Goal: Task Accomplishment & Management: Manage account settings

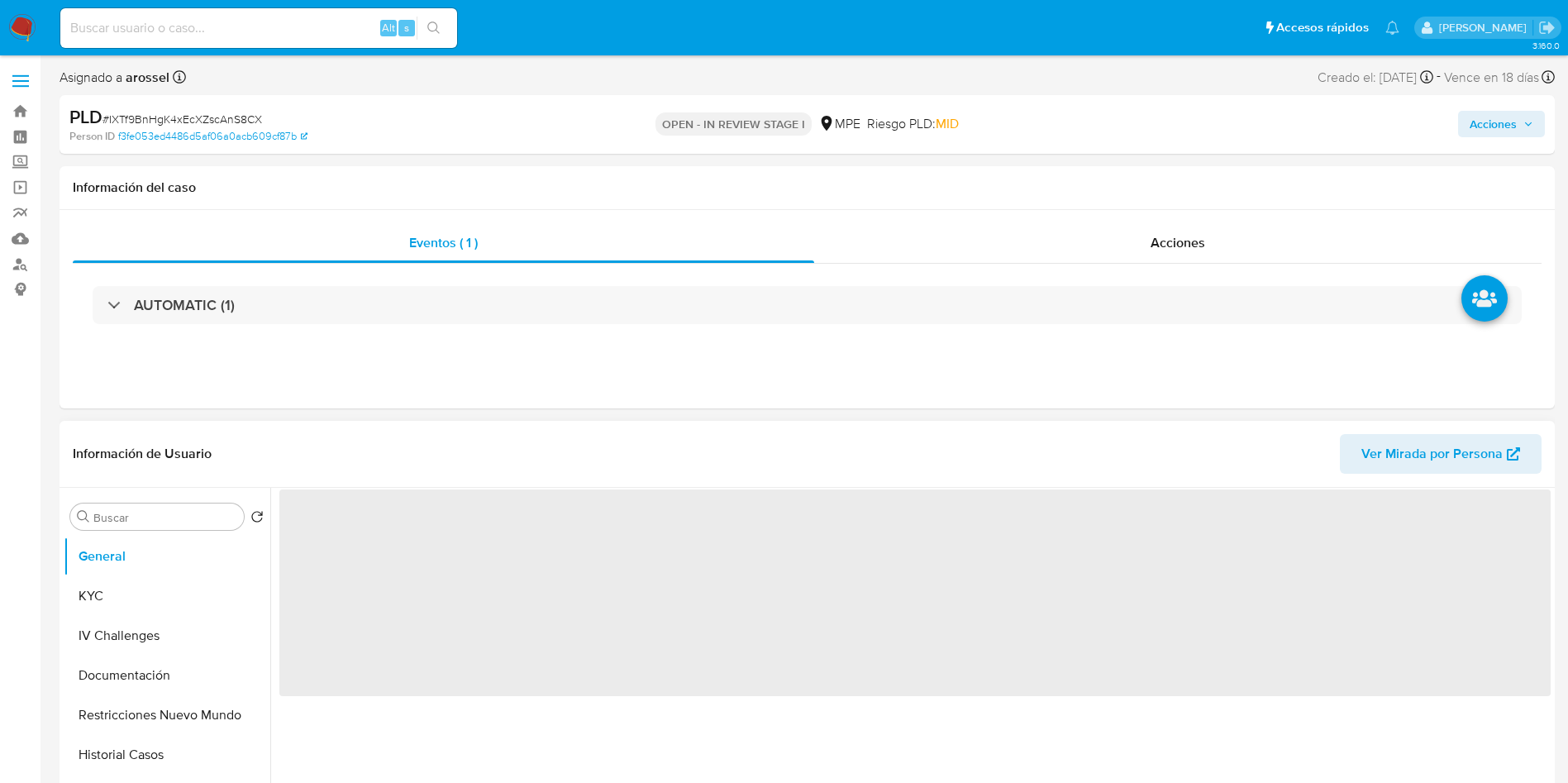
select select "10"
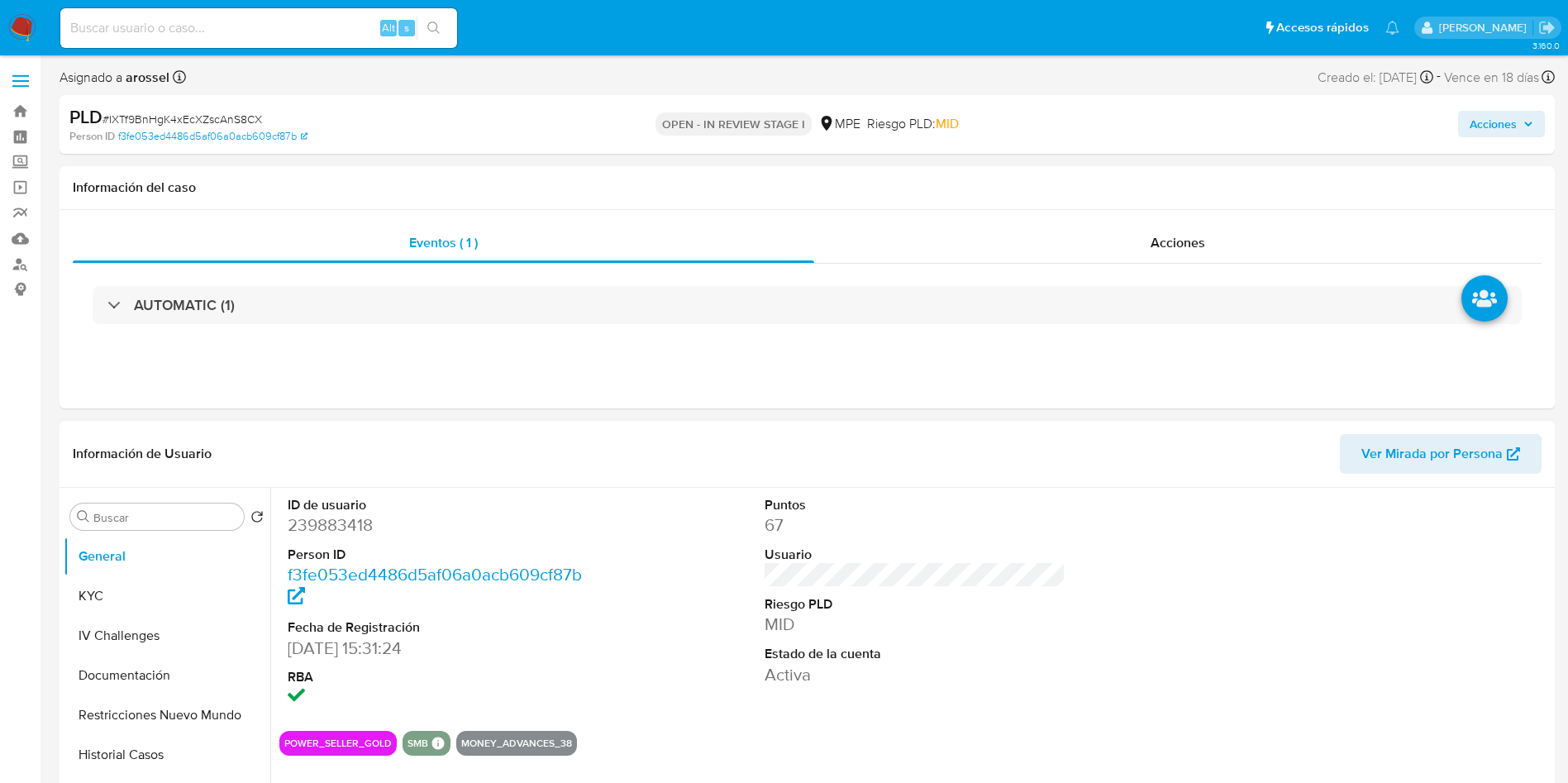
click at [1514, 619] on div at bounding box center [1392, 602] width 318 height 230
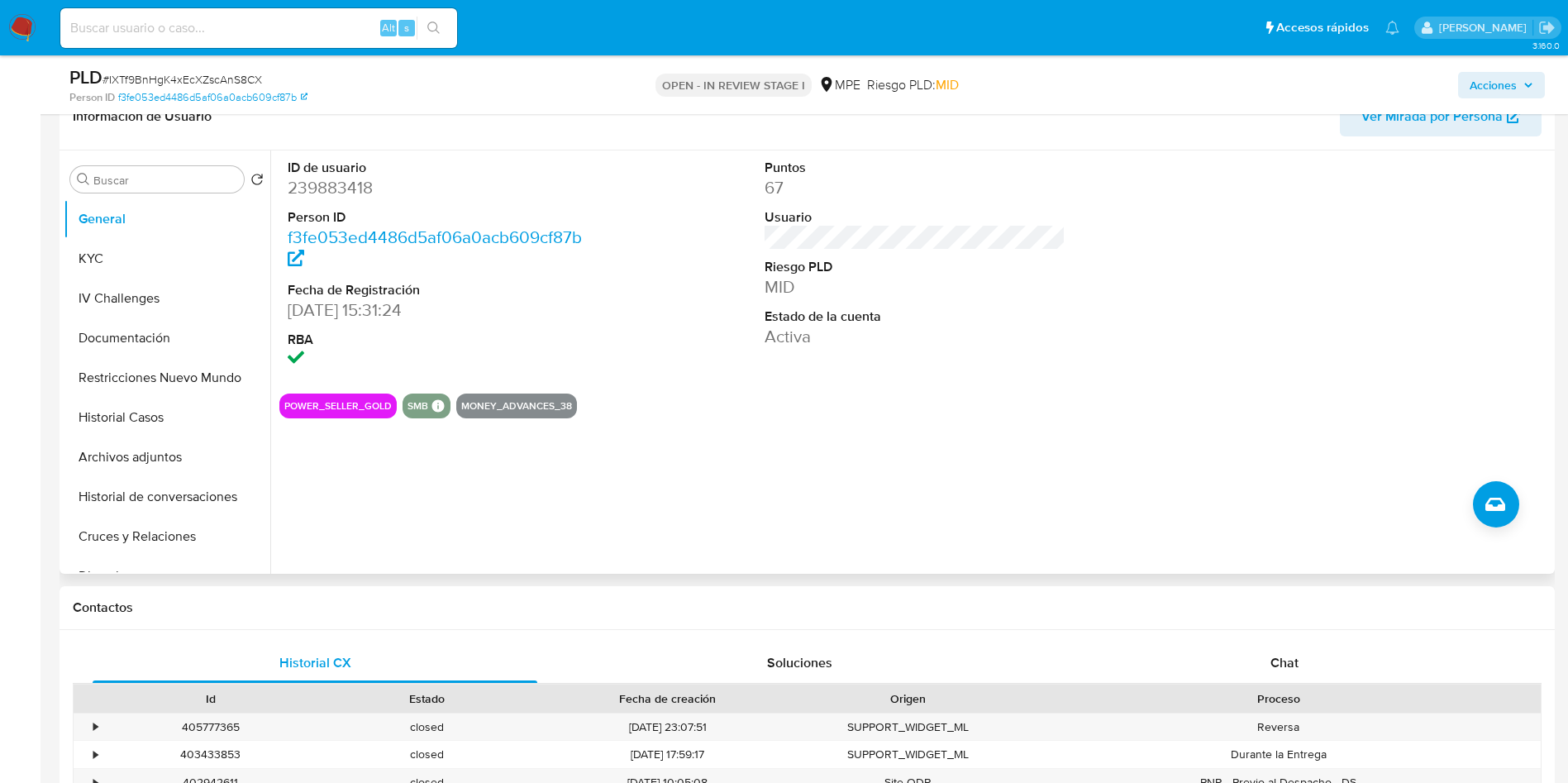
scroll to position [124, 0]
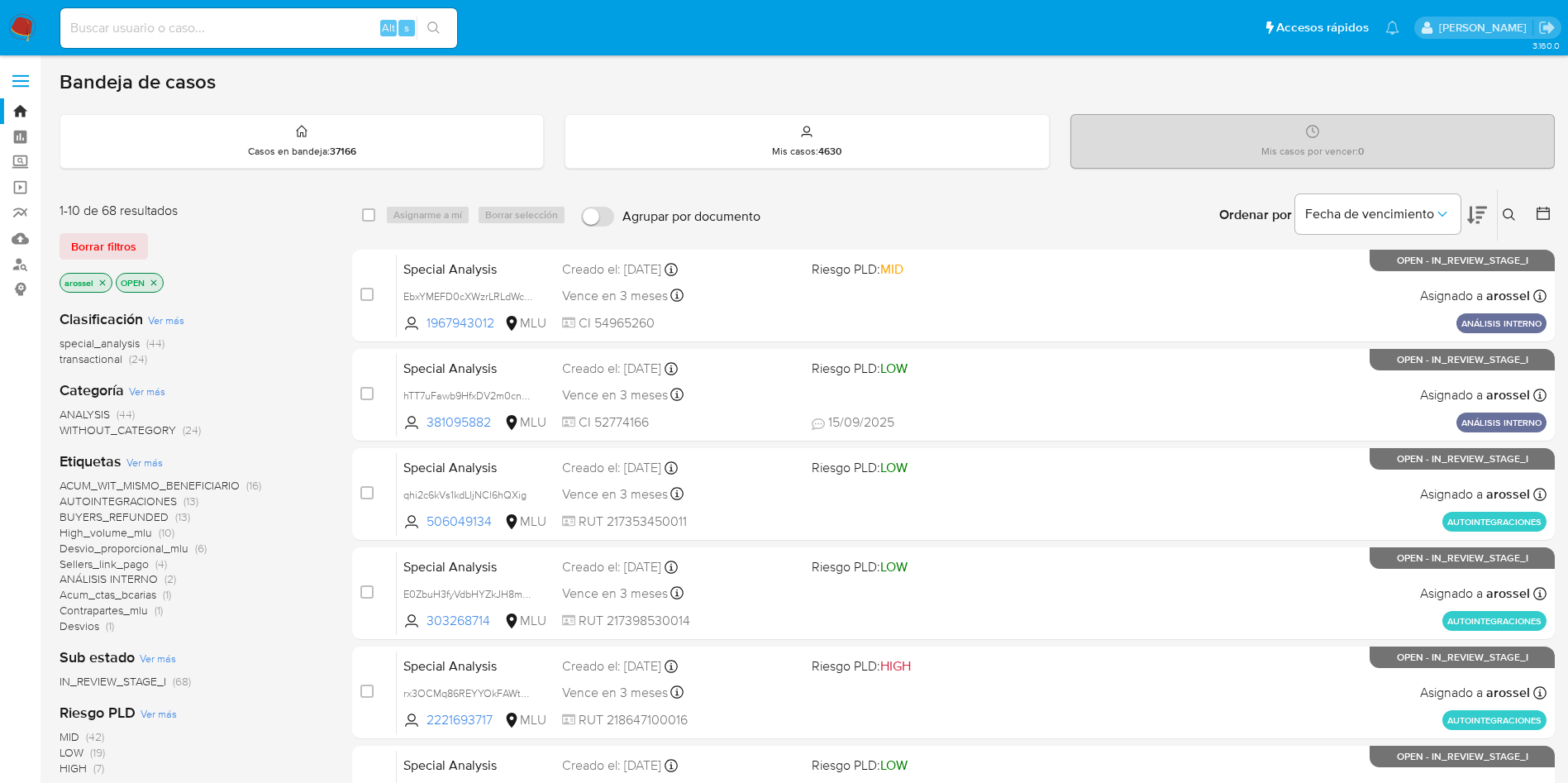
click at [1470, 226] on button at bounding box center [1477, 215] width 20 height 51
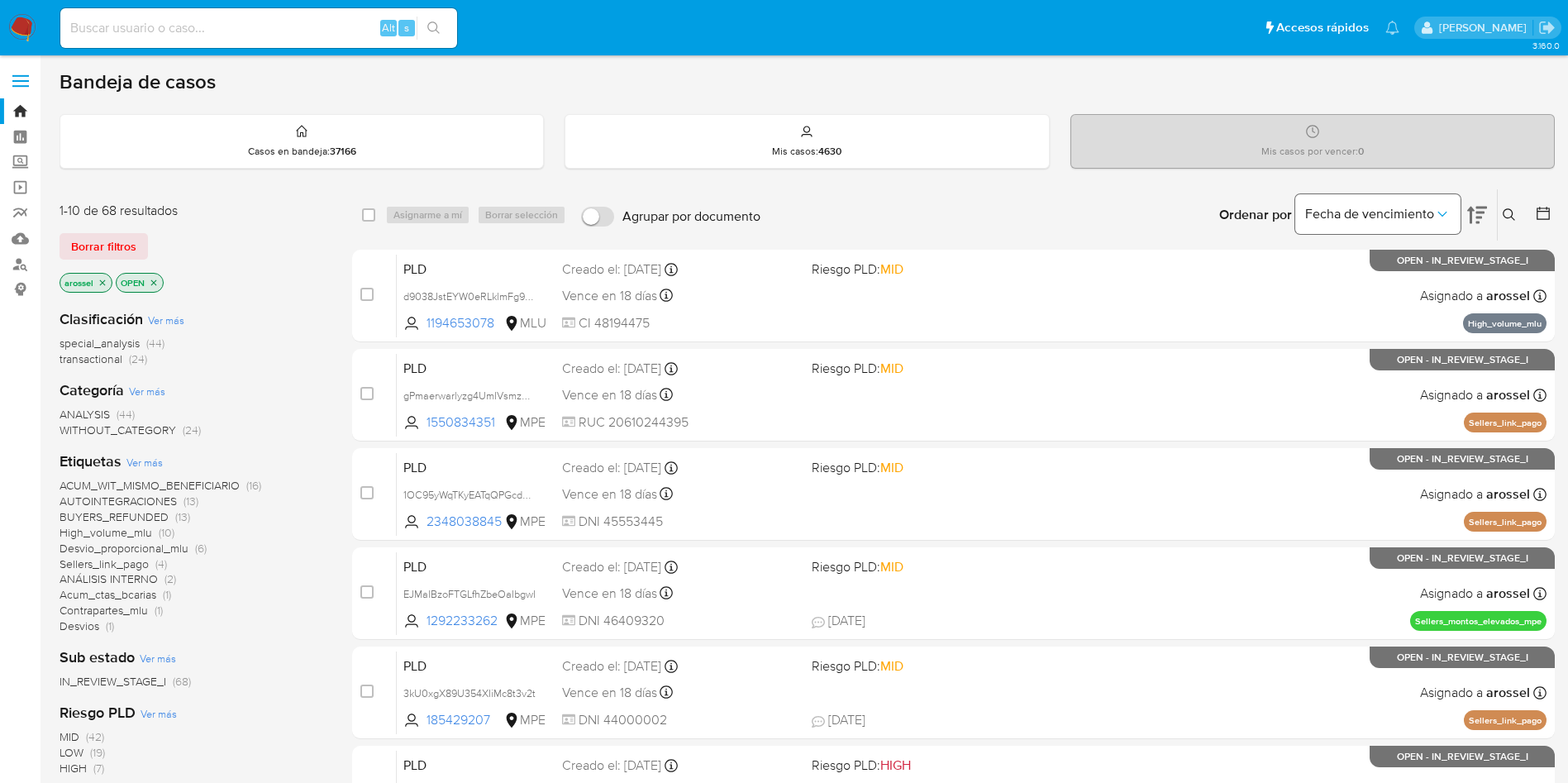
click at [1426, 213] on span "Fecha de vencimiento" at bounding box center [1370, 214] width 129 height 16
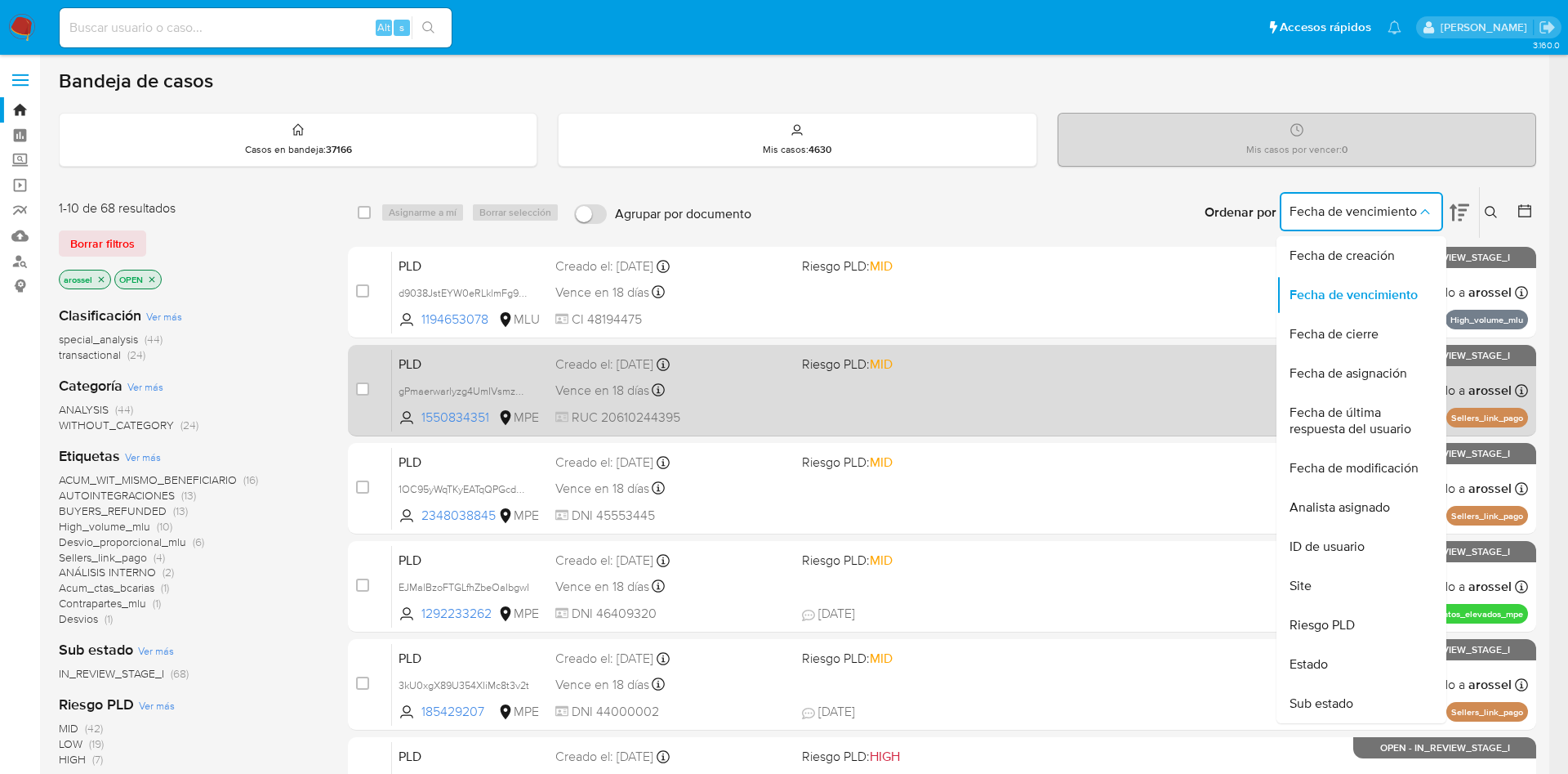
click at [1349, 426] on span "Fecha de última respuesta del usuario" at bounding box center [1357, 420] width 134 height 33
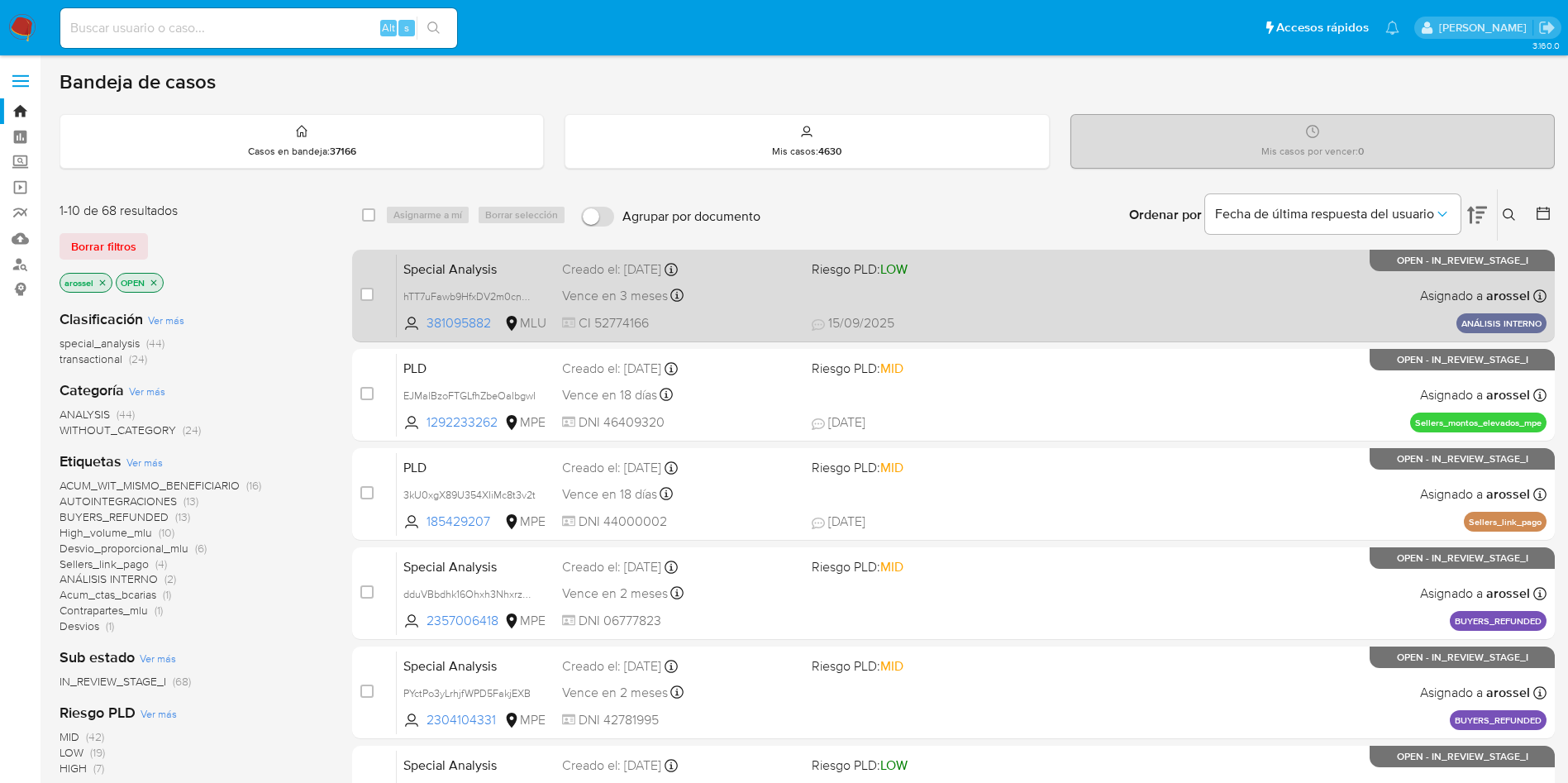
click at [1052, 298] on div "Special Analysis hTT7uFawb9HfxDV2m0cnKKOO 381095882 MLU Riesgo PLD: LOW Creado …" at bounding box center [971, 295] width 1150 height 83
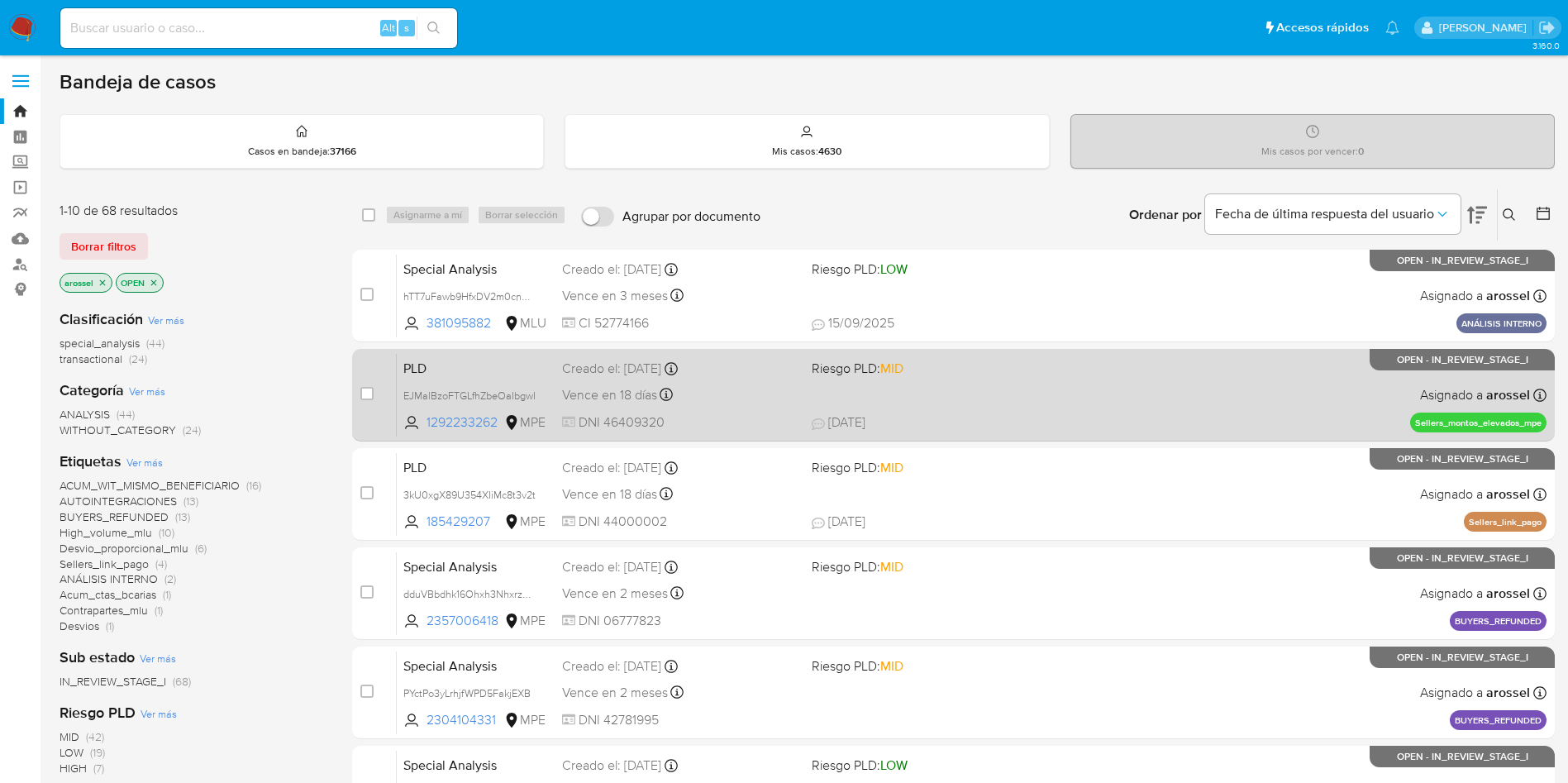
click at [981, 395] on span at bounding box center [930, 394] width 236 height 3
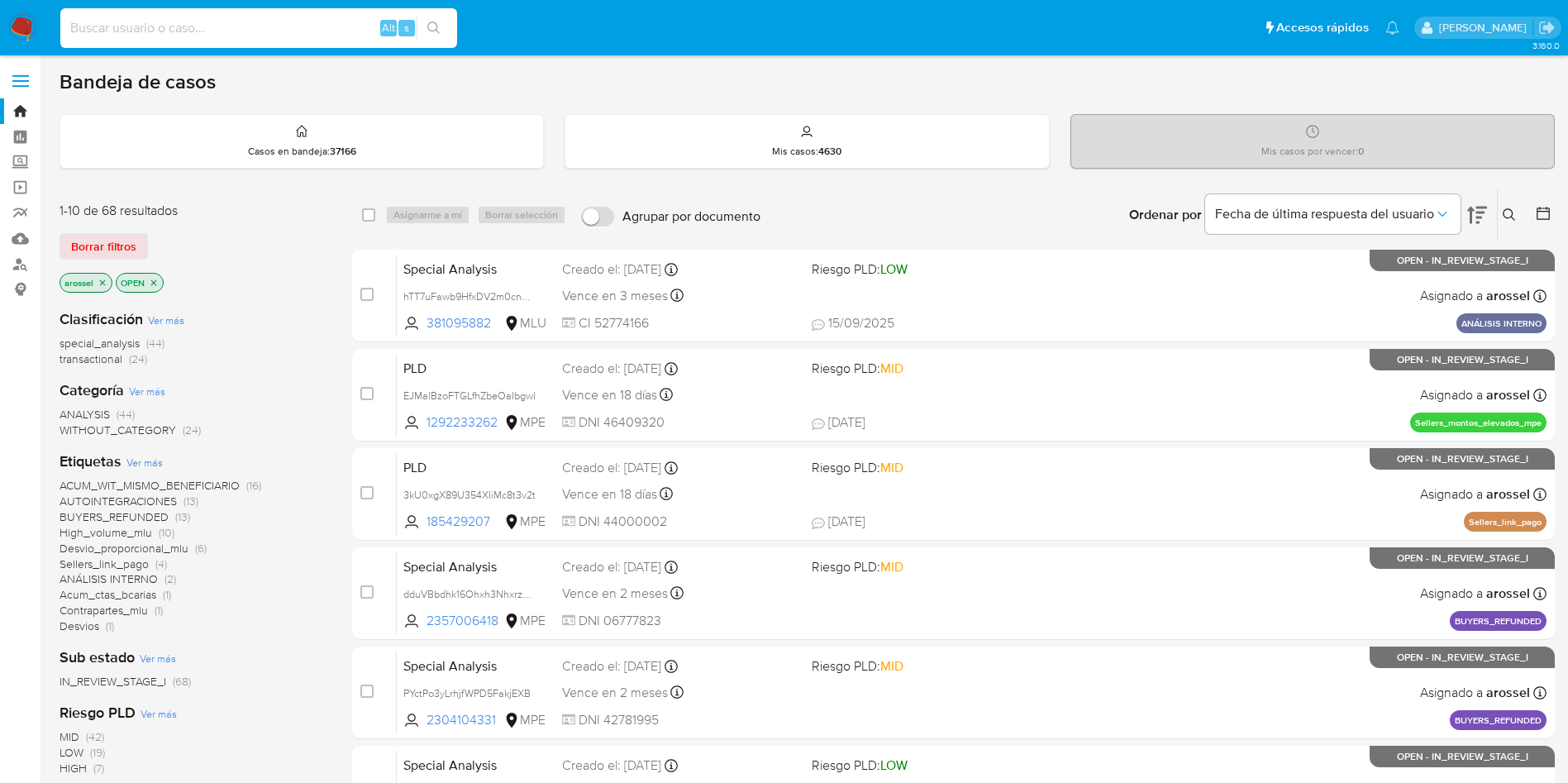
click at [297, 36] on input at bounding box center [259, 28] width 397 height 22
paste input "hTT7uFawb9HfxDV2m0cnKKOO"
type input "hTT7uFawb9HfxDV2m0cnKKOO"
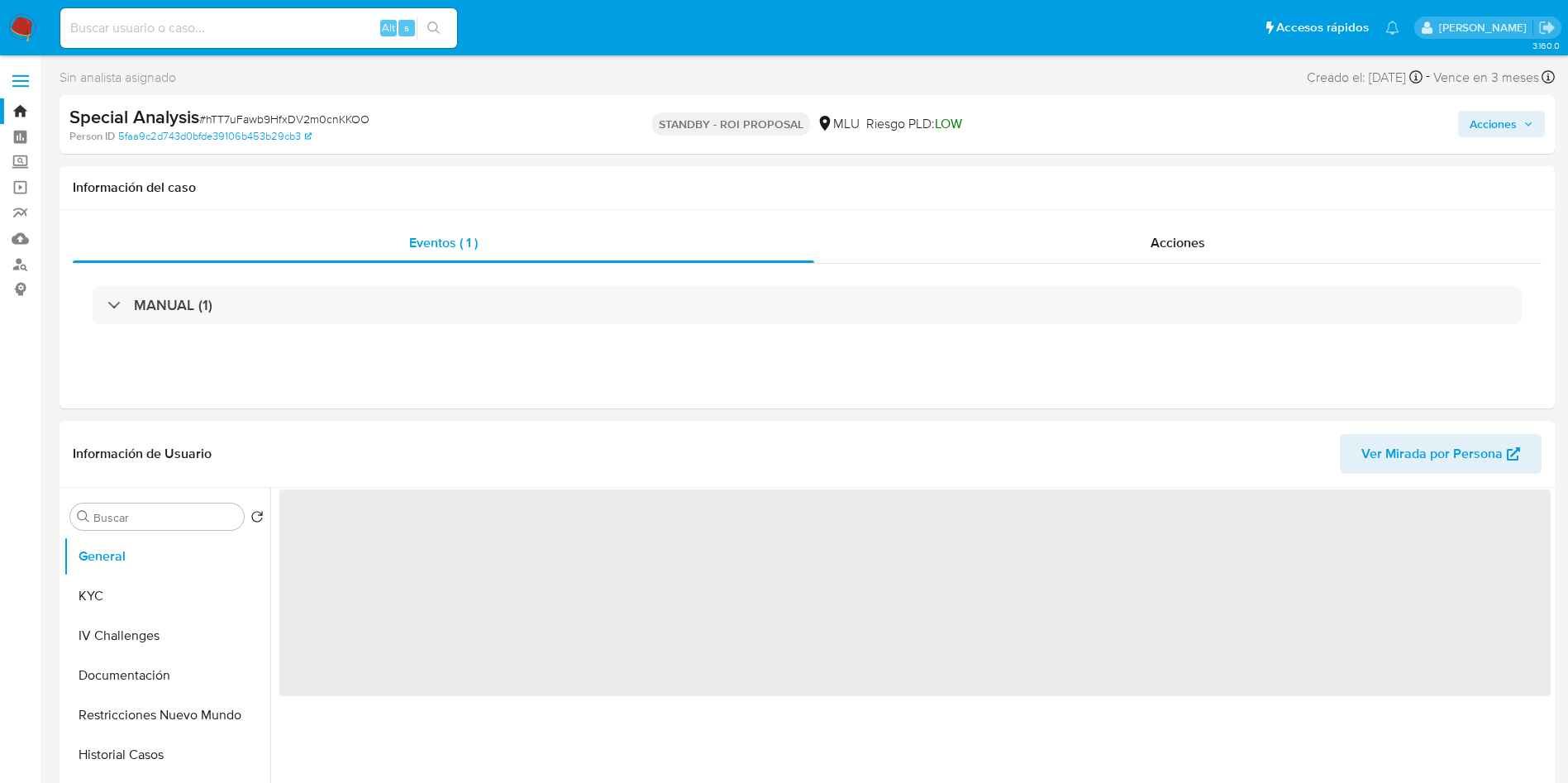
select select "10"
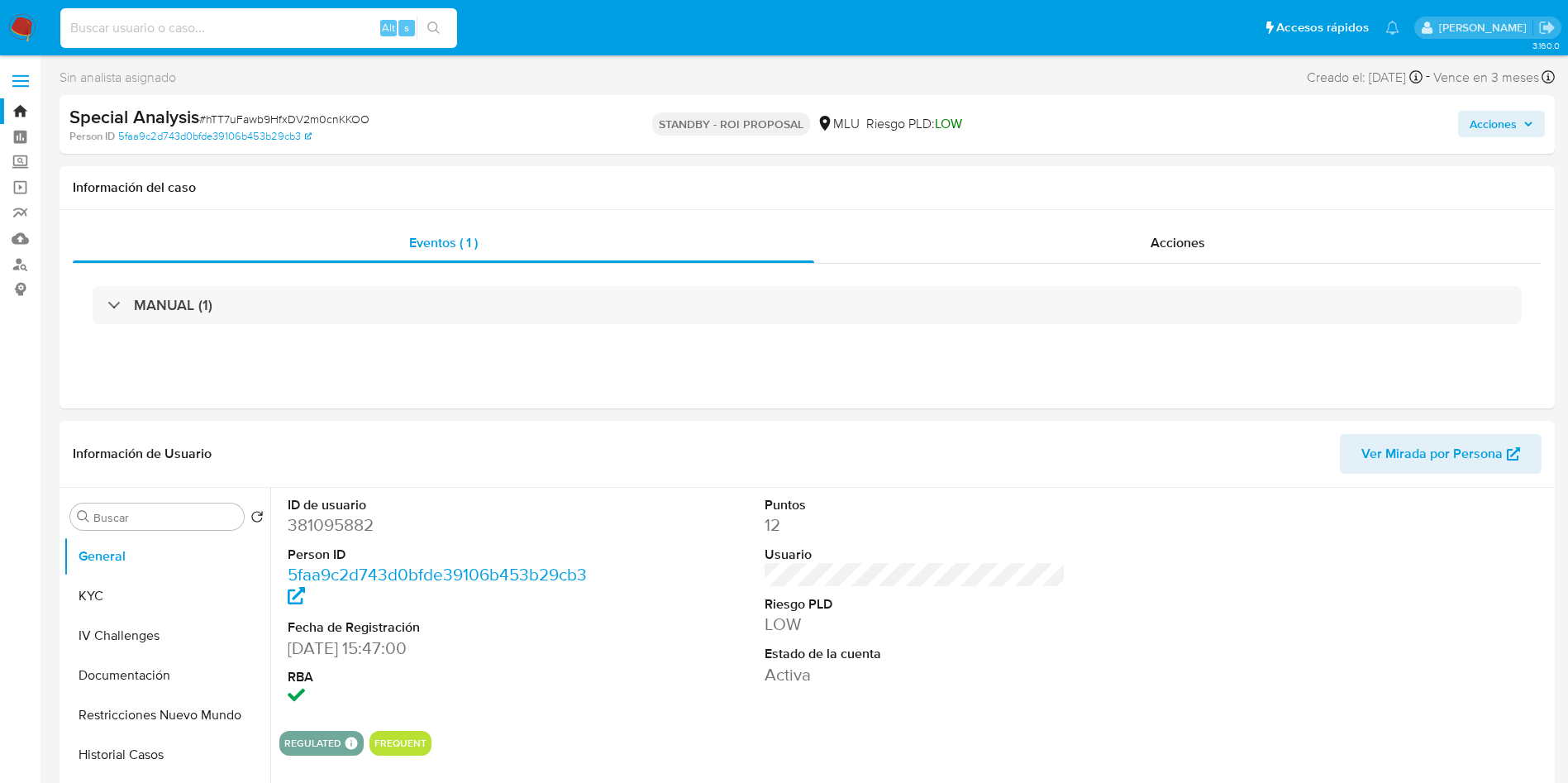
click at [271, 33] on input at bounding box center [259, 28] width 397 height 22
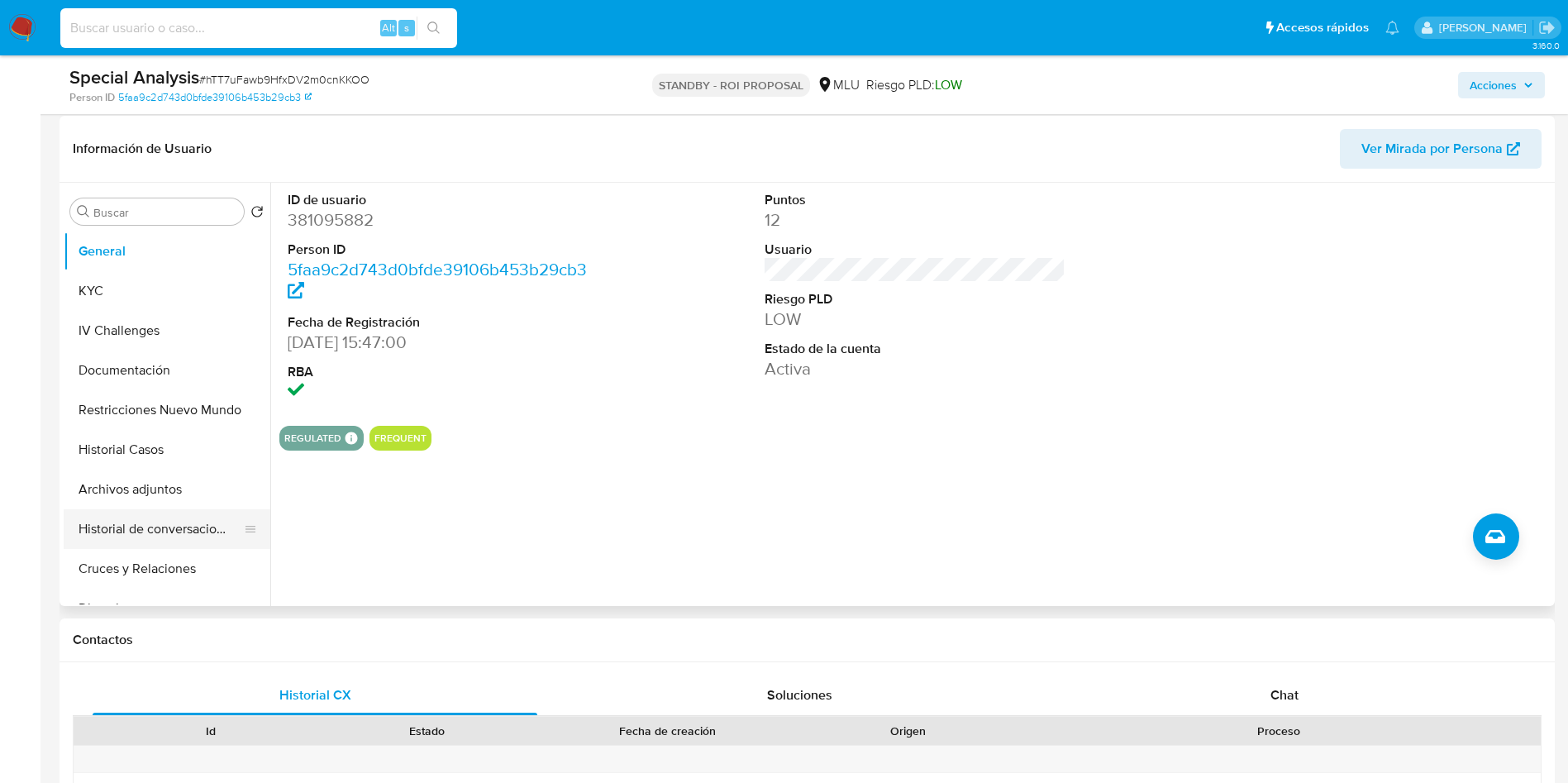
scroll to position [248, 0]
click at [175, 412] on button "Restricciones Nuevo Mundo" at bounding box center [159, 409] width 193 height 40
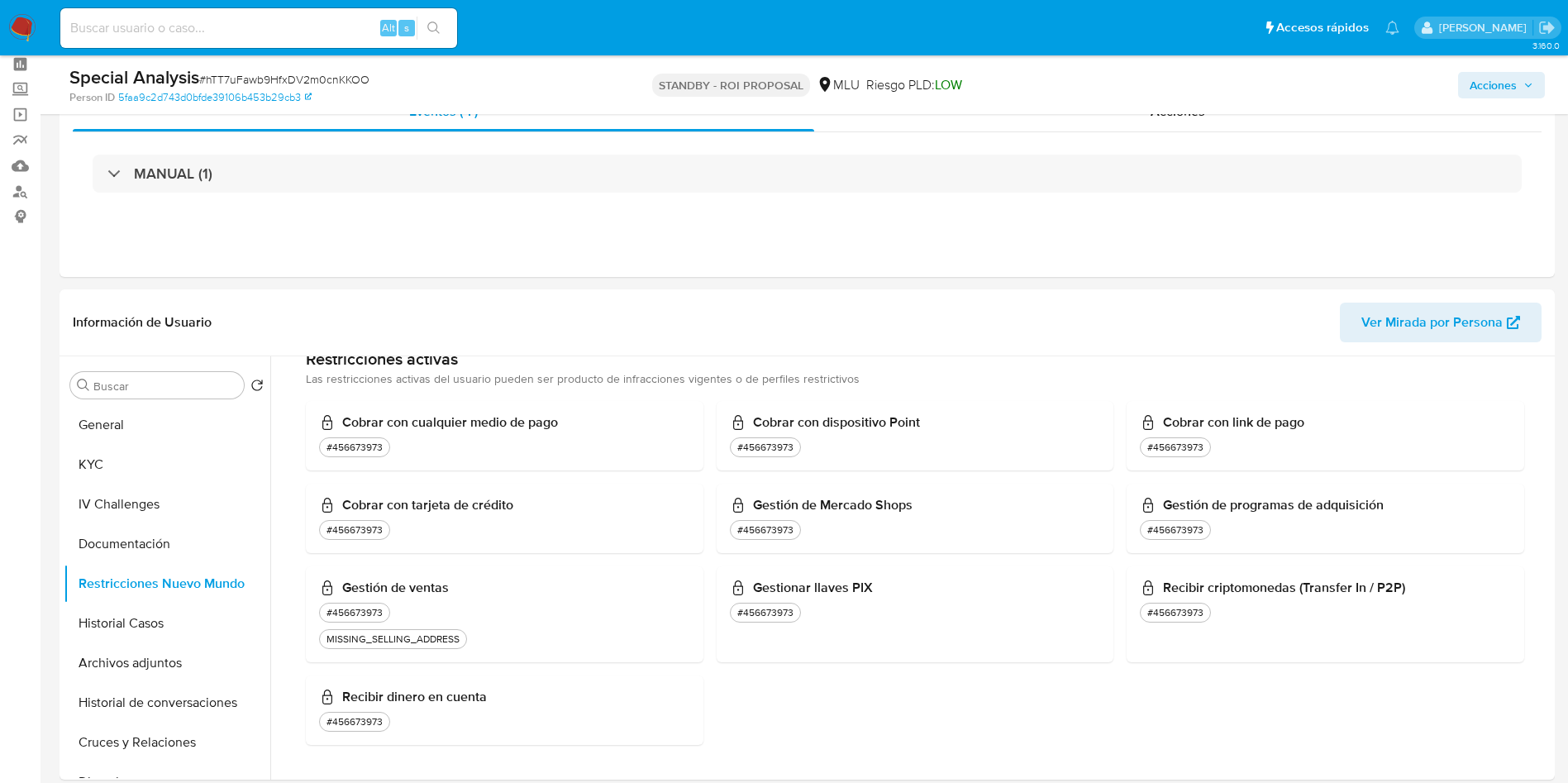
scroll to position [0, 0]
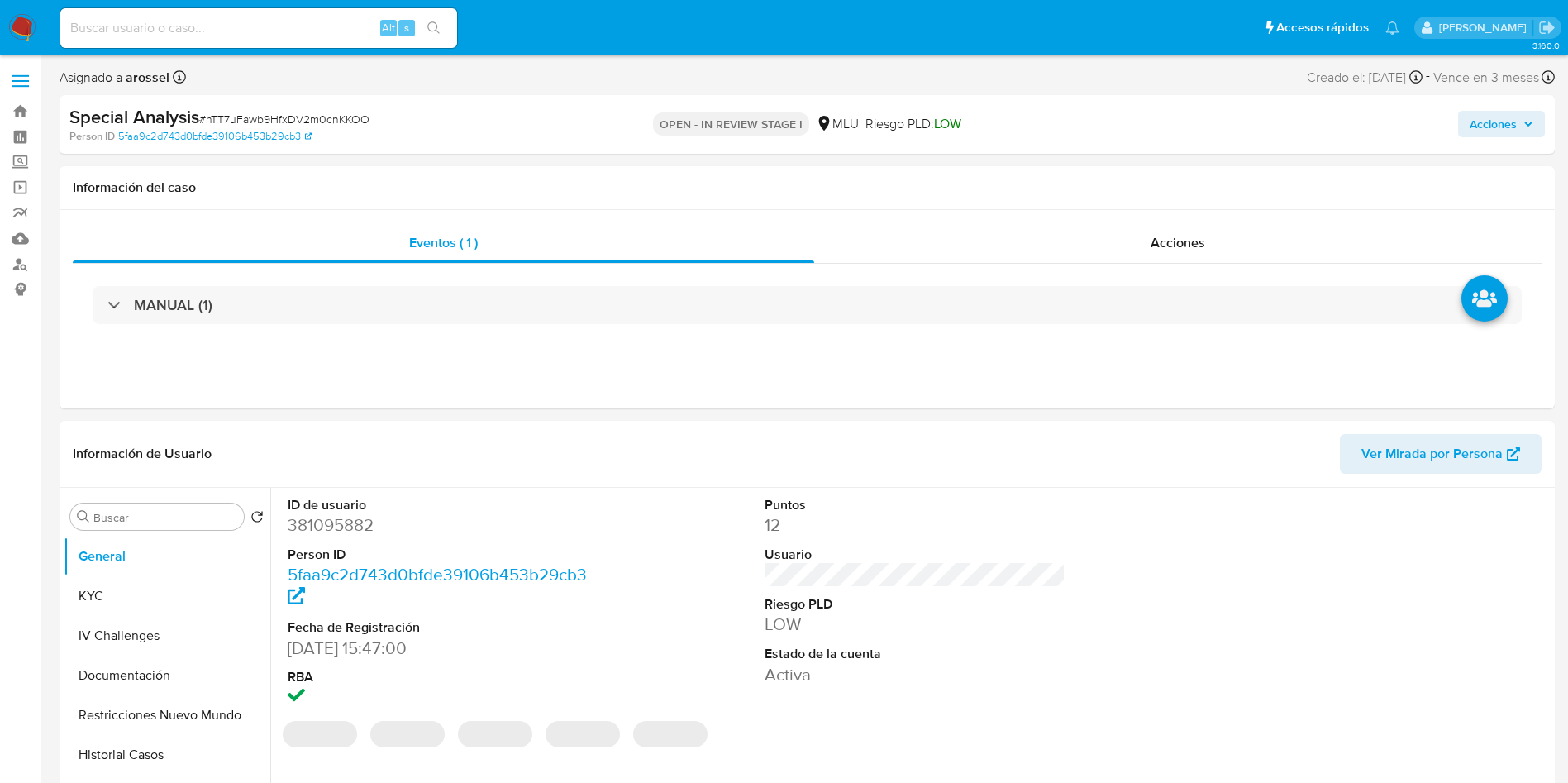
select select "10"
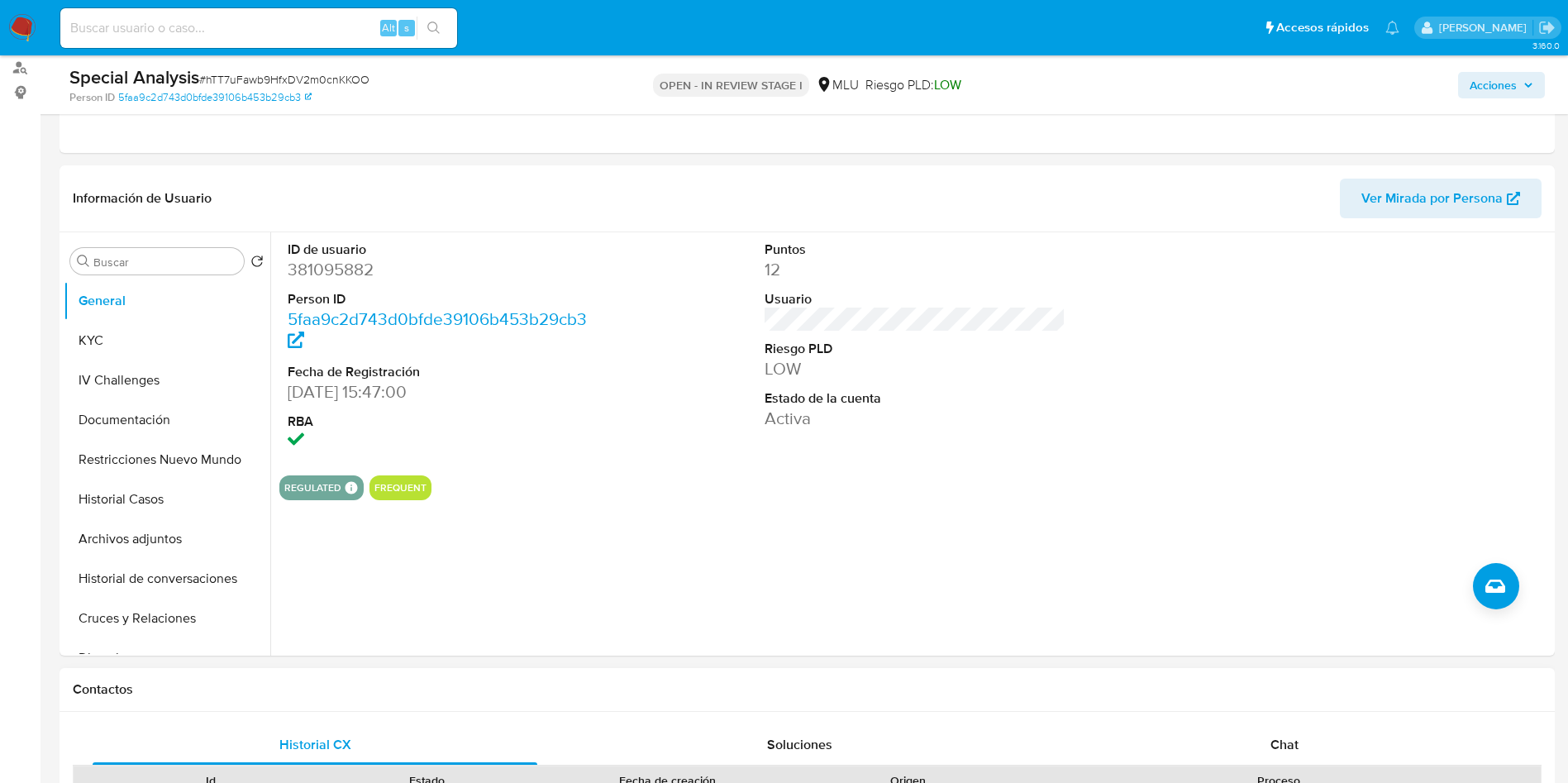
scroll to position [372, 0]
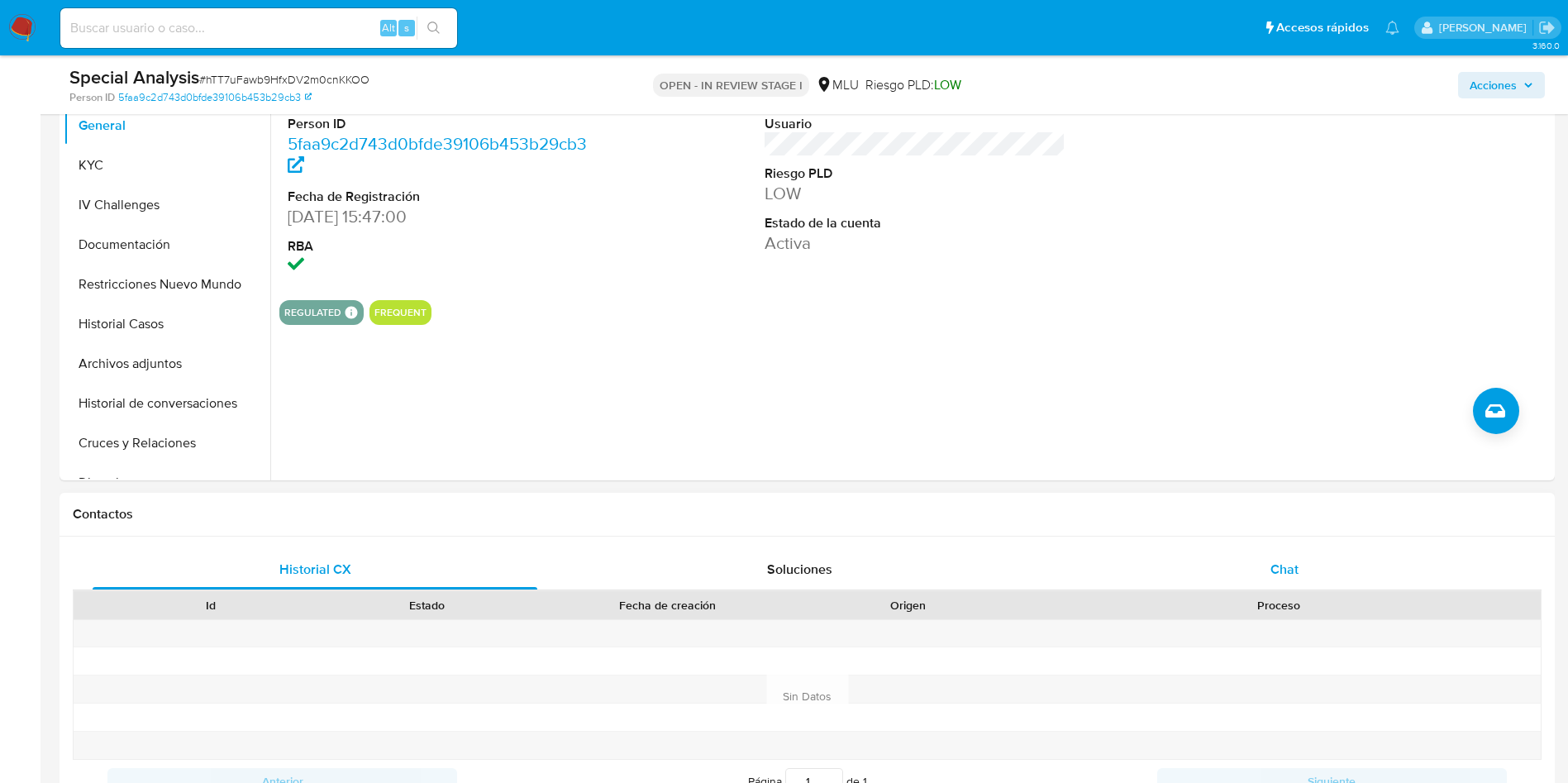
click at [1311, 552] on div "Chat" at bounding box center [1284, 570] width 444 height 40
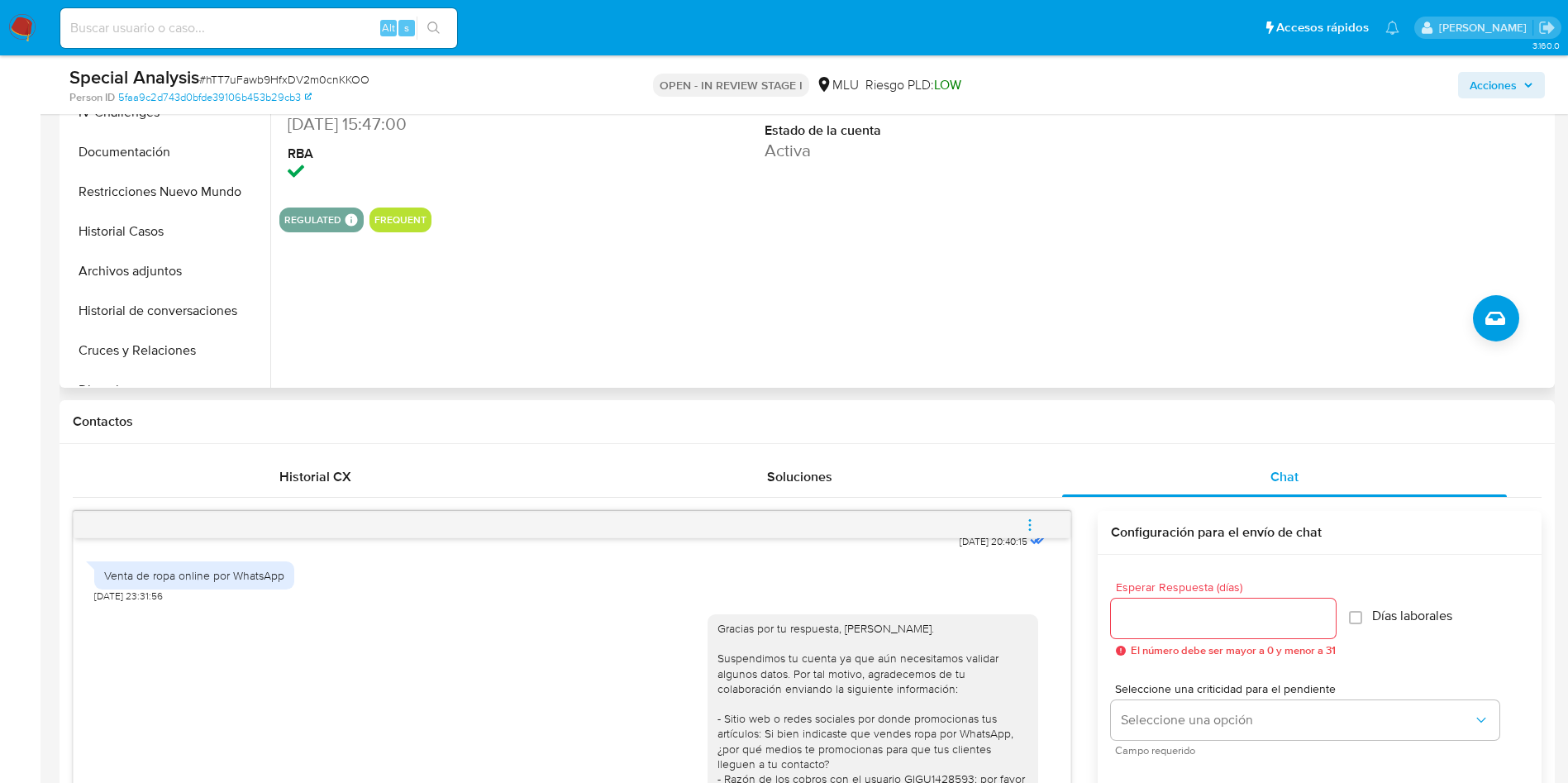
scroll to position [124, 0]
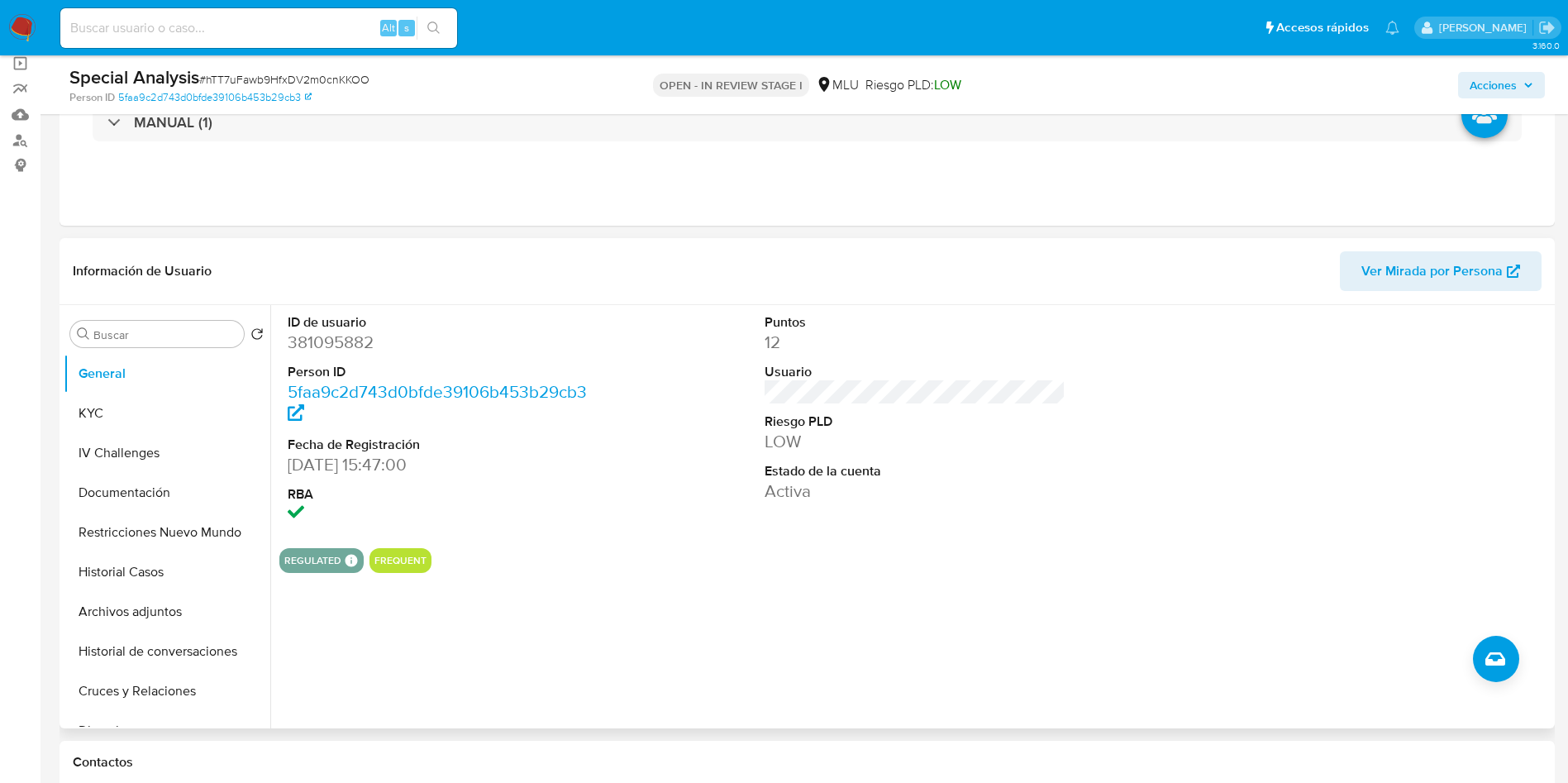
drag, startPoint x: 304, startPoint y: 340, endPoint x: 1003, endPoint y: 466, distance: 710.3
click at [1003, 466] on dt "Estado de la cuenta" at bounding box center [916, 470] width 301 height 18
click at [330, 347] on dd "381095882" at bounding box center [438, 342] width 301 height 23
click at [331, 347] on dd "381095882" at bounding box center [438, 342] width 301 height 23
copy dd "381095882"
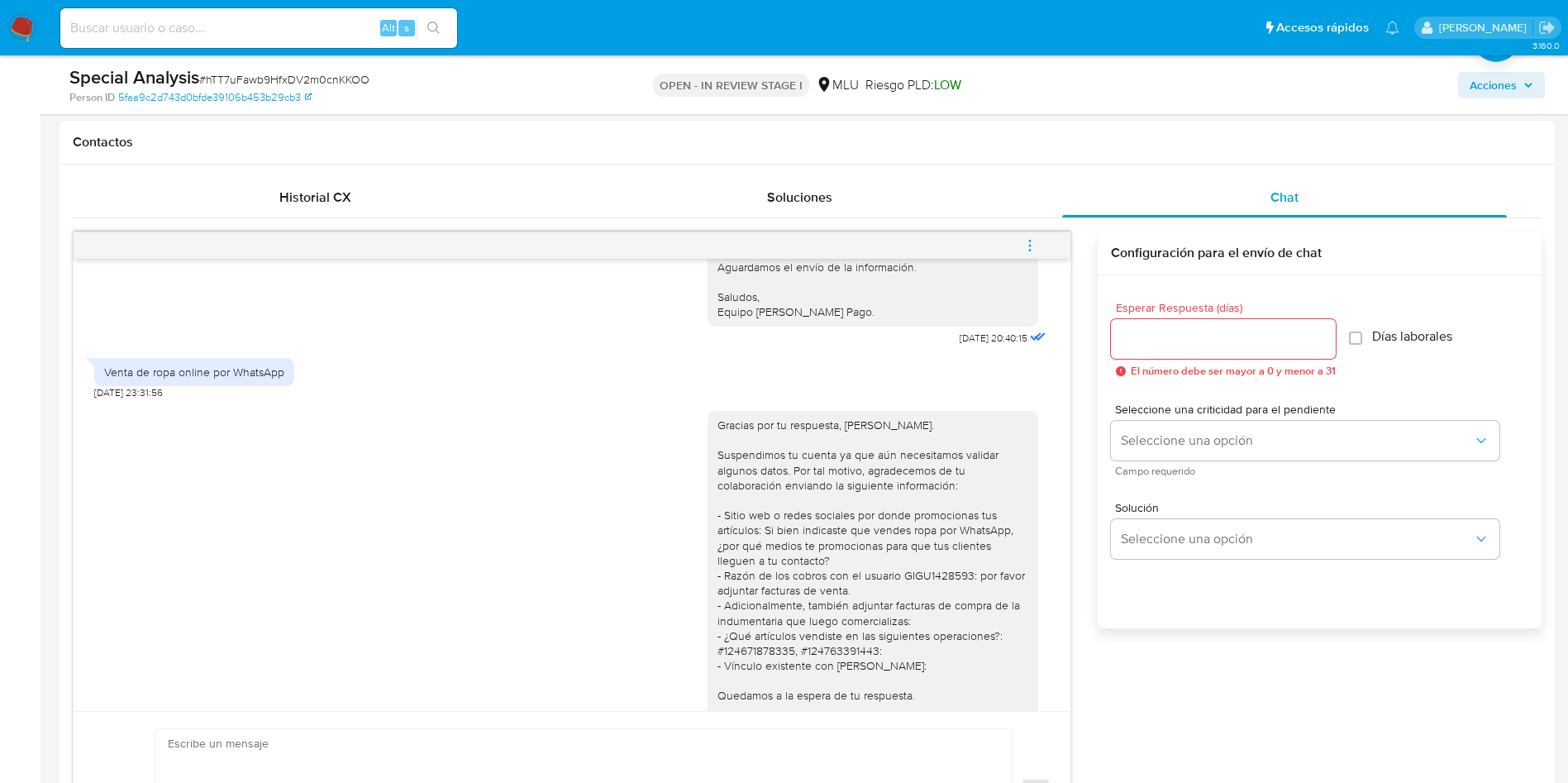
scroll to position [356, 0]
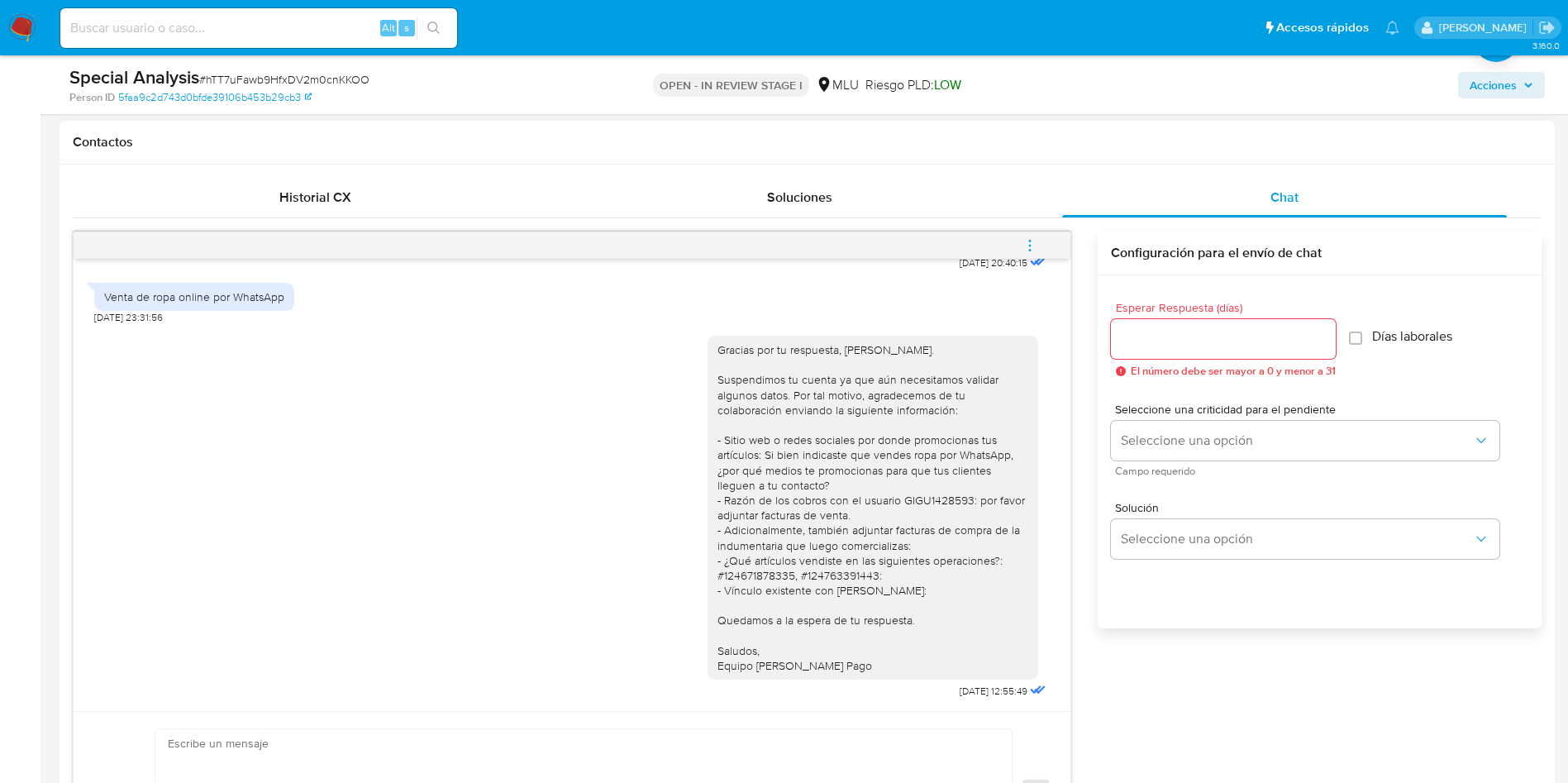
click at [265, 297] on div "Venta de ropa online por WhatsApp" at bounding box center [194, 296] width 180 height 15
copy div "Venta de ropa online por WhatsApp"
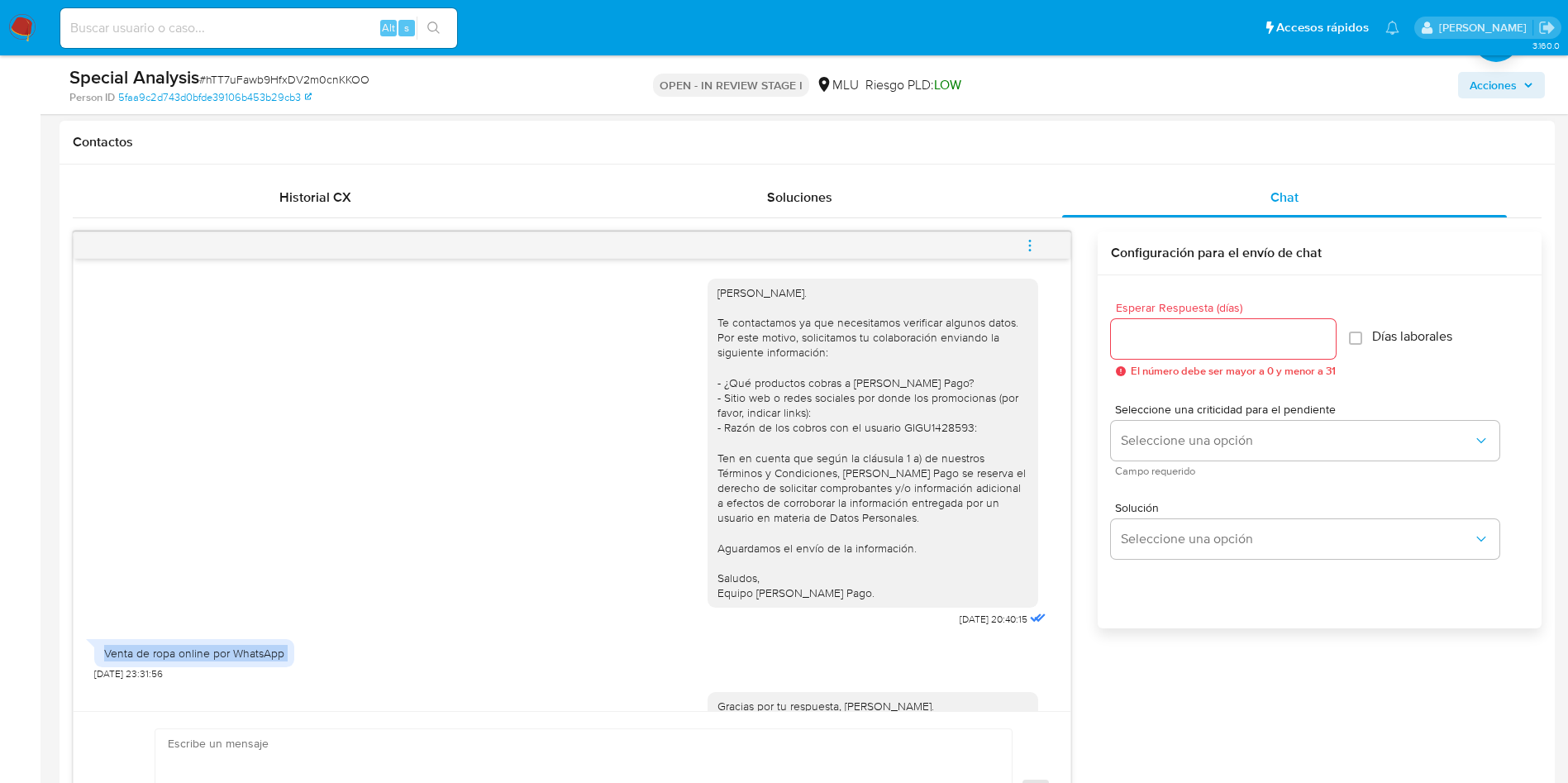
scroll to position [248, 0]
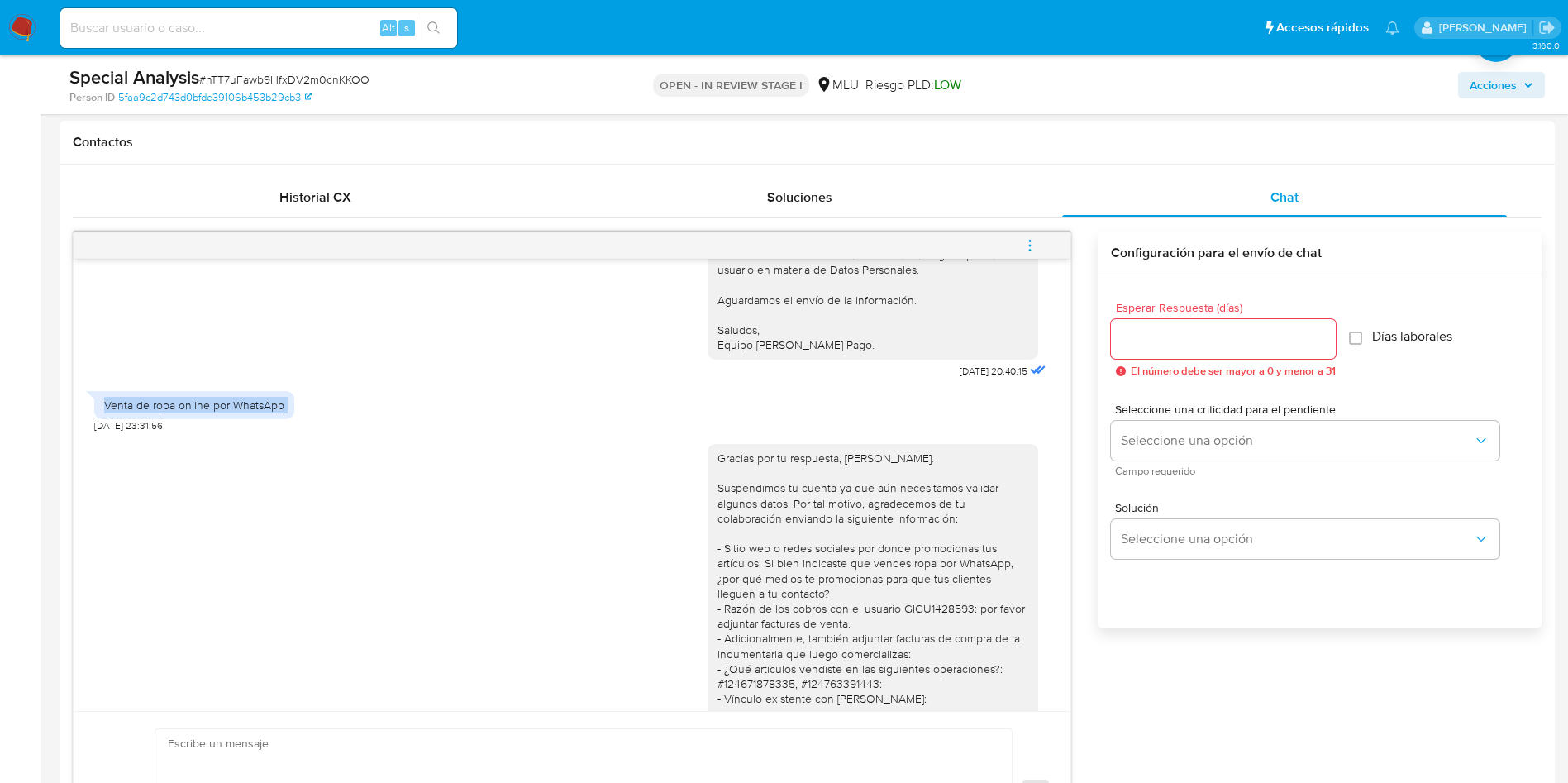
click at [550, 471] on div "Gracias por tu respuesta, Yoana. Suspendimos tu cuenta ya que aún necesitamos v…" at bounding box center [572, 621] width 956 height 379
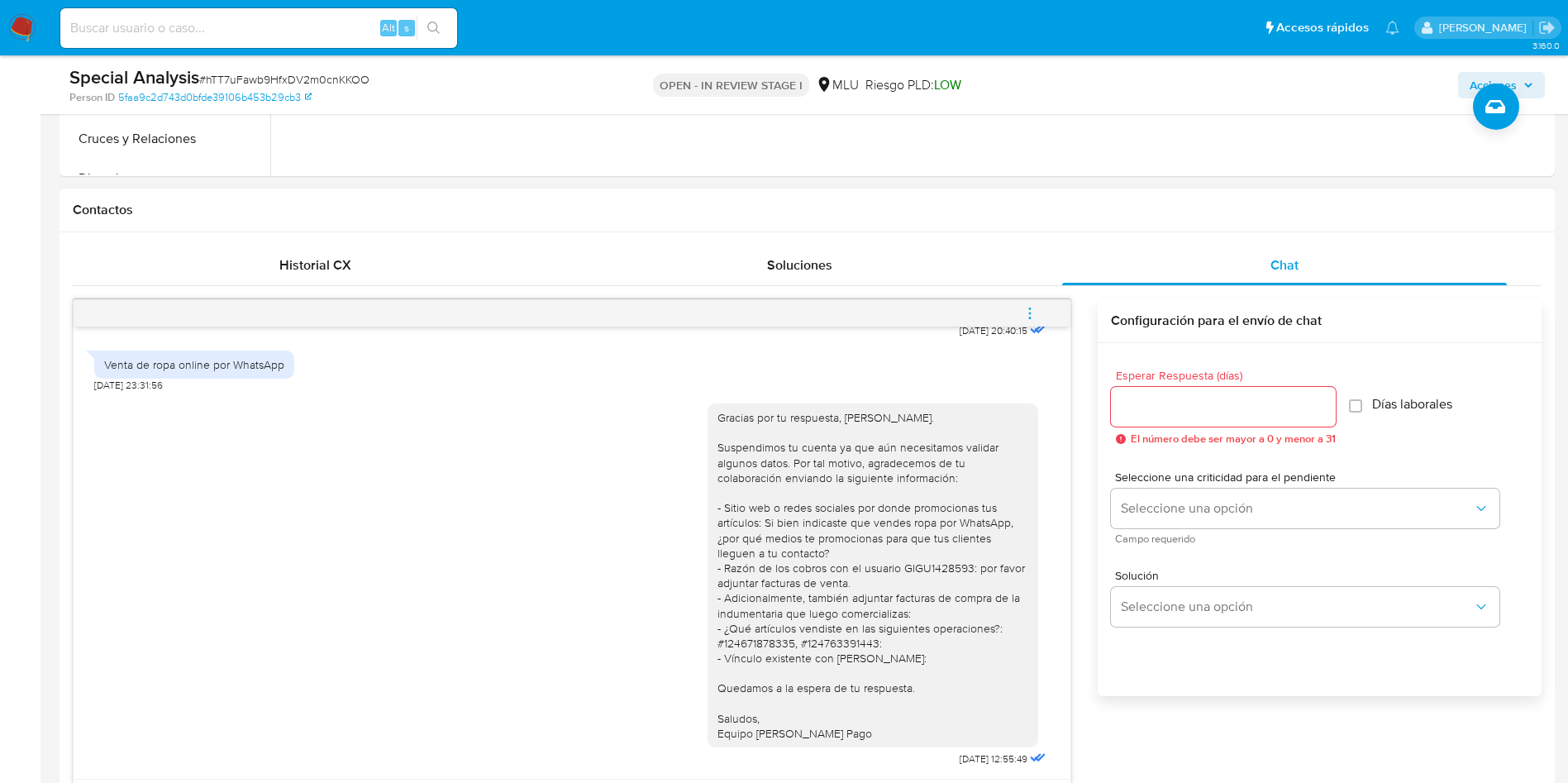
scroll to position [620, 0]
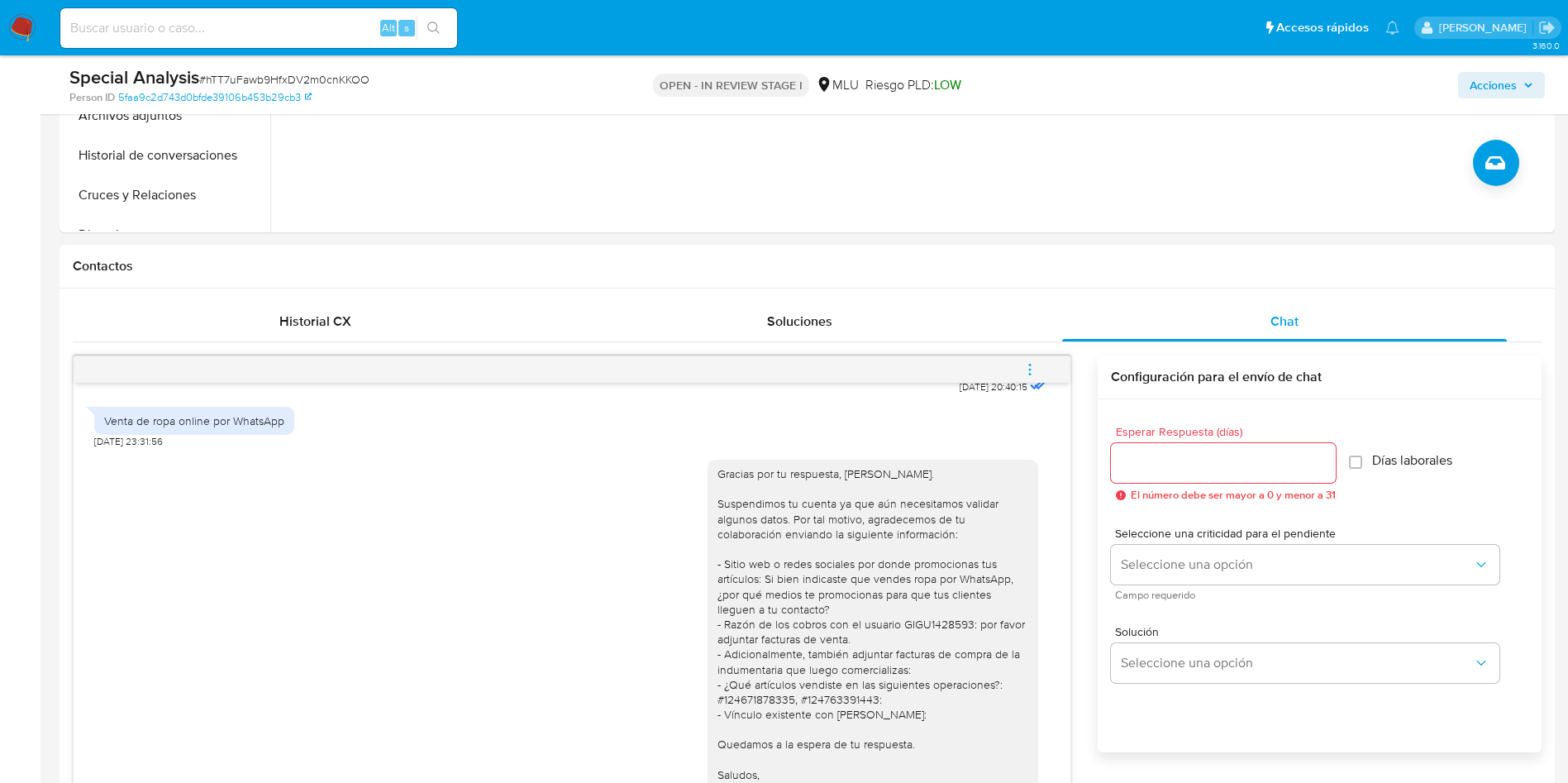
click at [1030, 371] on icon "menu-action" at bounding box center [1029, 369] width 15 height 15
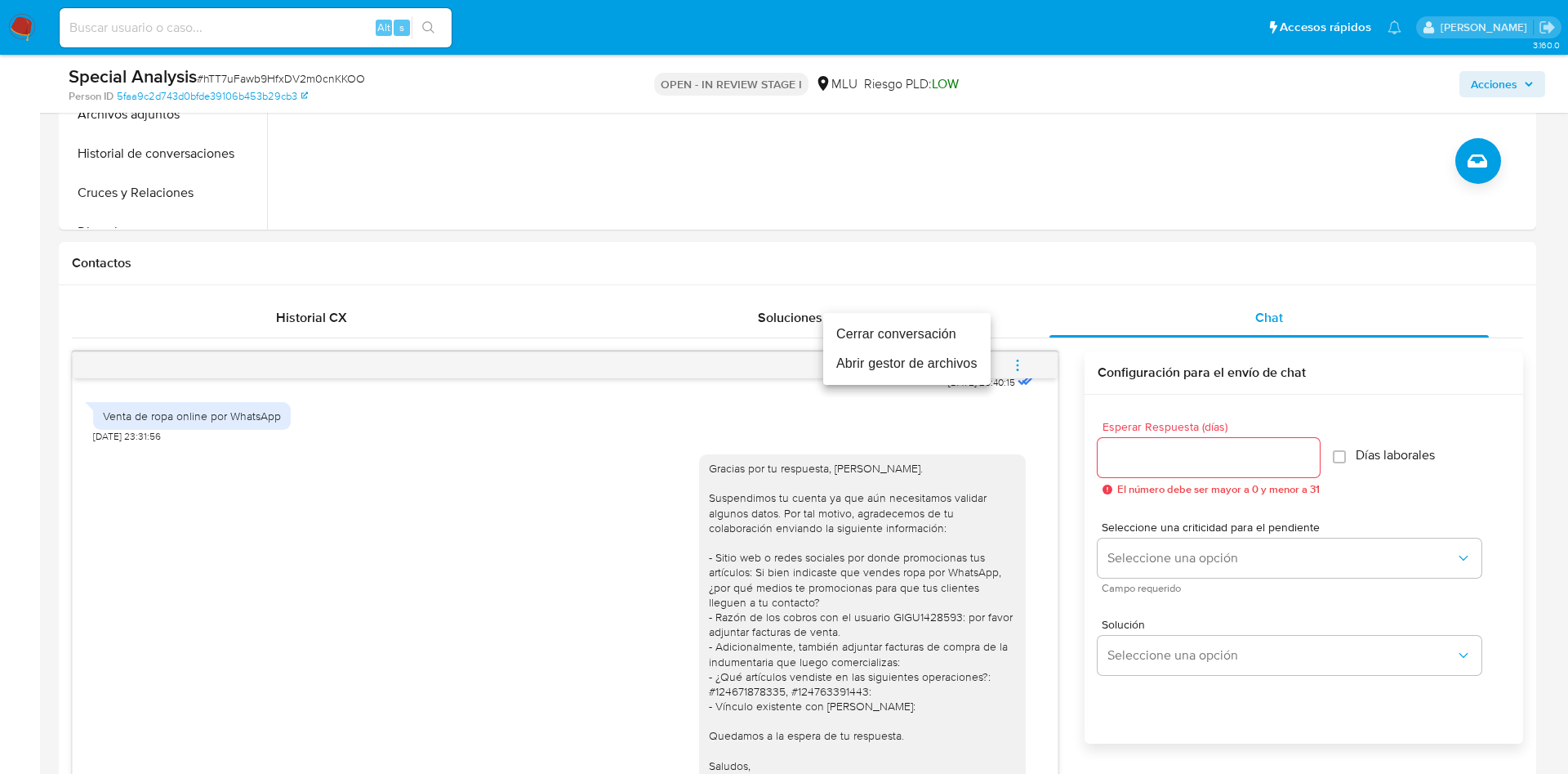
click at [970, 324] on li "Cerrar conversación" at bounding box center [907, 334] width 168 height 29
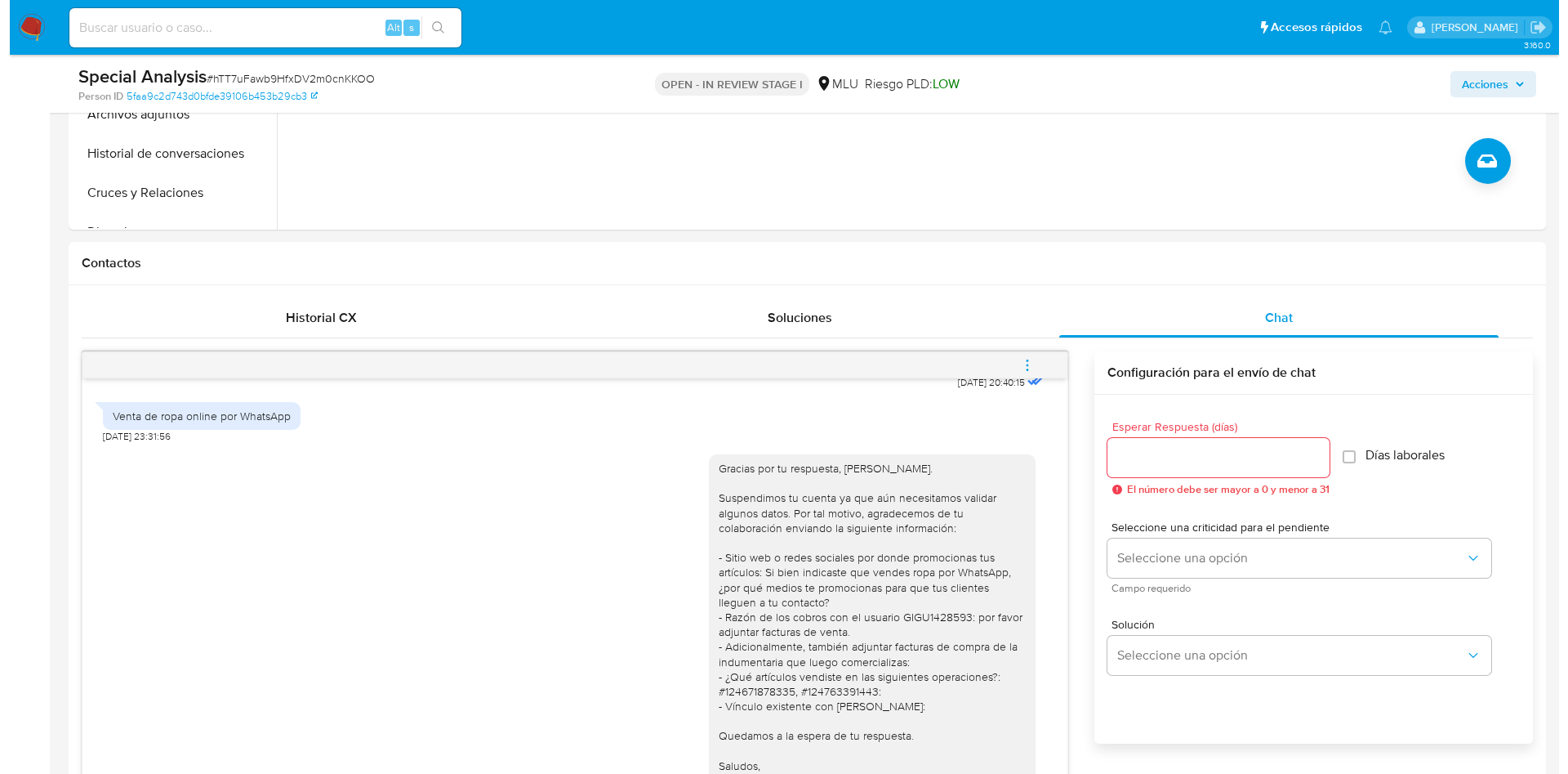
scroll to position [245, 0]
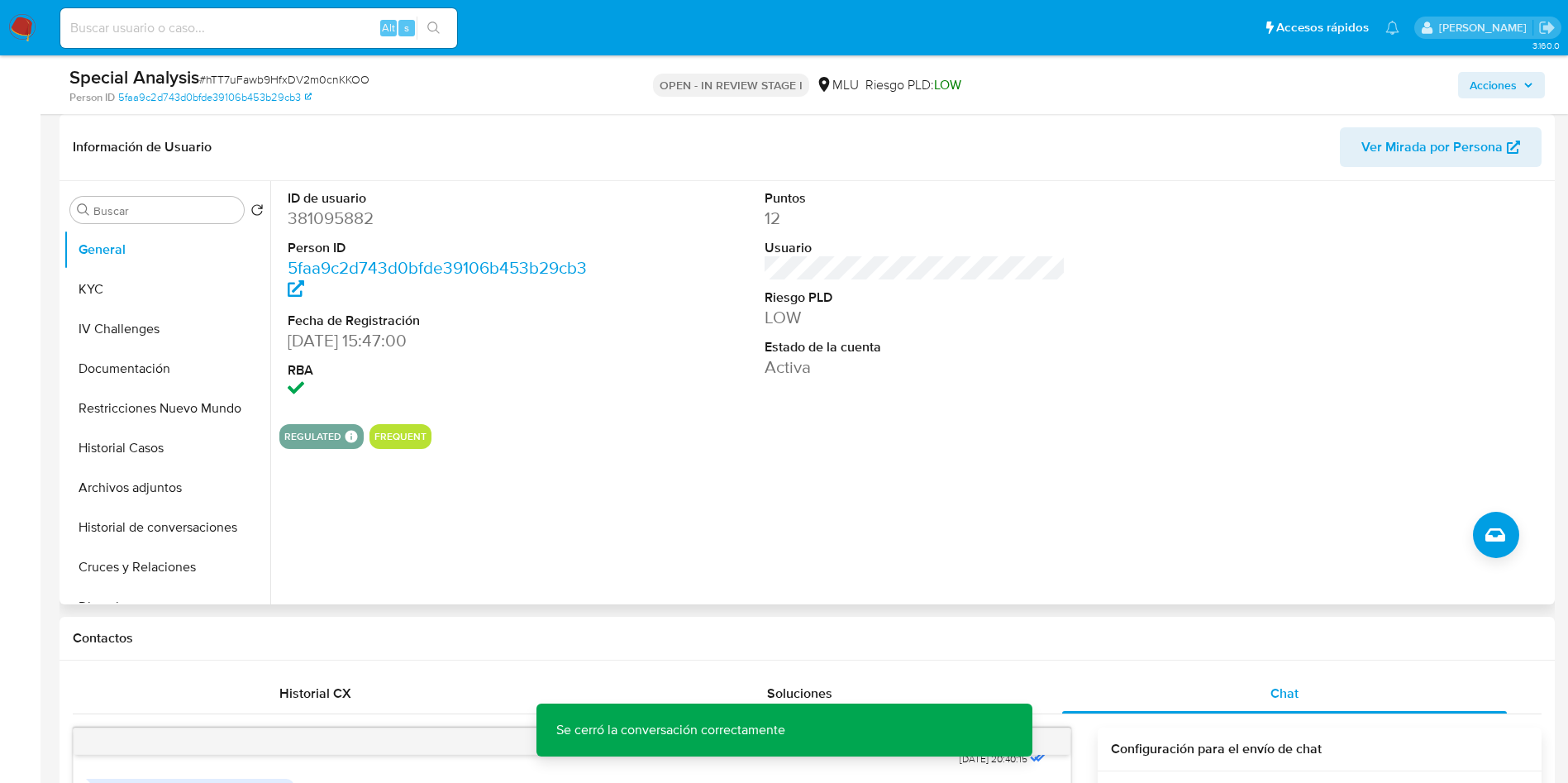
click at [353, 211] on dd "381095882" at bounding box center [438, 218] width 301 height 23
copy dd "381095882"
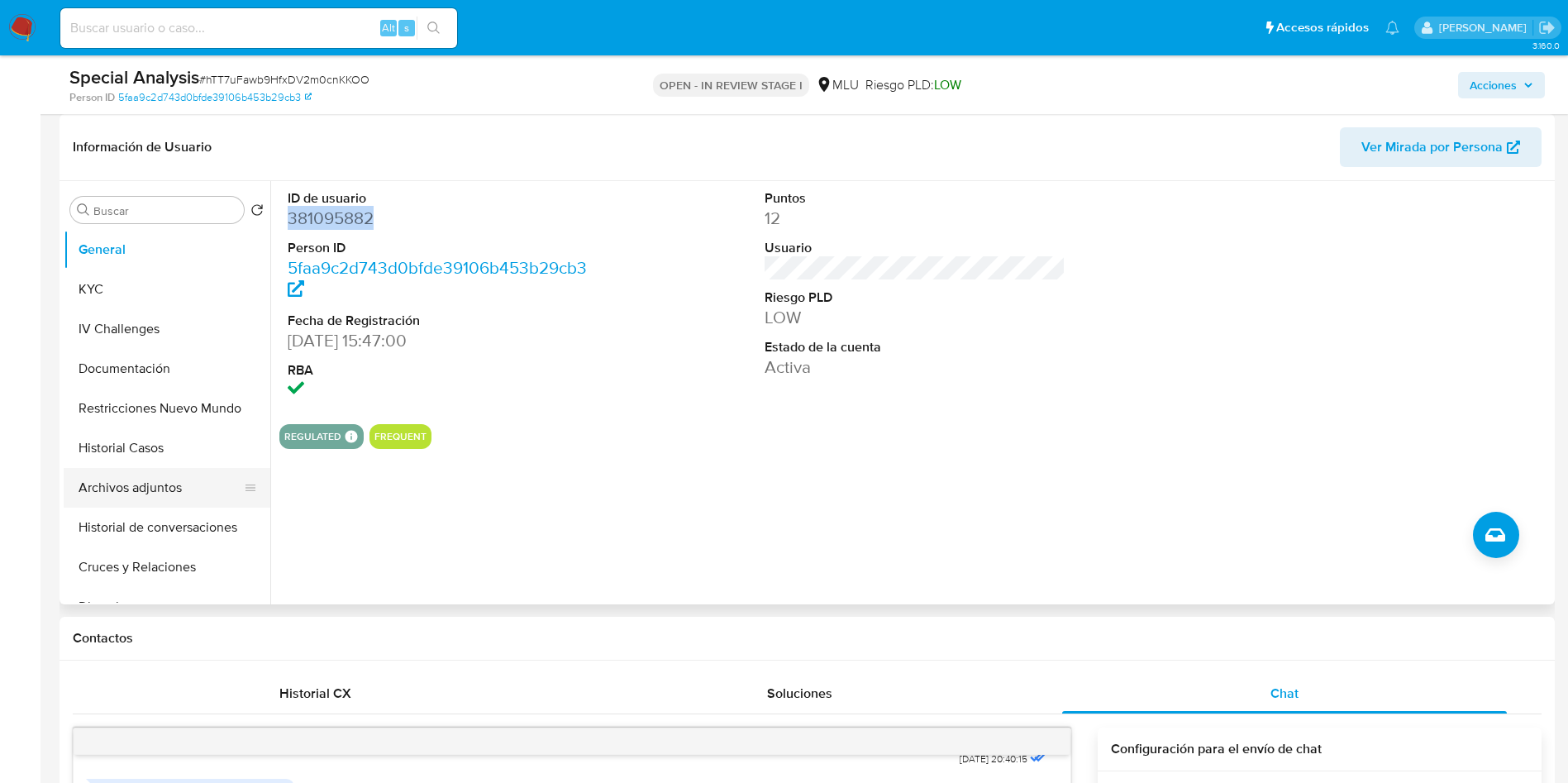
click at [110, 494] on button "Archivos adjuntos" at bounding box center [159, 488] width 193 height 40
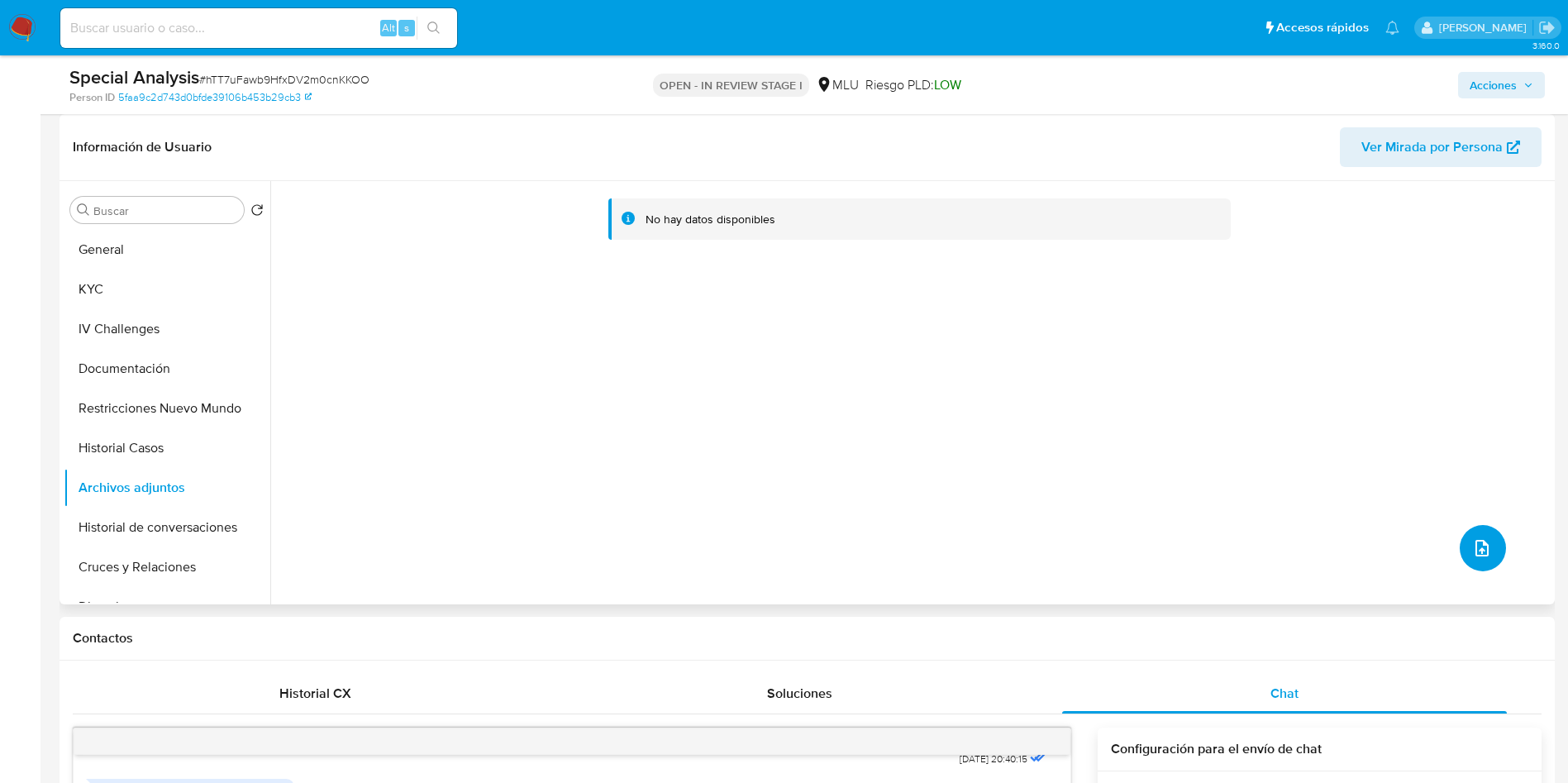
click at [1486, 554] on button "upload-file" at bounding box center [1482, 547] width 46 height 46
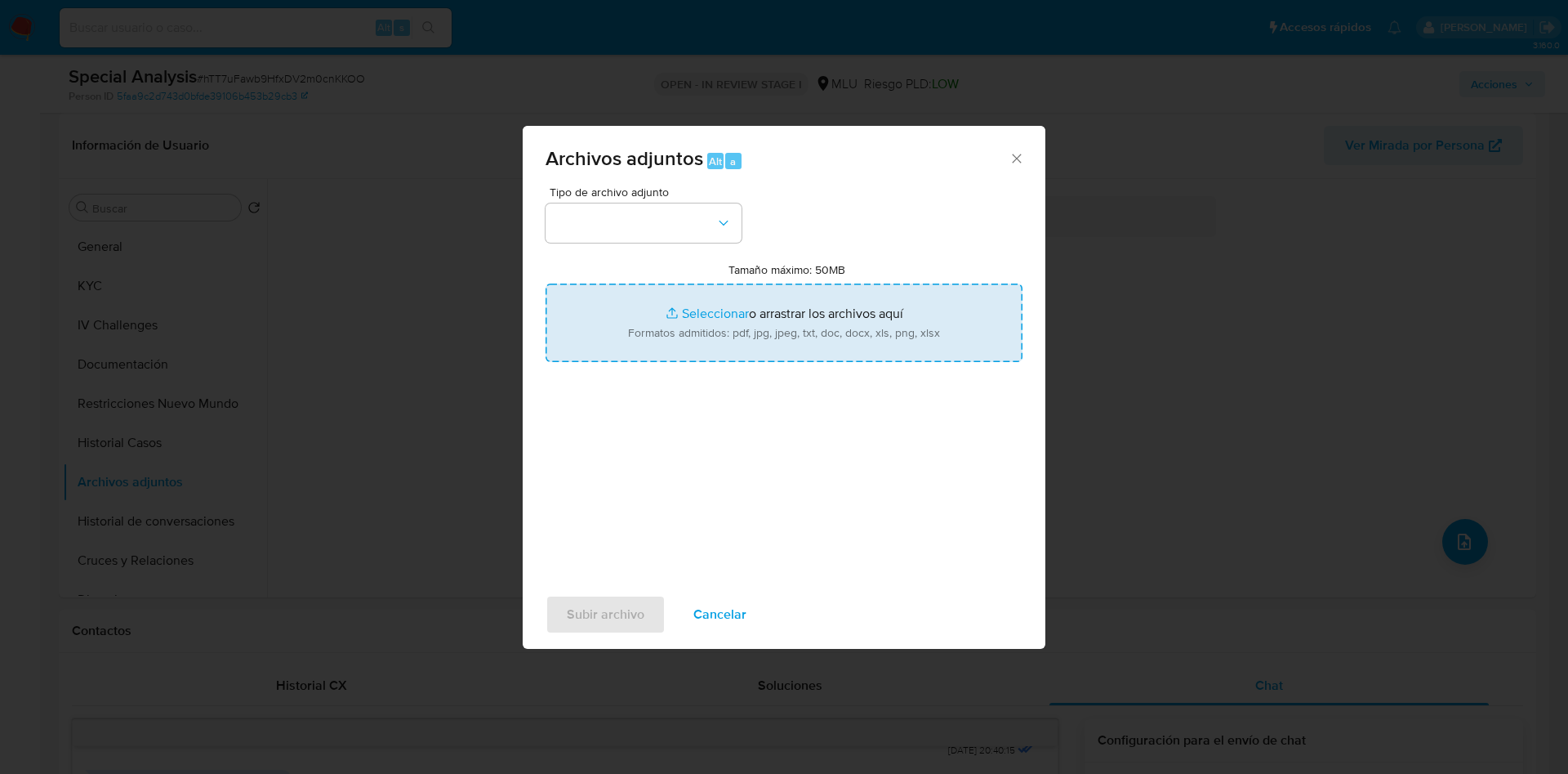
click at [941, 356] on input "Tamaño máximo: 50MB Seleccionar archivos" at bounding box center [783, 323] width 477 height 79
type input "C:\fakepath\Anexos 381095882 - 15_09_2025.pdf"
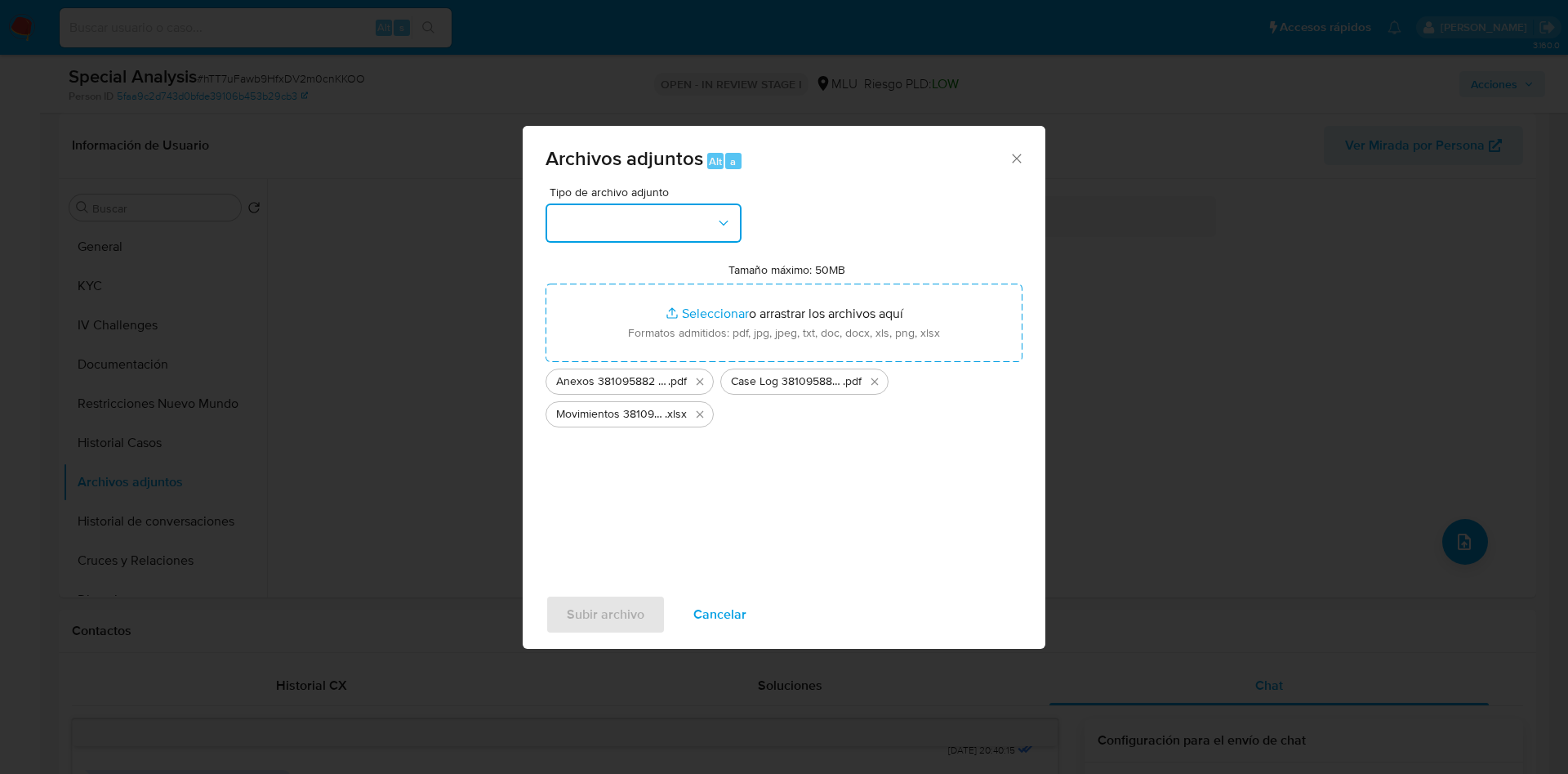
click at [615, 230] on button "button" at bounding box center [643, 223] width 196 height 39
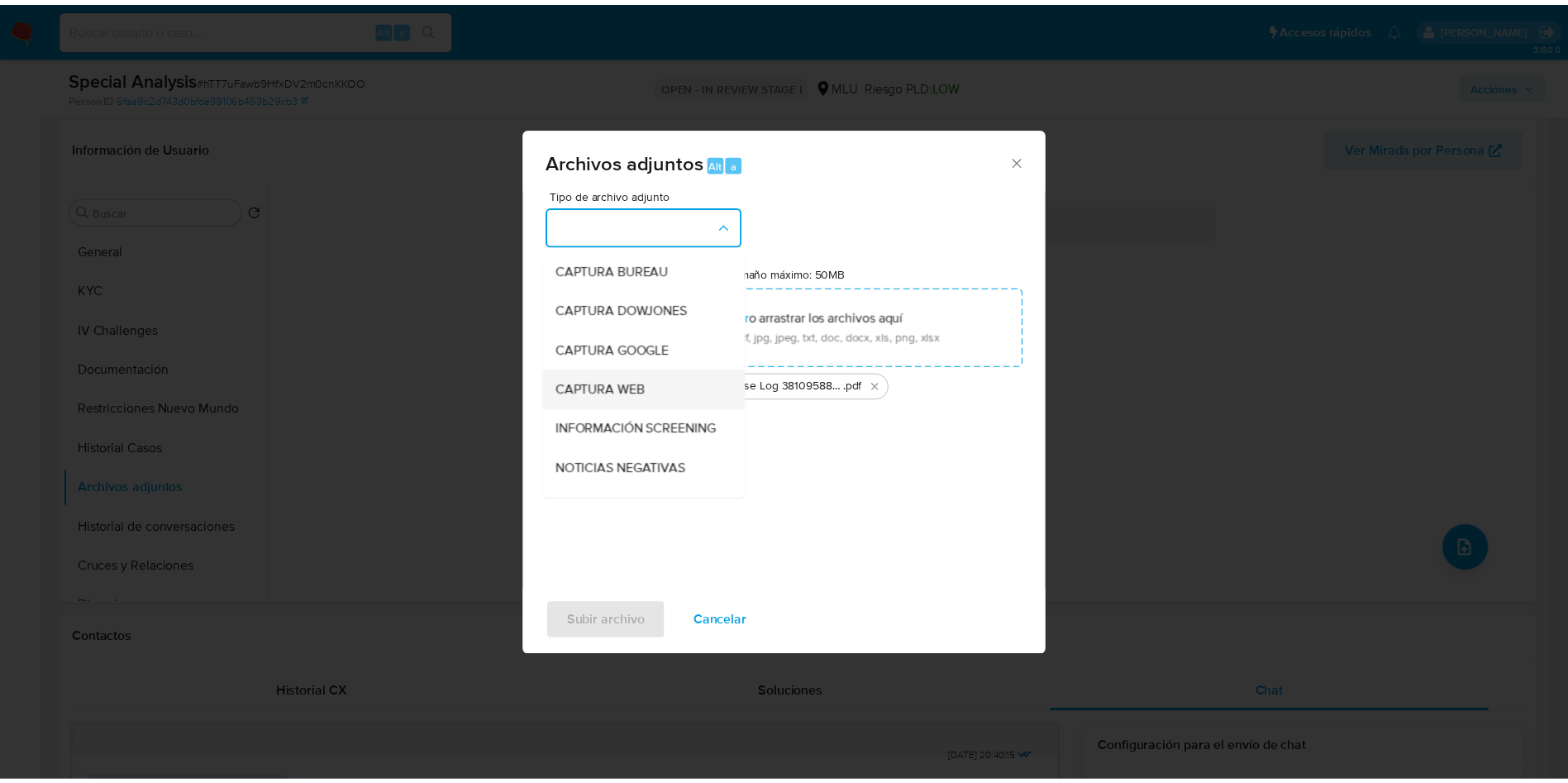
scroll to position [124, 0]
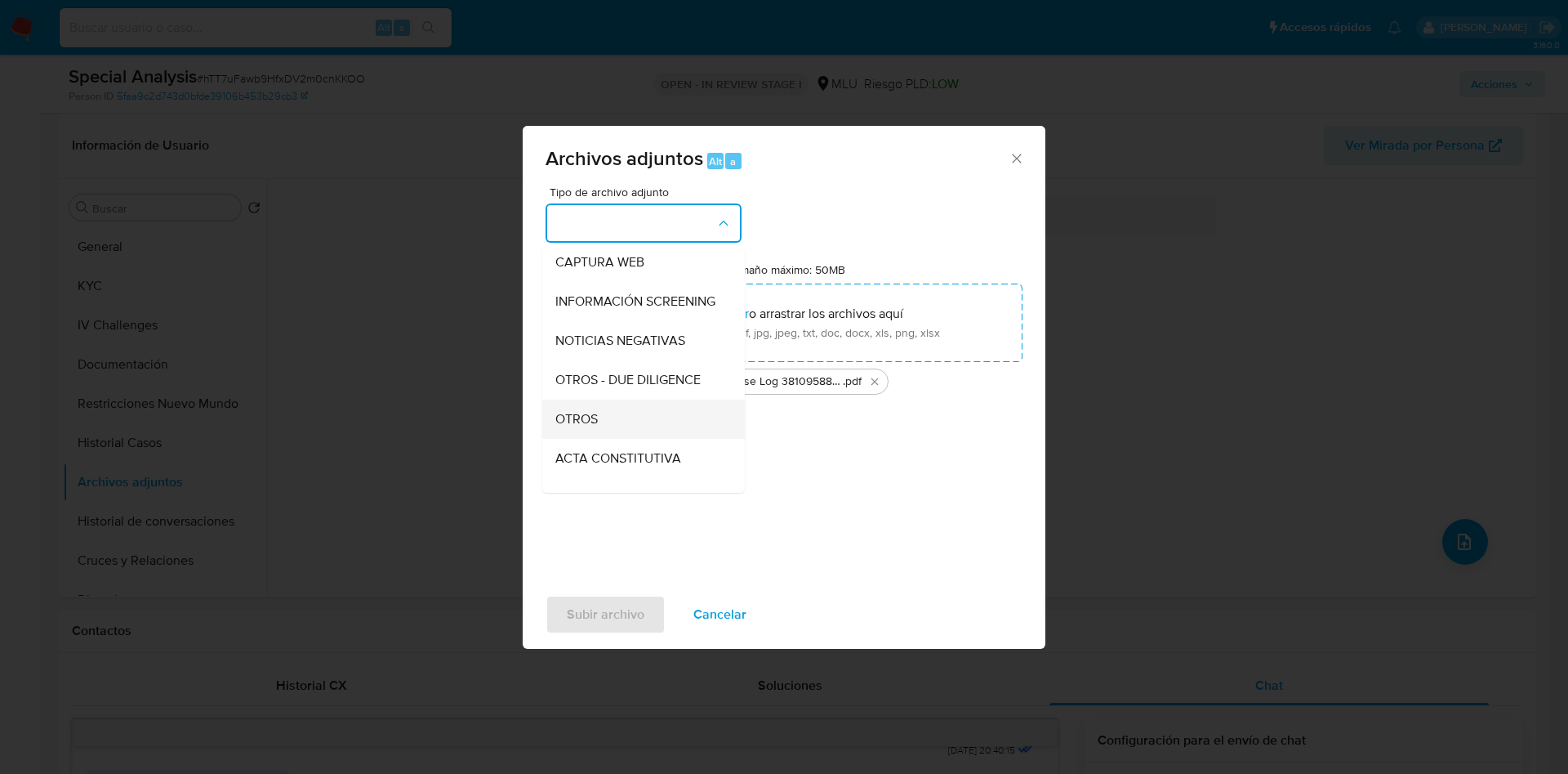
click at [633, 438] on div "OTROS" at bounding box center [638, 420] width 167 height 39
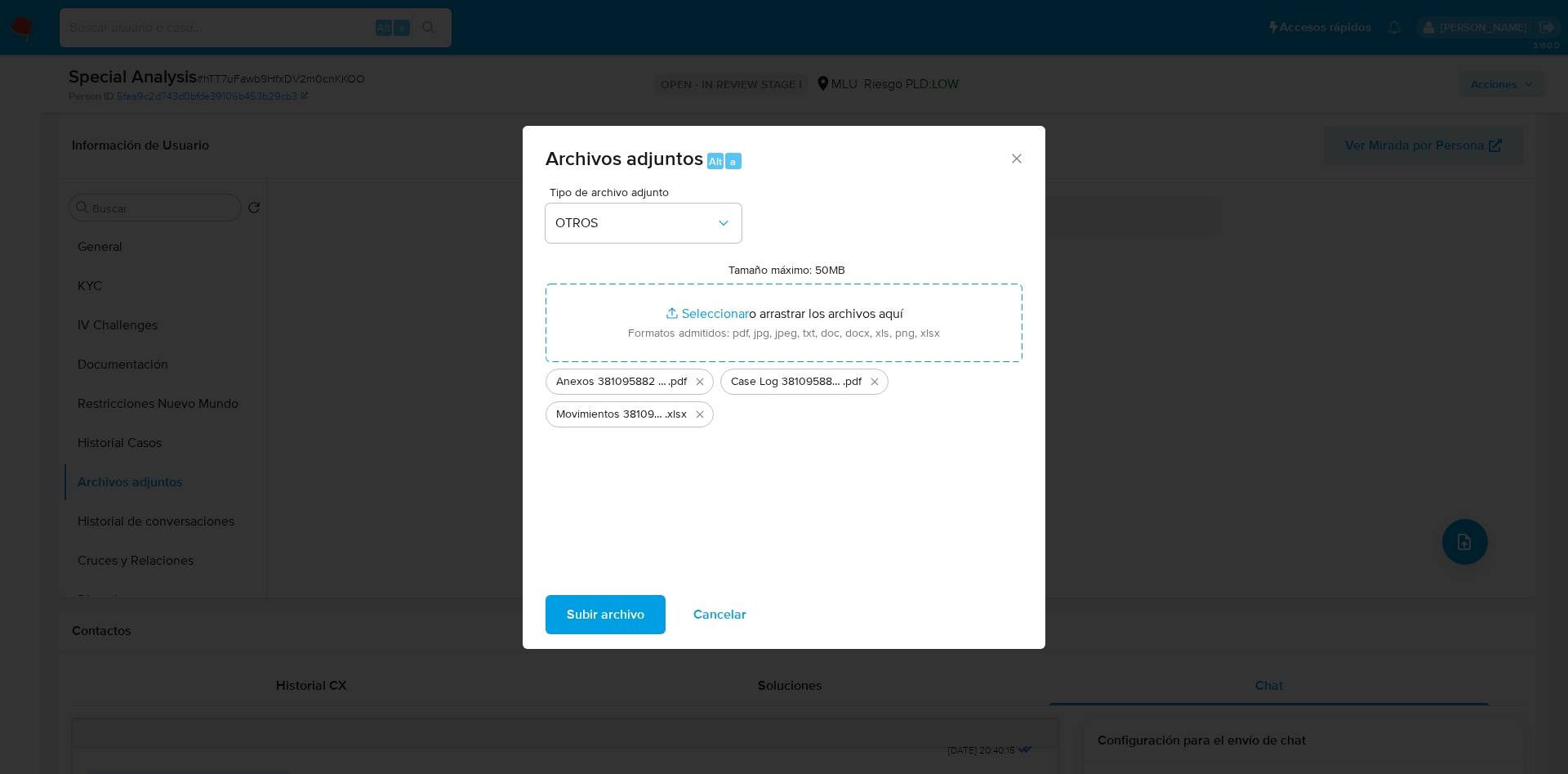
click at [602, 605] on span "Subir archivo" at bounding box center [605, 615] width 78 height 36
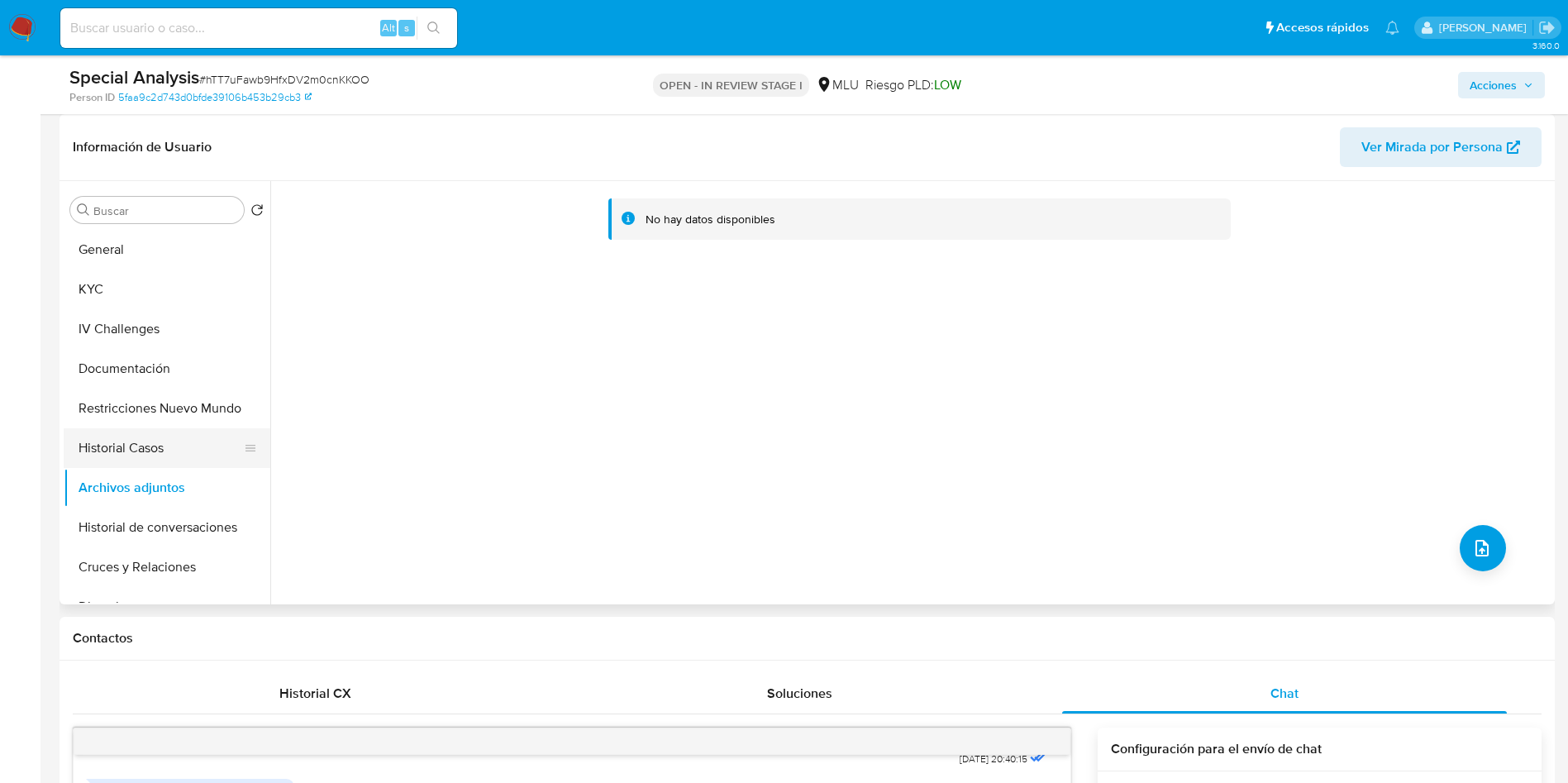
click at [164, 432] on button "Historial Casos" at bounding box center [159, 448] width 193 height 40
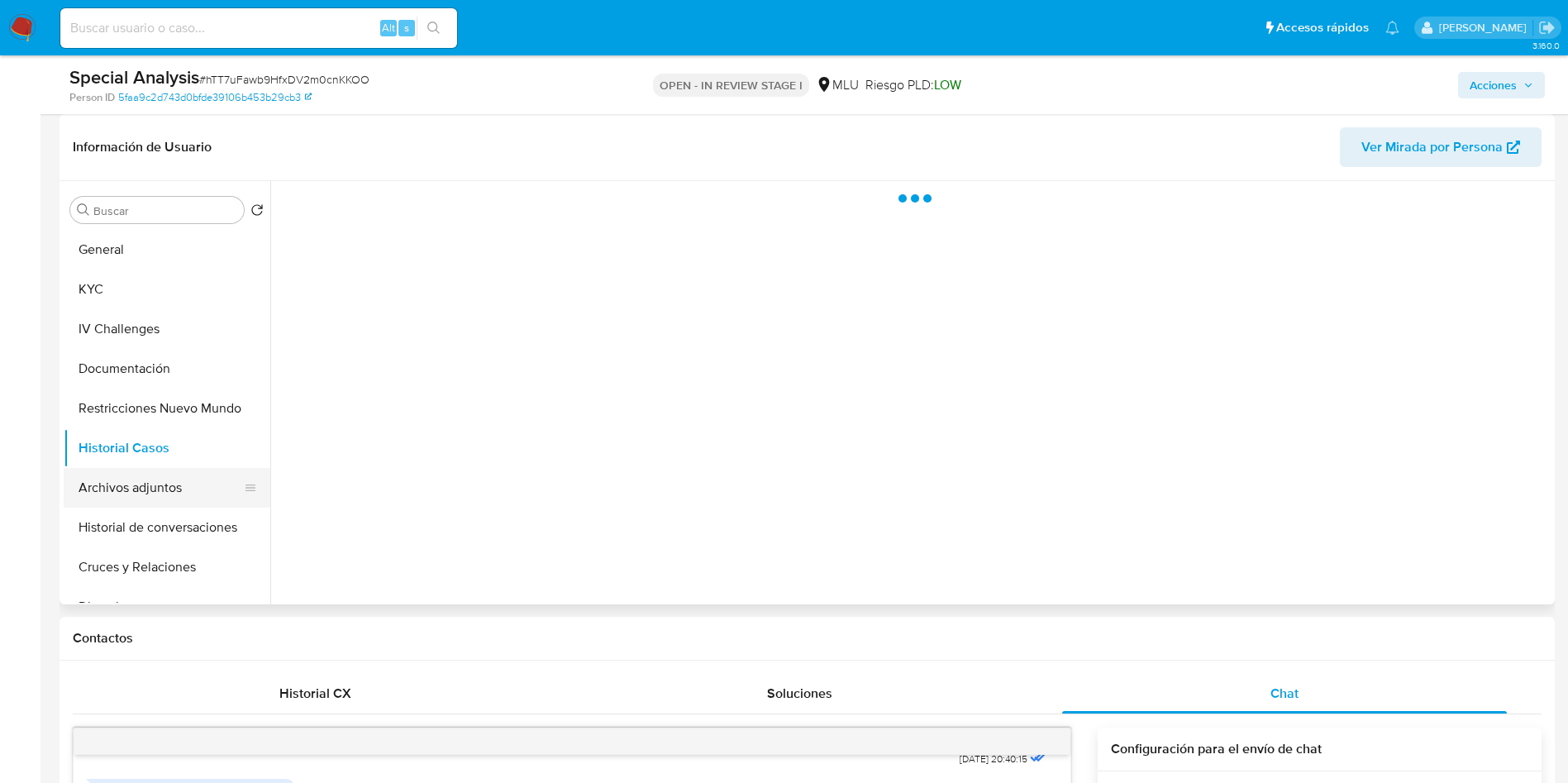
click at [169, 490] on button "Archivos adjuntos" at bounding box center [159, 488] width 193 height 40
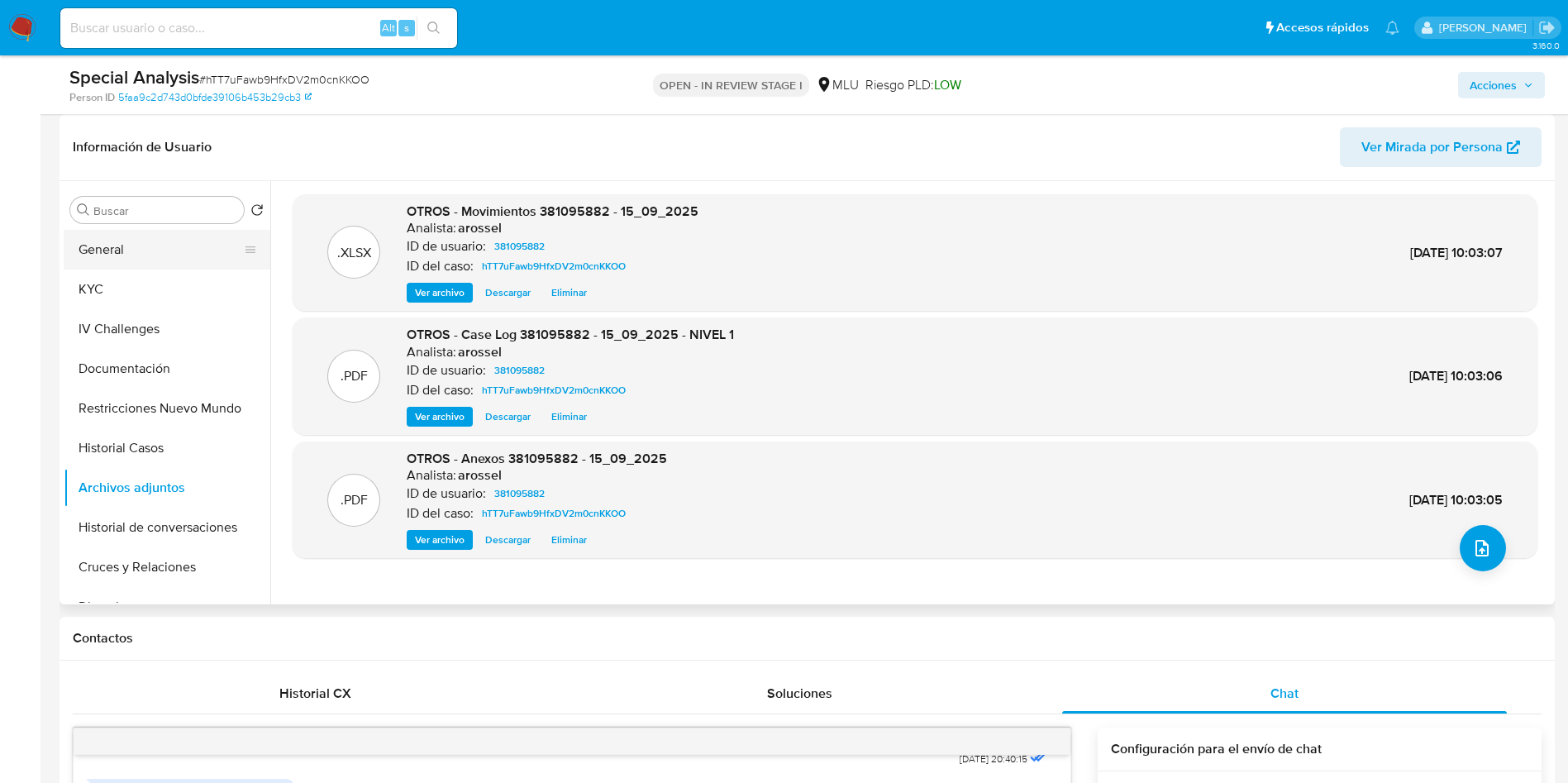
click at [157, 247] on button "General" at bounding box center [159, 249] width 193 height 40
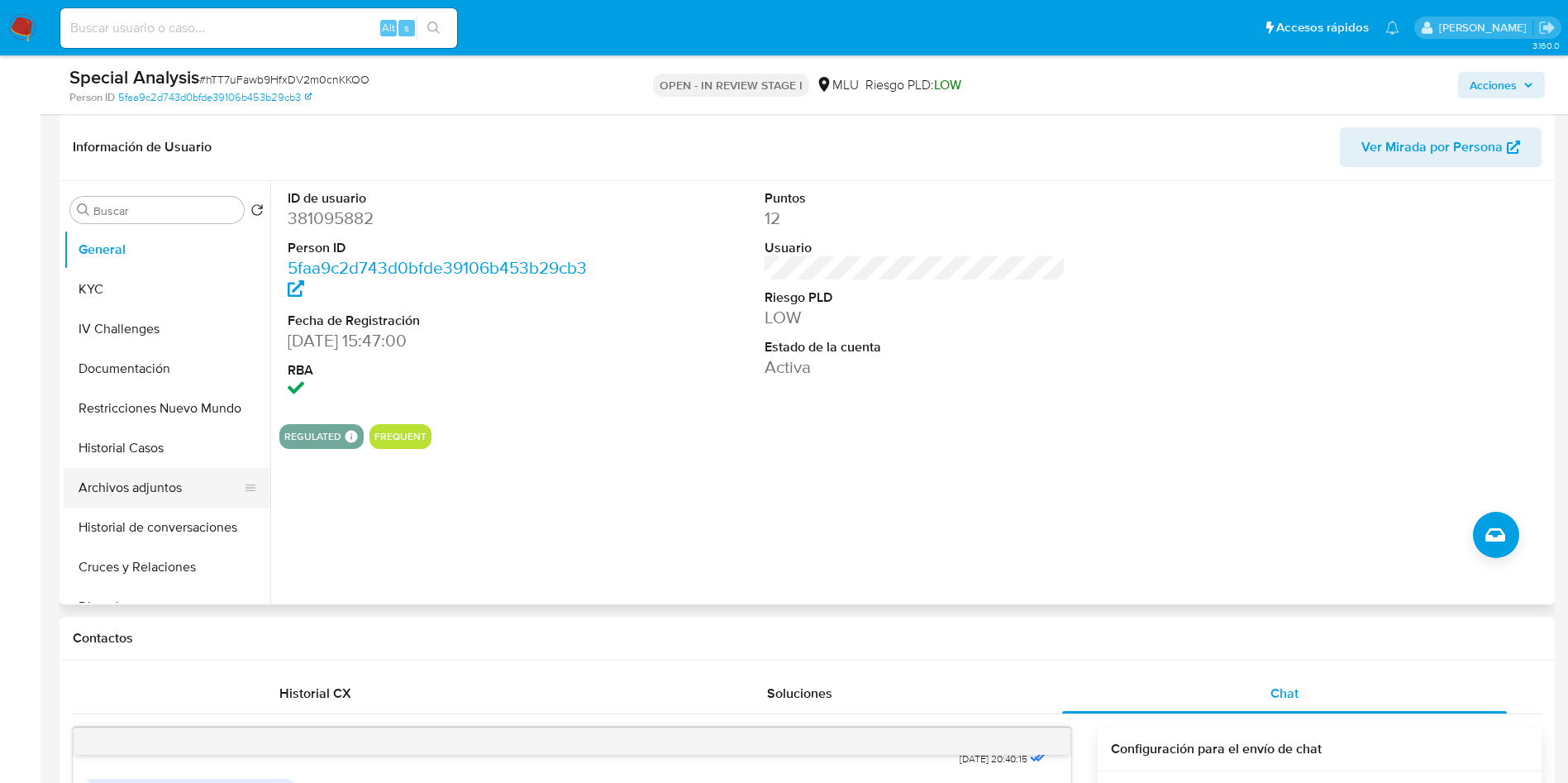
click at [161, 489] on button "Archivos adjuntos" at bounding box center [159, 488] width 193 height 40
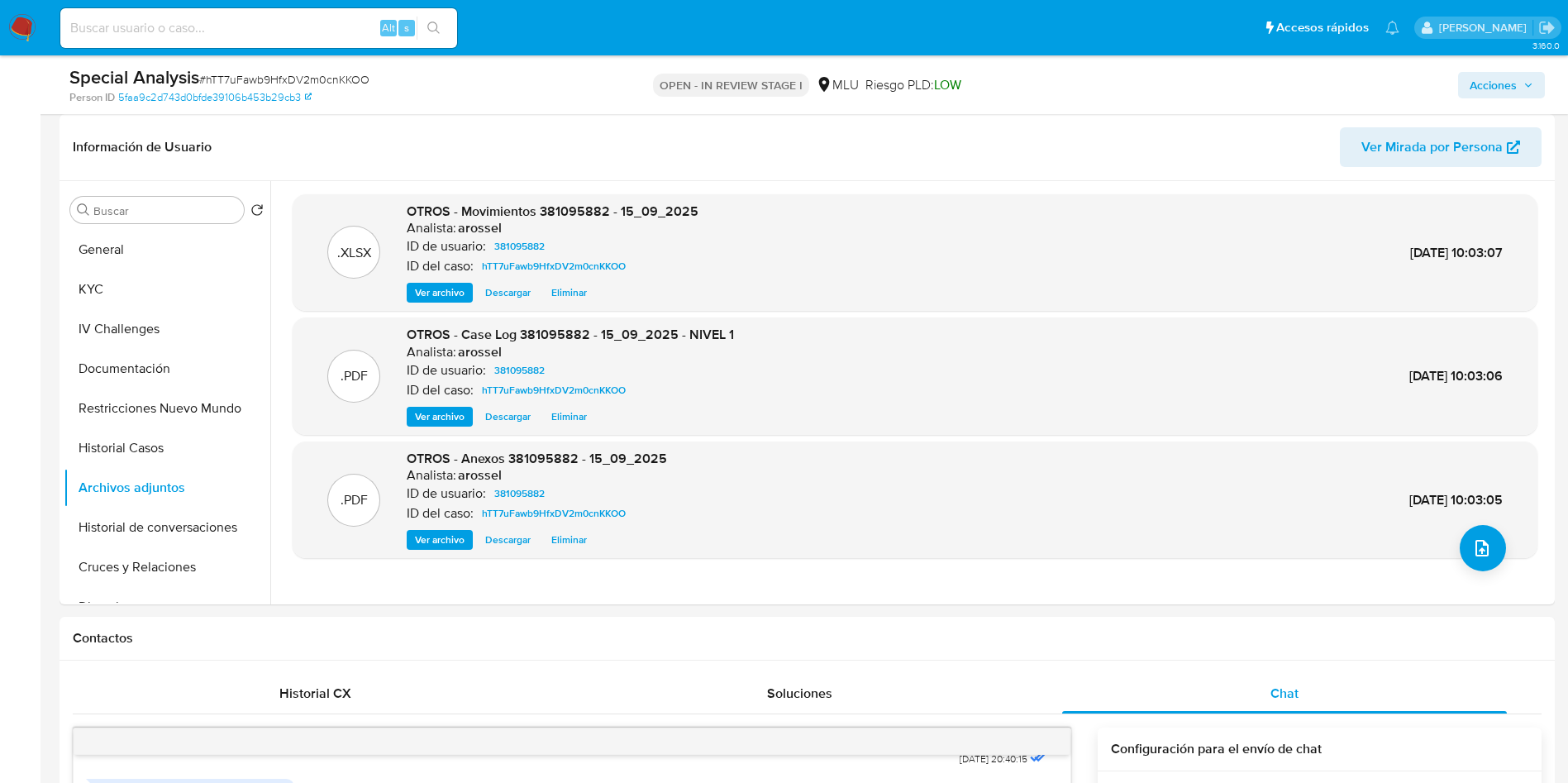
click at [1501, 86] on span "Acciones" at bounding box center [1493, 85] width 47 height 27
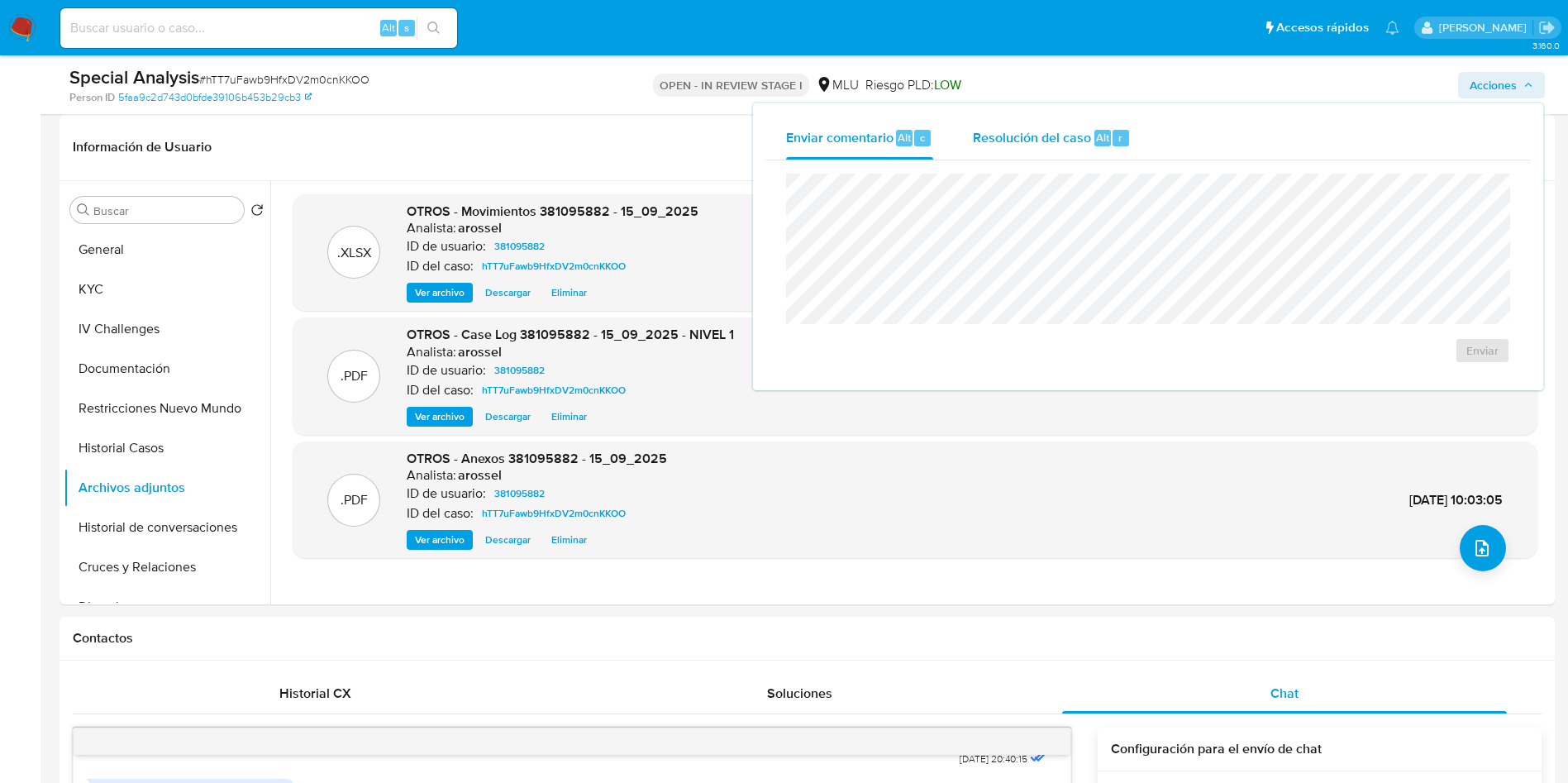
click at [1044, 139] on span "Resolución del caso" at bounding box center [1032, 137] width 118 height 19
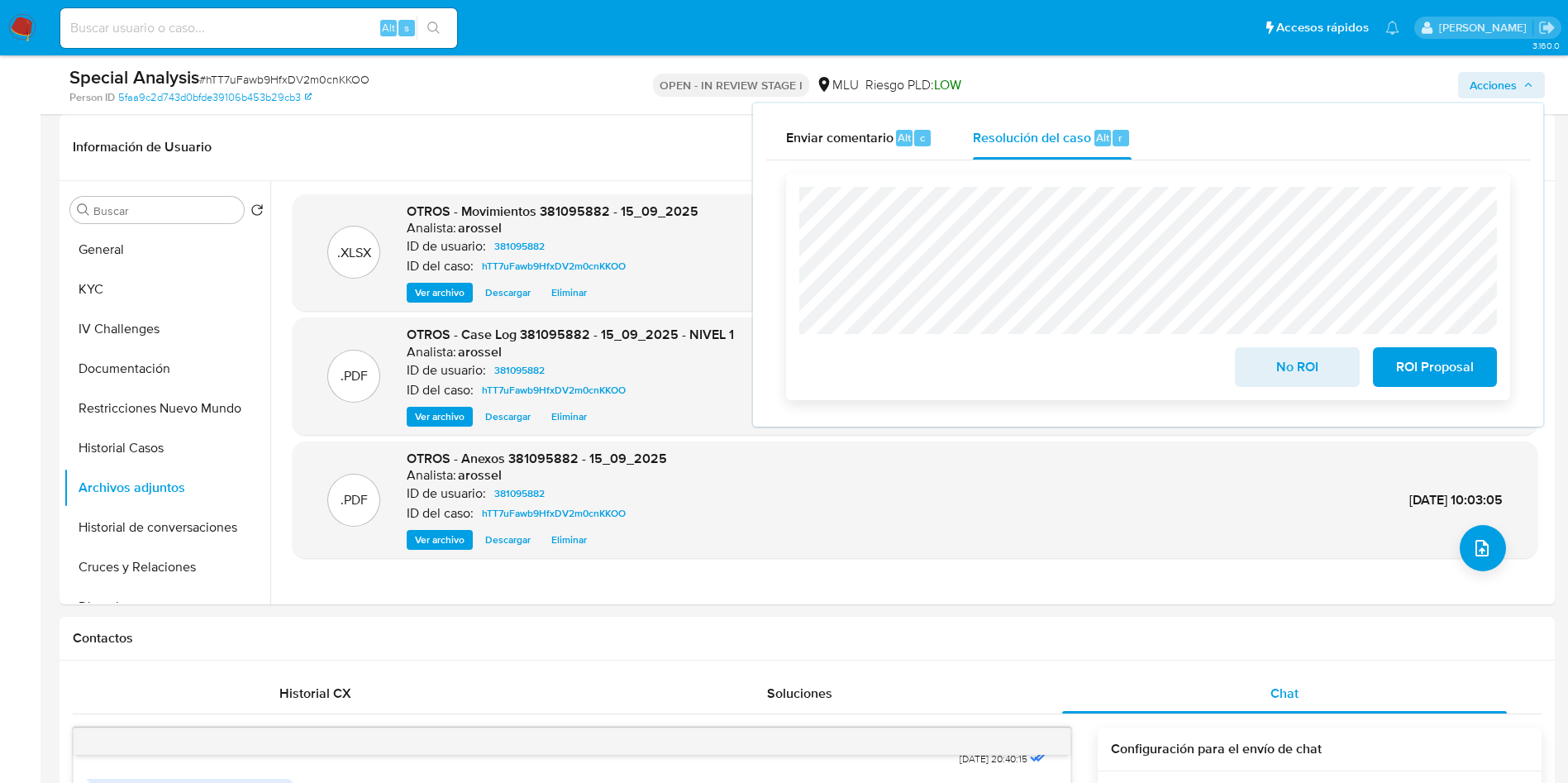
click at [1448, 372] on span "ROI Proposal" at bounding box center [1435, 367] width 81 height 36
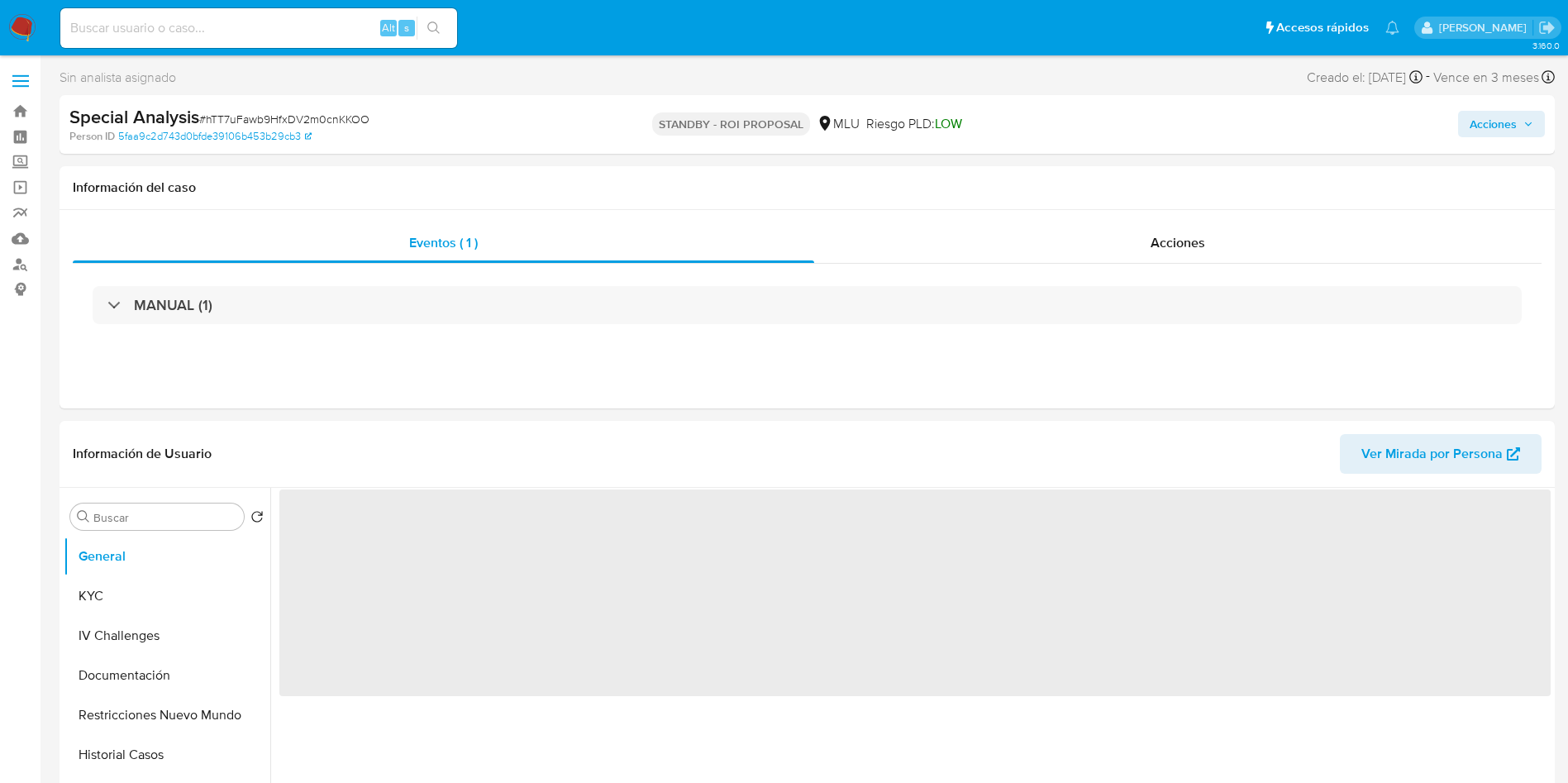
click at [301, 123] on span "# hTT7uFawb9HfxDV2m0cnKKOO" at bounding box center [284, 119] width 171 height 16
select select "10"
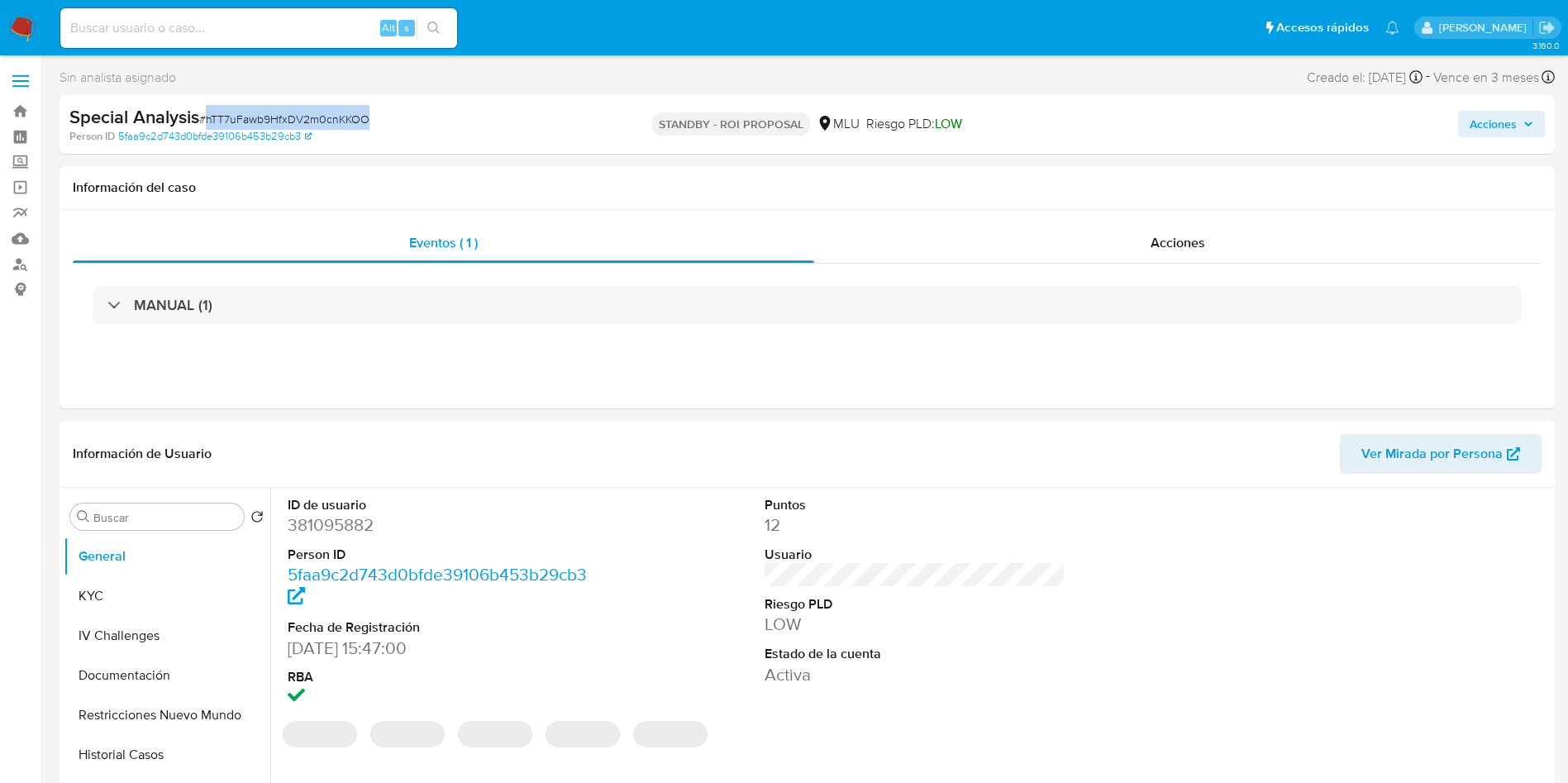
copy span "hTT7uFawb9HfxDV2m0cnKKOO"
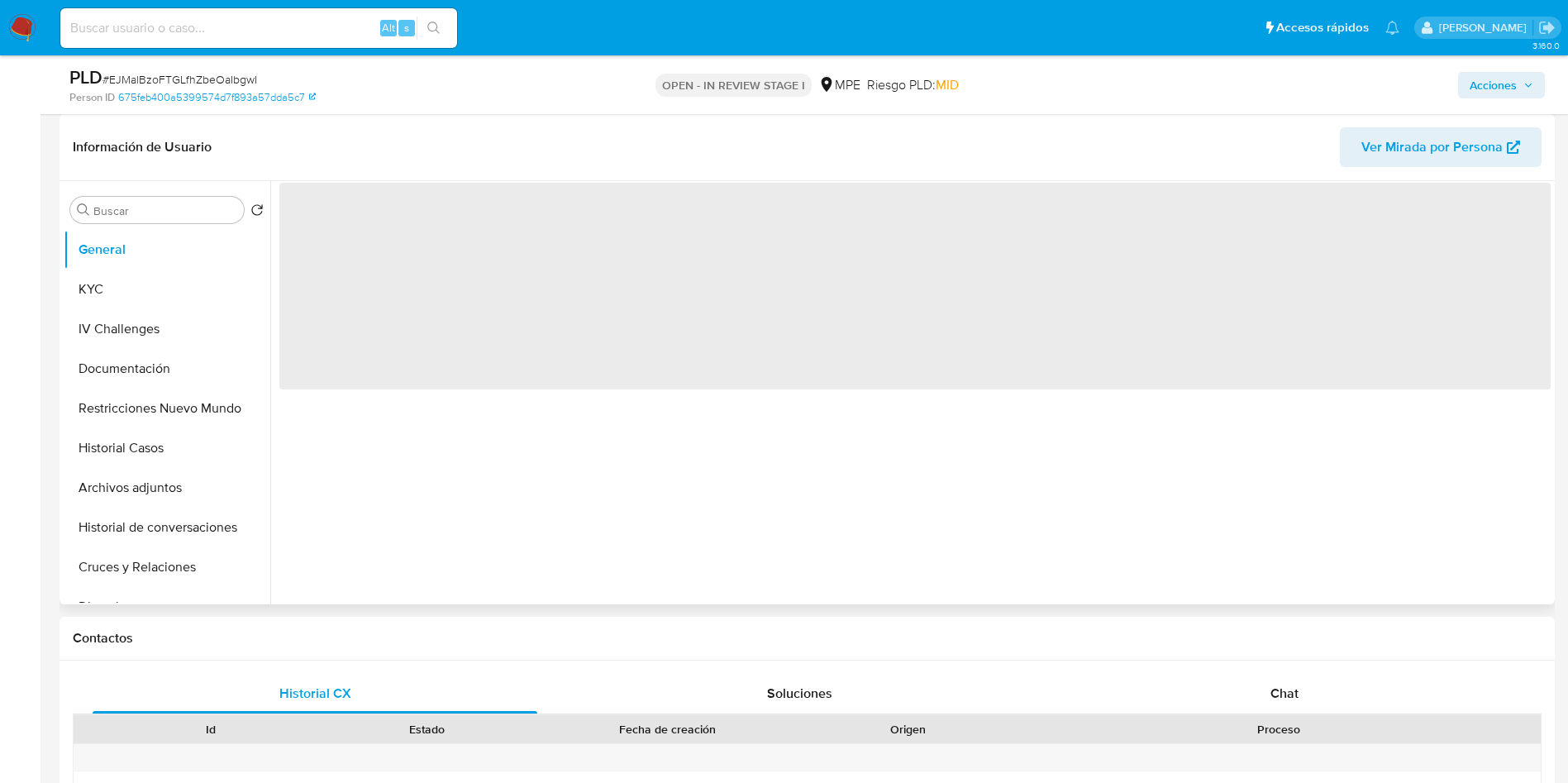
select select "10"
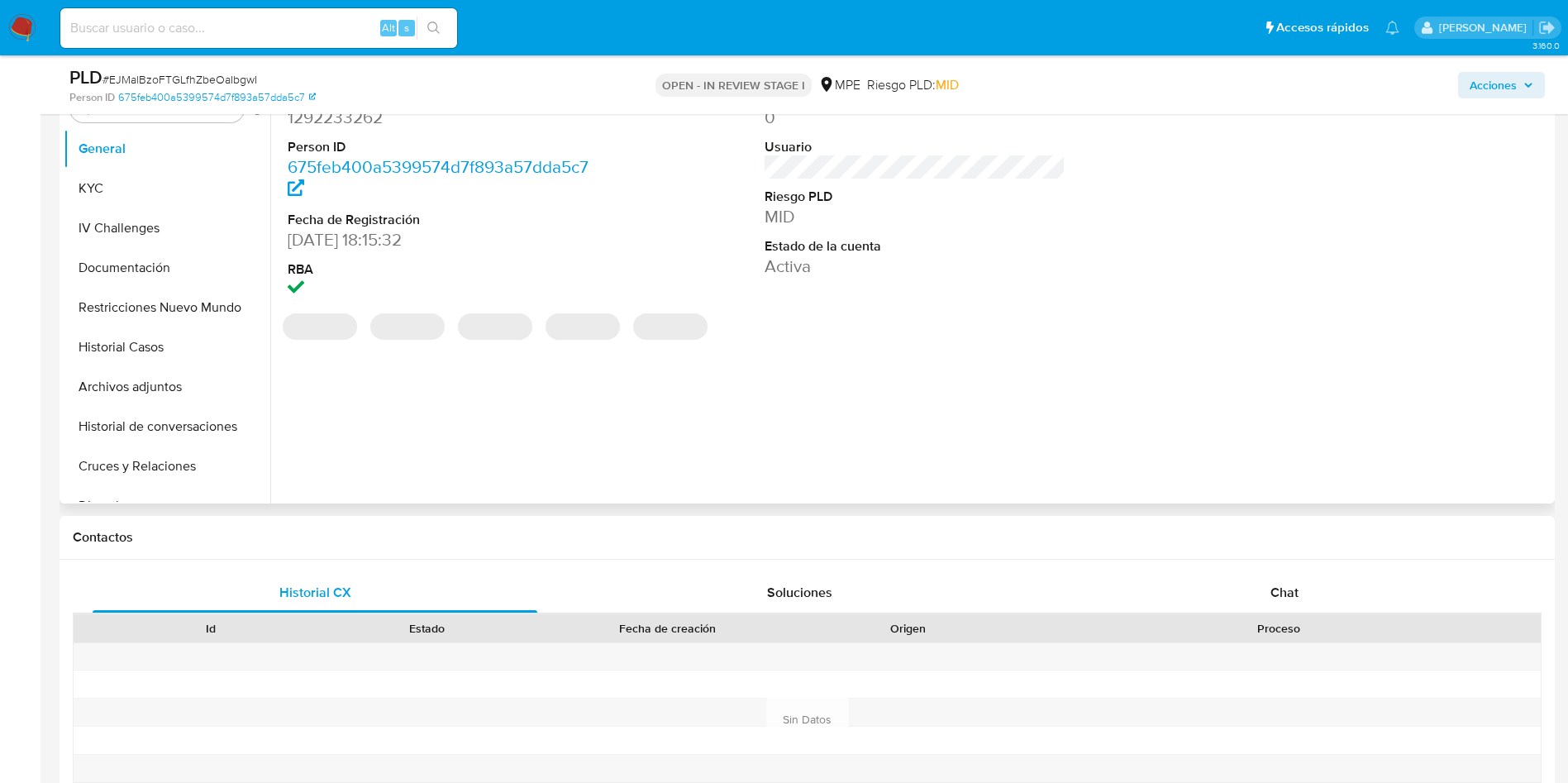
scroll to position [372, 0]
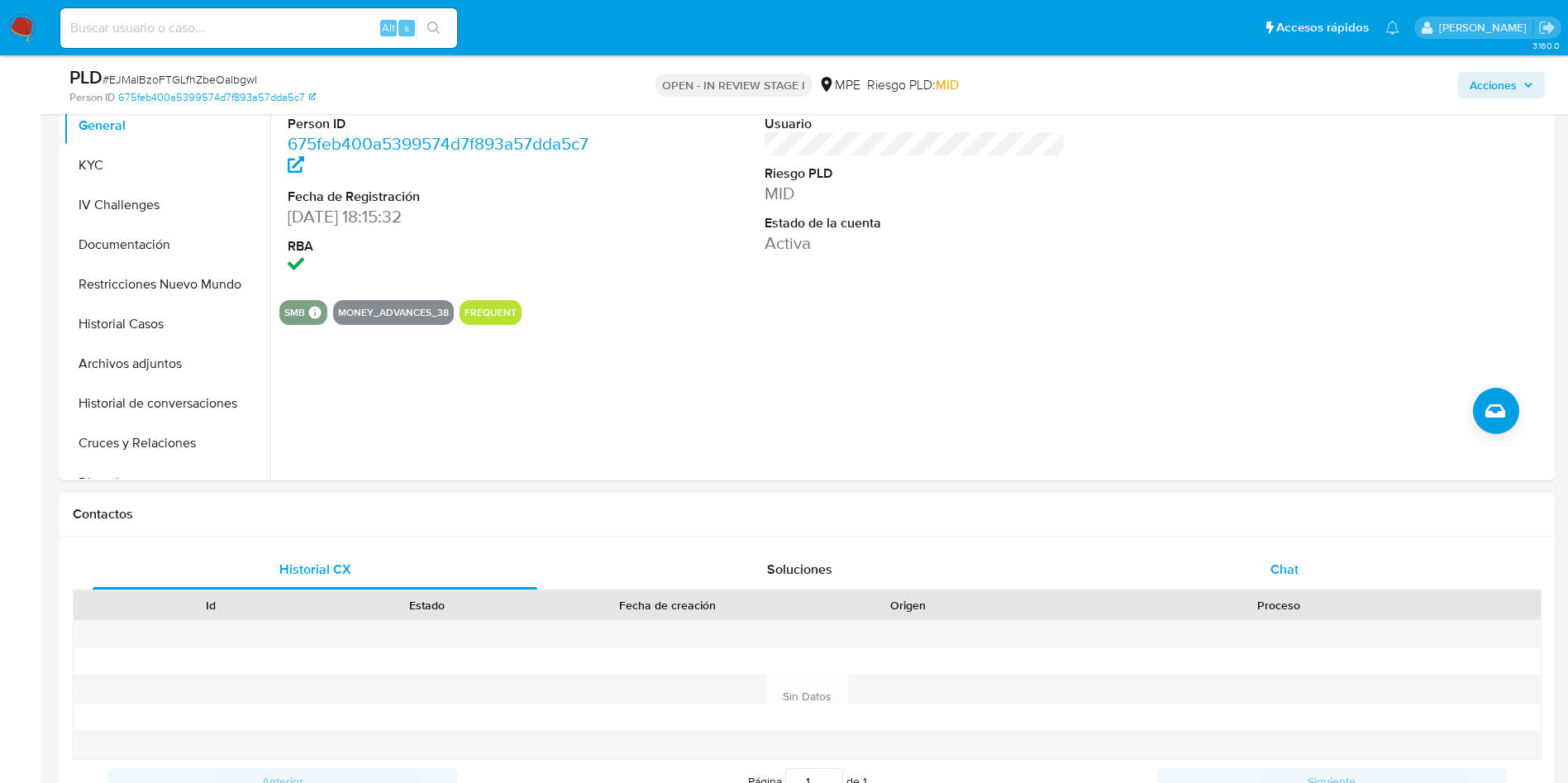
click at [1306, 580] on div "Chat" at bounding box center [1284, 570] width 444 height 40
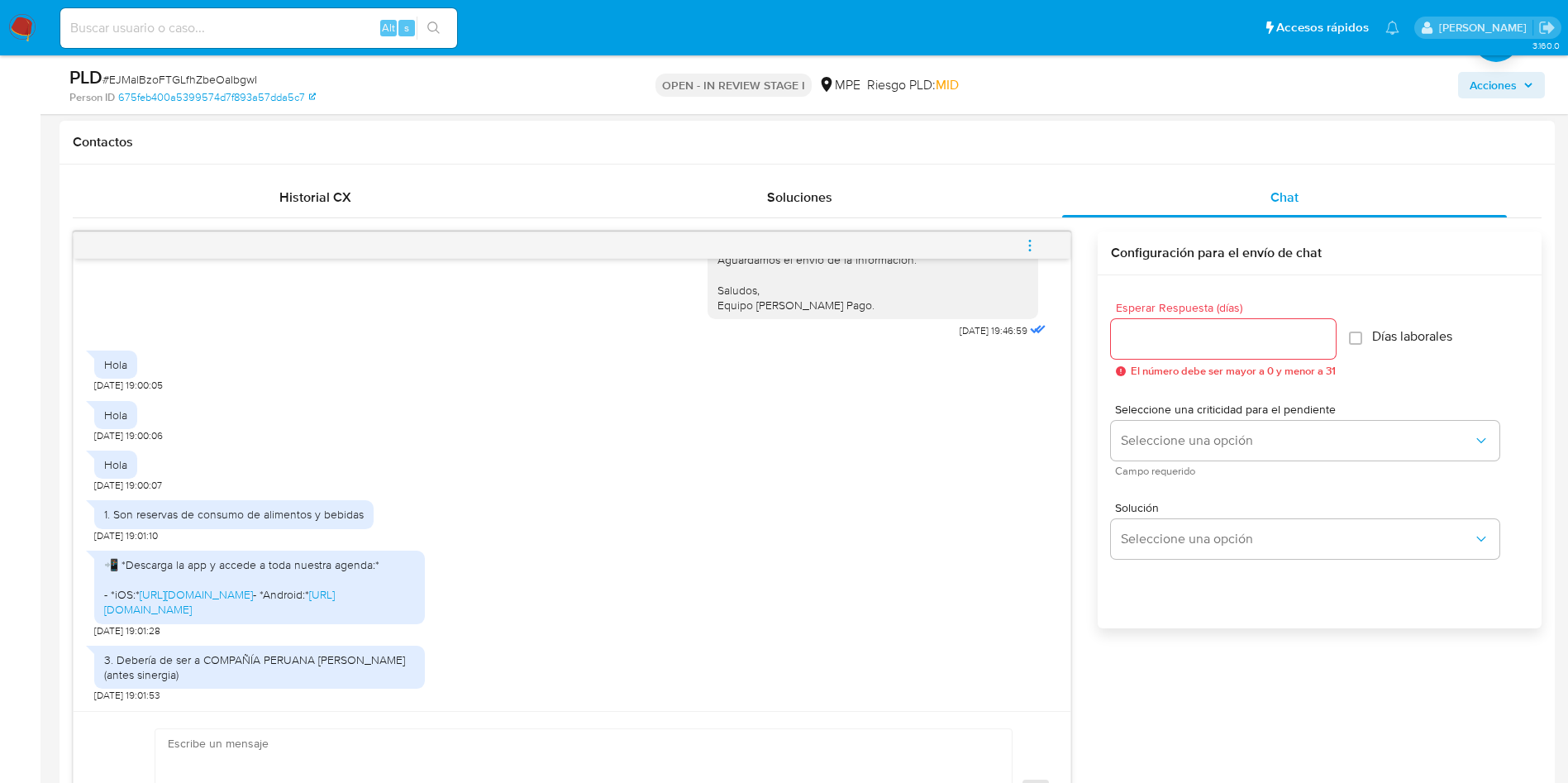
scroll to position [378, 0]
click at [282, 589] on link "[URL][DOMAIN_NAME]" at bounding box center [219, 602] width 230 height 31
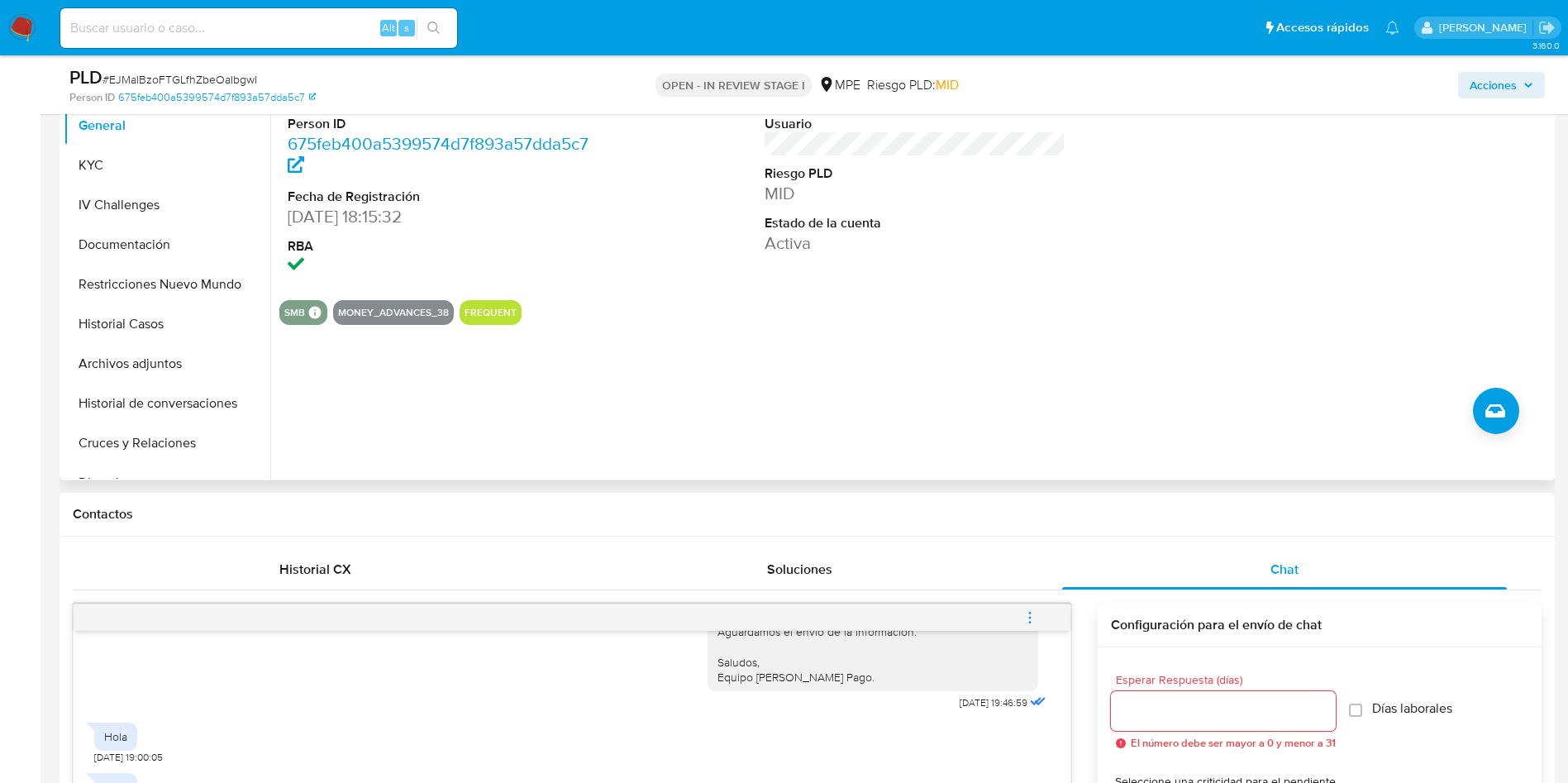
scroll to position [248, 0]
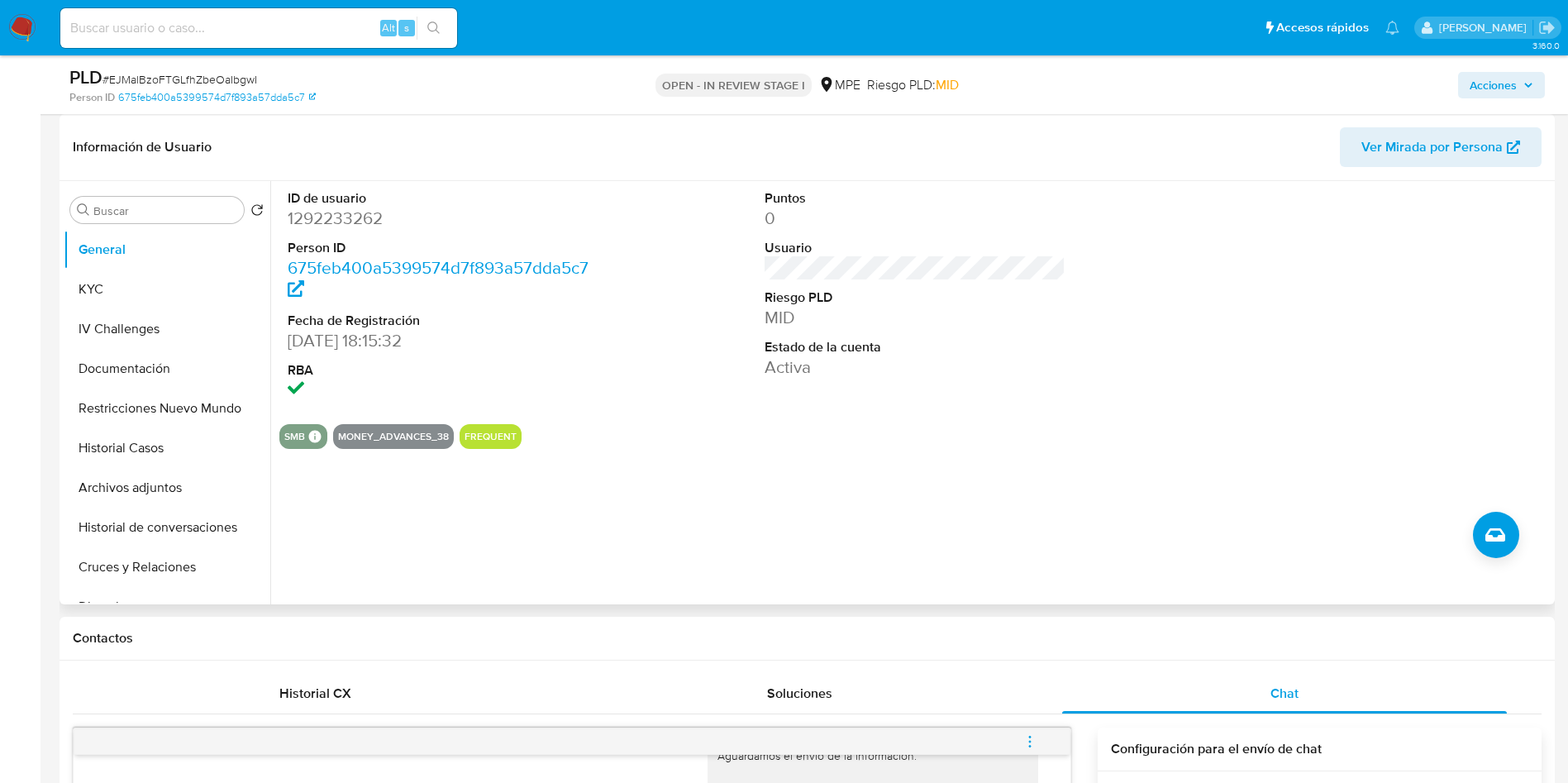
click at [367, 212] on dd "1292233262" at bounding box center [438, 218] width 301 height 23
copy dd "1292233262"
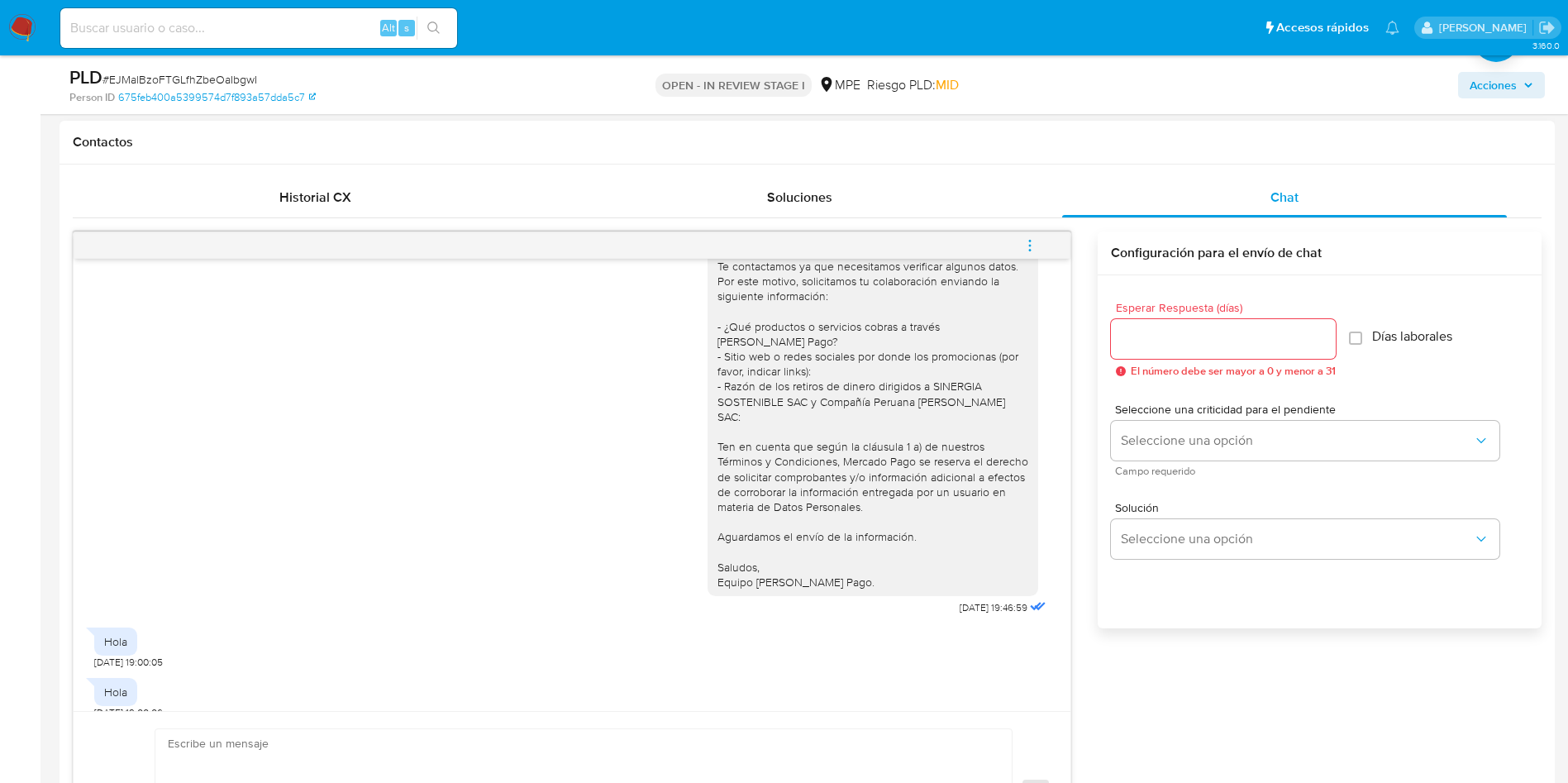
scroll to position [6, 0]
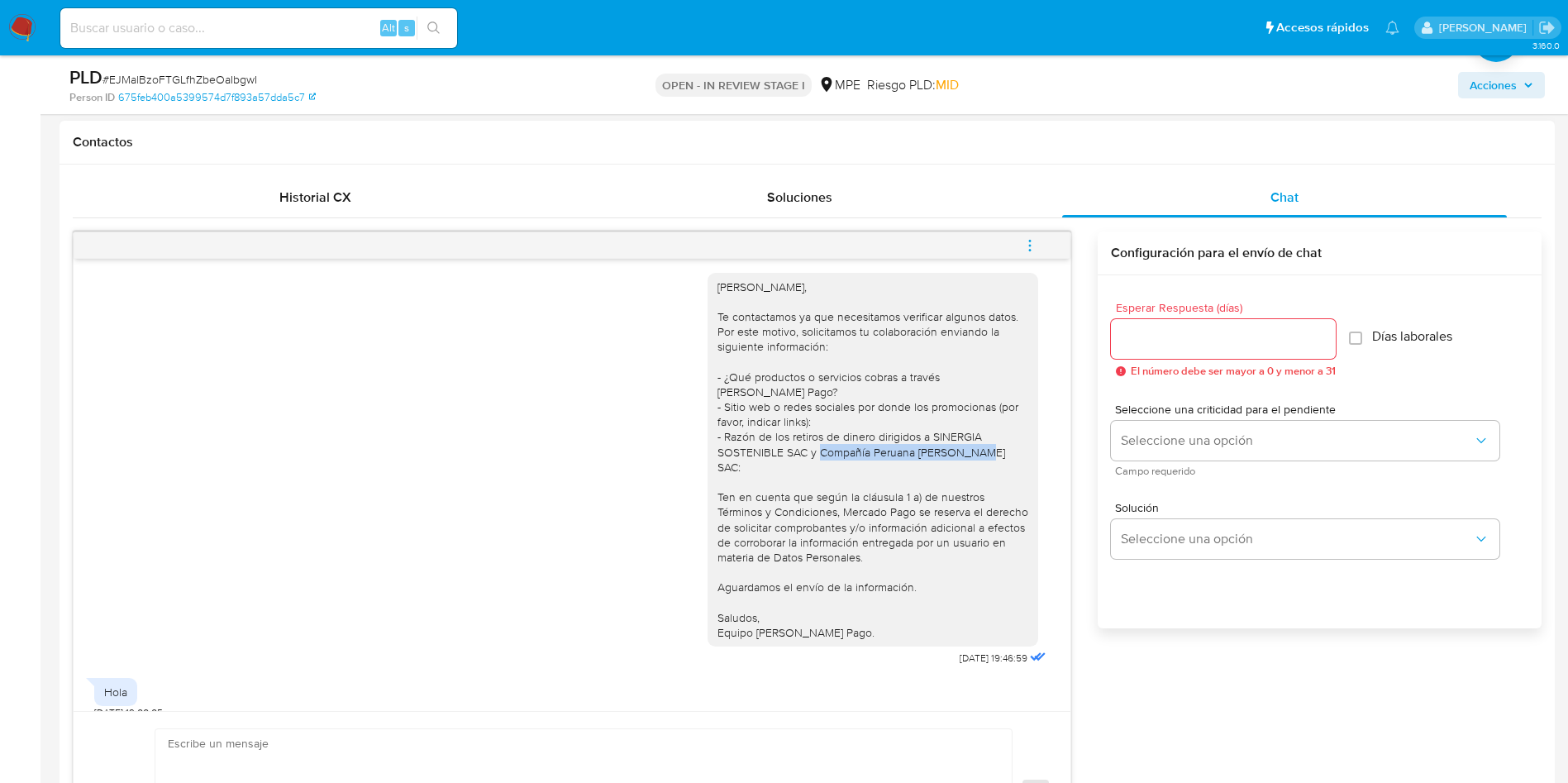
drag, startPoint x: 802, startPoint y: 454, endPoint x: 966, endPoint y: 447, distance: 164.1
click at [966, 447] on div "[PERSON_NAME], Te contactamos ya que necesitamos verificar algunos datos. Por e…" at bounding box center [872, 460] width 311 height 361
click at [818, 442] on div "[PERSON_NAME], Te contactamos ya que necesitamos verificar algunos datos. Por e…" at bounding box center [872, 460] width 311 height 361
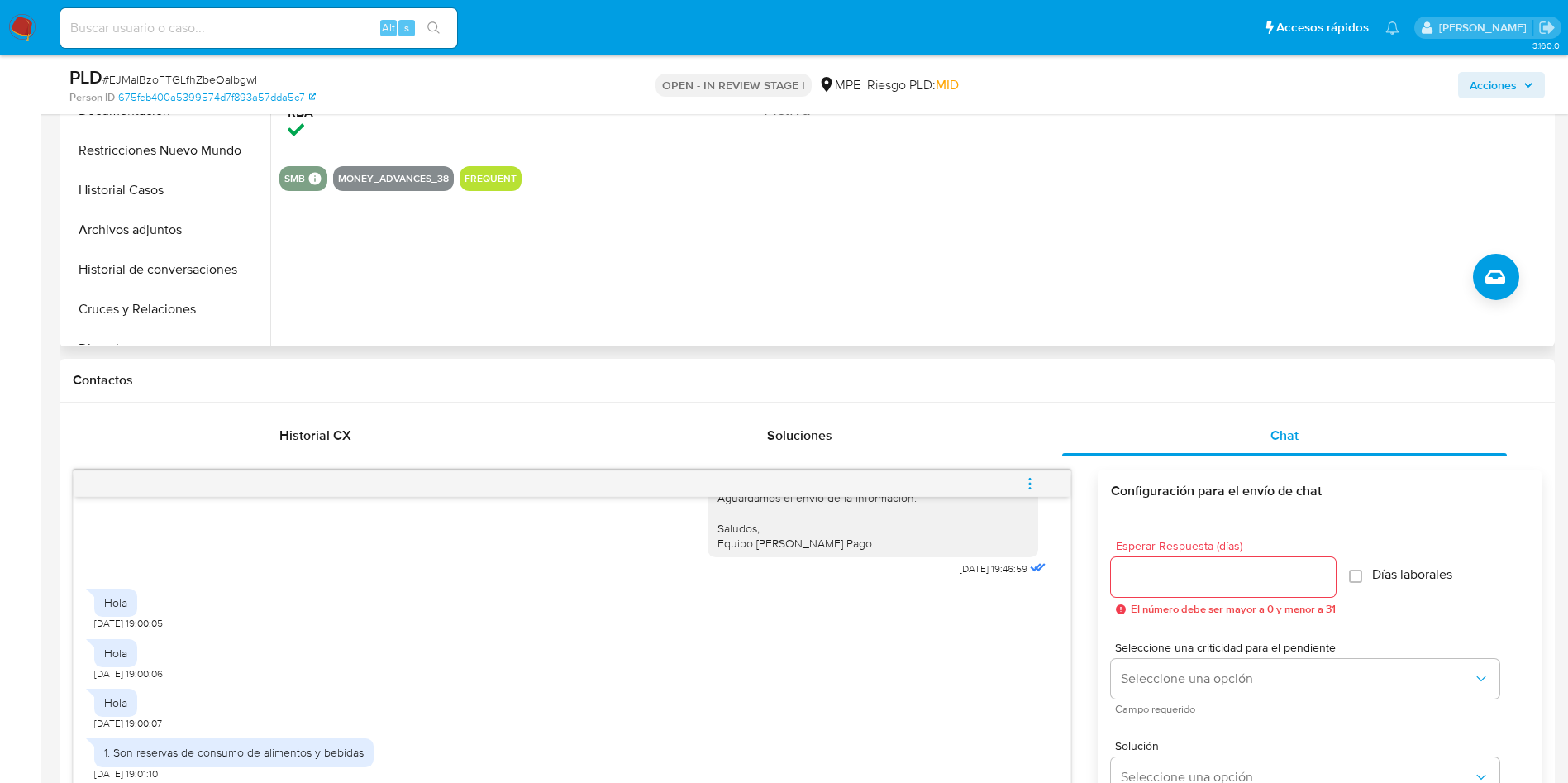
scroll to position [248, 0]
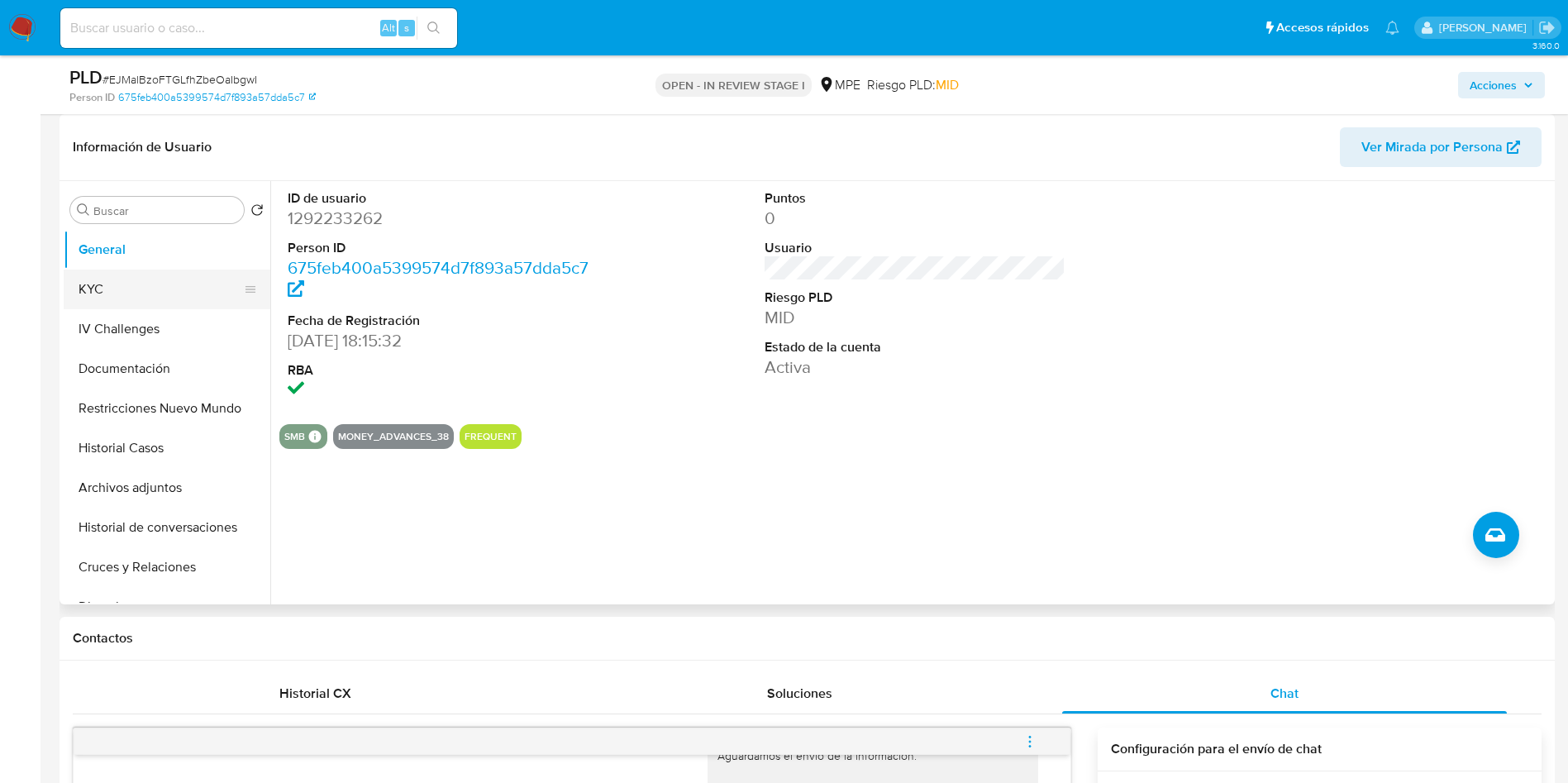
click at [154, 294] on button "KYC" at bounding box center [159, 289] width 193 height 40
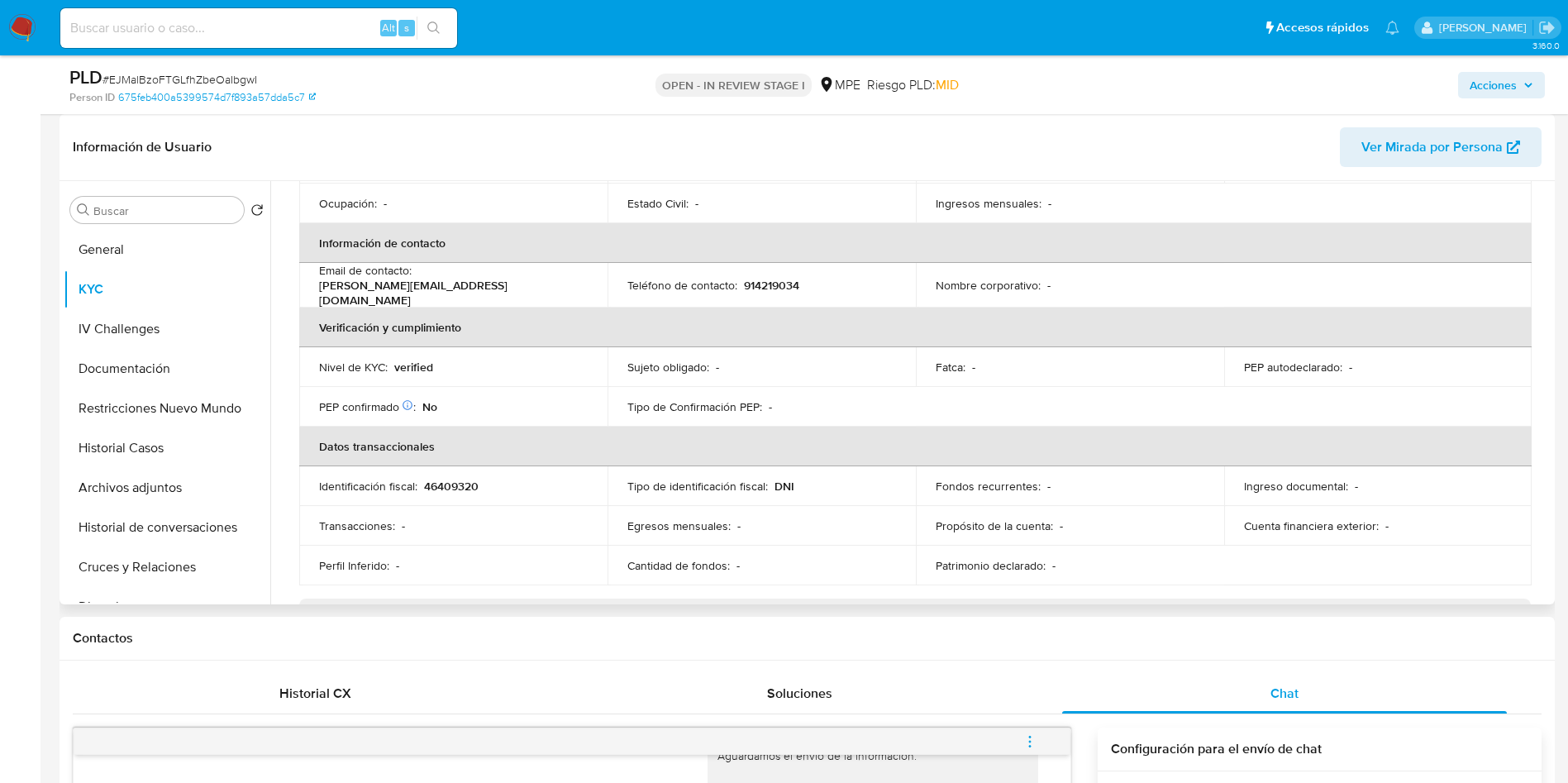
scroll to position [124, 0]
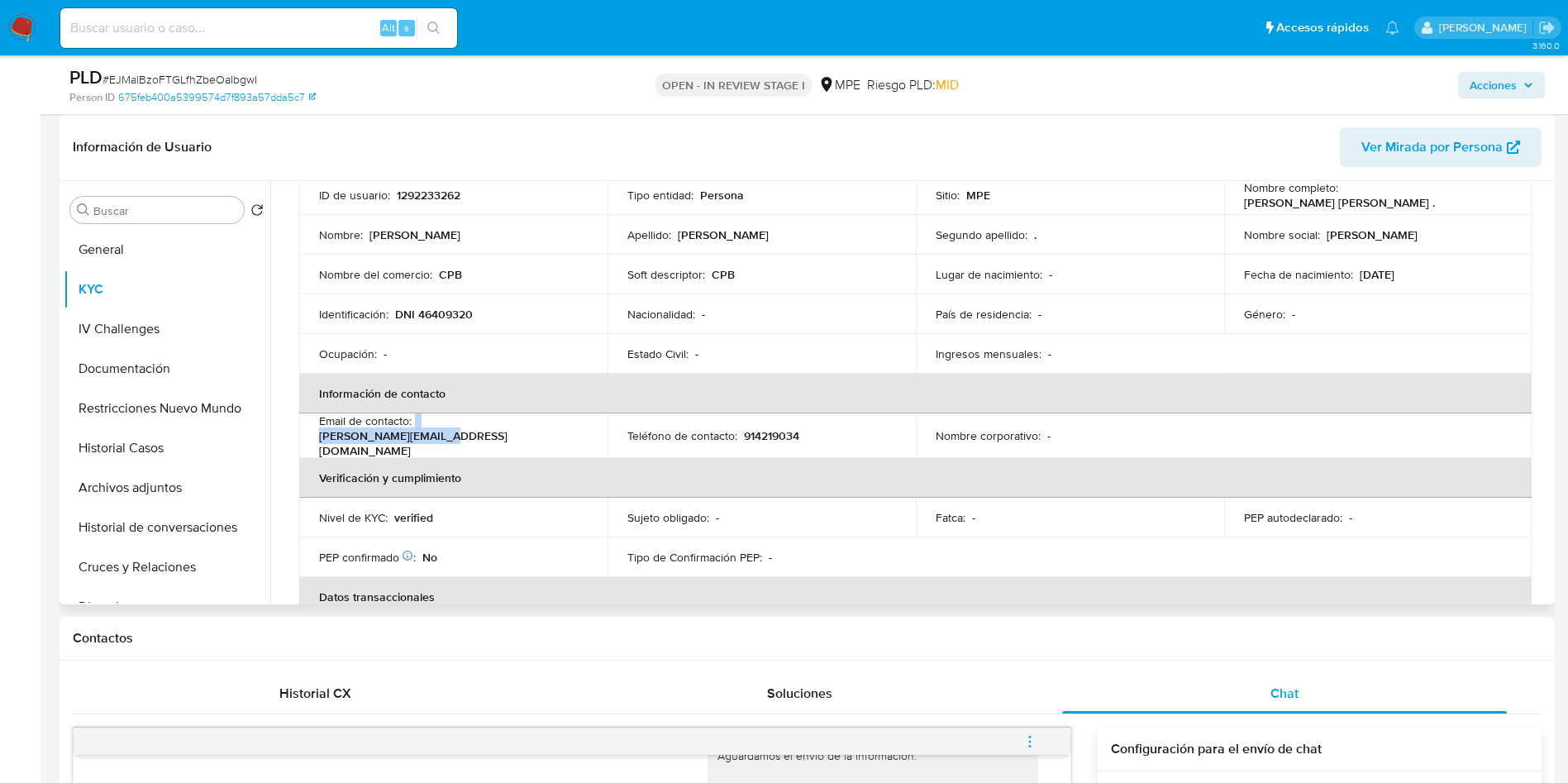
drag, startPoint x: 416, startPoint y: 429, endPoint x: 543, endPoint y: 443, distance: 127.8
click at [543, 443] on td "Email de contacto : guillermo@barranco.pe" at bounding box center [453, 436] width 308 height 45
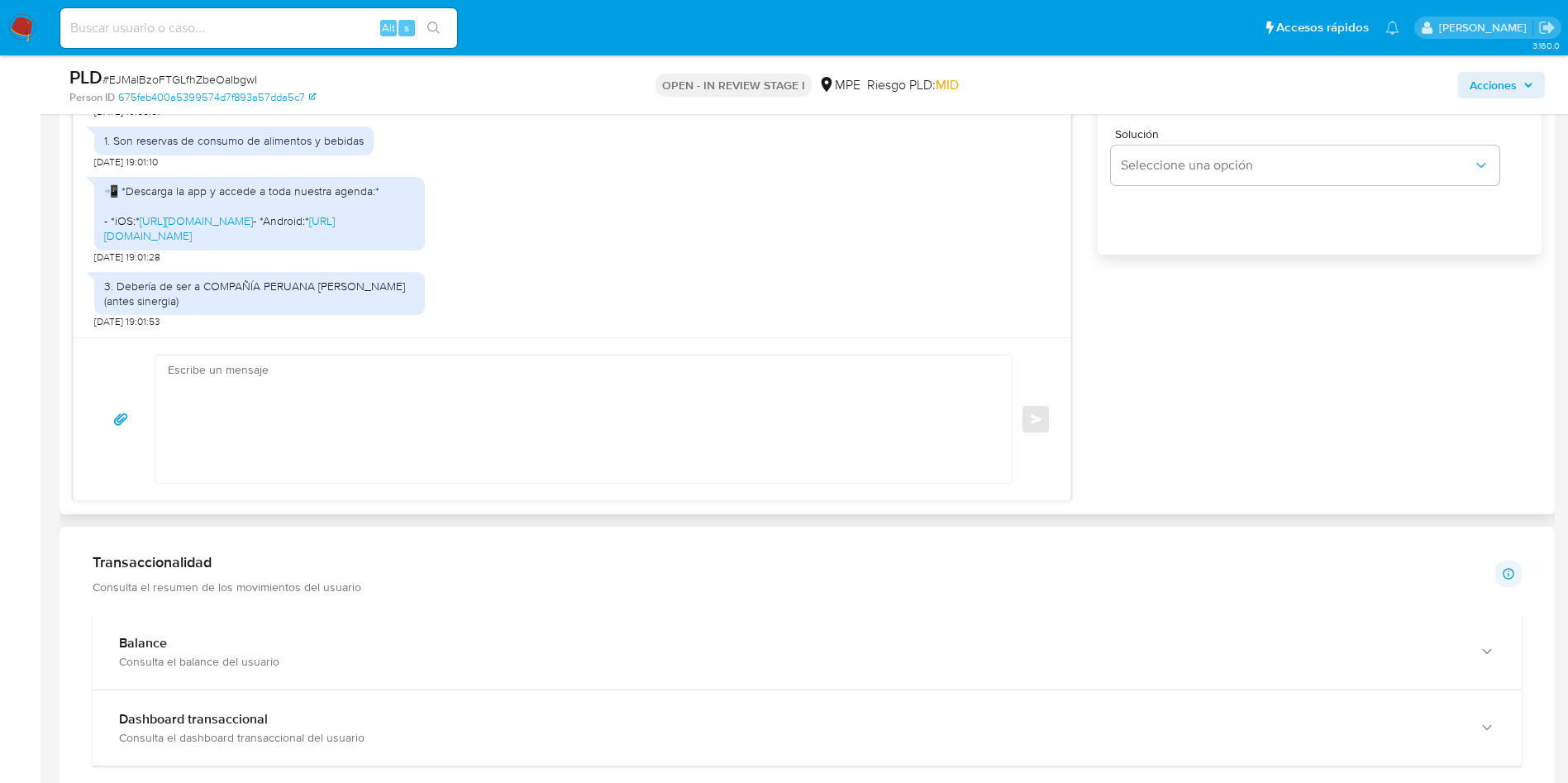
scroll to position [1116, 0]
click at [517, 406] on textarea at bounding box center [580, 420] width 823 height 127
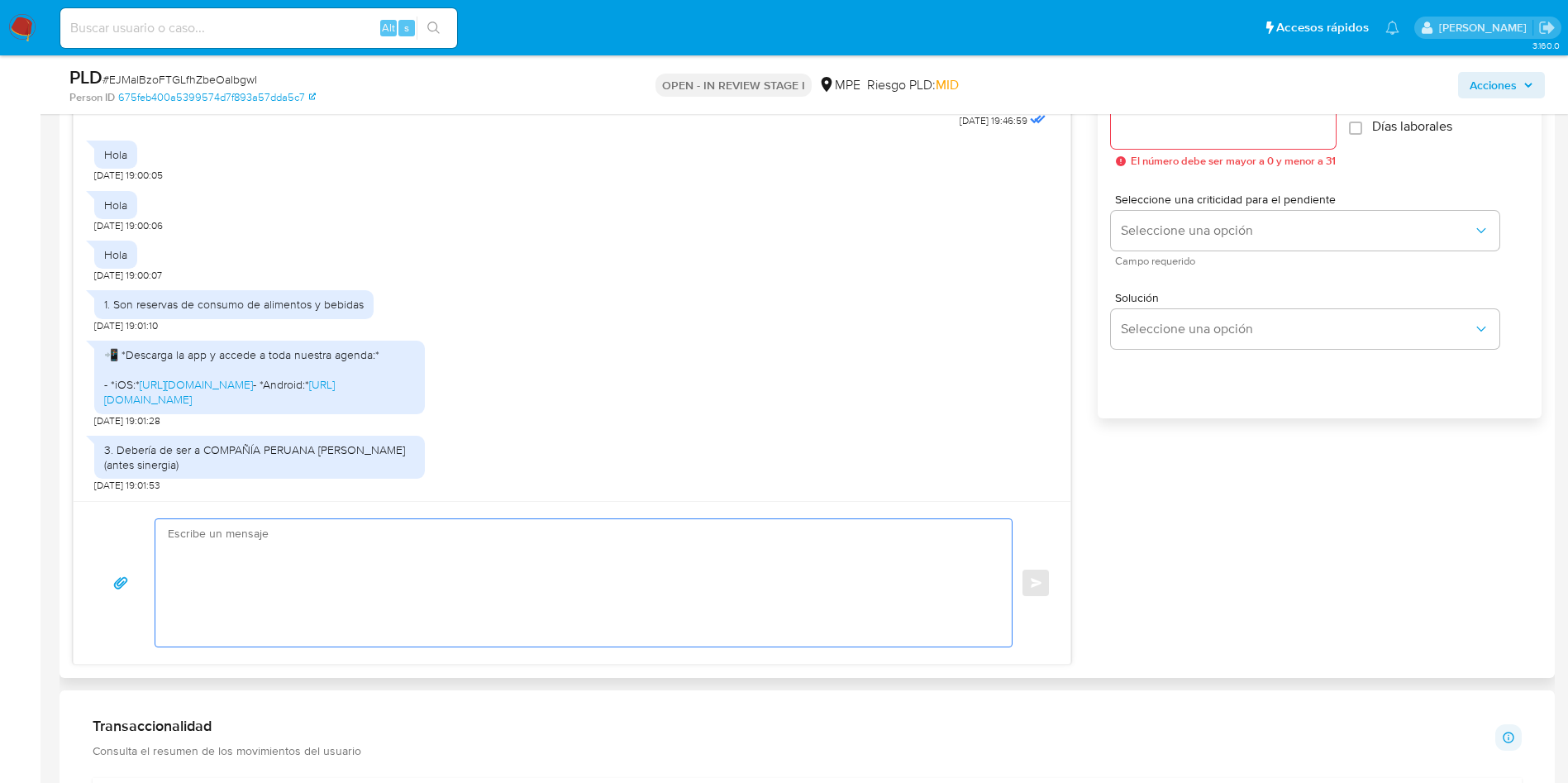
scroll to position [992, 0]
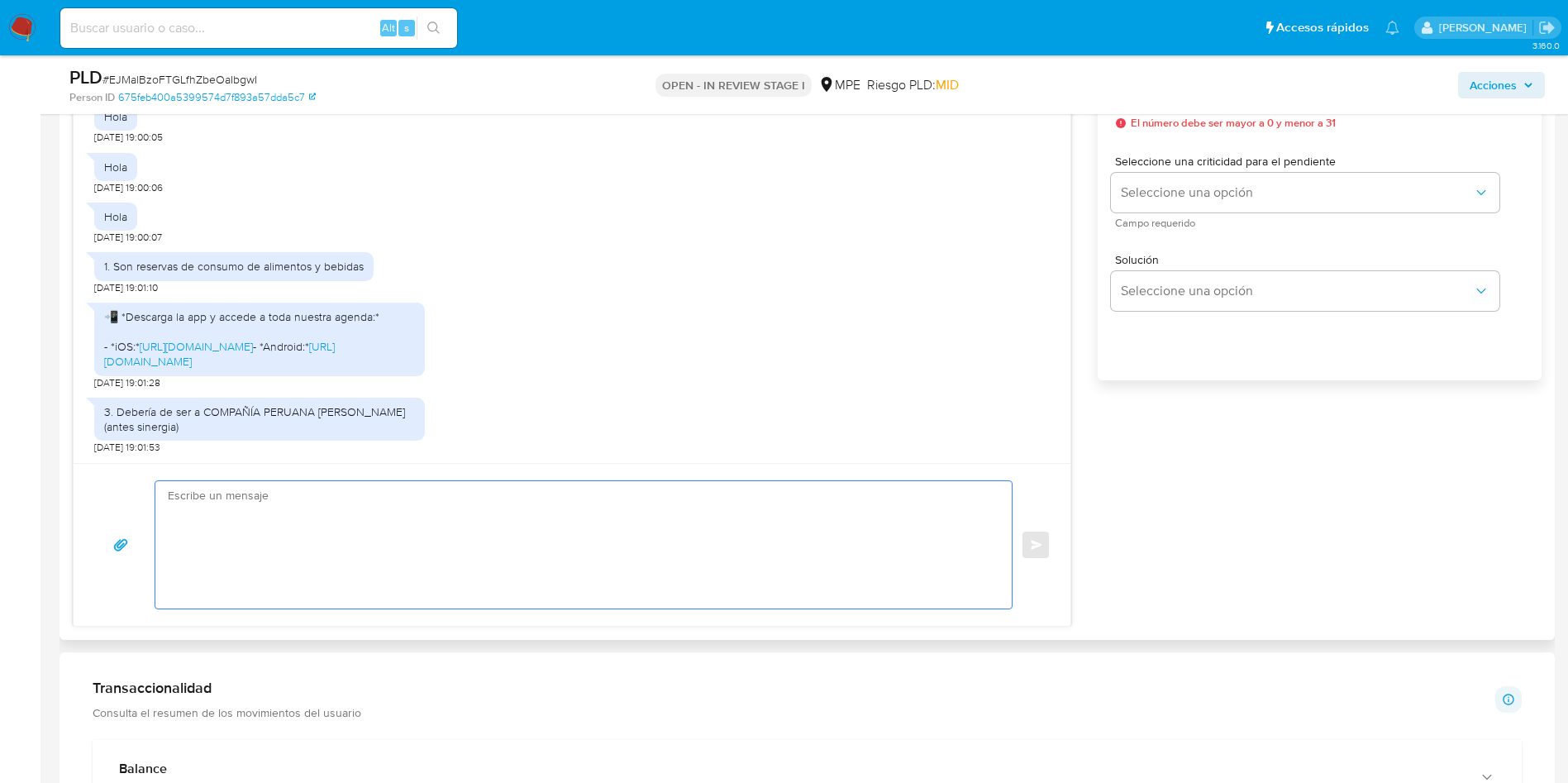
paste textarea "¡Muchas gracias por tu respuesta, XXX! Considerando la actividad mantenida en t…"
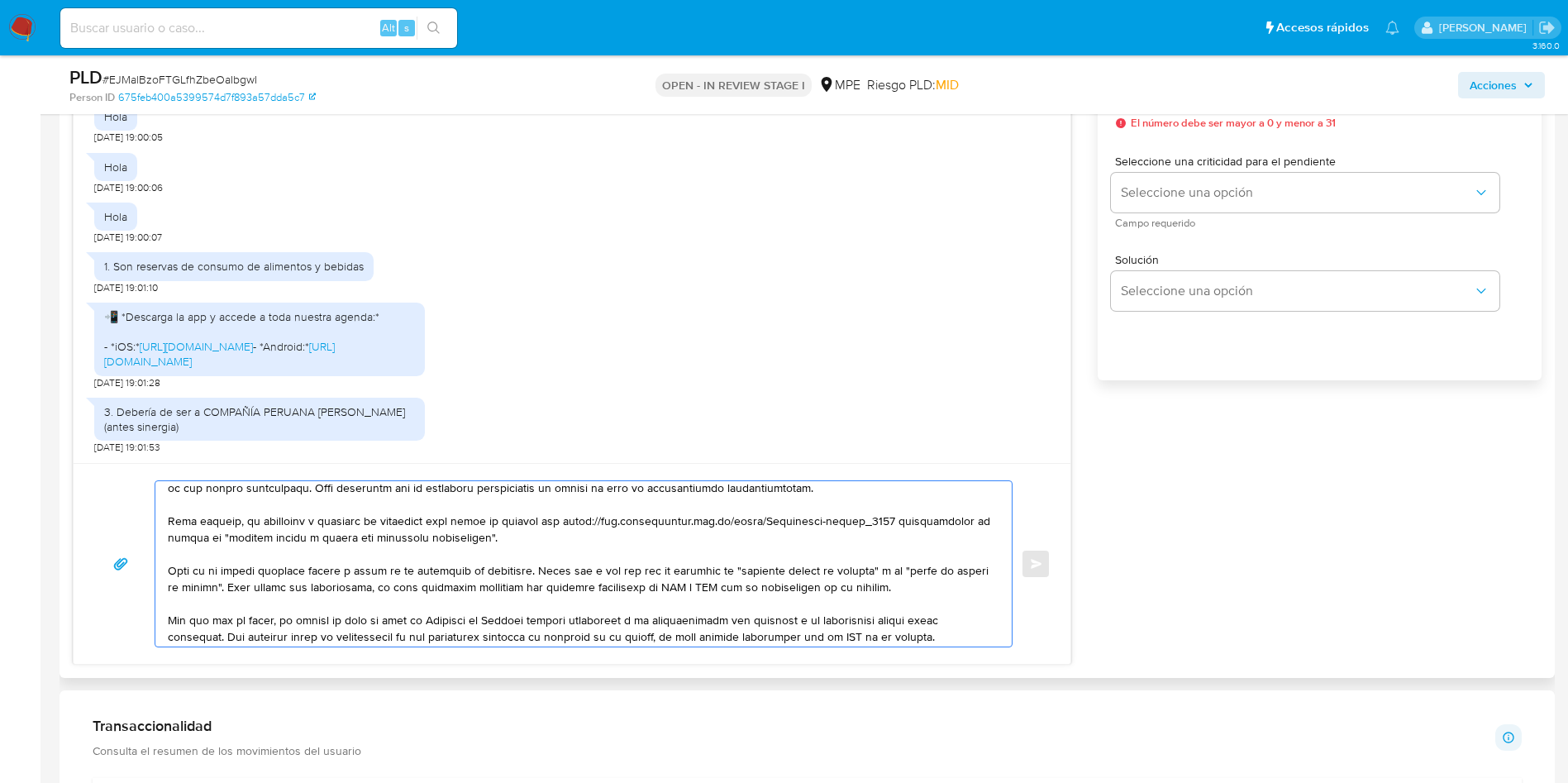
scroll to position [0, 0]
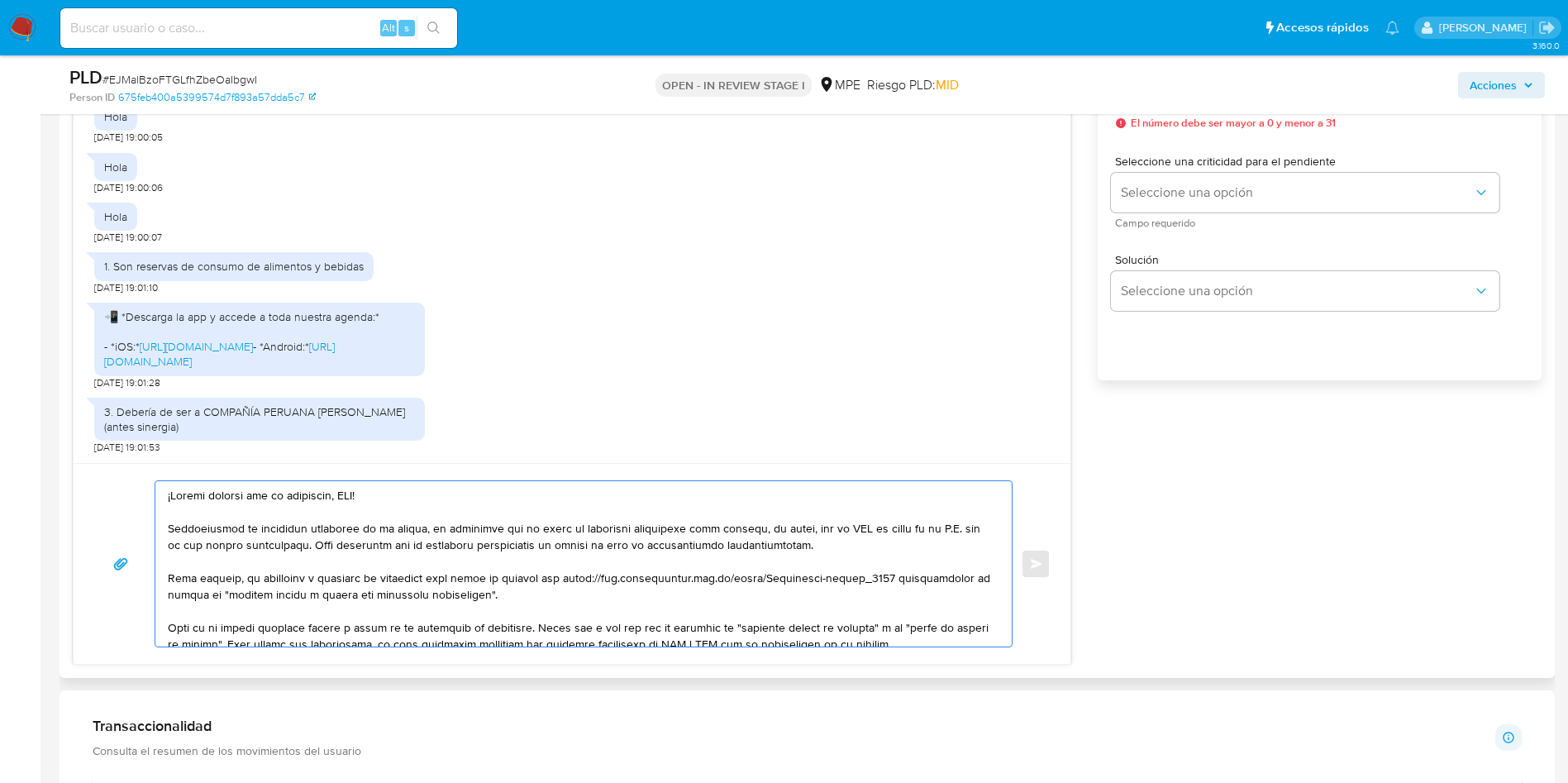
click at [349, 497] on textarea at bounding box center [580, 563] width 823 height 165
click at [343, 500] on textarea at bounding box center [580, 563] width 823 height 165
click at [348, 497] on textarea at bounding box center [580, 563] width 823 height 165
click at [355, 494] on textarea at bounding box center [580, 563] width 823 height 165
click at [356, 494] on textarea at bounding box center [580, 563] width 823 height 165
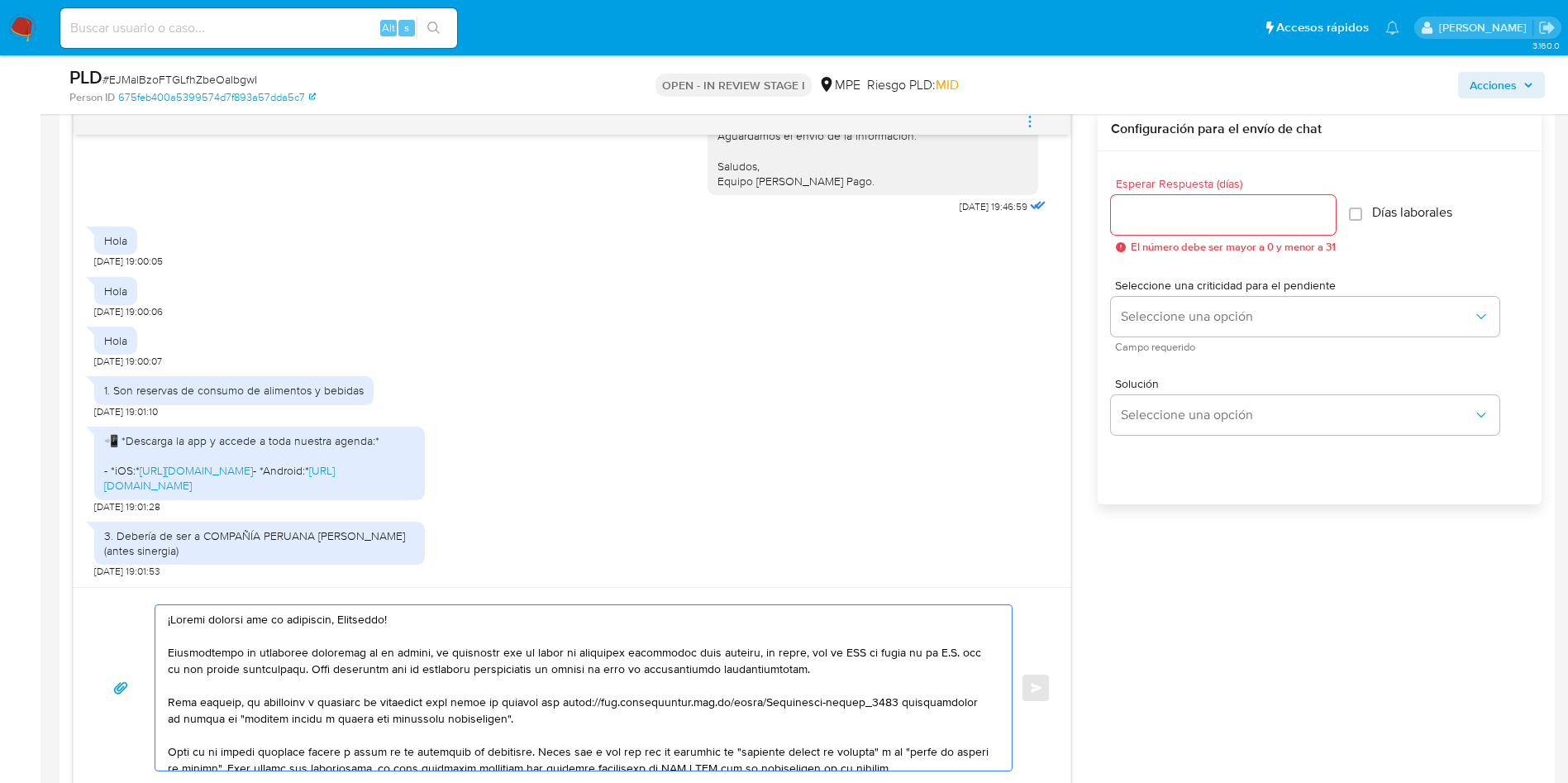
scroll to position [992, 0]
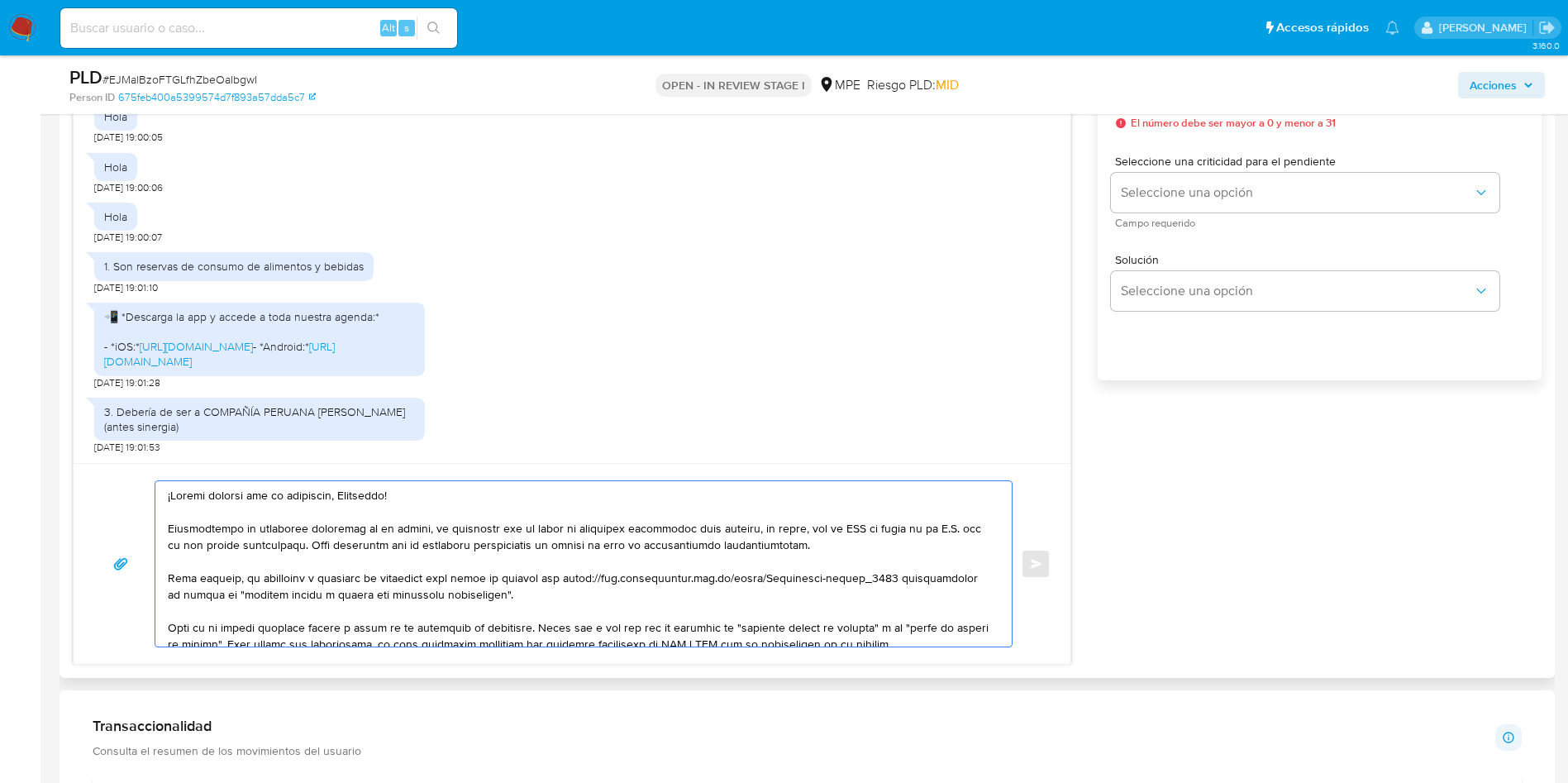
click at [835, 532] on textarea at bounding box center [580, 563] width 823 height 165
click at [833, 530] on textarea at bounding box center [580, 563] width 823 height 165
click at [835, 528] on textarea at bounding box center [580, 563] width 823 height 165
click at [841, 530] on textarea at bounding box center [580, 563] width 823 height 165
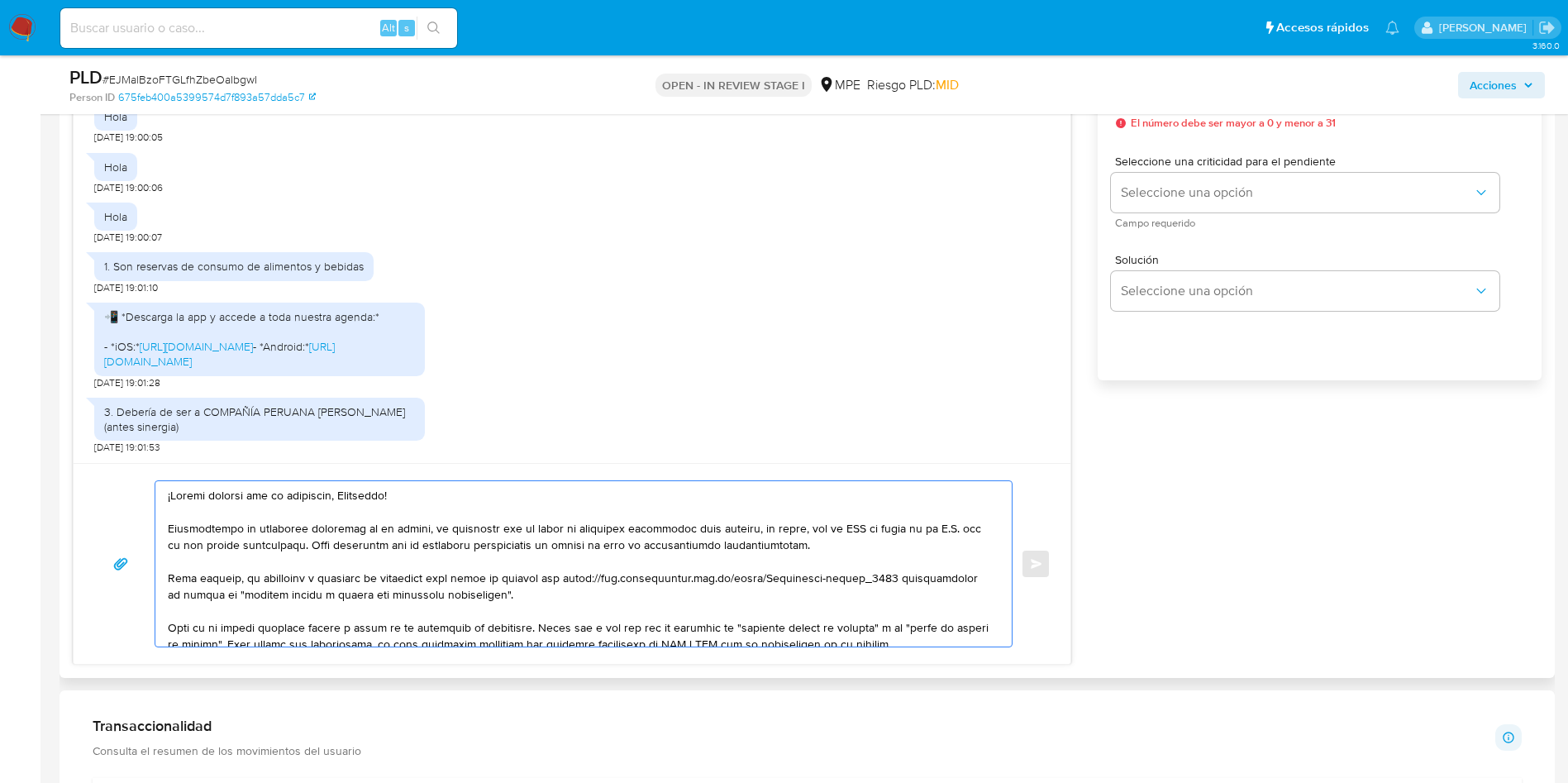
drag, startPoint x: 873, startPoint y: 531, endPoint x: 835, endPoint y: 531, distance: 38.0
click at [835, 531] on textarea at bounding box center [580, 563] width 823 height 165
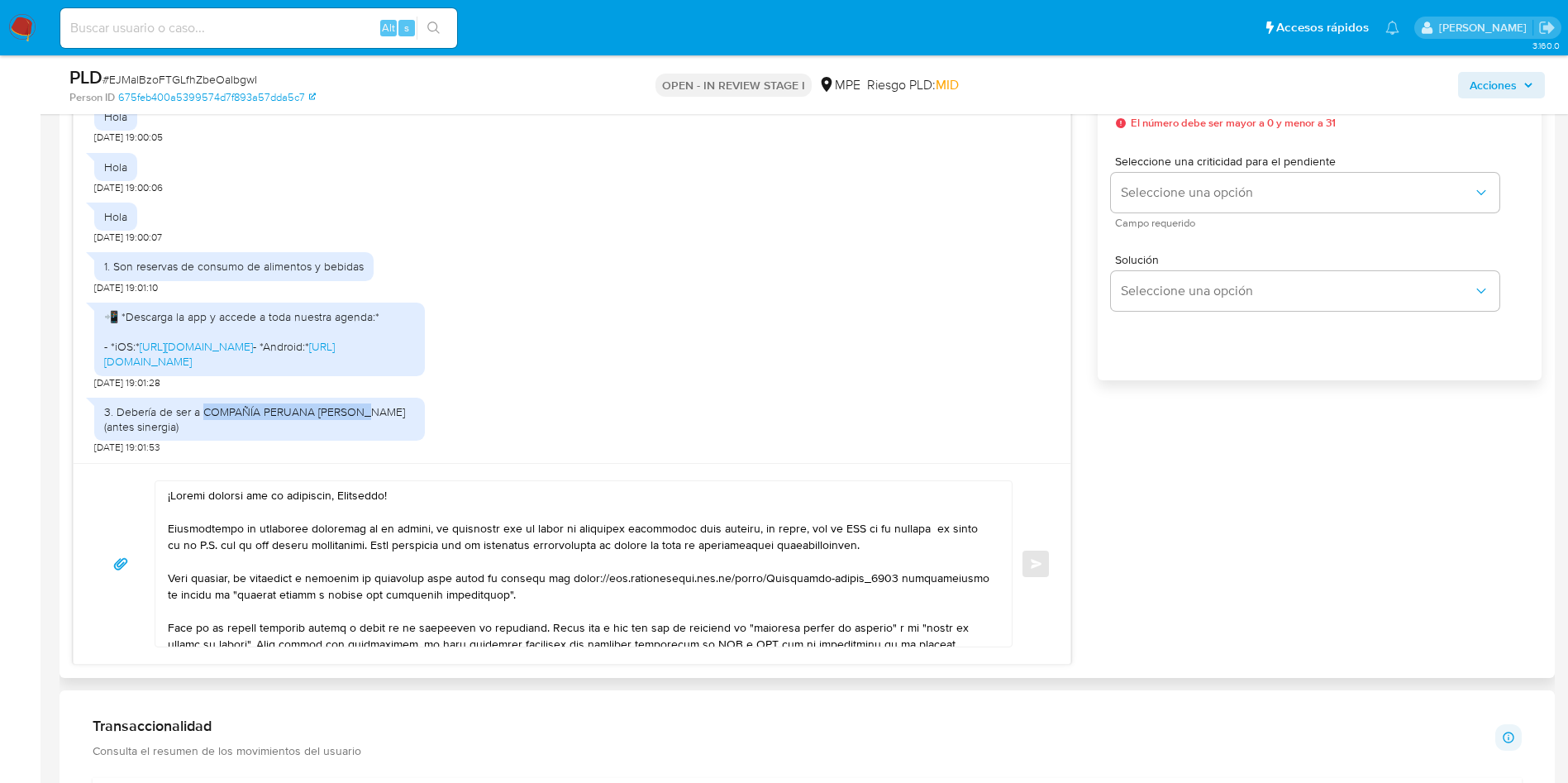
drag, startPoint x: 205, startPoint y: 411, endPoint x: 369, endPoint y: 417, distance: 164.1
click at [369, 417] on div "3. Debería de ser a COMPAÑÍA PERUANA DE BARES (antes sinergia)" at bounding box center [259, 419] width 311 height 29
copy div "COMPAÑÍA PERUANA DE BARES"
click at [950, 527] on textarea at bounding box center [580, 563] width 823 height 165
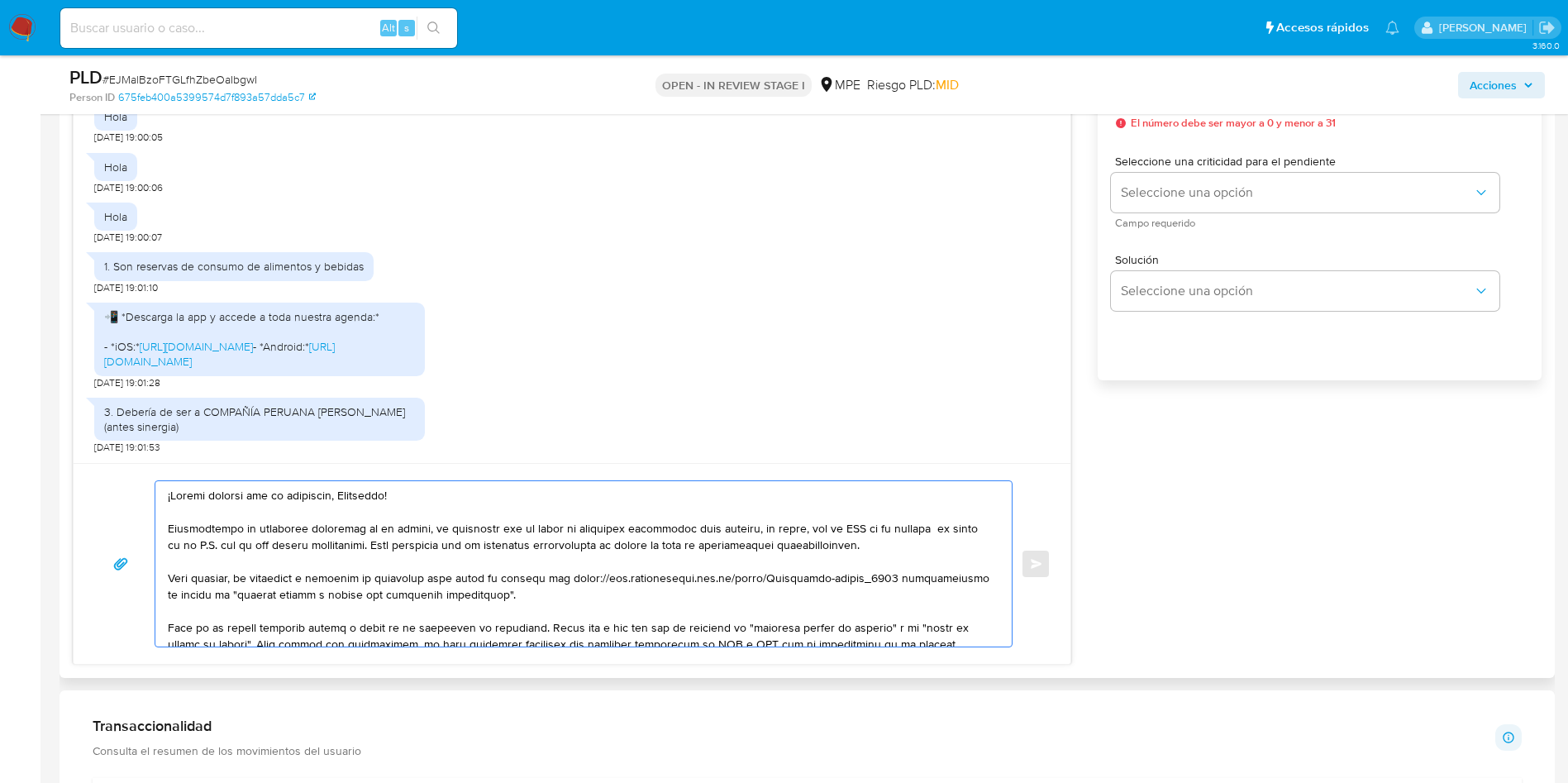
paste textarea "COMPAÑÍA PERUANA DE BARES"
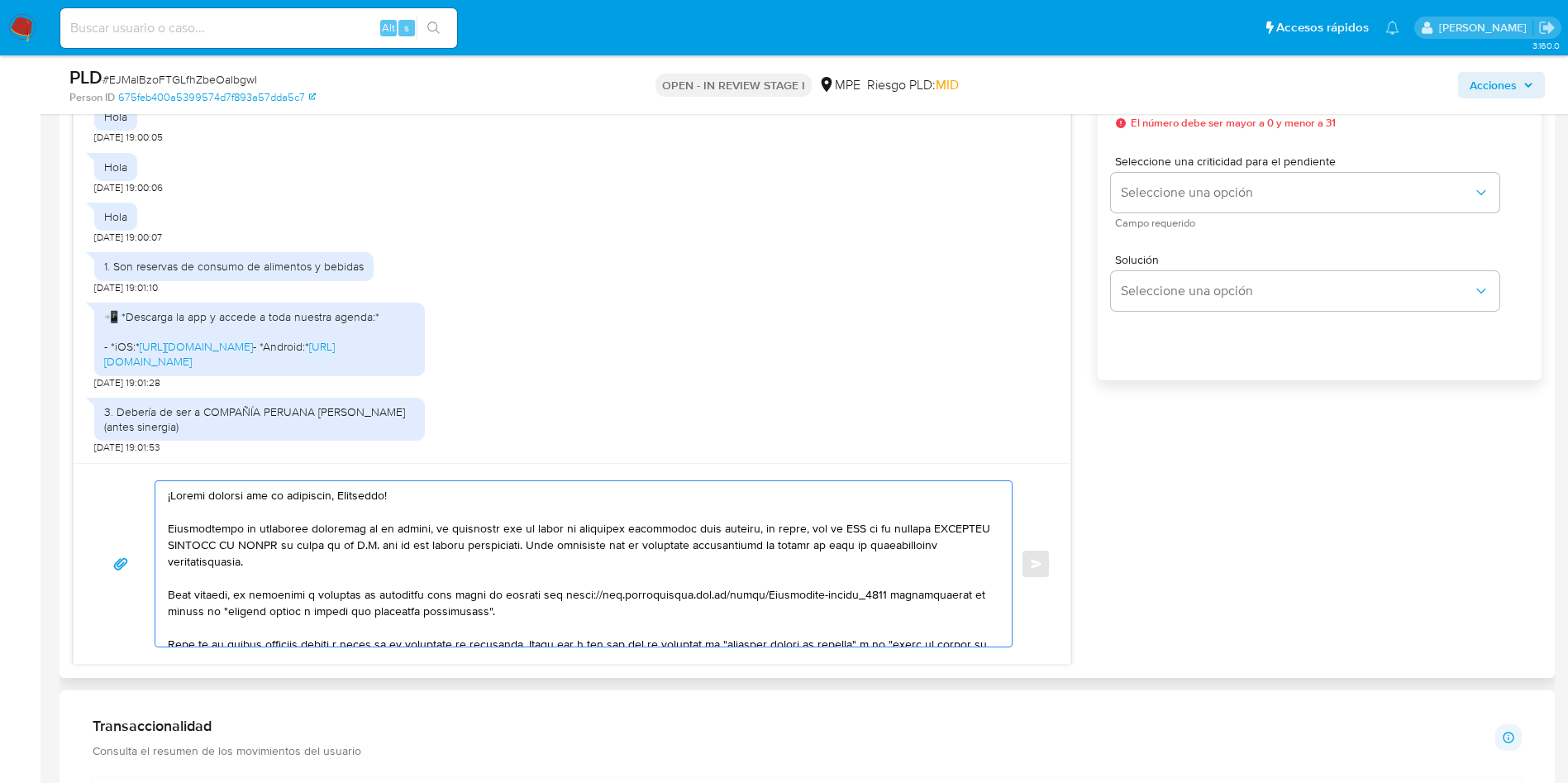
drag, startPoint x: 412, startPoint y: 544, endPoint x: 432, endPoint y: 542, distance: 20.1
click at [432, 542] on textarea at bounding box center [580, 563] width 823 height 165
click at [586, 552] on textarea at bounding box center [580, 563] width 823 height 165
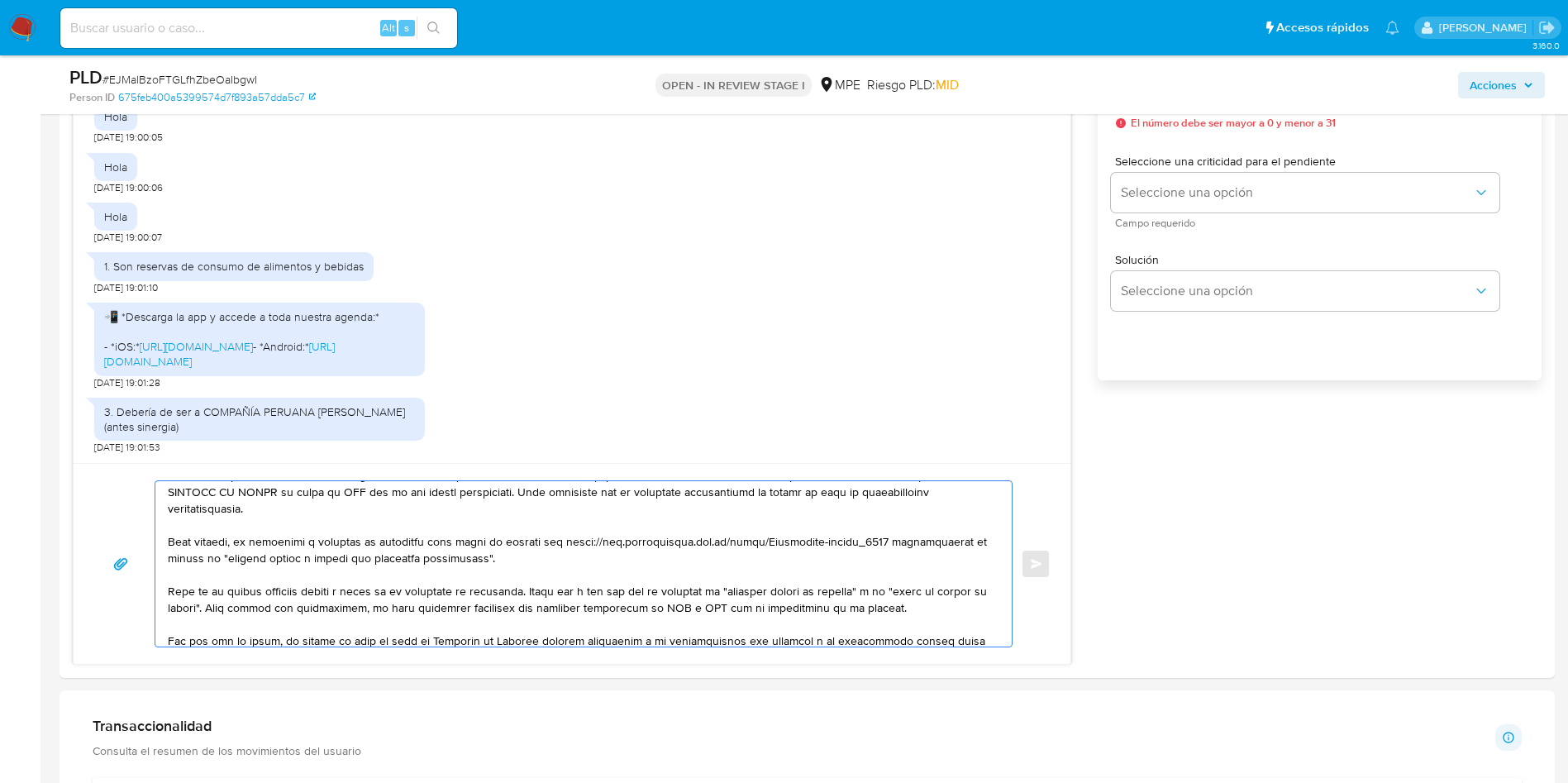
scroll to position [177, 0]
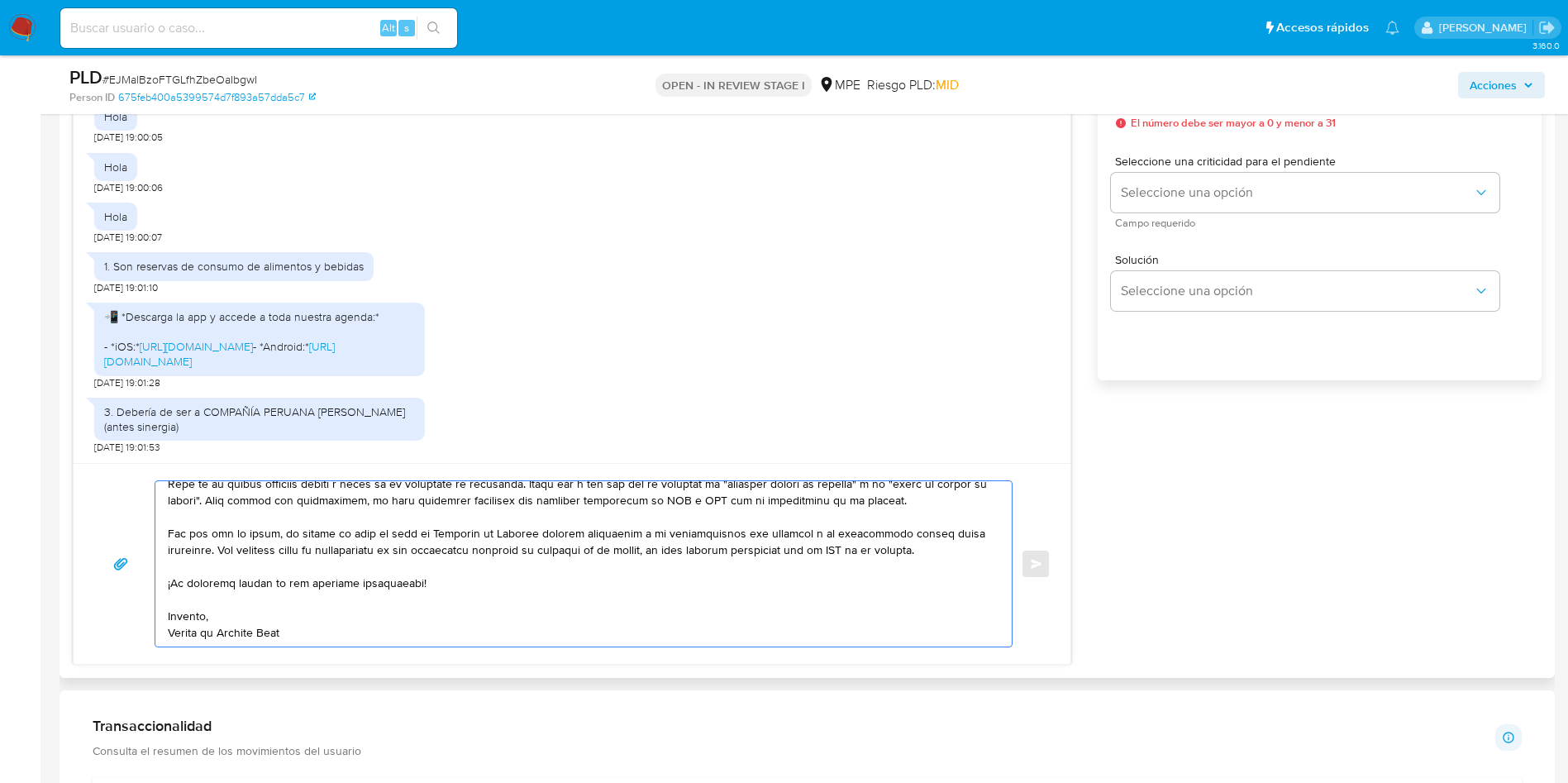
drag, startPoint x: 310, startPoint y: 598, endPoint x: 941, endPoint y: 527, distance: 635.0
click at [941, 527] on textarea at bounding box center [580, 563] width 823 height 165
paste textarea "ingresando desde la versión web al portal de Ayuda > Contáctanos (al final de l…"
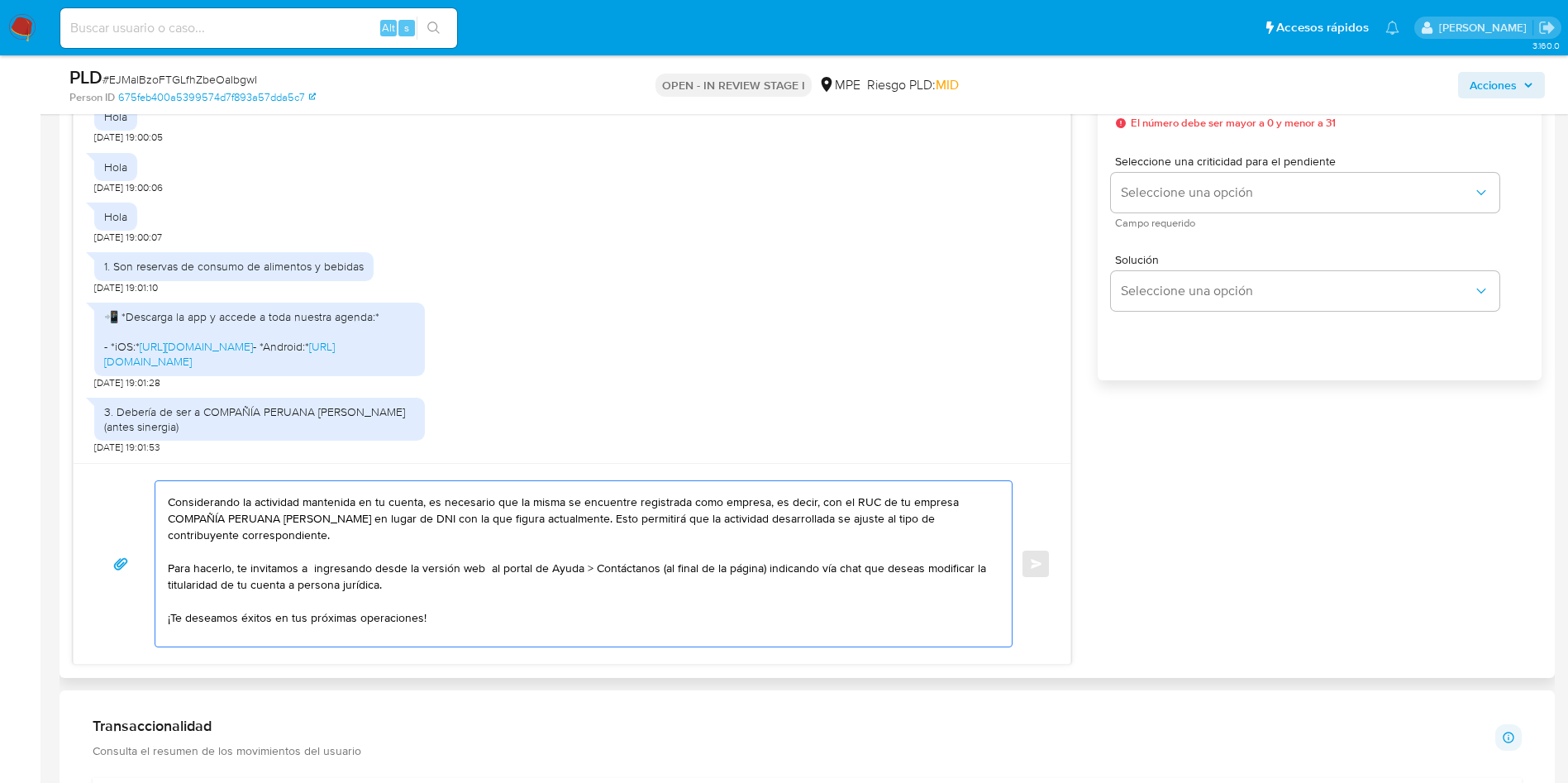
scroll to position [0, 0]
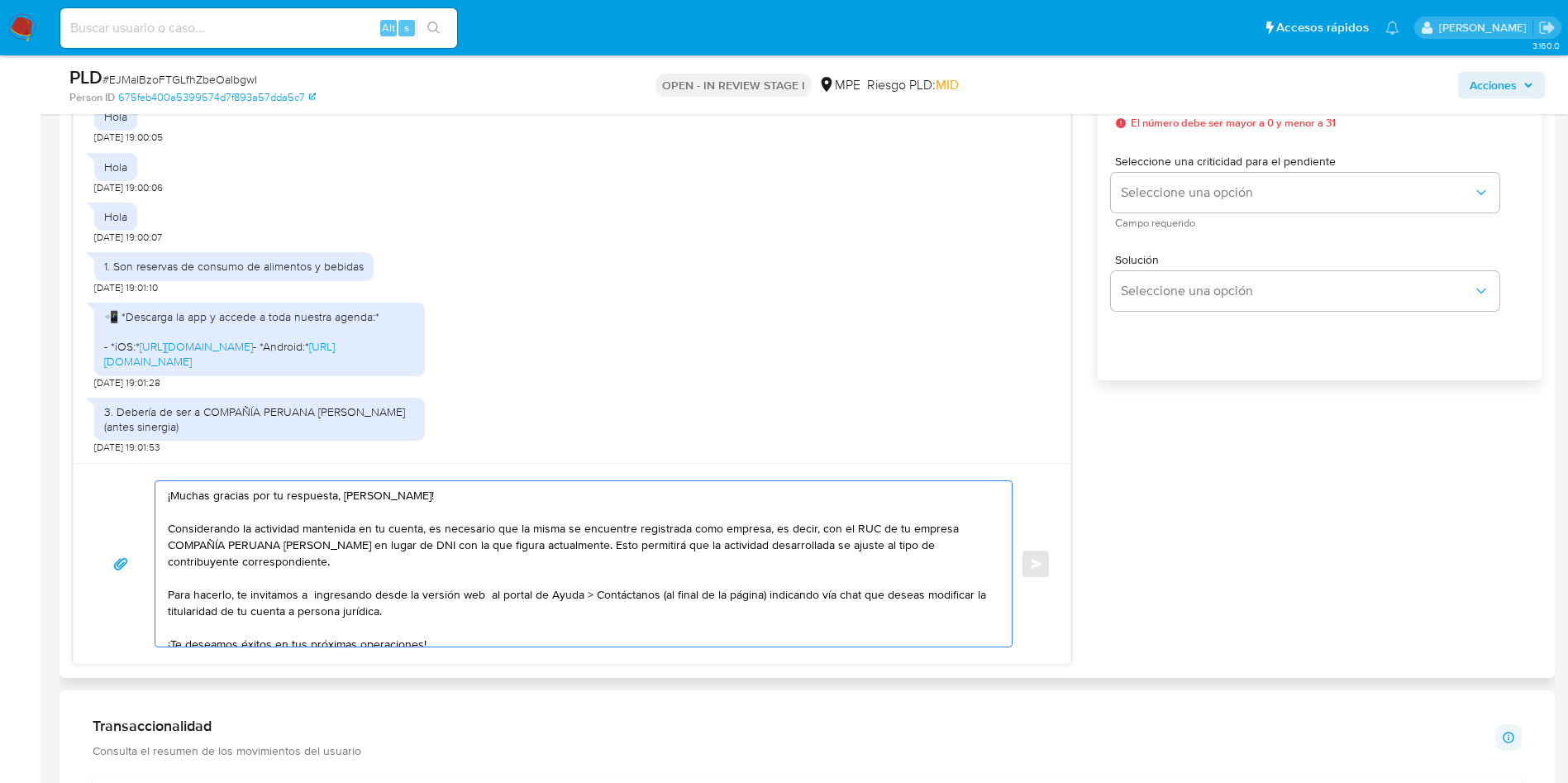
click at [349, 591] on textarea "¡Muchas gracias por tu respuesta, Guillermo! Considerando la actividad mantenid…" at bounding box center [580, 563] width 823 height 165
click at [602, 592] on textarea "¡Muchas gracias por tu respuesta, Guillermo! Considerando la actividad mantenid…" at bounding box center [580, 563] width 823 height 165
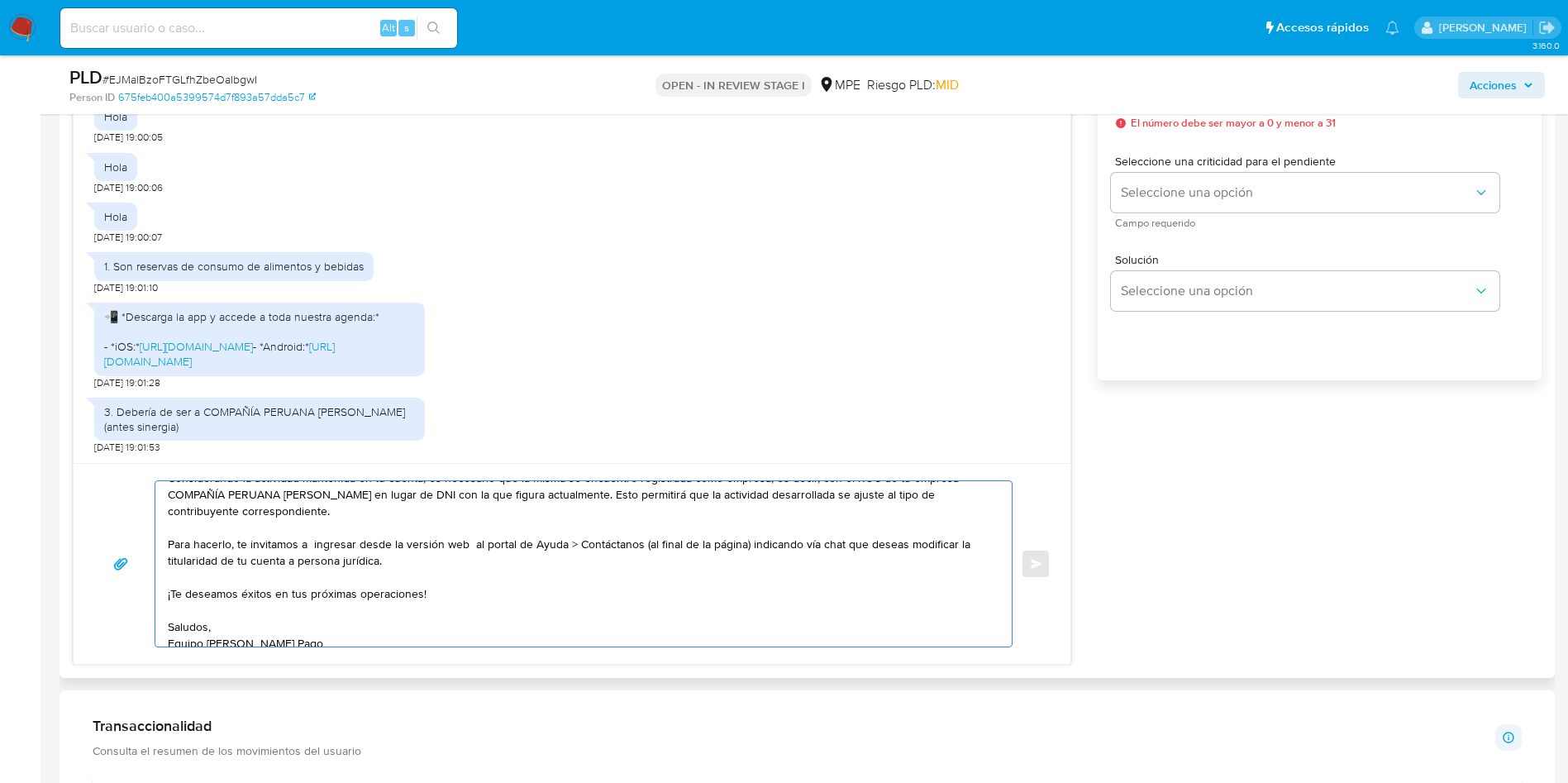
scroll to position [78, 0]
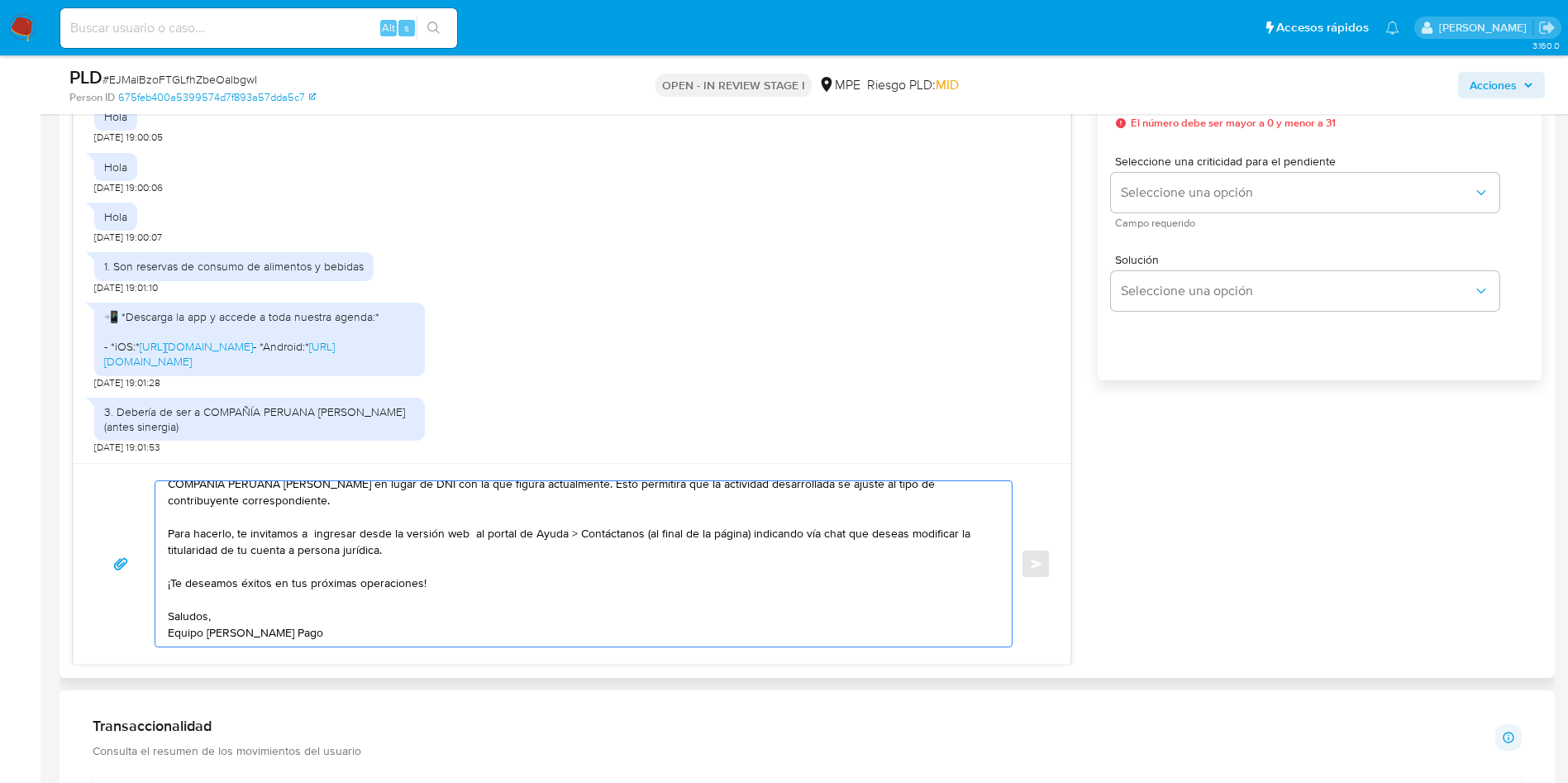
click at [641, 515] on textarea "¡Muchas gracias por tu respuesta, Guillermo! Considerando la actividad mantenid…" at bounding box center [580, 563] width 823 height 165
click at [617, 528] on textarea "¡Muchas gracias por tu respuesta, Guillermo! Considerando la actividad mantenid…" at bounding box center [580, 563] width 823 height 165
click at [387, 636] on textarea "¡Muchas gracias por tu respuesta, Guillermo! Considerando la actividad mantenid…" at bounding box center [580, 563] width 823 height 165
type textarea "¡Muchas gracias por tu respuesta, Guillermo! Considerando la actividad mantenid…"
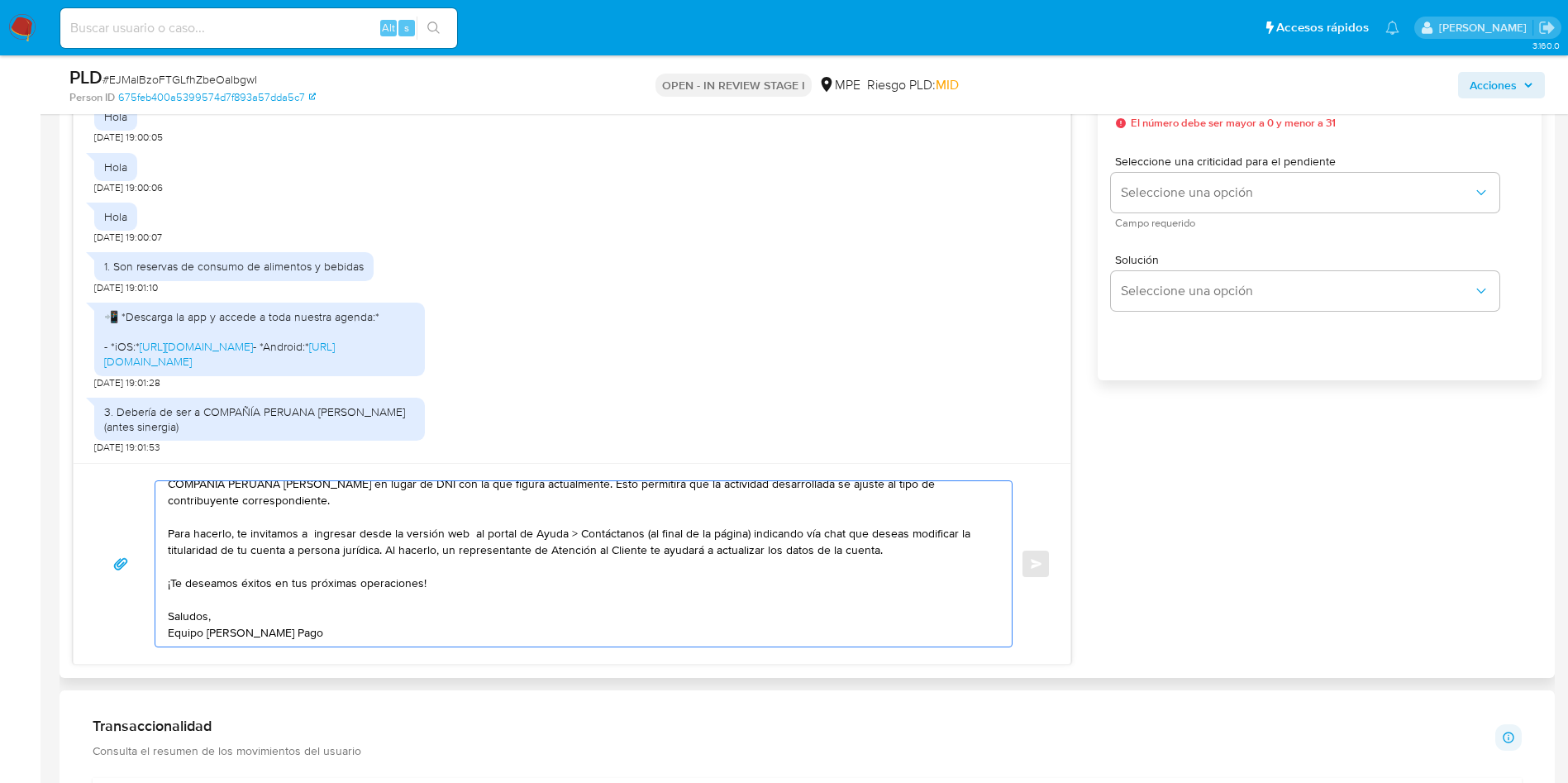
click at [645, 538] on textarea "¡Muchas gracias por tu respuesta, Guillermo! Considerando la actividad mantenid…" at bounding box center [580, 563] width 823 height 165
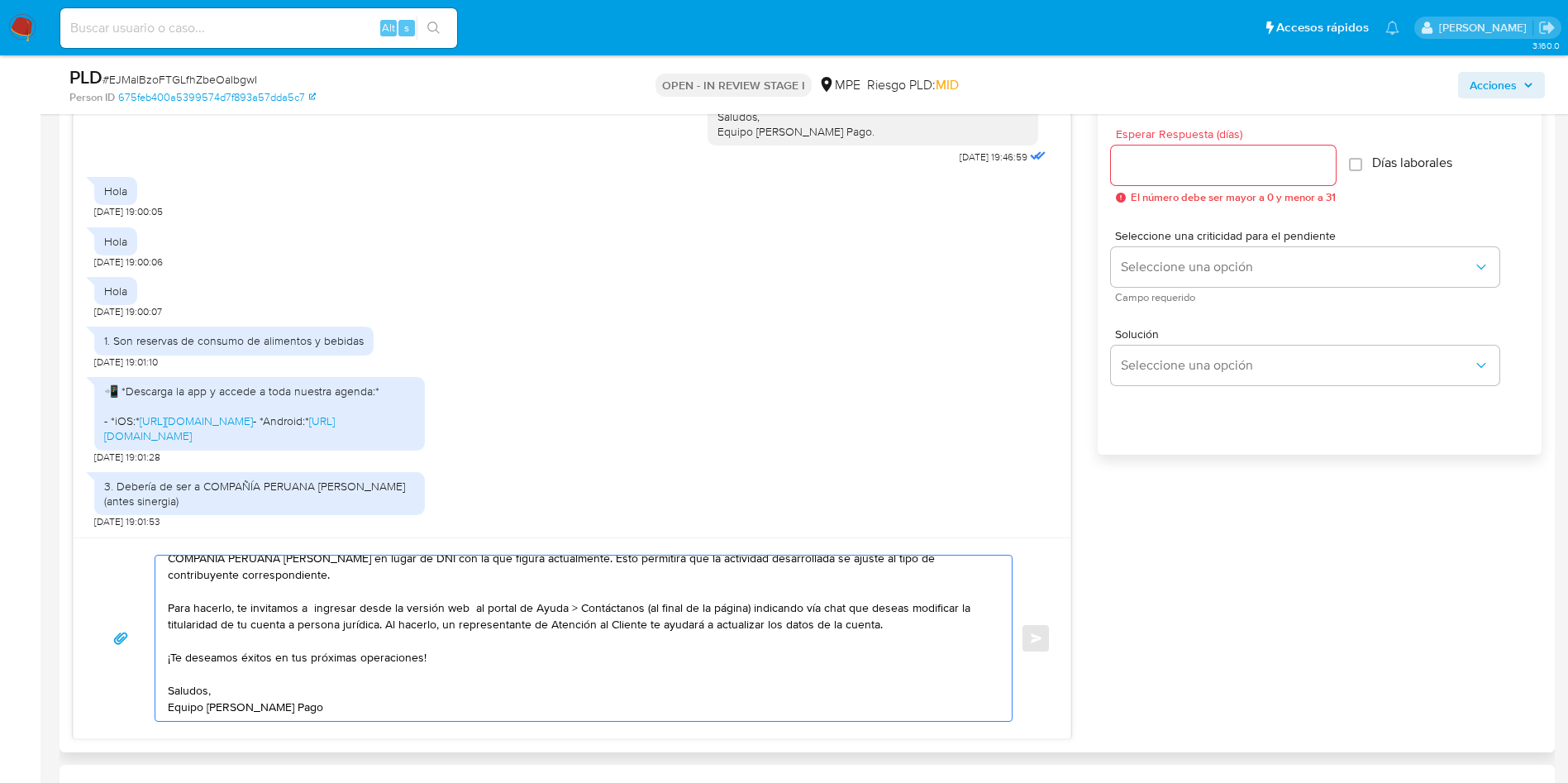
scroll to position [868, 0]
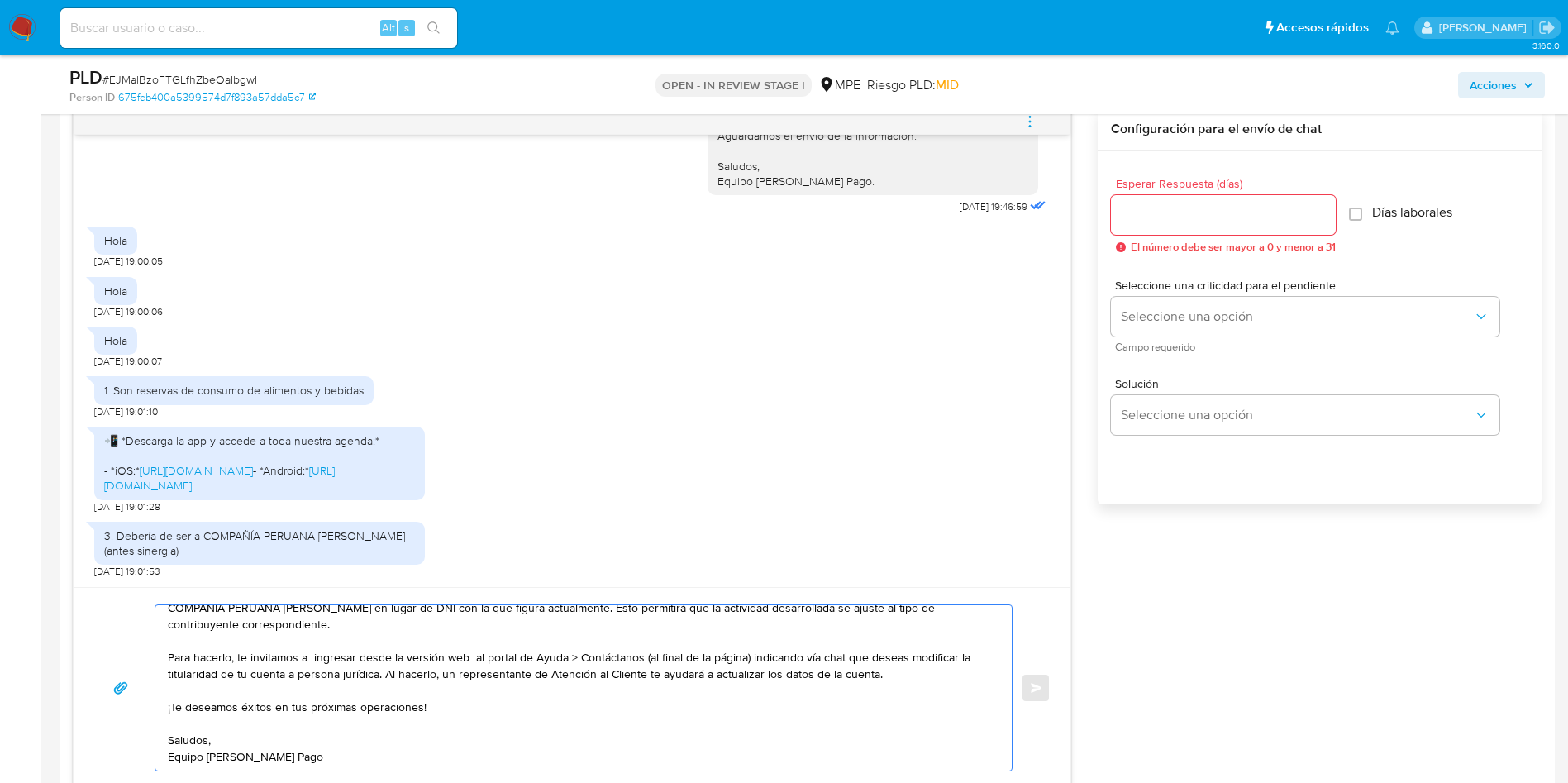
click at [1272, 210] on input "Esperar Respuesta (días)" at bounding box center [1224, 215] width 225 height 22
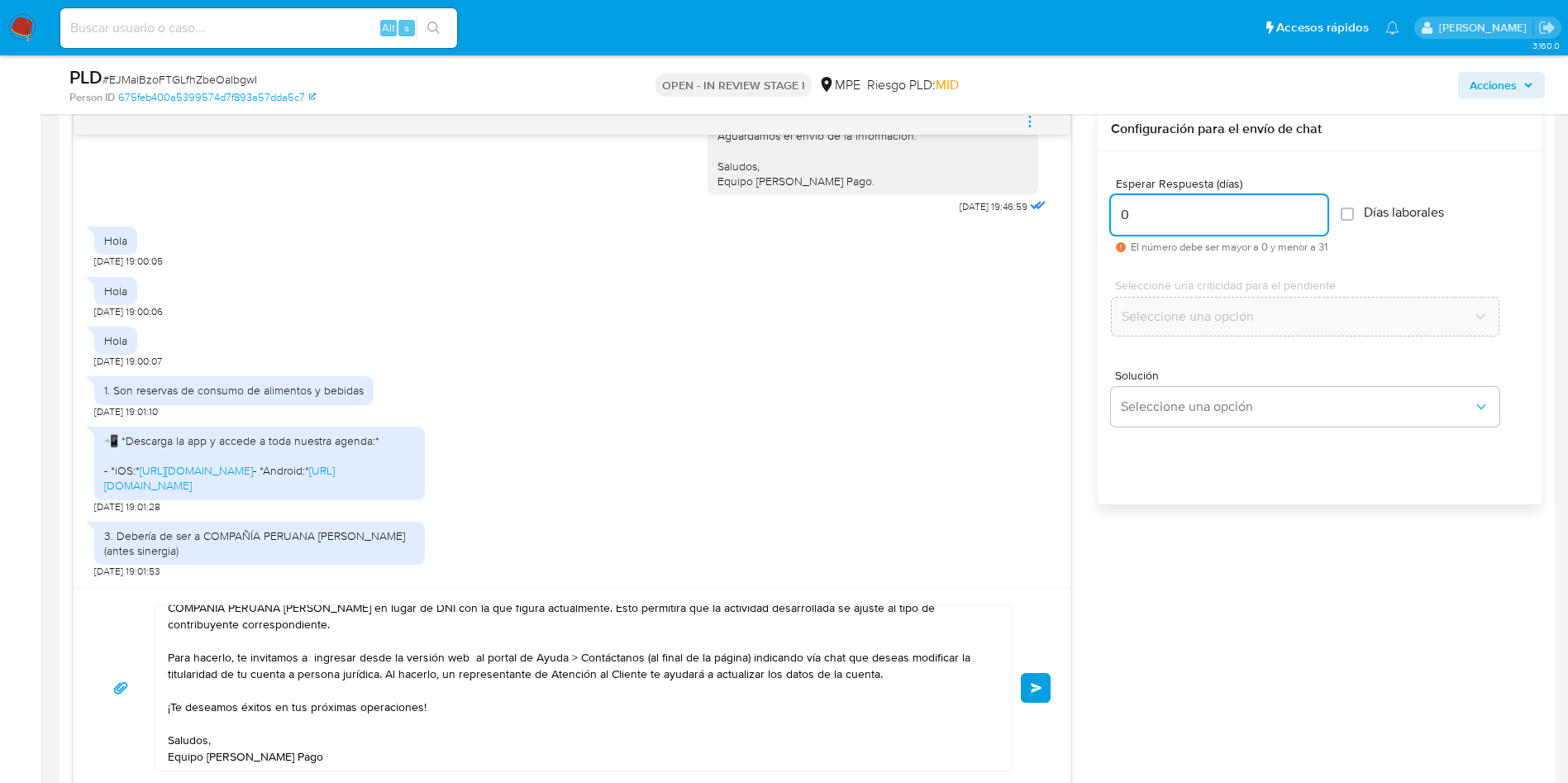
type input "0"
click at [704, 652] on textarea "¡Muchas gracias por tu respuesta, Guillermo! Considerando la actividad mantenid…" at bounding box center [580, 688] width 823 height 165
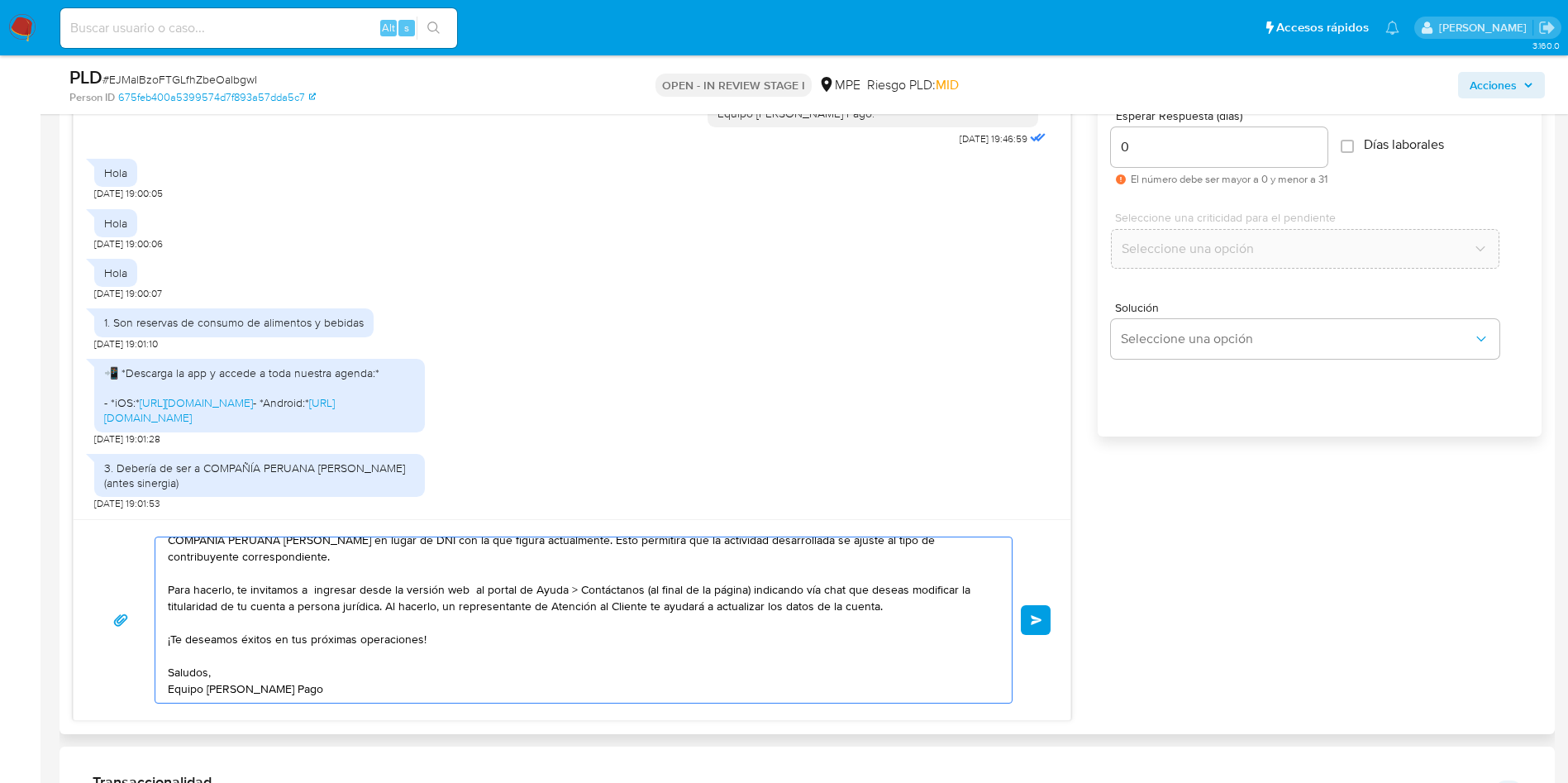
scroll to position [992, 0]
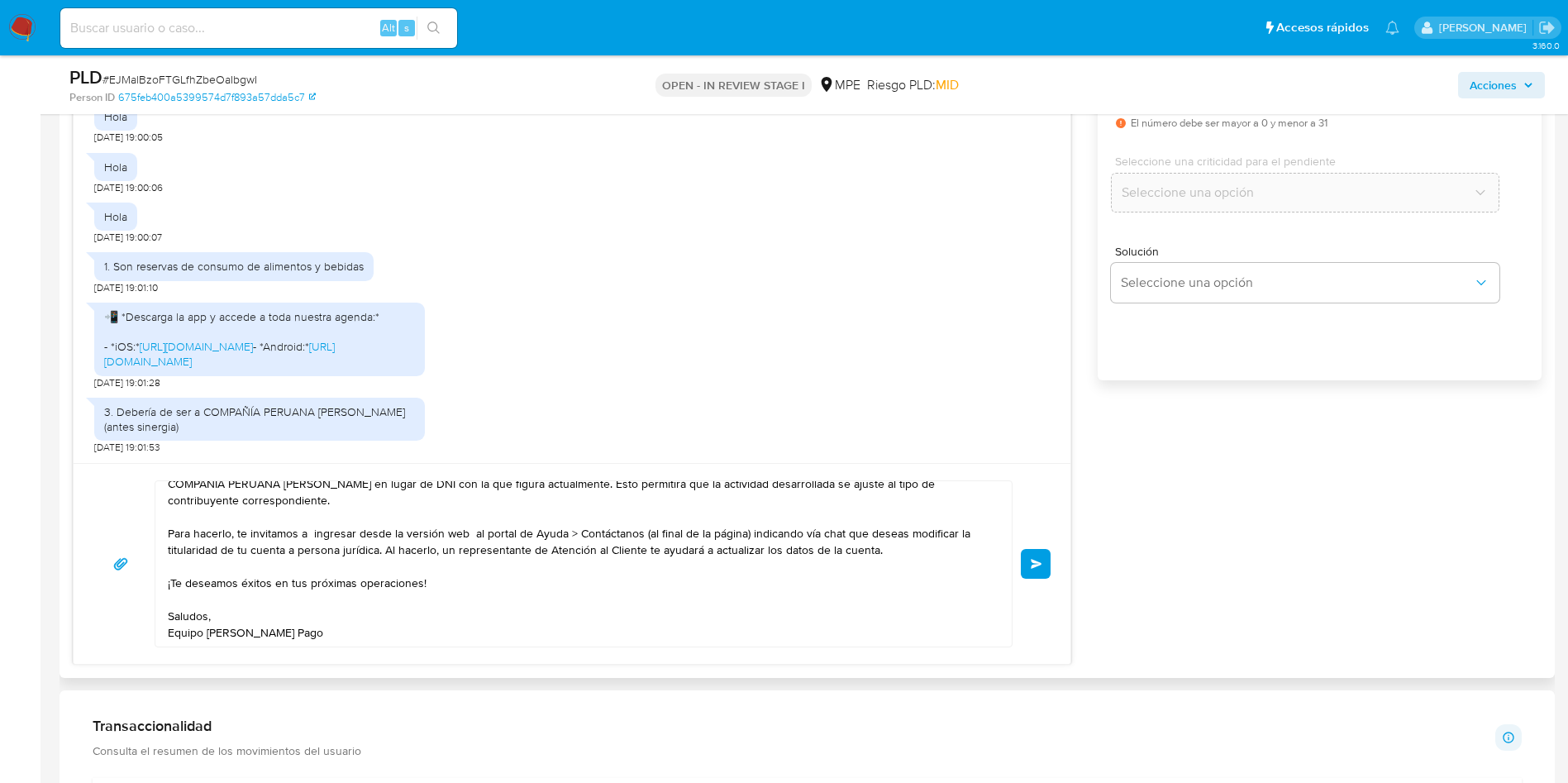
click at [1044, 563] on button "Enviar" at bounding box center [1036, 564] width 29 height 29
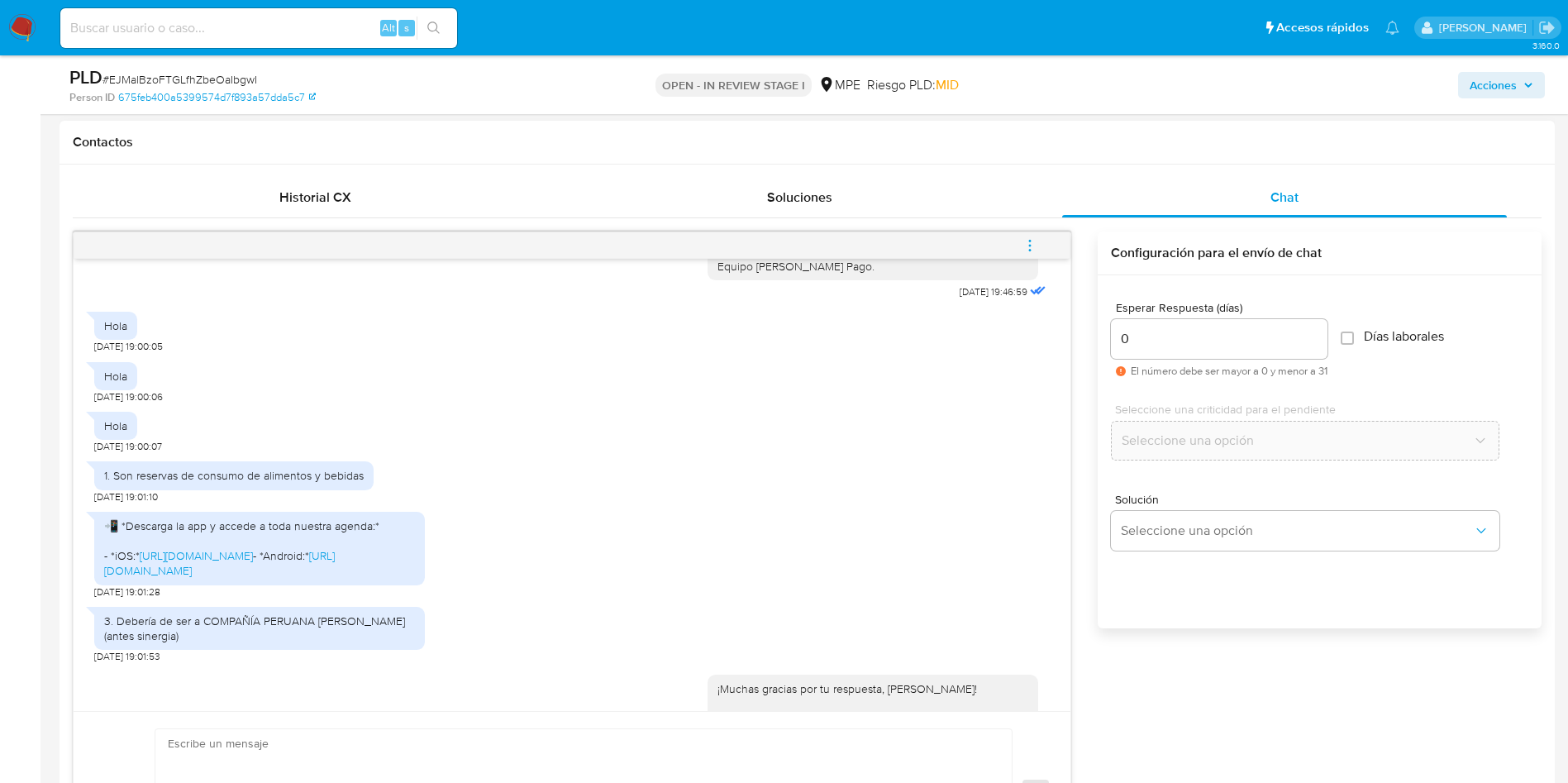
scroll to position [712, 0]
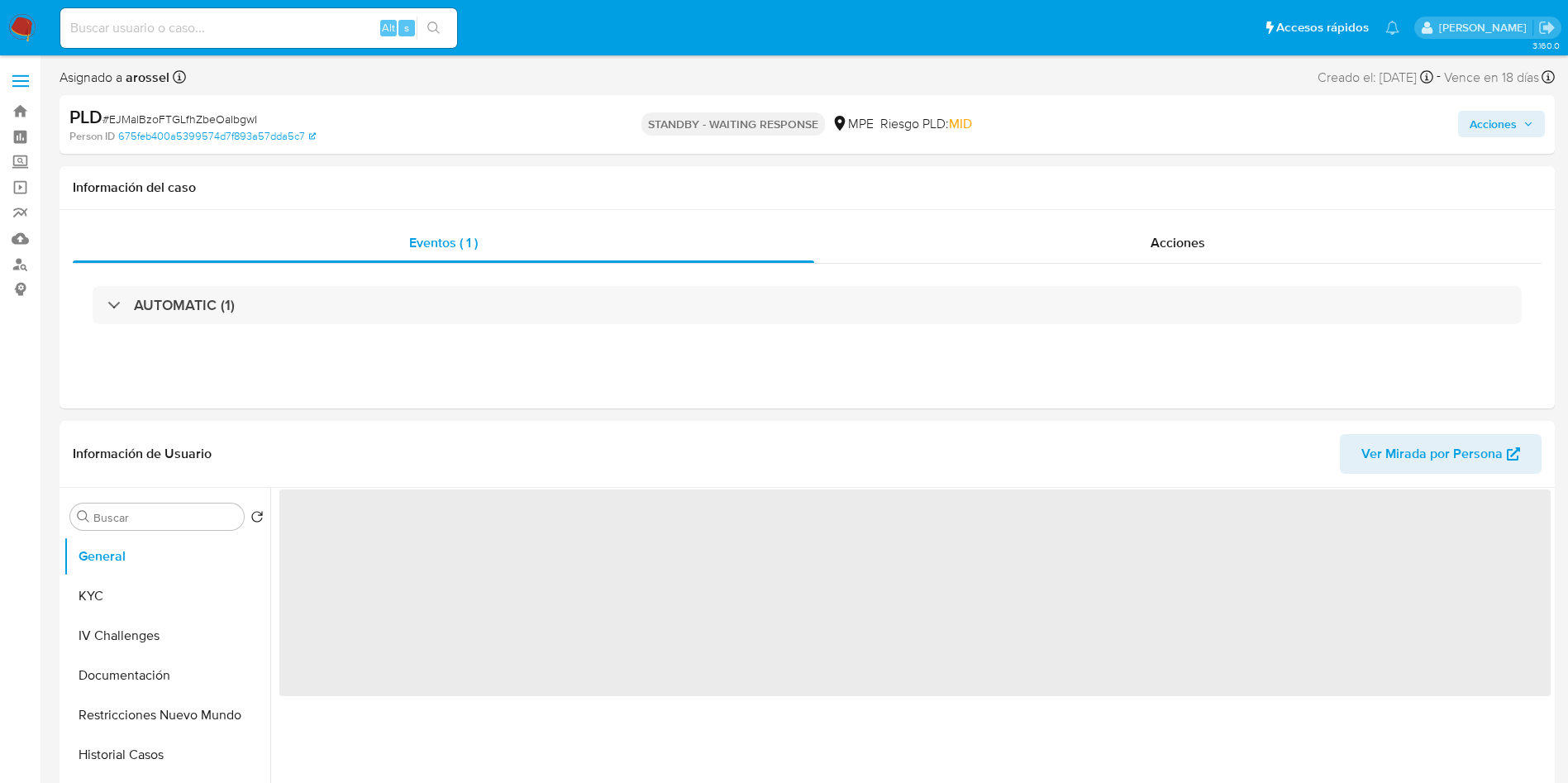
select select "10"
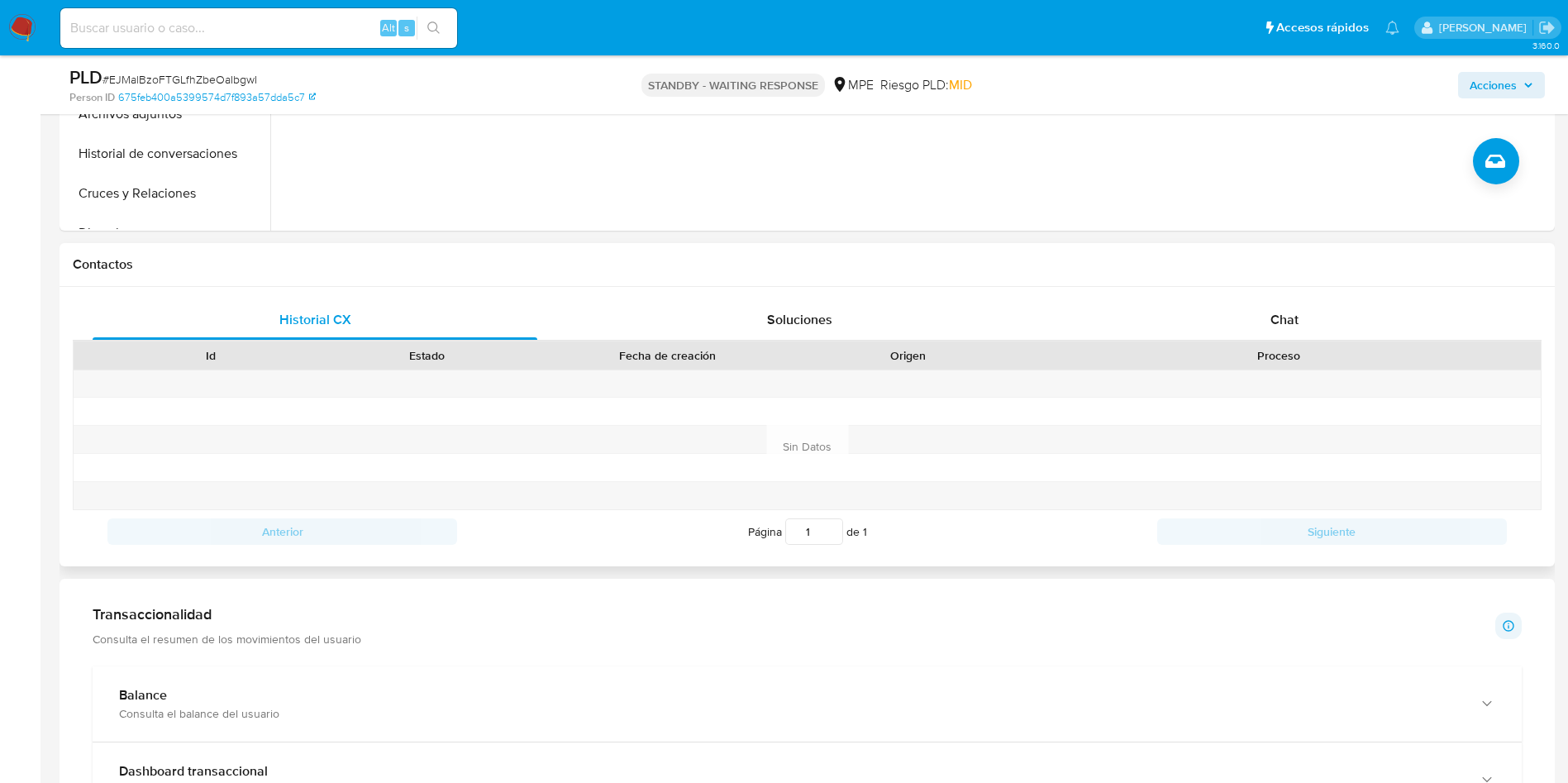
scroll to position [744, 0]
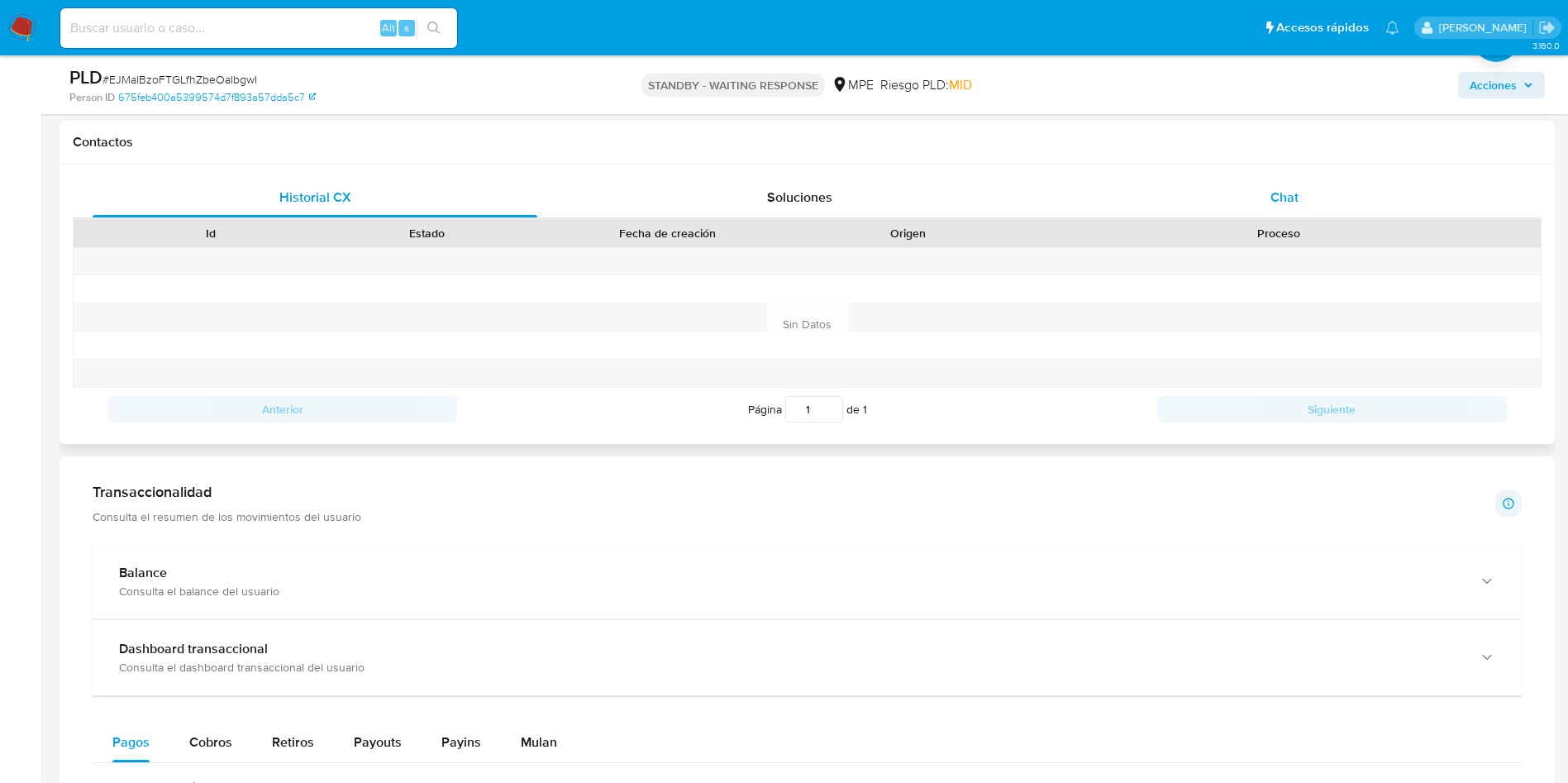
click at [1274, 188] on span "Chat" at bounding box center [1285, 197] width 28 height 19
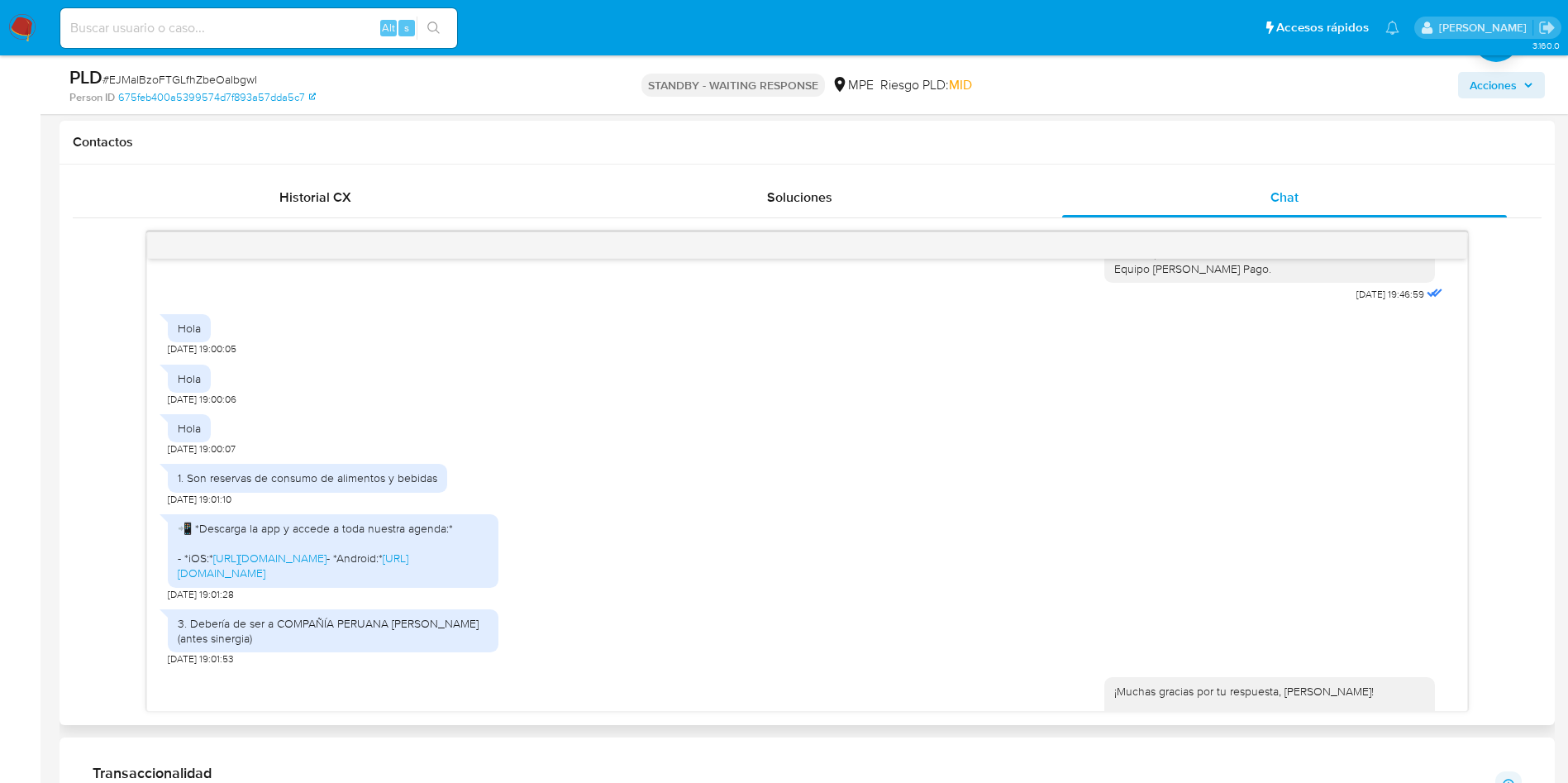
scroll to position [372, 0]
drag, startPoint x: 188, startPoint y: 463, endPoint x: 416, endPoint y: 445, distance: 228.7
click at [389, 462] on div "1. Son reservas de consumo de alimentos y bebidas" at bounding box center [308, 476] width 280 height 28
drag, startPoint x: 416, startPoint y: 445, endPoint x: 432, endPoint y: 450, distance: 16.8
click at [432, 462] on div "1. Son reservas de consumo de alimentos y bebidas" at bounding box center [308, 476] width 280 height 28
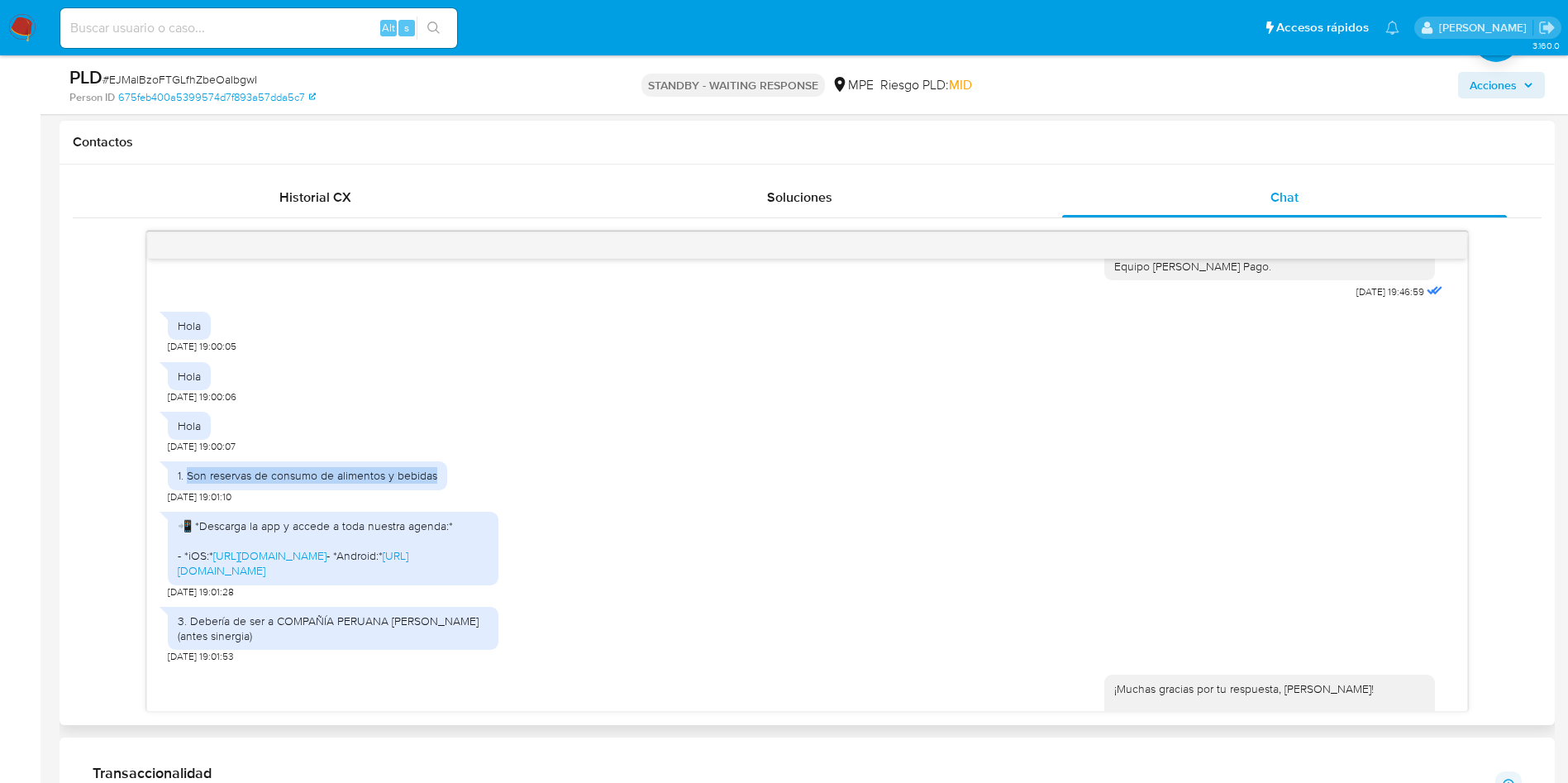
drag, startPoint x: 189, startPoint y: 462, endPoint x: 437, endPoint y: 447, distance: 248.5
click at [437, 462] on div "1. Son reservas de consumo de alimentos y bebidas" at bounding box center [308, 476] width 280 height 28
copy div "Son reservas de consumo de alimentos y bebidas"
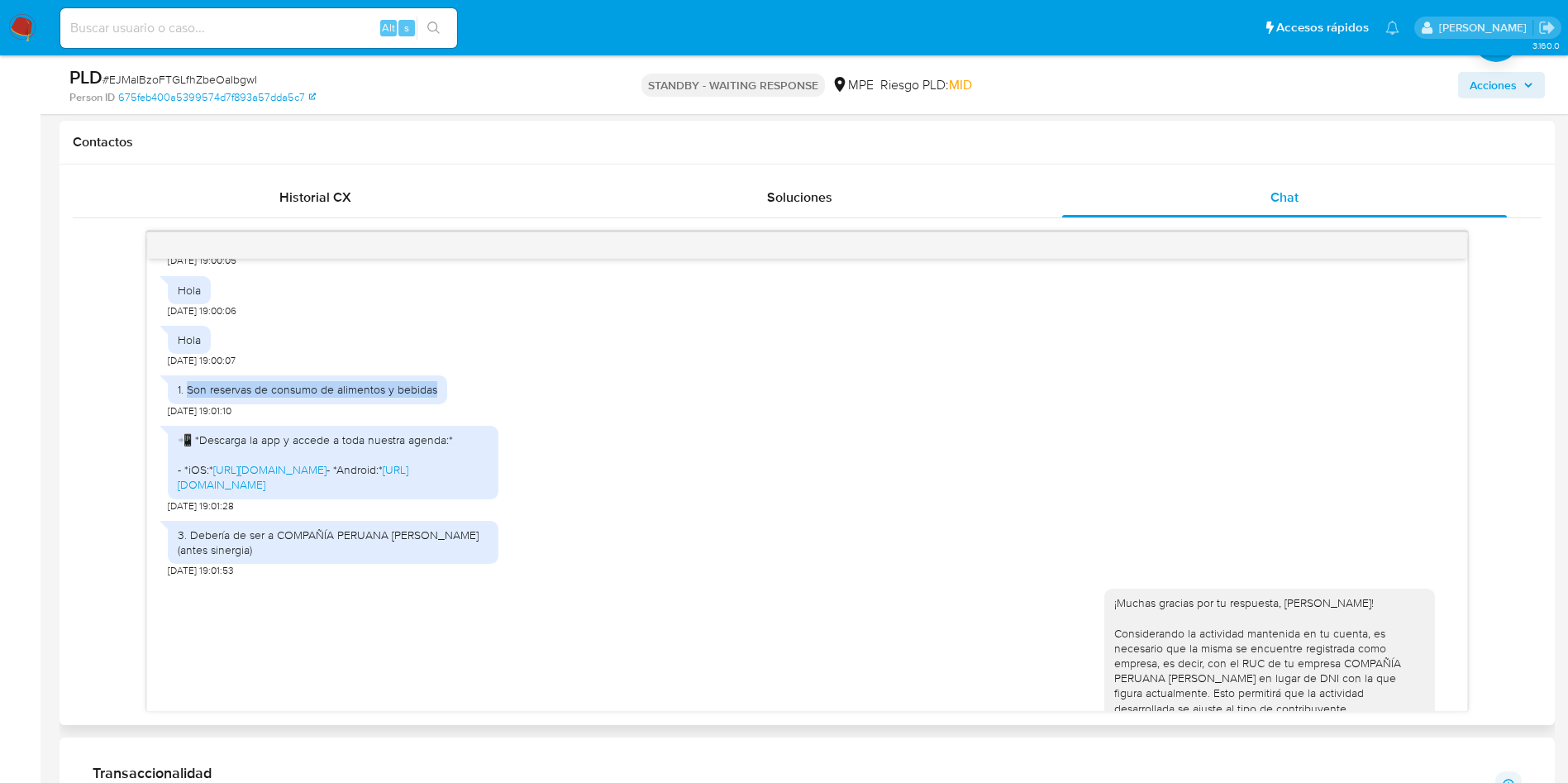
scroll to position [496, 0]
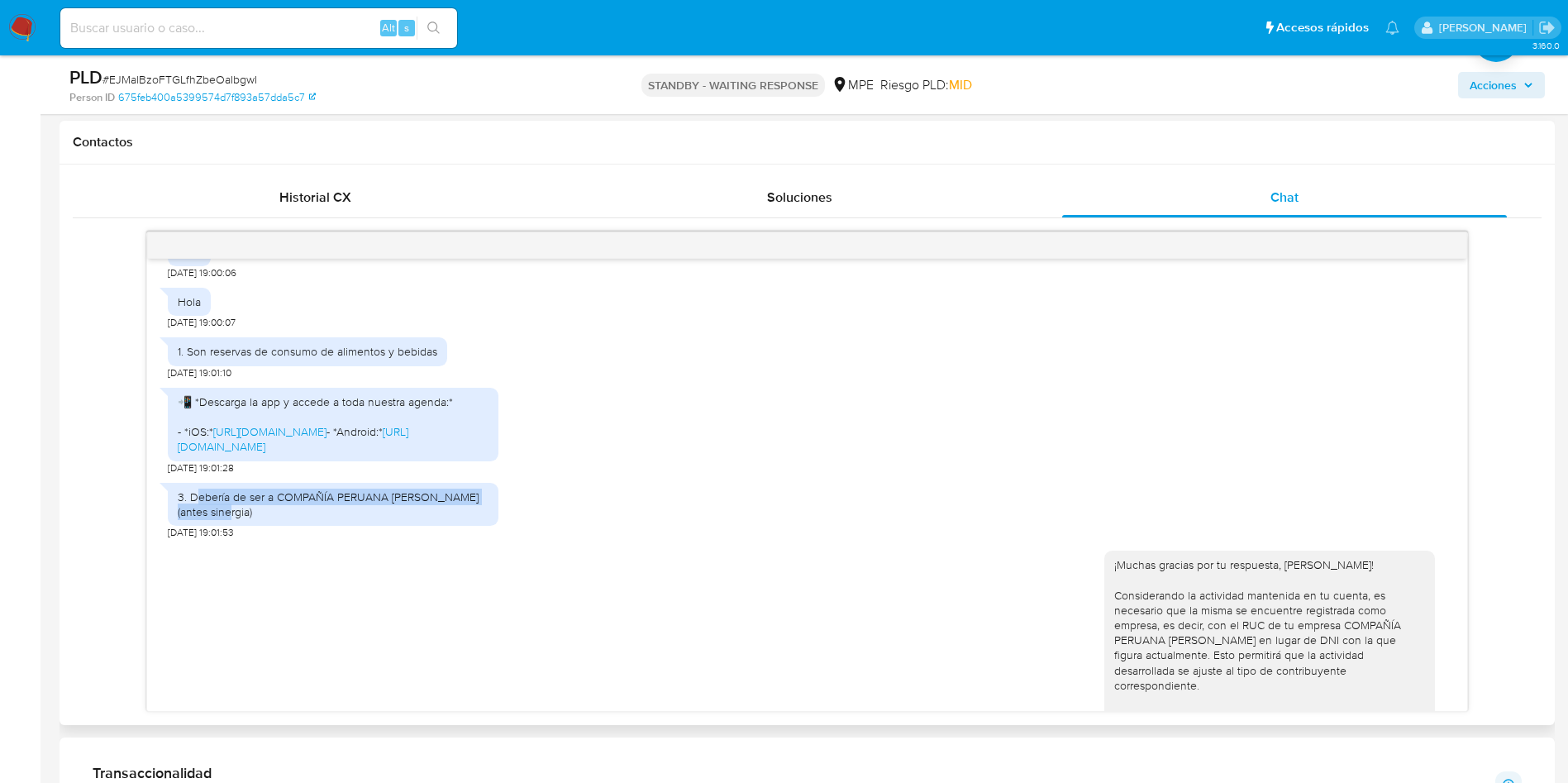
drag, startPoint x: 251, startPoint y: 555, endPoint x: 194, endPoint y: 548, distance: 57.4
click at [194, 519] on div "3. Debería de ser a COMPAÑÍA PERUANA [PERSON_NAME] (antes sinergia)" at bounding box center [333, 504] width 311 height 29
drag, startPoint x: 186, startPoint y: 540, endPoint x: 257, endPoint y: 559, distance: 73.5
click at [257, 519] on div "3. Debería de ser a COMPAÑÍA PERUANA [PERSON_NAME] (antes sinergia)" at bounding box center [333, 504] width 311 height 29
copy div "Debería de ser a COMPAÑÍA PERUANA [PERSON_NAME] (antes sinergia)"
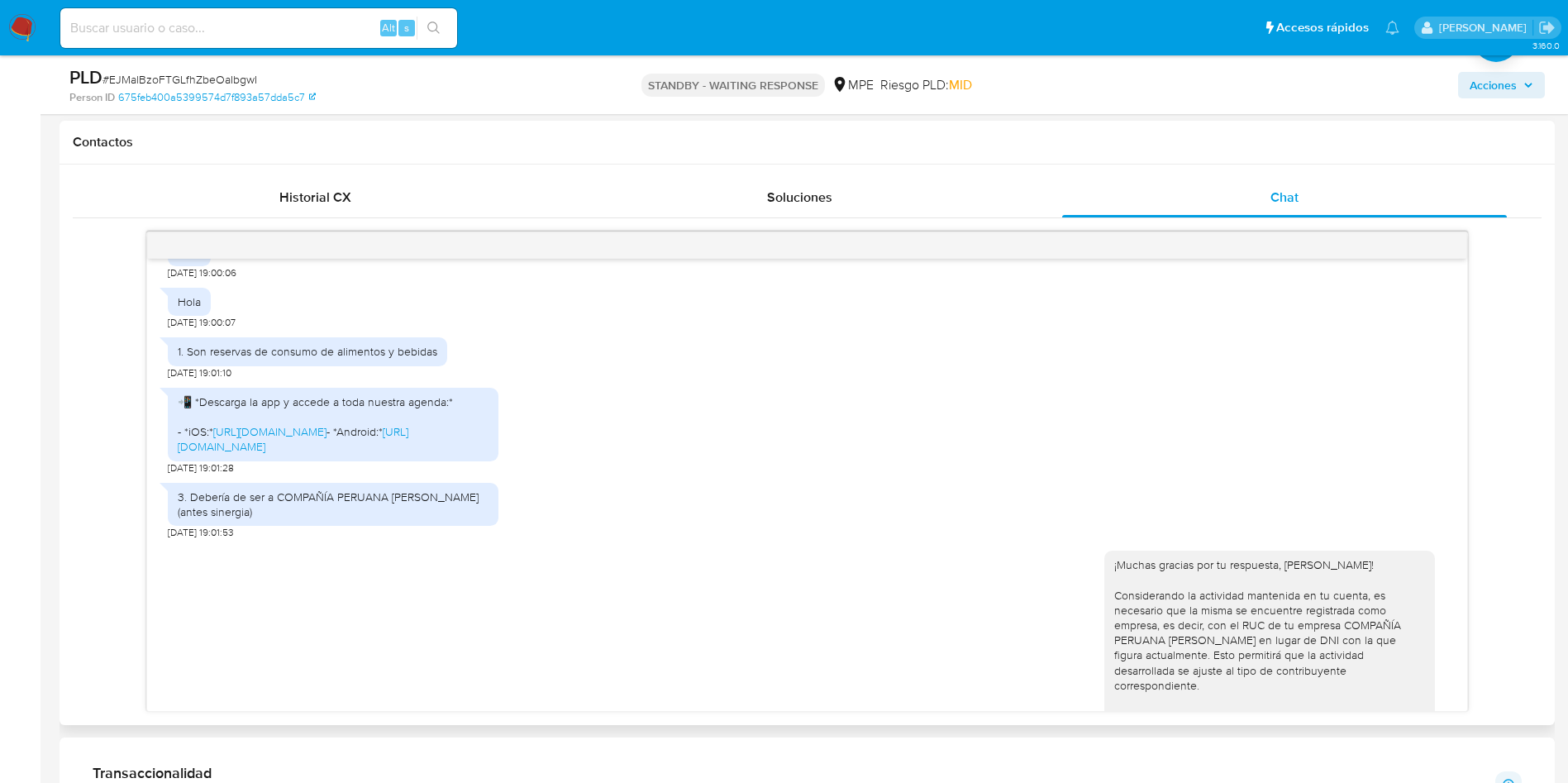
click at [806, 456] on div "📲 *Descarga la app y accede a toda nuestra agenda:* - *iOS:* [URL][DOMAIN_NAME]…" at bounding box center [807, 427] width 1279 height 95
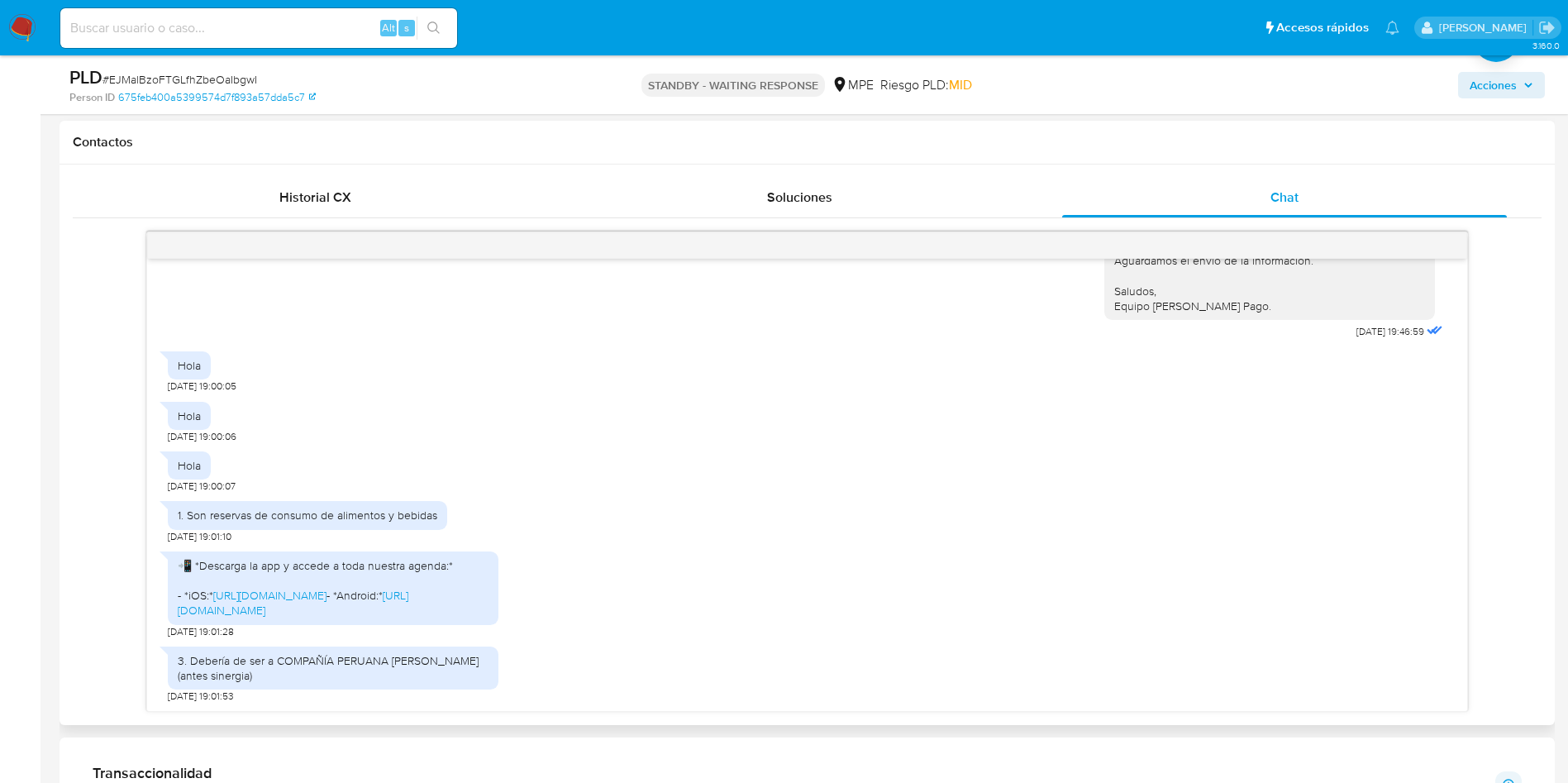
scroll to position [372, 0]
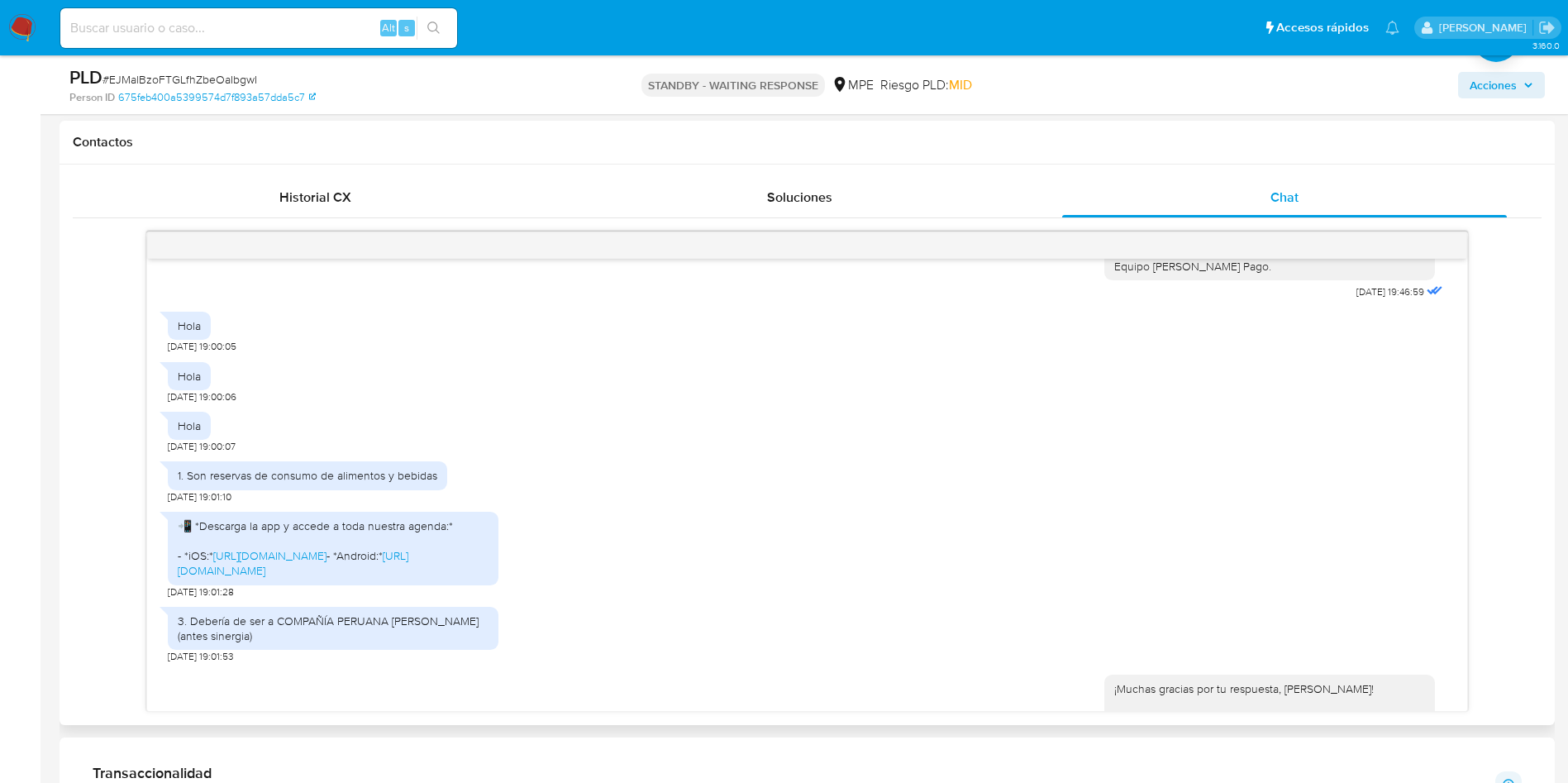
click at [975, 593] on div "📲 *Descarga la app y accede a toda nuestra agenda:* - *iOS:* [URL][DOMAIN_NAME]…" at bounding box center [807, 551] width 1279 height 95
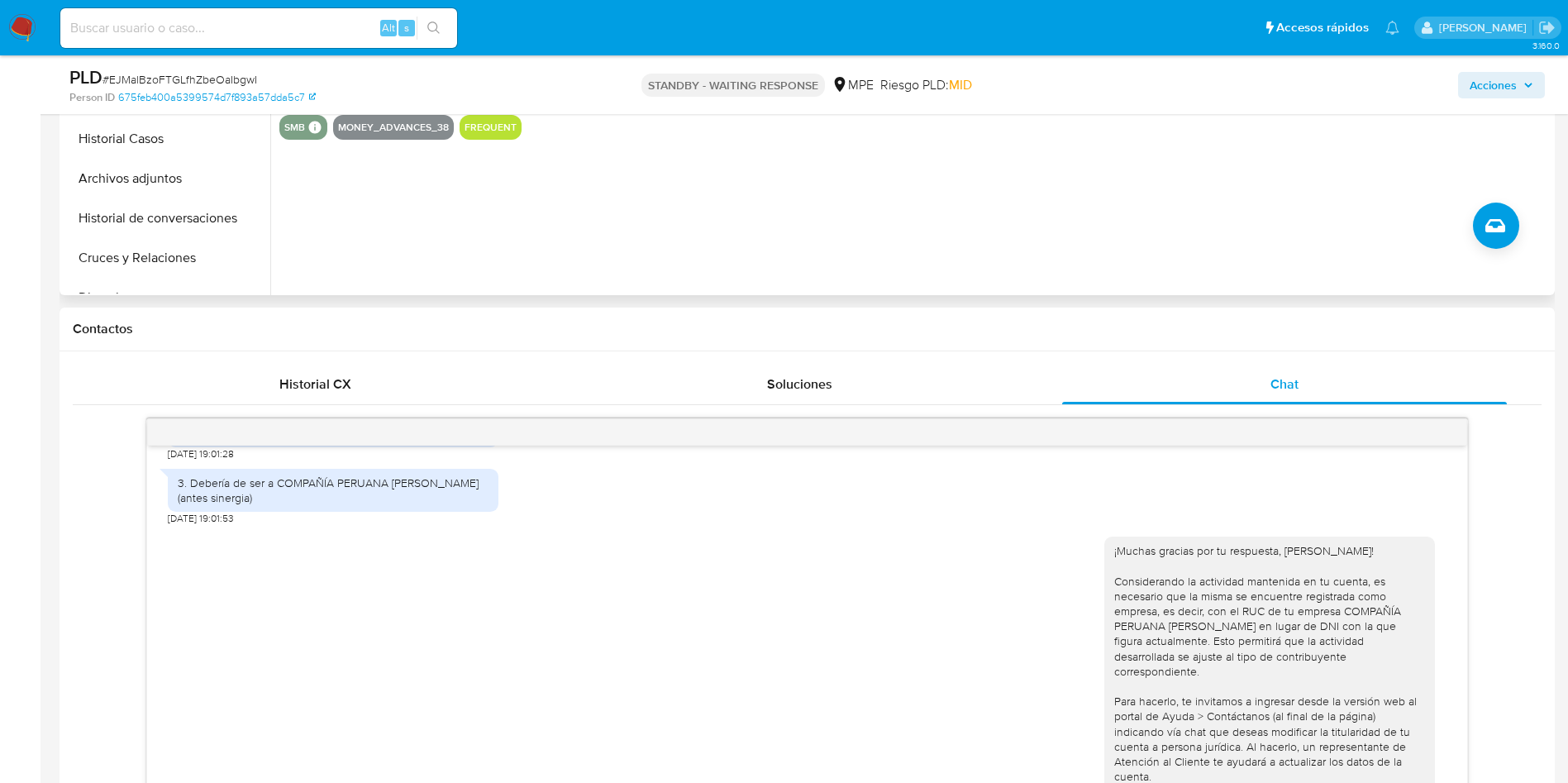
scroll to position [248, 0]
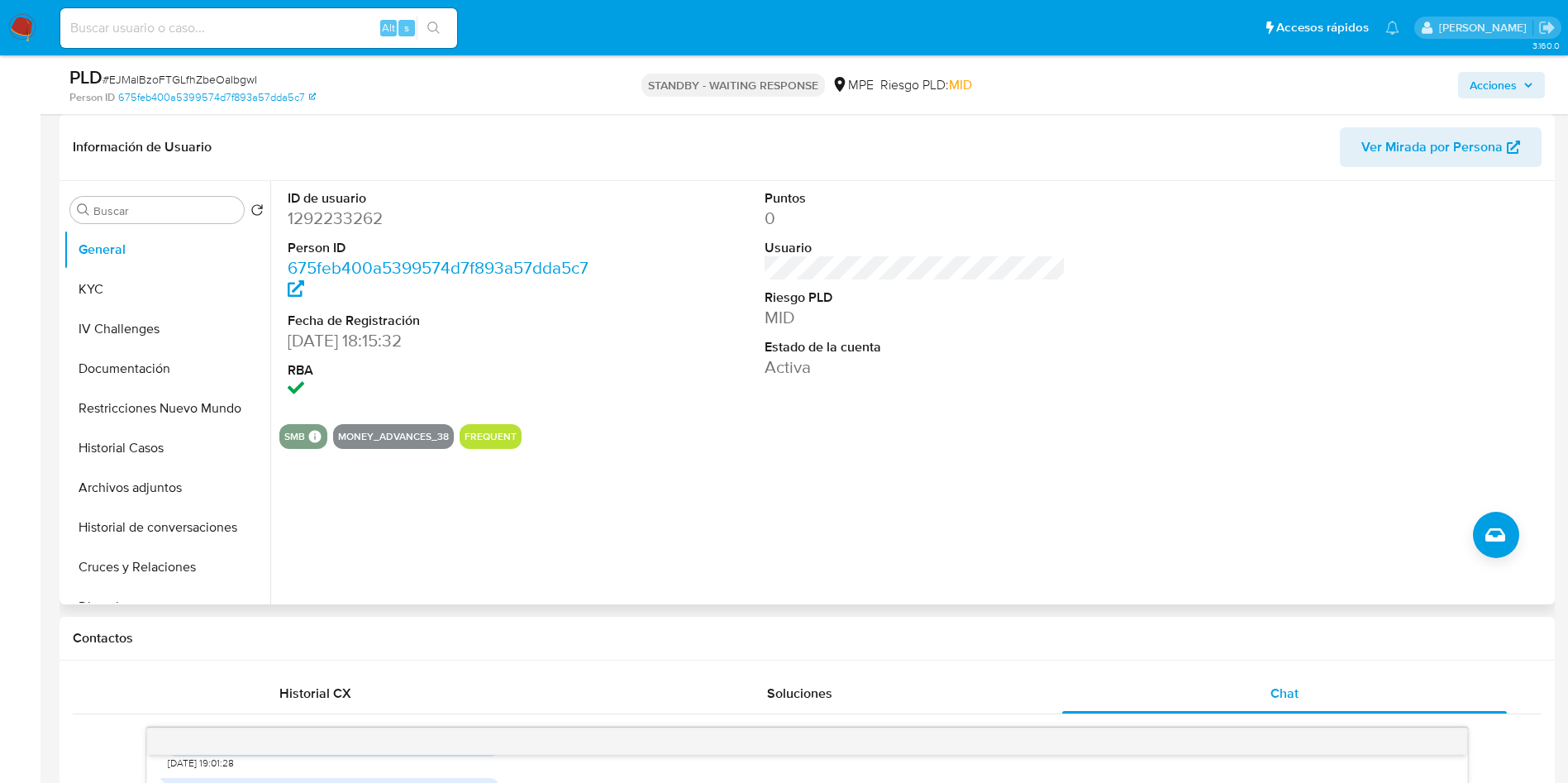
click at [298, 224] on dd "1292233262" at bounding box center [438, 218] width 301 height 23
click at [352, 219] on dd "1292233262" at bounding box center [438, 218] width 301 height 23
click at [333, 212] on dd "1292233262" at bounding box center [438, 218] width 301 height 23
copy dd "1292233262"
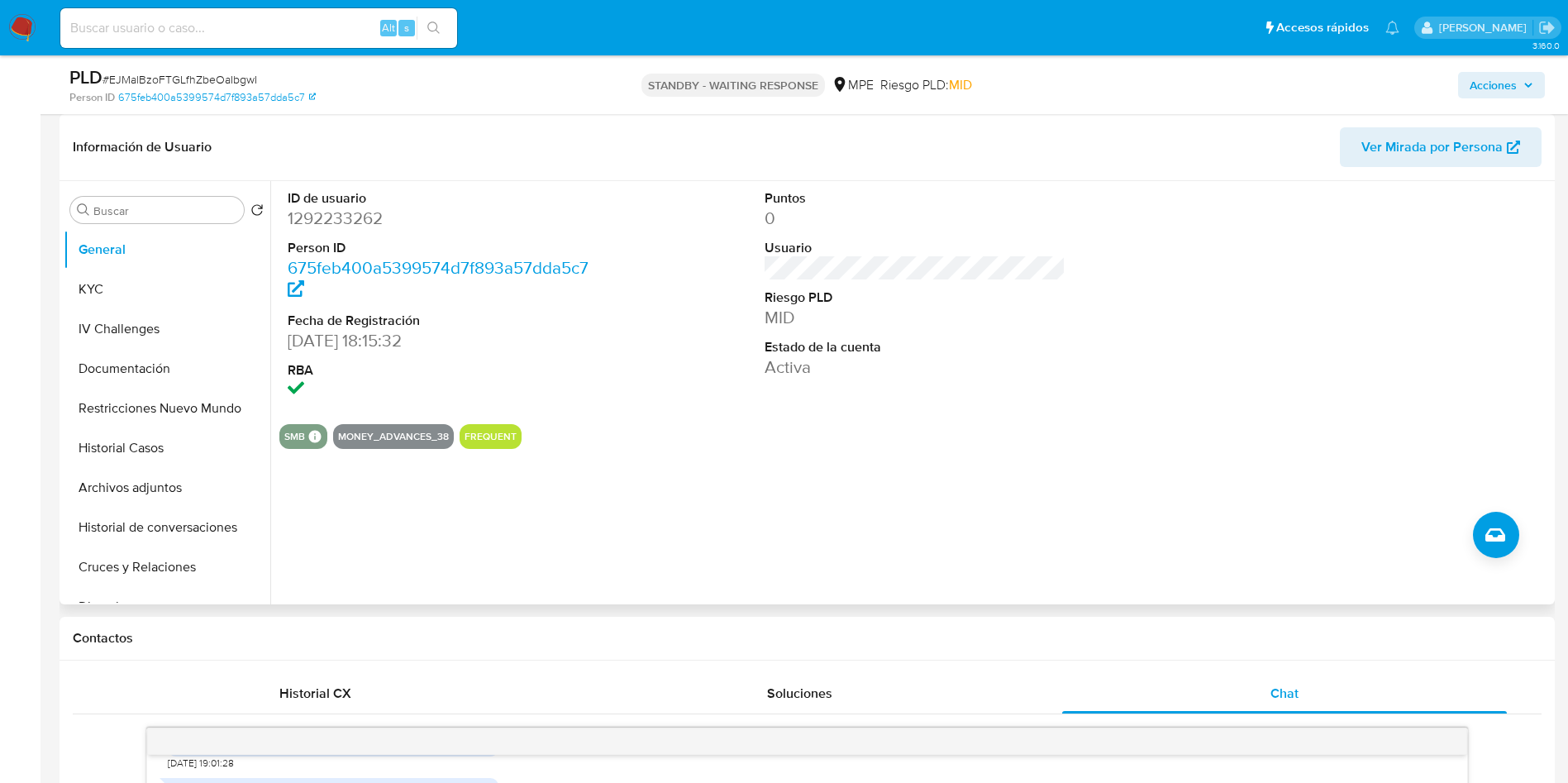
click at [1403, 322] on div at bounding box center [1392, 295] width 318 height 230
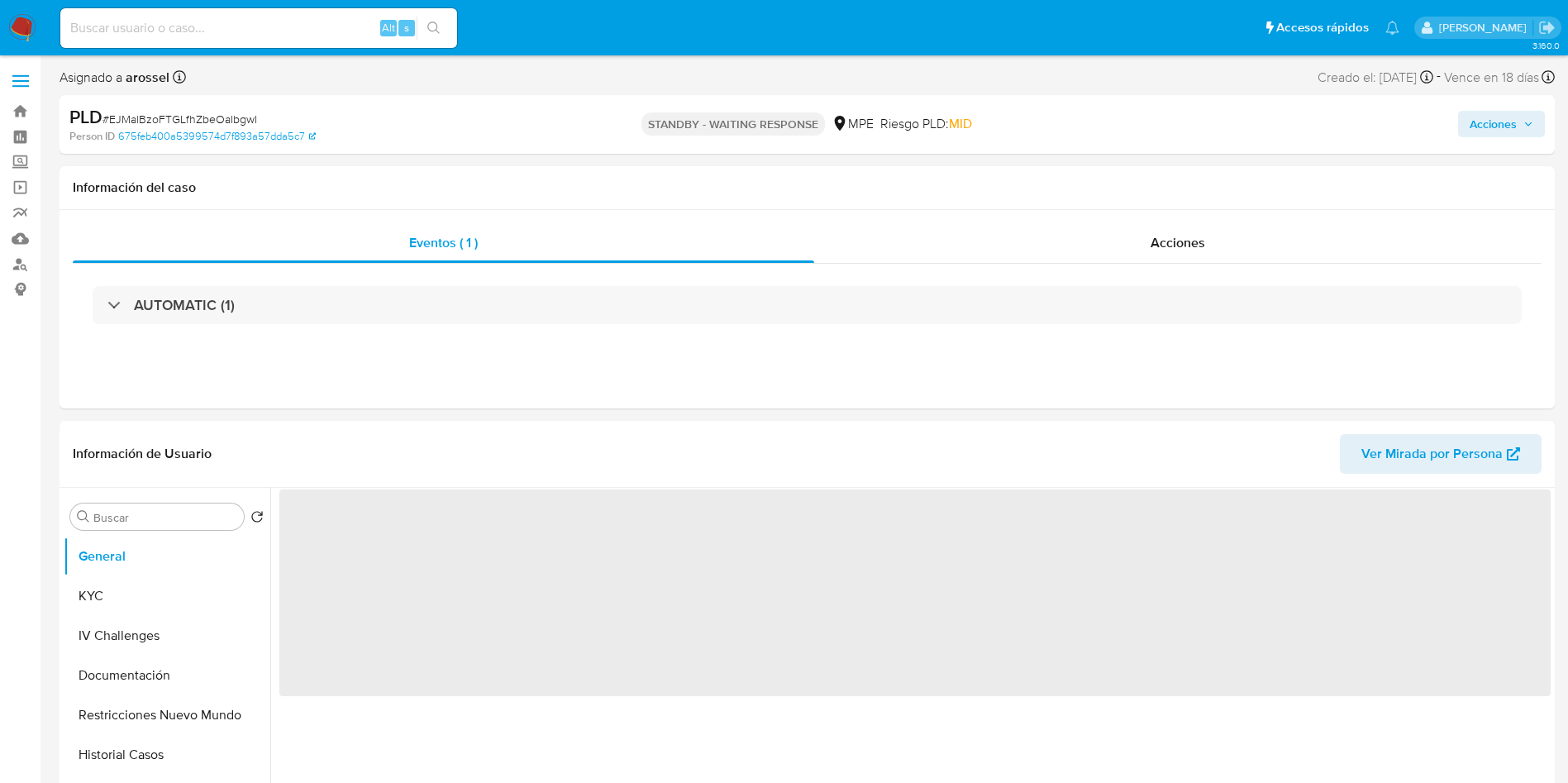
select select "10"
click at [1194, 233] on span "Acciones" at bounding box center [1177, 243] width 55 height 19
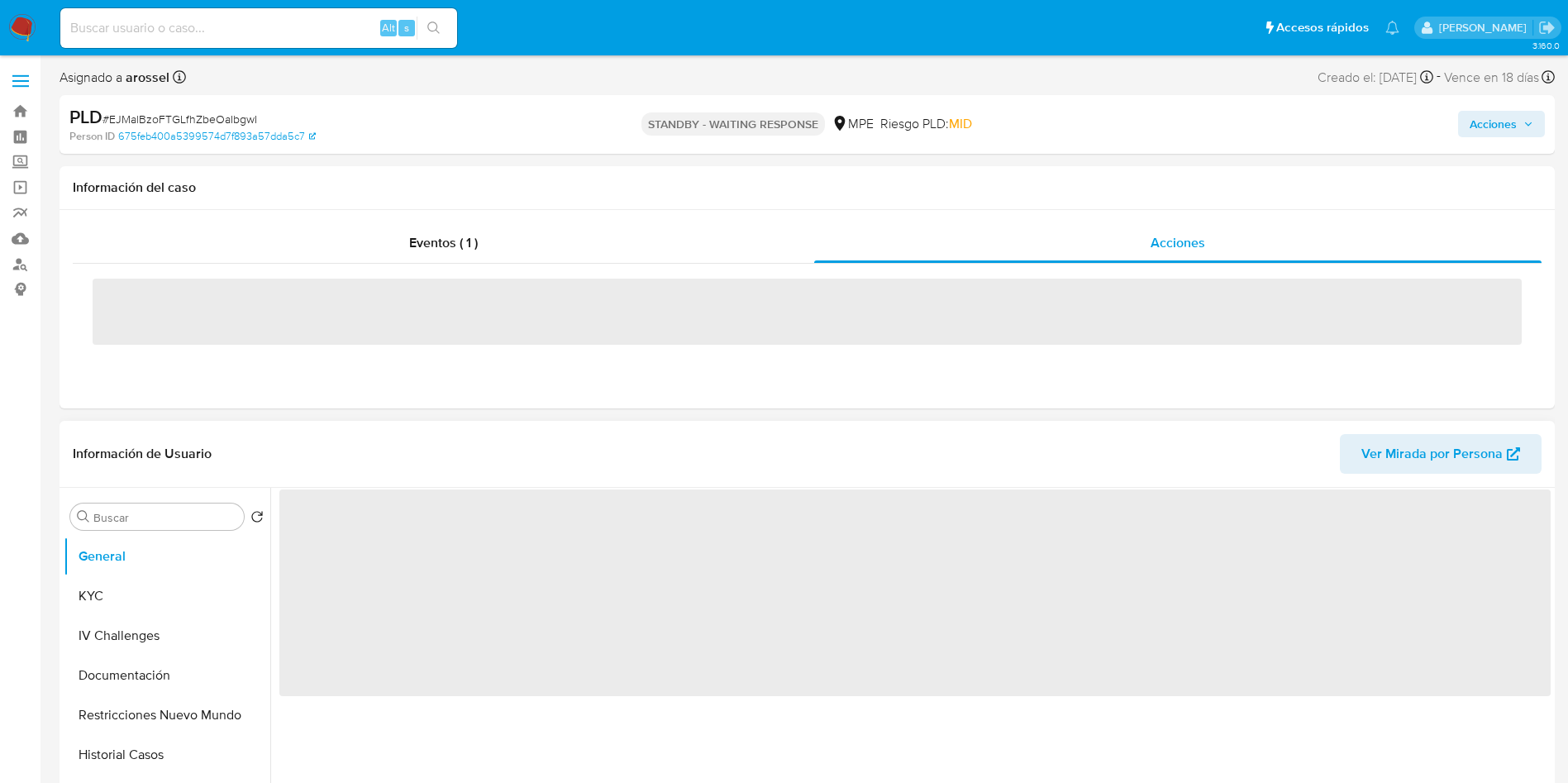
select select "10"
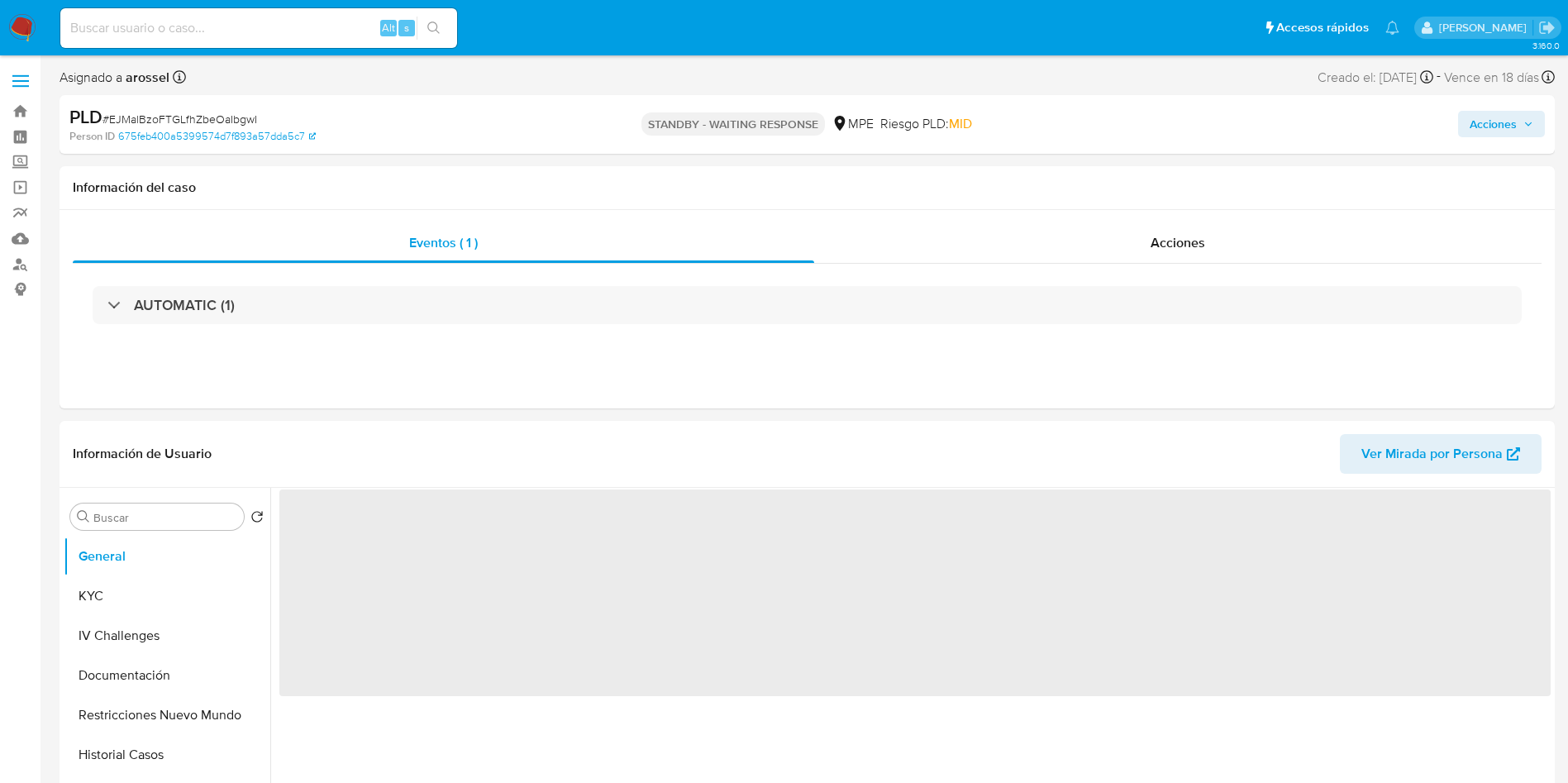
select select "10"
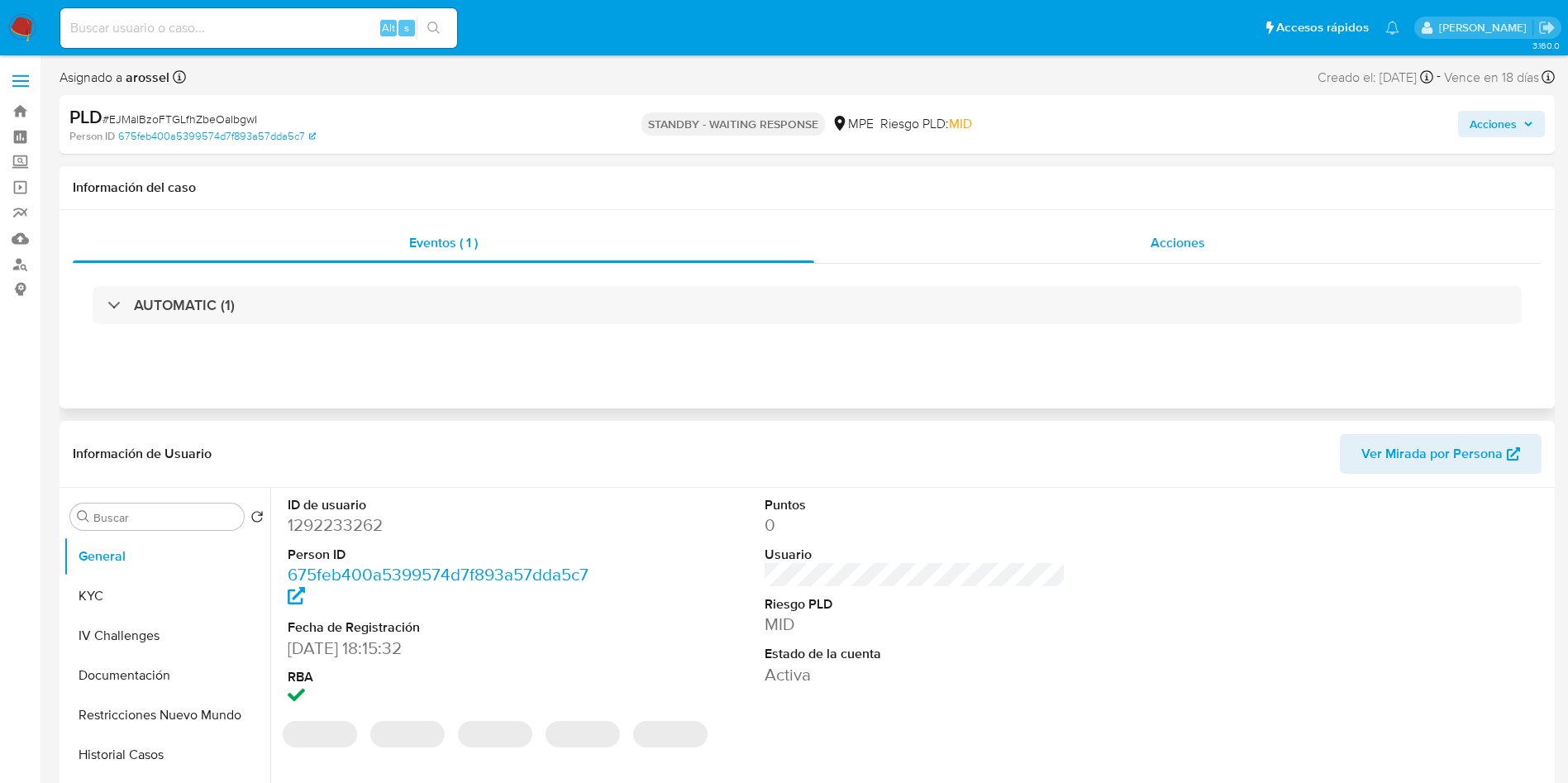
click at [1166, 247] on span "Acciones" at bounding box center [1177, 243] width 55 height 19
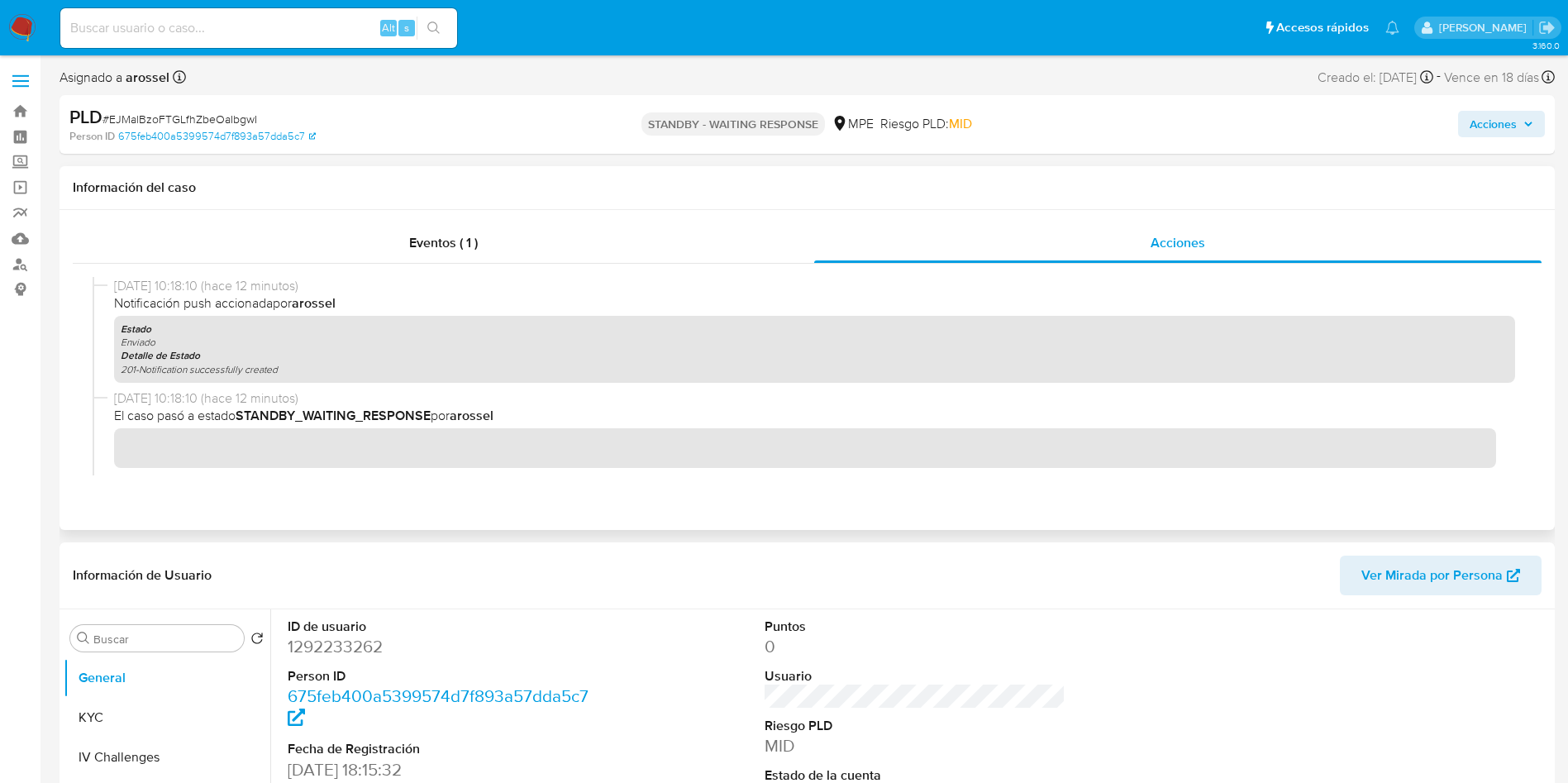
scroll to position [124, 0]
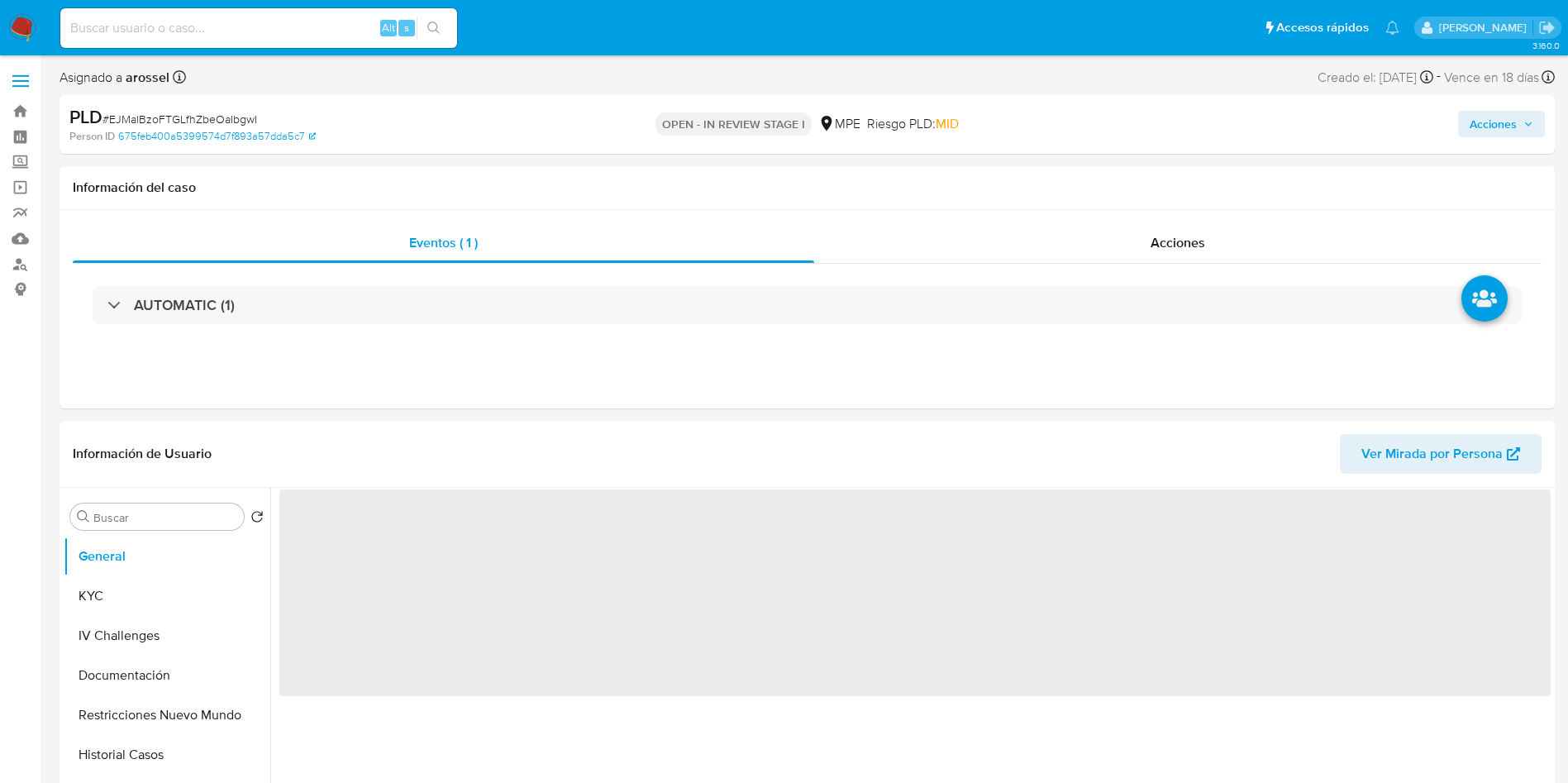
select select "10"
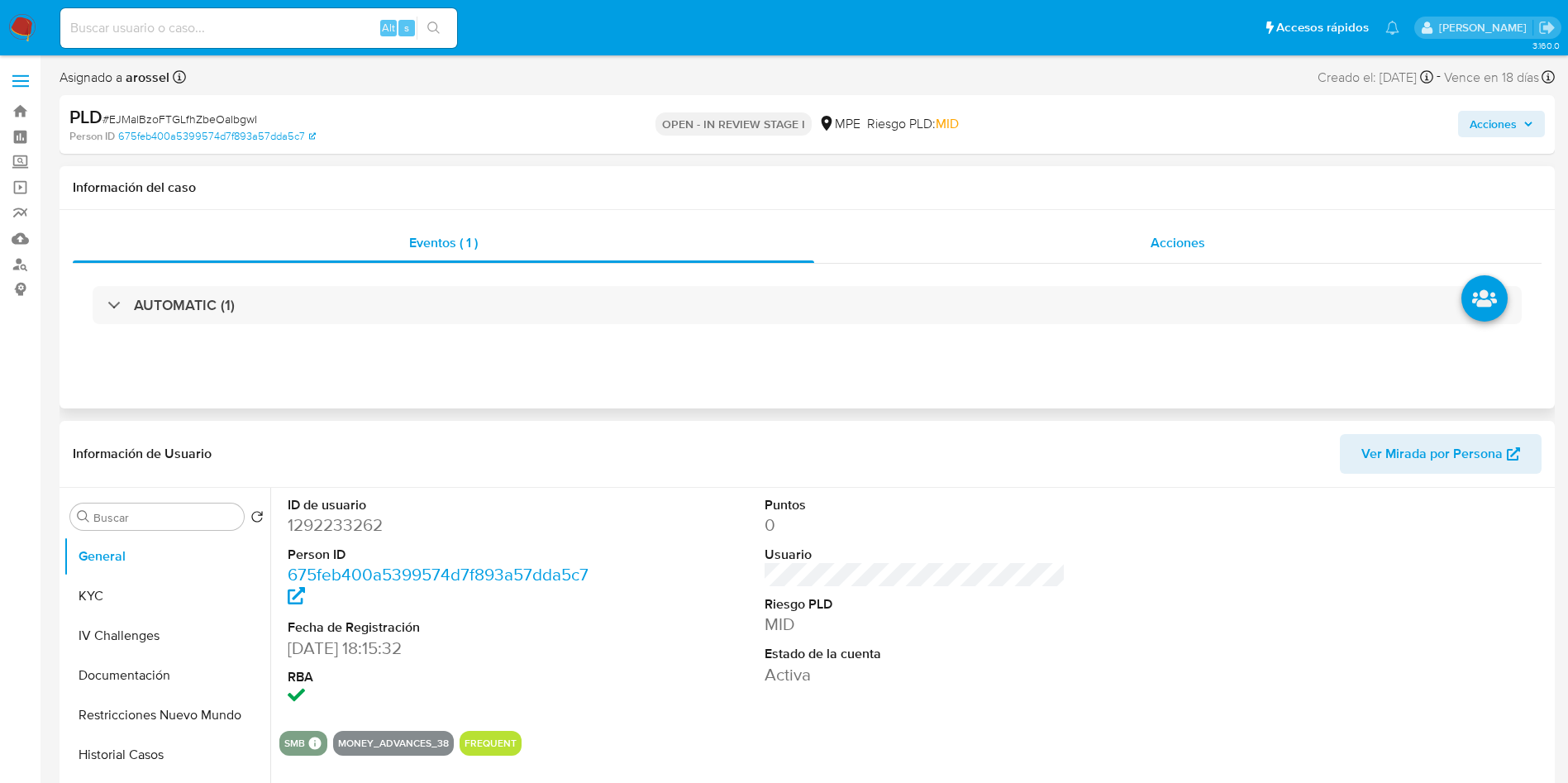
click at [1176, 252] on div "Acciones" at bounding box center [1178, 243] width 728 height 40
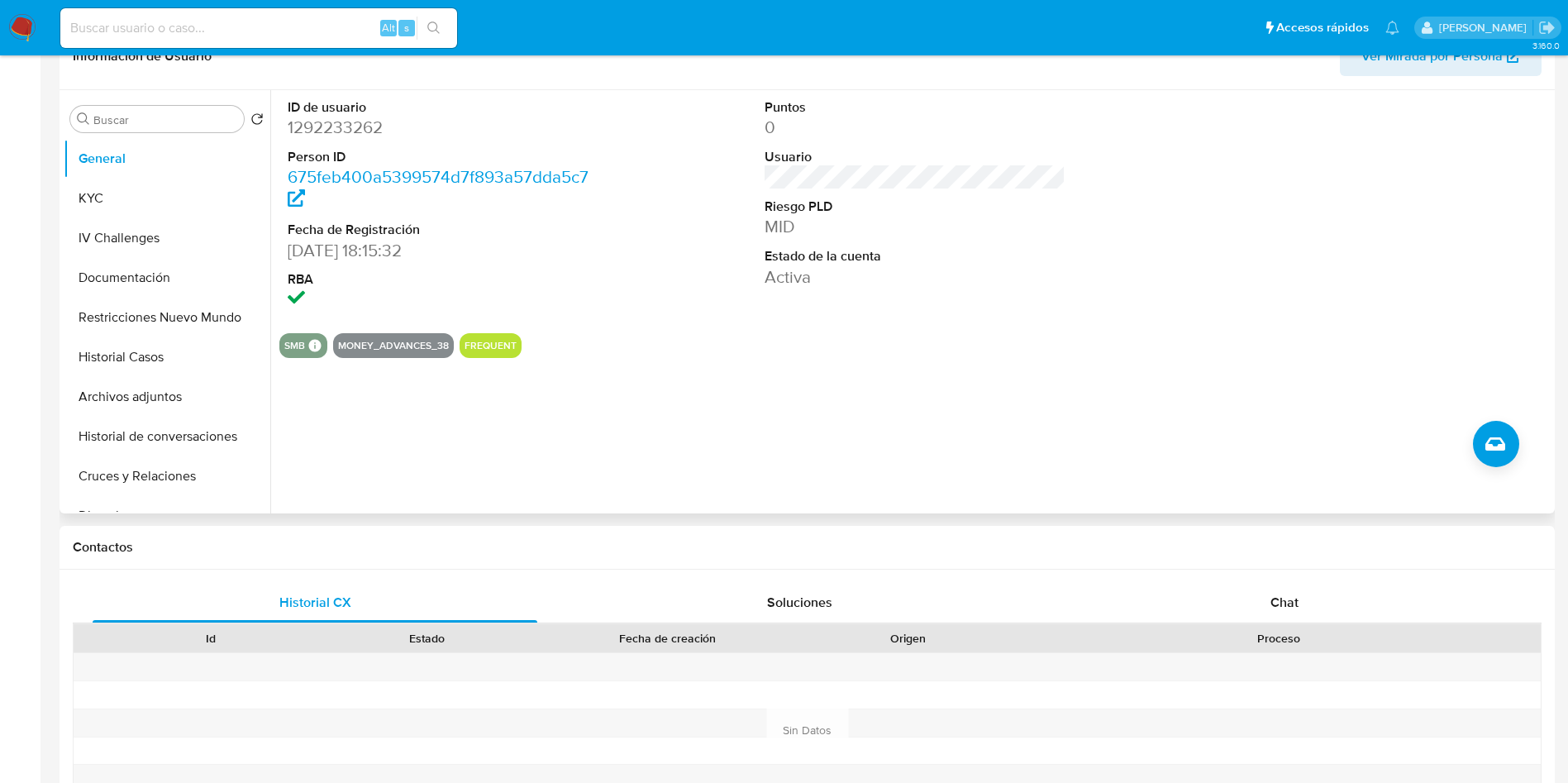
scroll to position [620, 0]
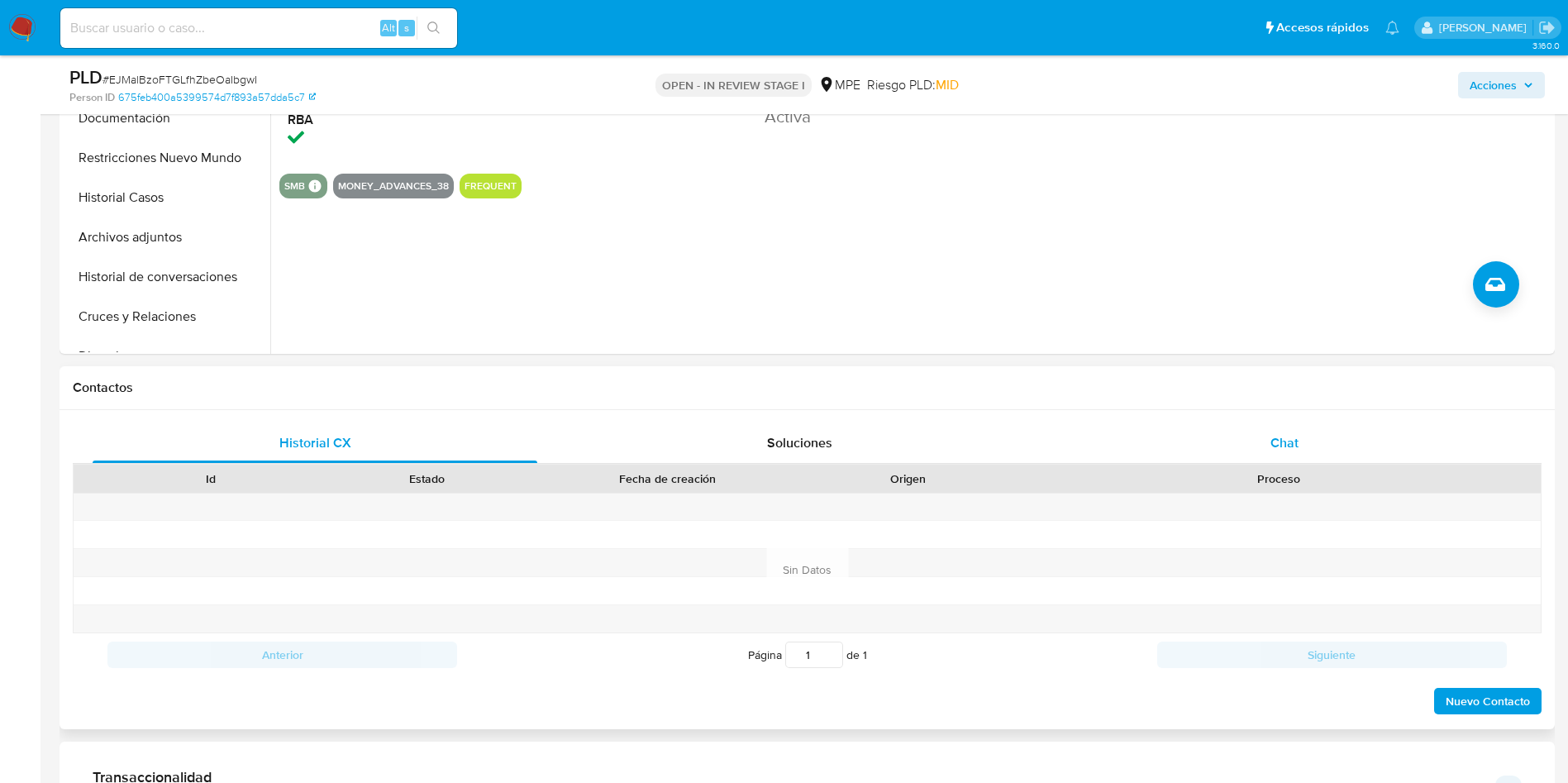
click at [1200, 427] on div "Chat" at bounding box center [1284, 443] width 444 height 40
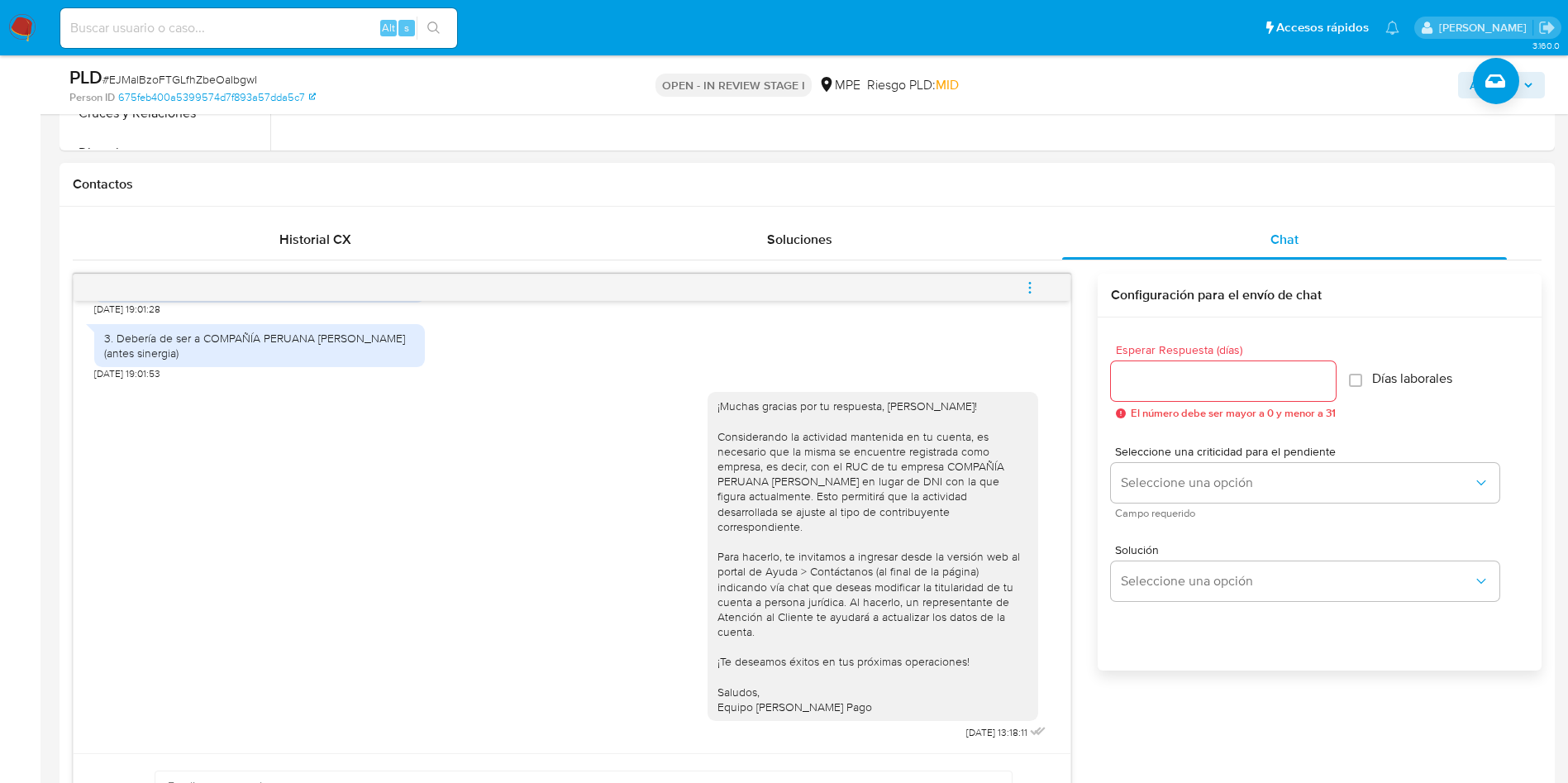
scroll to position [992, 0]
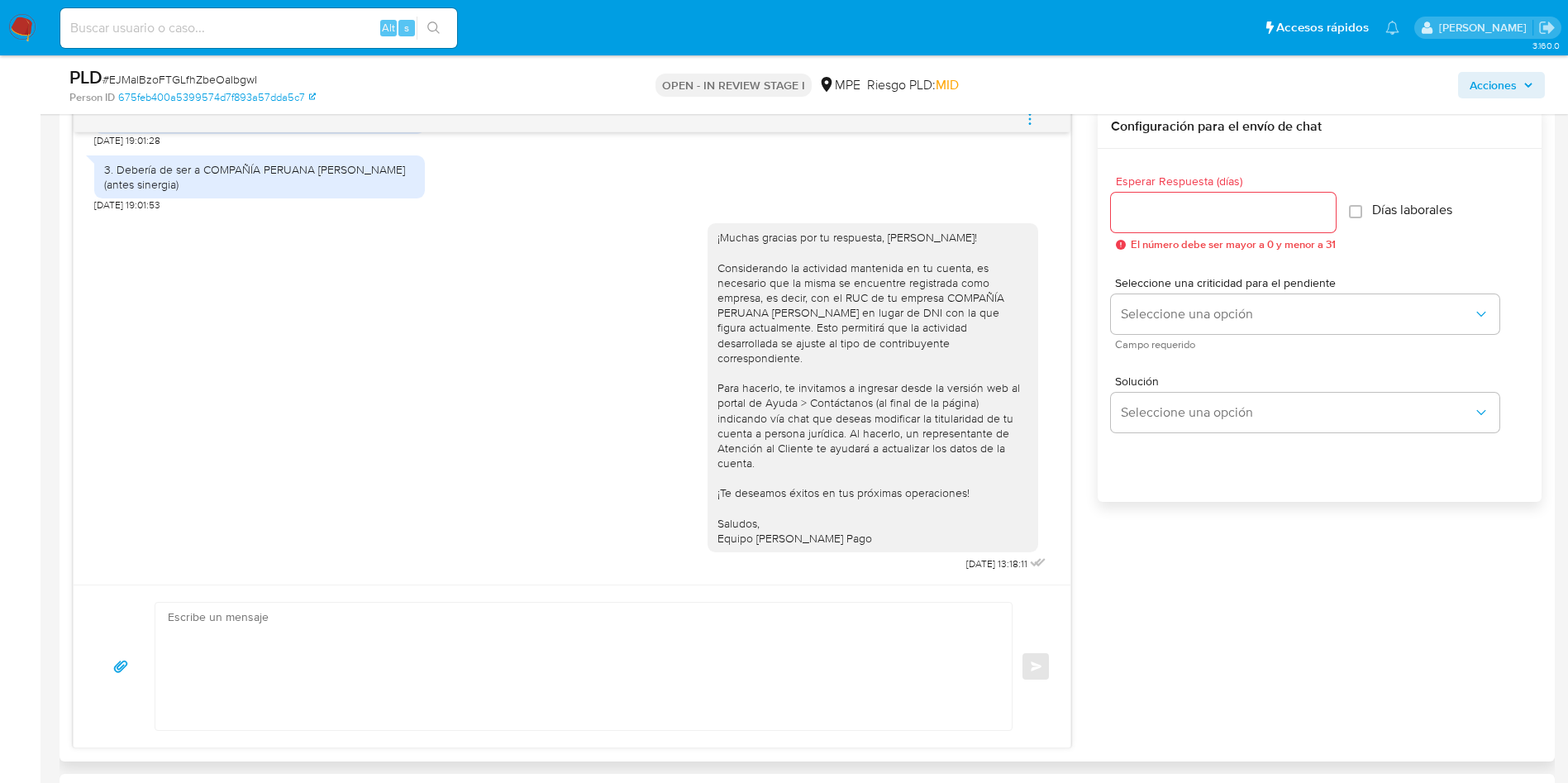
click at [1027, 130] on span "menu-action" at bounding box center [1029, 120] width 15 height 40
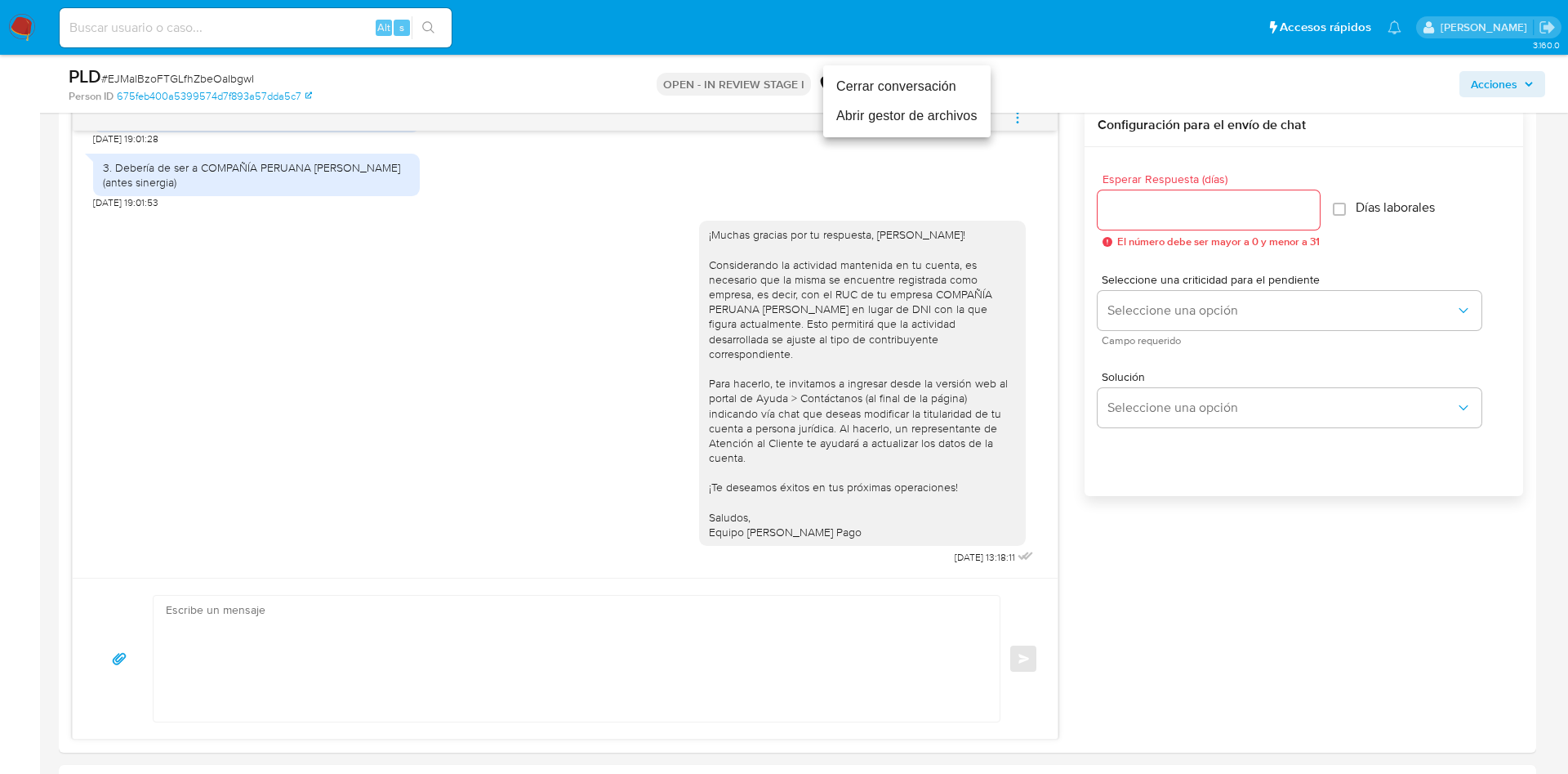
click at [928, 89] on li "Cerrar conversación" at bounding box center [907, 86] width 168 height 29
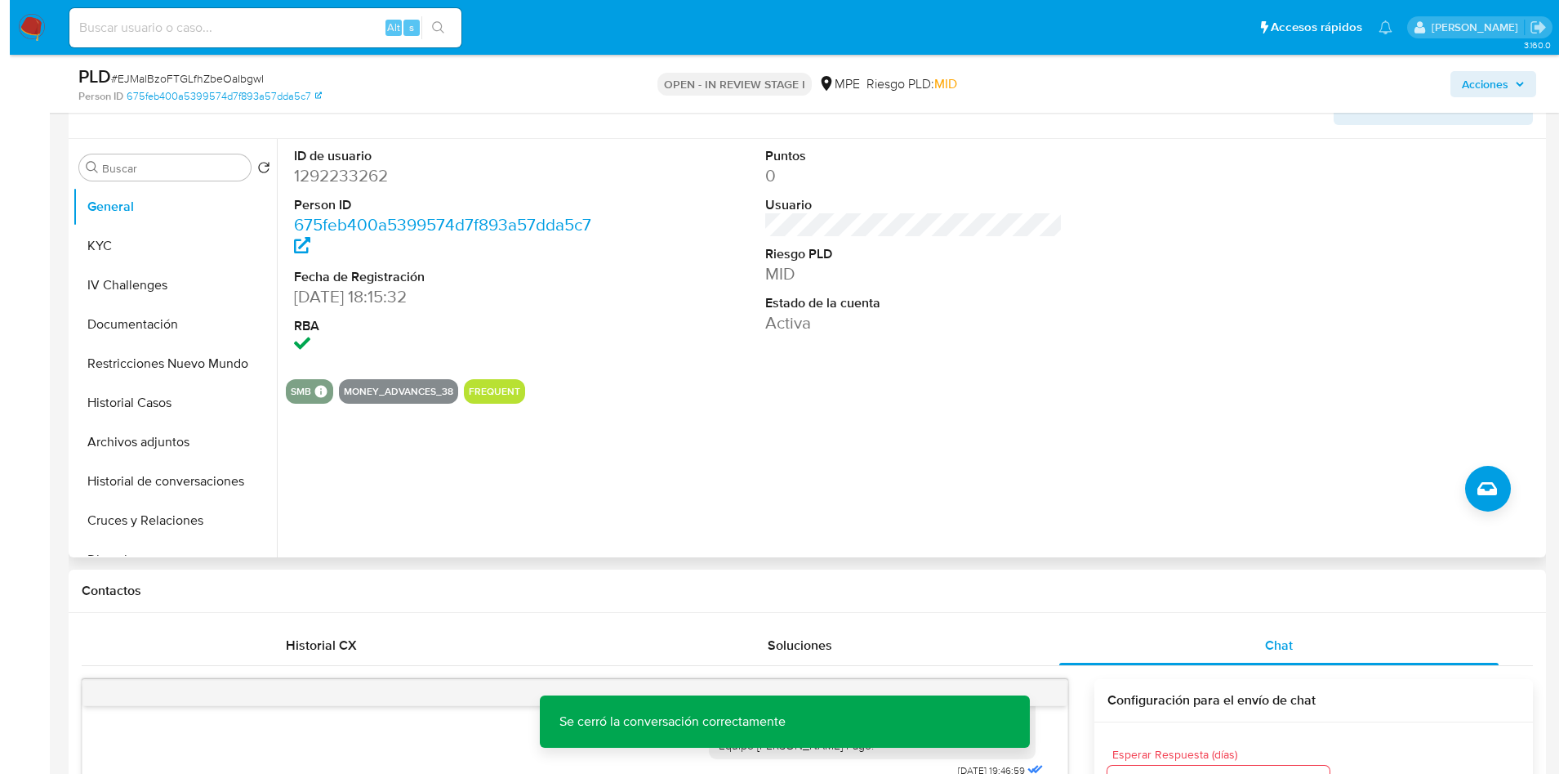
scroll to position [367, 0]
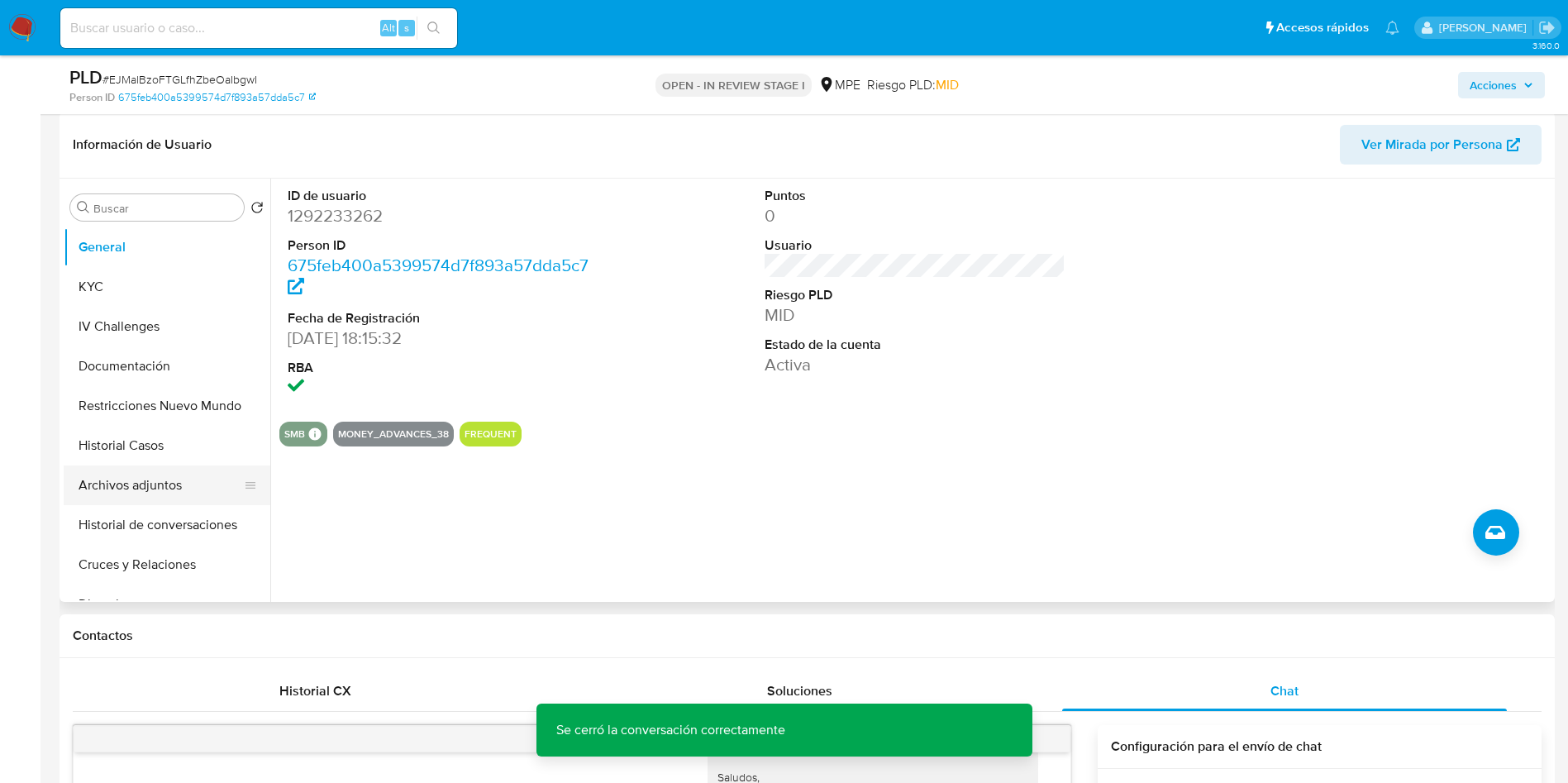
click at [141, 476] on button "Archivos adjuntos" at bounding box center [159, 485] width 193 height 40
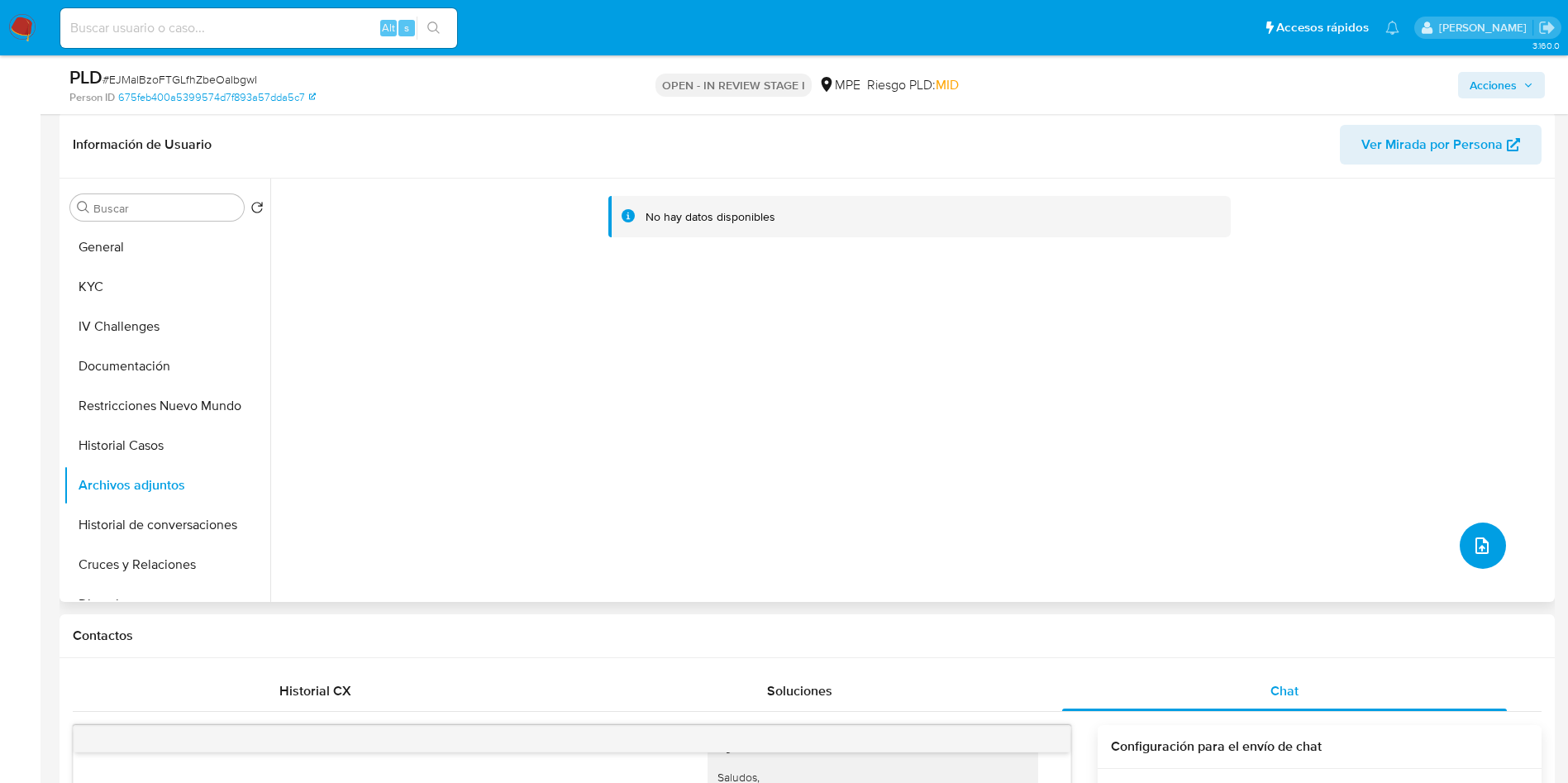
click at [1477, 546] on icon "upload-file" at bounding box center [1482, 545] width 20 height 20
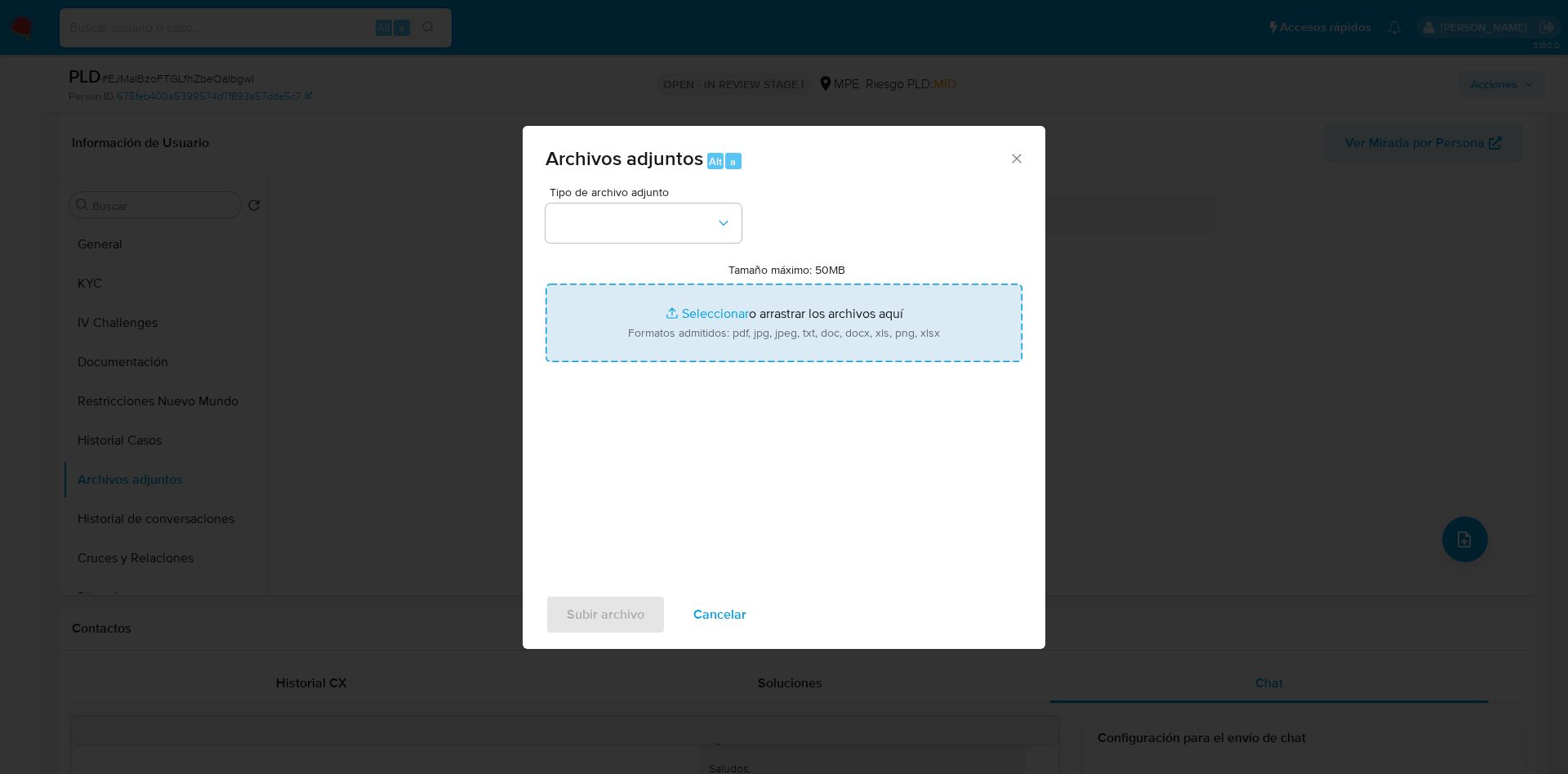
click at [781, 348] on input "Tamaño máximo: 50MB Seleccionar archivos" at bounding box center [783, 323] width 477 height 79
type input "C:\fakepath\Case Log 1292233262 - 17_09_2025.pdf"
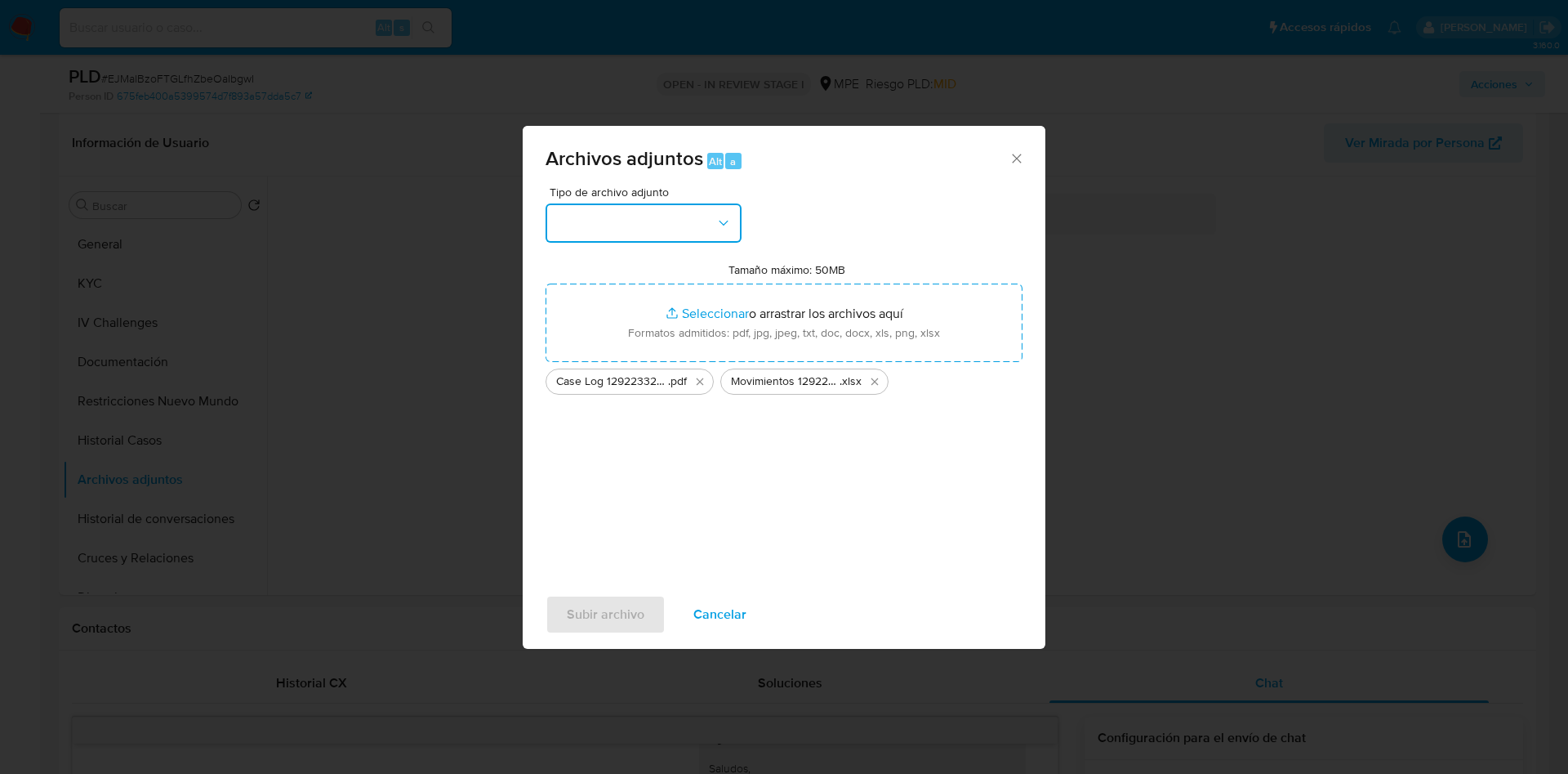
click at [658, 219] on button "button" at bounding box center [643, 223] width 196 height 39
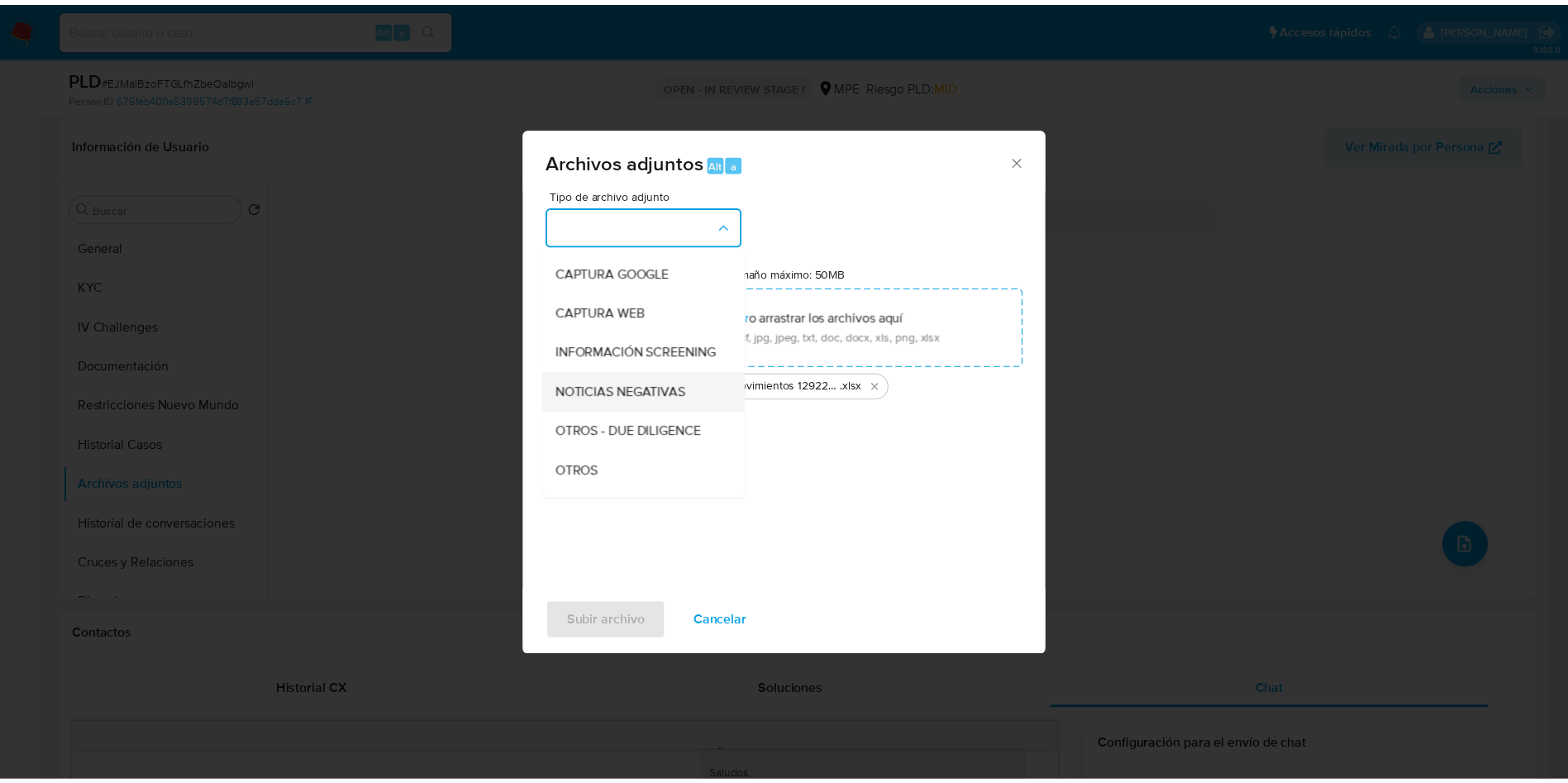
scroll to position [124, 0]
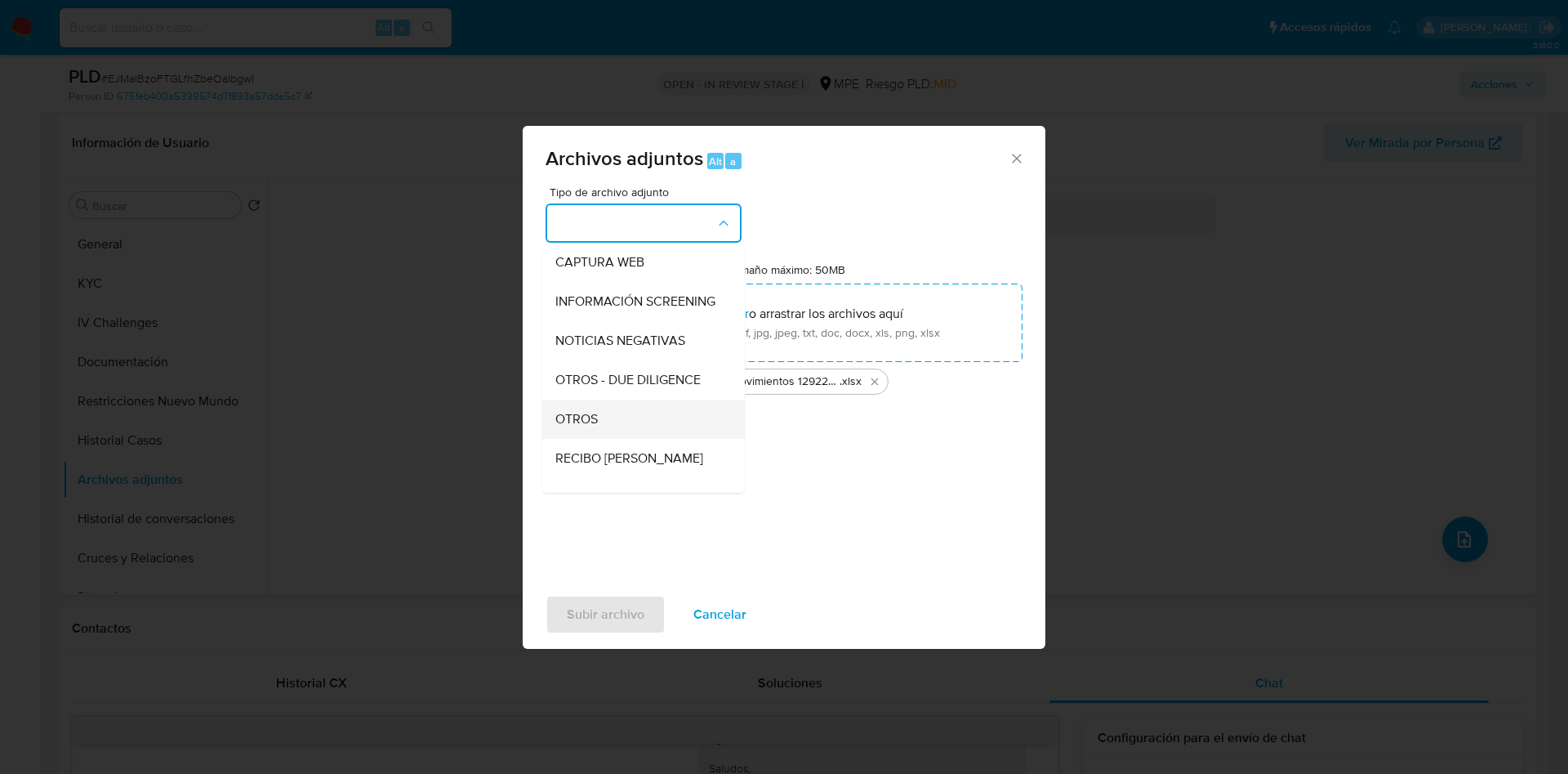
click at [637, 430] on div "OTROS" at bounding box center [638, 420] width 167 height 39
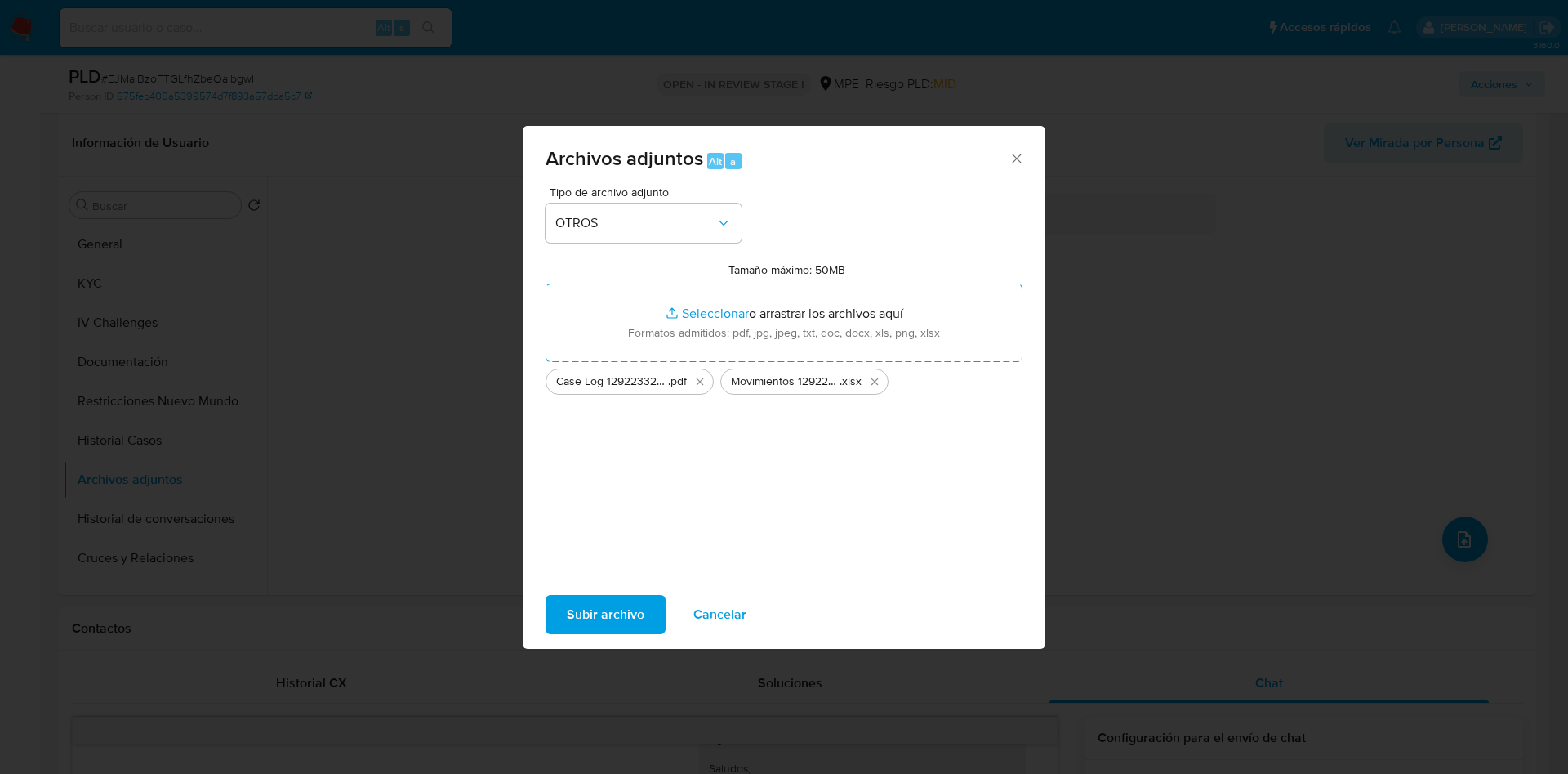
click at [591, 612] on span "Subir archivo" at bounding box center [605, 615] width 78 height 36
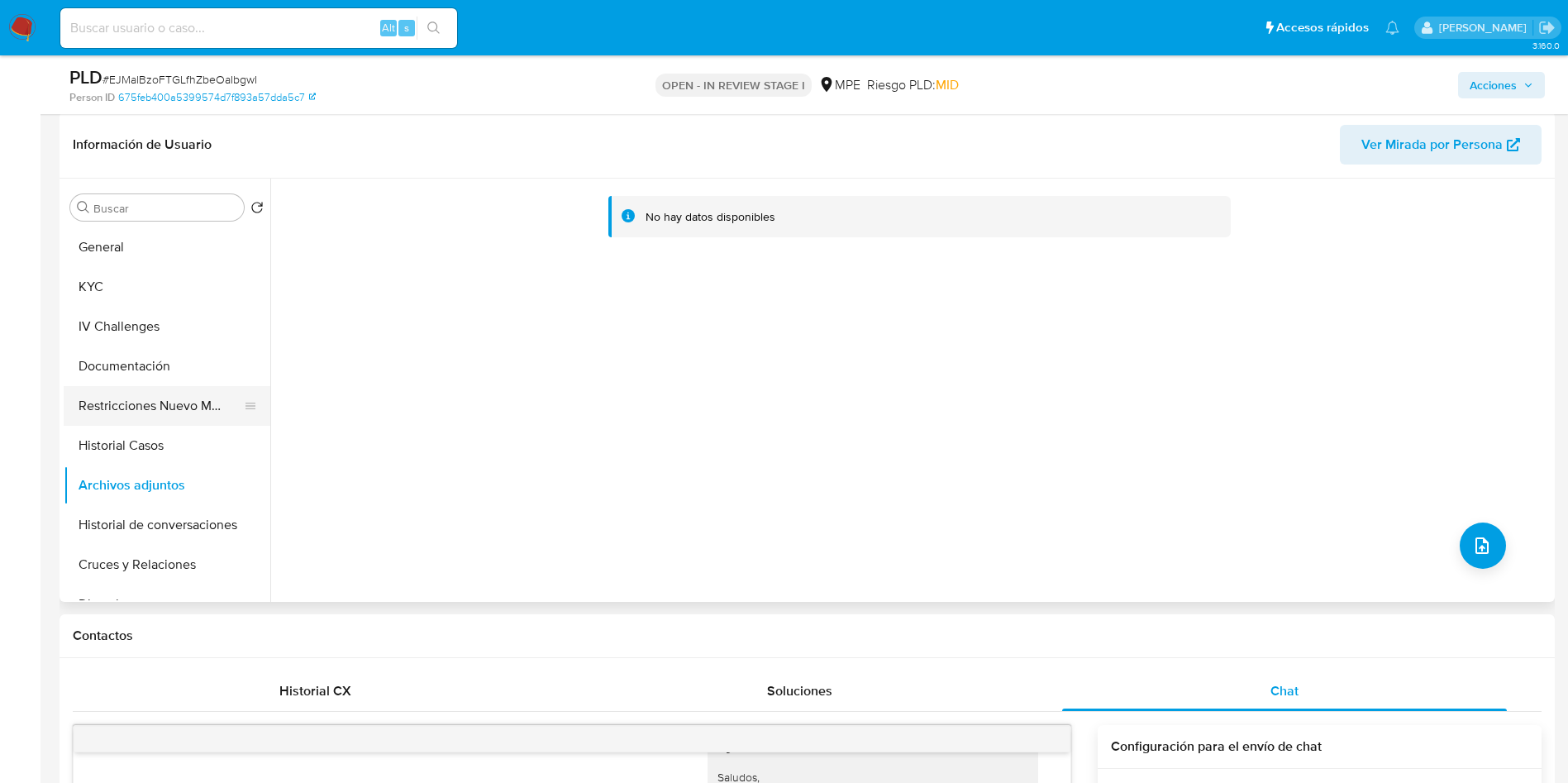
click at [156, 423] on button "Restricciones Nuevo Mundo" at bounding box center [159, 406] width 193 height 40
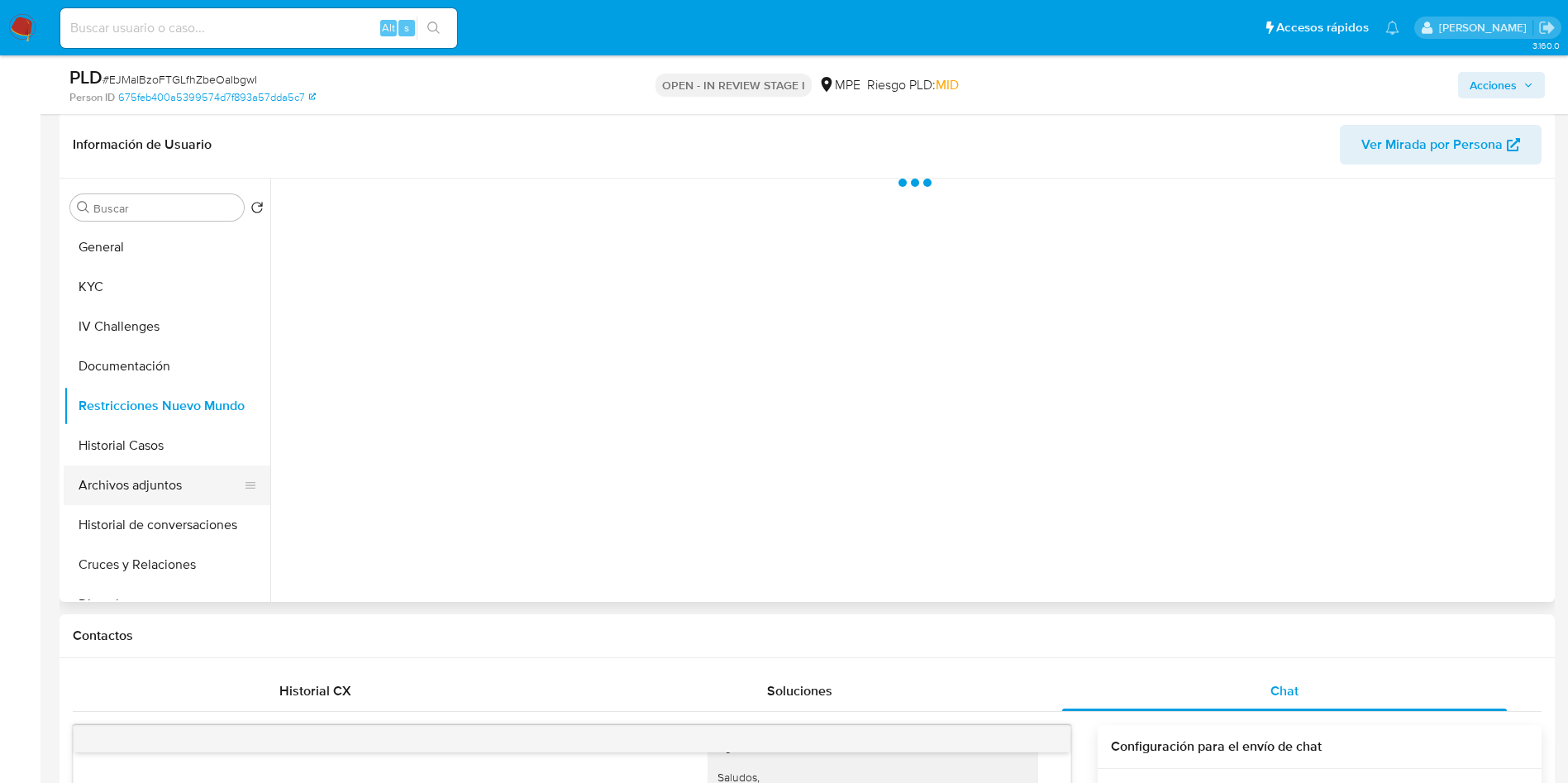
click at [156, 484] on button "Archivos adjuntos" at bounding box center [159, 485] width 193 height 40
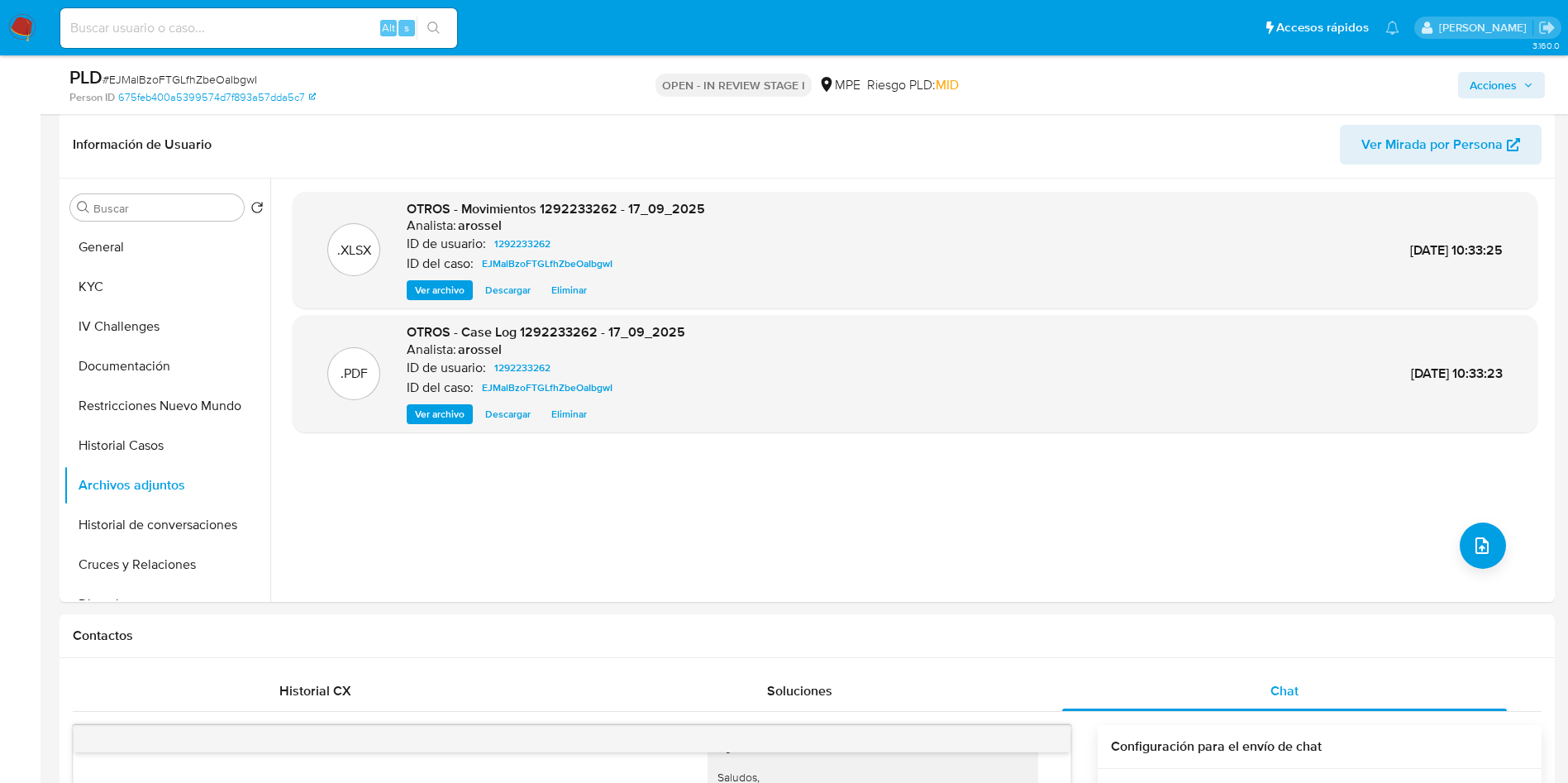
click at [1507, 76] on span "Acciones" at bounding box center [1493, 85] width 47 height 27
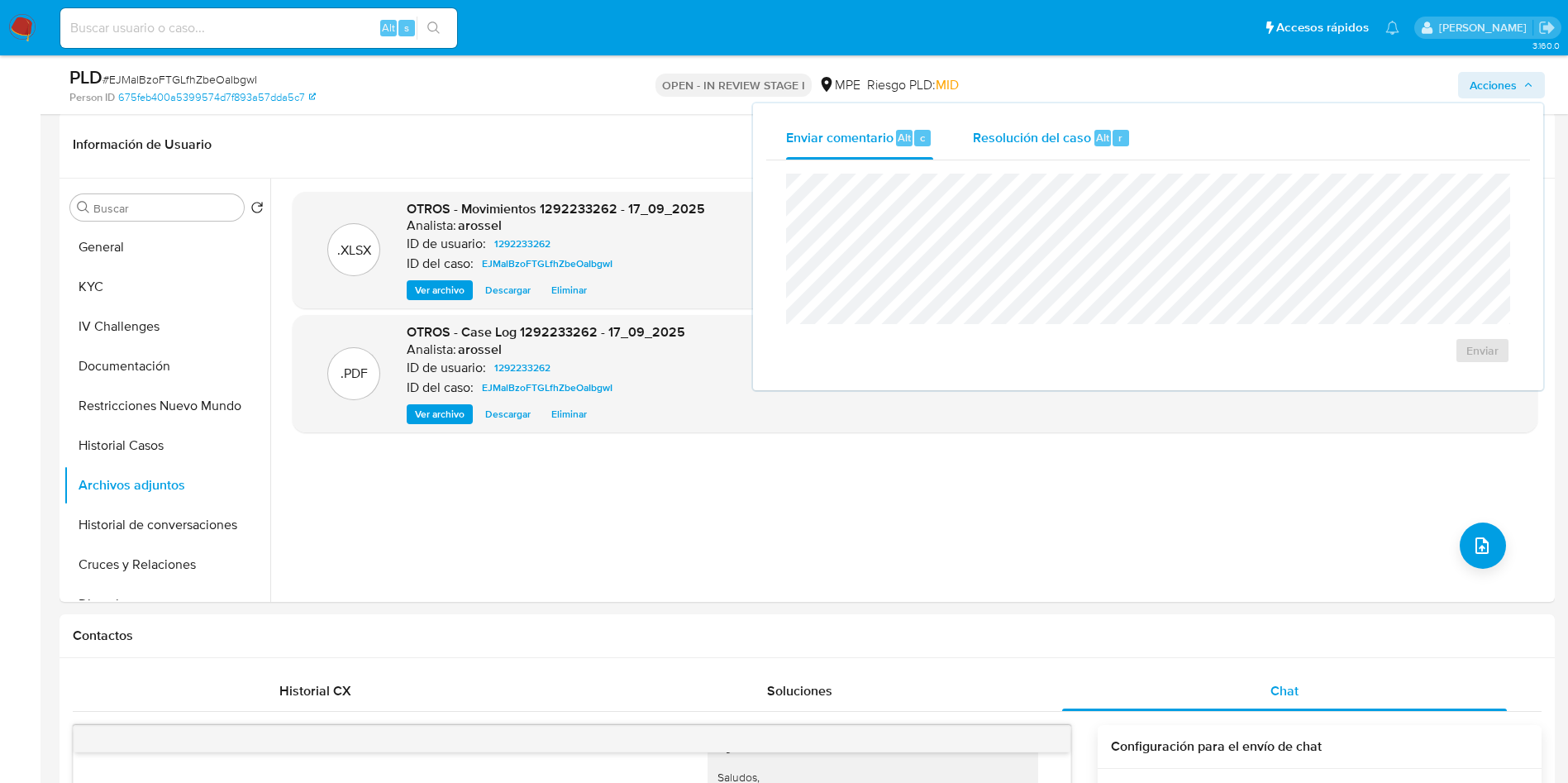
click at [1040, 118] on div "Resolución del caso Alt r" at bounding box center [1052, 139] width 158 height 43
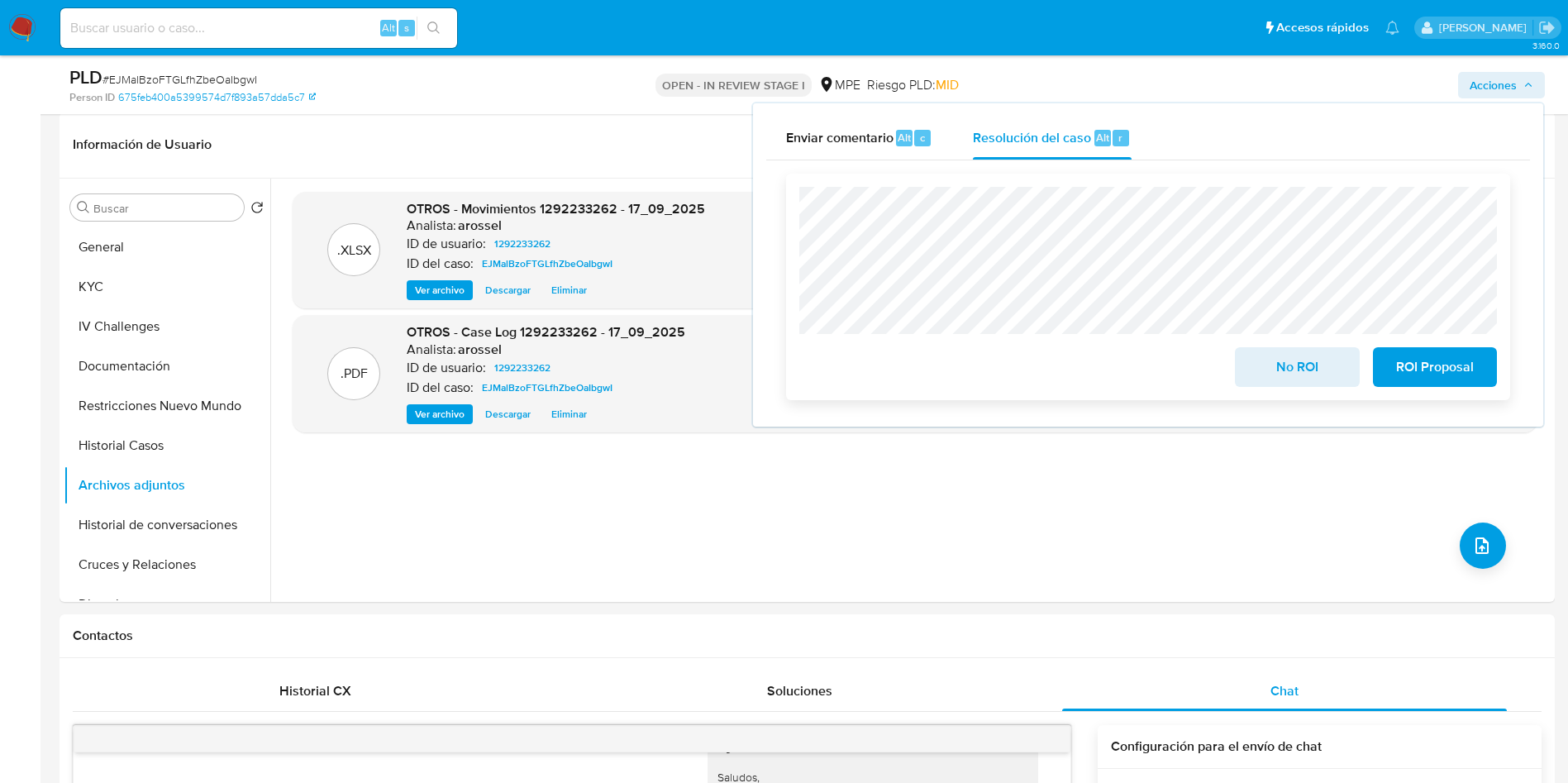
click at [1258, 371] on span "No ROI" at bounding box center [1298, 367] width 81 height 36
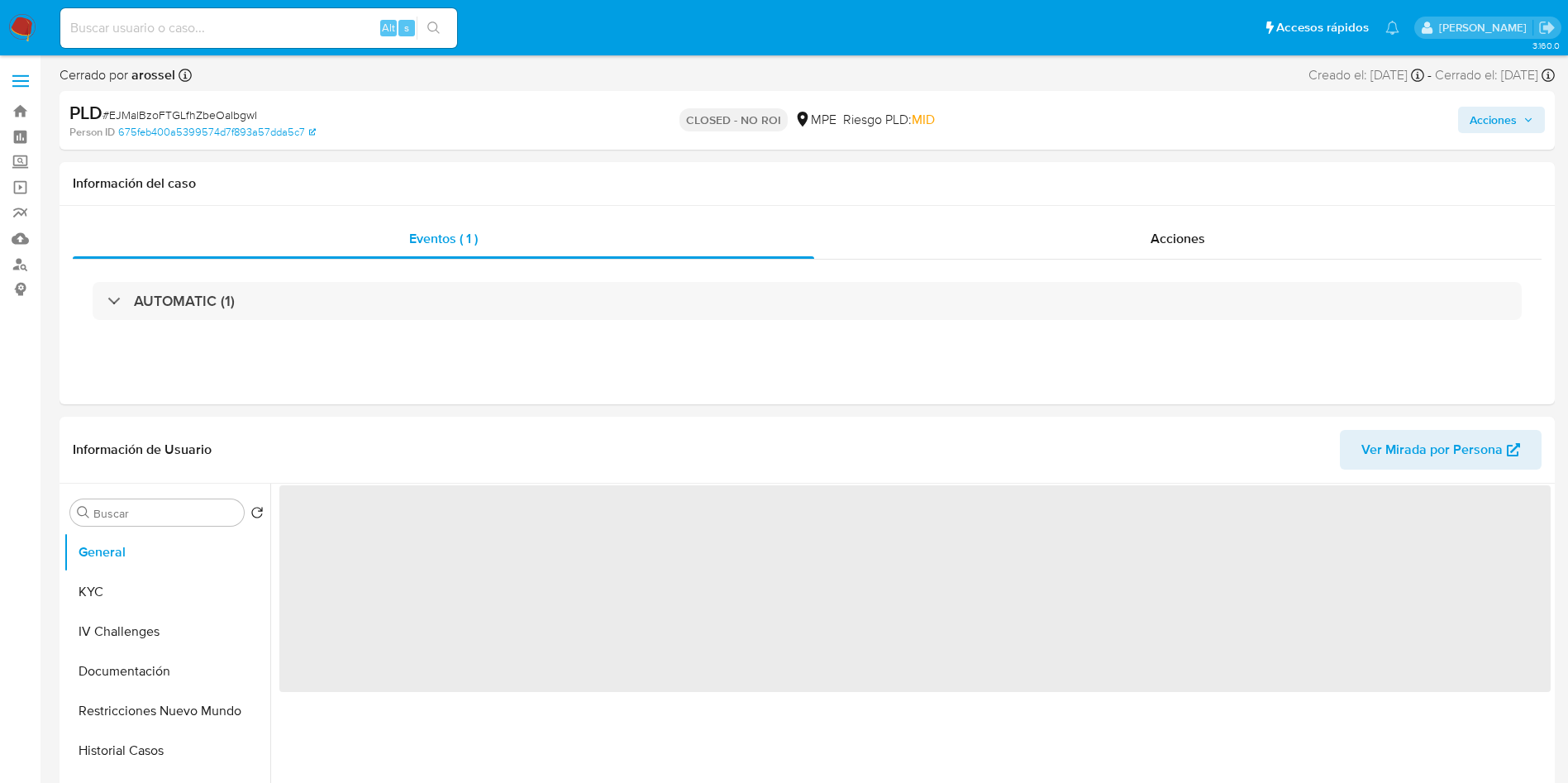
select select "10"
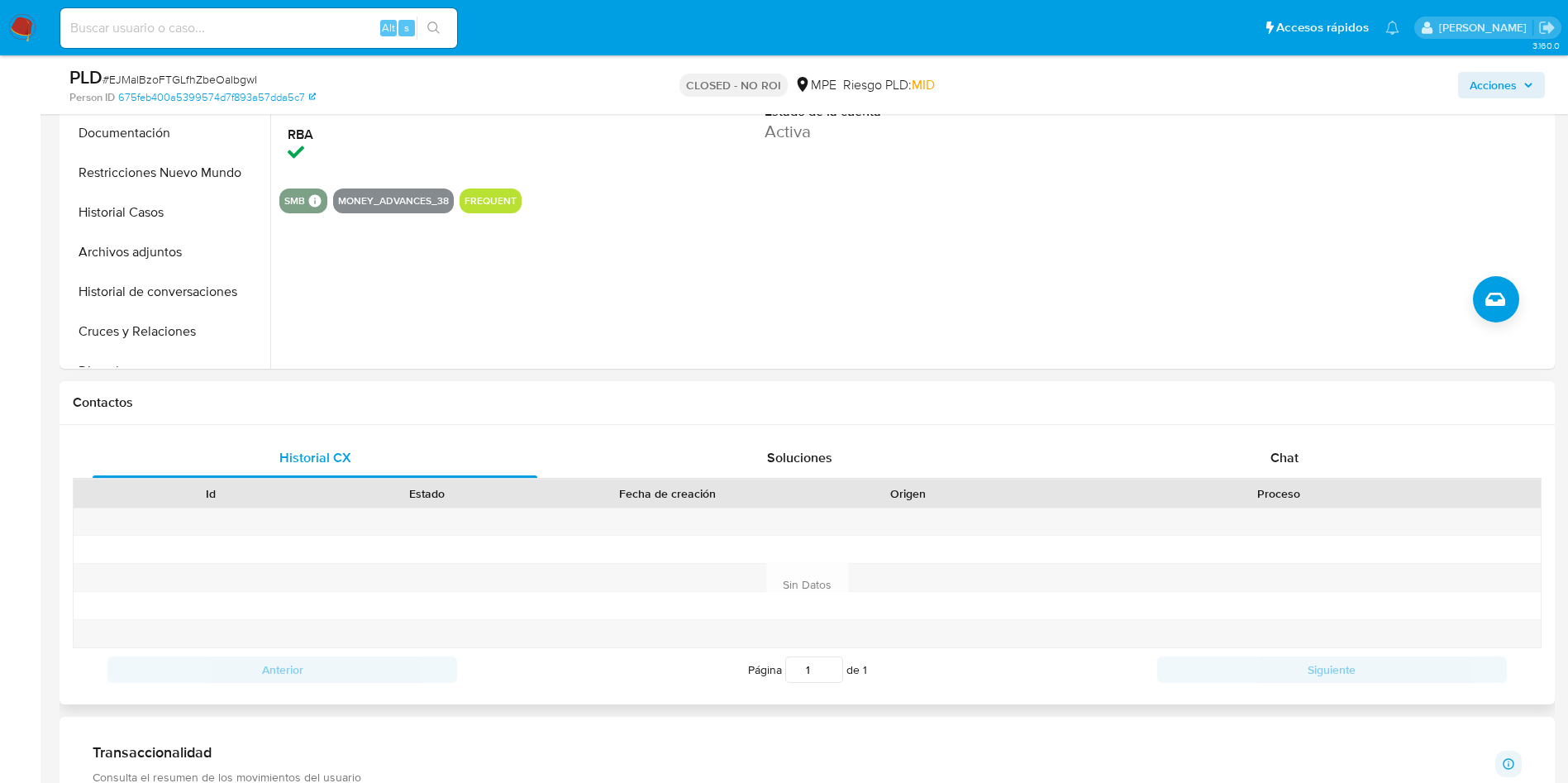
scroll to position [496, 0]
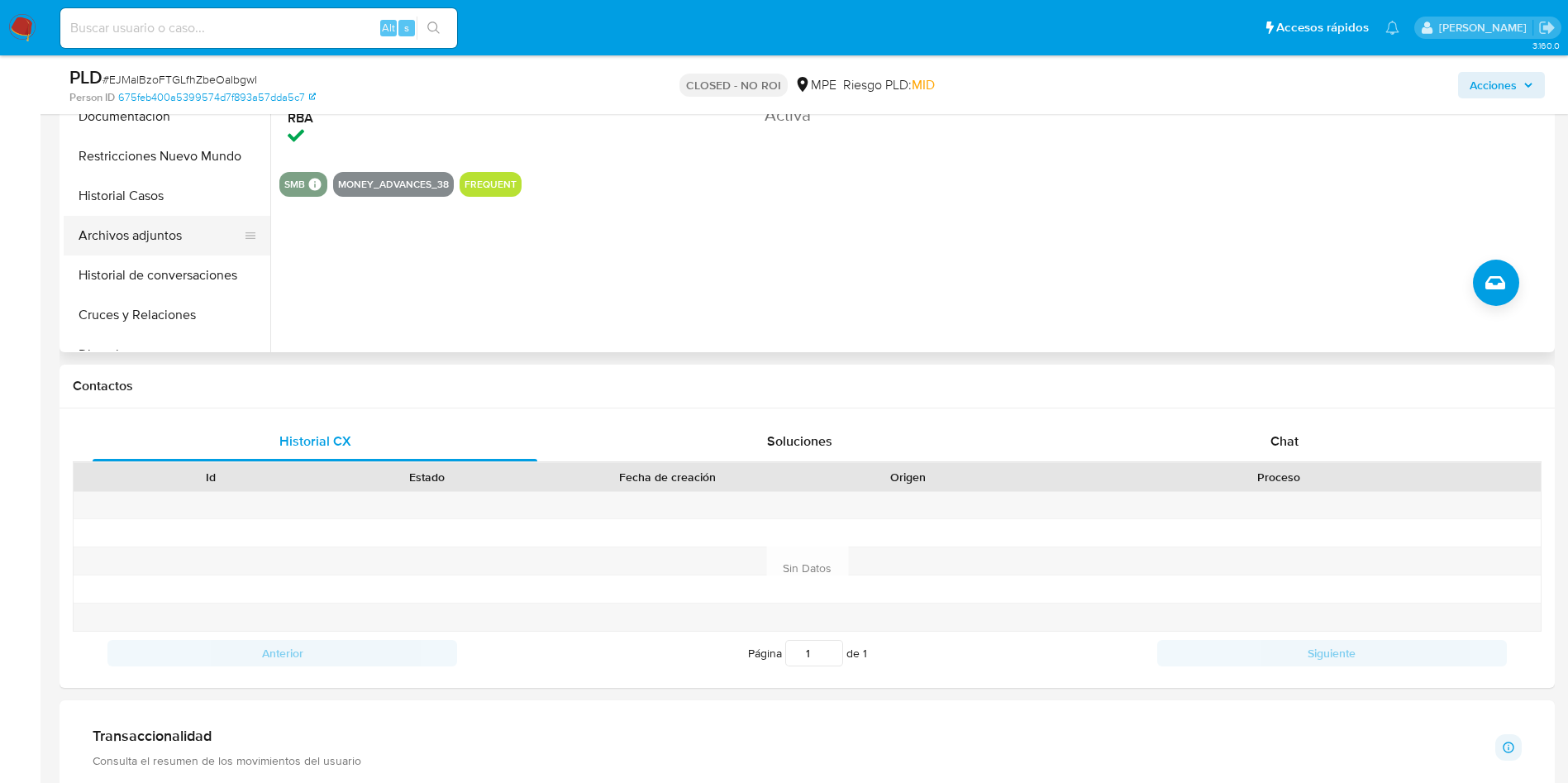
click at [153, 243] on button "Archivos adjuntos" at bounding box center [159, 236] width 193 height 40
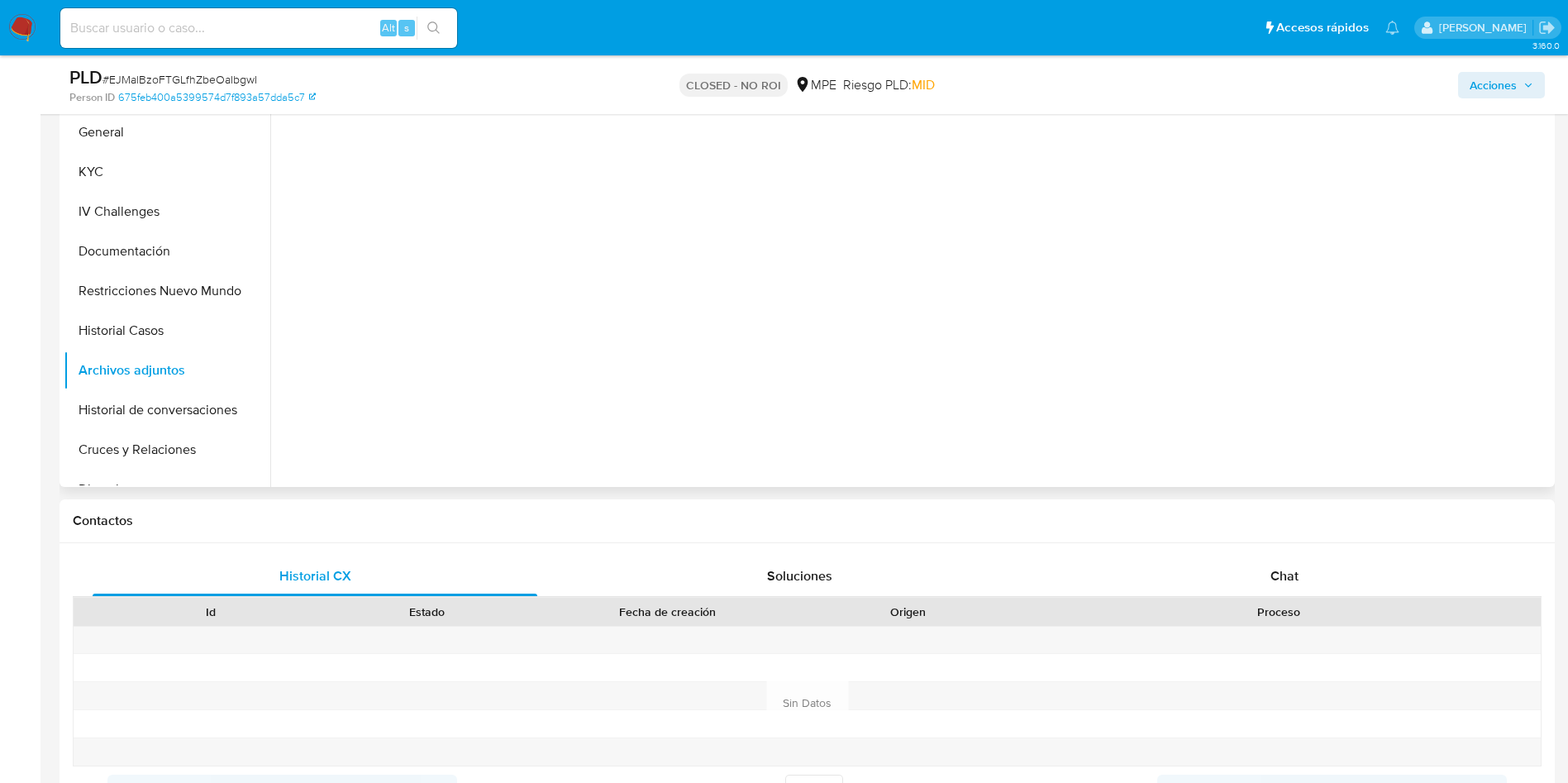
scroll to position [248, 0]
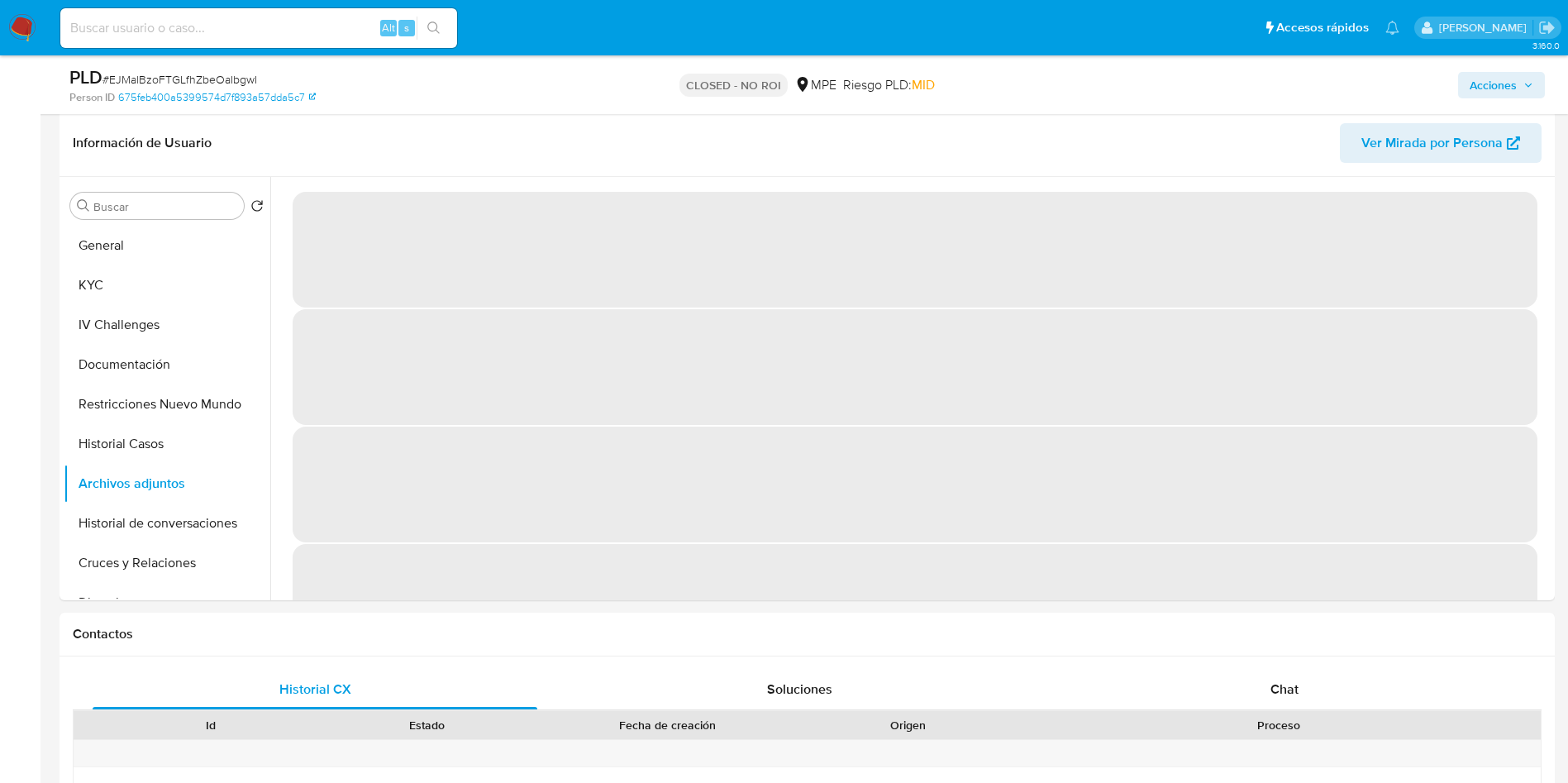
click at [217, 81] on span "# EJMalBzoFTGLfhZbeOaIbgwI" at bounding box center [179, 79] width 154 height 16
click at [217, 81] on span "# EJMalBzoFTGLfhZbeOaIbgwI" at bounding box center [179, 79] width 154 height 16
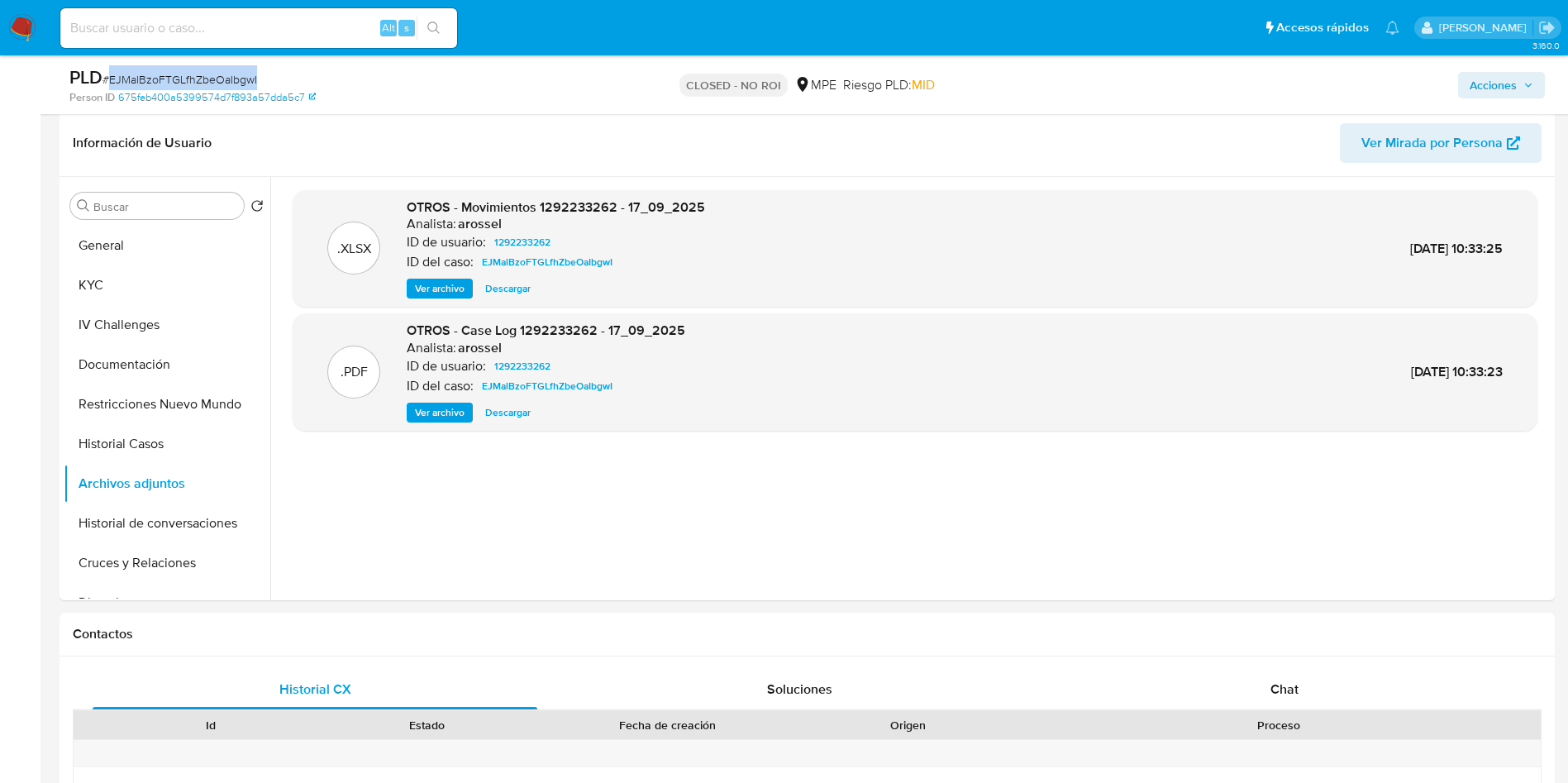
copy span "EJMalBzoFTGLfhZbeOaIbgwI"
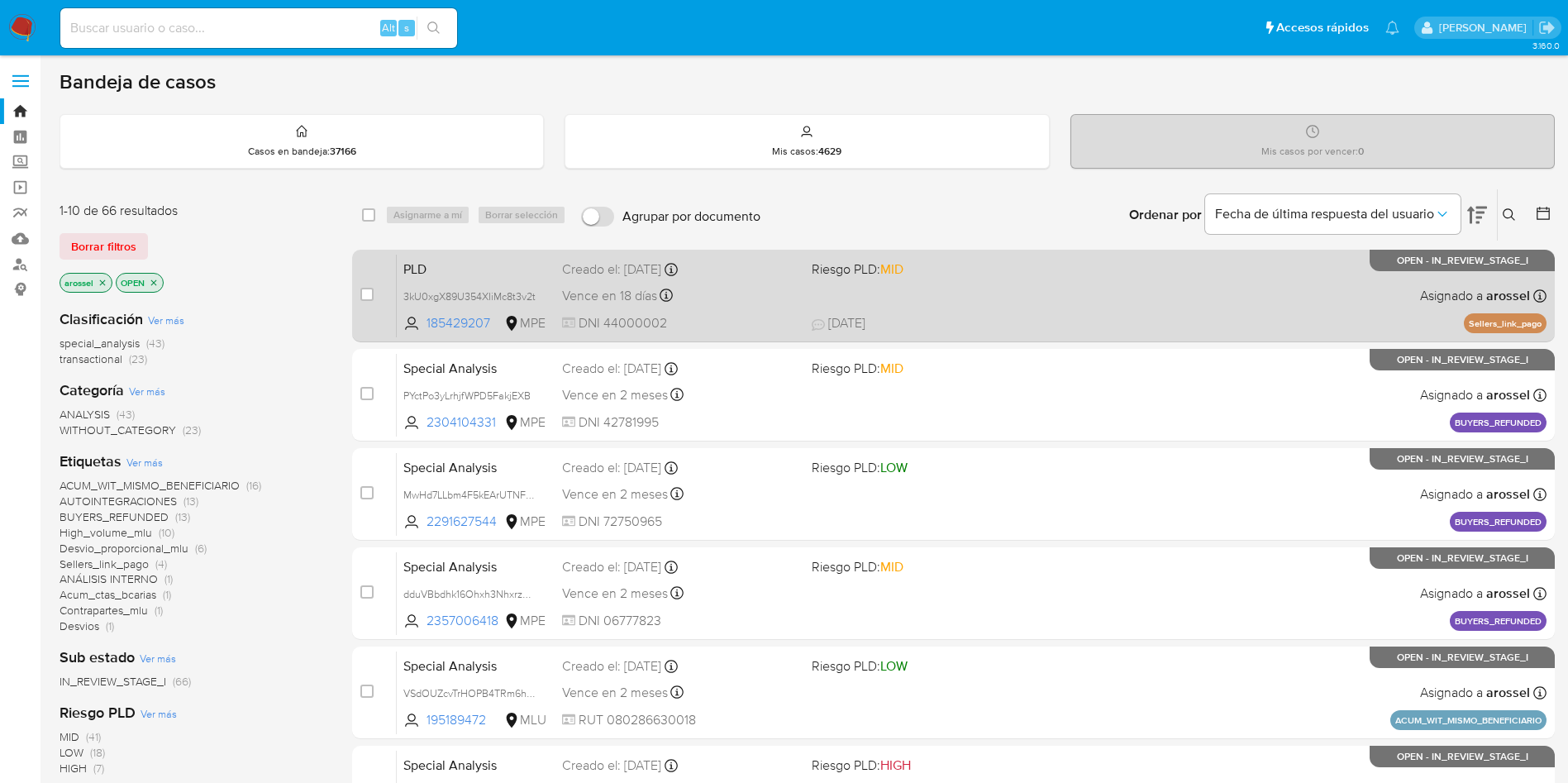
click at [1024, 297] on div "PLD 3kU0xgX89U354XIiMc8t3v2t 185429207 MPE Riesgo PLD: MID Creado el: 12/07/202…" at bounding box center [971, 295] width 1150 height 83
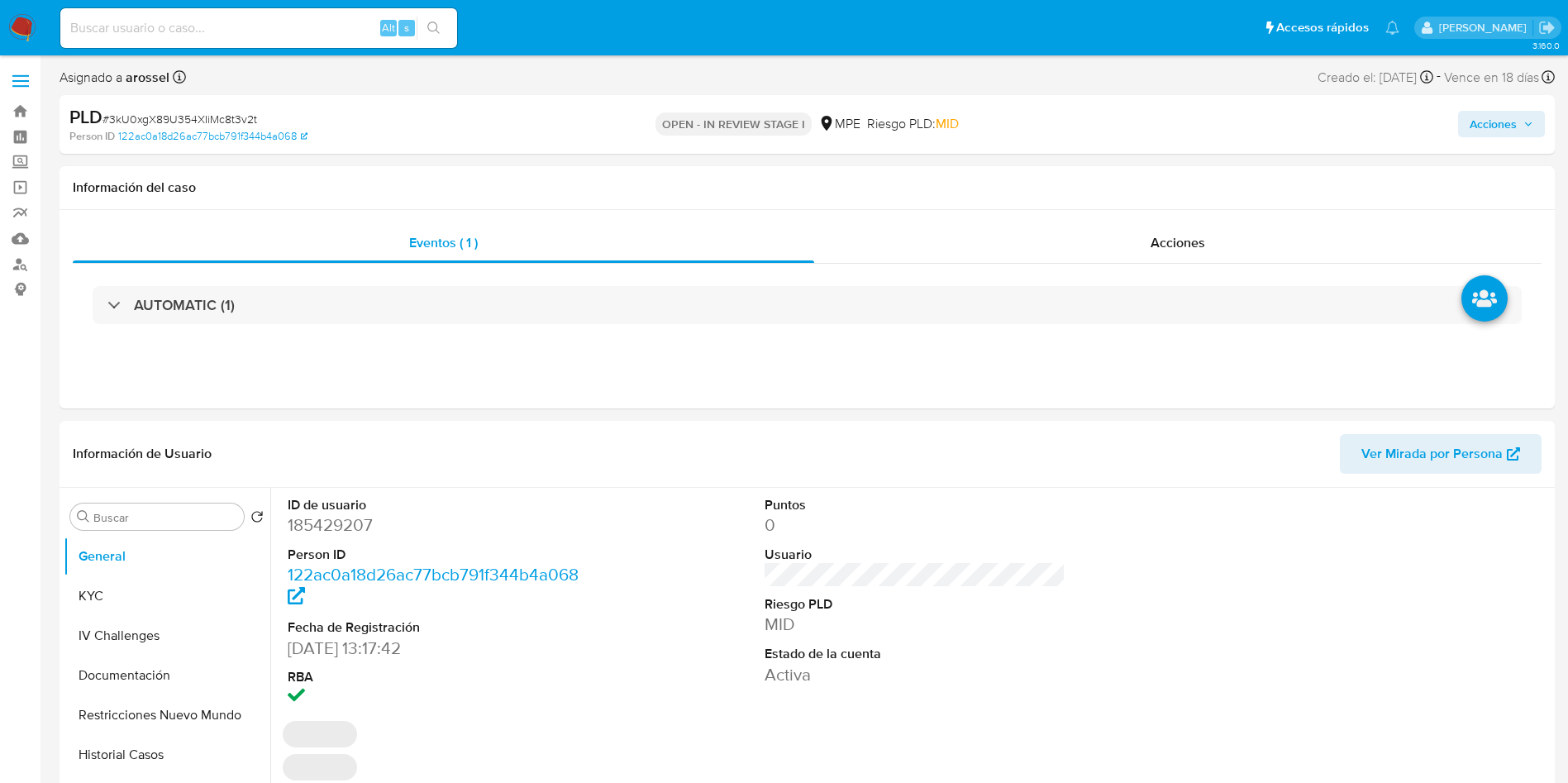
select select "10"
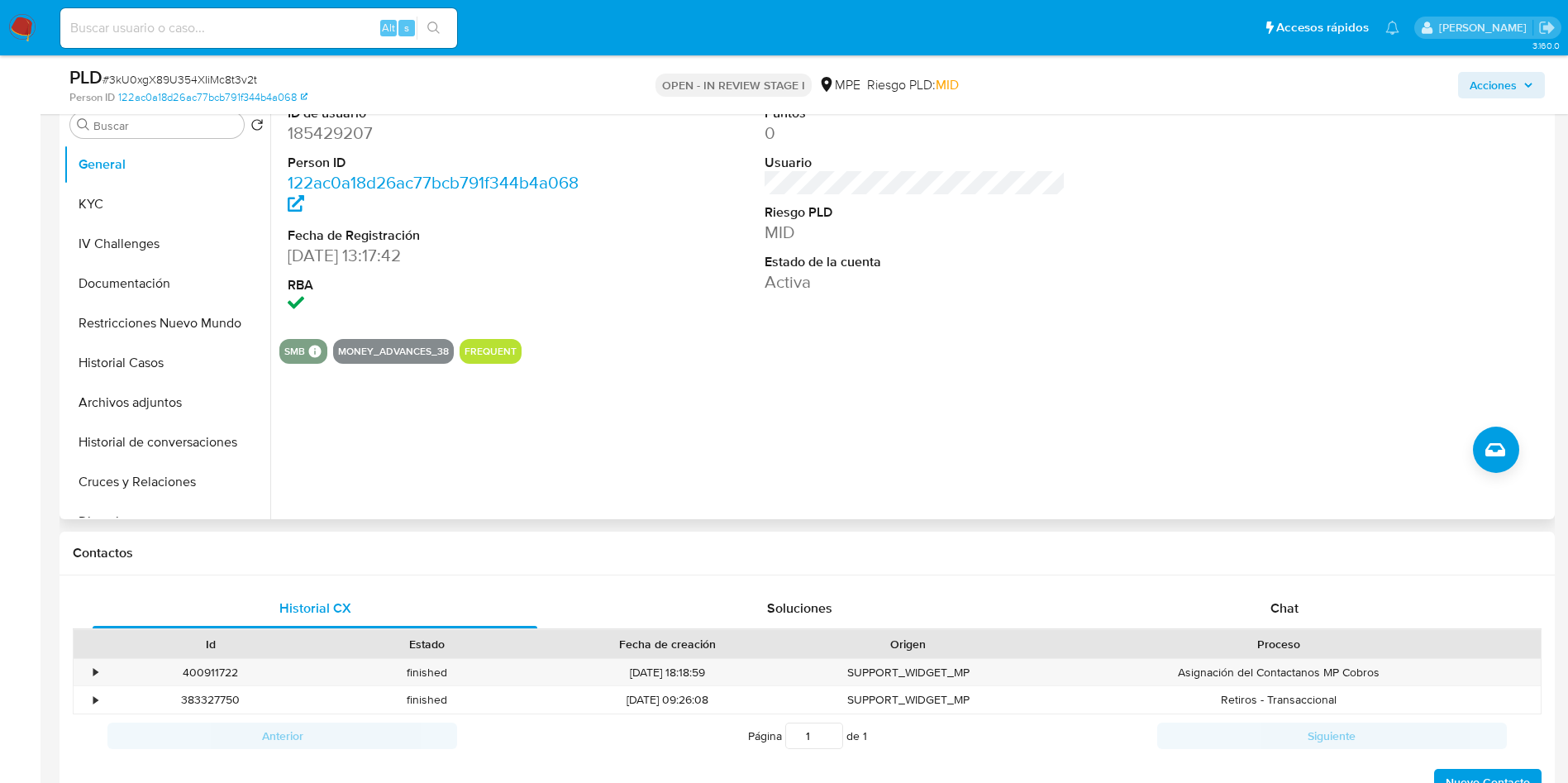
scroll to position [372, 0]
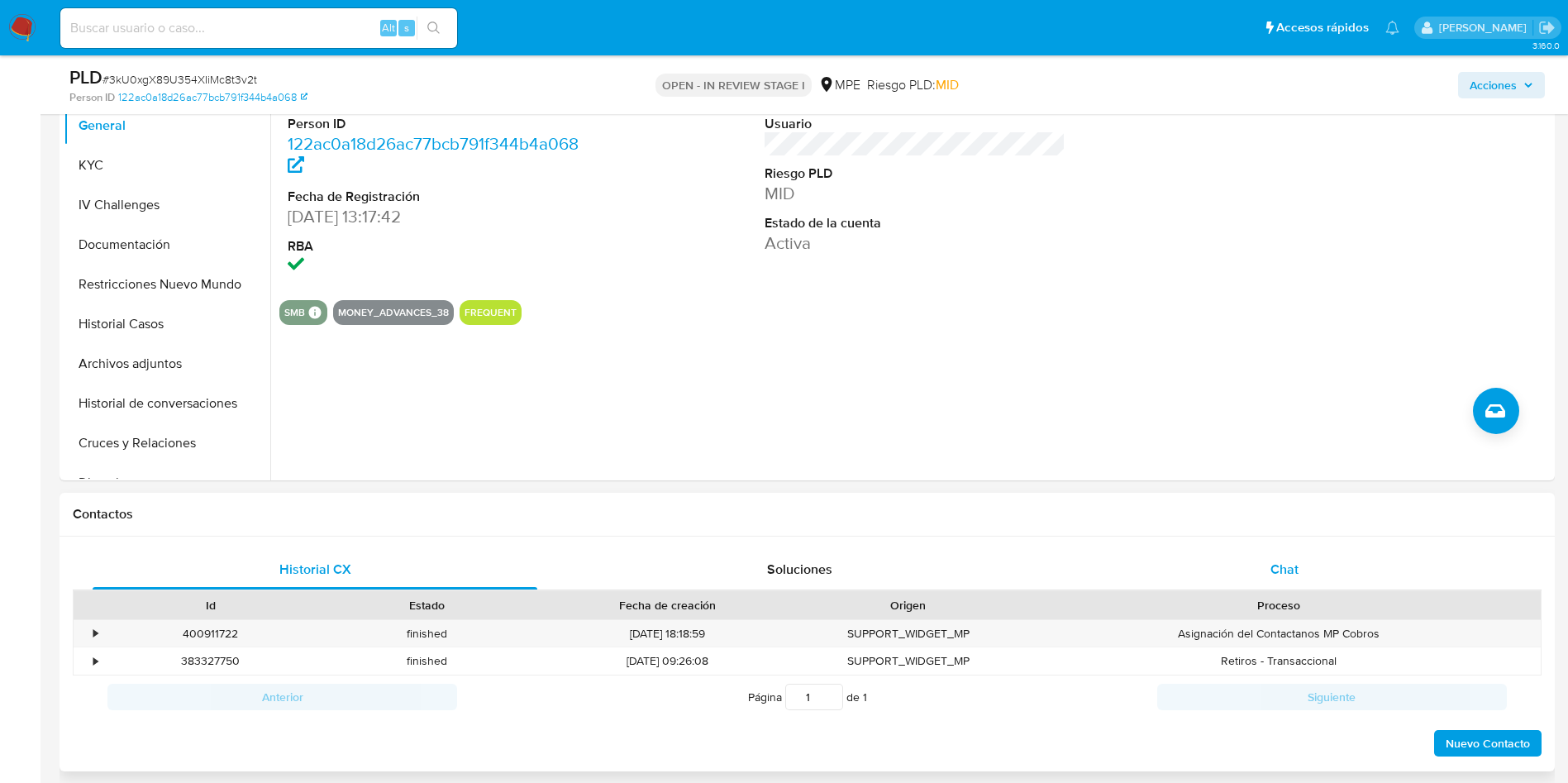
click at [1230, 564] on div "Chat" at bounding box center [1284, 570] width 444 height 40
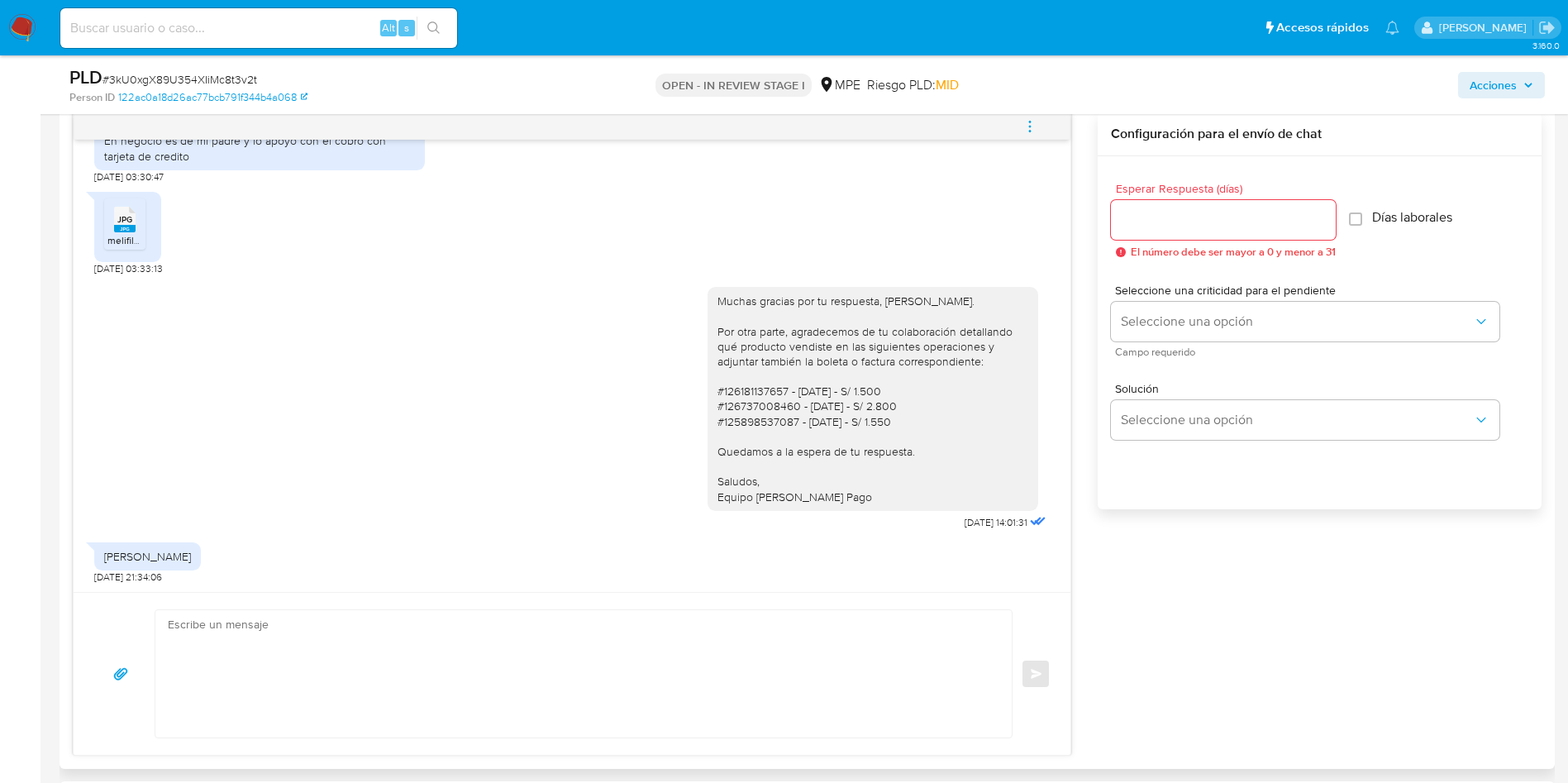
scroll to position [992, 0]
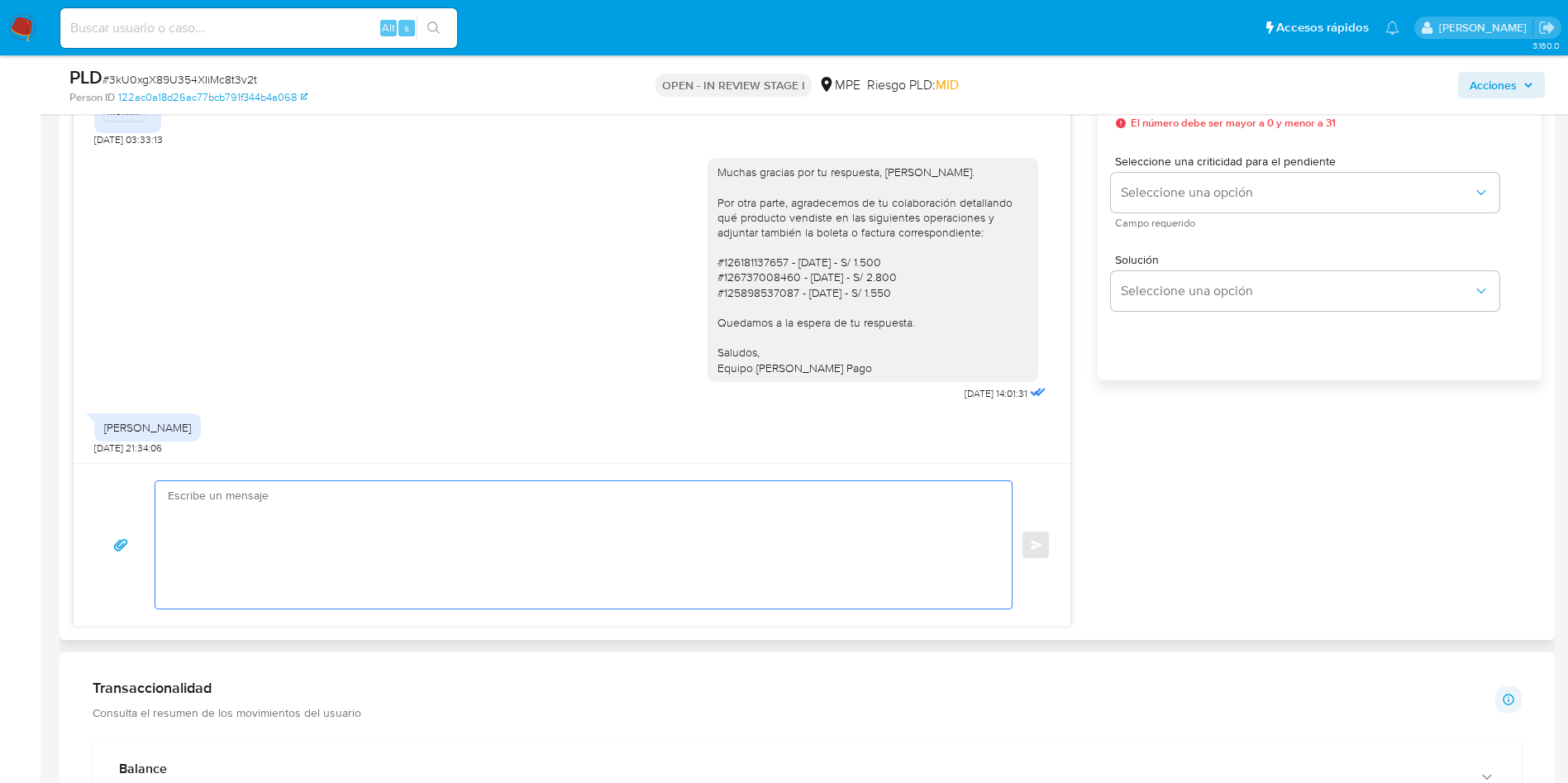
click at [555, 562] on textarea at bounding box center [580, 544] width 823 height 127
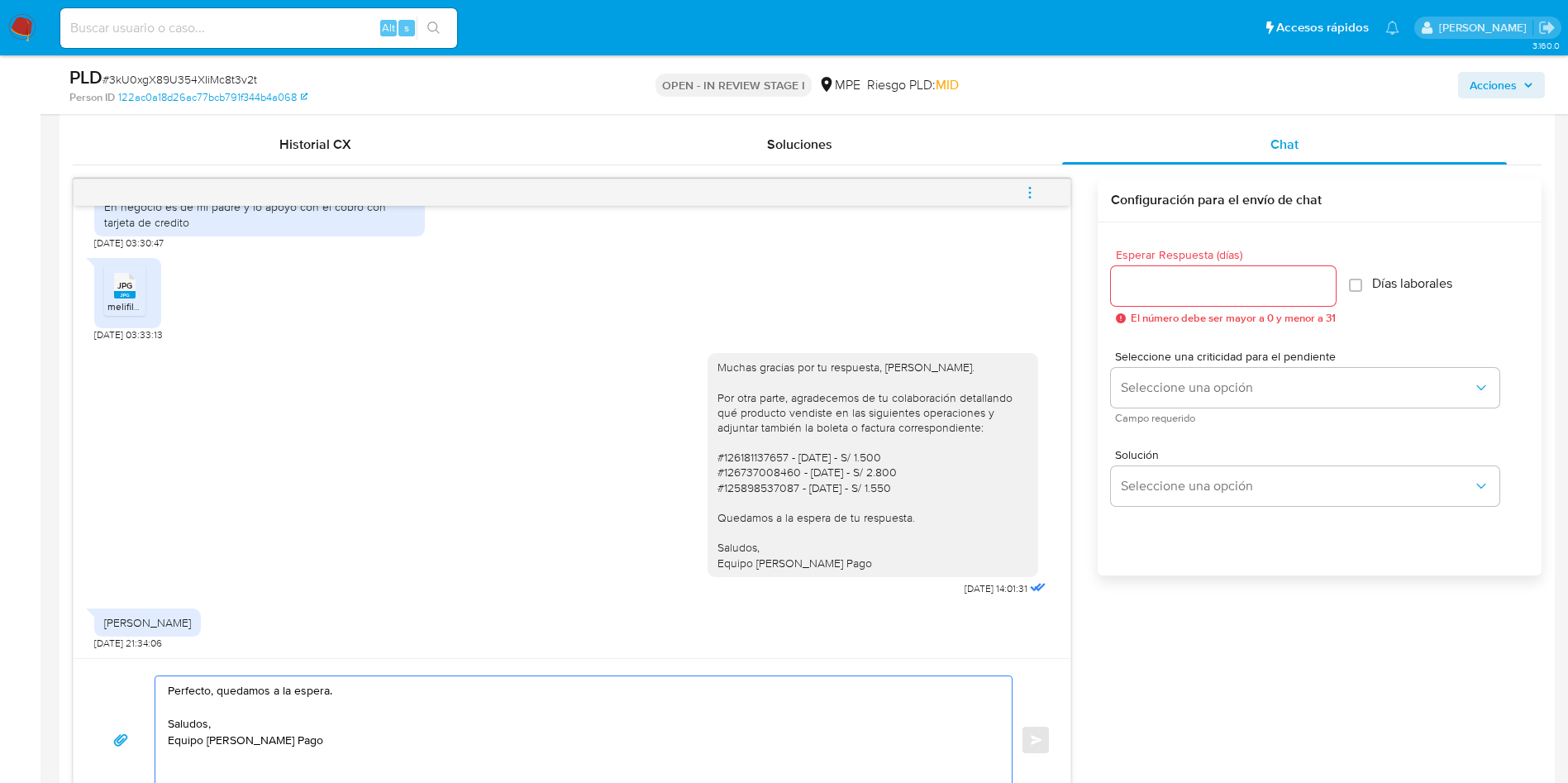
scroll to position [620, 0]
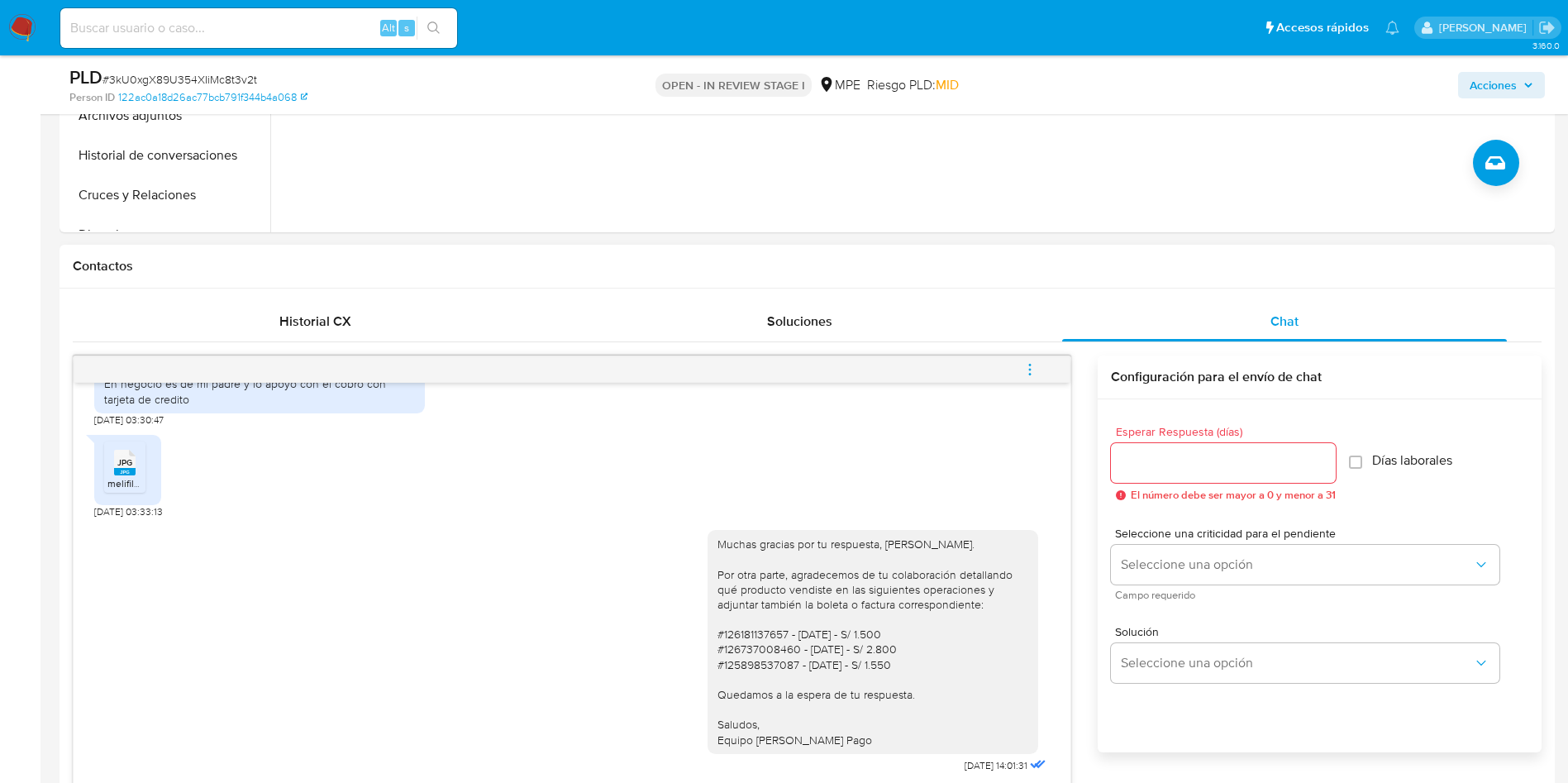
type textarea "Perfecto, quedamos a la espera. Saludos, Equipo [PERSON_NAME] Pago"
click at [1157, 472] on input "Esperar Respuesta (días)" at bounding box center [1224, 463] width 225 height 22
type input "3"
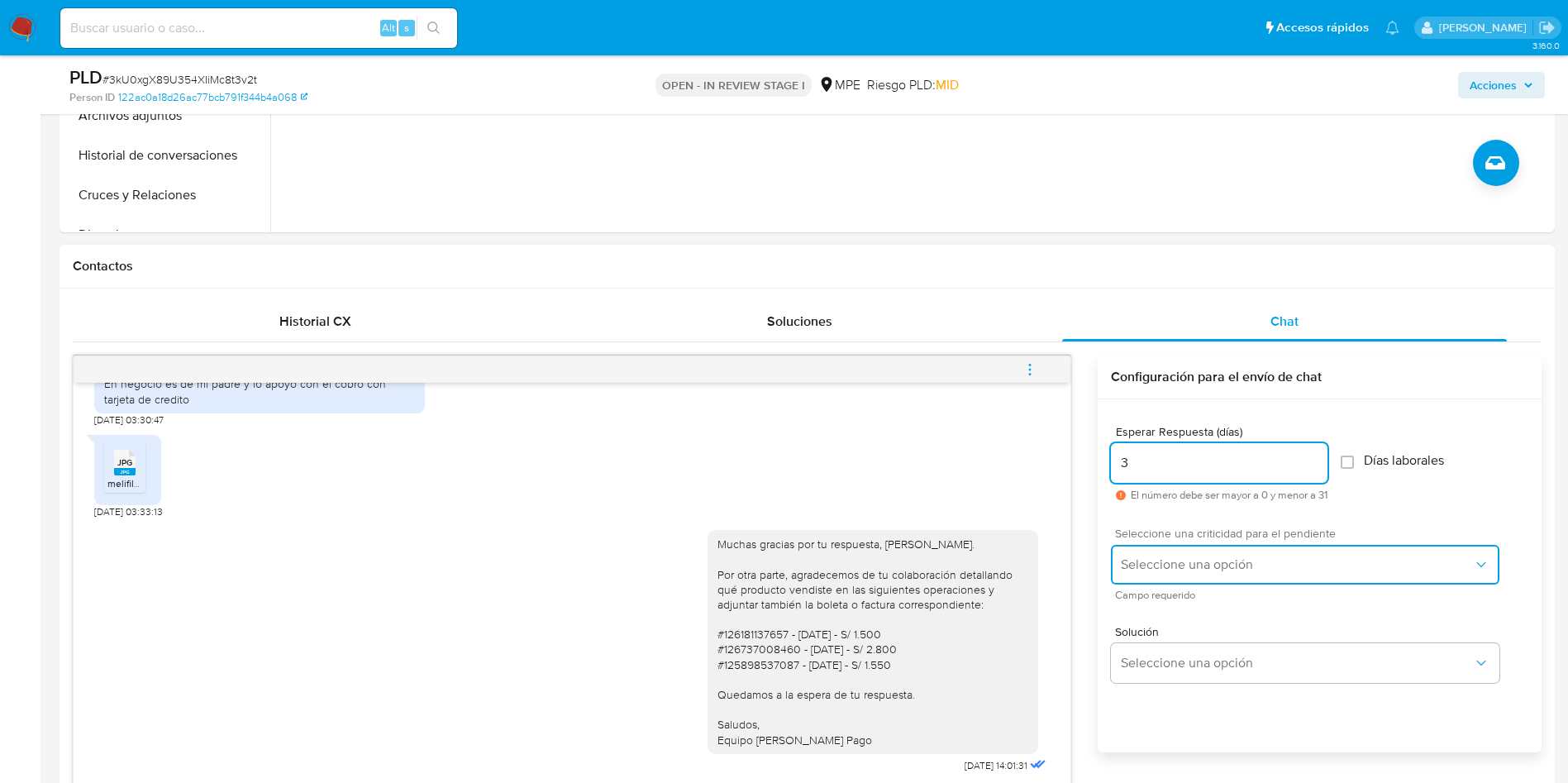
click at [1148, 571] on span "Seleccione una opción" at bounding box center [1297, 564] width 353 height 16
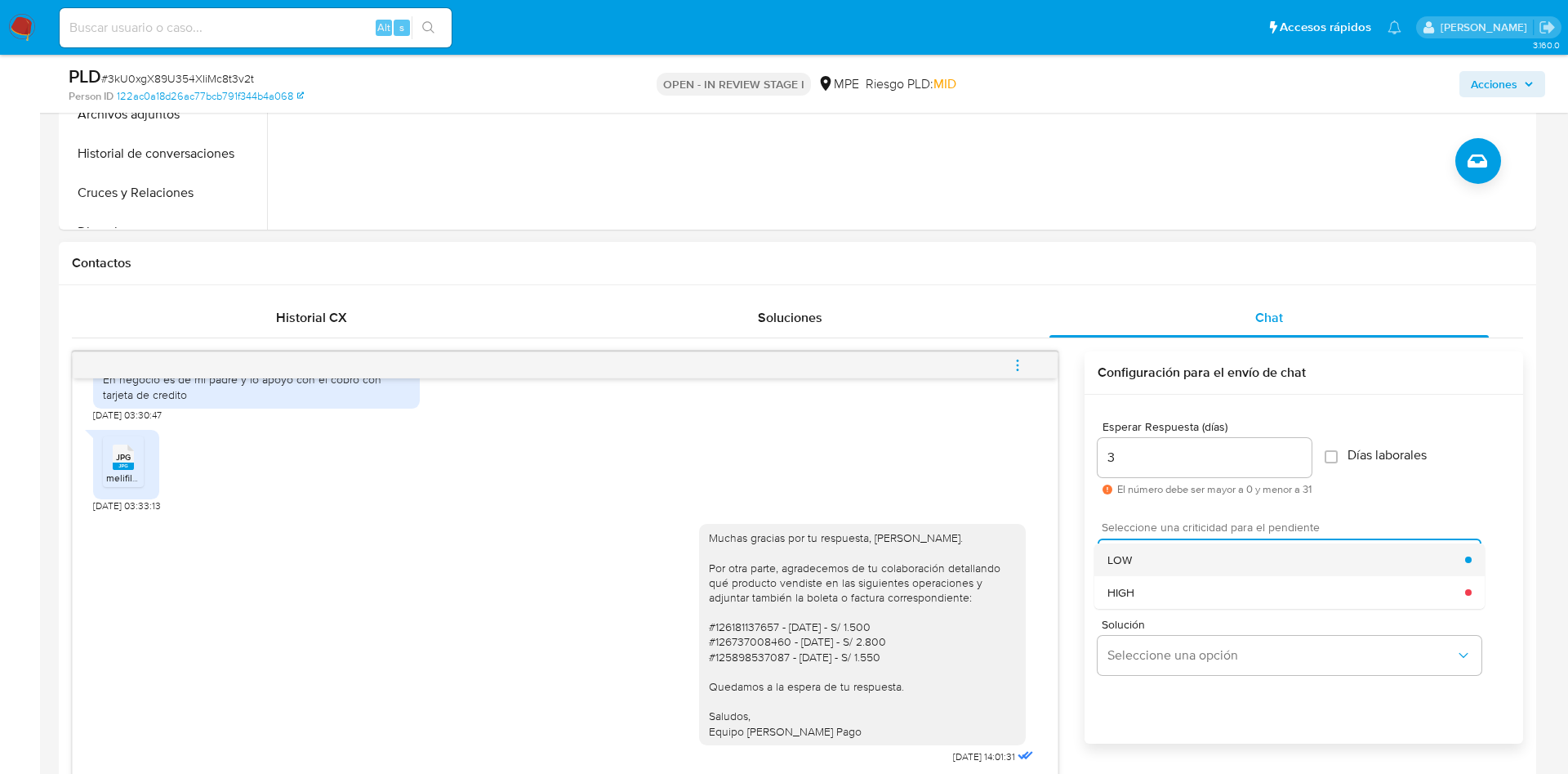
click at [1129, 544] on div "LOW" at bounding box center [1286, 560] width 358 height 33
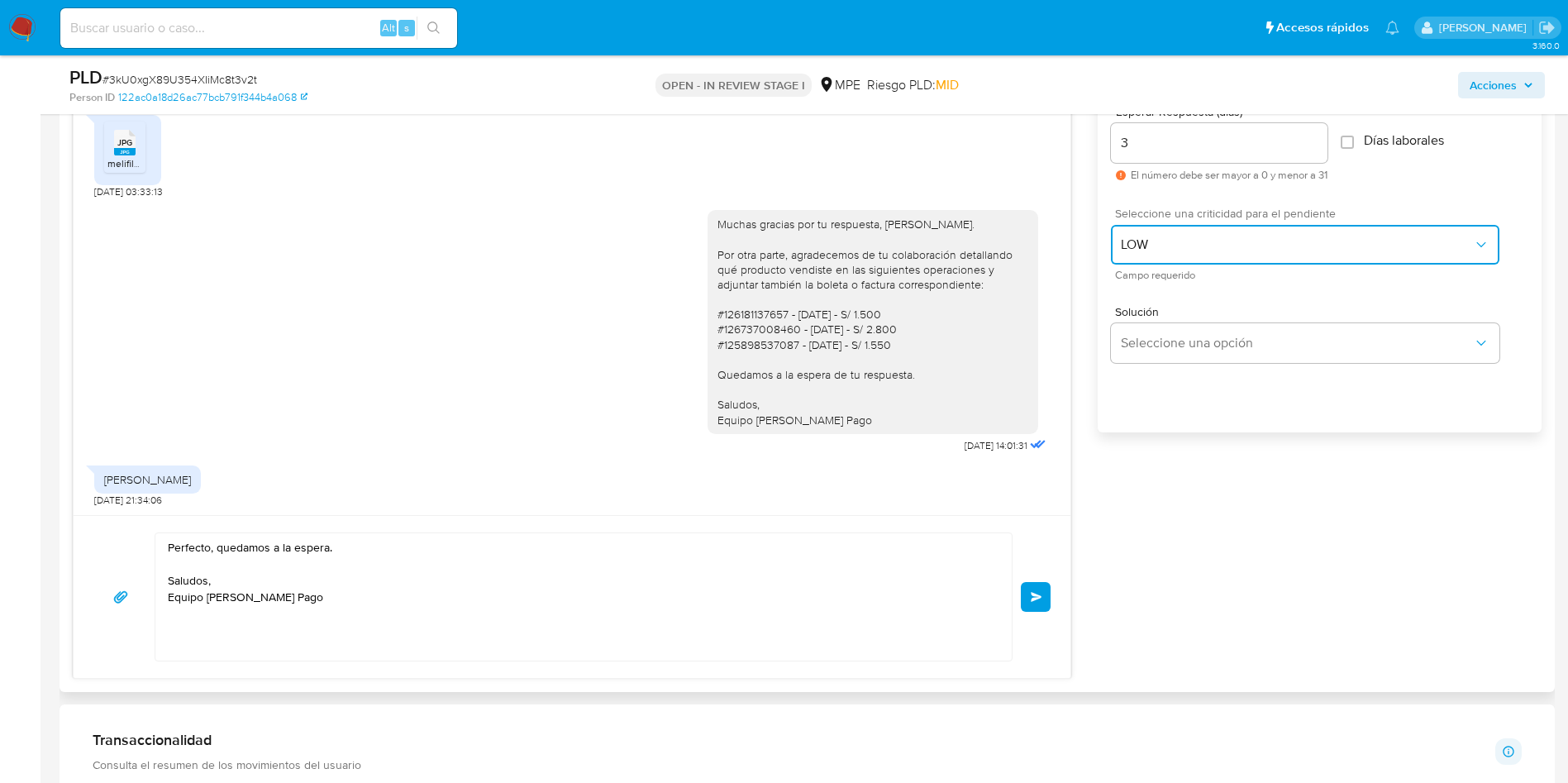
scroll to position [992, 0]
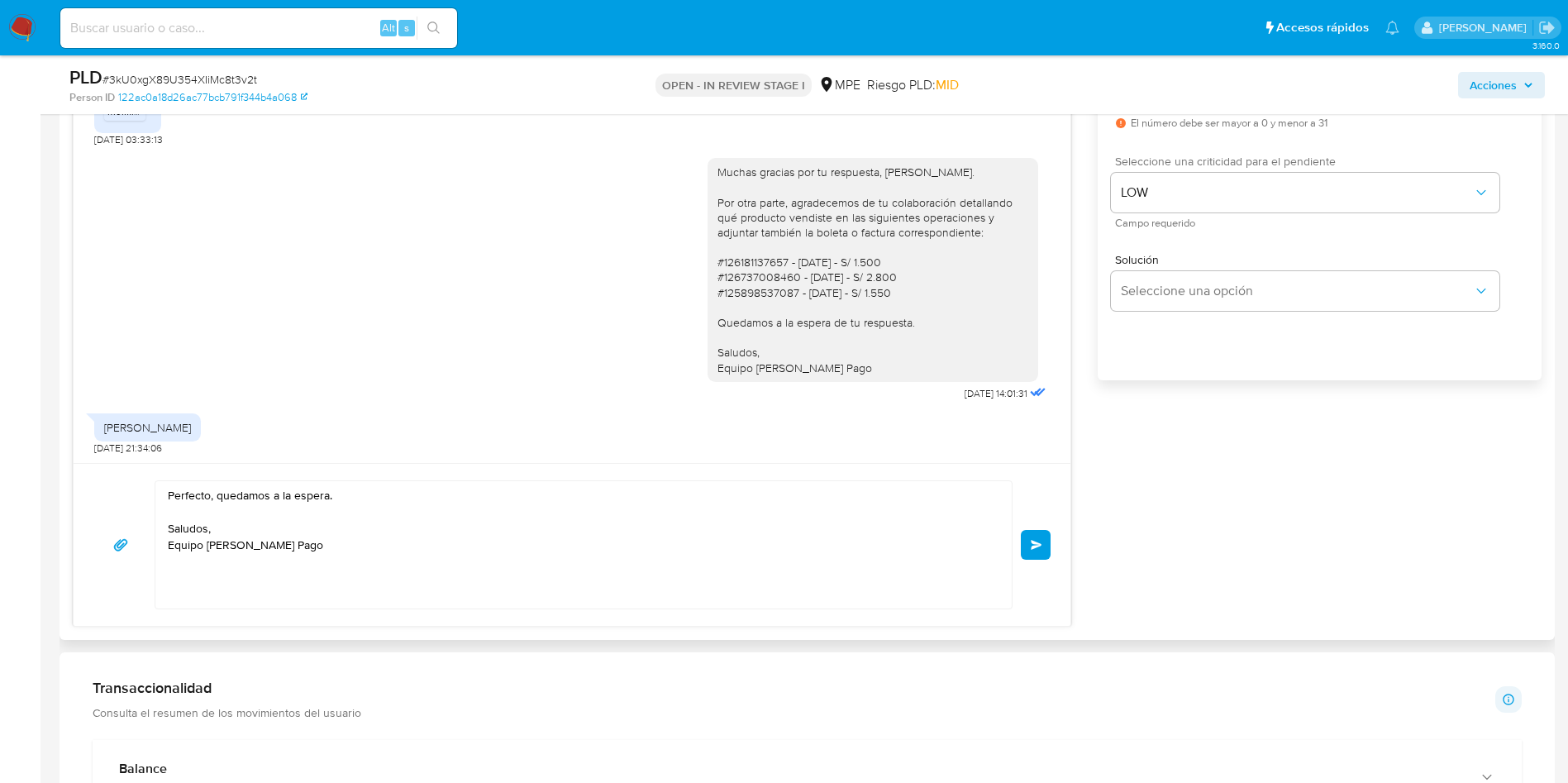
click at [1044, 547] on button "Enviar" at bounding box center [1036, 545] width 29 height 29
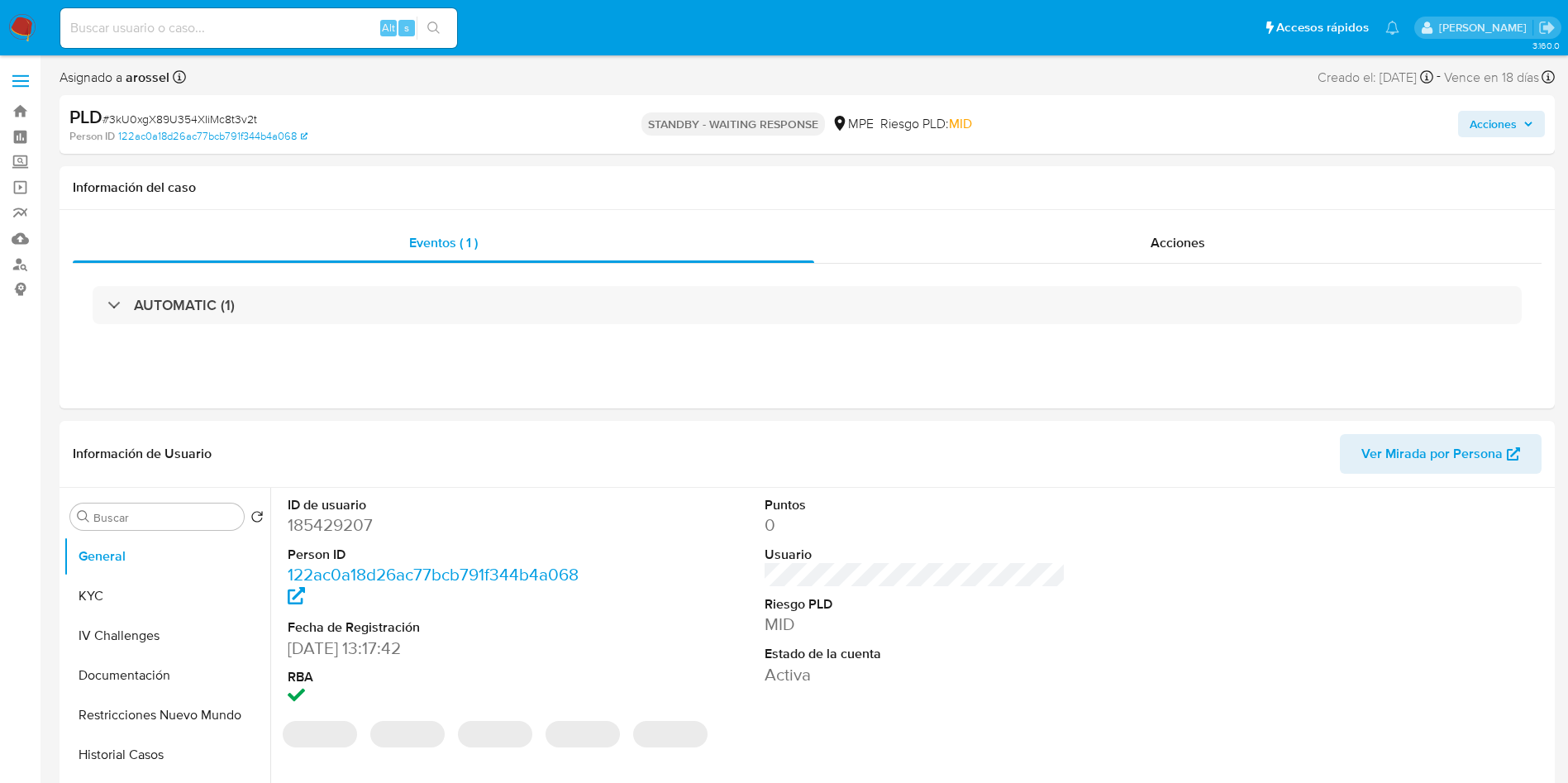
select select "10"
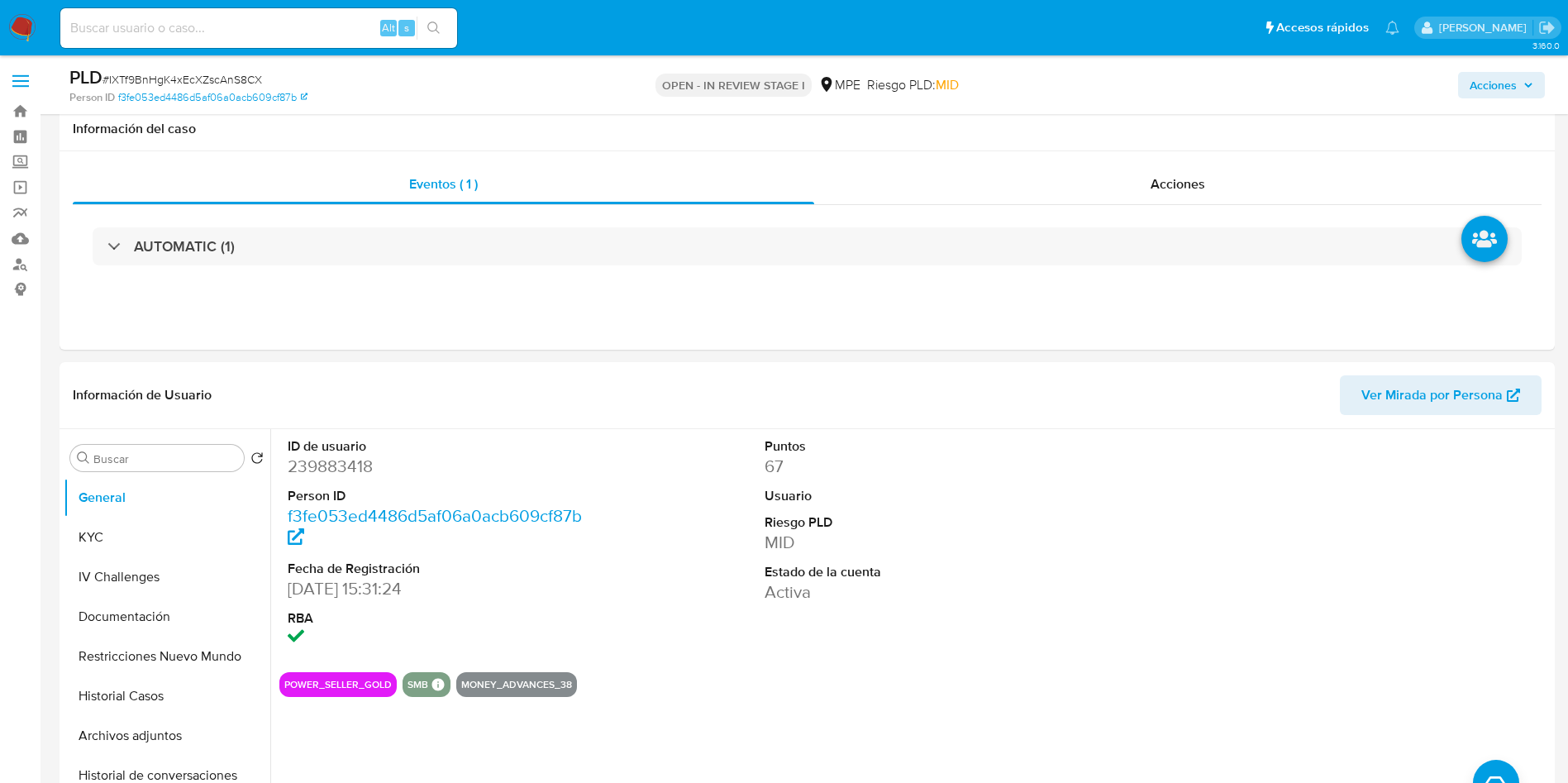
select select "10"
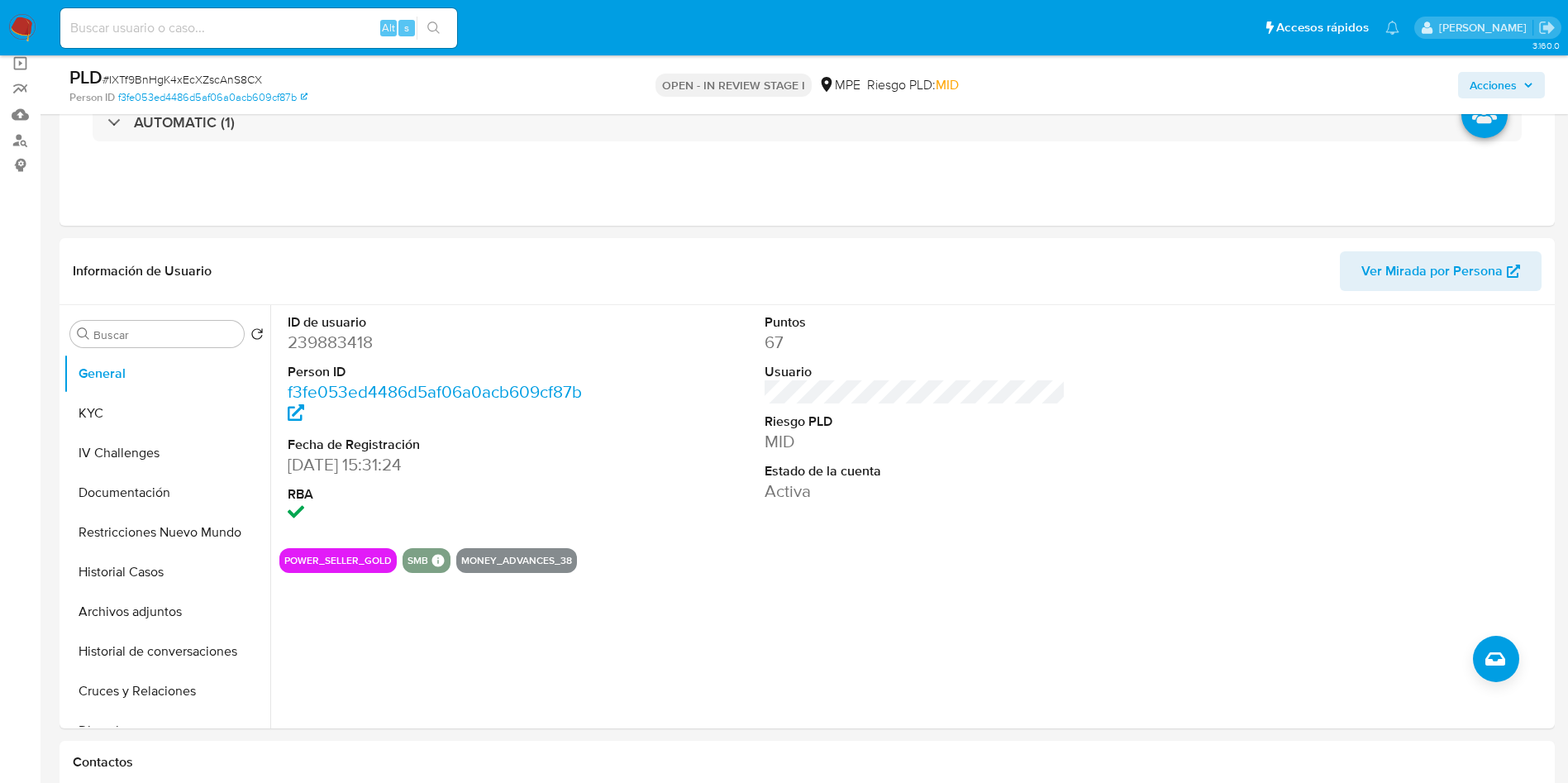
click at [249, 79] on span "# IXTf9BnHgK4xEcXZscAnS8CX" at bounding box center [182, 79] width 159 height 16
click at [244, 83] on span "# IXTf9BnHgK4xEcXZscAnS8CX" at bounding box center [182, 79] width 159 height 16
click at [242, 83] on span "# IXTf9BnHgK4xEcXZscAnS8CX" at bounding box center [182, 79] width 159 height 16
click at [233, 75] on span "# IXTf9BnHgK4xEcXZscAnS8CX" at bounding box center [182, 79] width 159 height 16
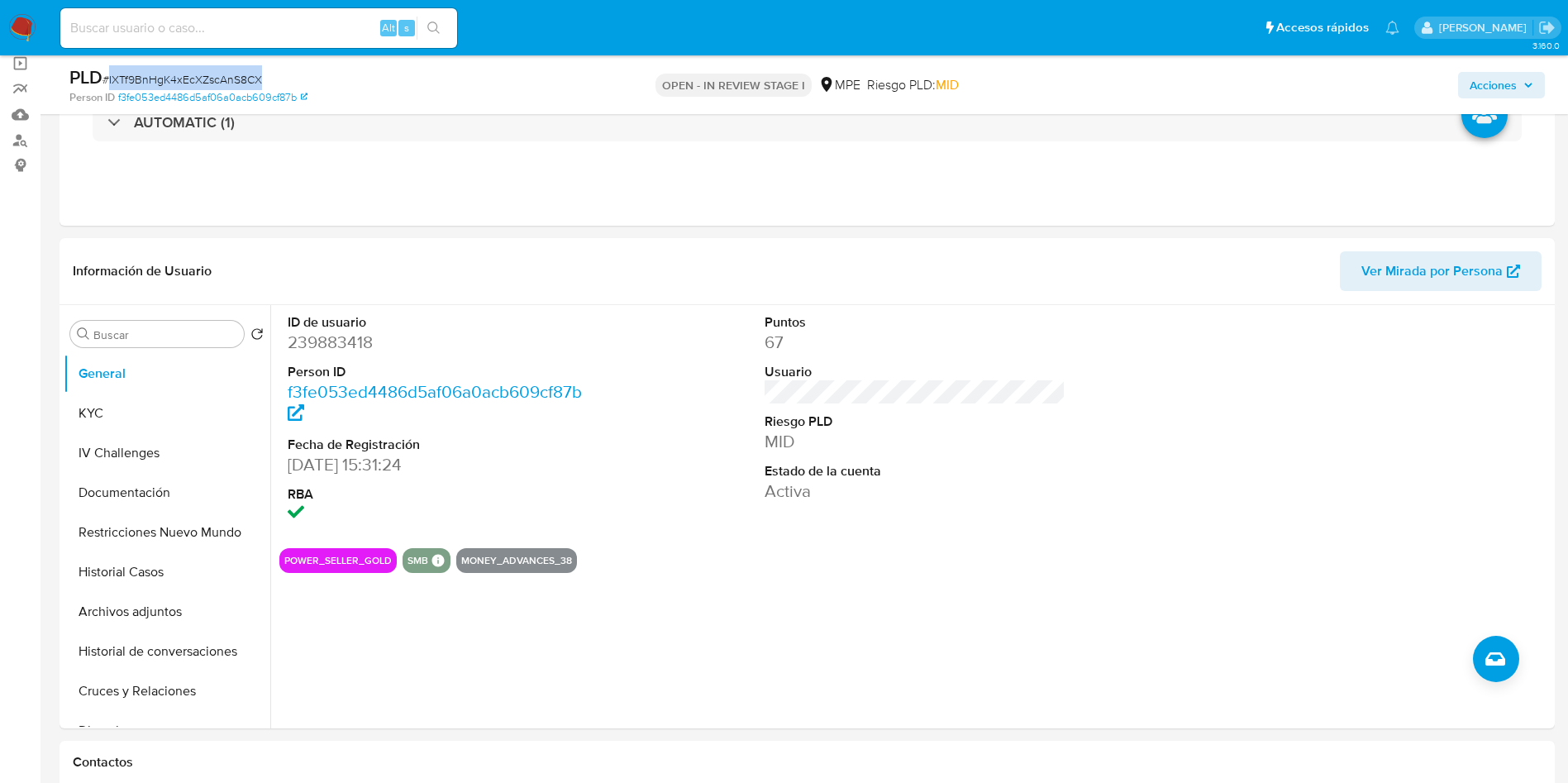
copy span "IXTf9BnHgK4xEcXZscAnS8CX"
click at [115, 573] on button "Historial Casos" at bounding box center [159, 572] width 193 height 40
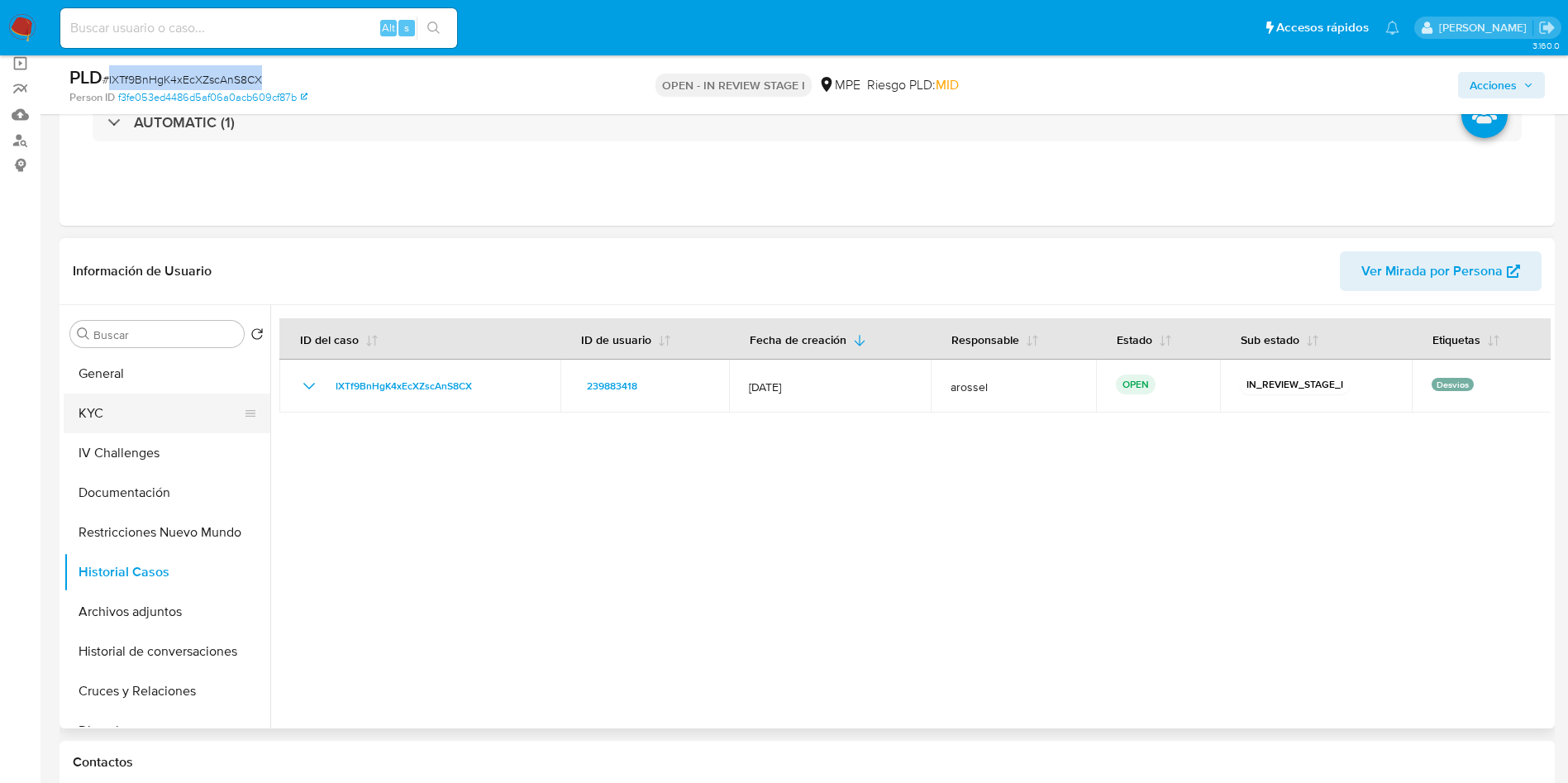
click at [112, 407] on button "KYC" at bounding box center [159, 413] width 193 height 40
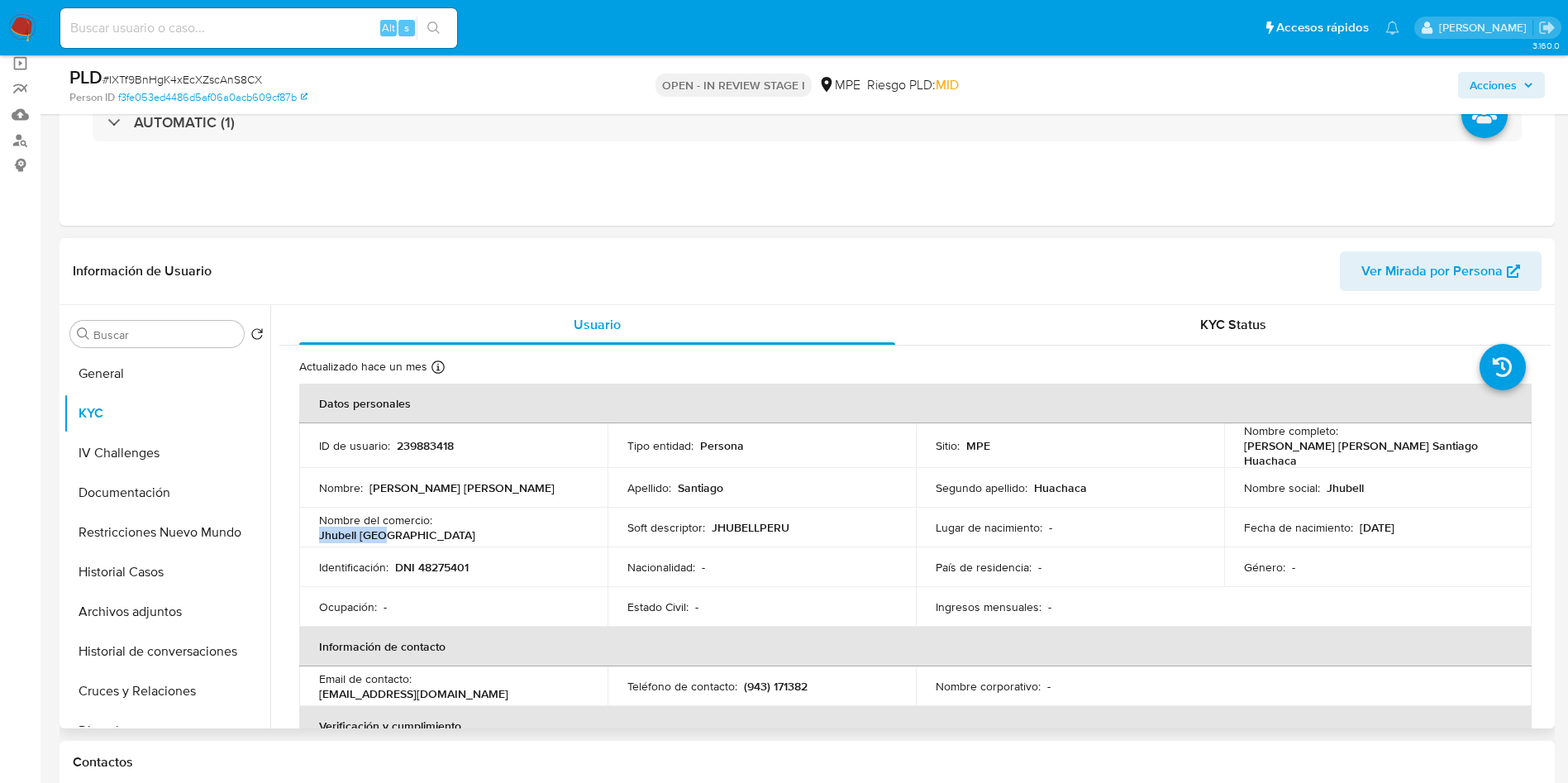
drag, startPoint x: 539, startPoint y: 524, endPoint x: 437, endPoint y: 522, distance: 102.0
click at [437, 522] on div "Nombre del comercio : Jhubell Peru" at bounding box center [453, 527] width 269 height 29
copy p "Jhubell Peru"
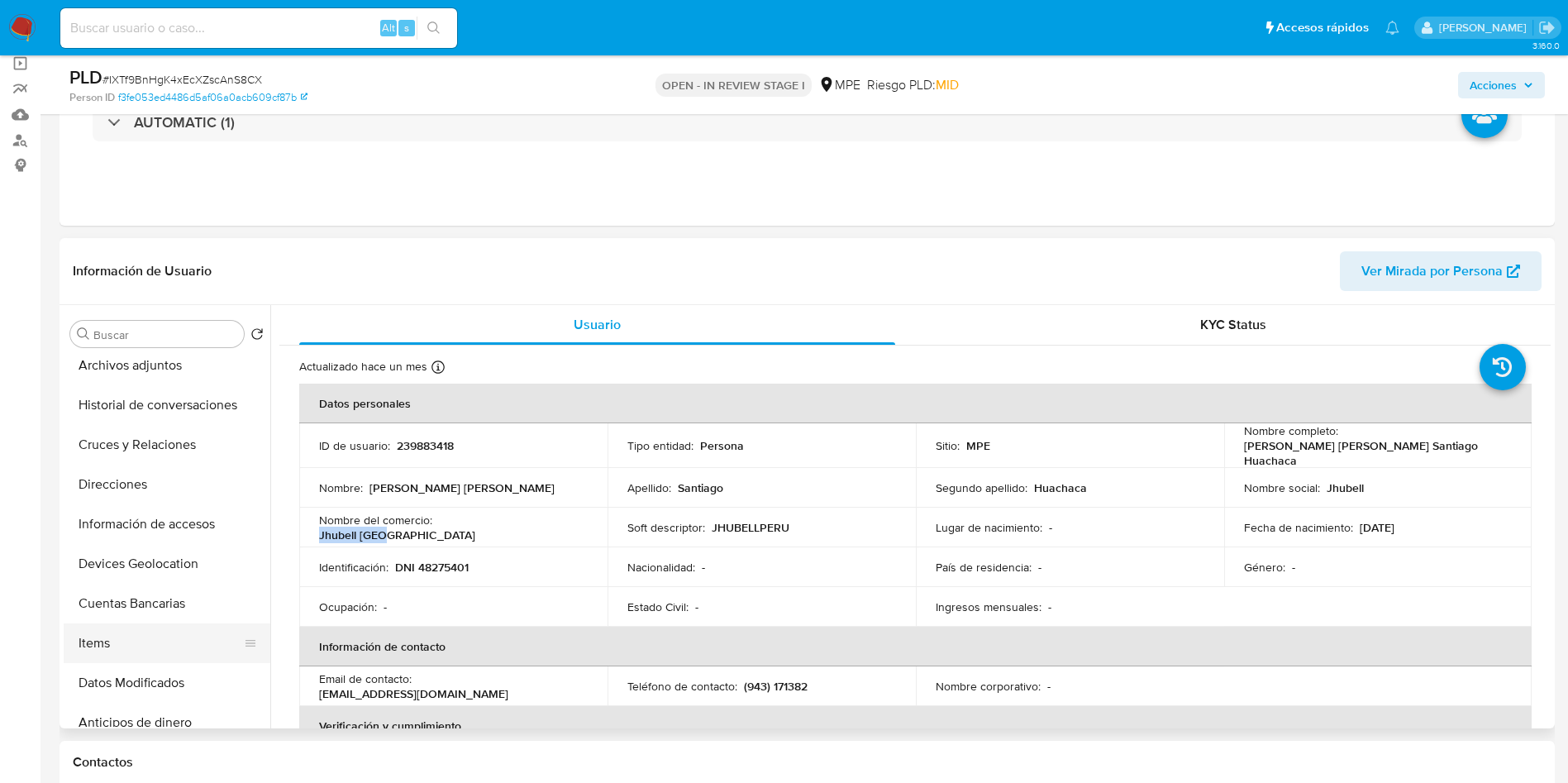
scroll to position [248, 0]
drag, startPoint x: 1344, startPoint y: 445, endPoint x: 1499, endPoint y: 445, distance: 155.0
click at [1499, 445] on div "Nombre completo : John Peter Santiago Huachaca" at bounding box center [1378, 446] width 269 height 45
copy p "John Peter Santiago Huachaca"
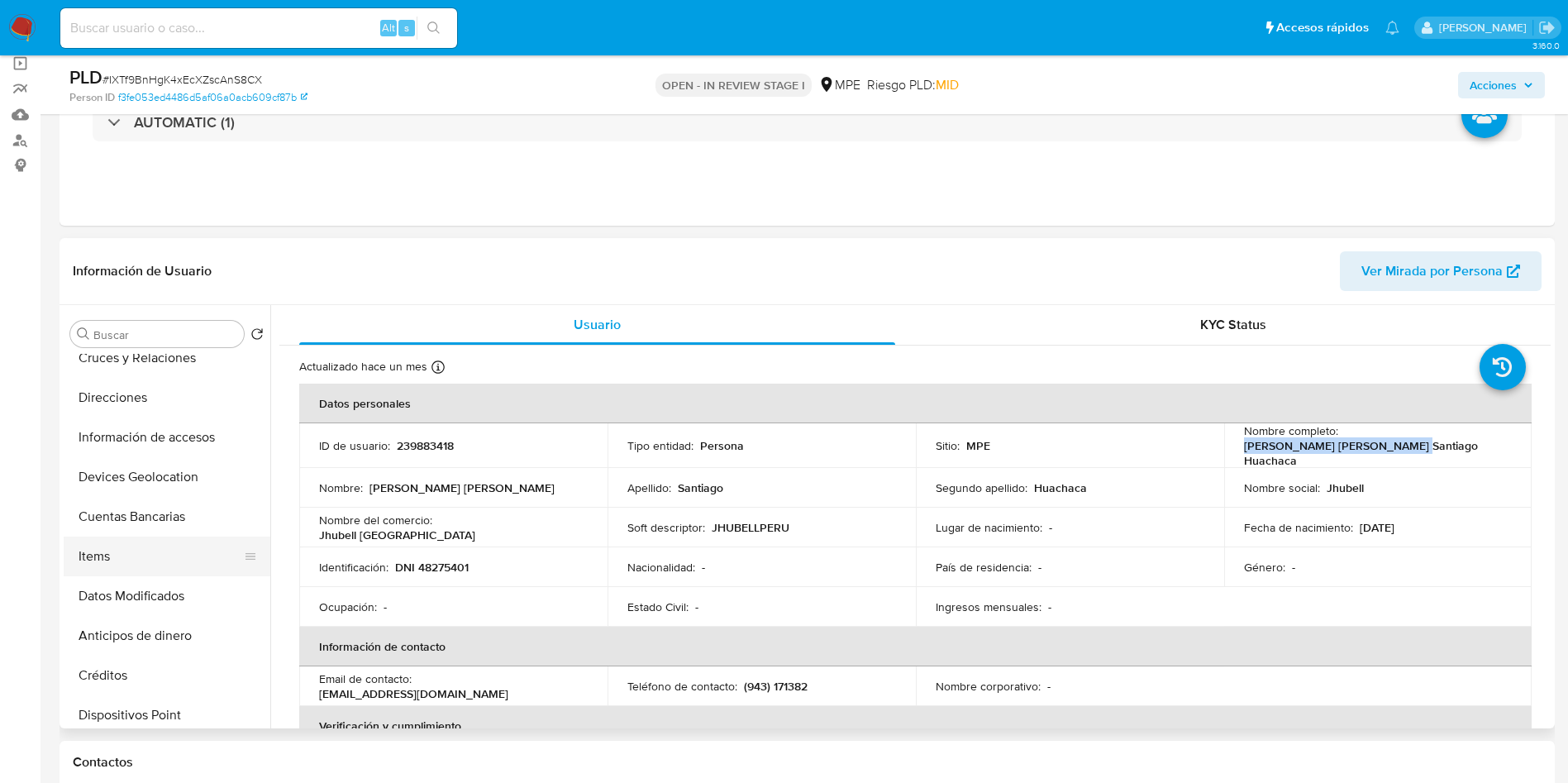
scroll to position [372, 0]
click at [163, 467] on button "Cuentas Bancarias" at bounding box center [159, 478] width 193 height 40
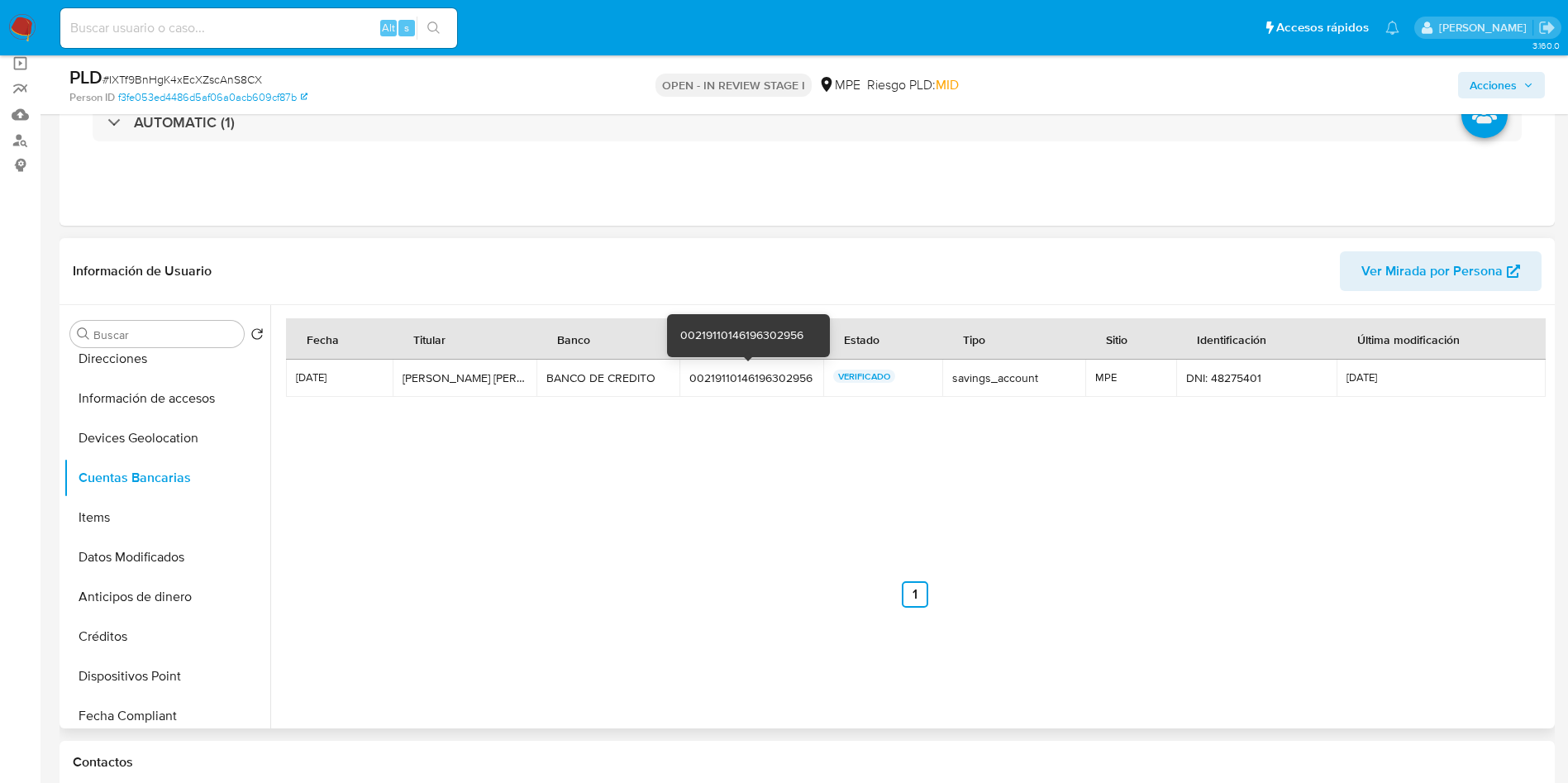
click at [736, 382] on div "00219110146196302956" at bounding box center [751, 378] width 124 height 15
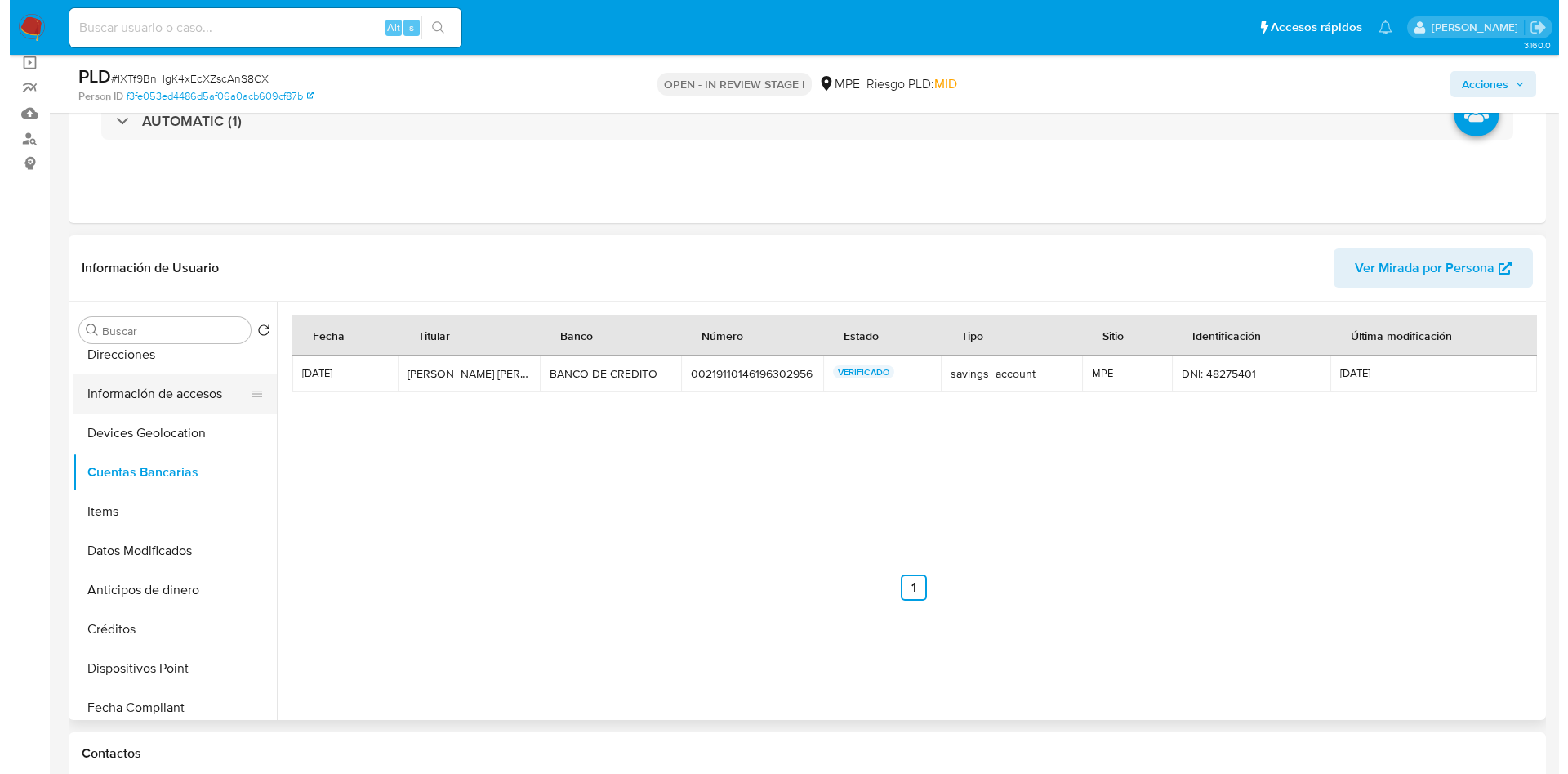
scroll to position [0, 0]
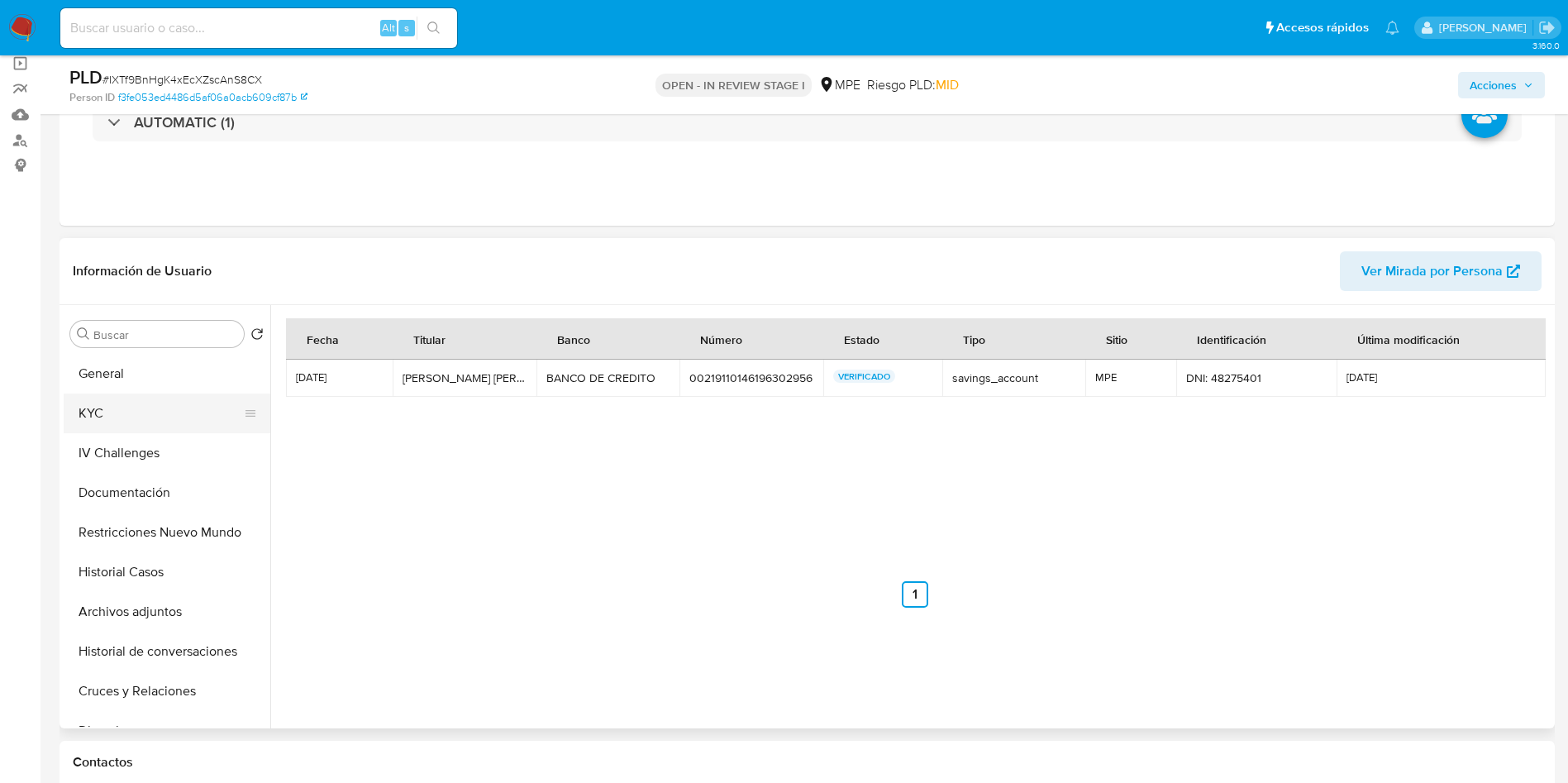
click at [155, 405] on button "KYC" at bounding box center [159, 413] width 193 height 40
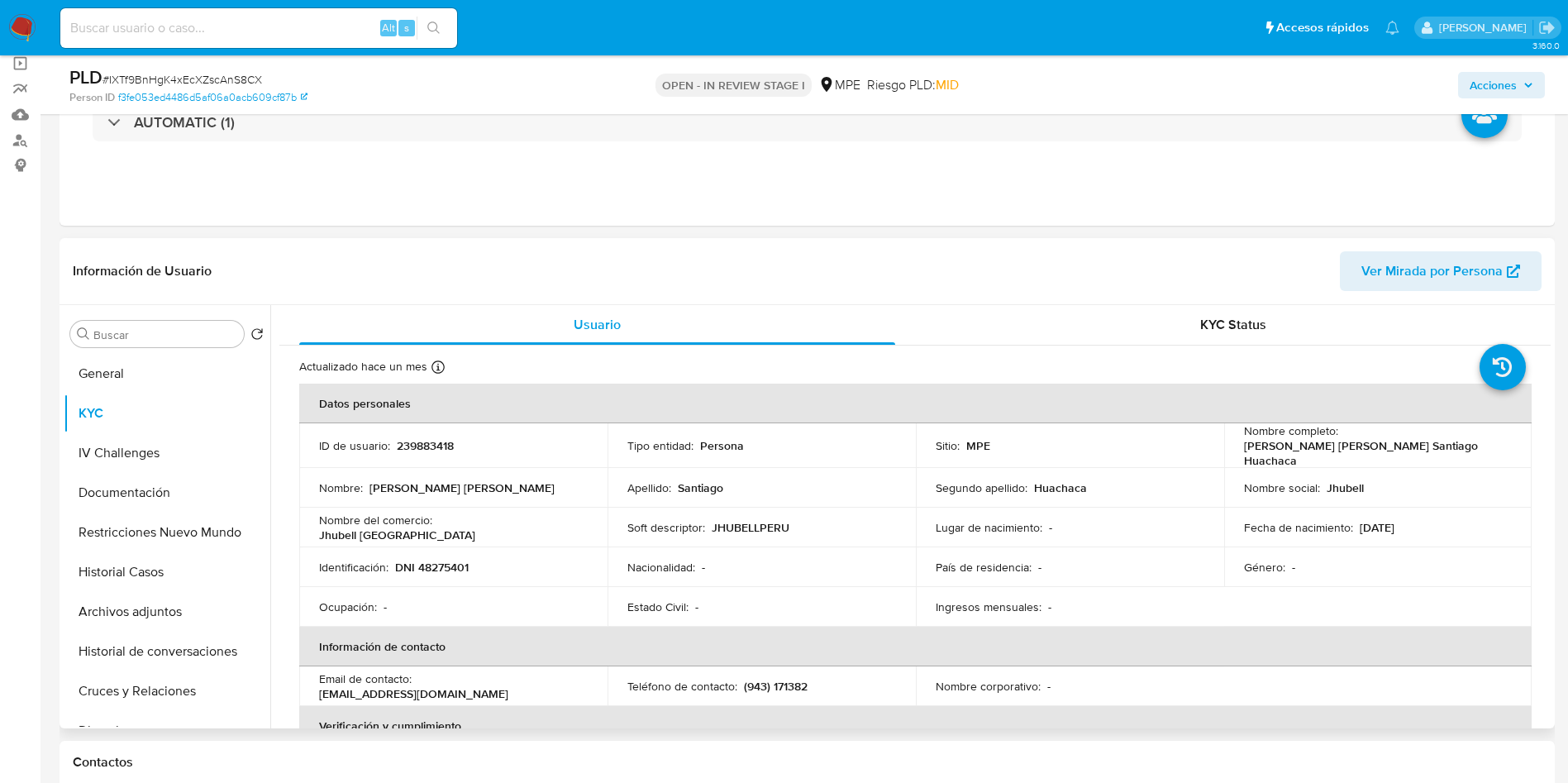
click at [433, 443] on p "239883418" at bounding box center [425, 445] width 57 height 15
copy p "239883418"
drag, startPoint x: 1340, startPoint y: 445, endPoint x: 1502, endPoint y: 443, distance: 162.0
click at [1502, 443] on div "Nombre completo : John Peter Santiago Huachaca" at bounding box center [1378, 446] width 269 height 45
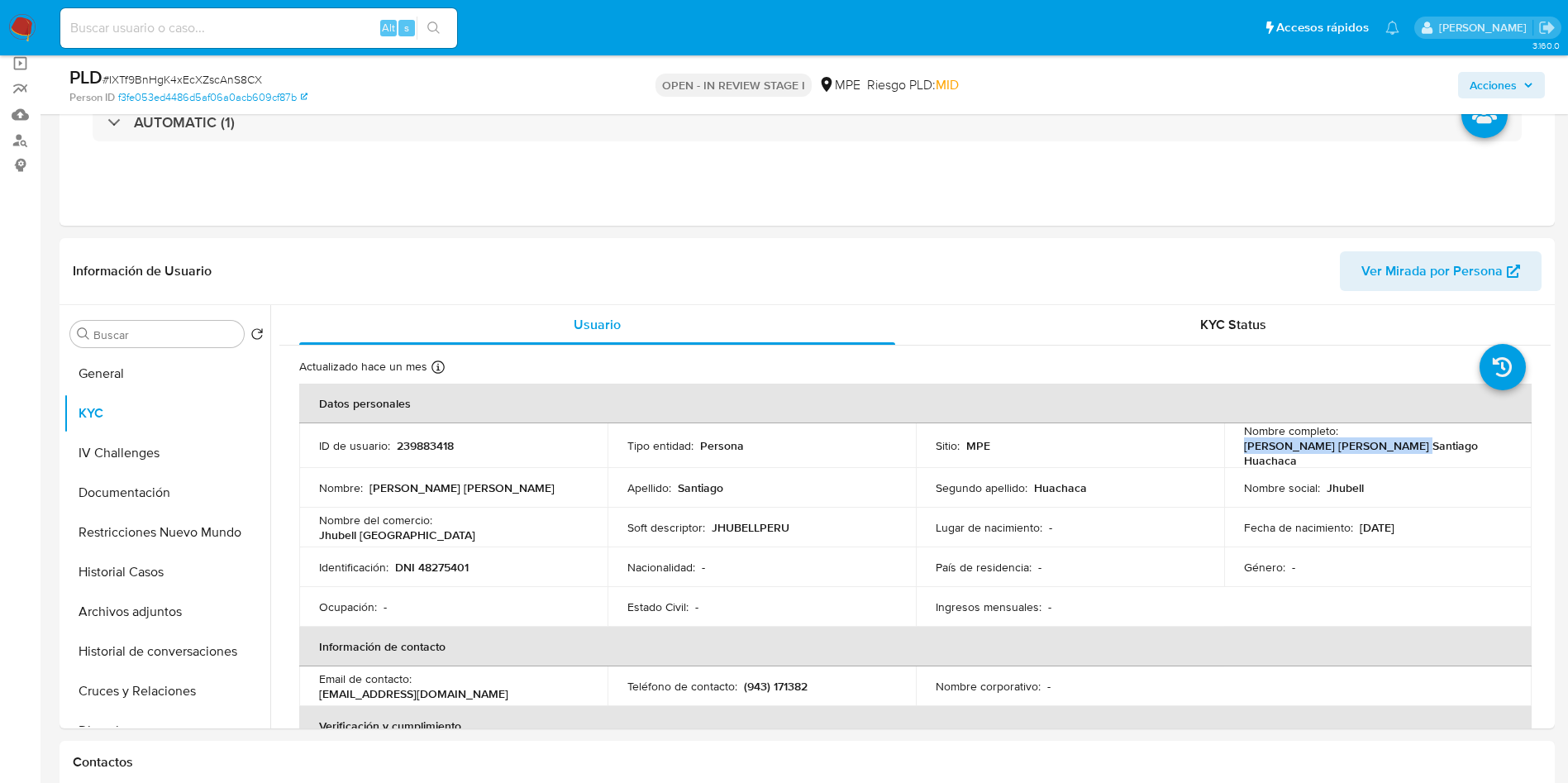
copy p "John Peter Santiago Huachaca"
click at [1371, 520] on p "28/05/1994" at bounding box center [1377, 527] width 35 height 15
click at [151, 592] on button "Archivos adjuntos" at bounding box center [159, 612] width 193 height 40
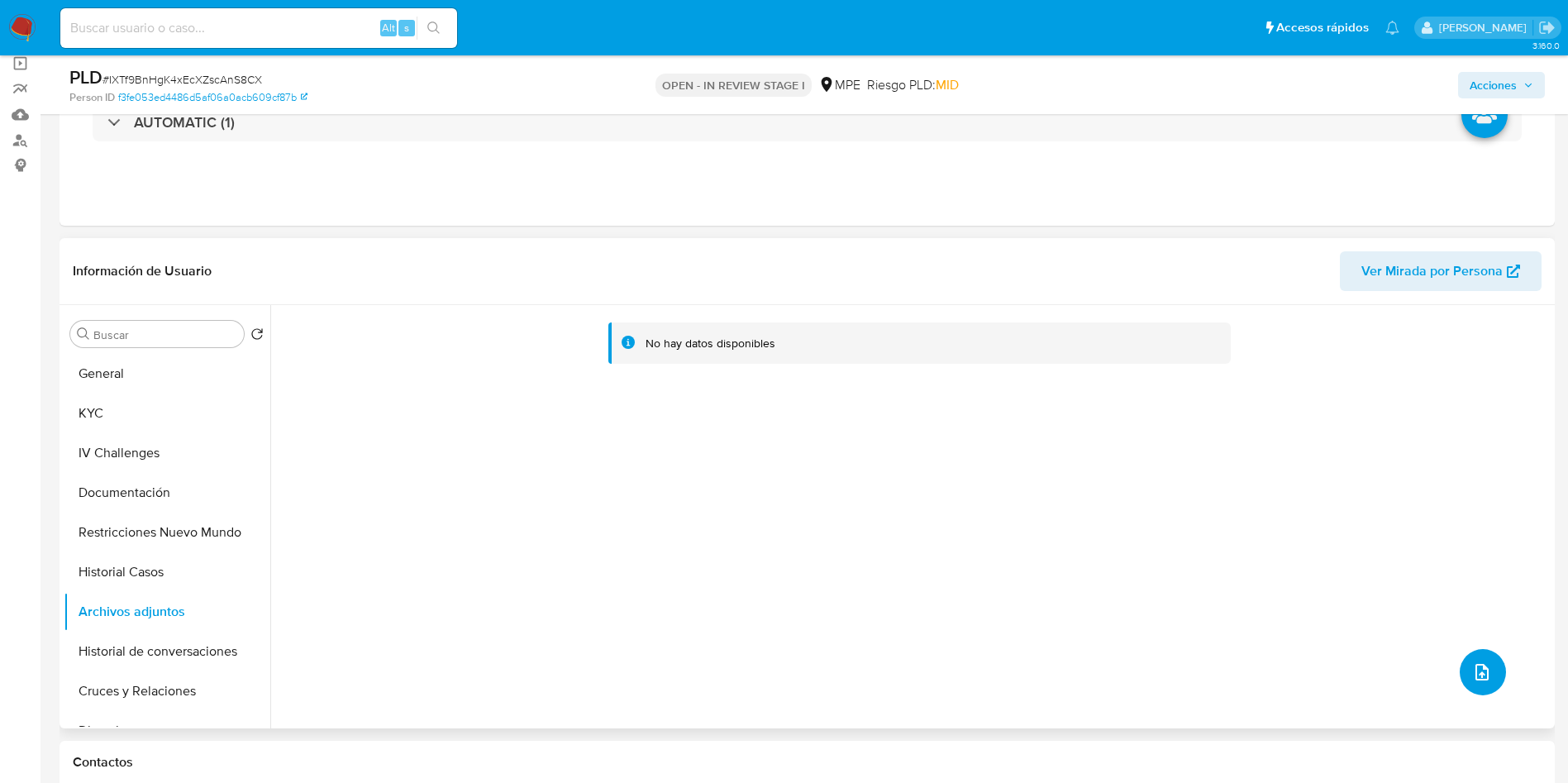
click at [1487, 680] on button "upload-file" at bounding box center [1482, 671] width 46 height 46
click at [1460, 670] on button "upload-file" at bounding box center [1482, 671] width 46 height 46
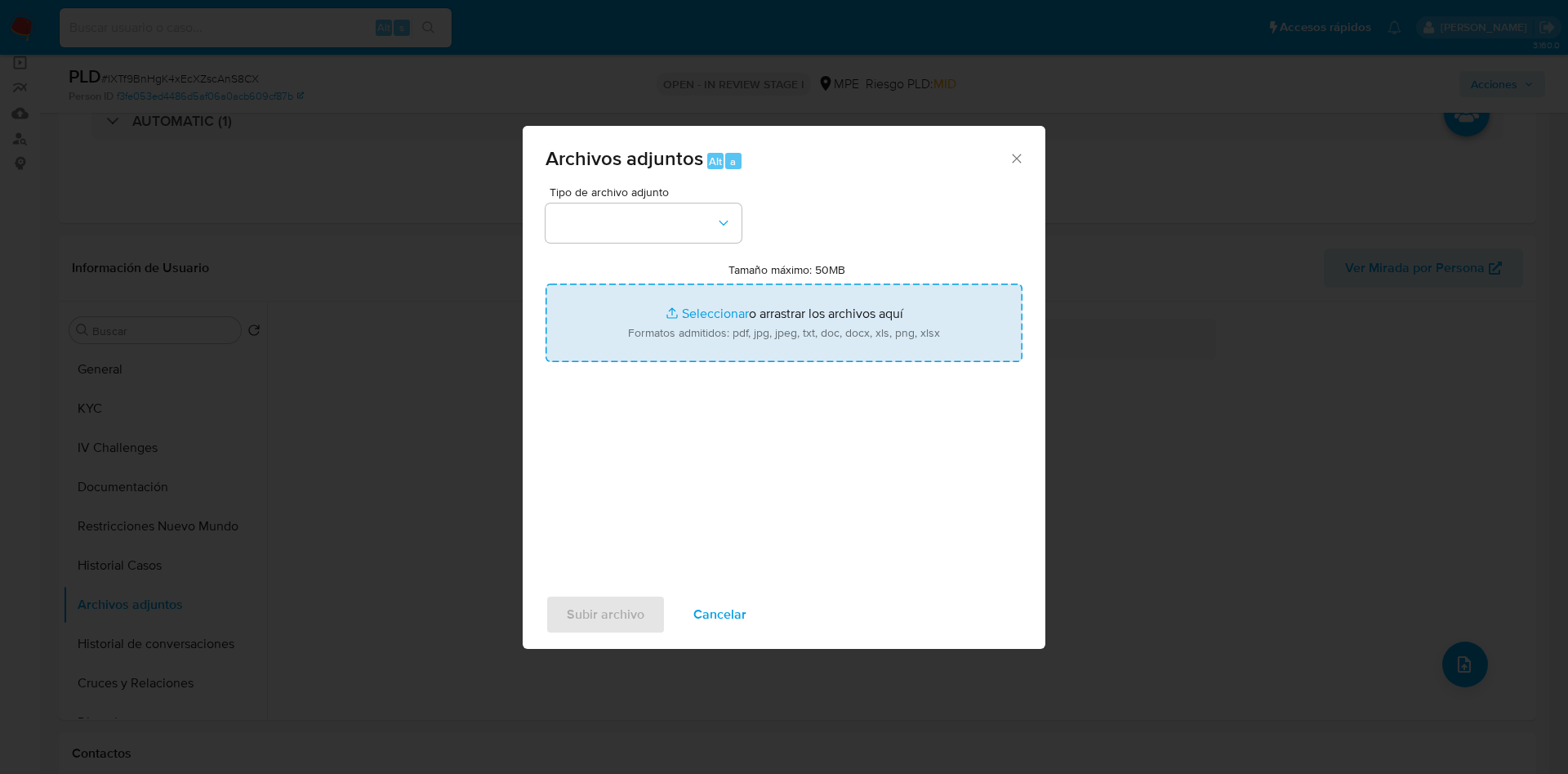
click at [832, 340] on input "Tamaño máximo: 50MB Seleccionar archivos" at bounding box center [783, 323] width 477 height 79
type input "C:\fakepath\Case Log 239883418 - 19_09_2025.pdf"
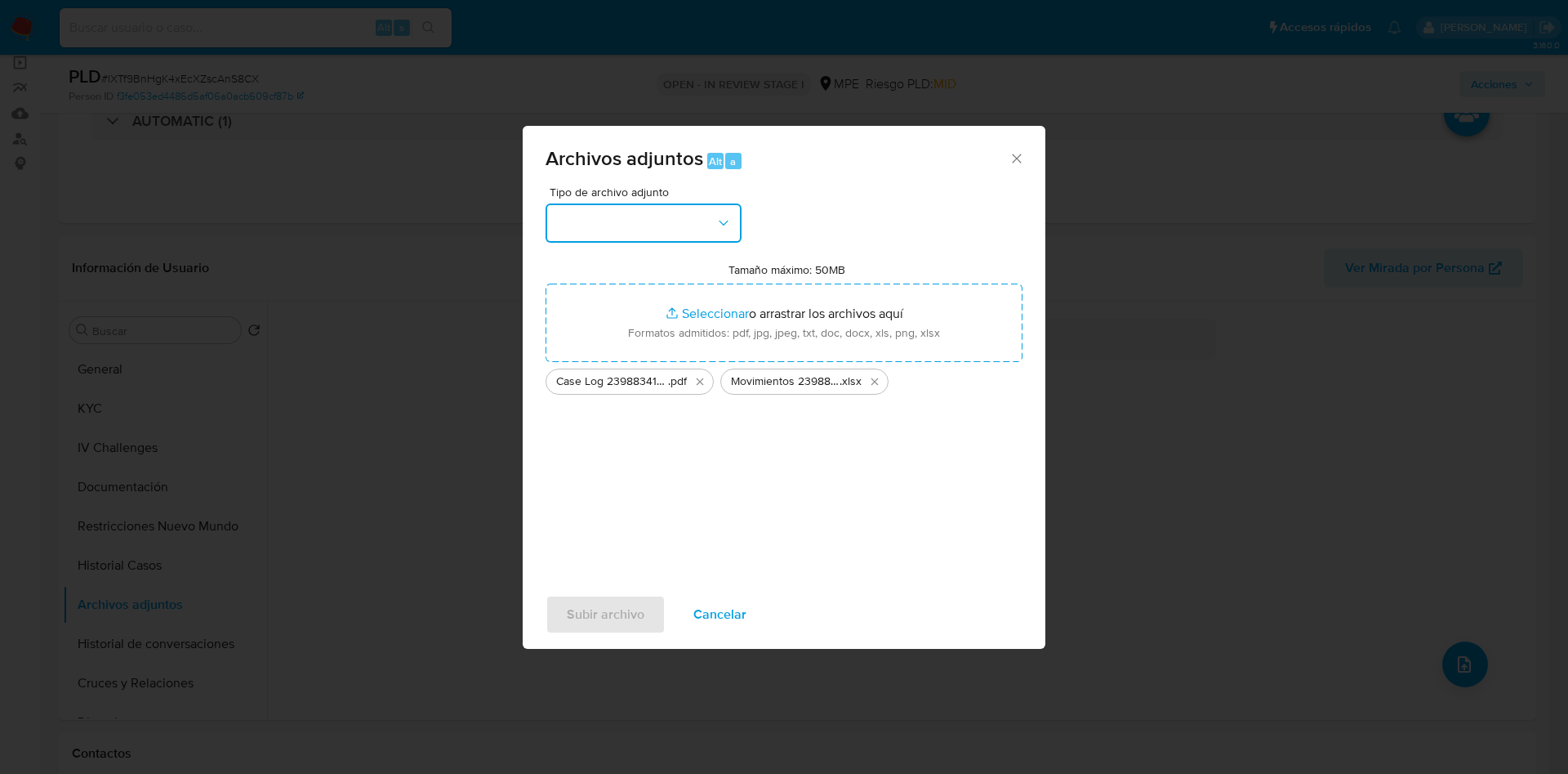
click at [667, 226] on button "button" at bounding box center [643, 223] width 196 height 39
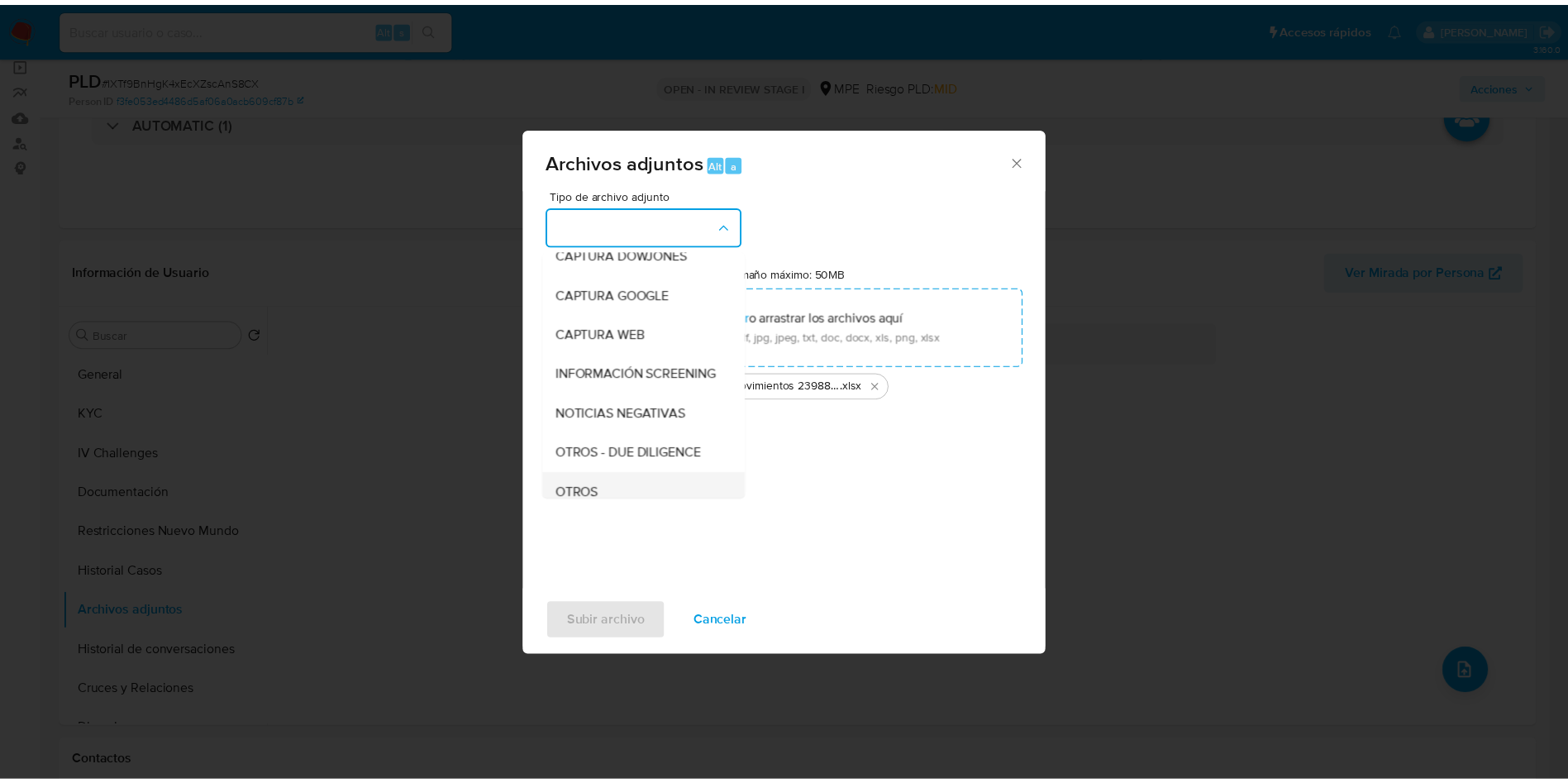
scroll to position [124, 0]
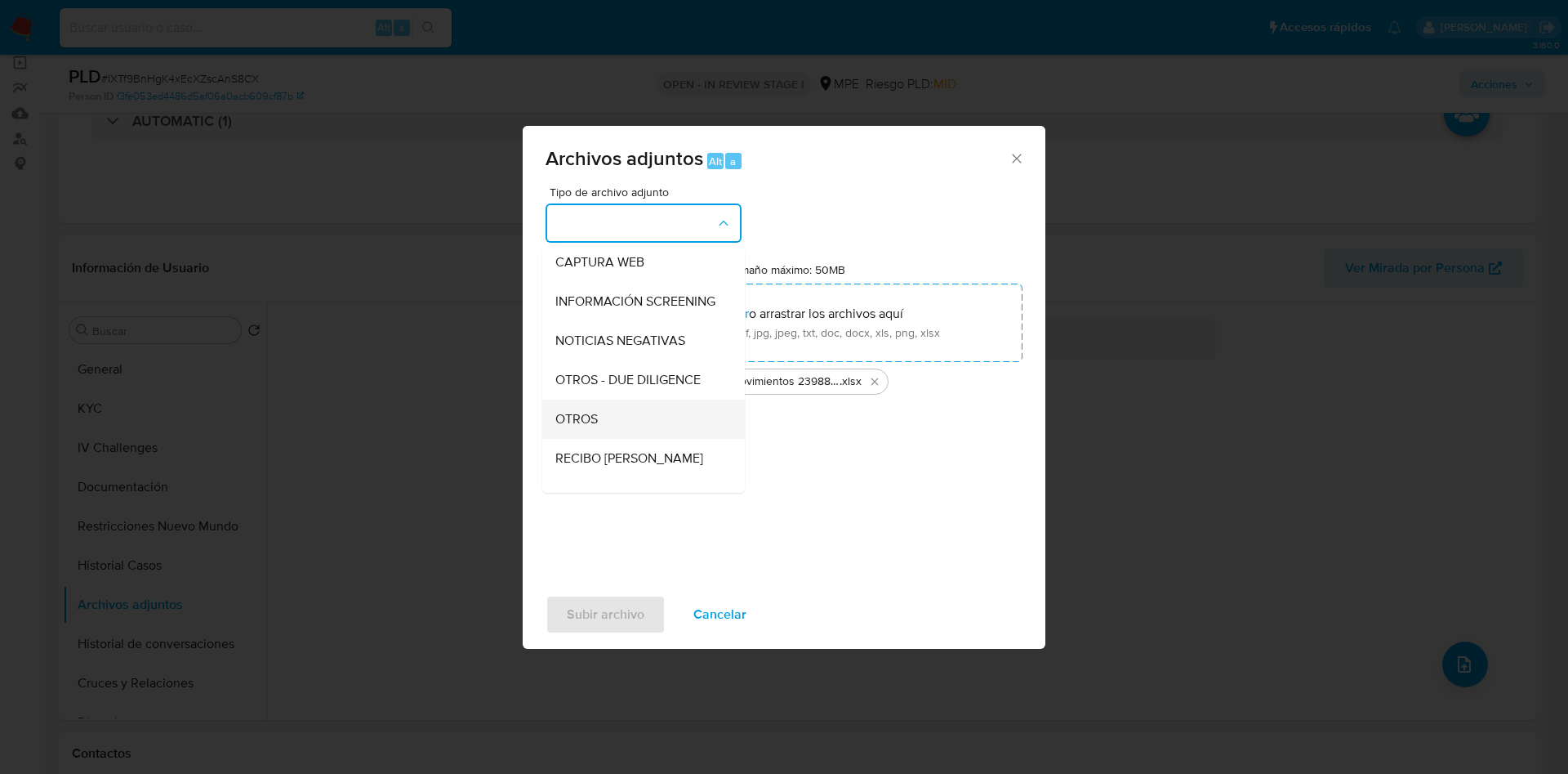
click at [623, 427] on div "OTROS" at bounding box center [638, 420] width 167 height 39
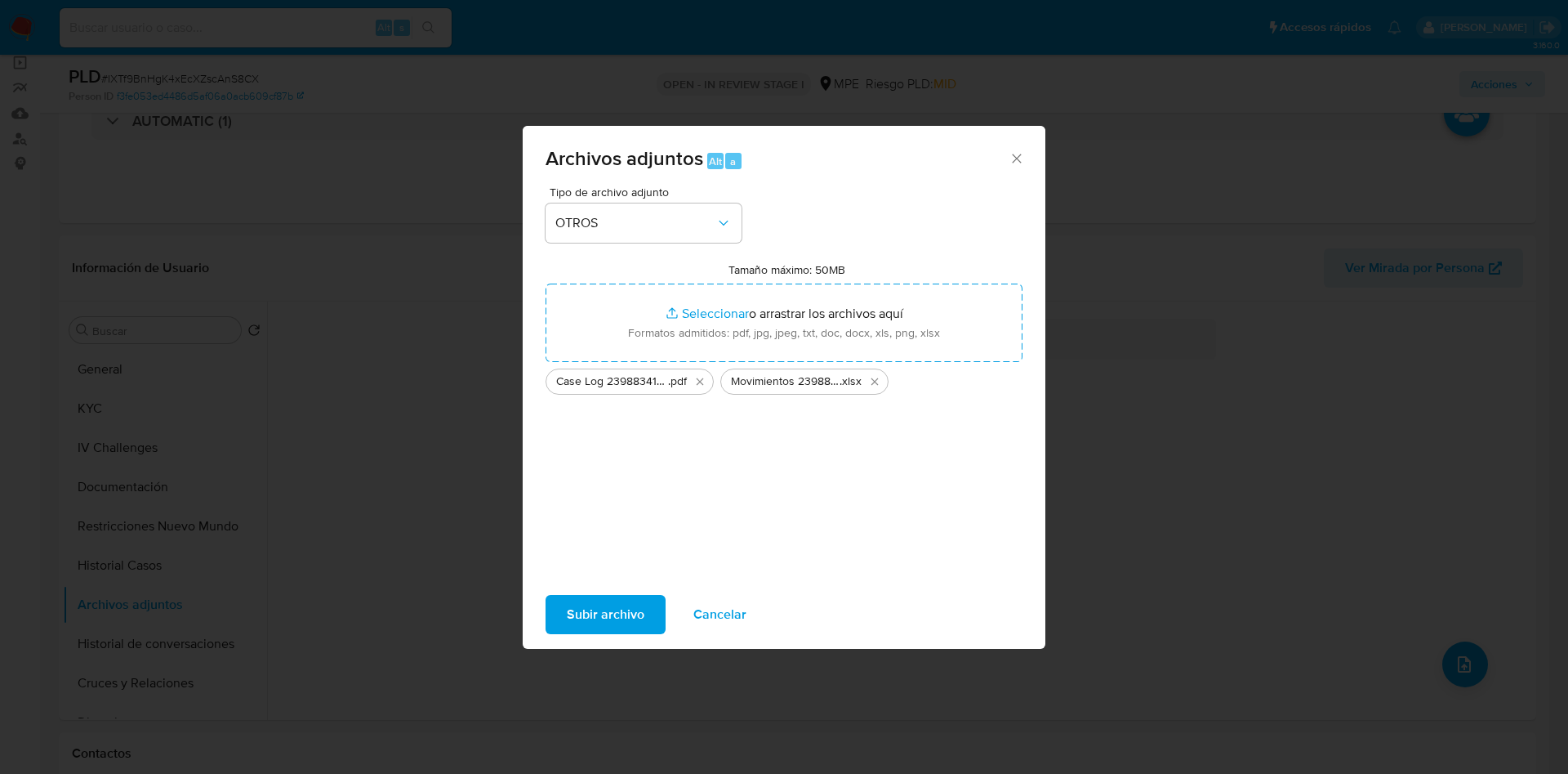
click at [627, 603] on span "Subir archivo" at bounding box center [605, 615] width 78 height 36
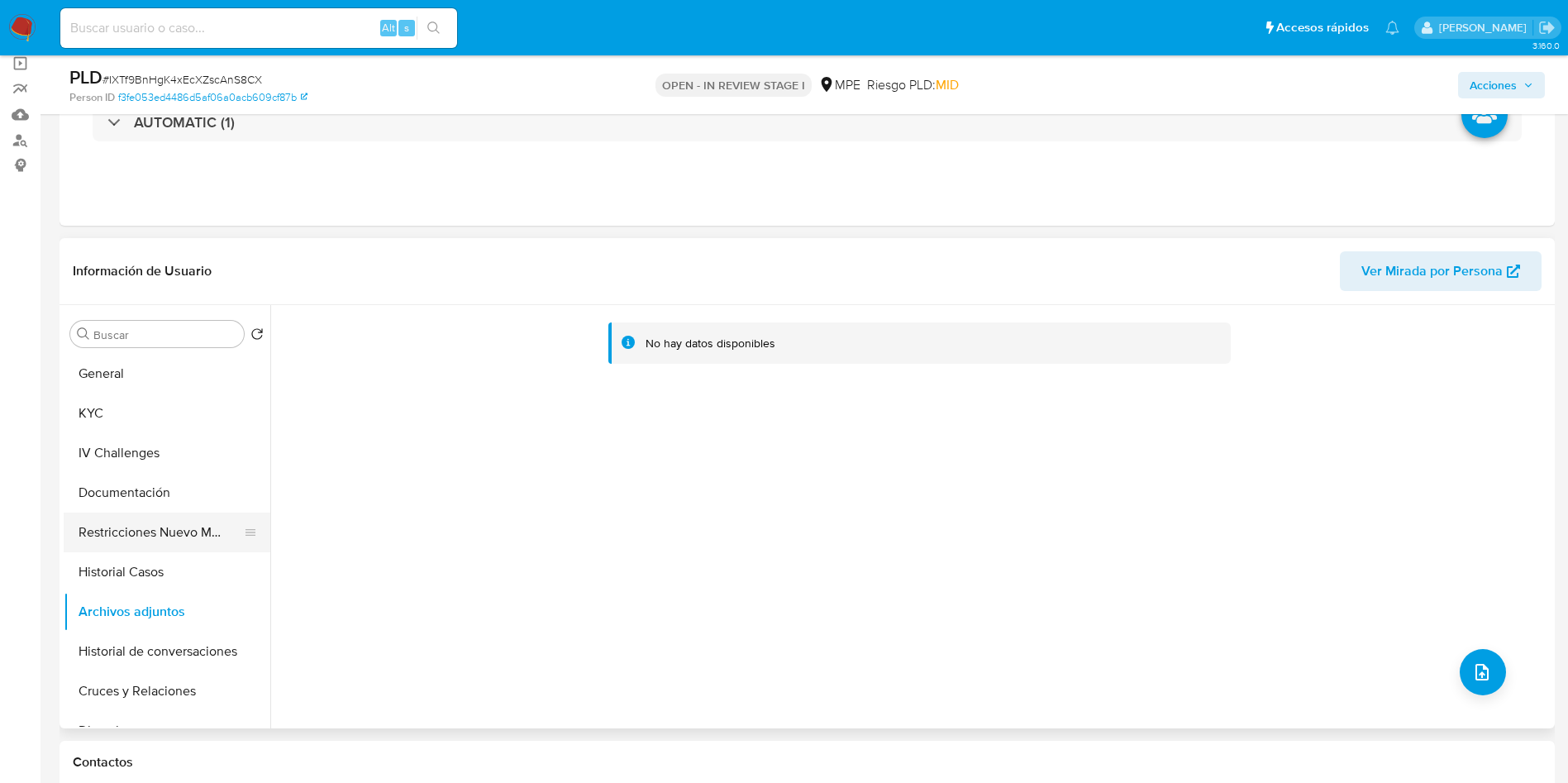
click at [140, 543] on button "Restricciones Nuevo Mundo" at bounding box center [159, 533] width 193 height 40
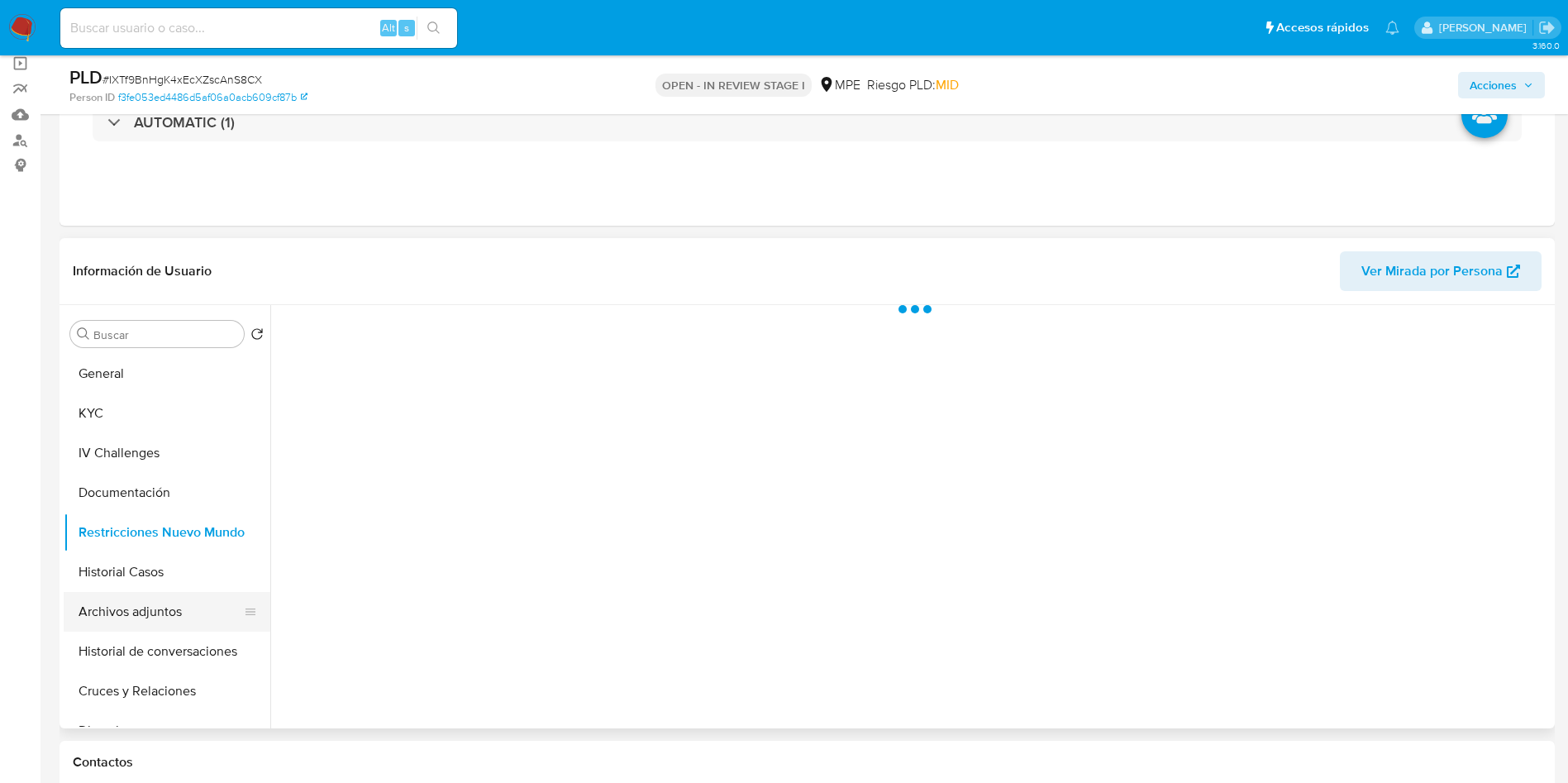
click at [145, 605] on button "Archivos adjuntos" at bounding box center [159, 612] width 193 height 40
click at [1514, 84] on span "Acciones" at bounding box center [1493, 85] width 47 height 27
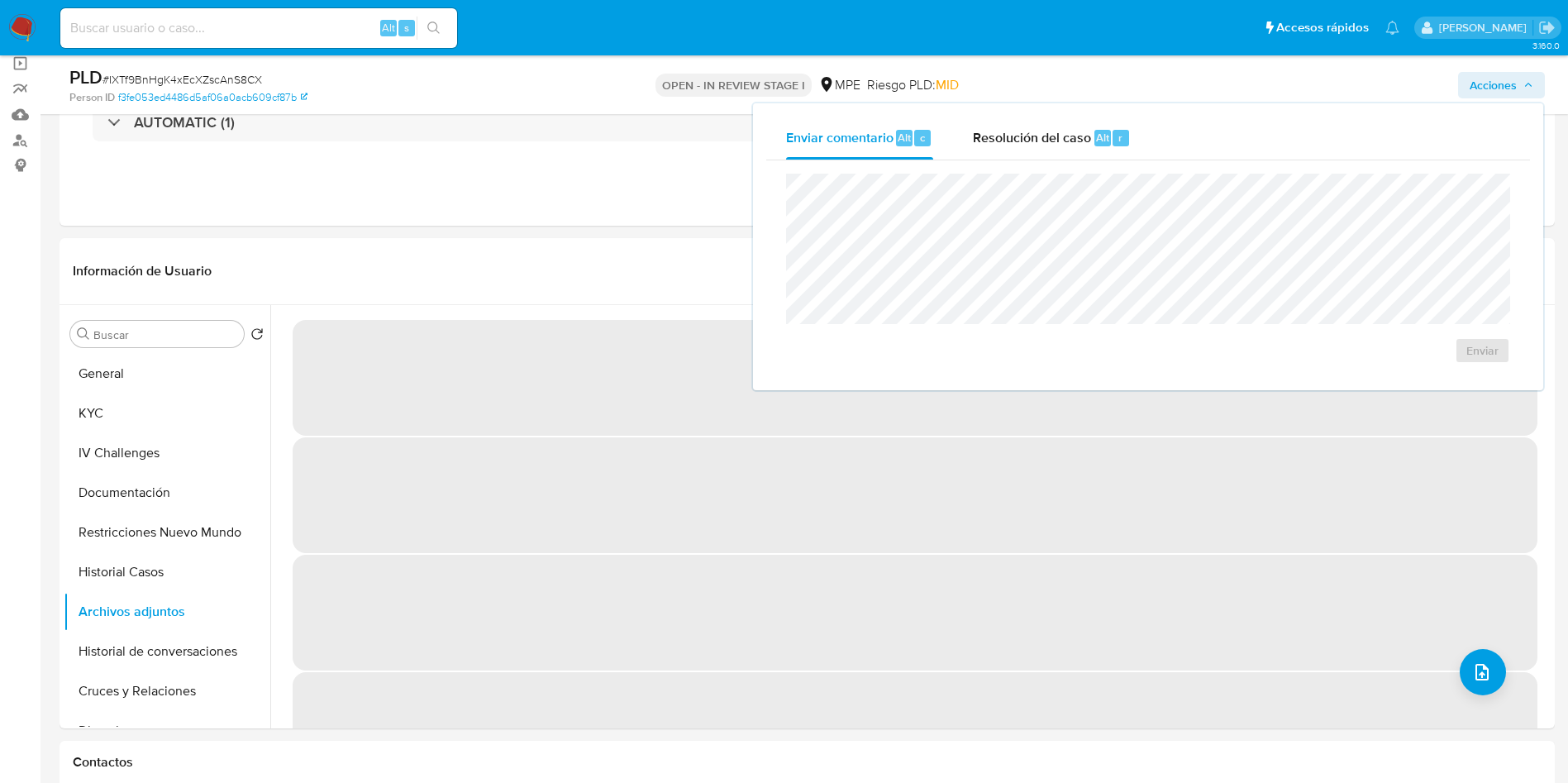
drag, startPoint x: 1095, startPoint y: 134, endPoint x: 1075, endPoint y: 170, distance: 41.2
click at [1095, 133] on div "Alt" at bounding box center [1103, 138] width 16 height 16
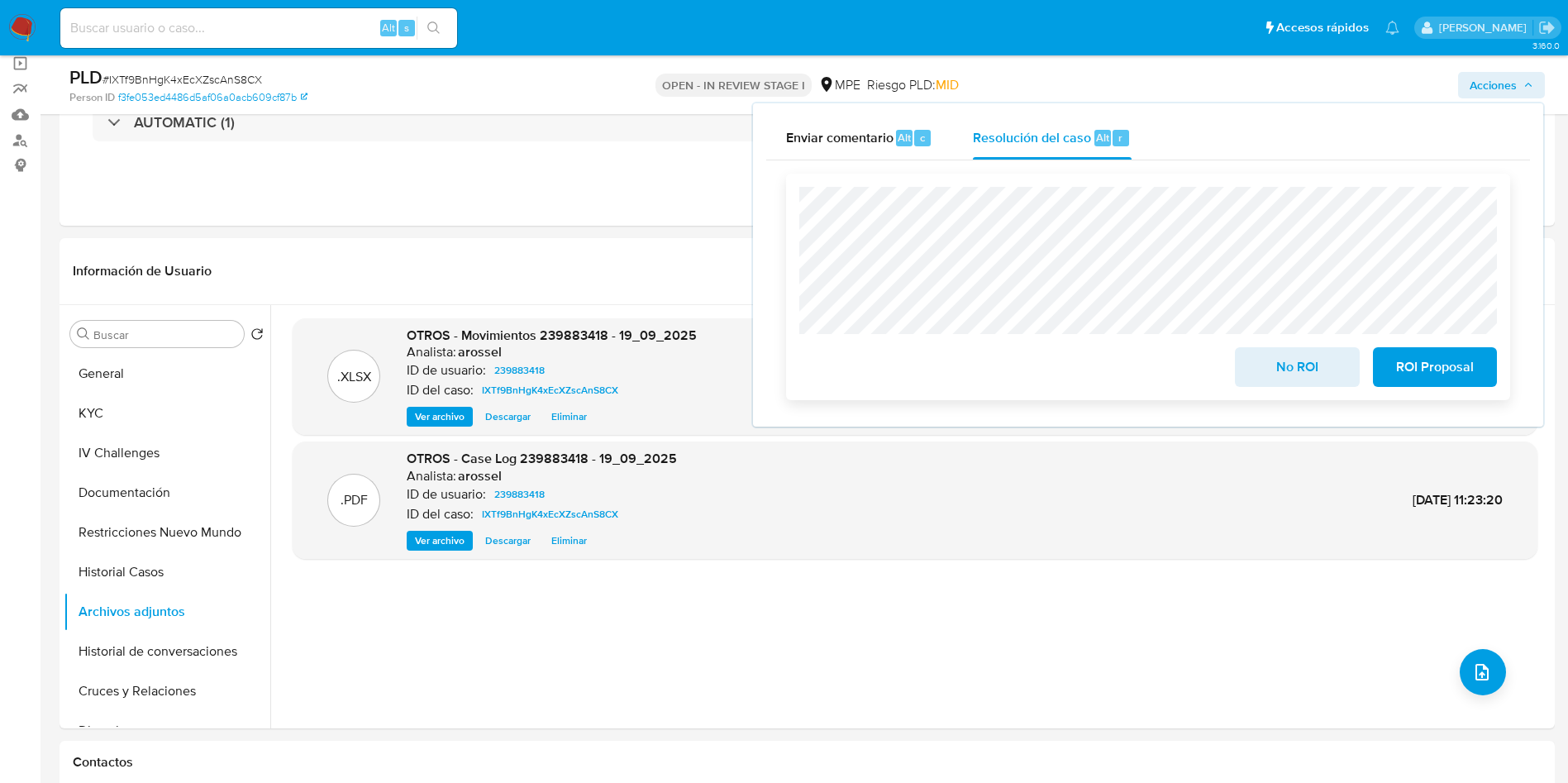
click at [1273, 357] on span "No ROI" at bounding box center [1298, 367] width 81 height 36
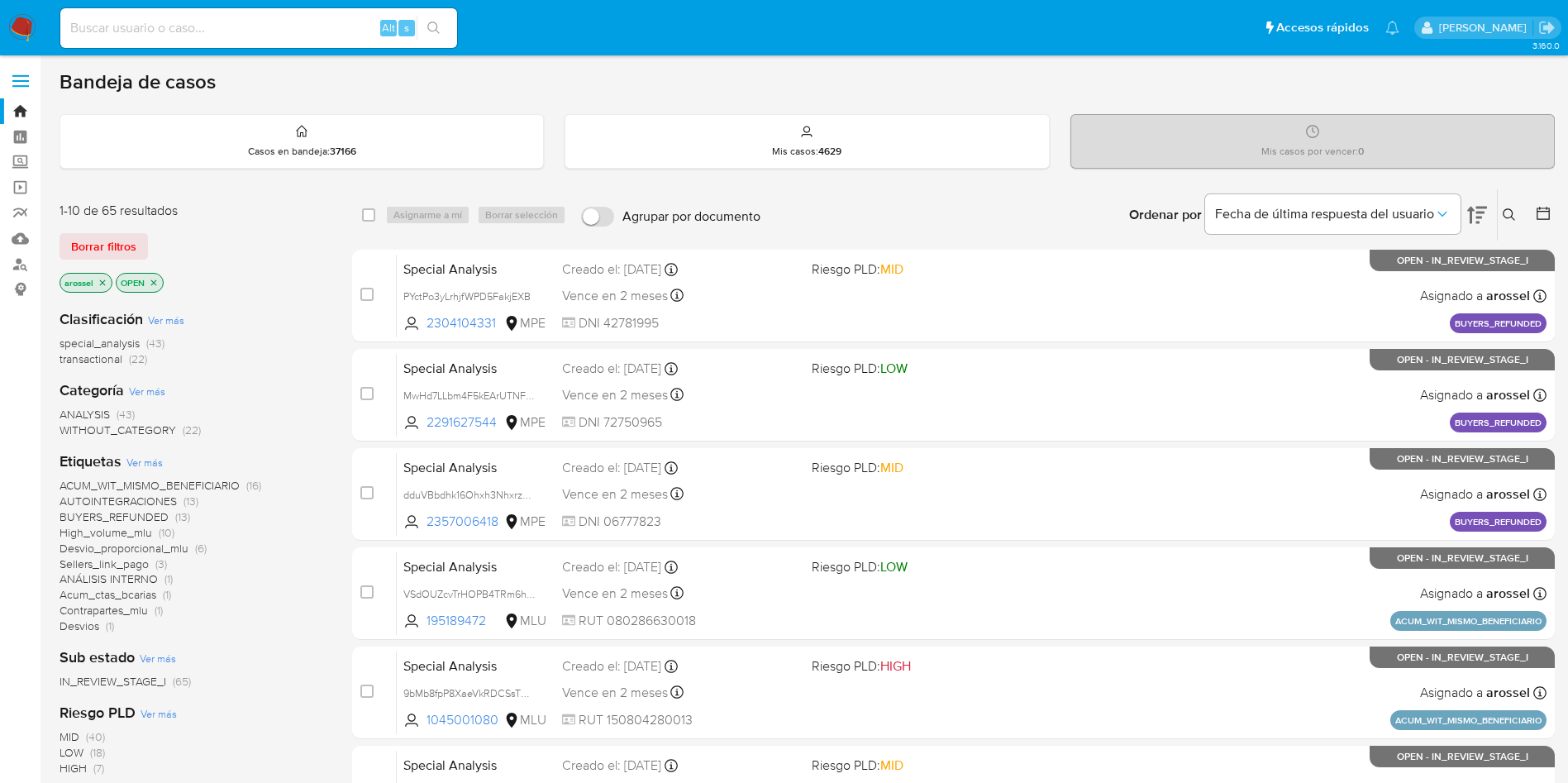
click at [1477, 213] on icon at bounding box center [1477, 216] width 20 height 17
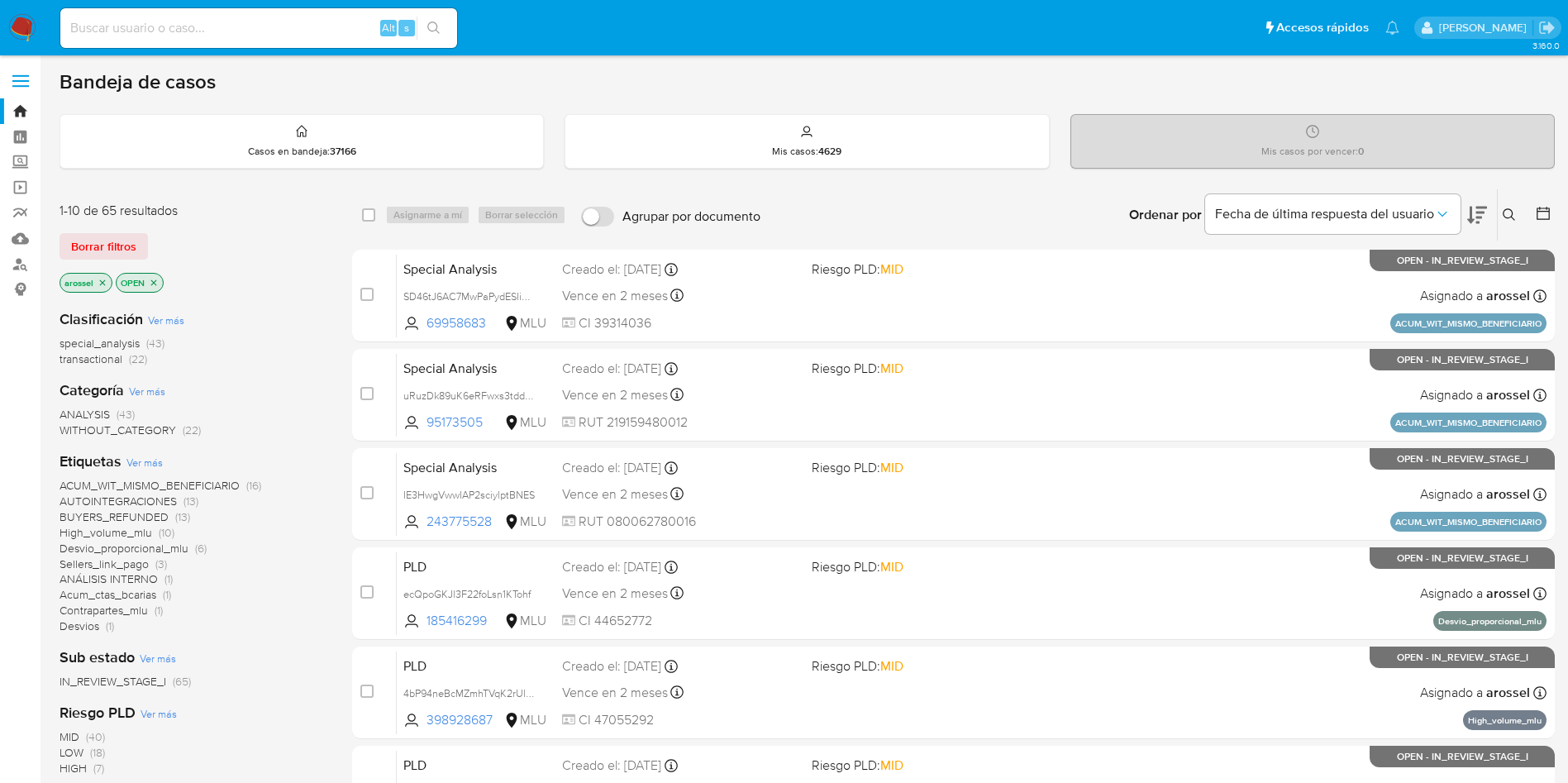
click at [1476, 217] on icon at bounding box center [1477, 216] width 20 height 17
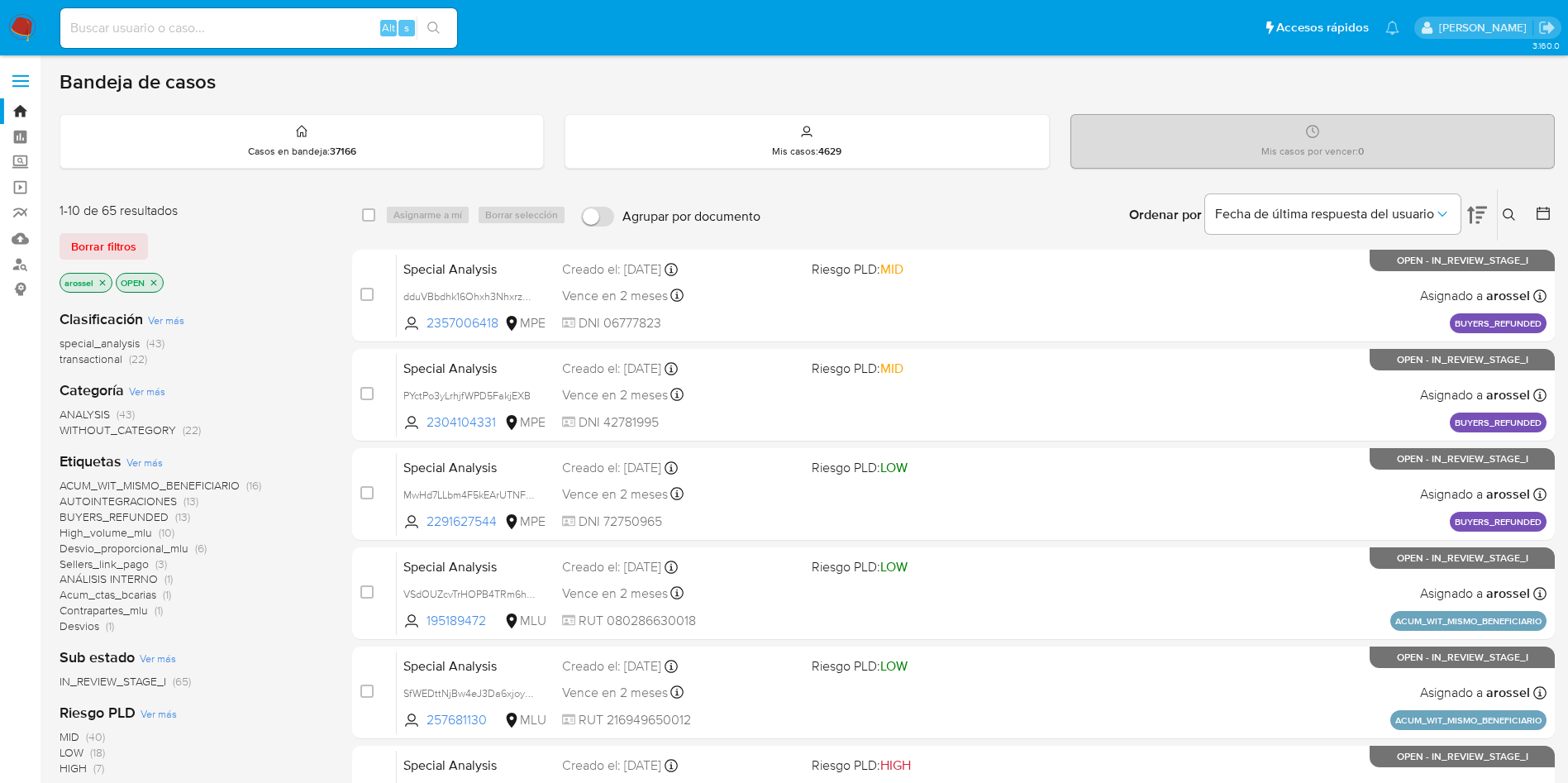
click at [318, 27] on input at bounding box center [259, 28] width 397 height 22
paste input "gPmaerwarlyzg4UmIVsmz3BV"
type input "gPmaerwarlyzg4UmIVsmz3BV"
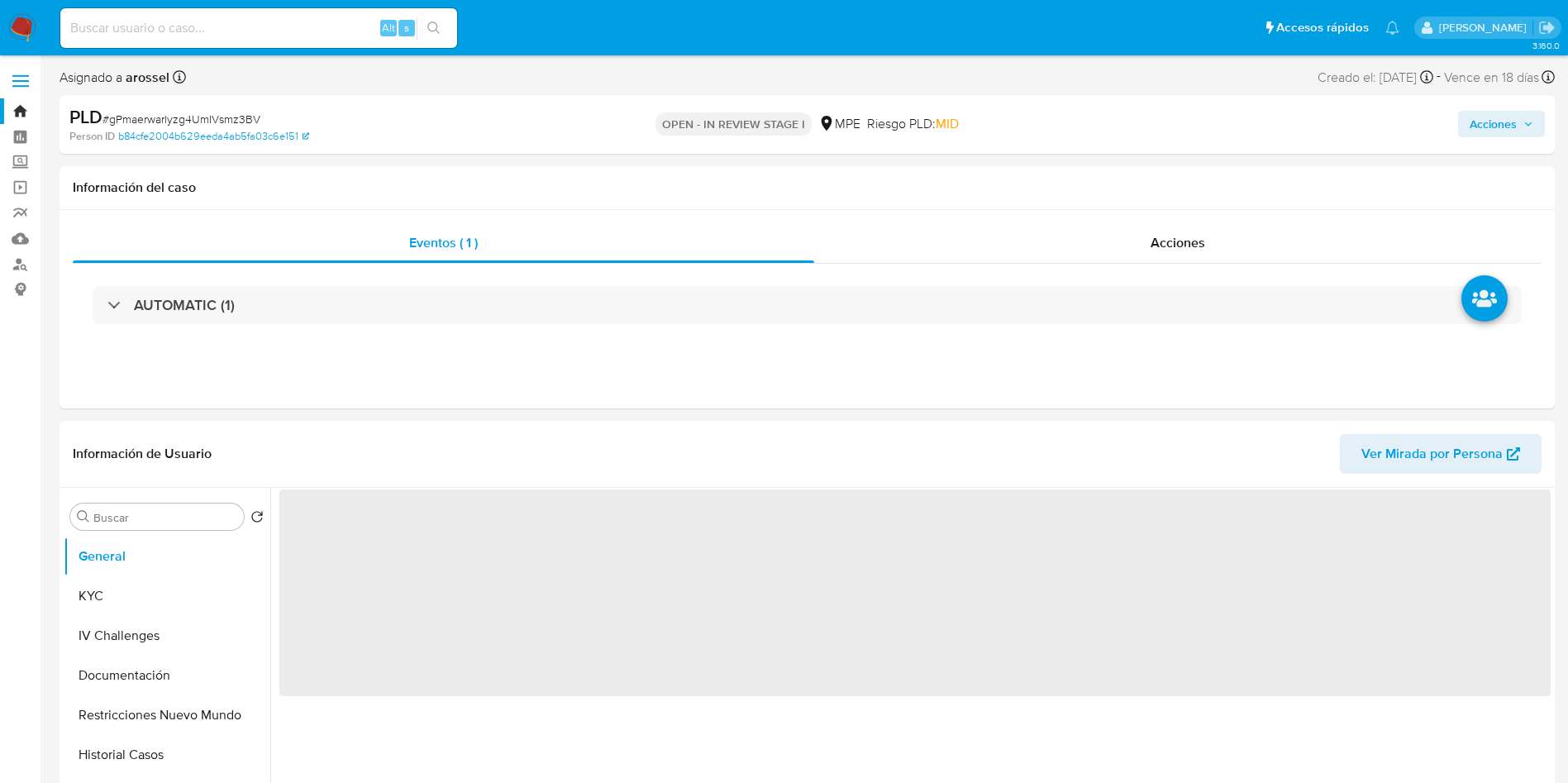
select select "10"
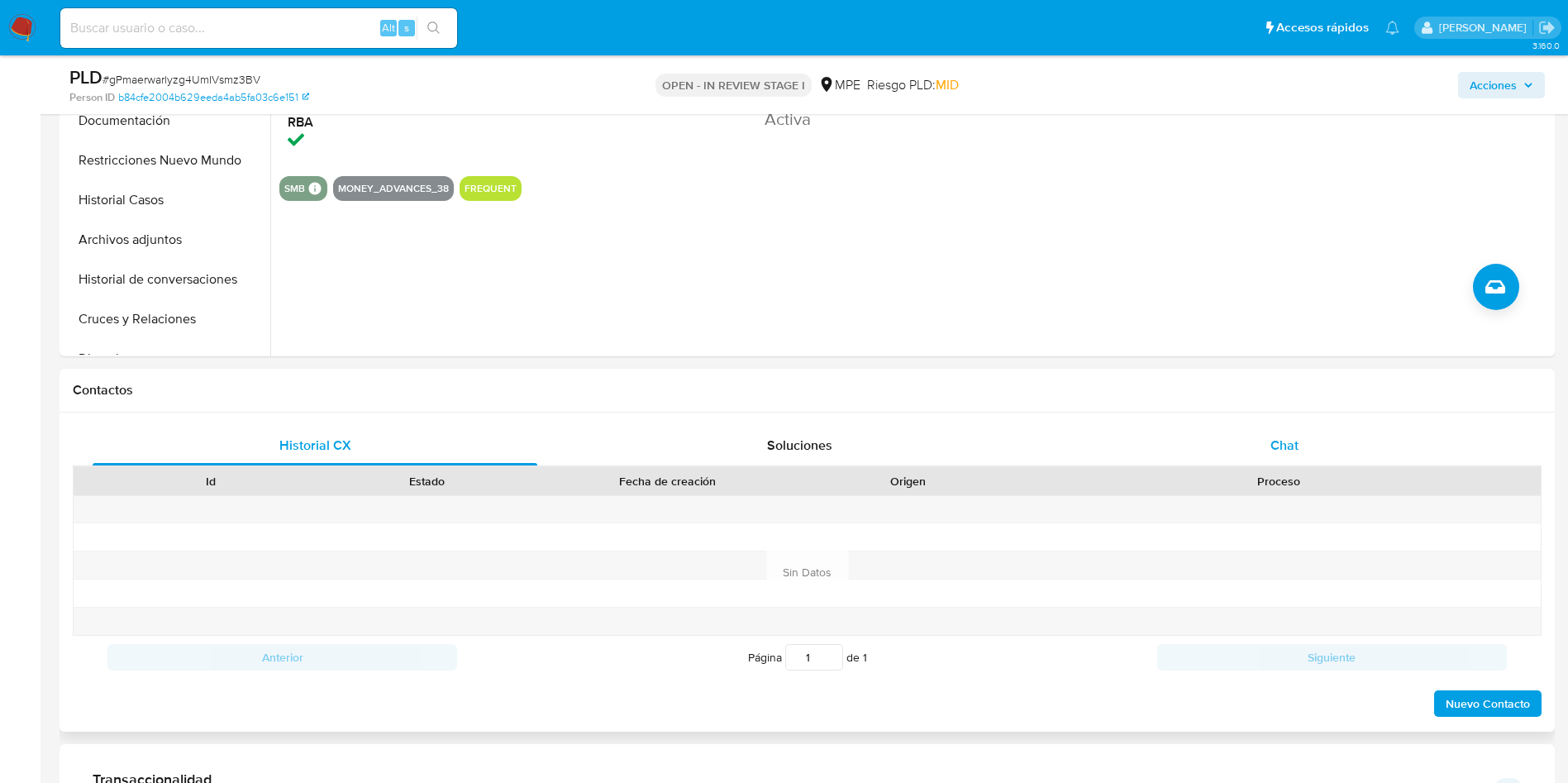
click at [1309, 442] on div "Chat" at bounding box center [1284, 445] width 444 height 40
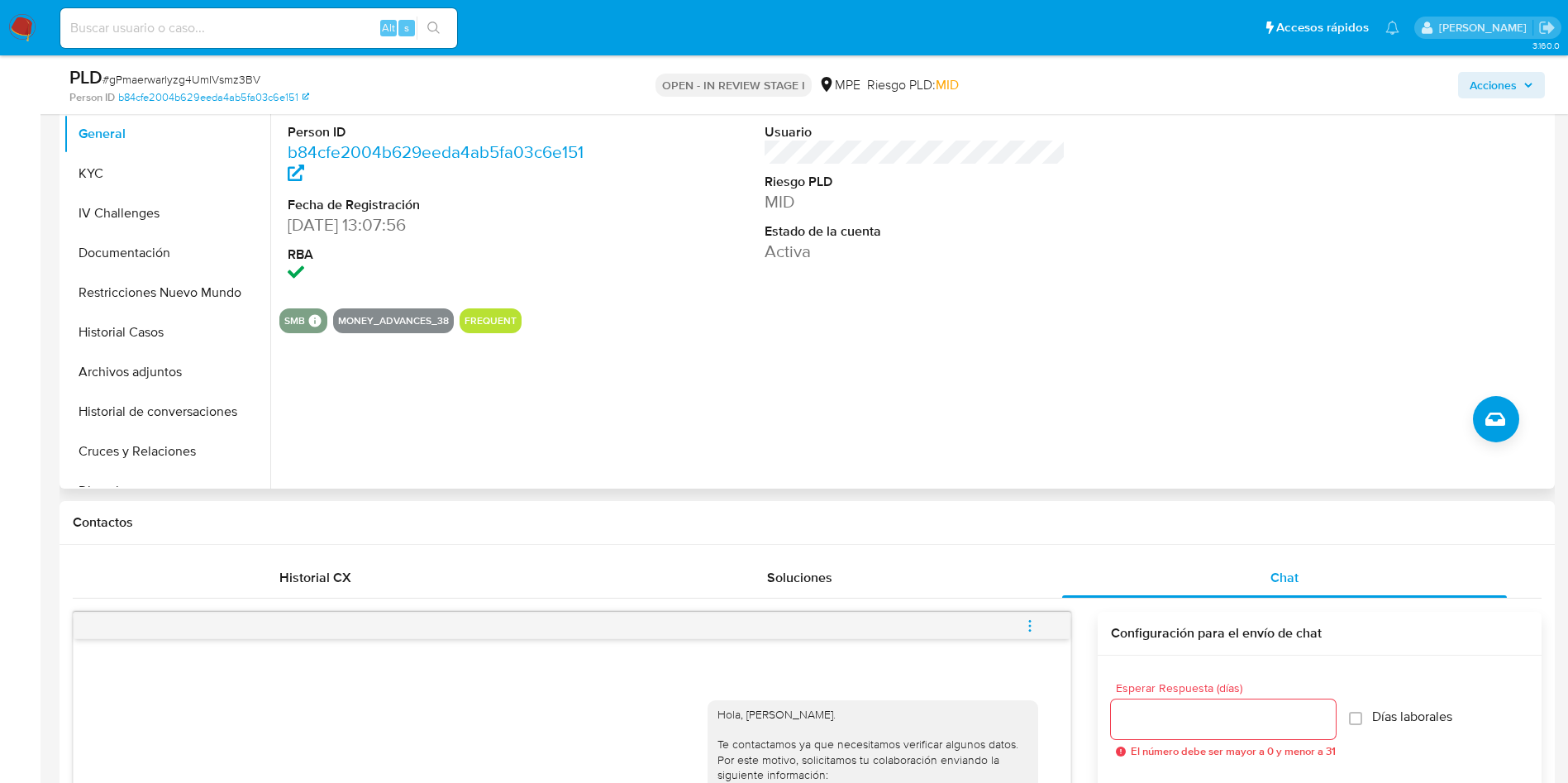
scroll to position [248, 0]
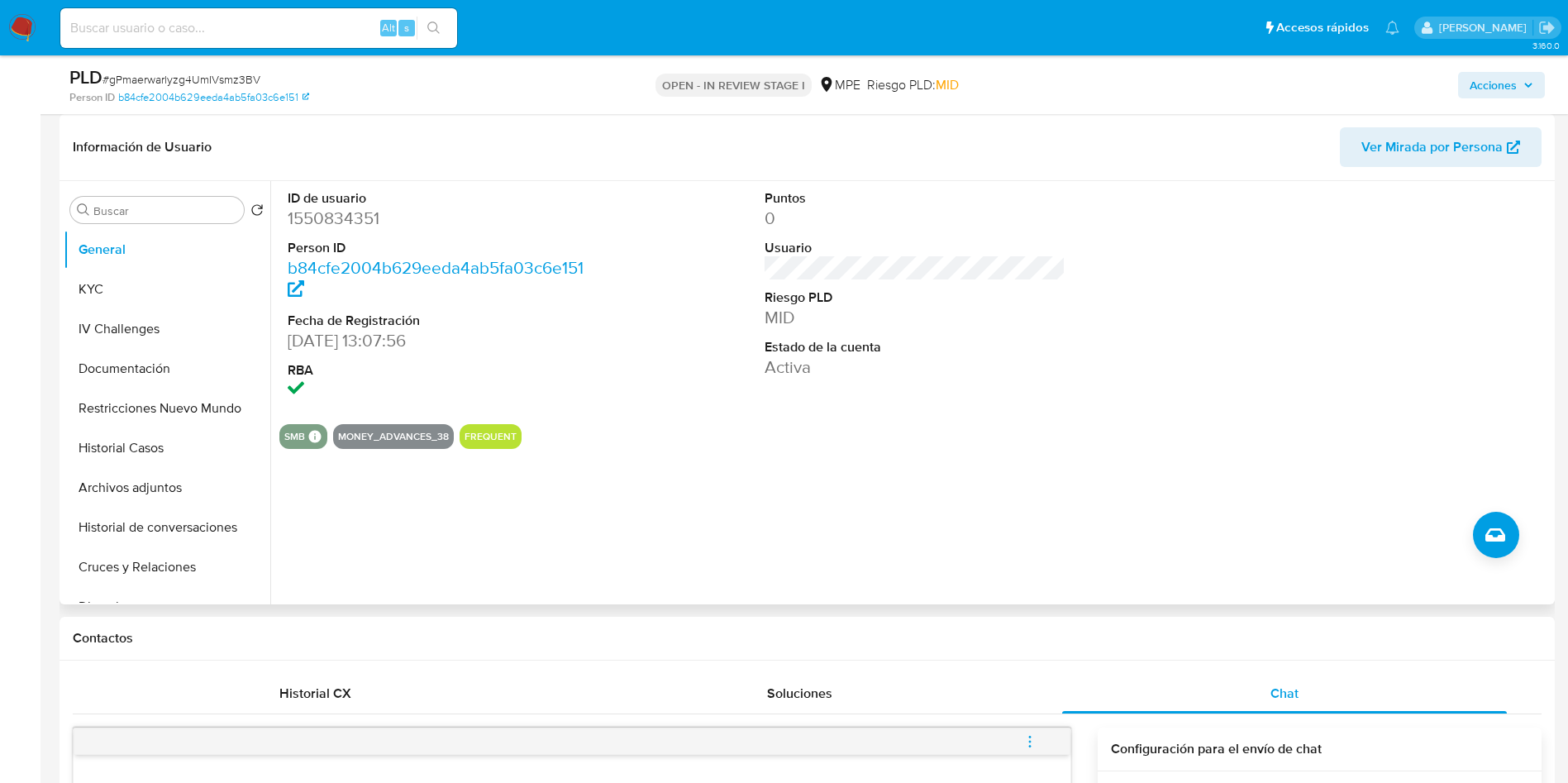
click at [370, 224] on dd "1550834351" at bounding box center [438, 218] width 301 height 23
click at [368, 223] on dd "1550834351" at bounding box center [438, 218] width 301 height 23
click at [344, 217] on dd "1550834351" at bounding box center [438, 218] width 301 height 23
copy dd "1550834351"
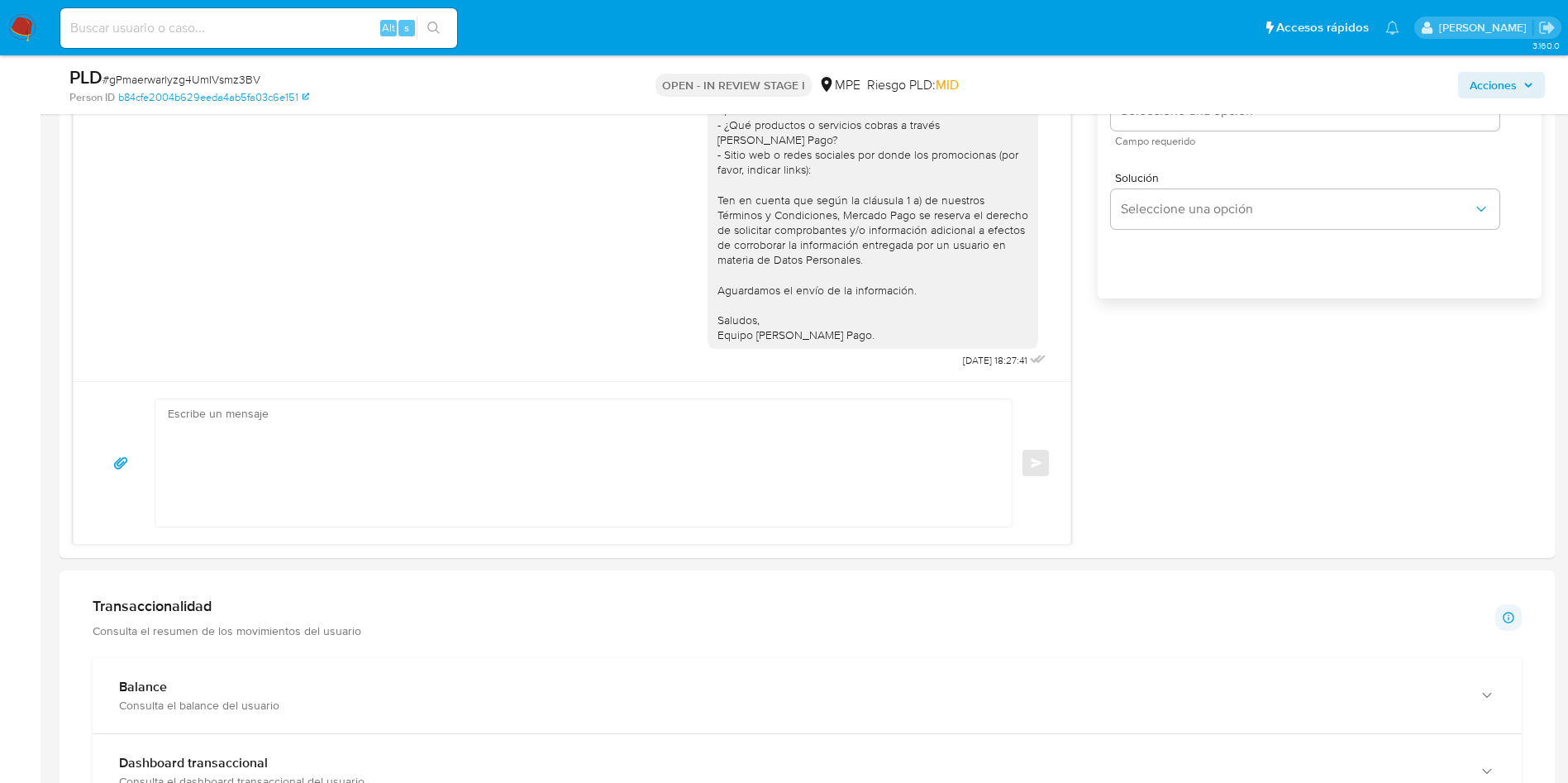
scroll to position [1116, 0]
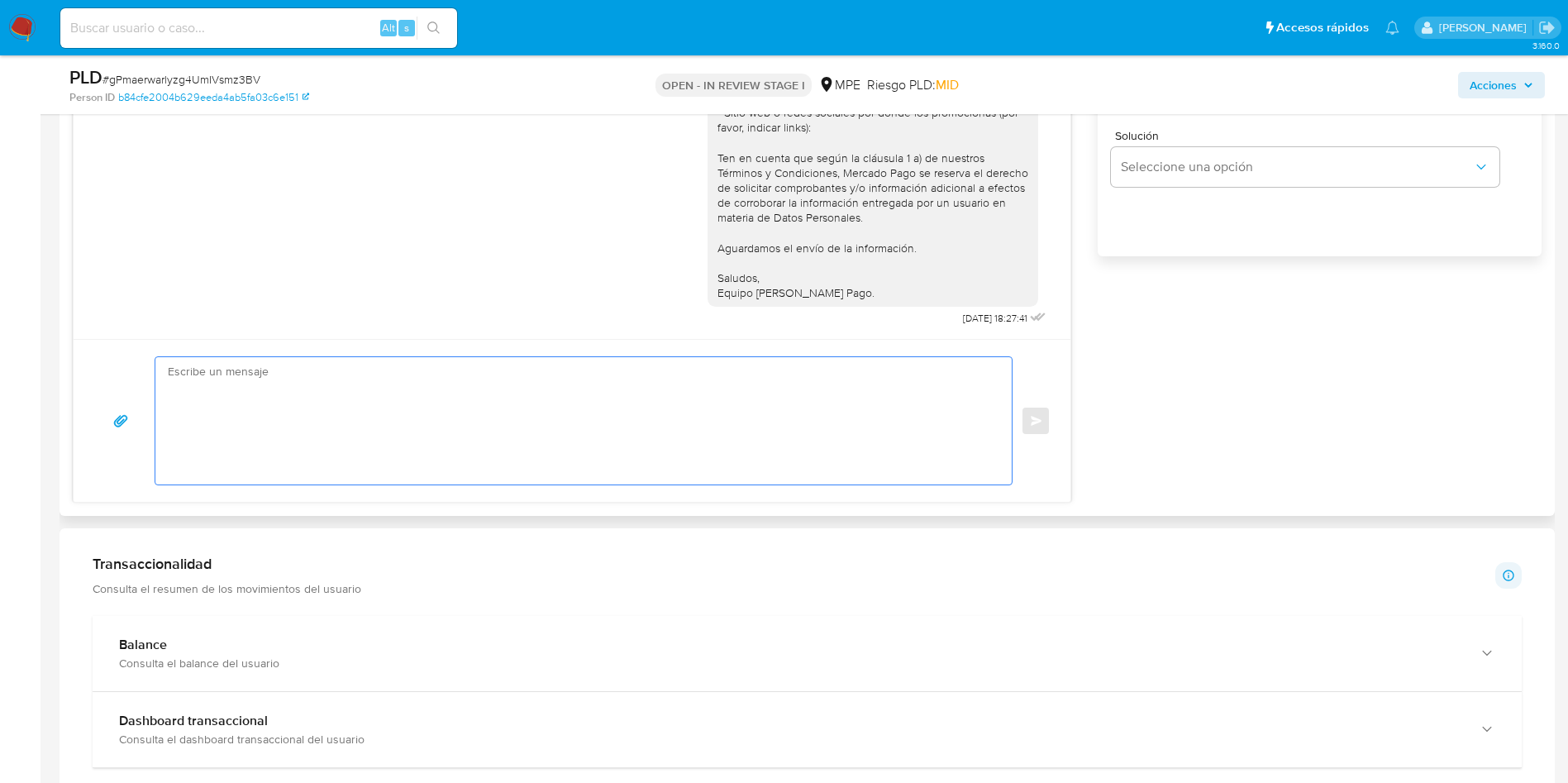
click at [382, 408] on textarea at bounding box center [580, 420] width 823 height 127
paste textarea "Hola, xxxx. Te contactamos nuevamente para recordarte que aún está pendiente el…"
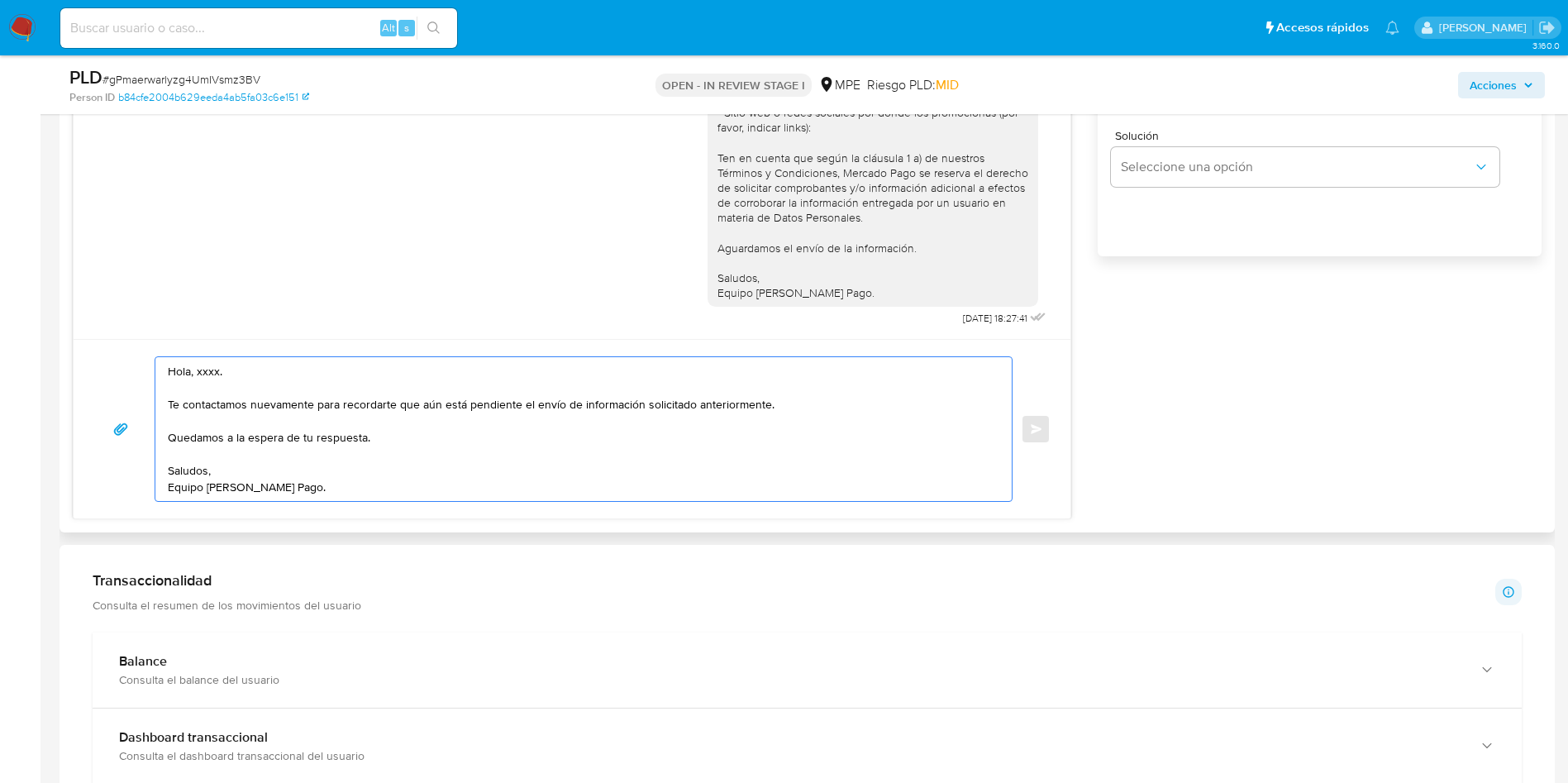
click at [201, 366] on textarea "Hola, xxxx. Te contactamos nuevamente para recordarte que aún está pendiente el…" at bounding box center [580, 429] width 823 height 144
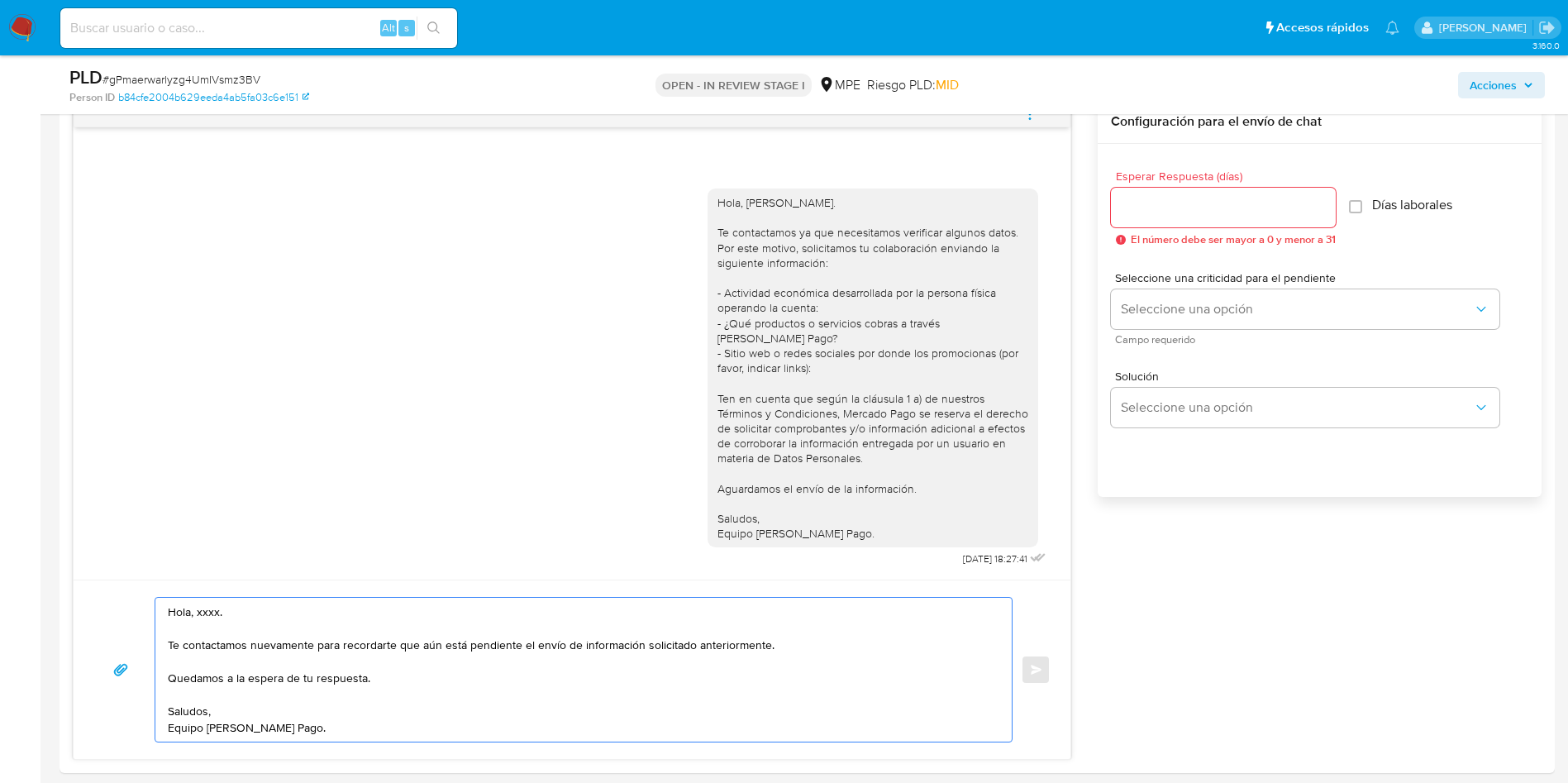
scroll to position [868, 0]
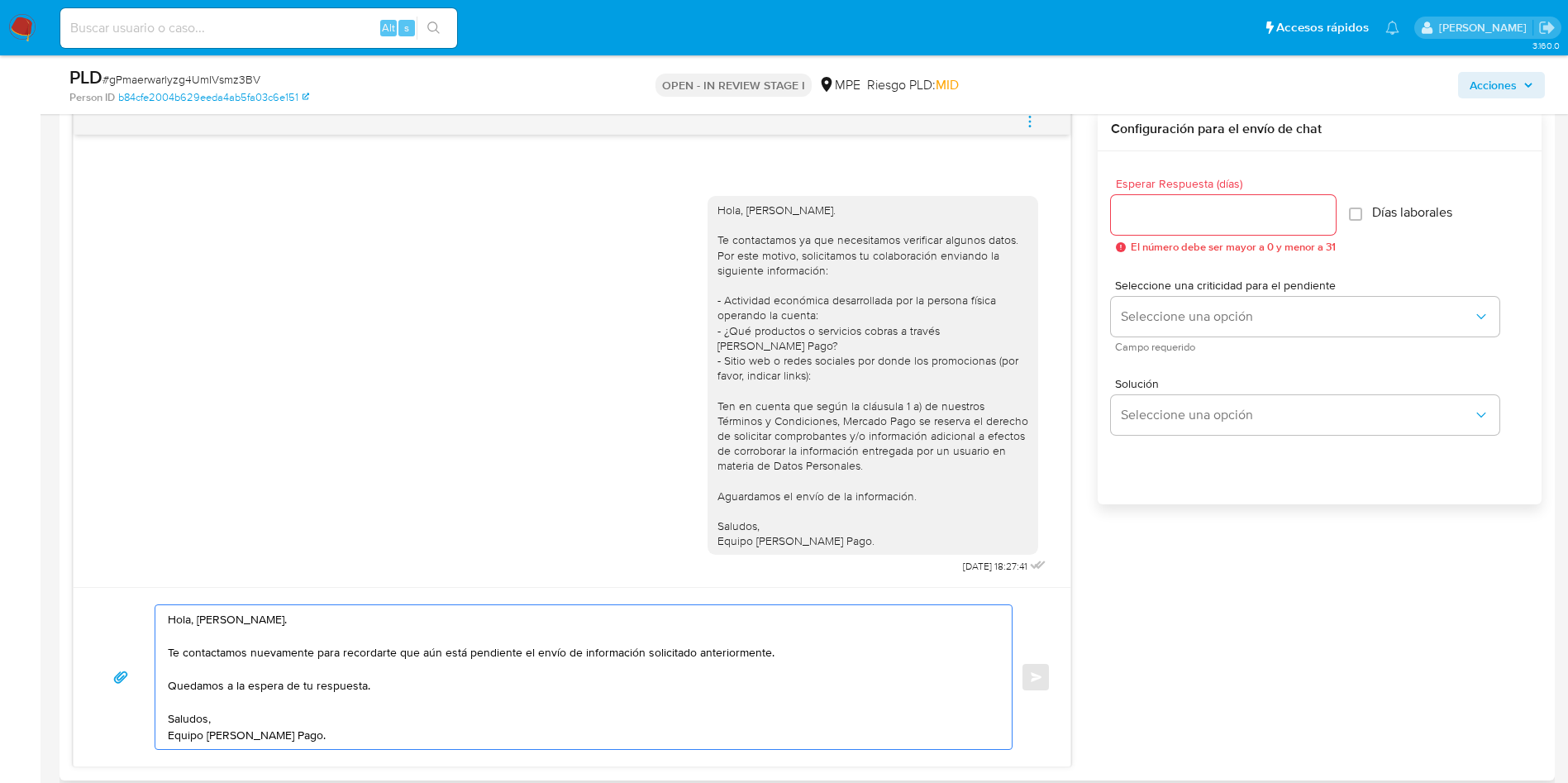
type textarea "Hola, Vitmer. Te contactamos nuevamente para recordarte que aún está pendiente …"
click at [1164, 219] on input "Esperar Respuesta (días)" at bounding box center [1224, 215] width 225 height 22
type input "3"
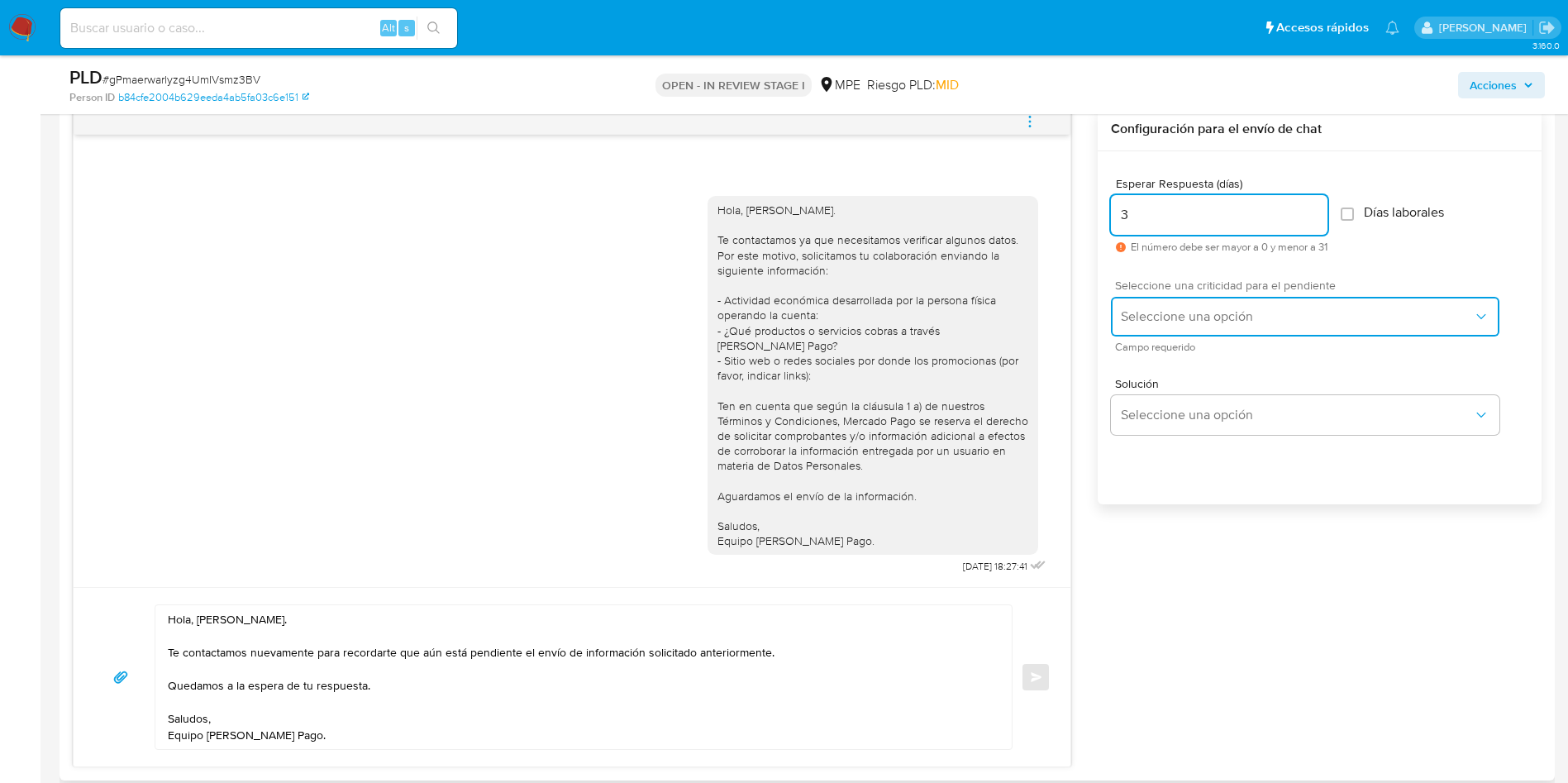
click at [1161, 316] on span "Seleccione una opción" at bounding box center [1297, 316] width 353 height 16
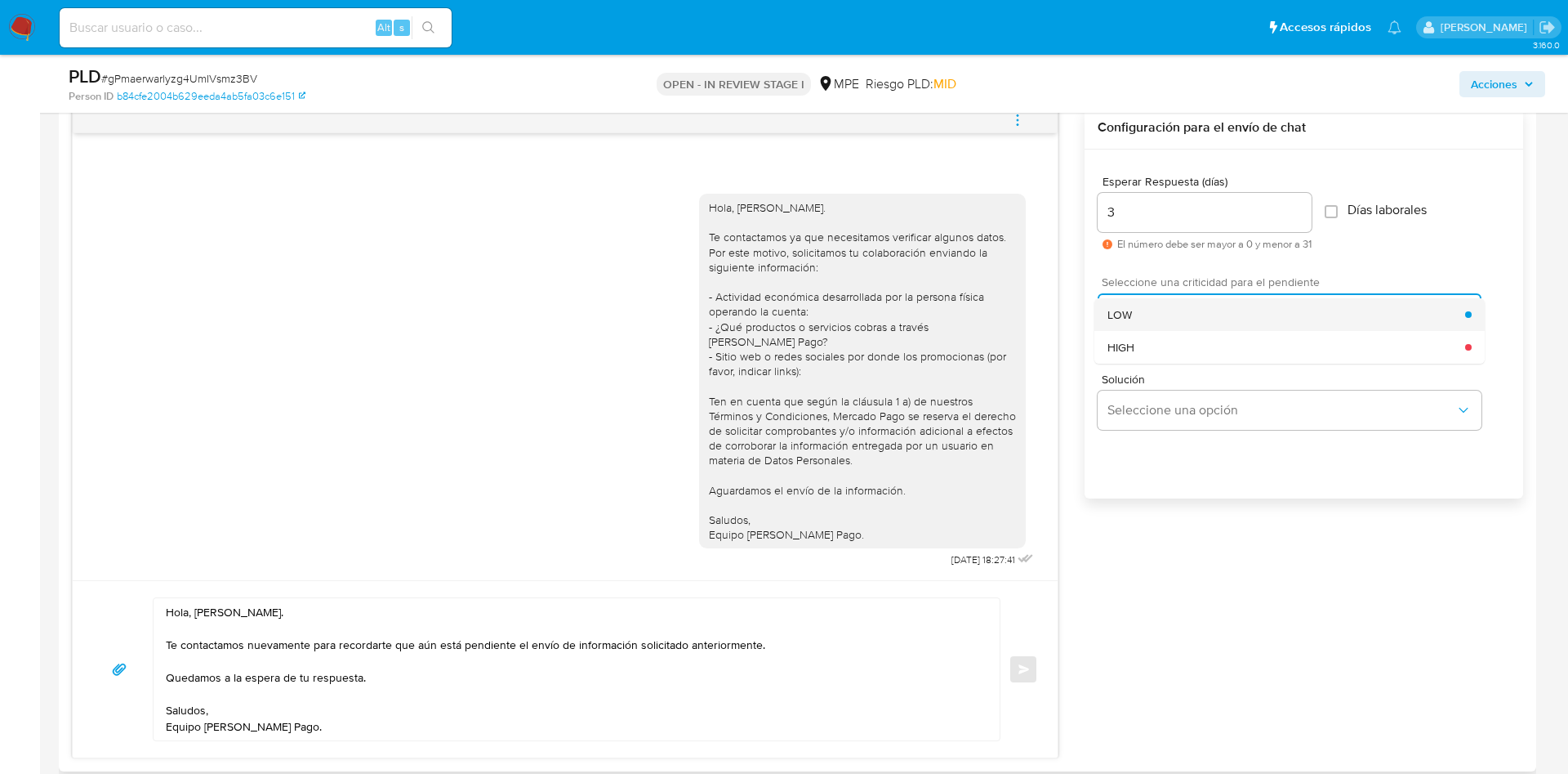
click at [1143, 308] on div "LOW" at bounding box center [1286, 314] width 358 height 33
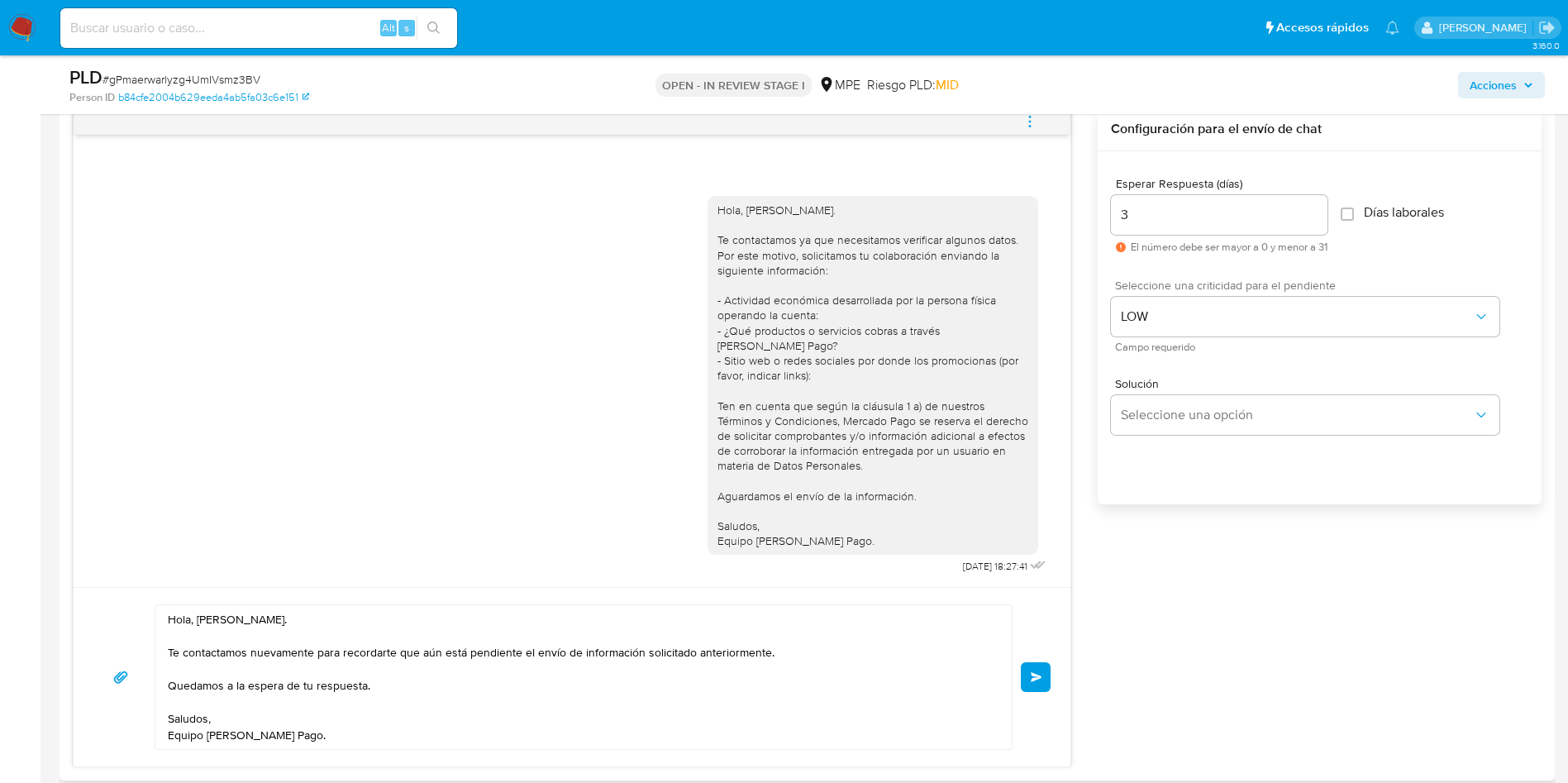
click at [1052, 681] on div "Hola, Vitmer. Te contactamos nuevamente para recordarte que aún está pendiente …" at bounding box center [572, 676] width 997 height 179
click at [1037, 677] on span "Enviar" at bounding box center [1036, 676] width 11 height 10
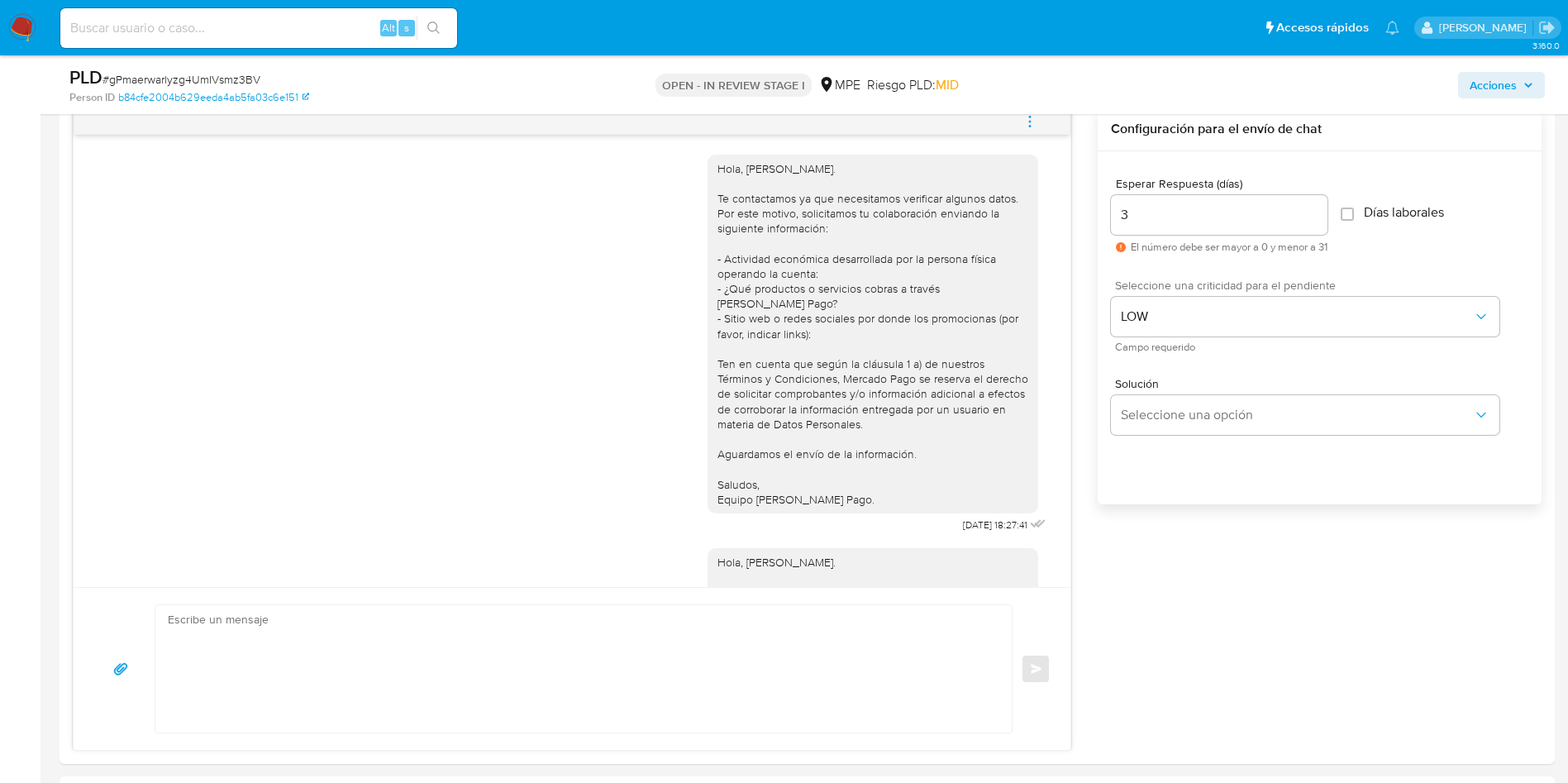
scroll to position [141, 0]
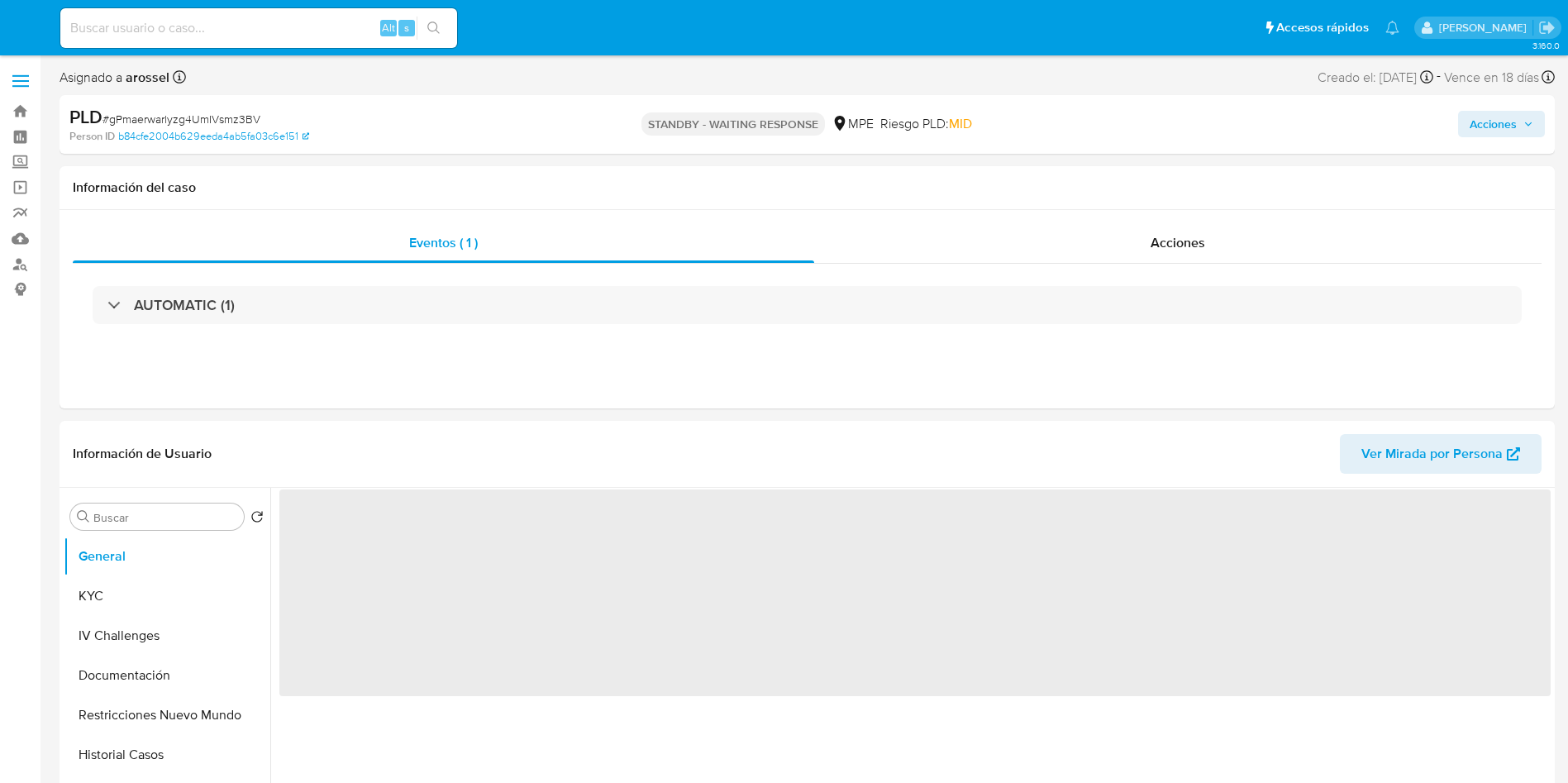
select select "10"
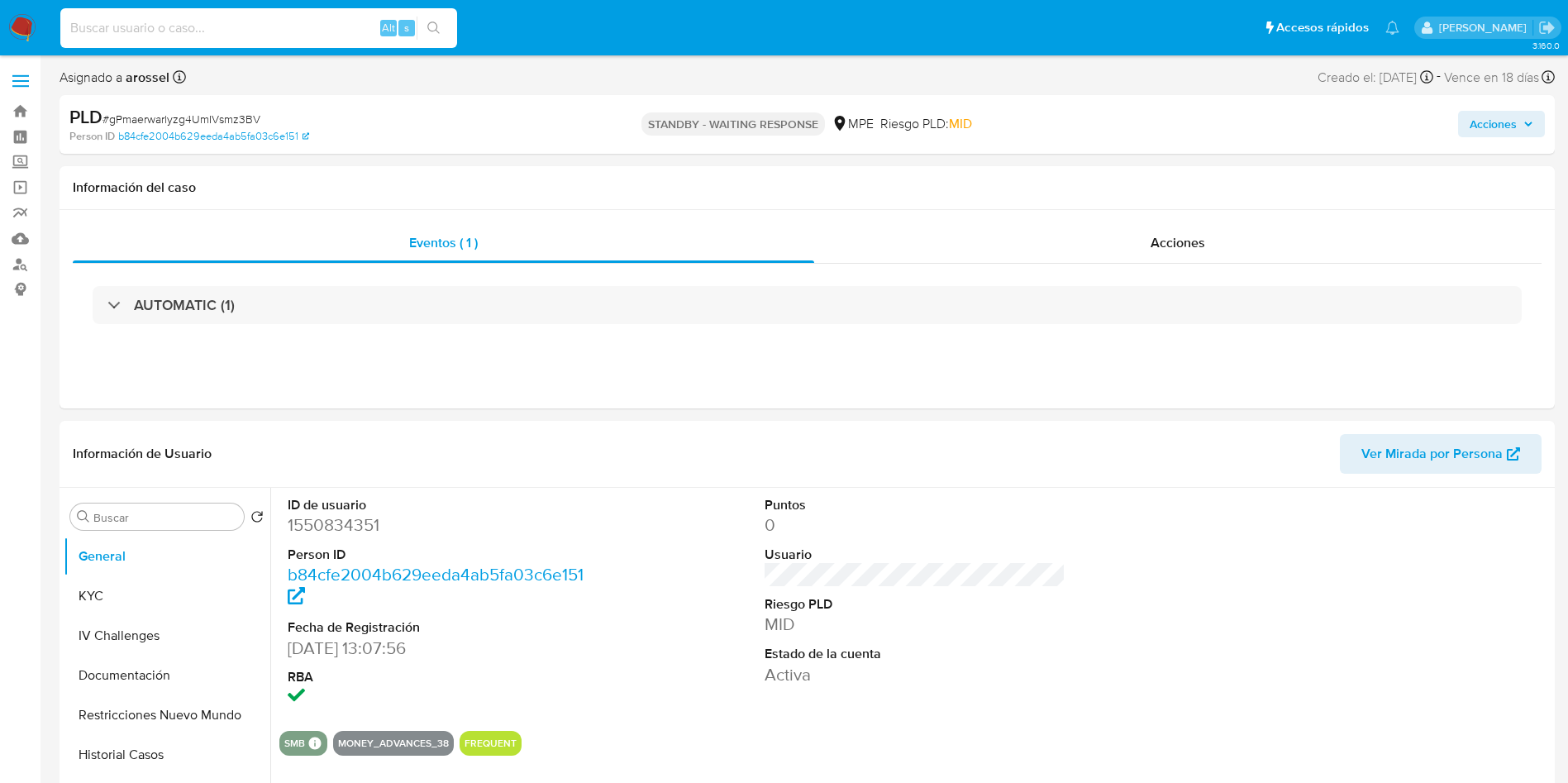
click at [345, 23] on input at bounding box center [259, 28] width 397 height 22
paste input "nFUGvB9qwTwrM4lJCVGcSgNk"
type input "nFUGvB9qwTwrM4lJCVGcSgNk"
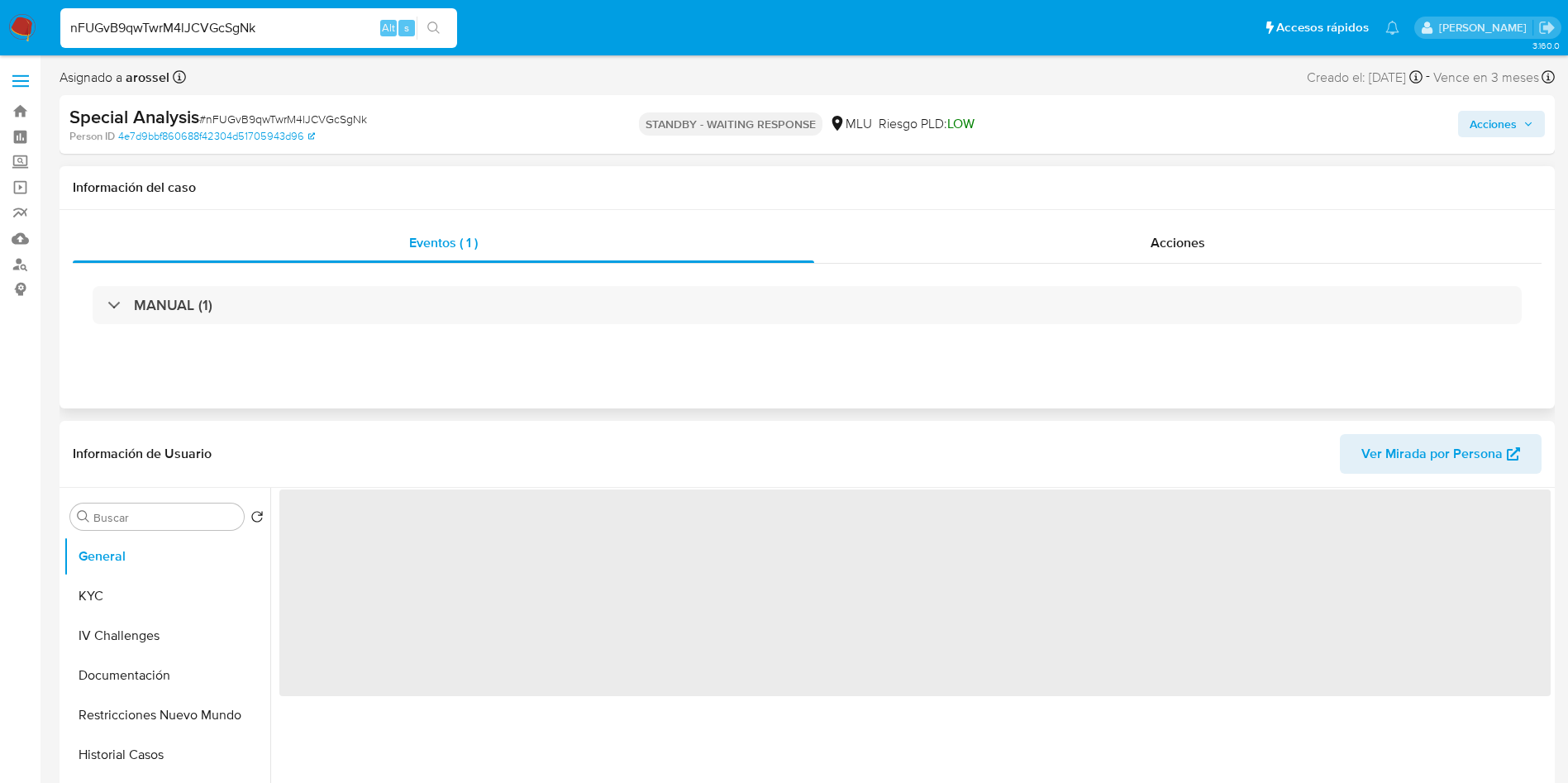
select select "10"
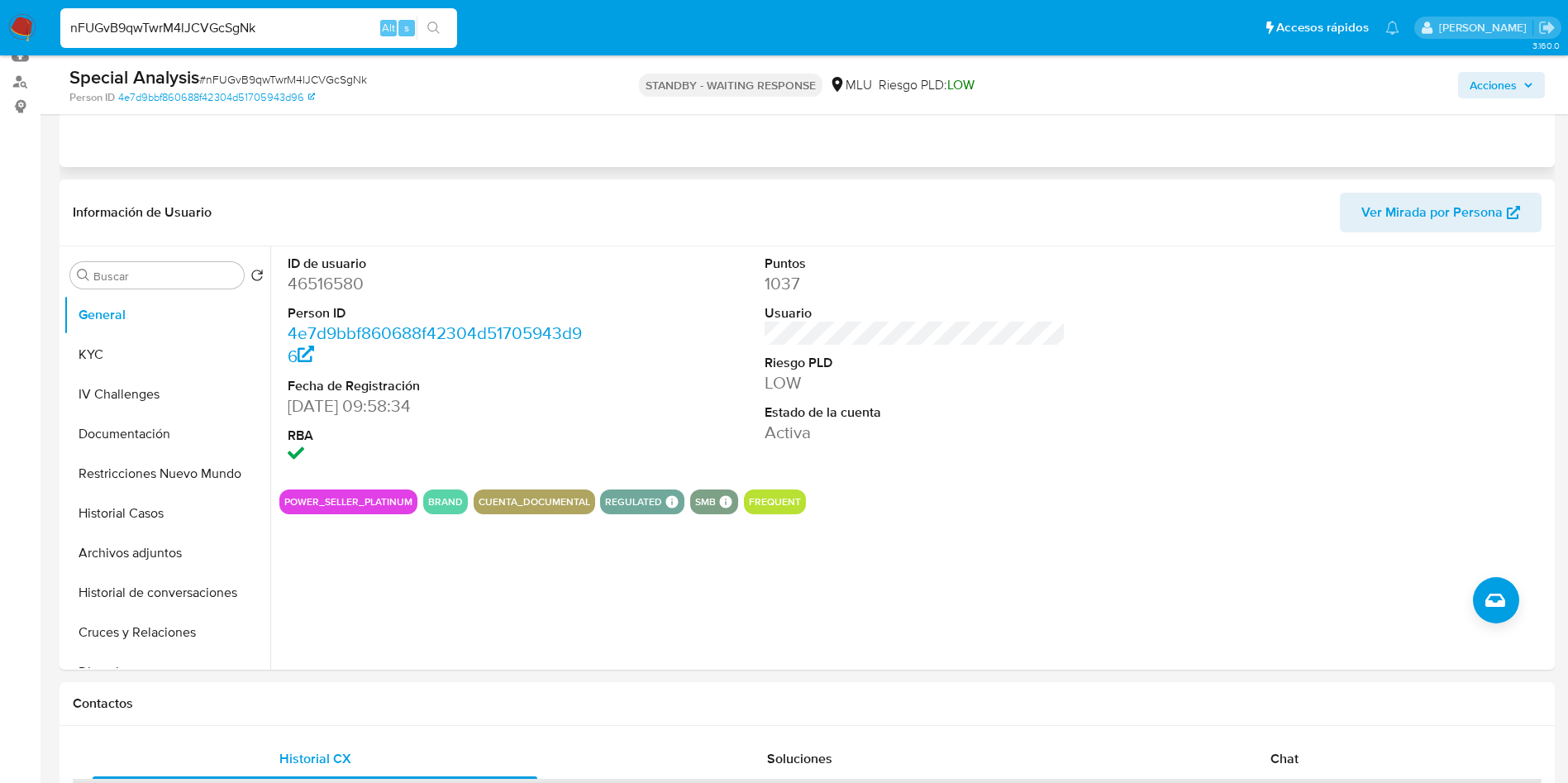
scroll to position [248, 0]
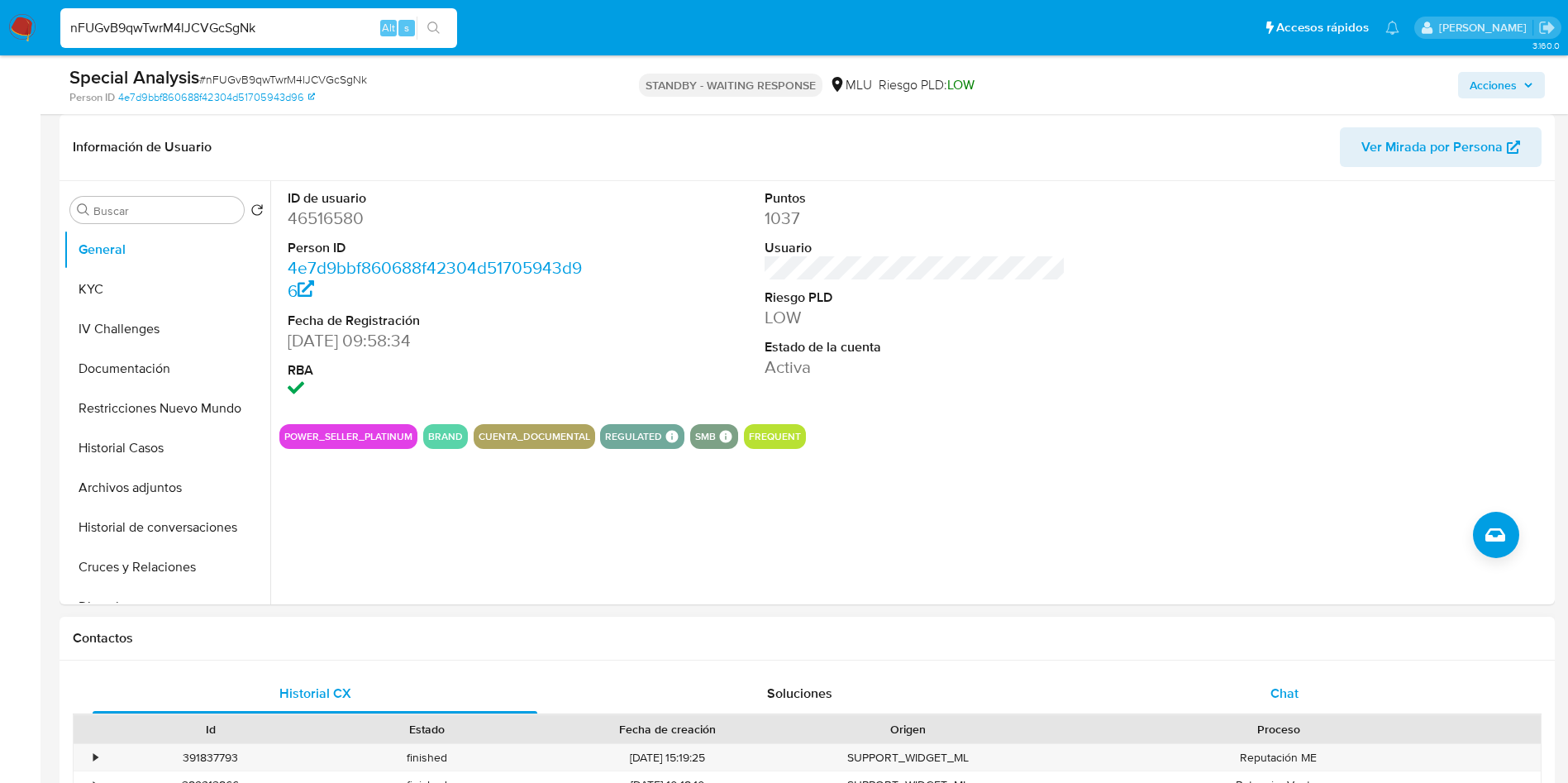
click at [1257, 690] on div "Chat" at bounding box center [1284, 694] width 444 height 40
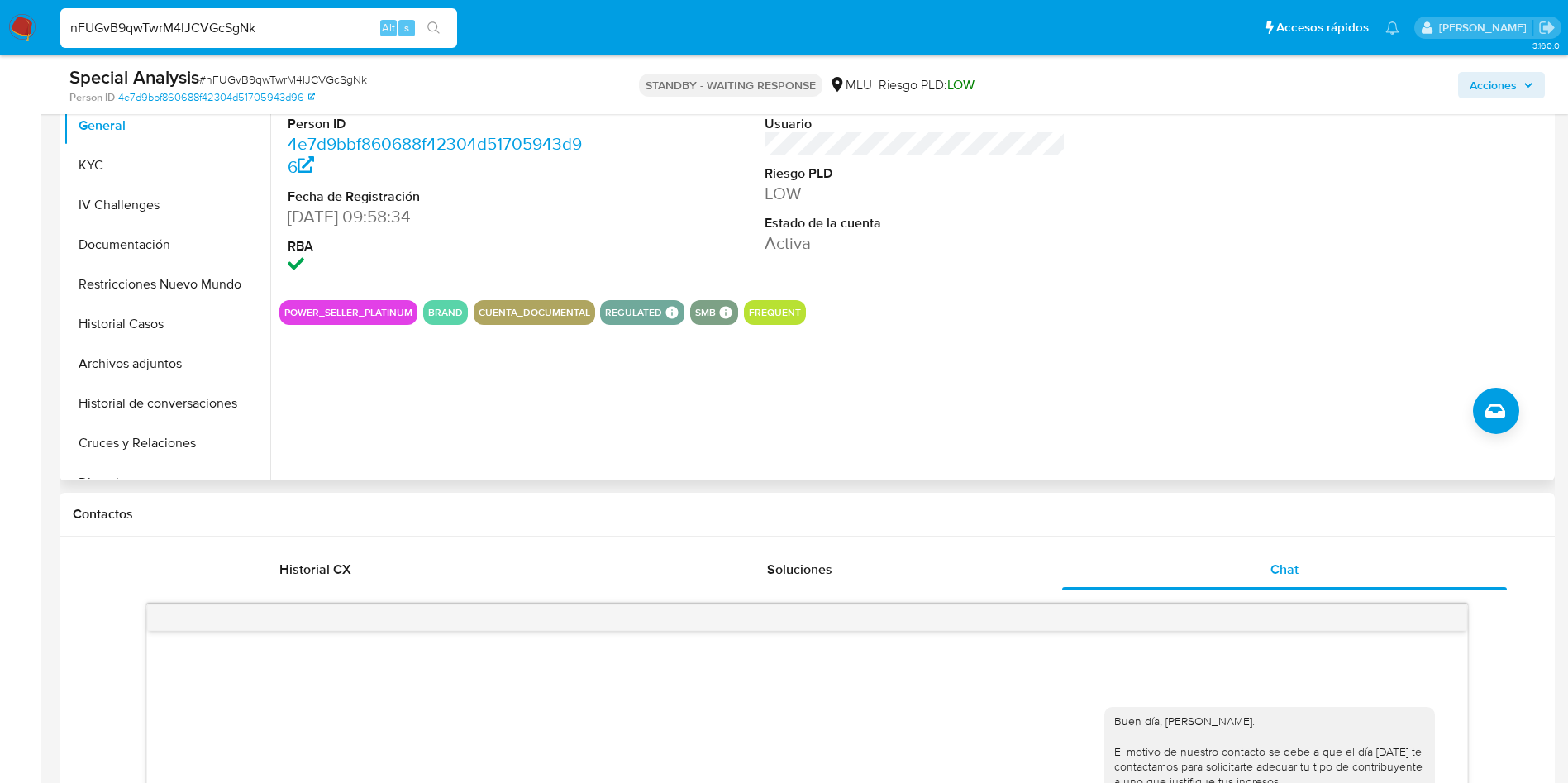
scroll to position [0, 0]
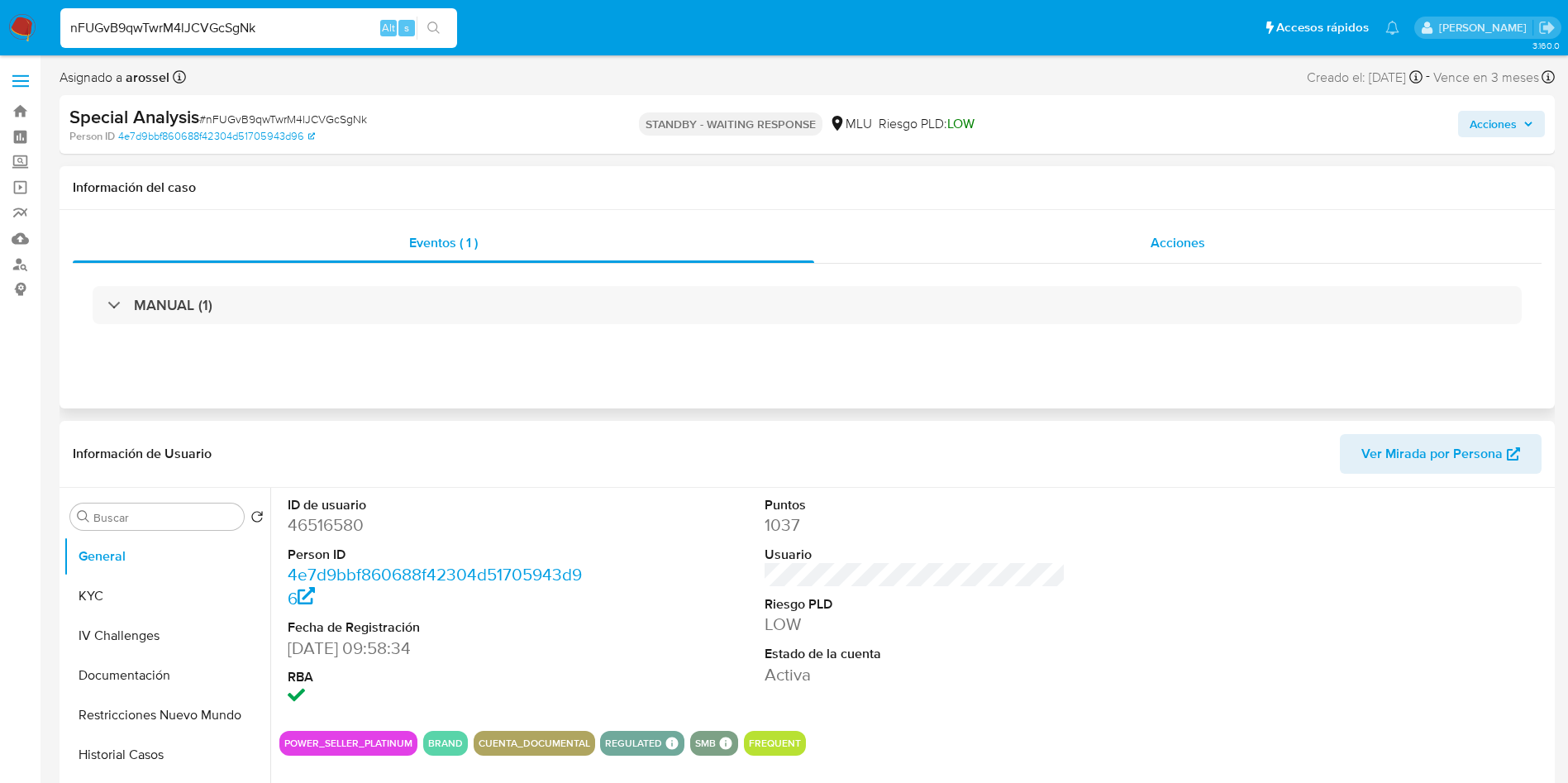
click at [1225, 249] on div "Acciones" at bounding box center [1178, 243] width 728 height 40
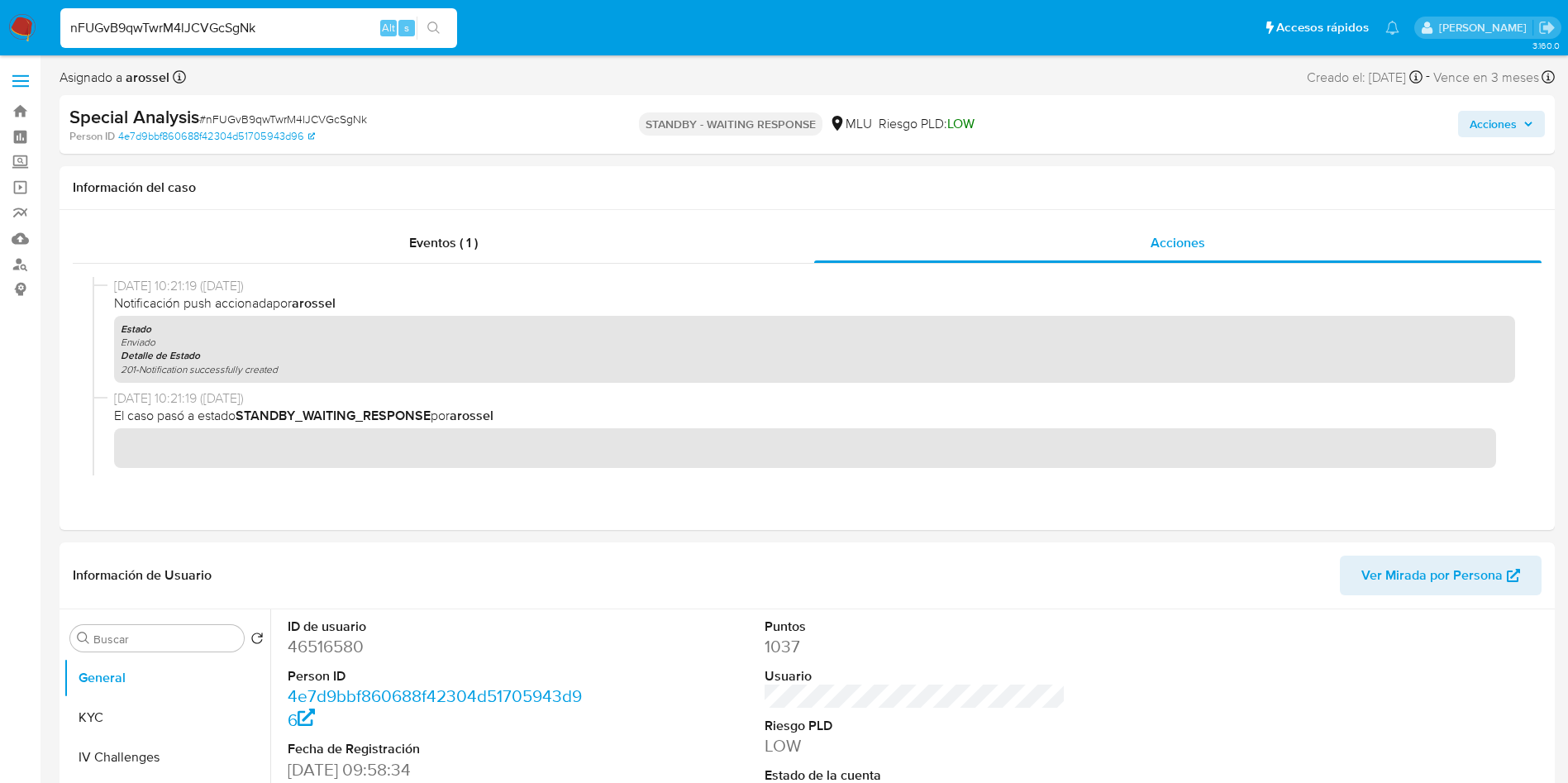
click at [340, 29] on input "nFUGvB9qwTwrM4lJCVGcSgNk" at bounding box center [259, 28] width 397 height 22
paste input "Shk1DkTXCfSLogt9rQ71ccTN"
type input "Shk1DkTXCfSLogt9rQ71ccTN"
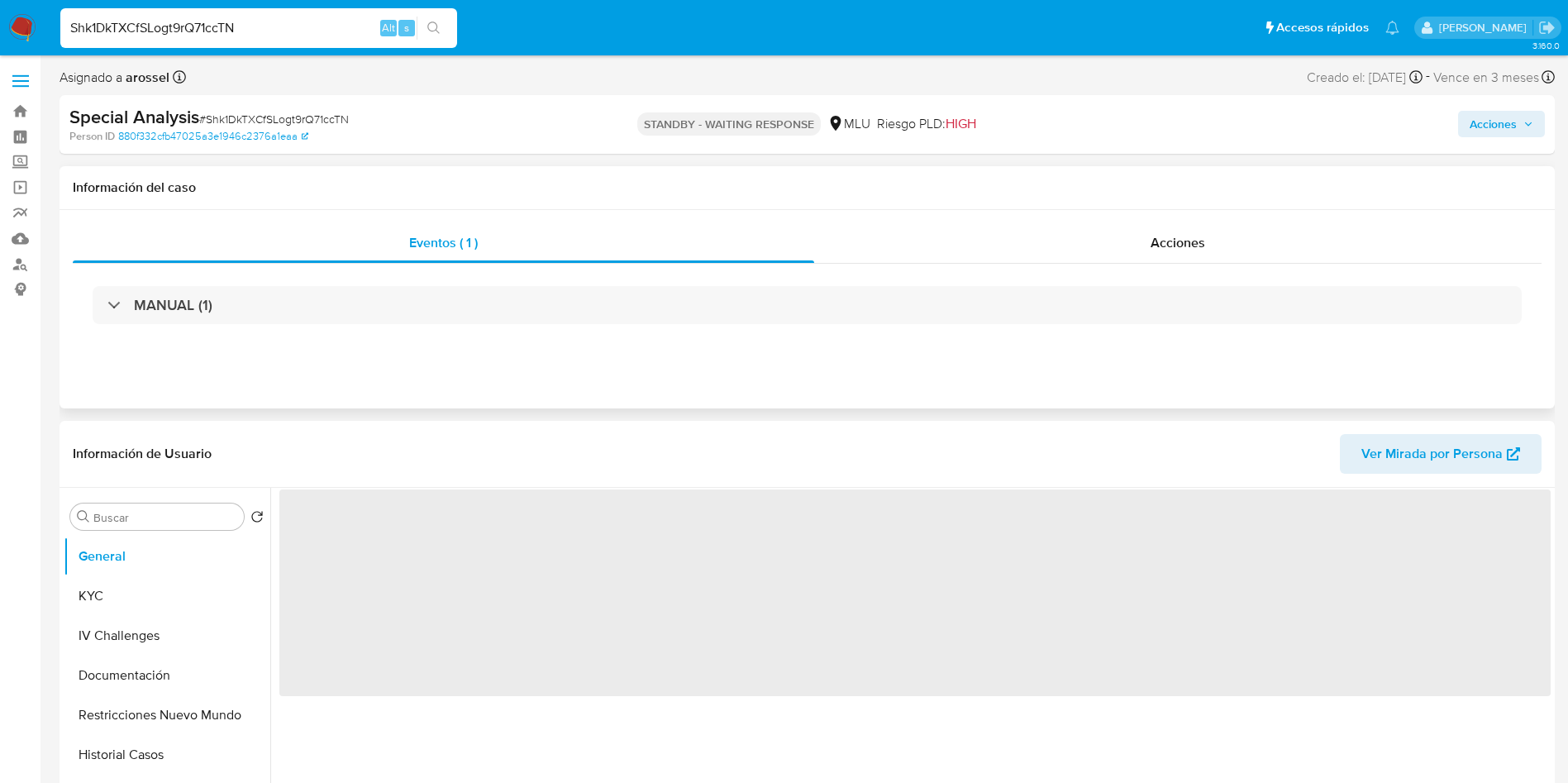
select select "10"
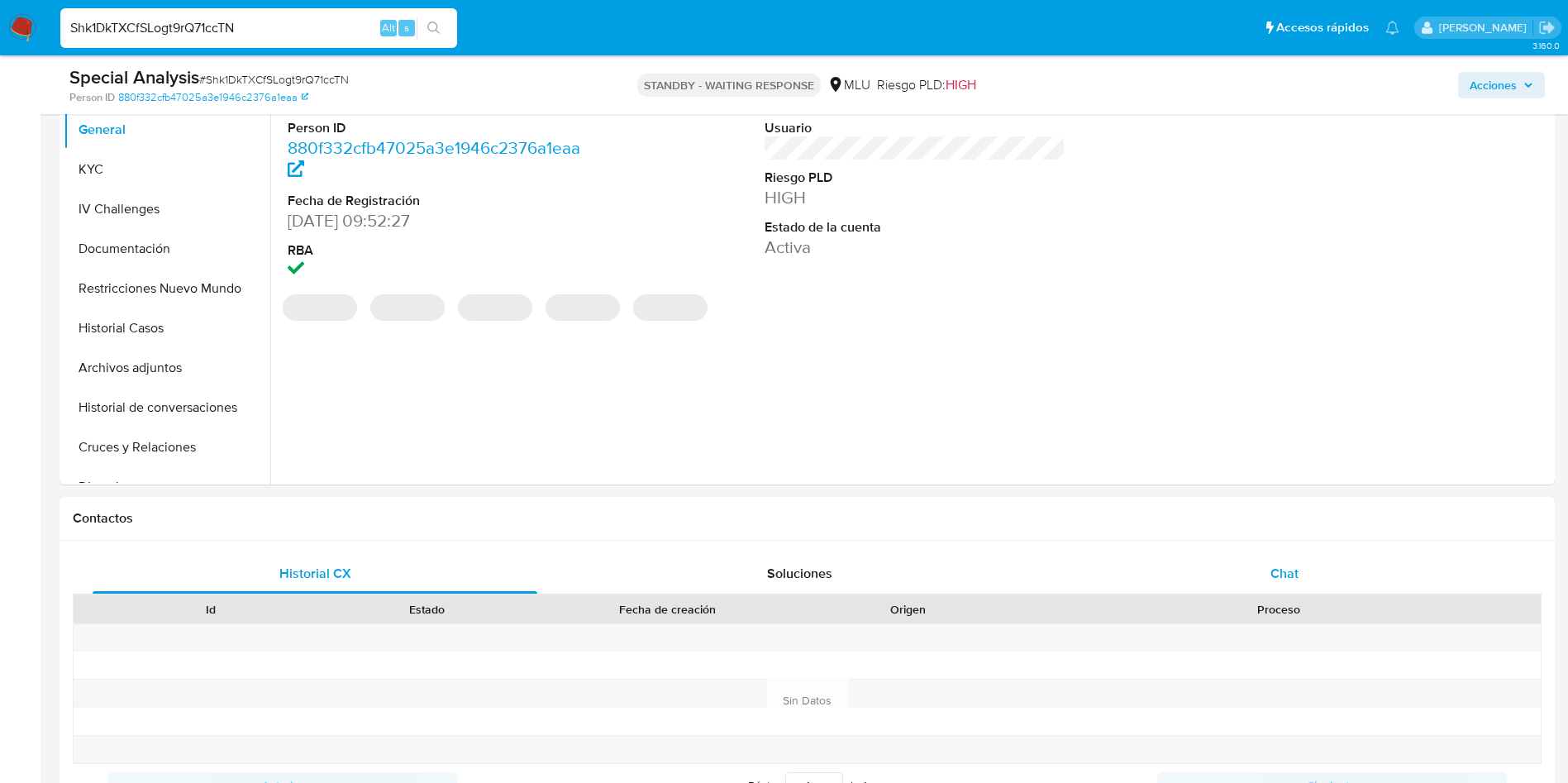
scroll to position [372, 0]
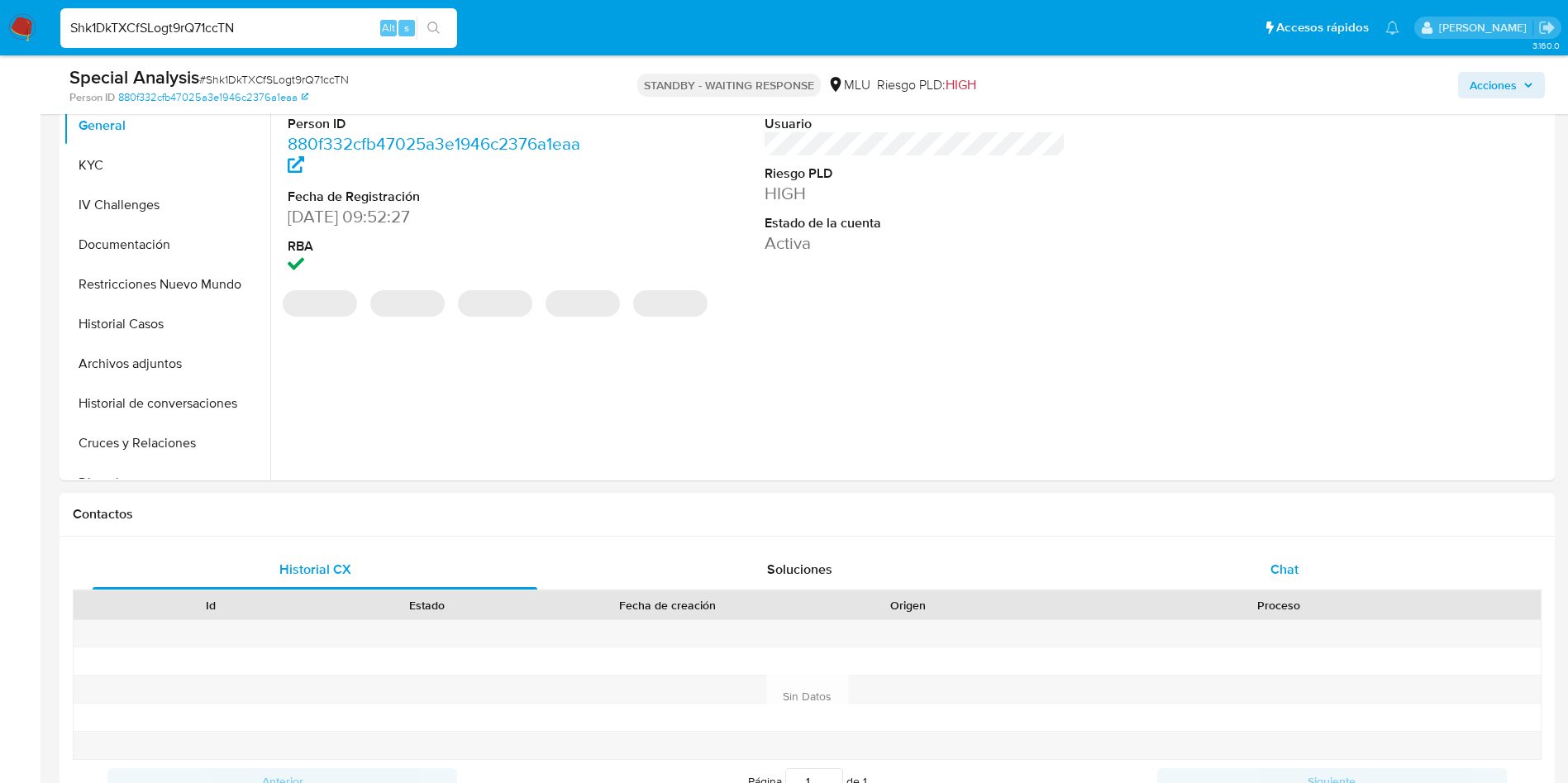
click at [1273, 582] on div "Chat" at bounding box center [1284, 570] width 444 height 40
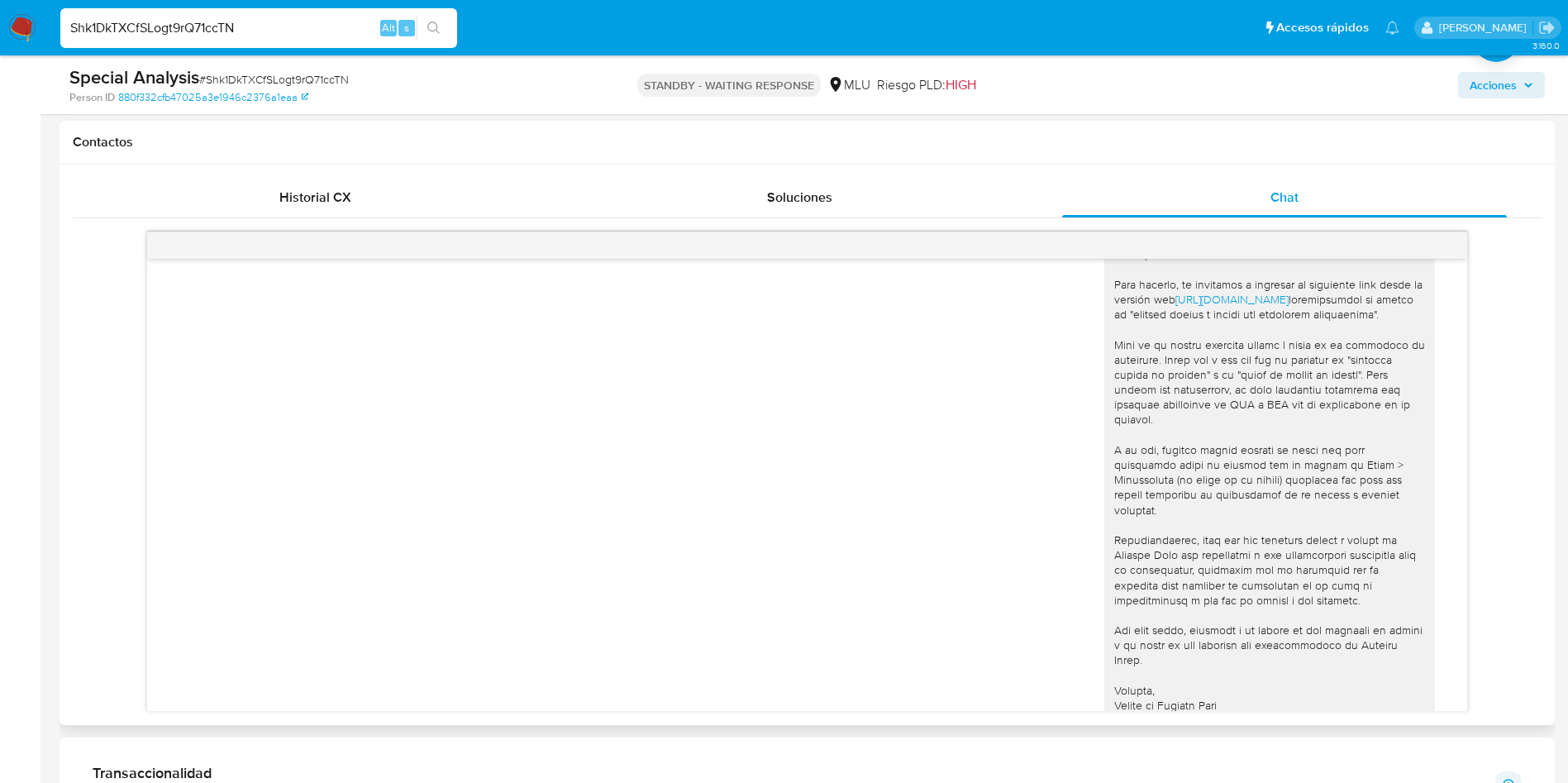
scroll to position [930, 0]
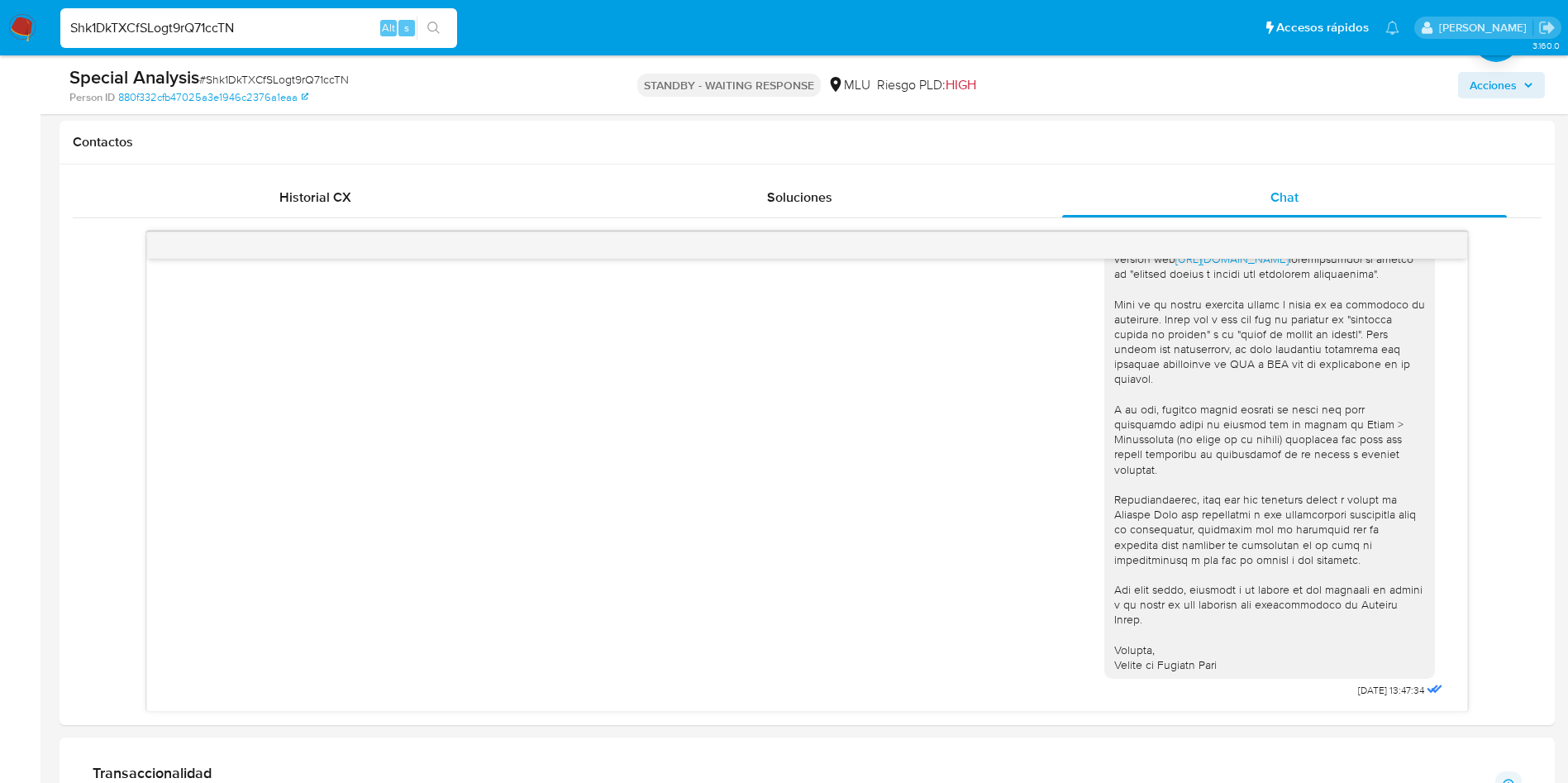
click at [303, 28] on input "Shk1DkTXCfSLogt9rQ71ccTN" at bounding box center [259, 28] width 397 height 22
paste input "MssbpjP0EzOAUfXvREfpgj75"
type input "MssbpjP0EzOAUfXvREfpgj75"
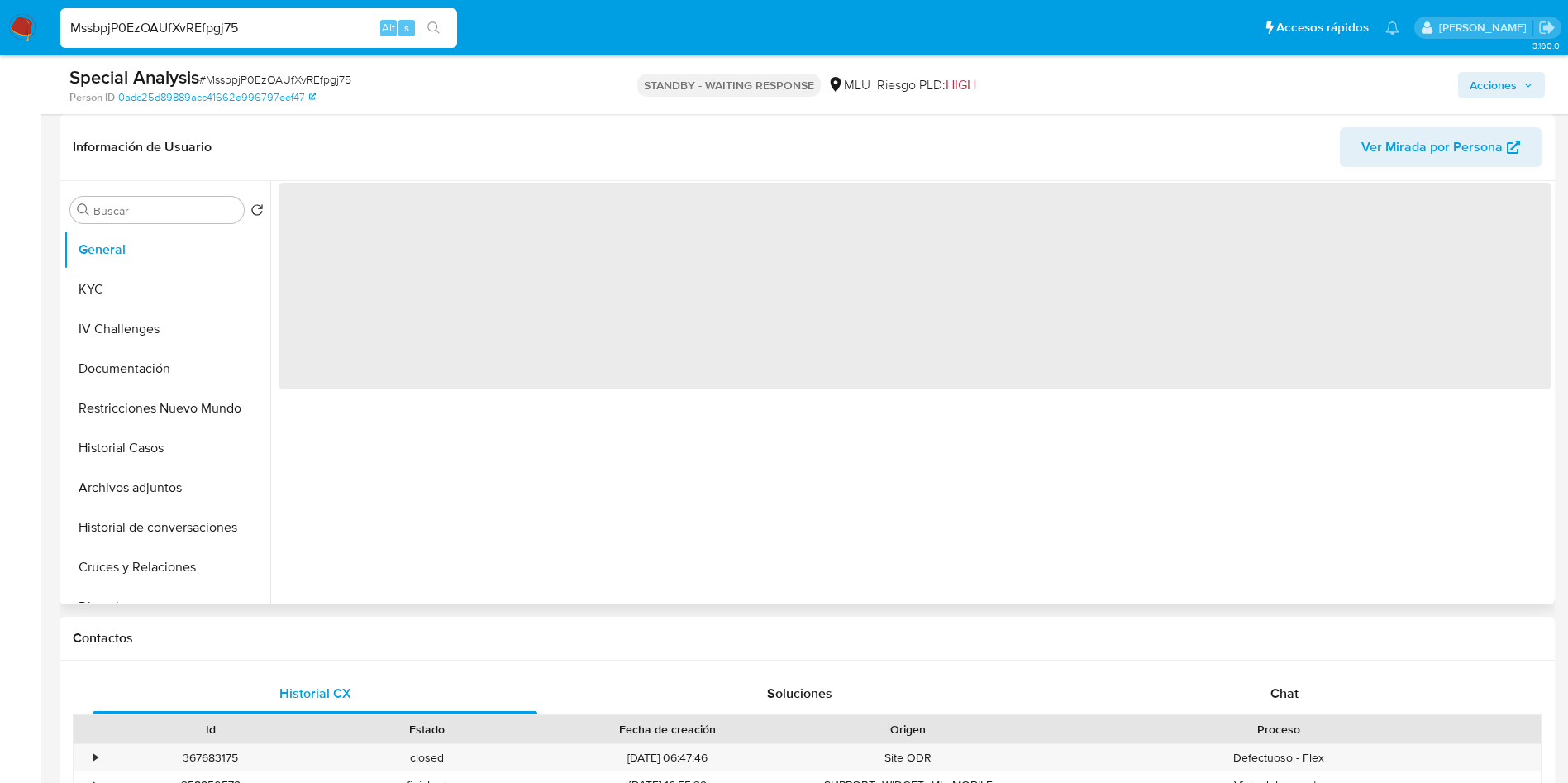
select select "10"
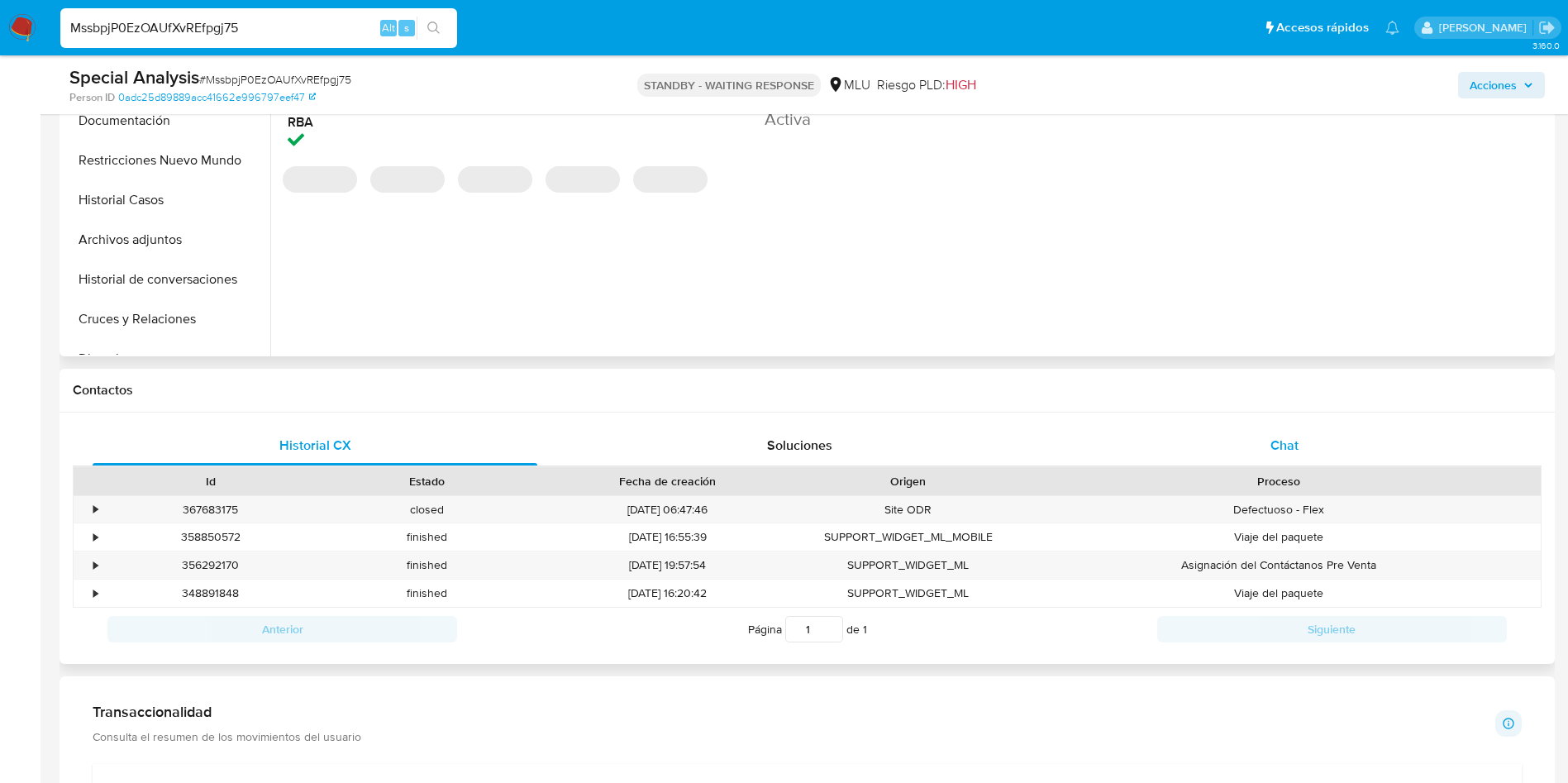
click at [1260, 439] on div "Chat" at bounding box center [1284, 445] width 444 height 40
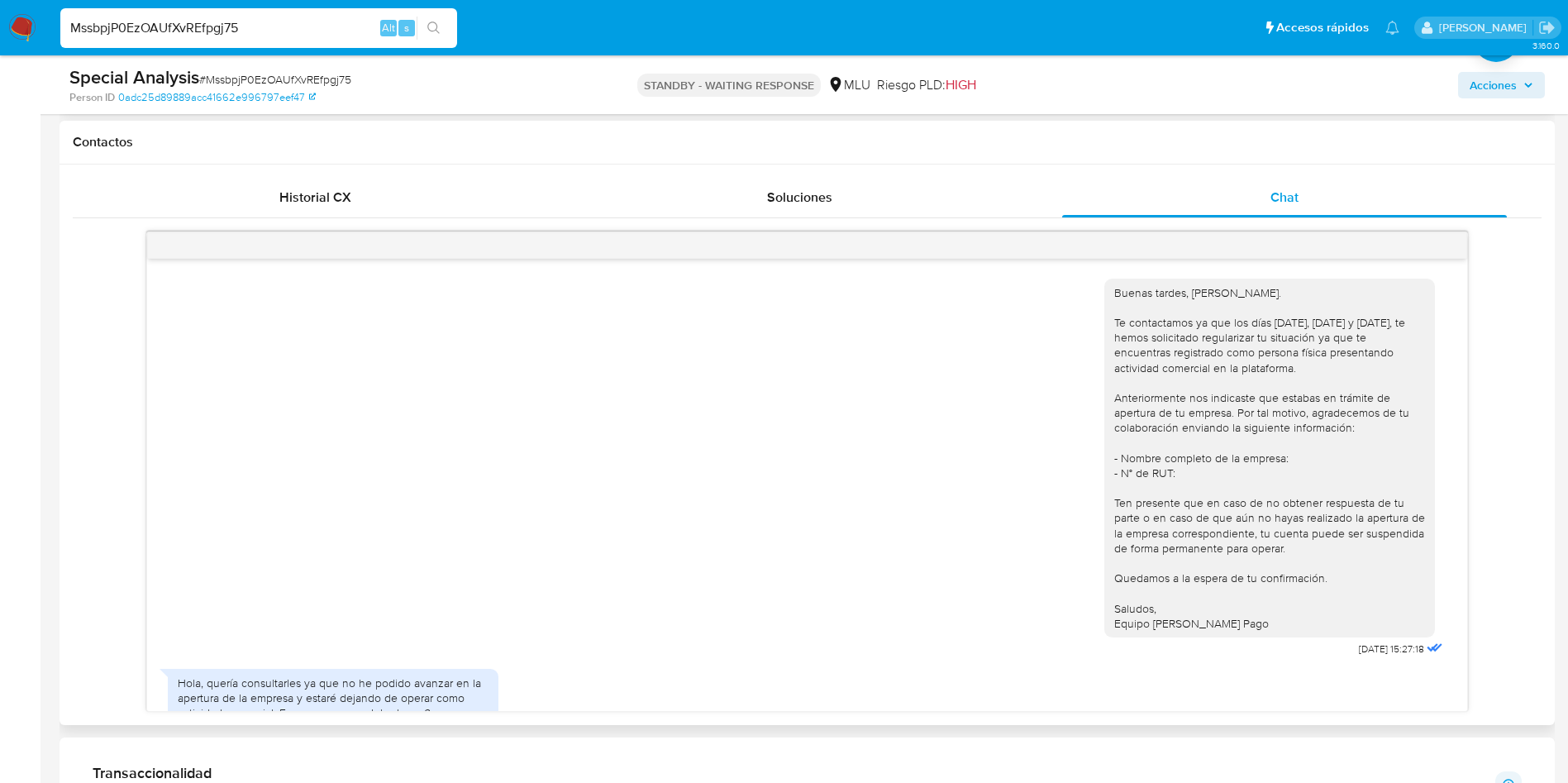
scroll to position [711, 0]
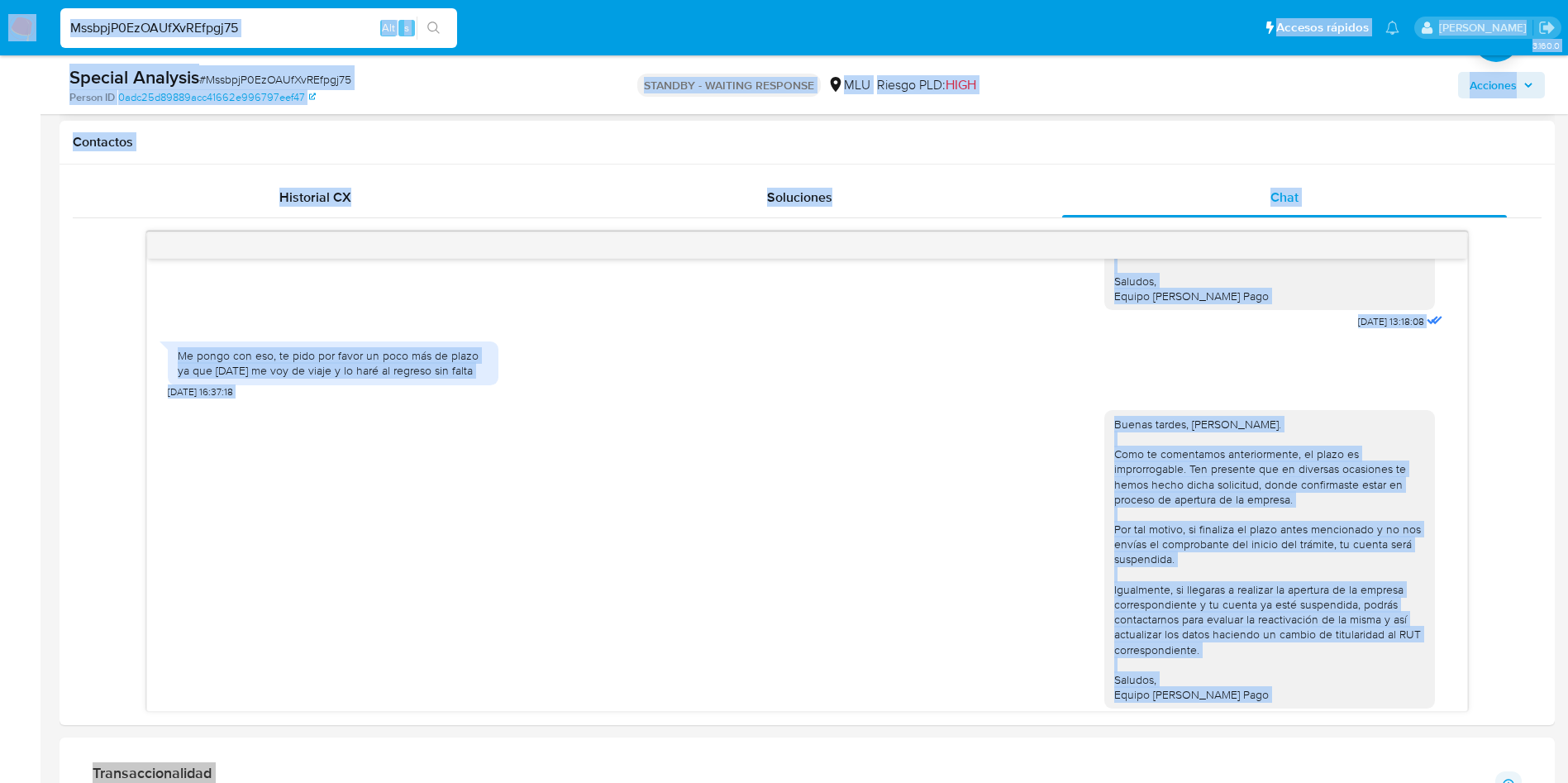
click at [321, 27] on input "MssbpjP0EzOAUfXvREfpgj75" at bounding box center [259, 28] width 397 height 22
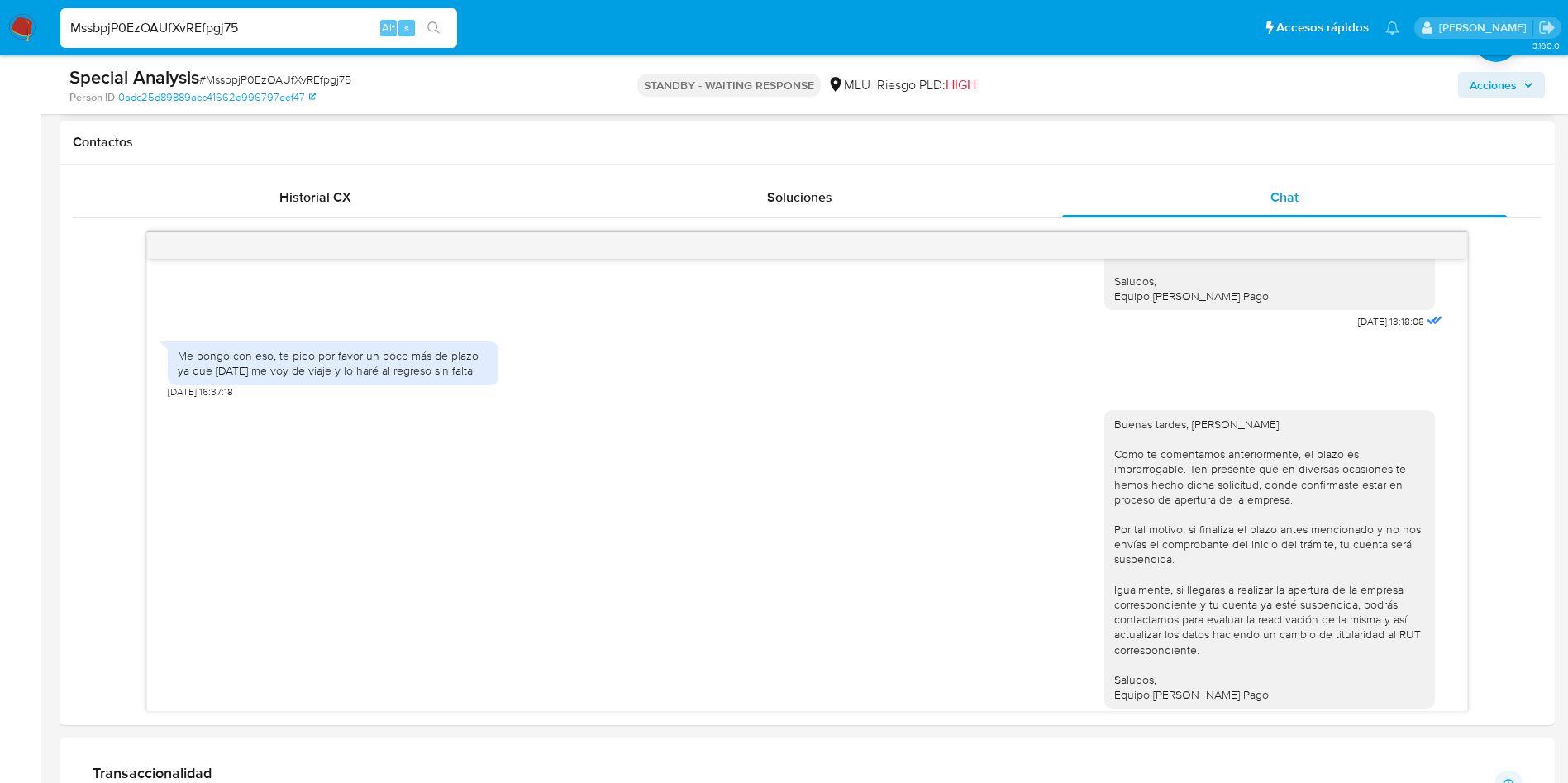
paste input "EbxYMEFD0cXWzrLRLdWc1pmZ"
type input "EbxYMEFD0cXWzrLRLdWc1pmZ"
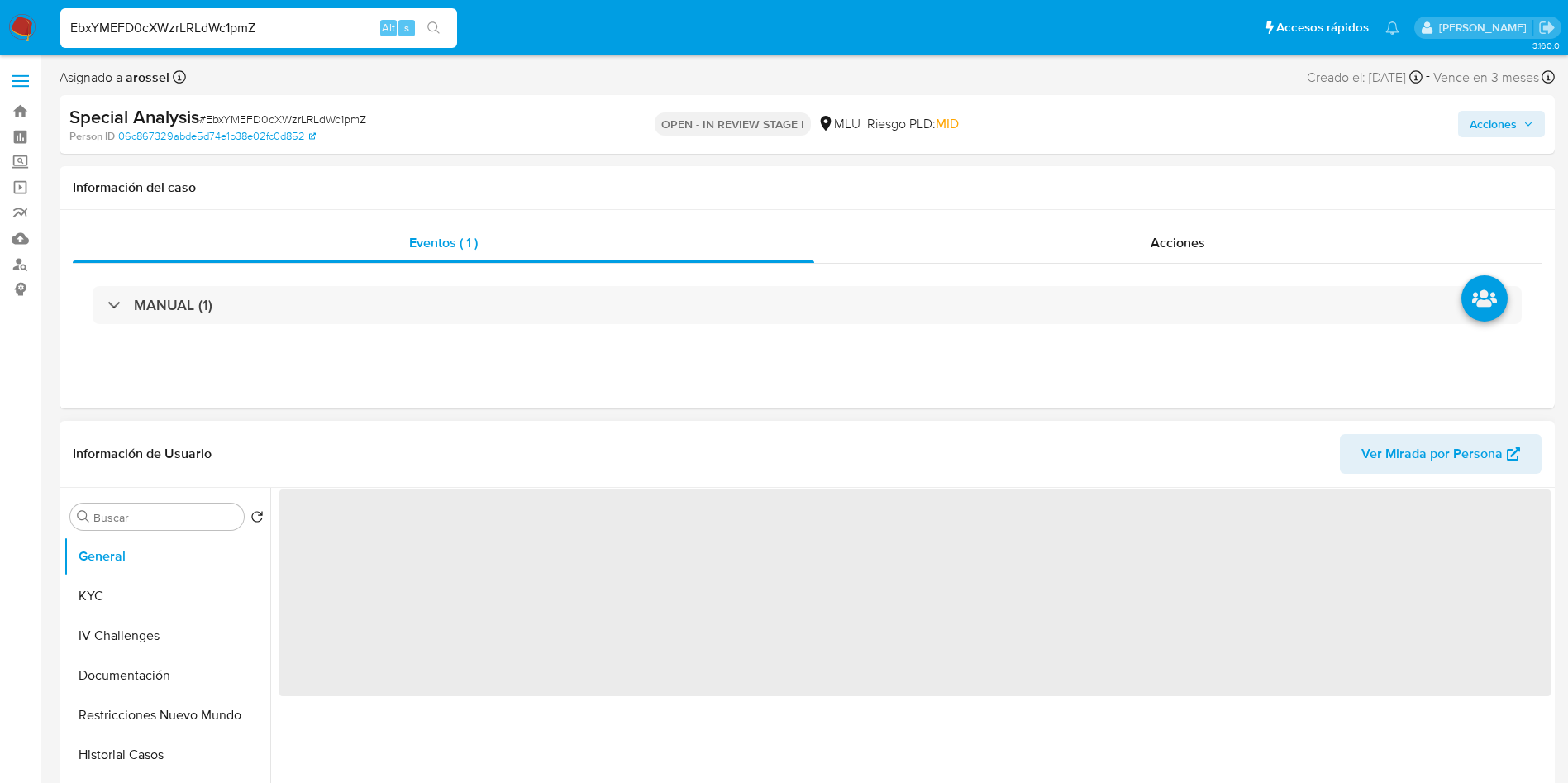
select select "10"
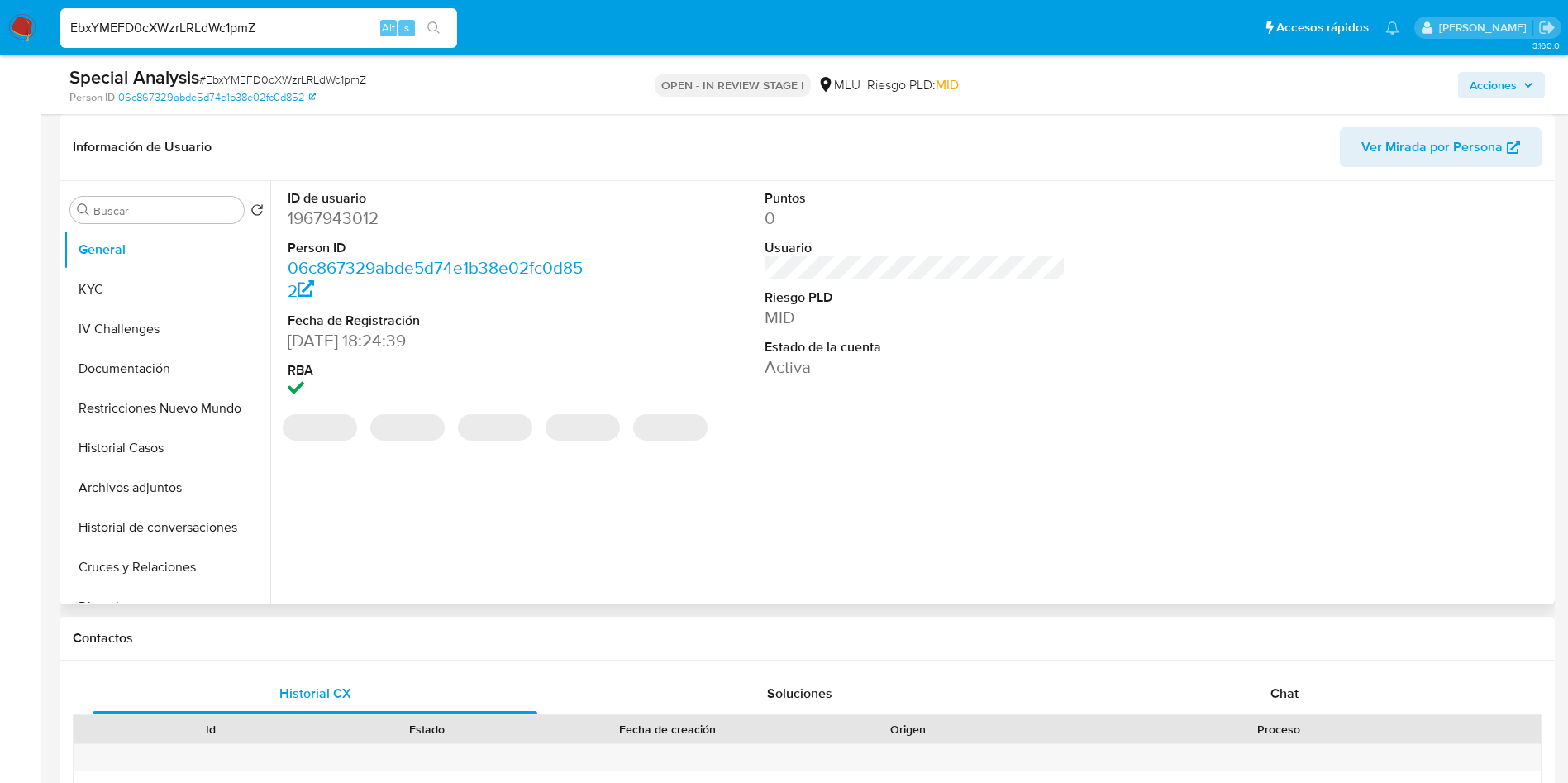
scroll to position [372, 0]
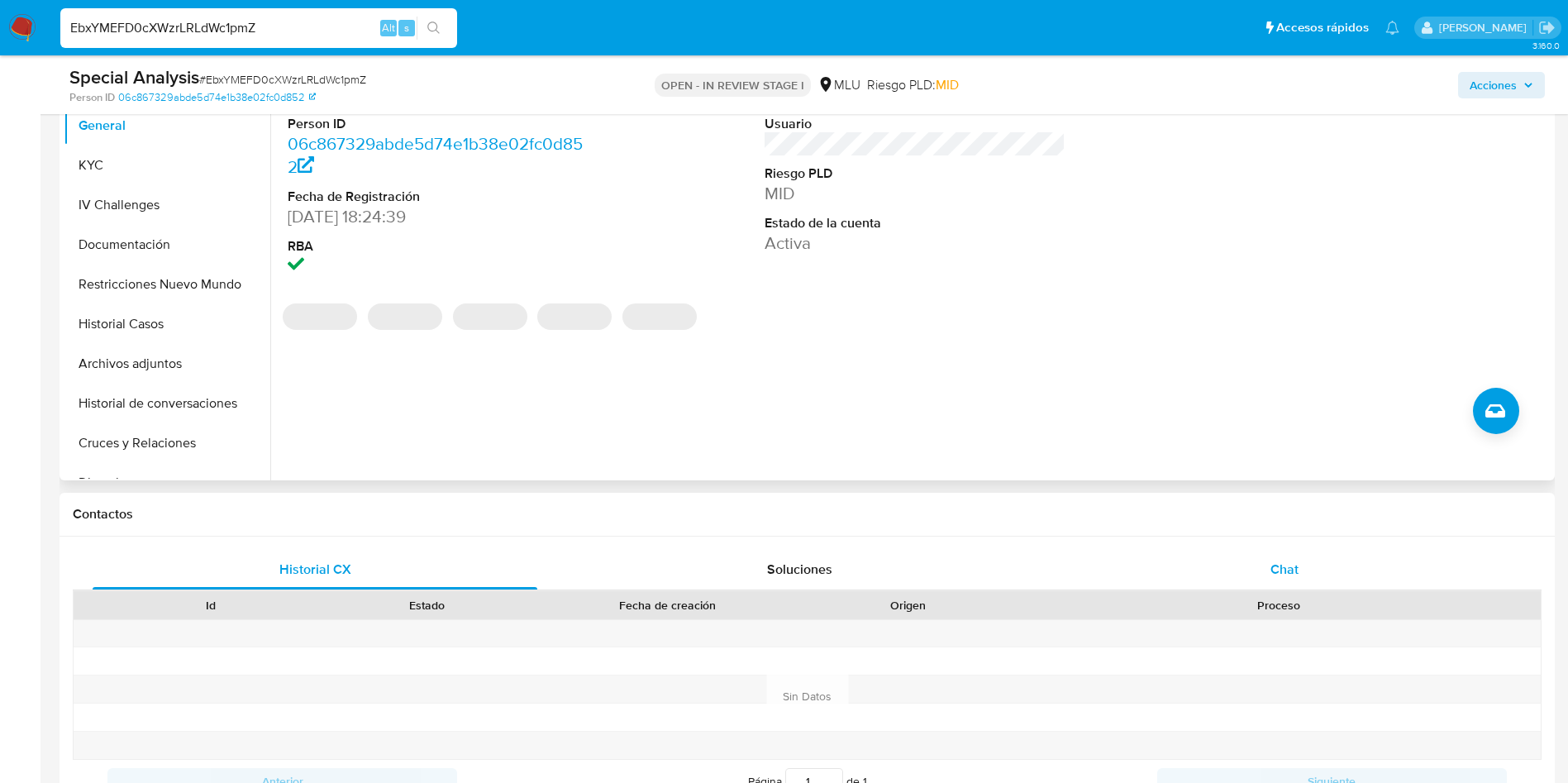
click at [1299, 550] on div "Chat" at bounding box center [1284, 570] width 444 height 40
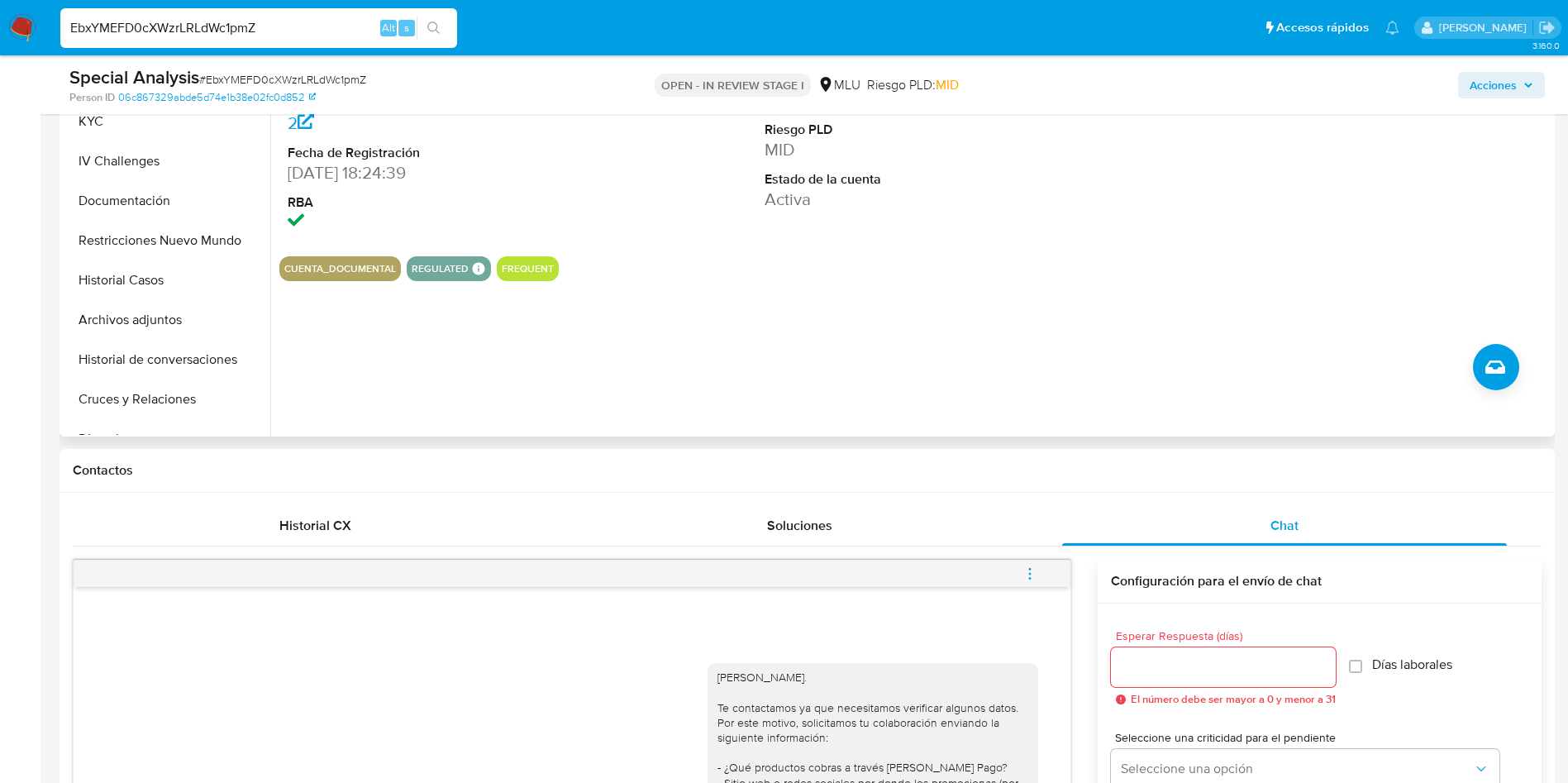
scroll to position [124, 0]
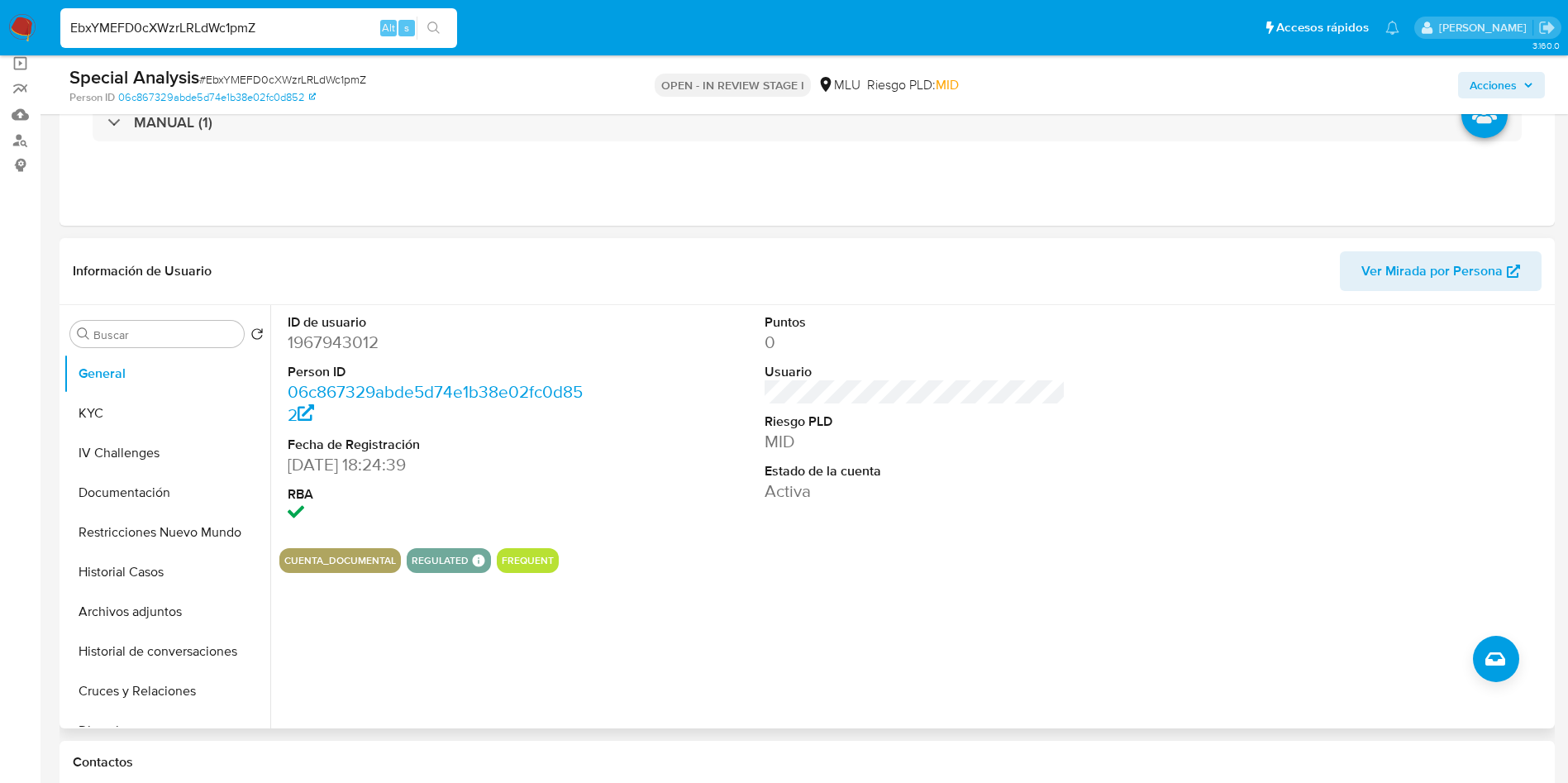
click at [345, 343] on dd "1967943012" at bounding box center [438, 342] width 301 height 23
click at [337, 342] on dd "1967943012" at bounding box center [438, 342] width 301 height 23
click at [323, 333] on dd "1967943012" at bounding box center [438, 342] width 301 height 23
click at [327, 338] on dd "1967943012" at bounding box center [438, 342] width 301 height 23
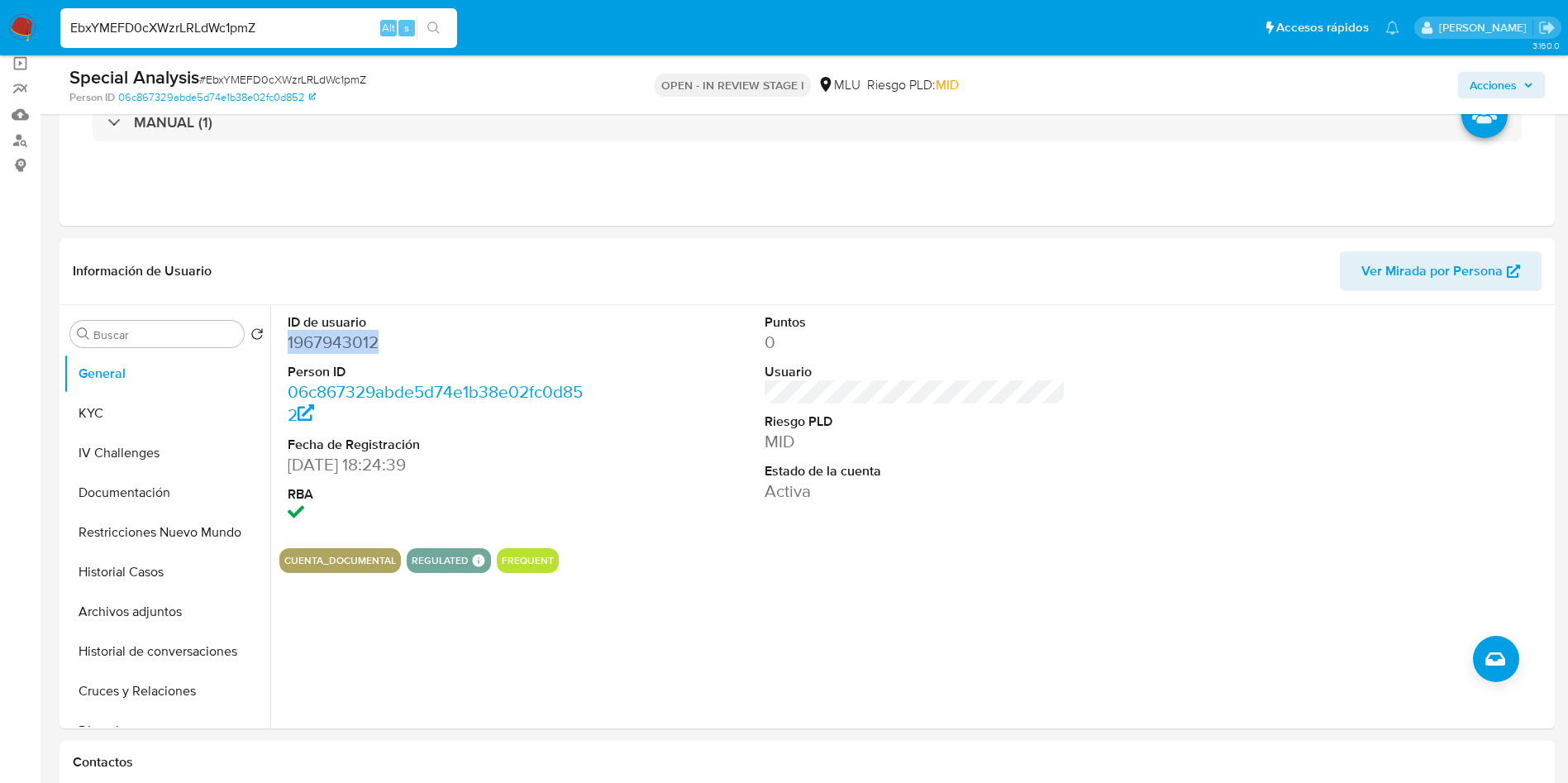
copy dd "1967943012"
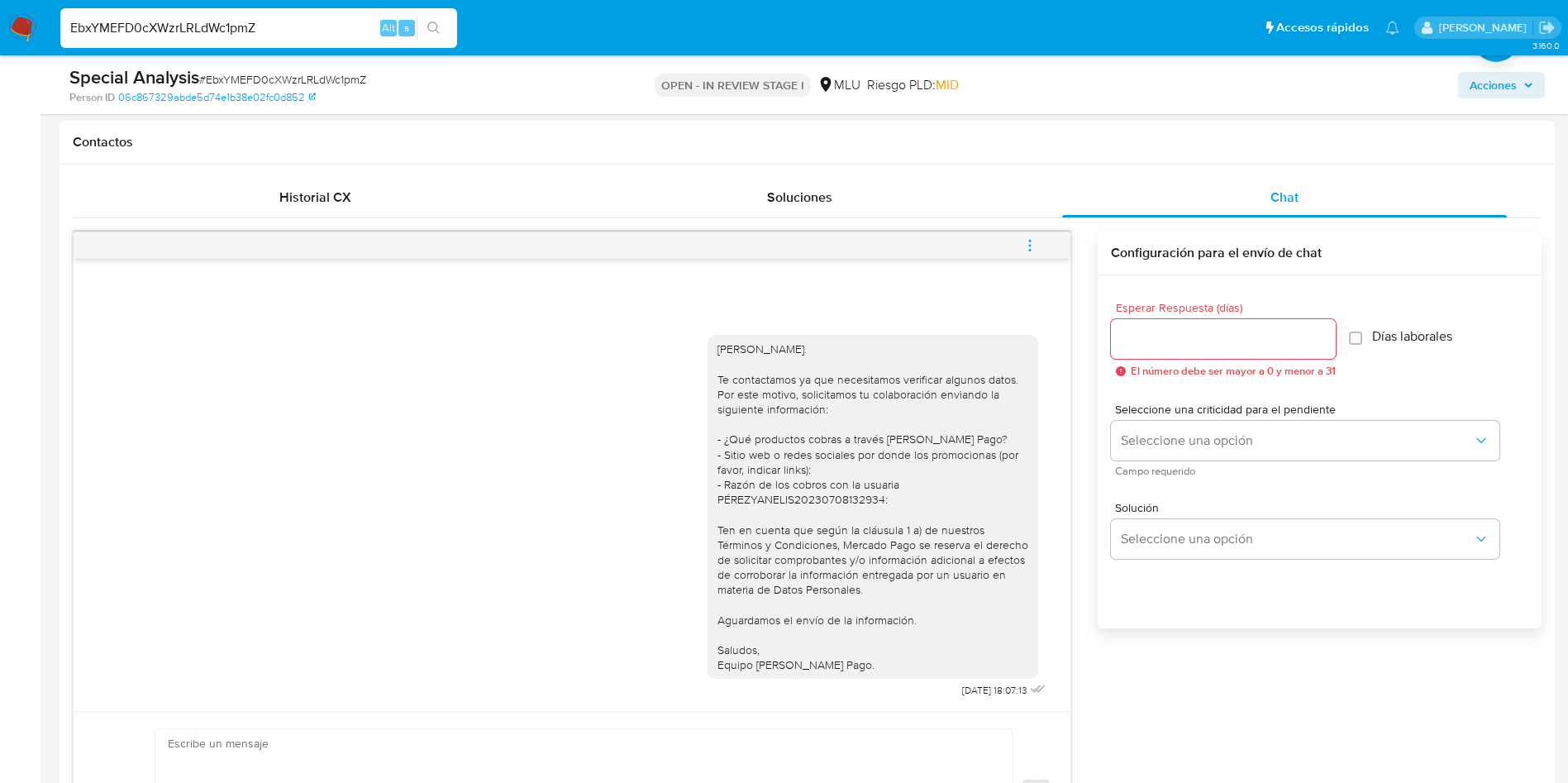
scroll to position [992, 0]
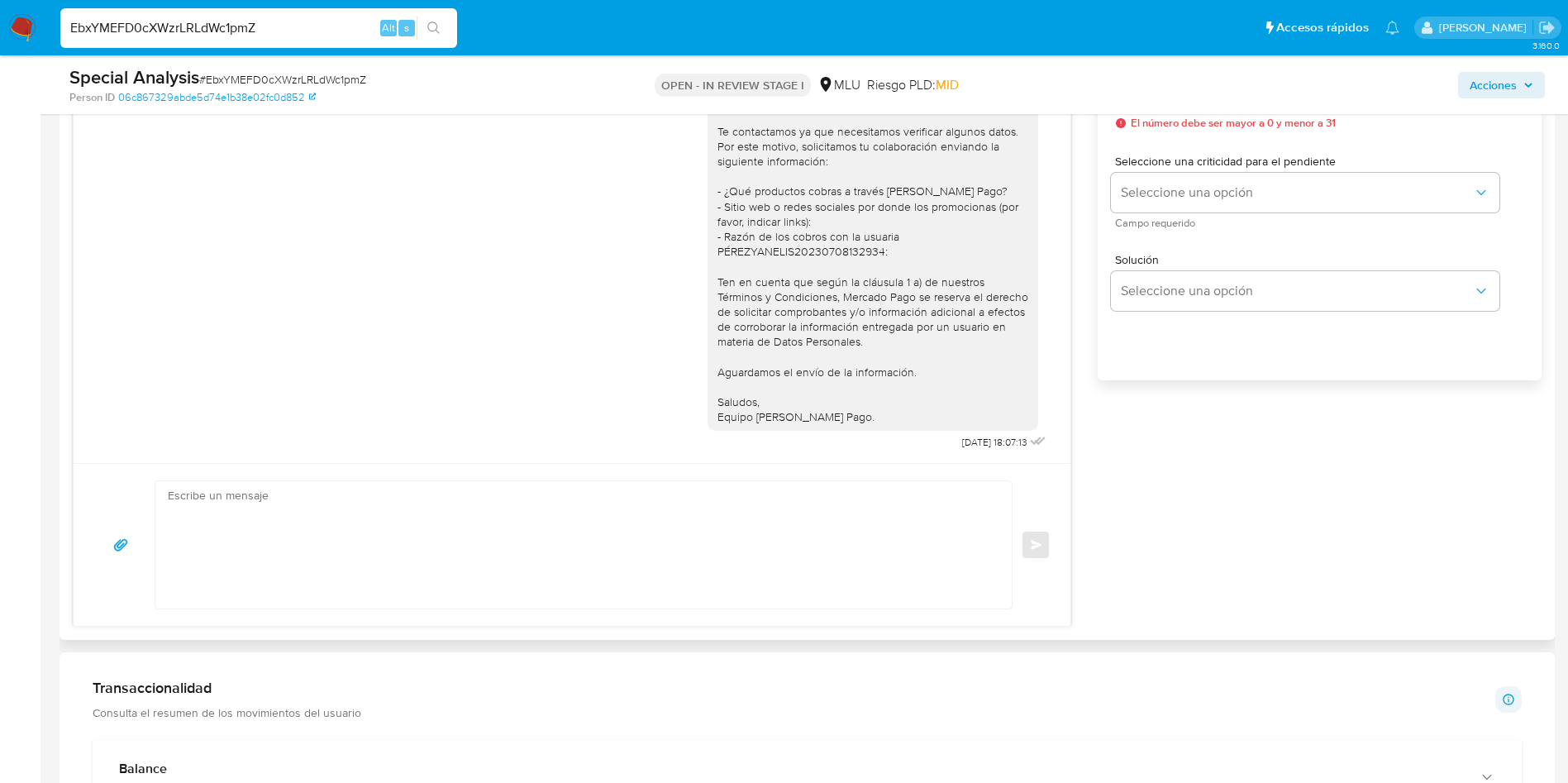
click at [463, 517] on textarea at bounding box center [580, 544] width 823 height 127
paste textarea "Hola, xxxx. Te contactamos nuevamente para recordarte que aún está pendiente el…"
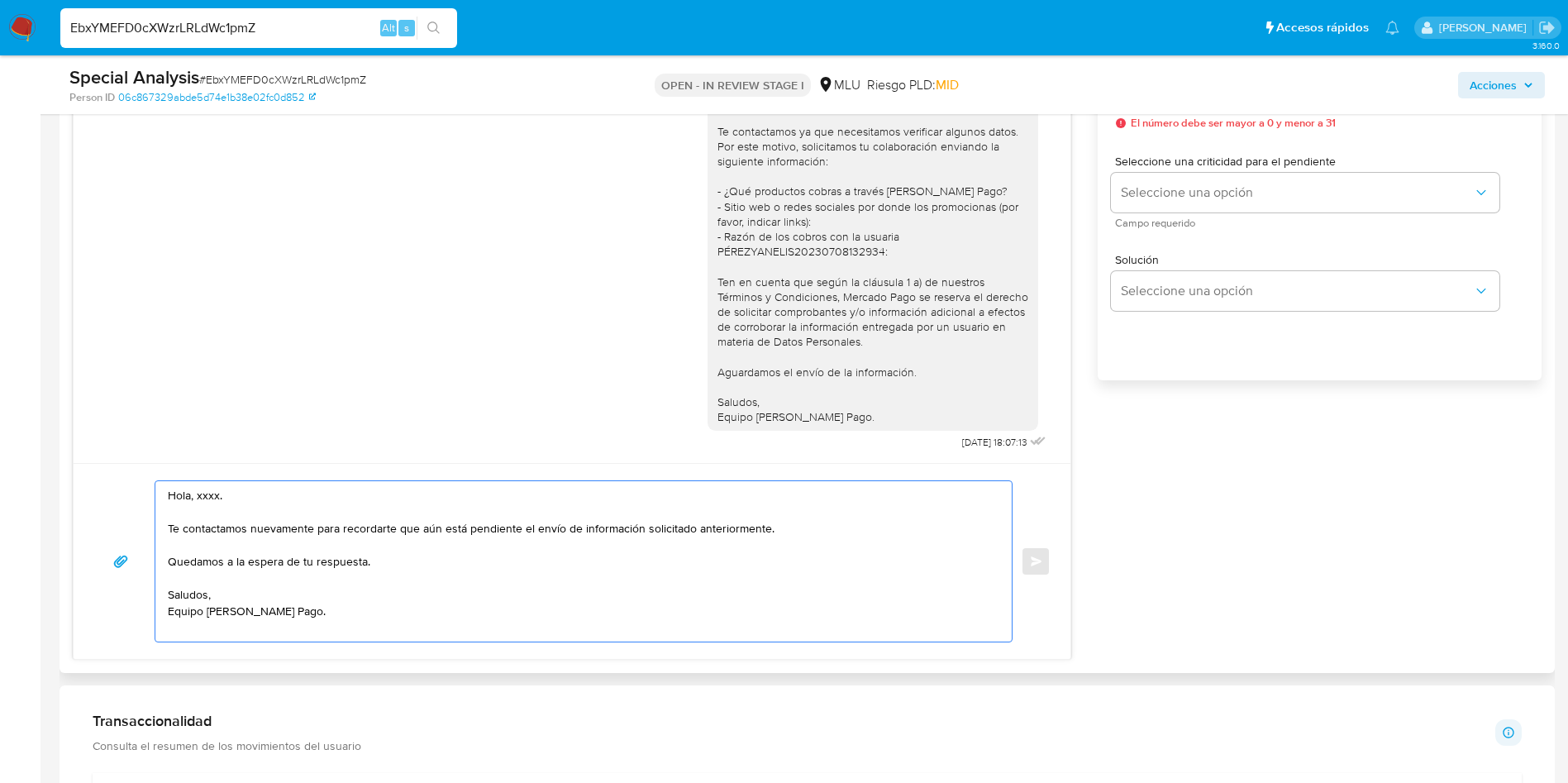
click at [205, 494] on textarea "Hola, xxxx. Te contactamos nuevamente para recordarte que aún está pendiente el…" at bounding box center [580, 560] width 823 height 160
click at [208, 494] on textarea "Hola, xxxx. Te contactamos nuevamente para recordarte que aún está pendiente el…" at bounding box center [580, 560] width 823 height 160
click at [209, 488] on textarea "Hola, xxxx. Te contactamos nuevamente para recordarte que aún está pendiente el…" at bounding box center [580, 560] width 823 height 160
click at [210, 488] on textarea "Hola, xxxx. Te contactamos nuevamente para recordarte que aún está pendiente el…" at bounding box center [580, 560] width 823 height 160
click at [317, 619] on textarea "Hola, Natalia. Te contactamos nuevamente para recordarte que aún está pendiente…" at bounding box center [580, 560] width 823 height 160
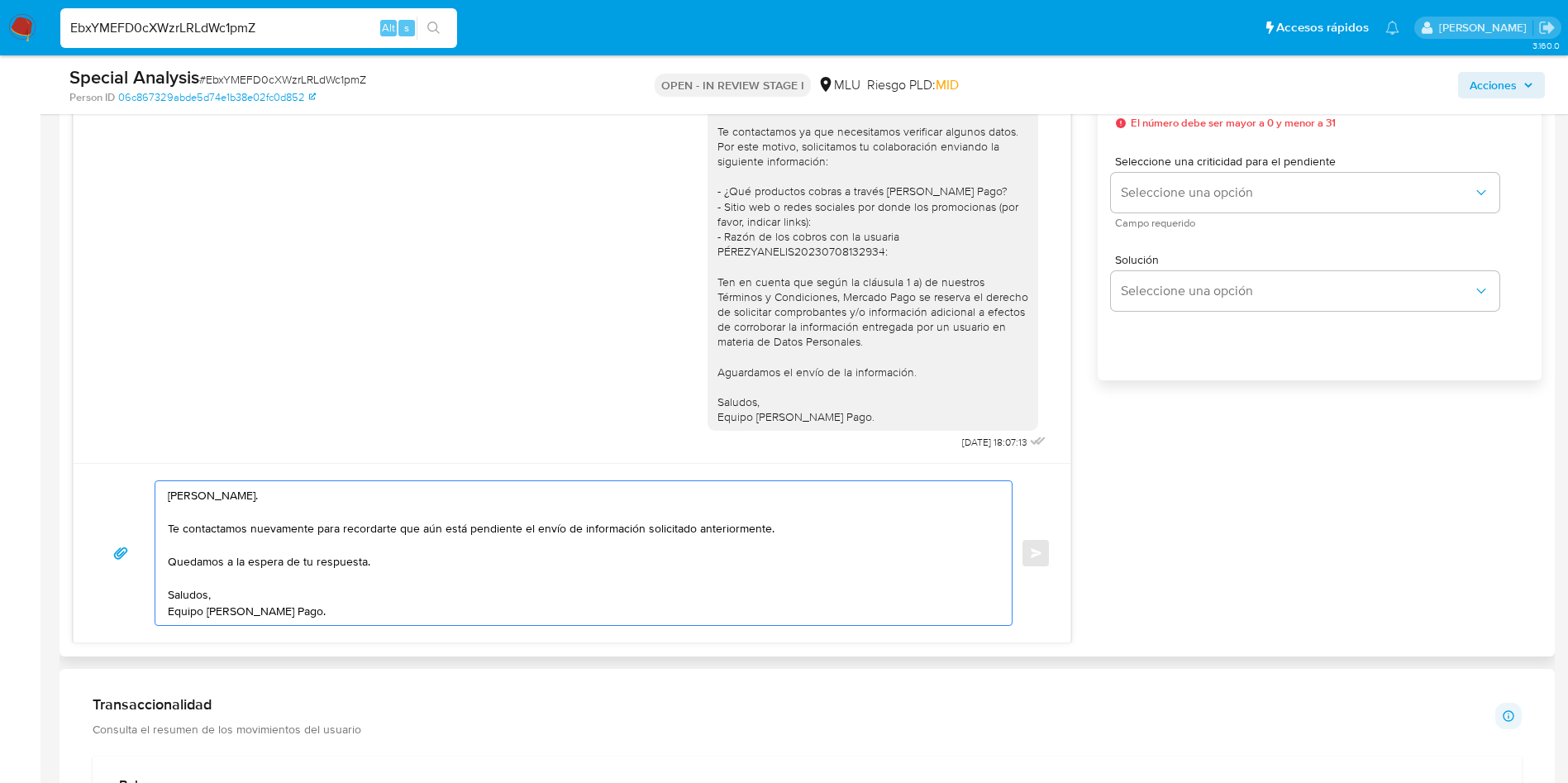
scroll to position [868, 0]
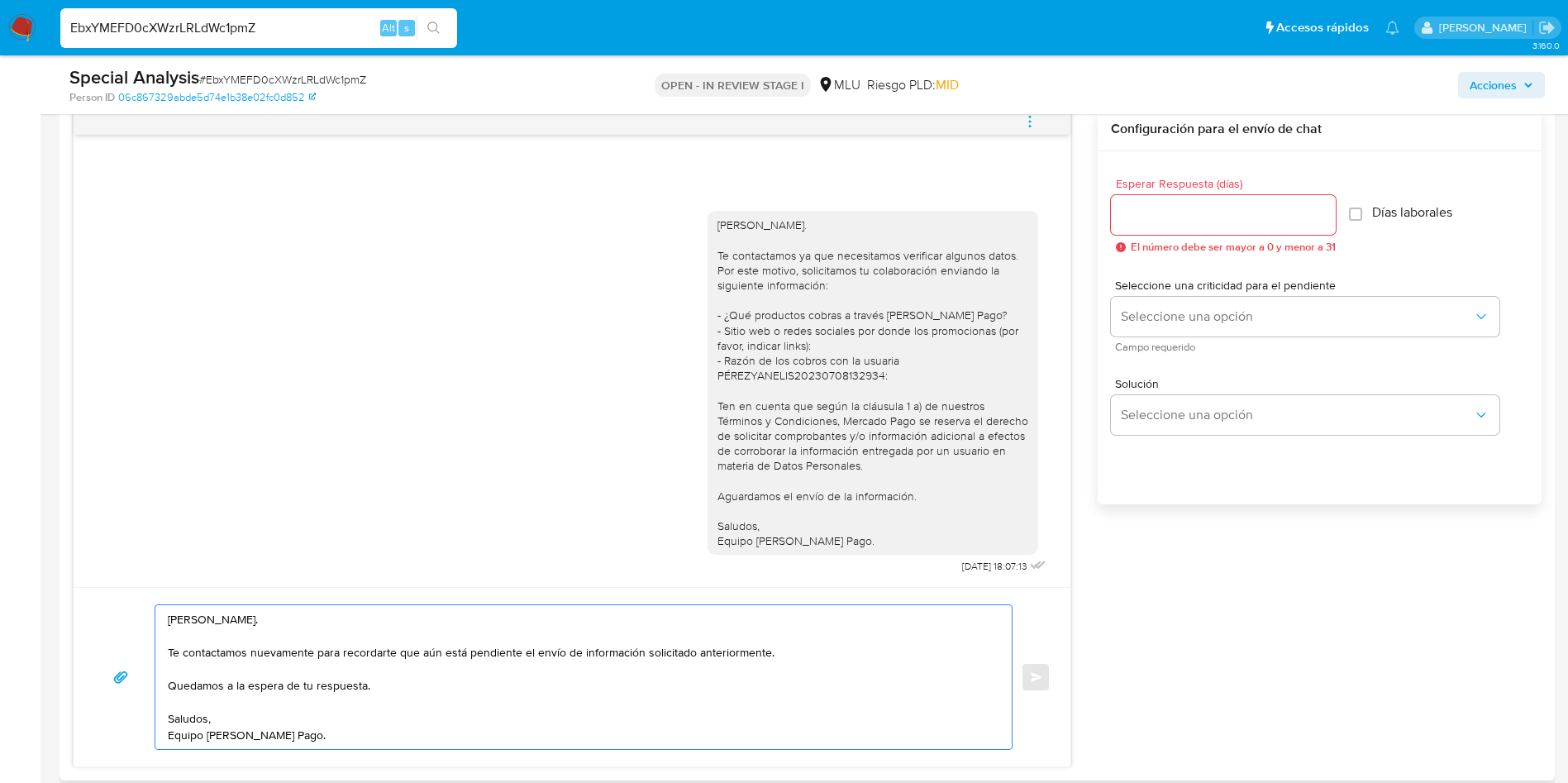
type textarea "Hola, Natalia. Te contactamos nuevamente para recordarte que aún está pendiente…"
click at [1150, 206] on input "Esperar Respuesta (días)" at bounding box center [1224, 215] width 225 height 22
type input "3"
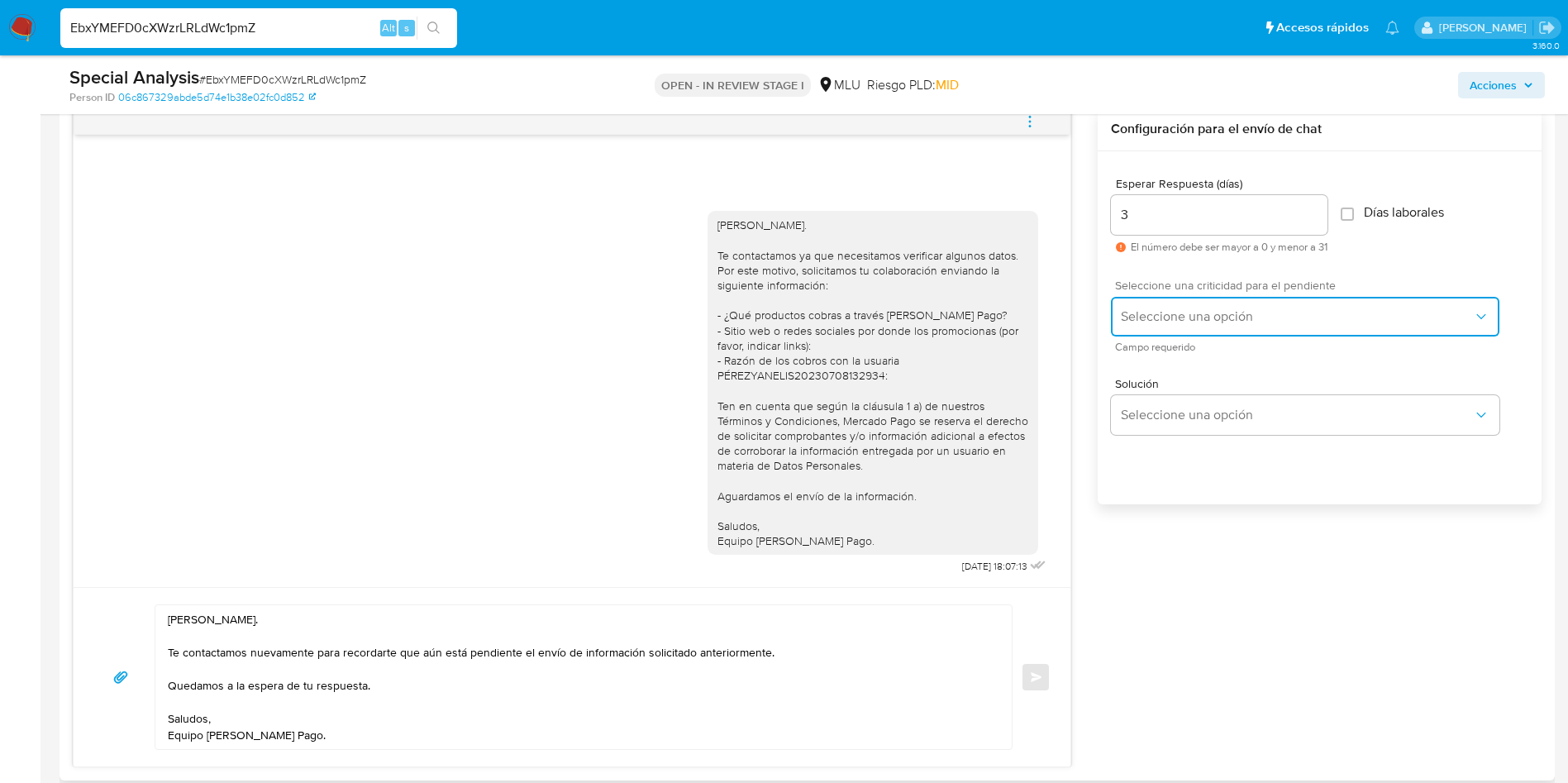
click at [1162, 305] on button "Seleccione una opción" at bounding box center [1306, 317] width 389 height 40
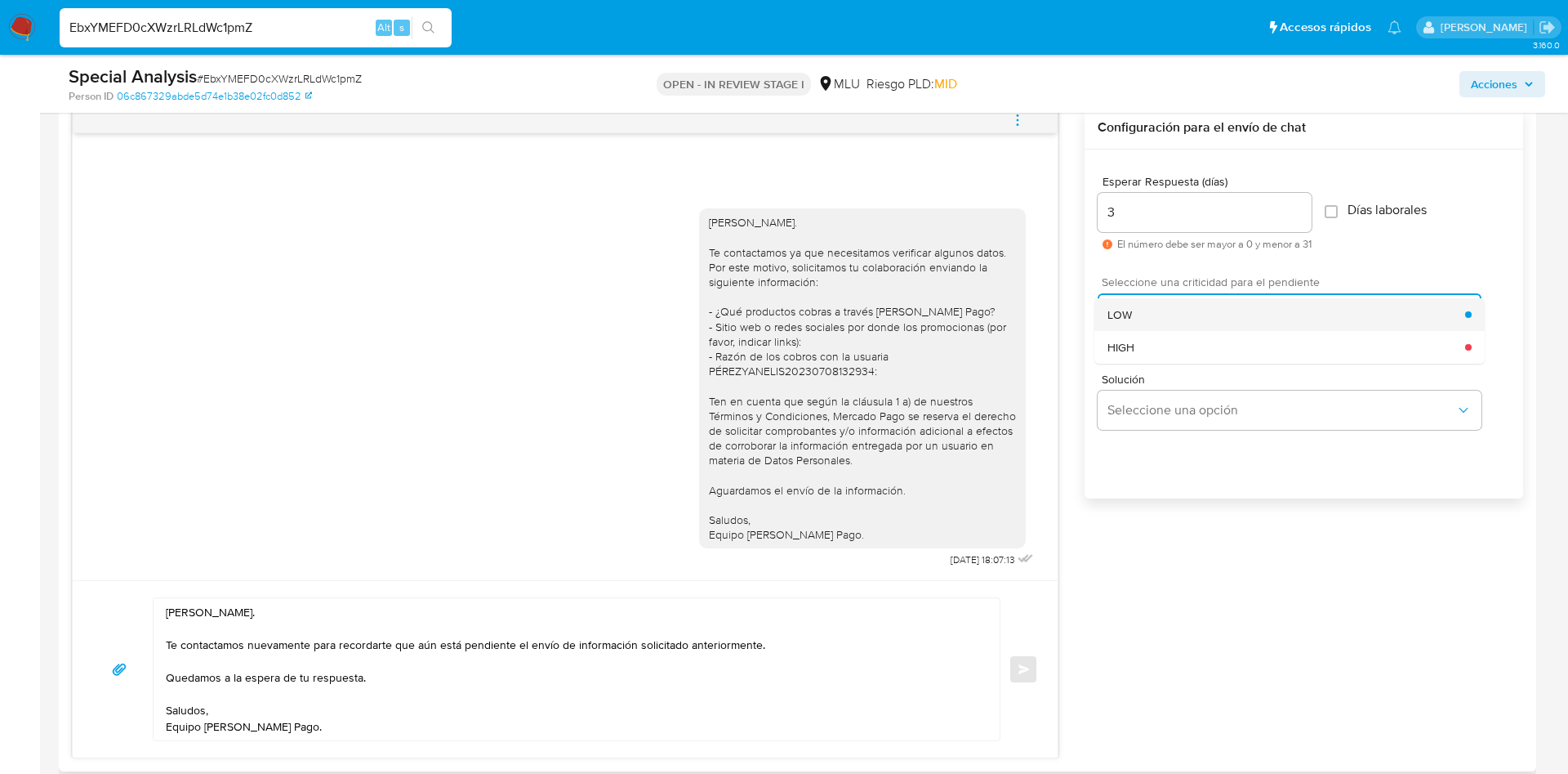
click at [1152, 312] on div "LOW" at bounding box center [1286, 314] width 358 height 33
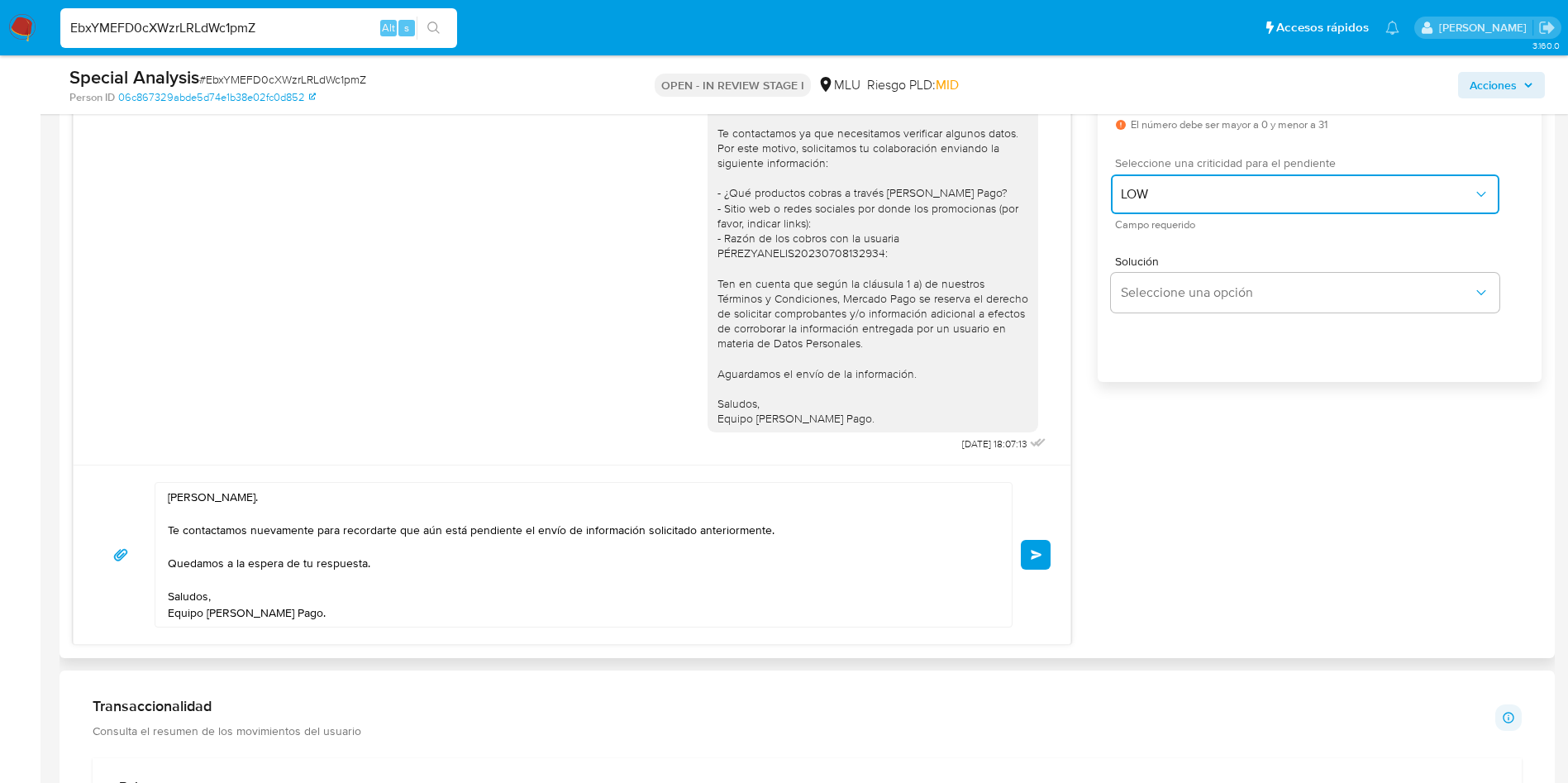
scroll to position [992, 0]
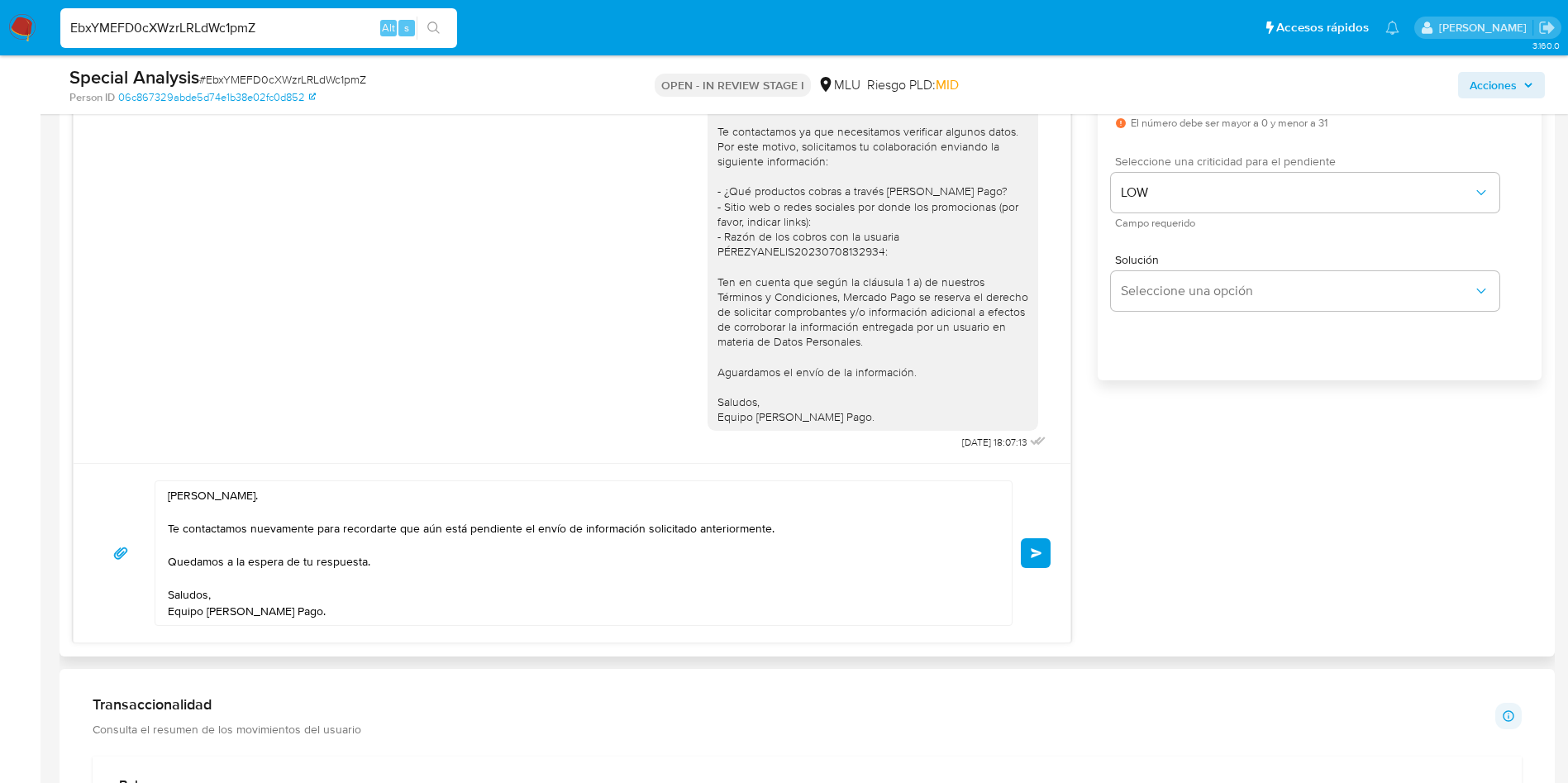
click at [1052, 556] on div "Hola, Natalia. Te contactamos nuevamente para recordarte que aún está pendiente…" at bounding box center [572, 552] width 997 height 179
click at [1038, 554] on span "Enviar" at bounding box center [1036, 553] width 11 height 10
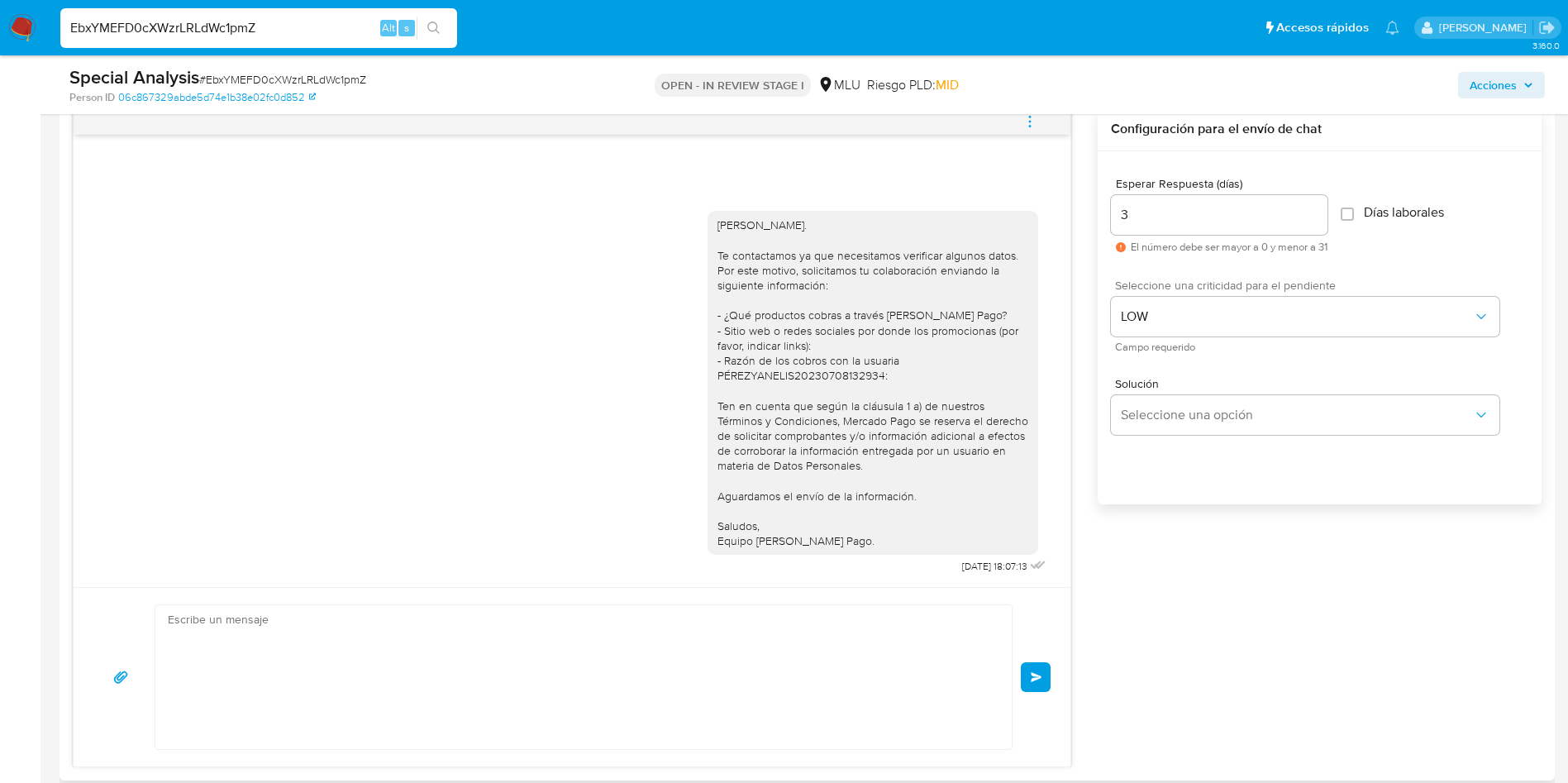
scroll to position [126, 0]
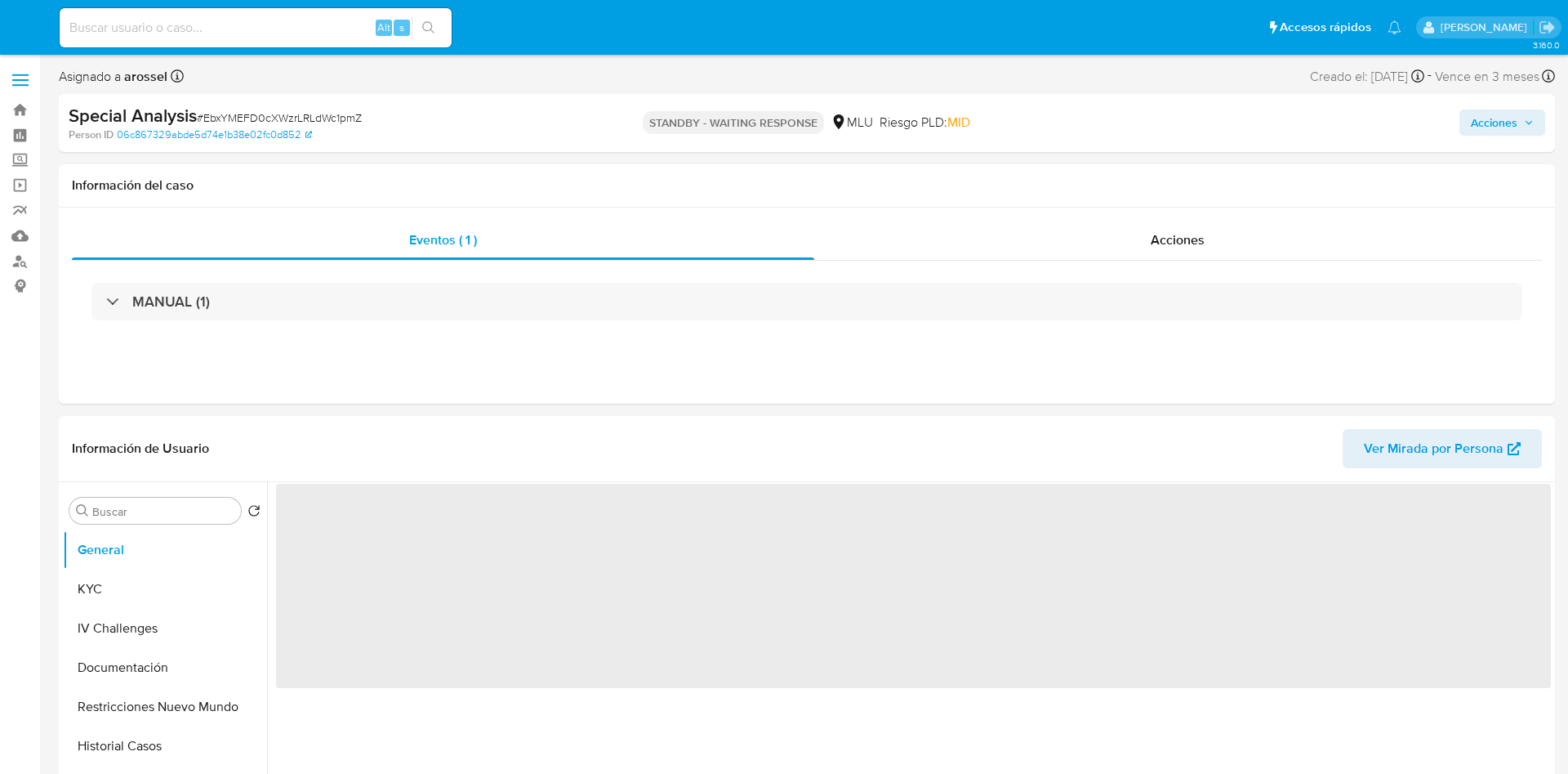
select select "10"
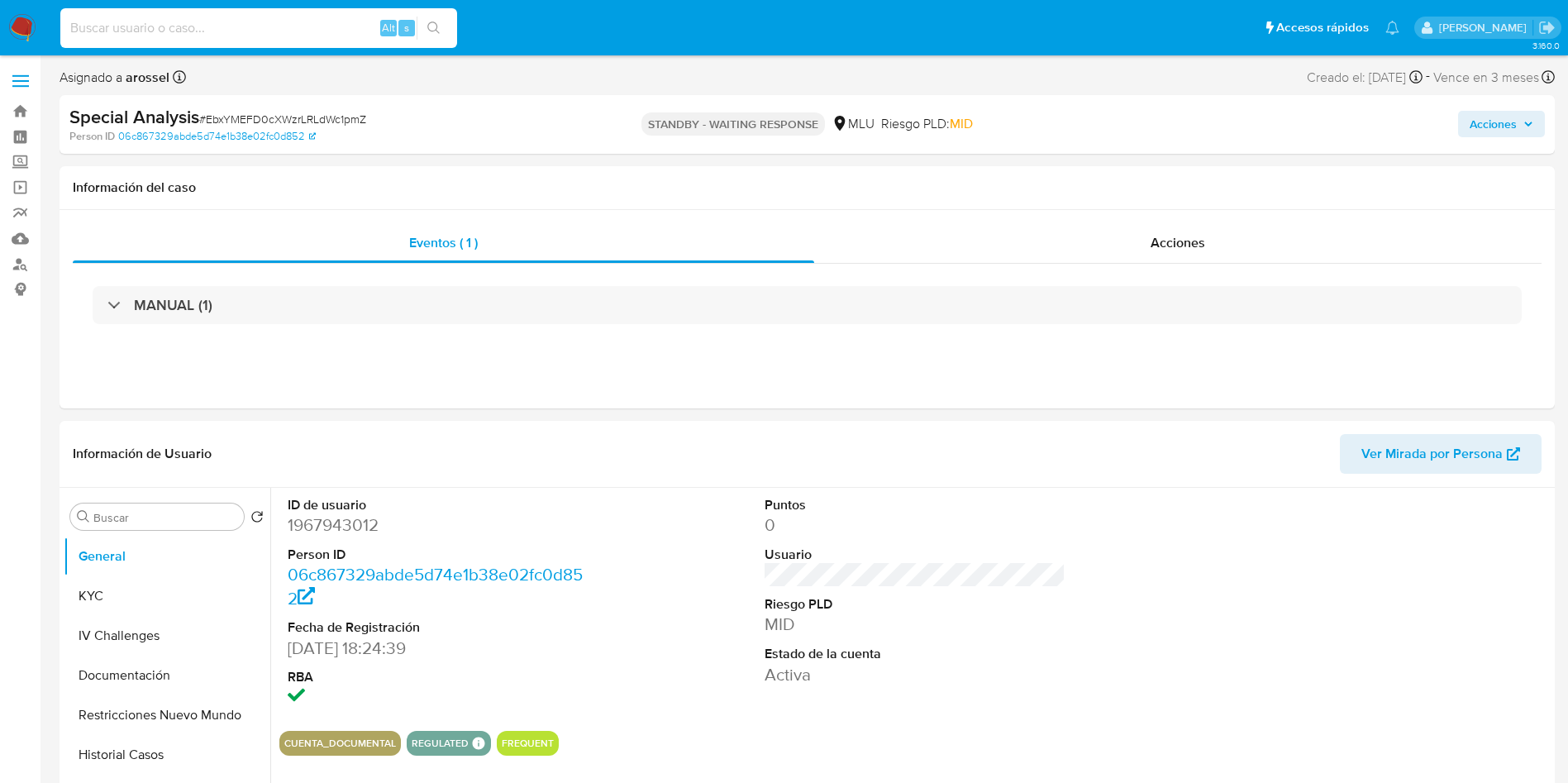
click at [287, 23] on input at bounding box center [259, 28] width 397 height 22
paste input "1OC95yWqTKyEATqQPGcddv2o"
type input "1OC95yWqTKyEATqQPGcddv2o"
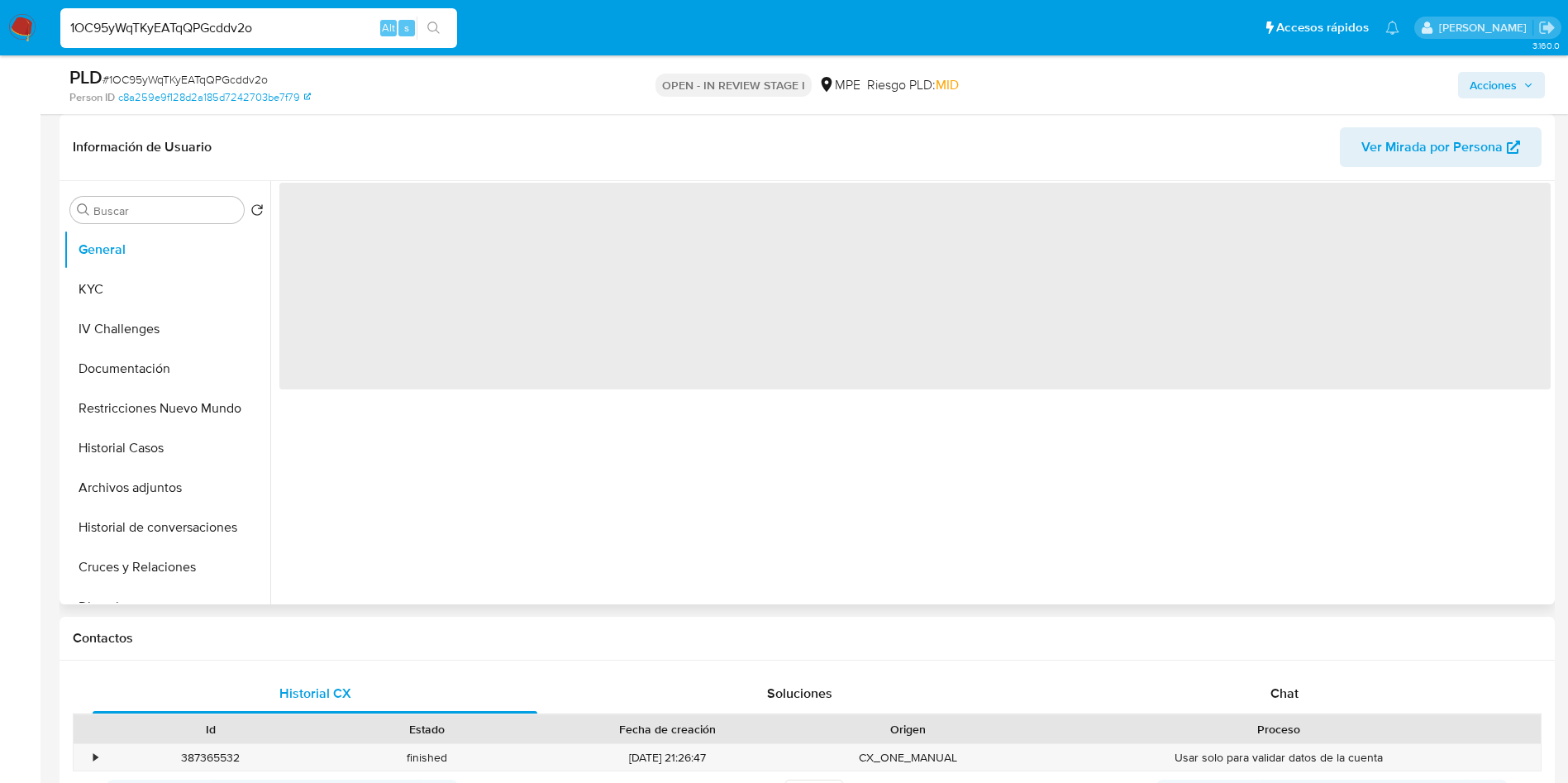
select select "10"
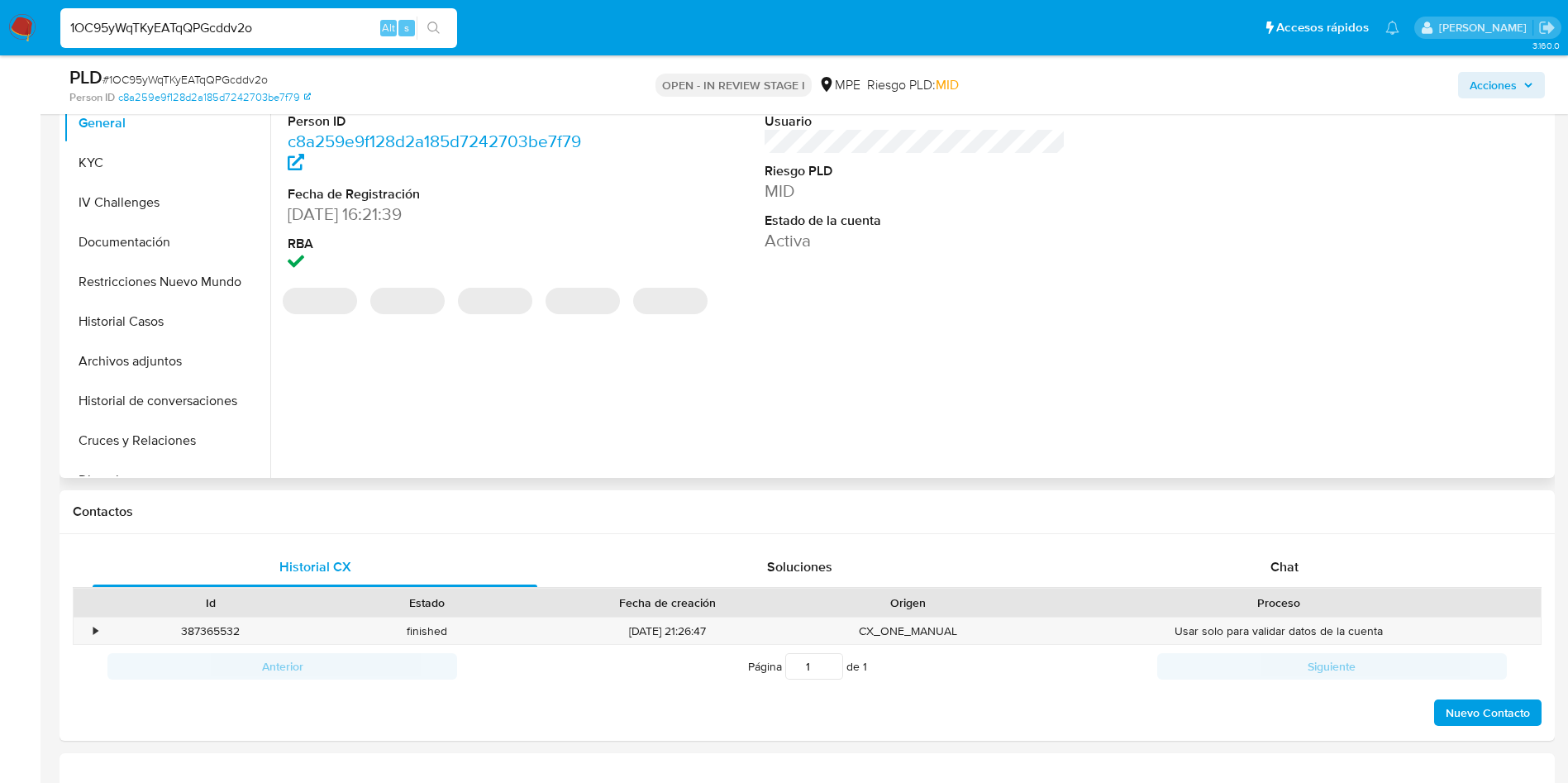
scroll to position [496, 0]
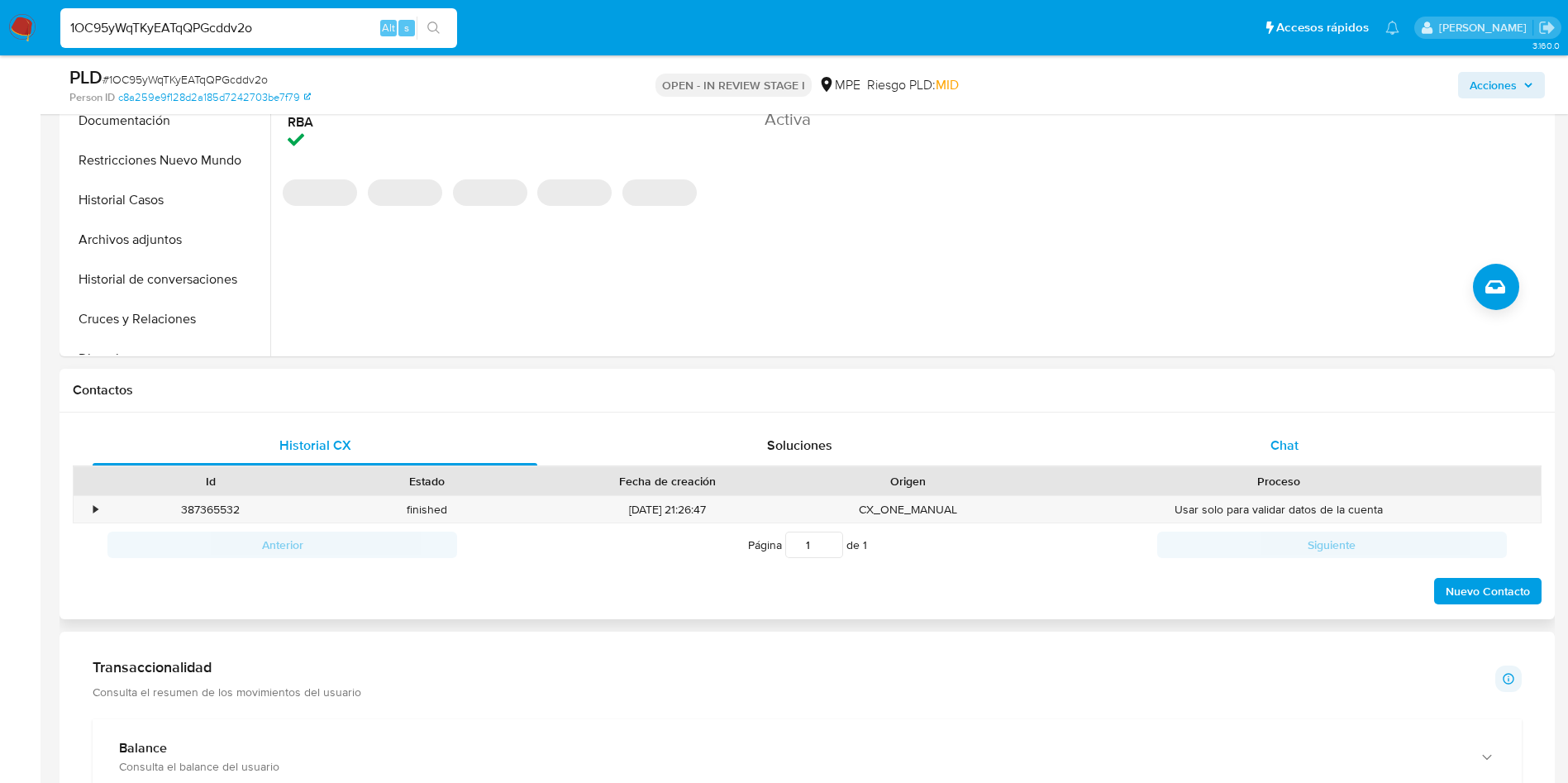
click at [1290, 437] on span "Chat" at bounding box center [1285, 445] width 28 height 19
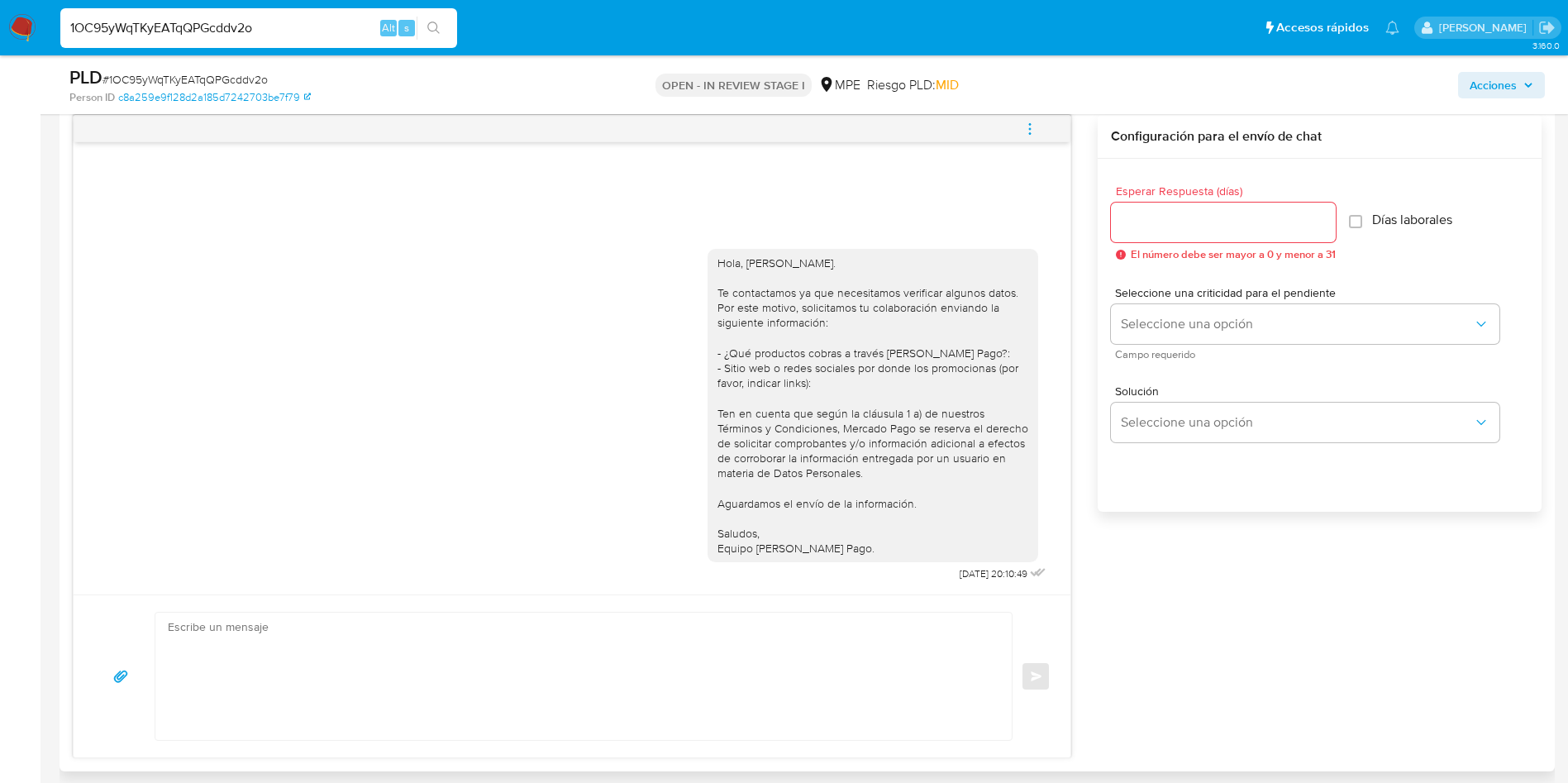
scroll to position [248, 0]
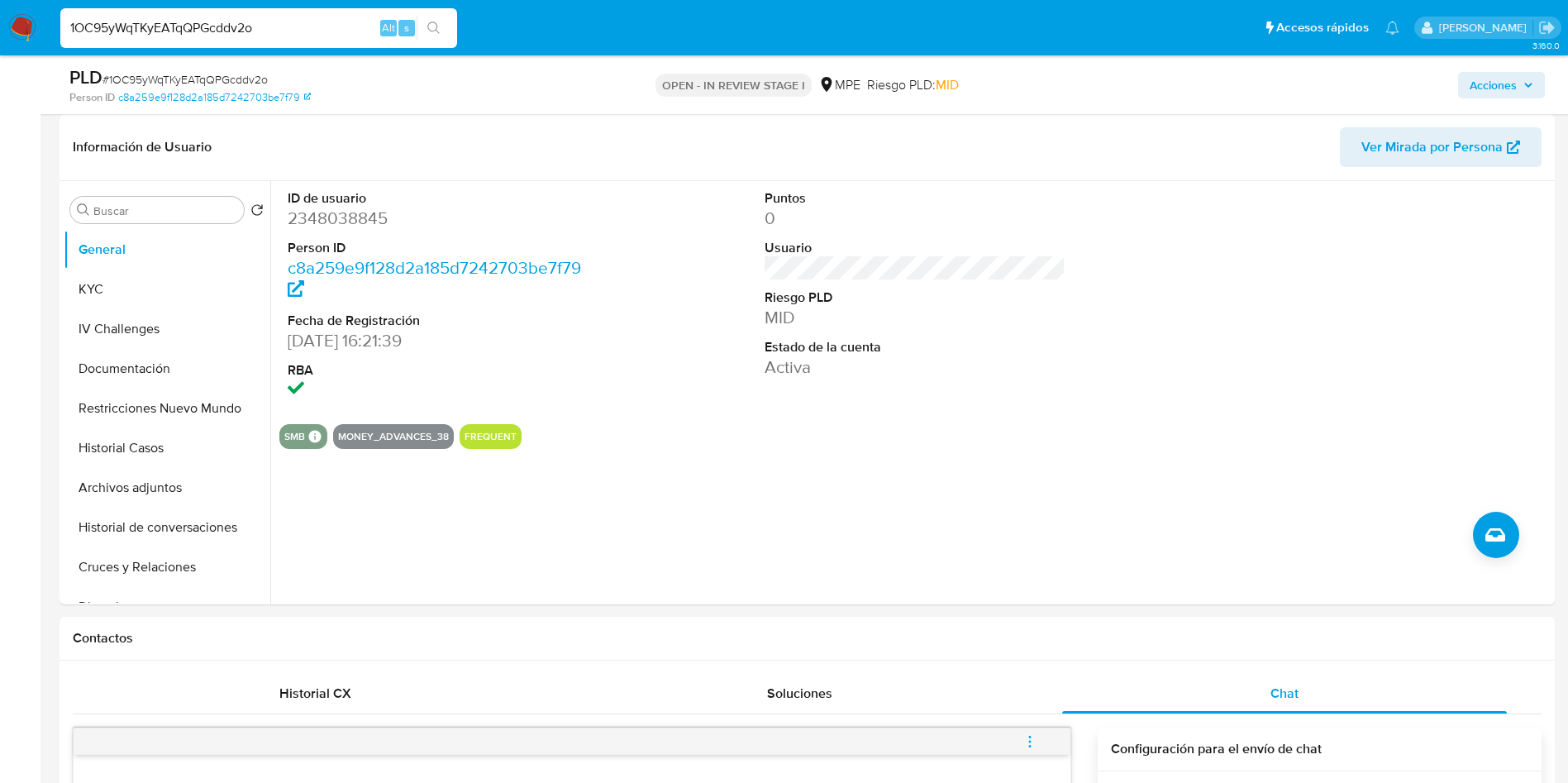
click at [340, 217] on dd "2348038845" at bounding box center [438, 218] width 301 height 23
copy dd "2348038845"
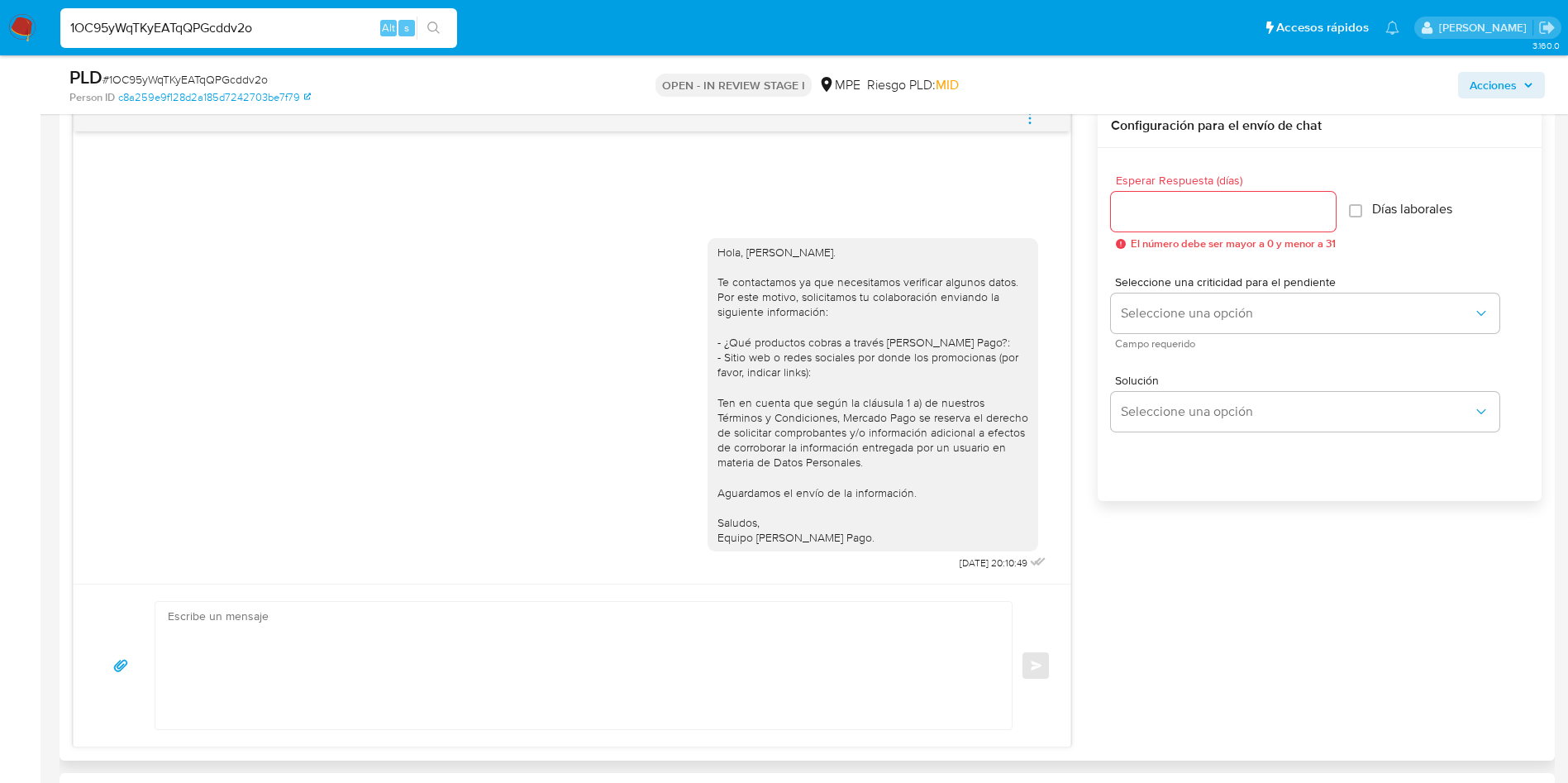
scroll to position [992, 0]
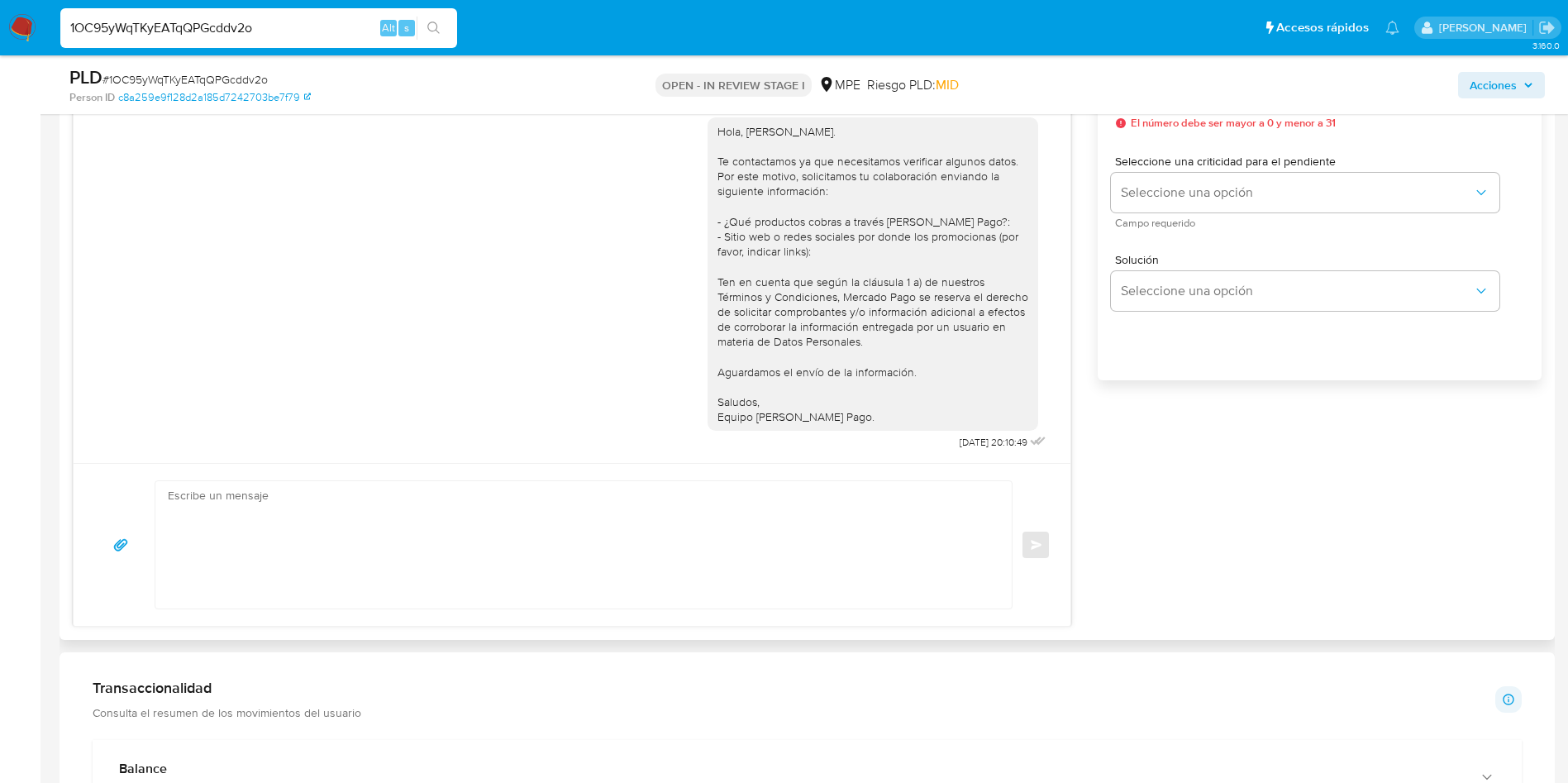
click at [556, 521] on textarea at bounding box center [580, 544] width 823 height 127
paste textarea "Hola, xxxx. Te contactamos nuevamente para recordarte que aún está pendiente el…"
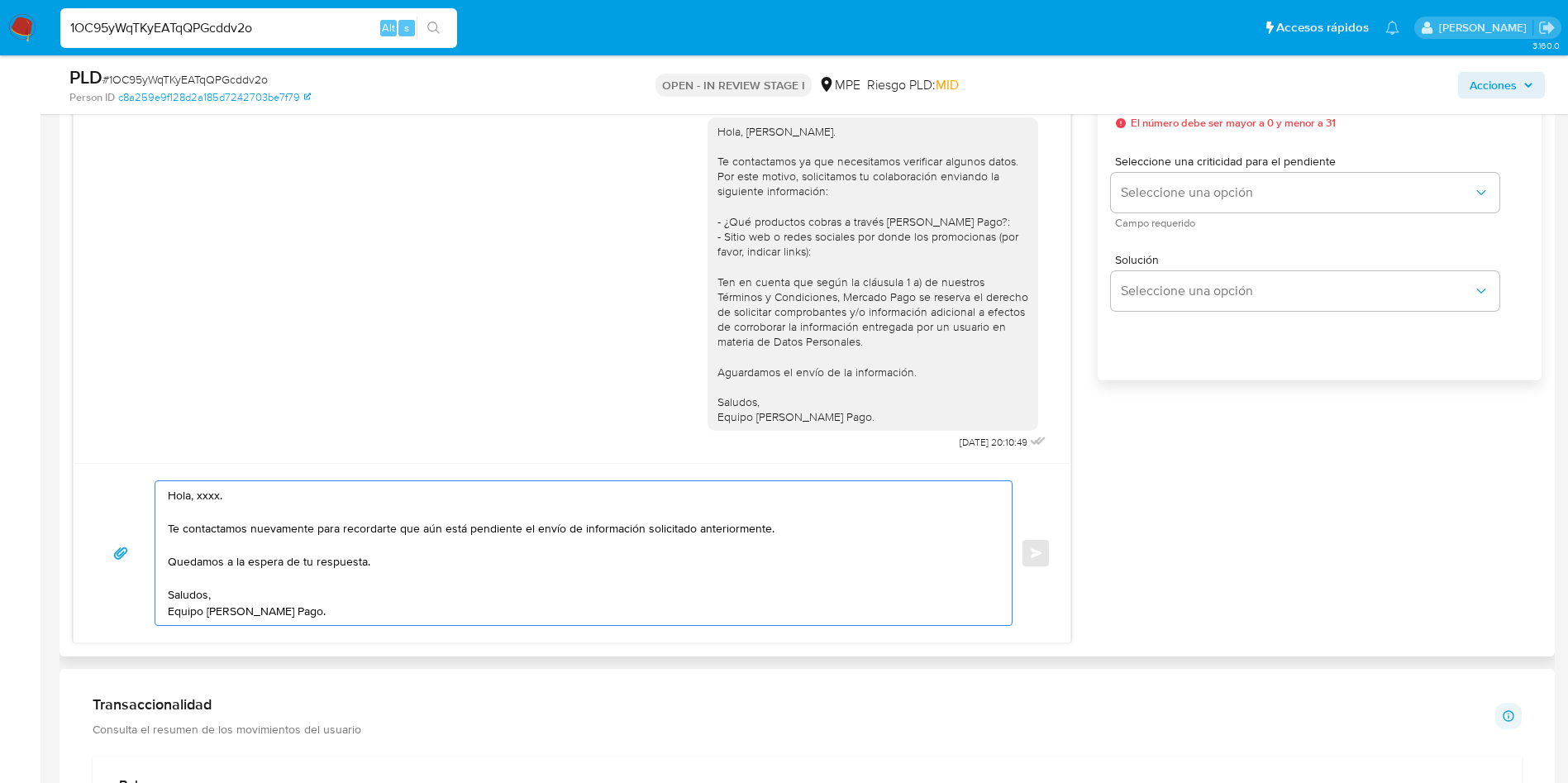
click at [208, 497] on textarea "Hola, xxxx. Te contactamos nuevamente para recordarte que aún está pendiente el…" at bounding box center [580, 553] width 823 height 144
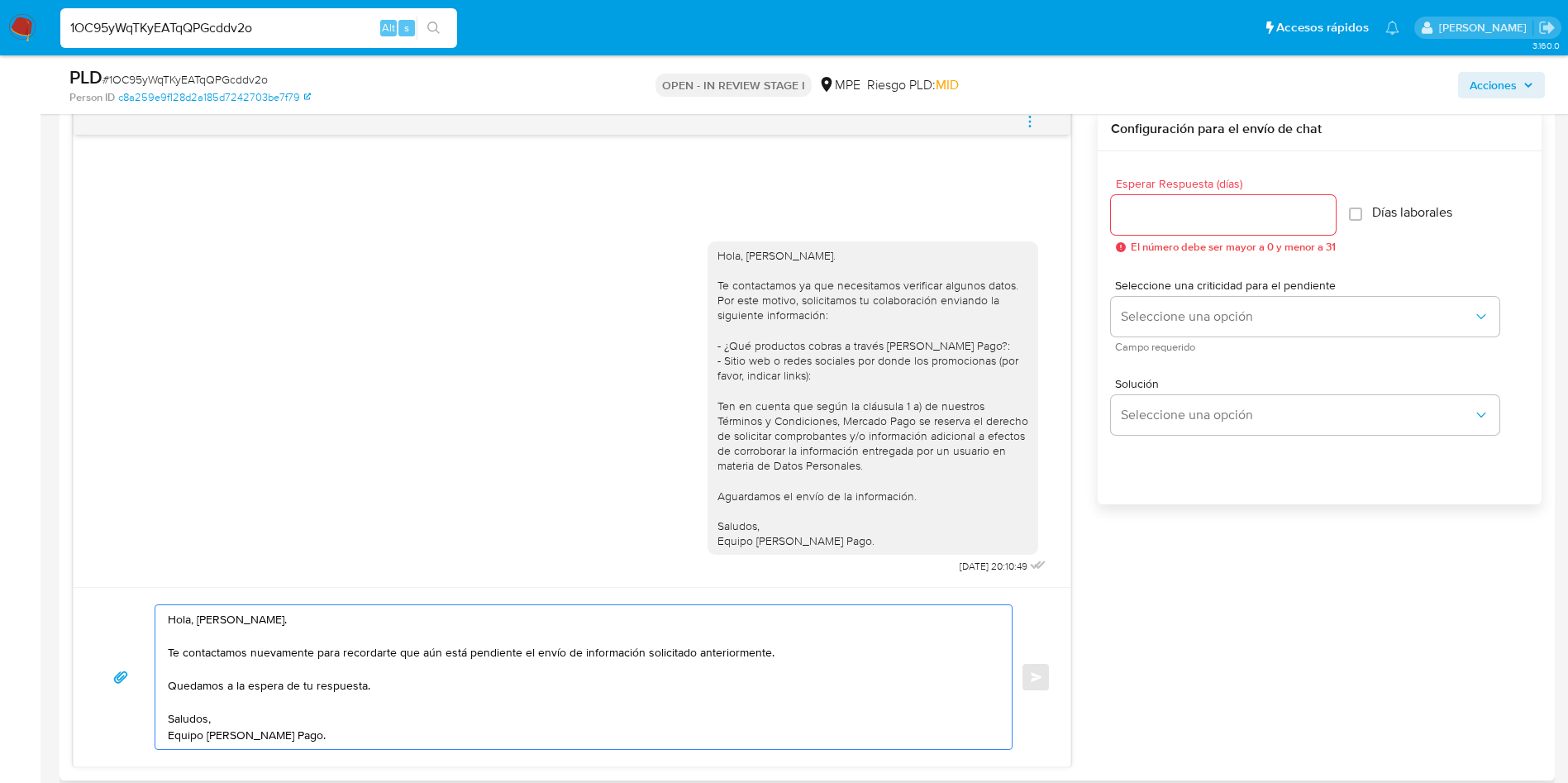
type textarea "Hola, Yanet. Te contactamos nuevamente para recordarte que aún está pendiente e…"
click at [1233, 218] on input "Esperar Respuesta (días)" at bounding box center [1224, 215] width 225 height 22
type input "3"
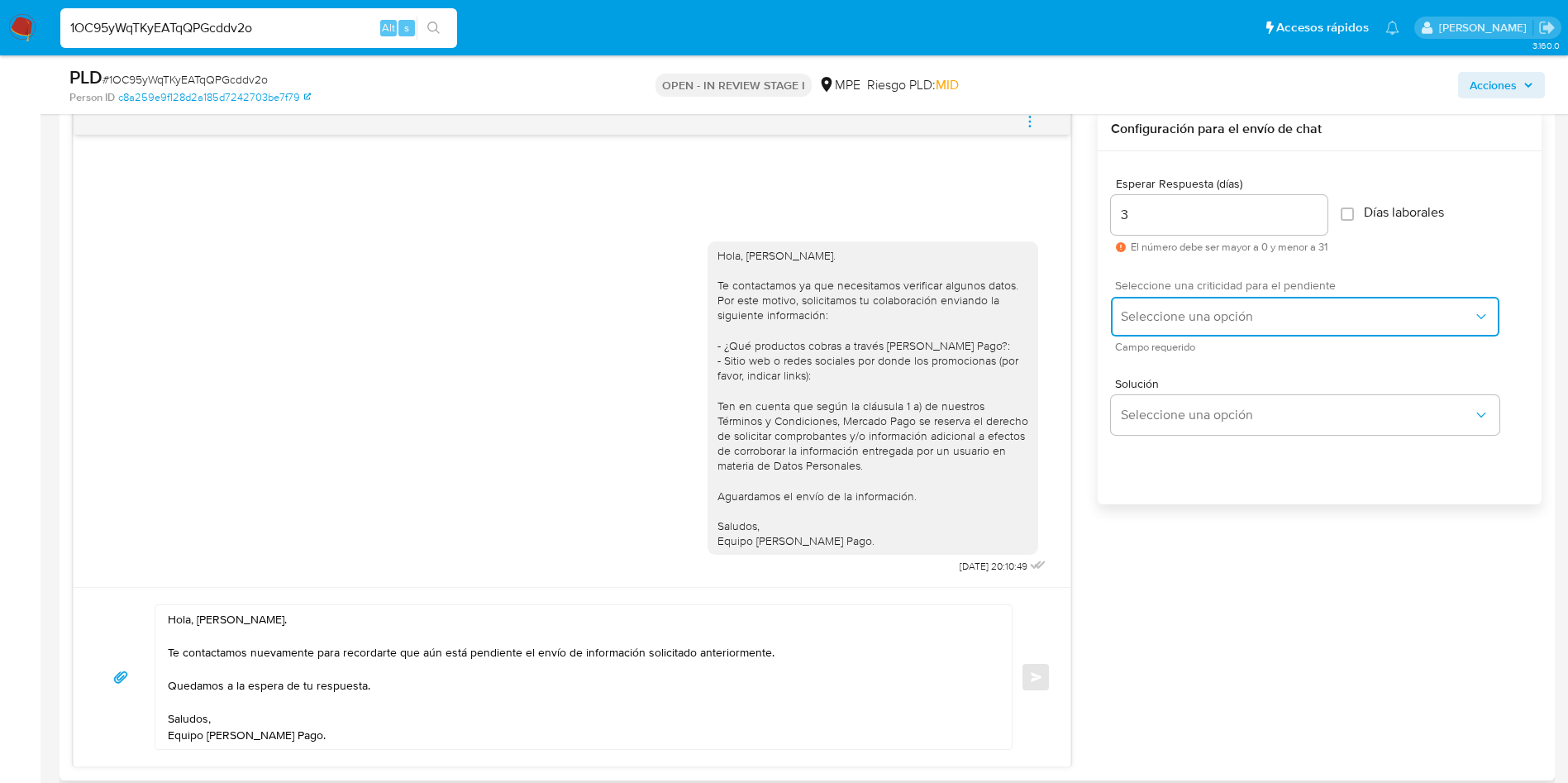
click at [1212, 298] on button "Seleccione una opción" at bounding box center [1306, 317] width 389 height 40
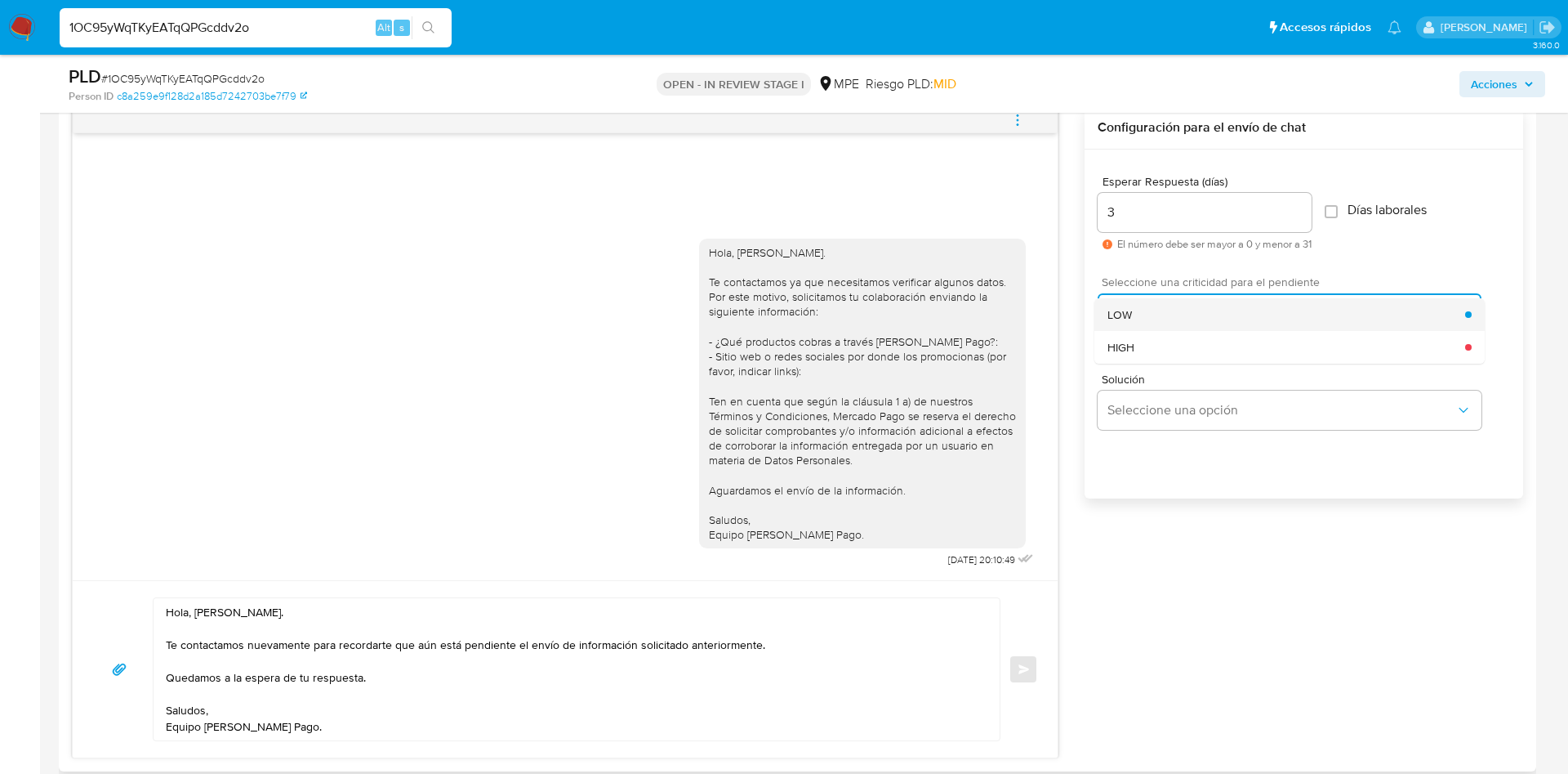
click at [1197, 313] on div "LOW" at bounding box center [1286, 314] width 358 height 33
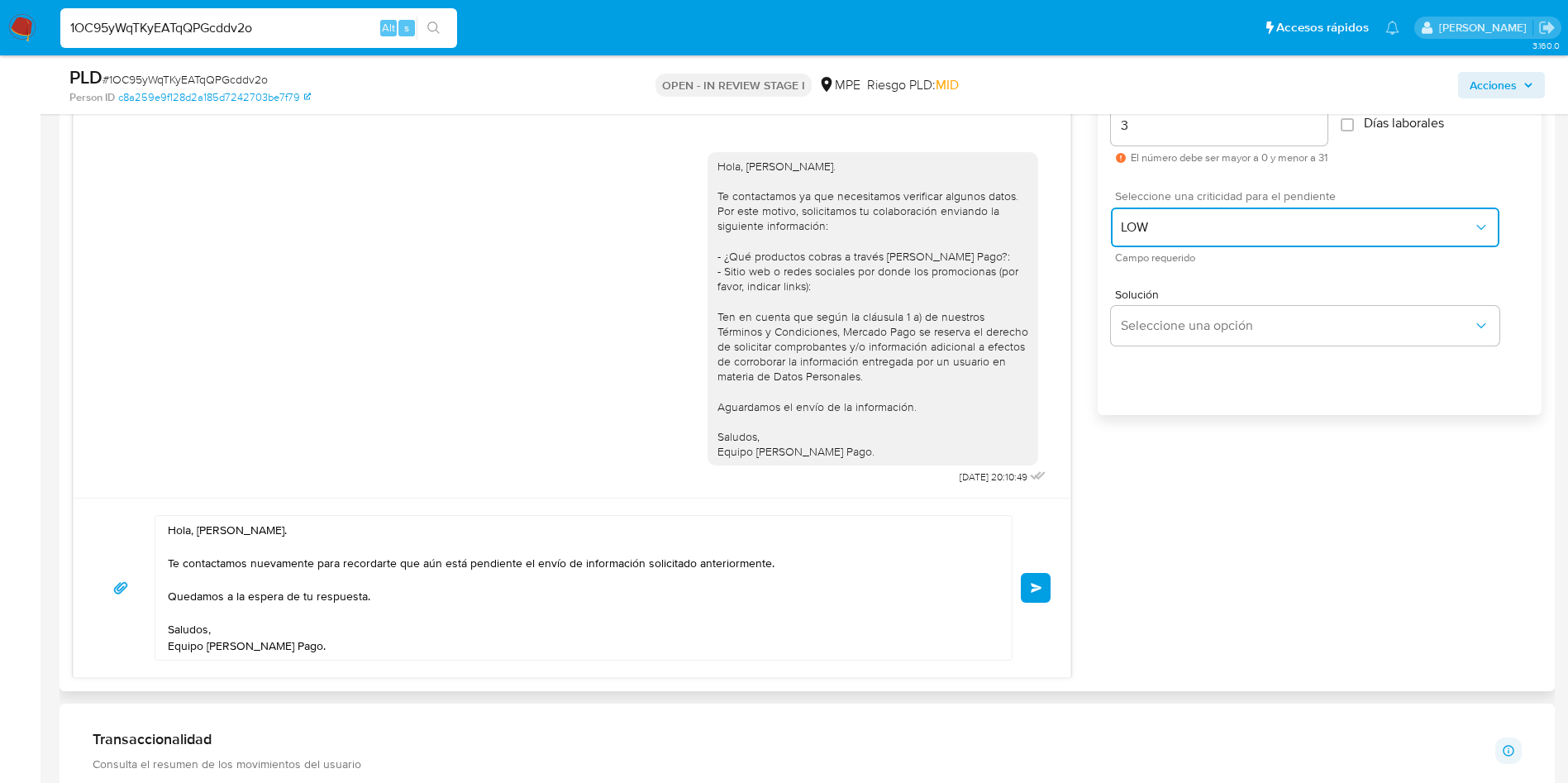
scroll to position [992, 0]
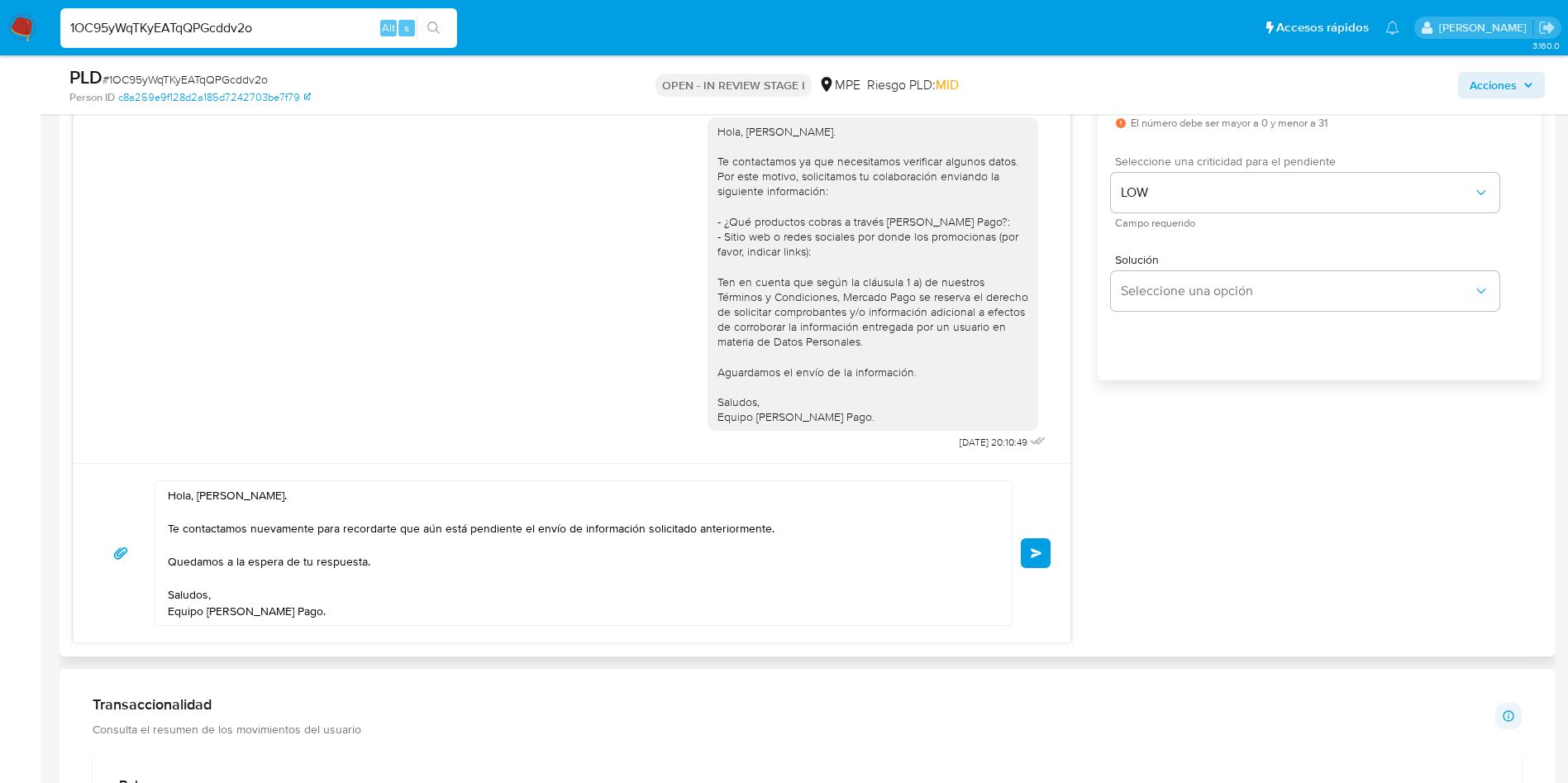
click at [1033, 550] on span "Enviar" at bounding box center [1036, 553] width 11 height 10
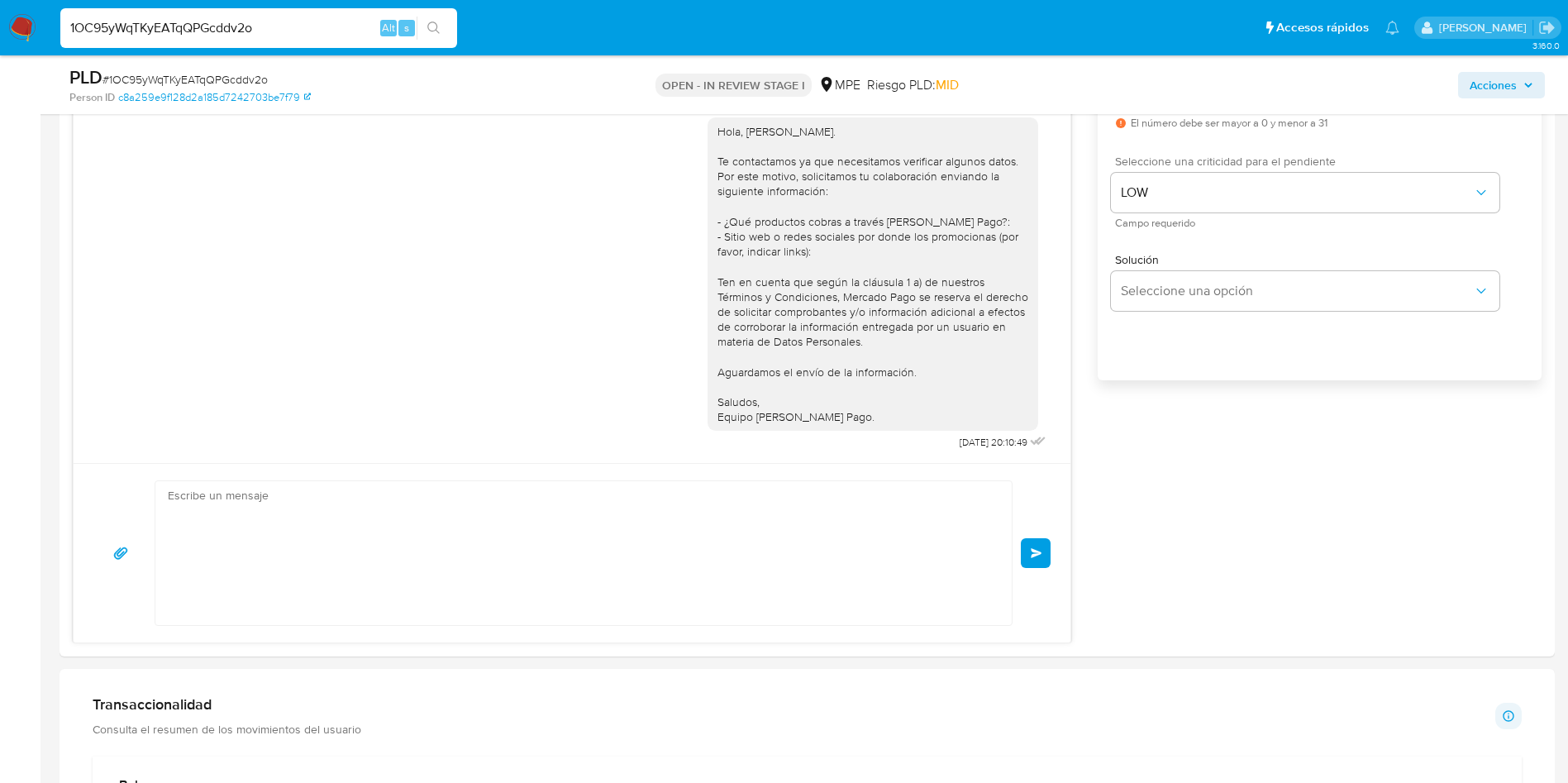
scroll to position [97, 0]
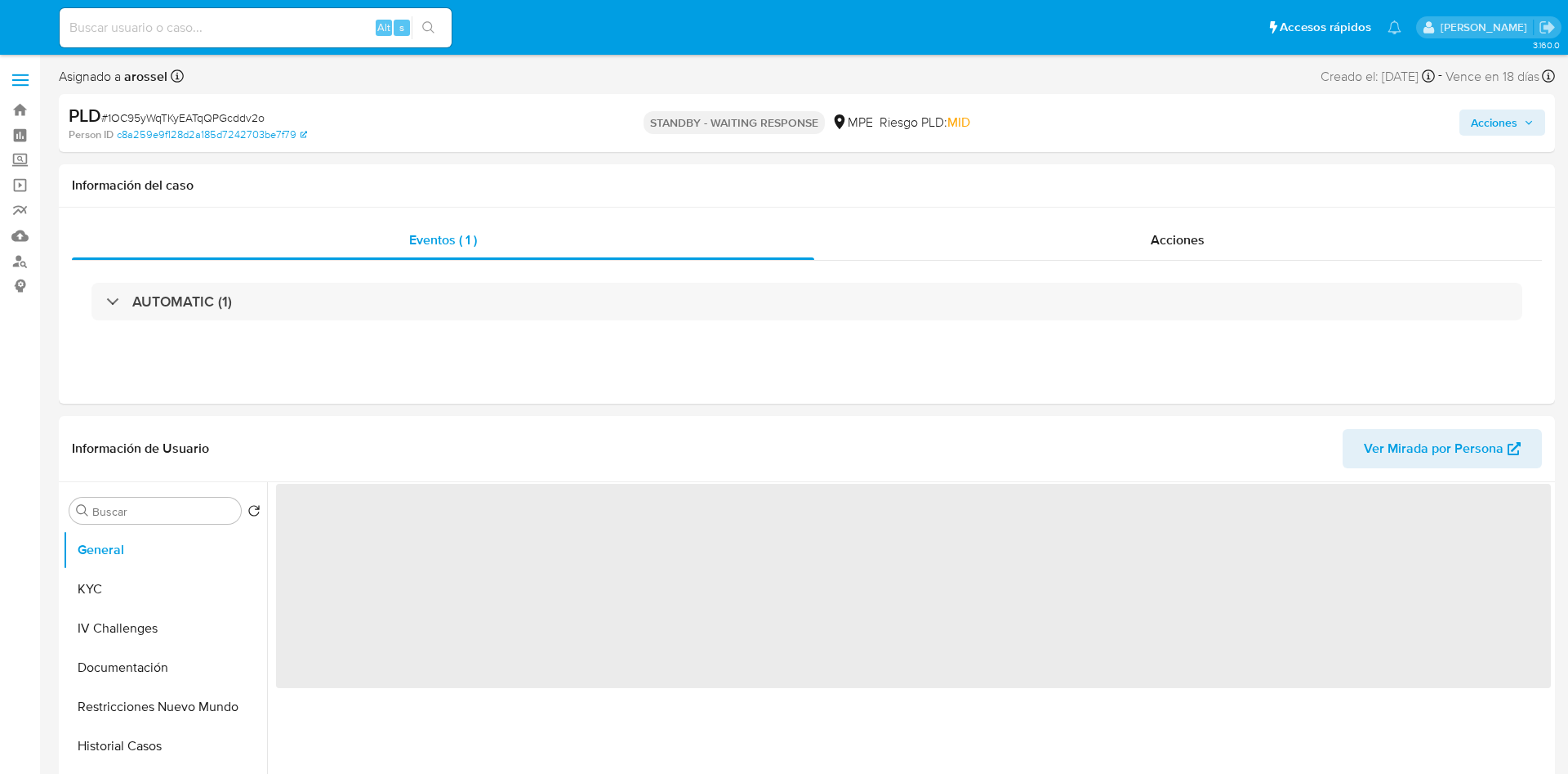
select select "10"
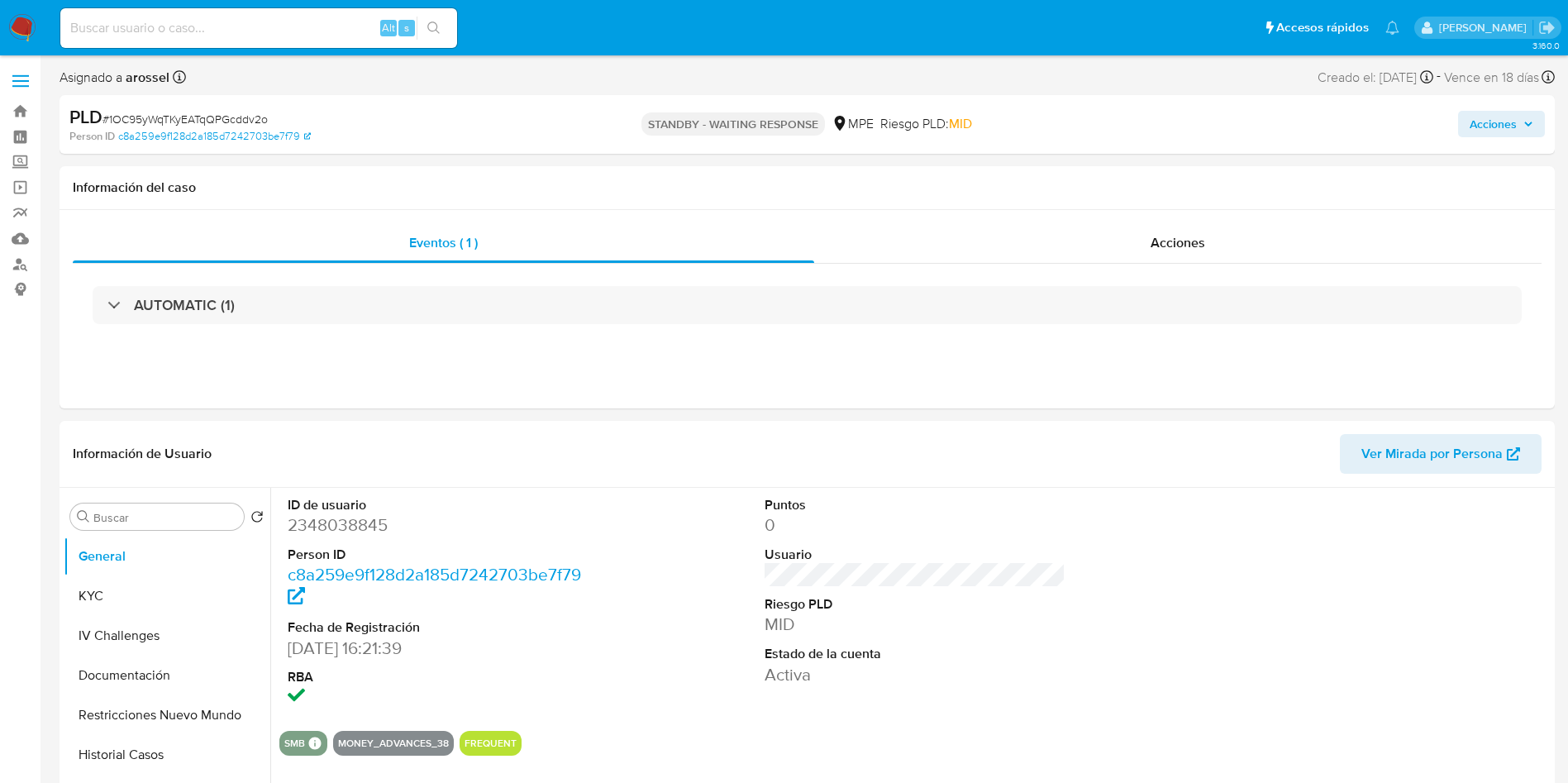
click at [314, 27] on input at bounding box center [259, 28] width 397 height 22
paste input "vnuHHF8bAV8jDdovm3t6JbL1"
type input "vnuHHF8bAV8jDdovm3t6JbL1"
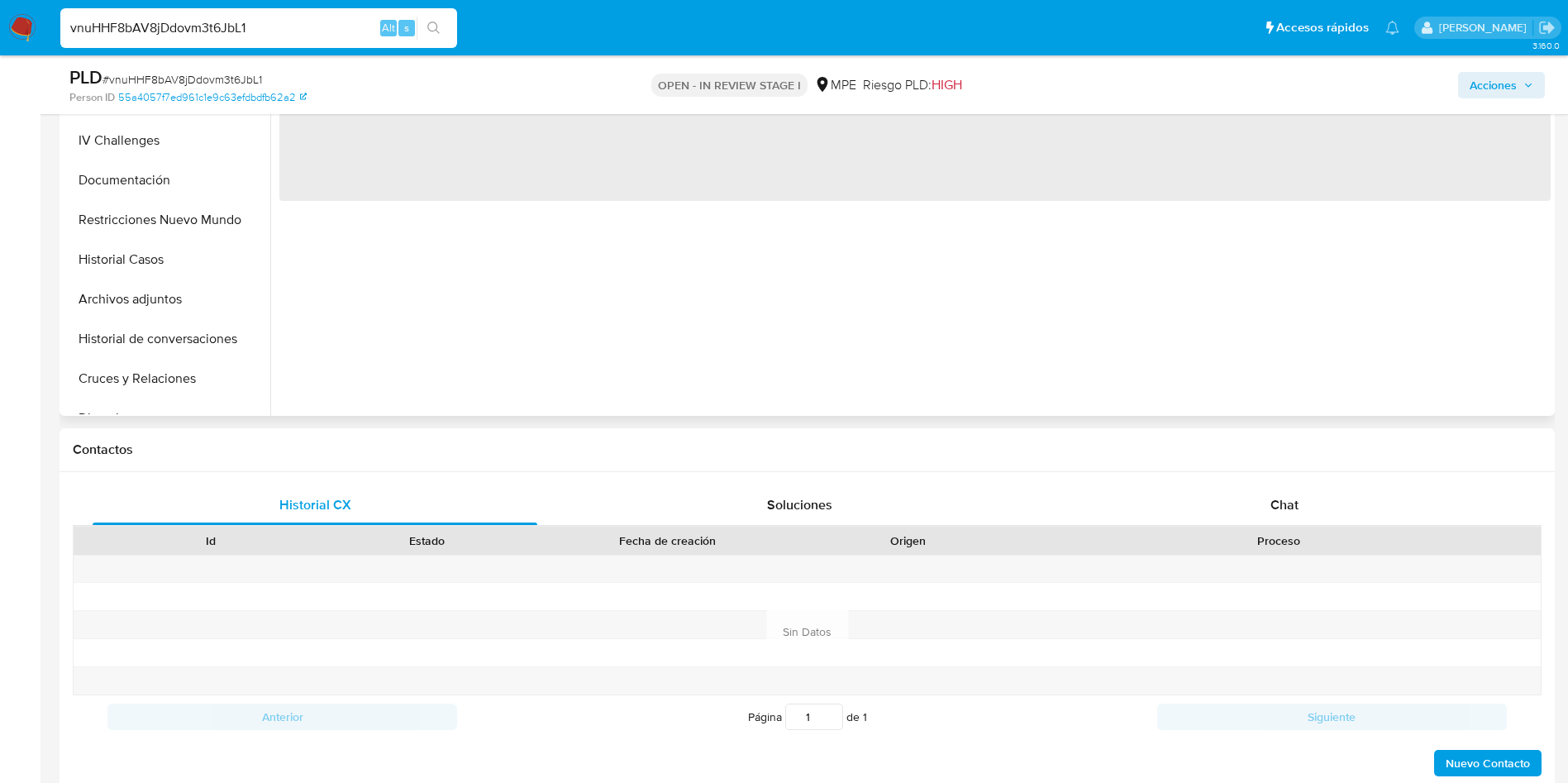
select select "10"
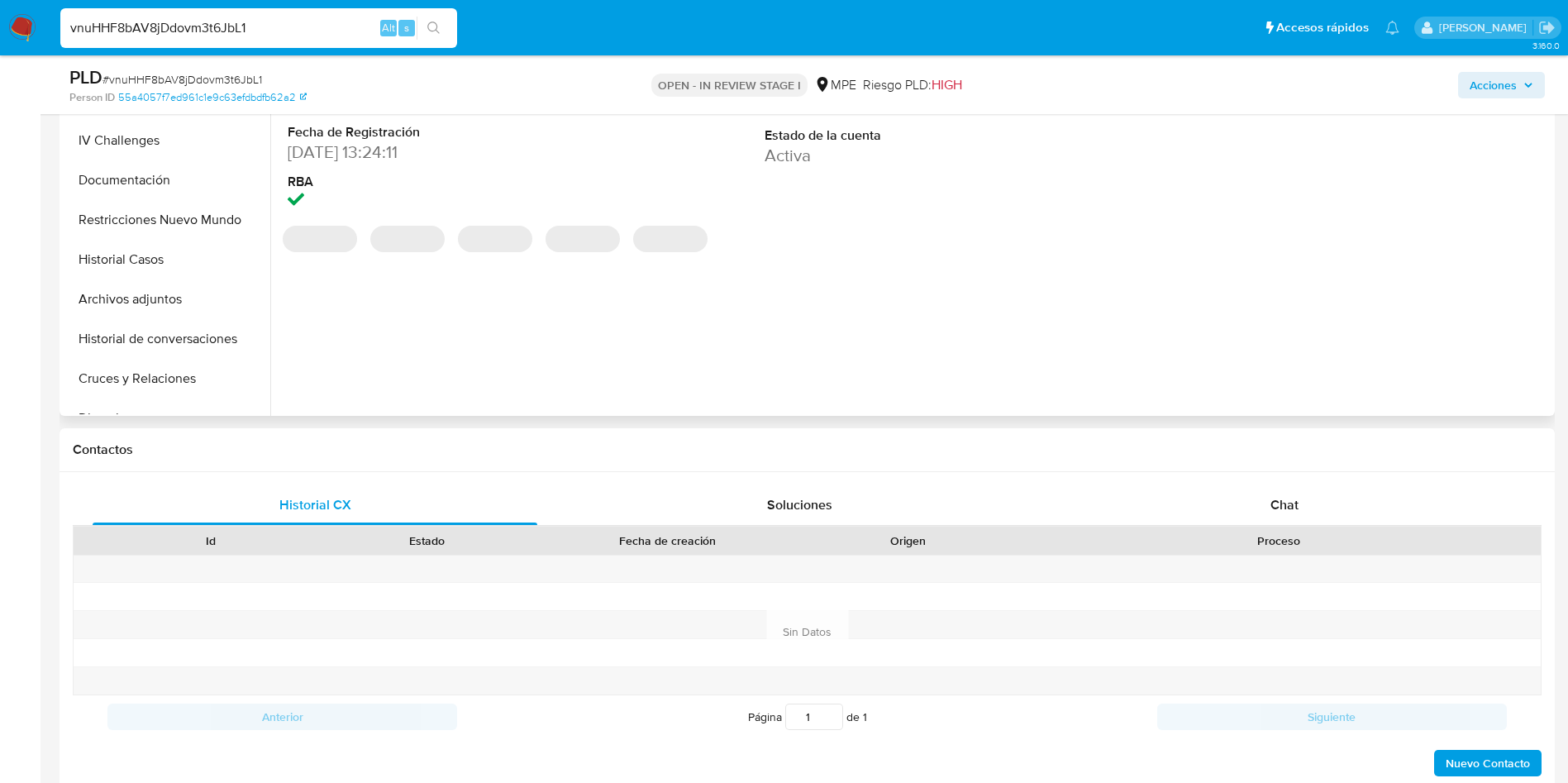
scroll to position [496, 0]
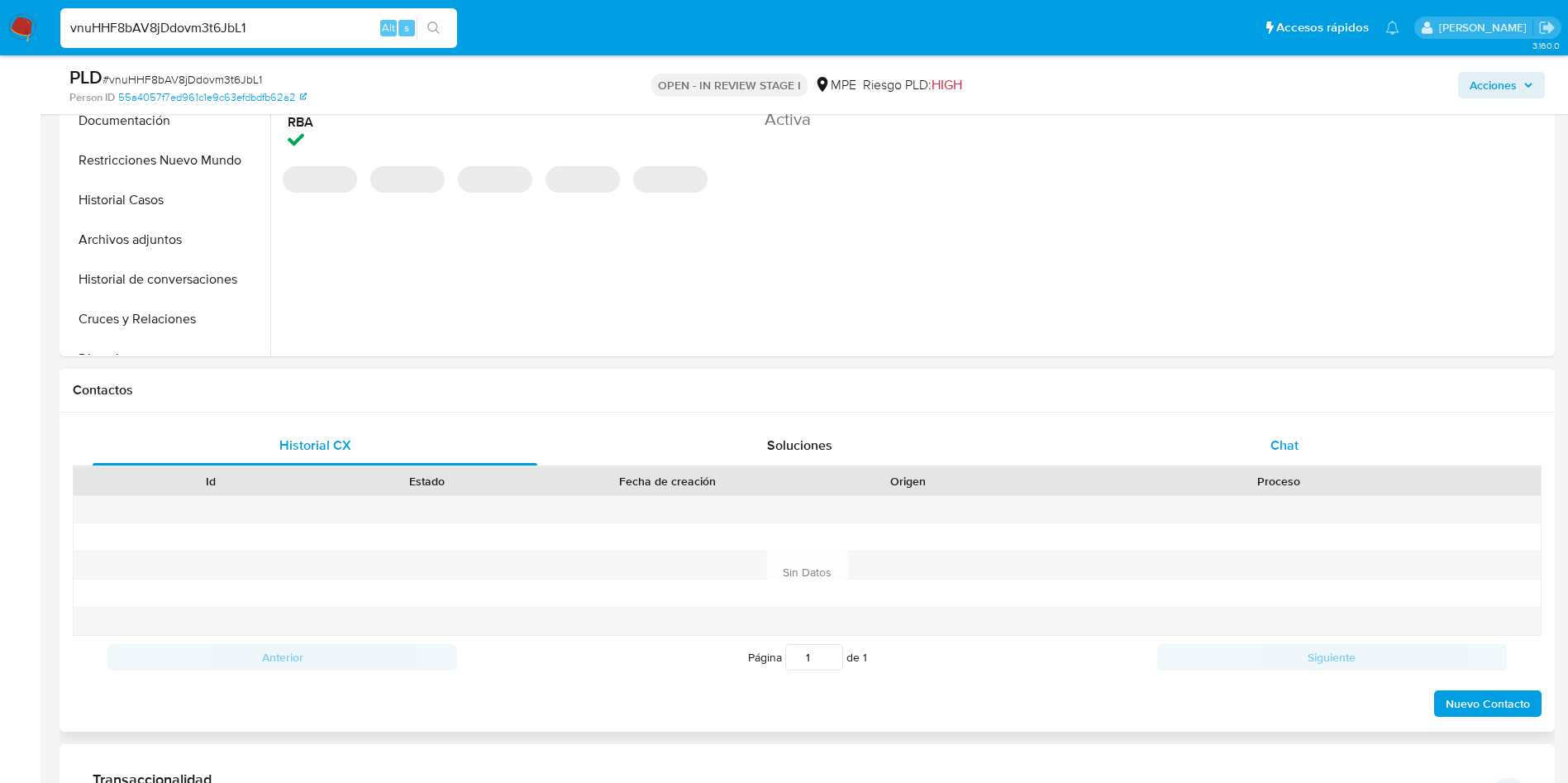
click at [1283, 442] on span "Chat" at bounding box center [1285, 445] width 28 height 19
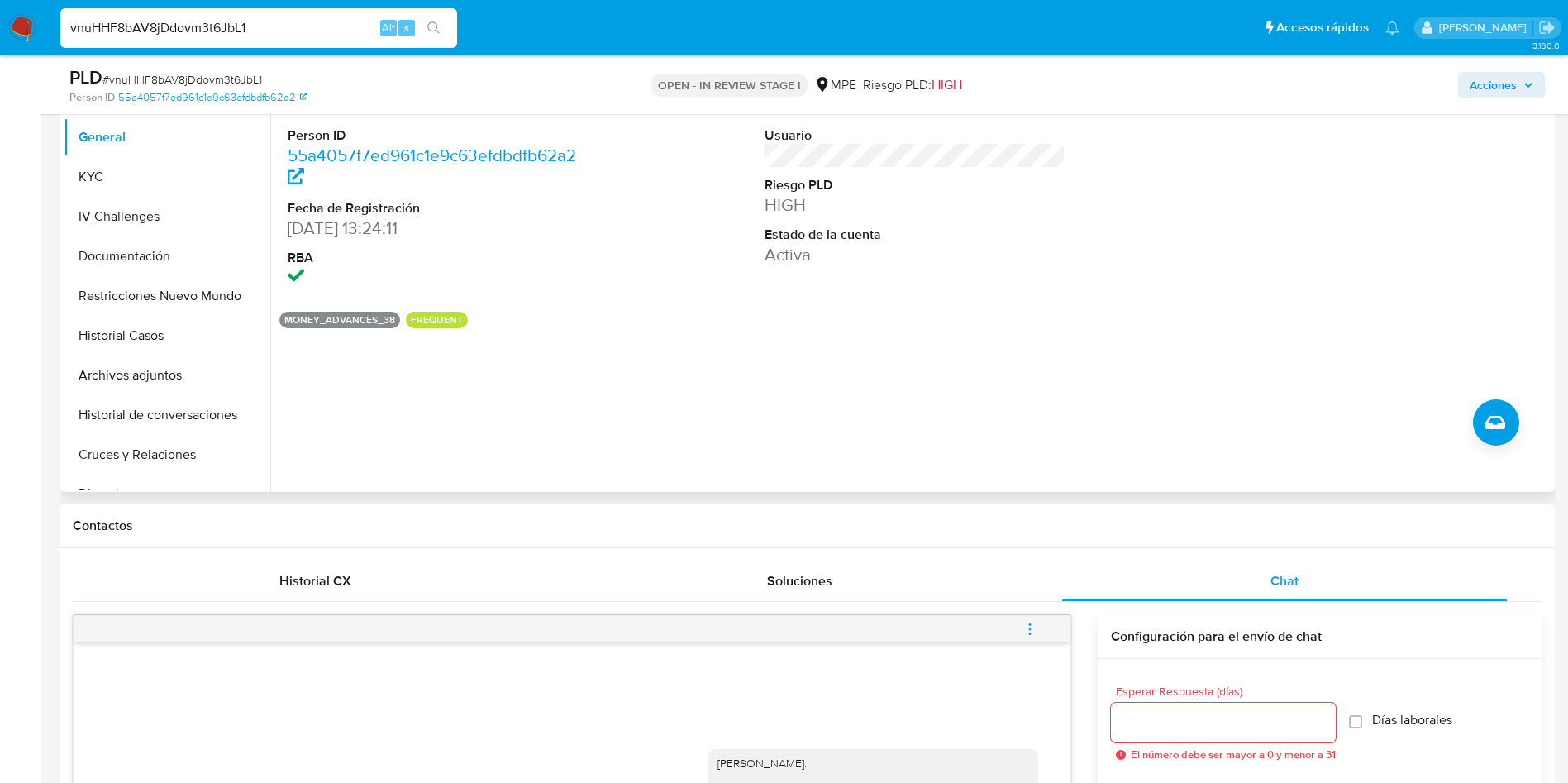
scroll to position [124, 0]
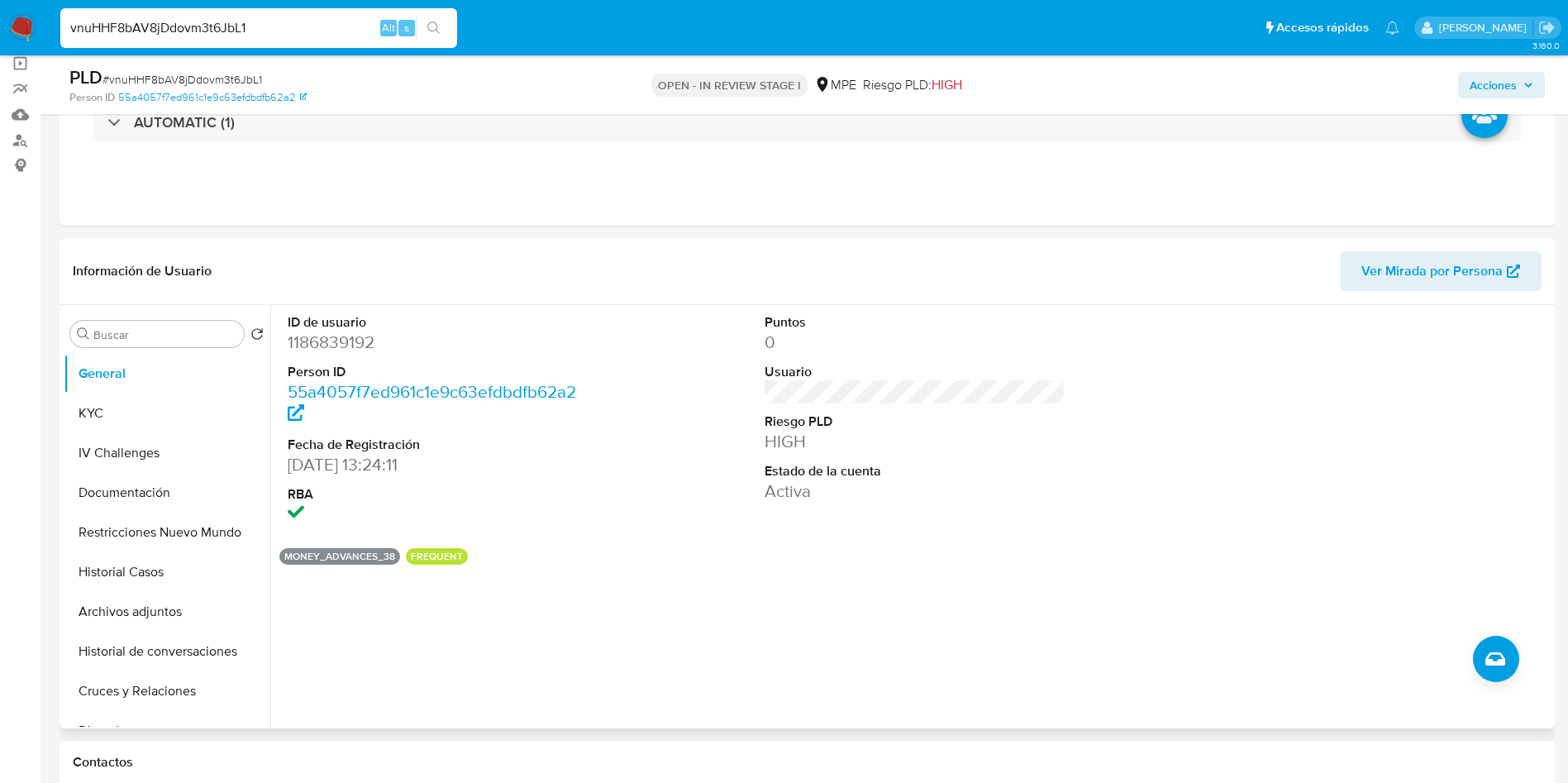
click at [339, 344] on dd "1186839192" at bounding box center [438, 342] width 301 height 23
click at [339, 343] on dd "1186839192" at bounding box center [438, 342] width 301 height 23
copy dd "1186839192"
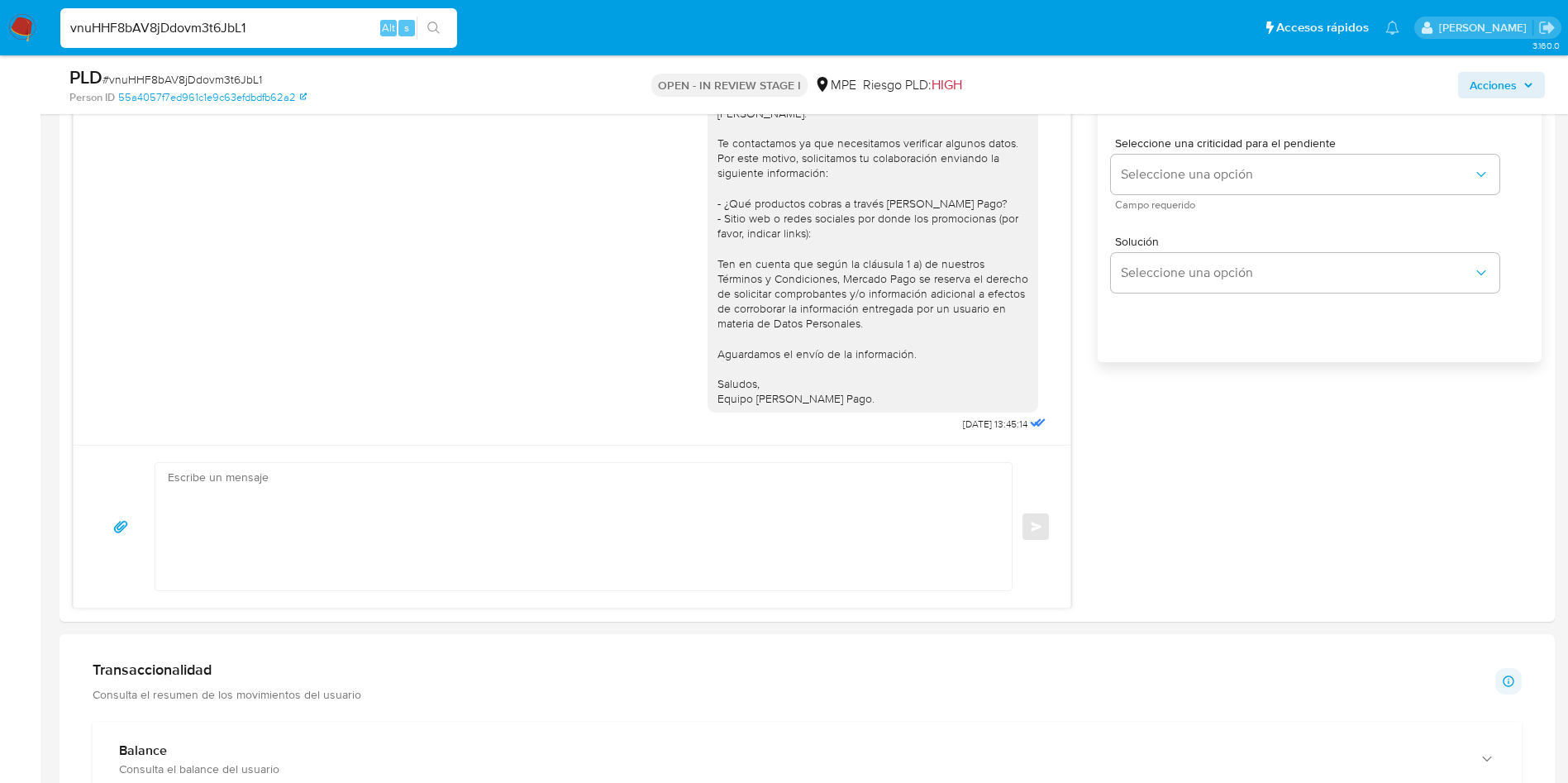
scroll to position [1116, 0]
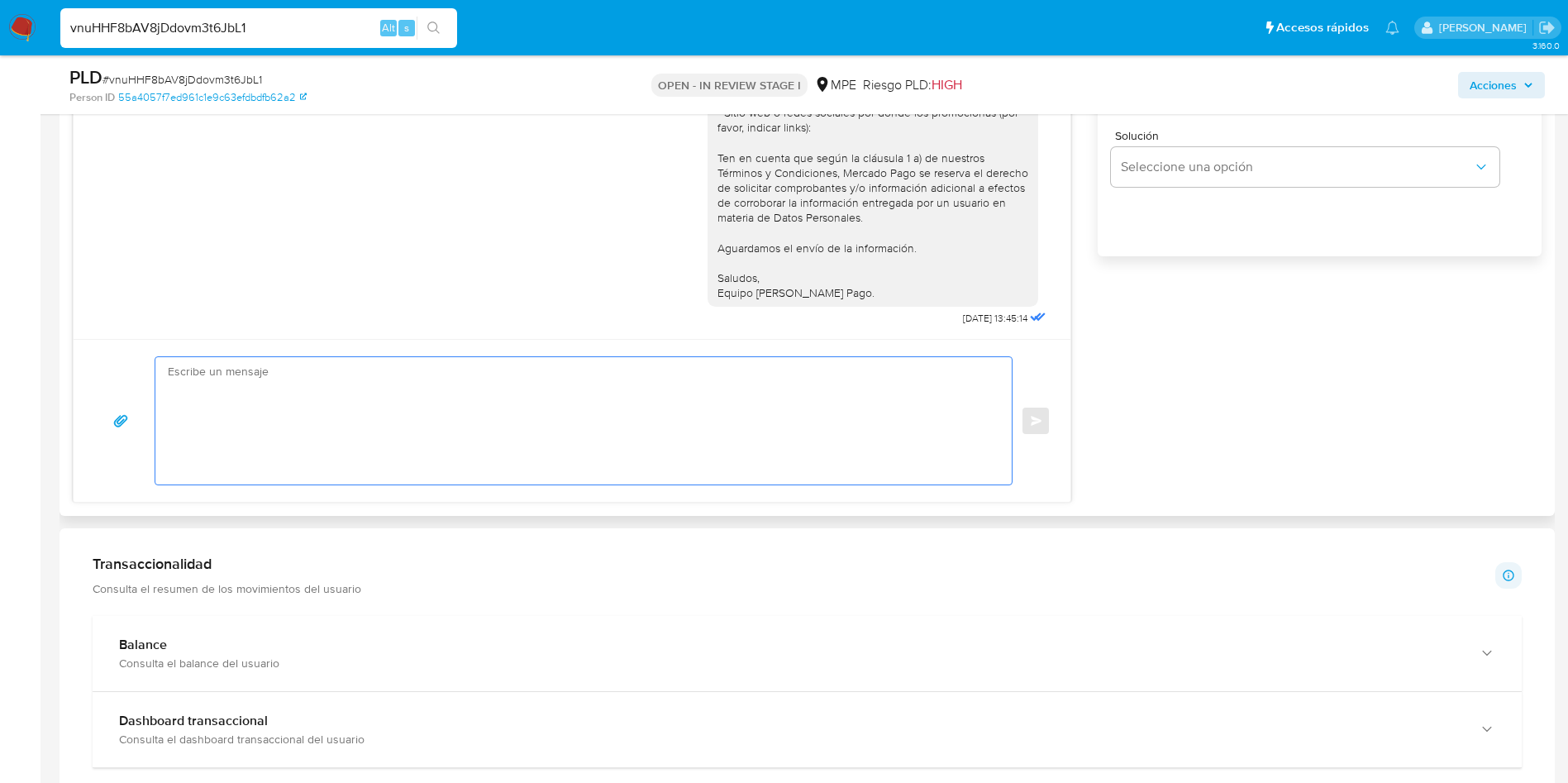
click at [494, 432] on textarea at bounding box center [580, 420] width 823 height 127
paste textarea "Hola, xxxx. Te contactamos nuevamente para recordarte que aún está pendiente el…"
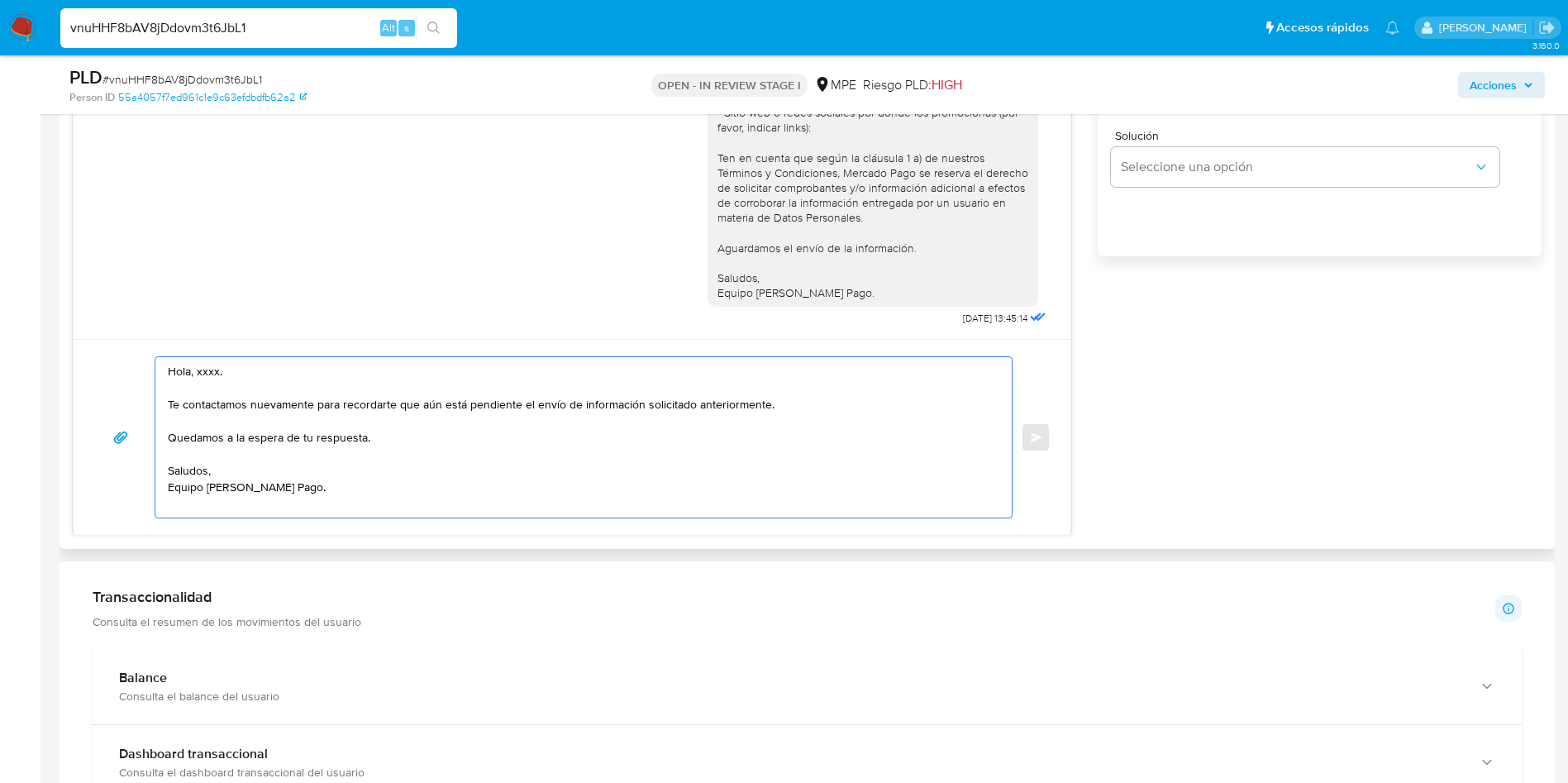
click at [205, 374] on textarea "Hola, xxxx. Te contactamos nuevamente para recordarte que aún está pendiente el…" at bounding box center [580, 437] width 823 height 160
click at [415, 510] on textarea "[PERSON_NAME]. Te contactamos nuevamente para recordarte que aún está pendiente…" at bounding box center [580, 437] width 823 height 160
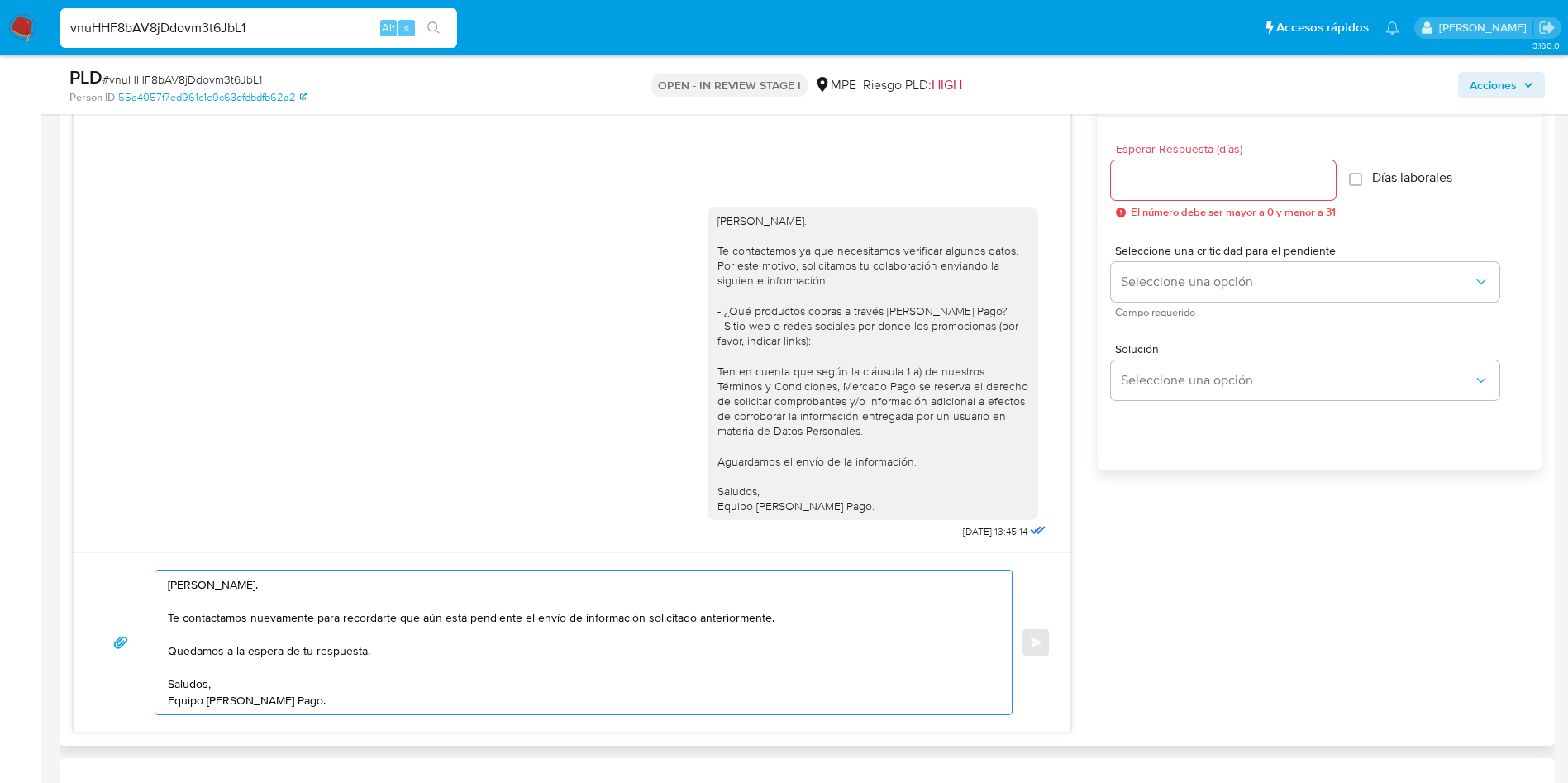
scroll to position [868, 0]
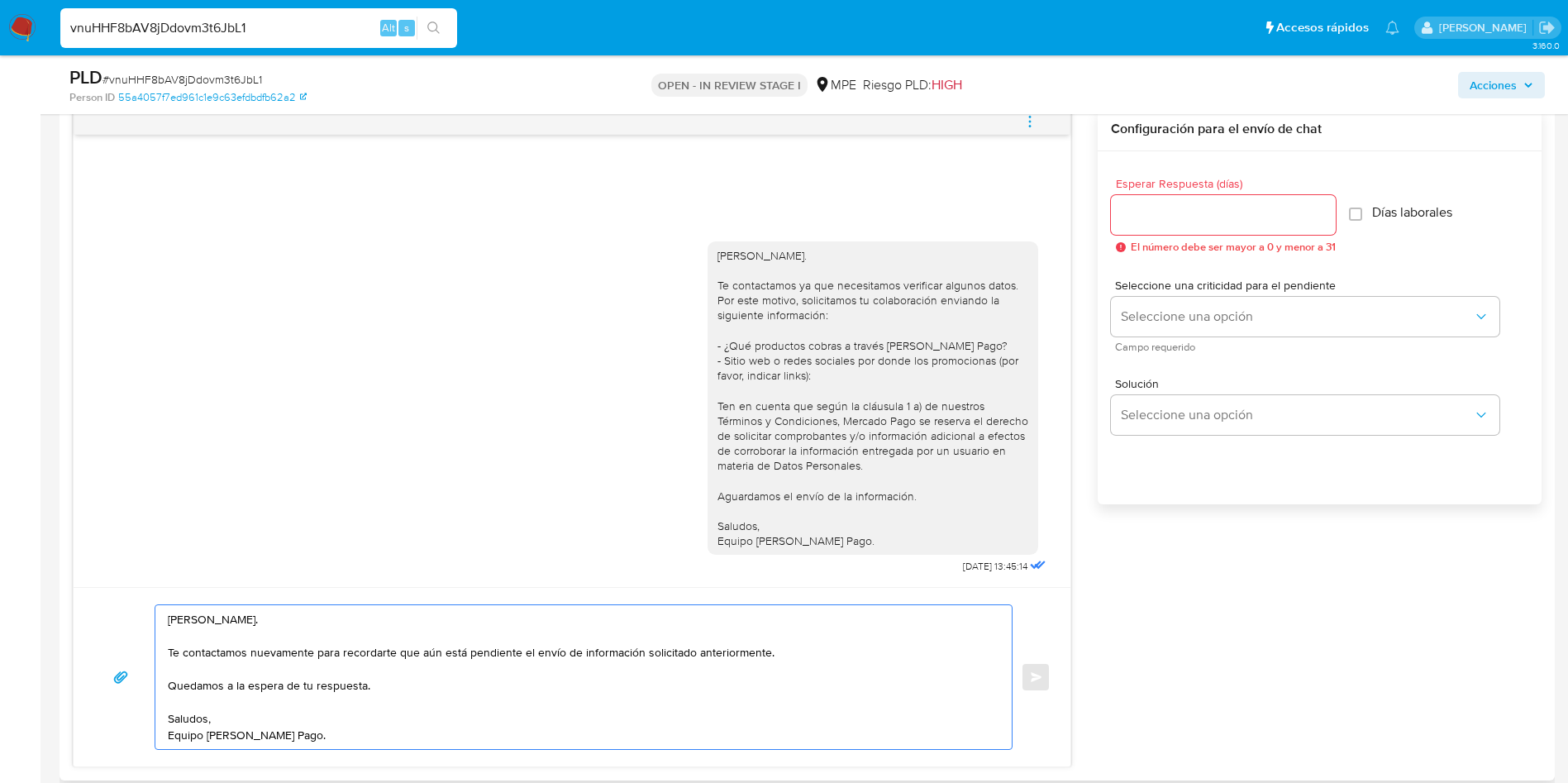
type textarea "[PERSON_NAME]. Te contactamos nuevamente para recordarte que aún está pendiente…"
click at [1170, 211] on input "Esperar Respuesta (días)" at bounding box center [1224, 215] width 225 height 22
type input "3"
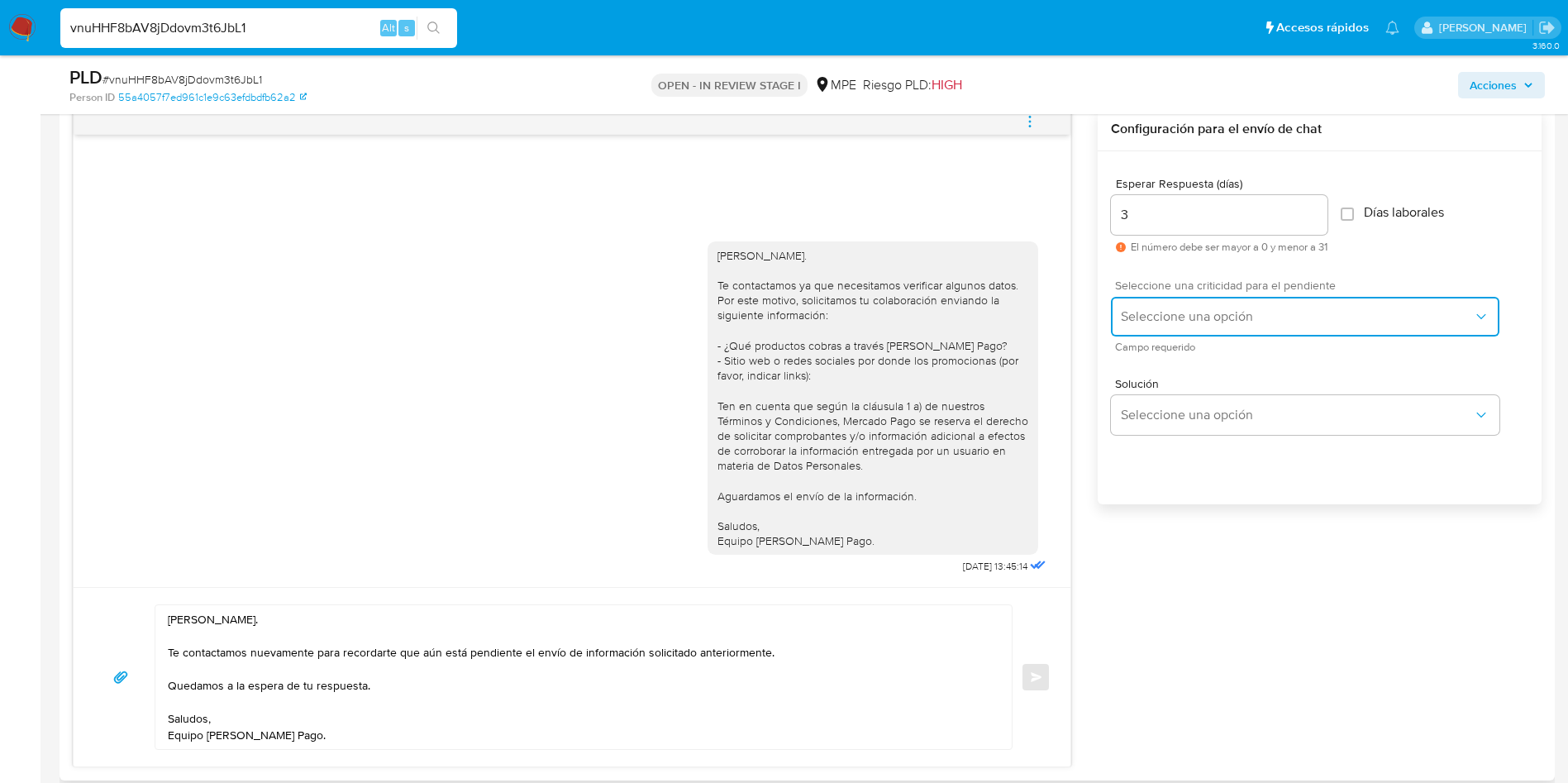
click at [1164, 305] on button "Seleccione una opción" at bounding box center [1306, 317] width 389 height 40
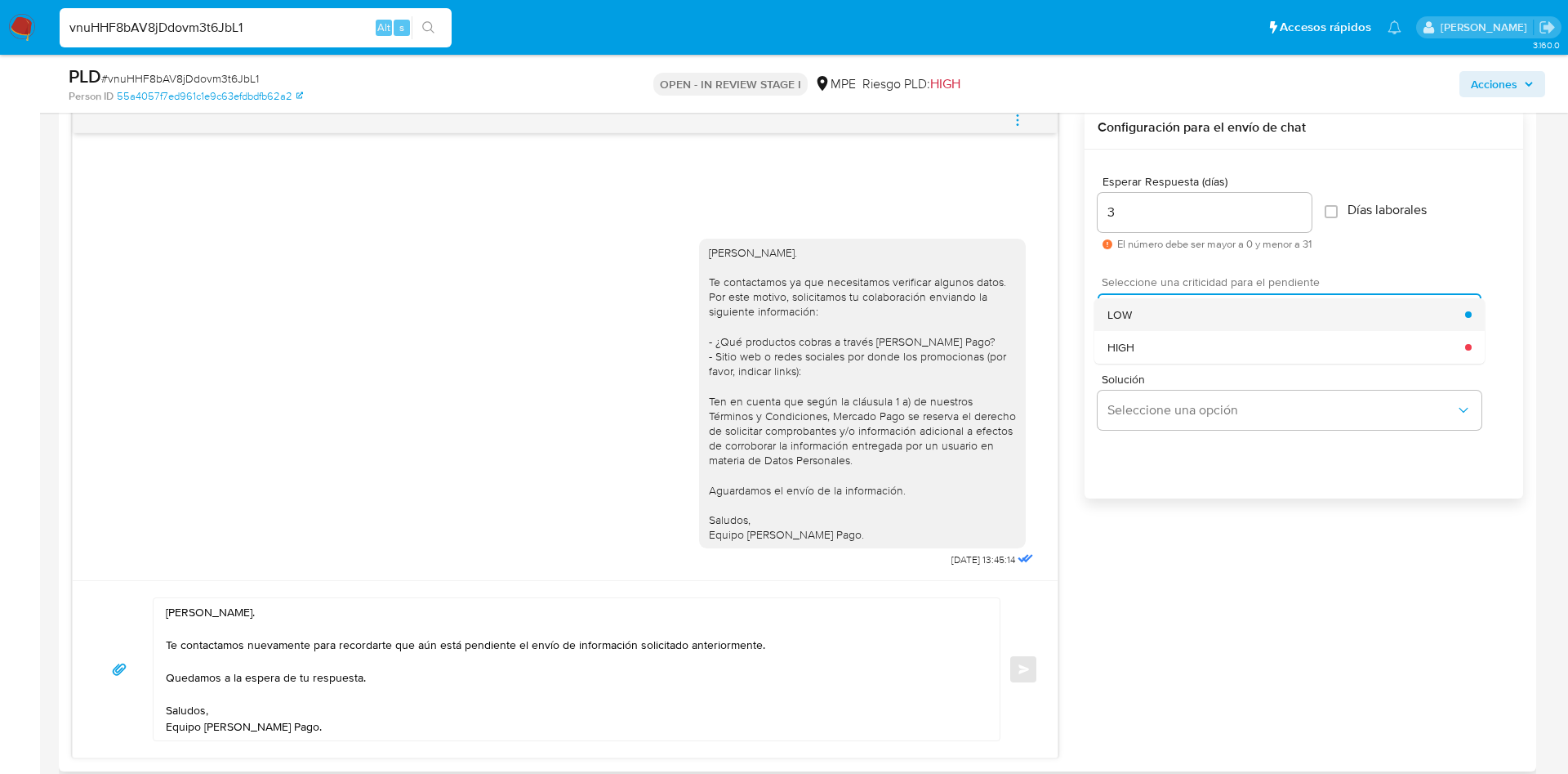
click at [1149, 301] on div "LOW" at bounding box center [1286, 314] width 358 height 33
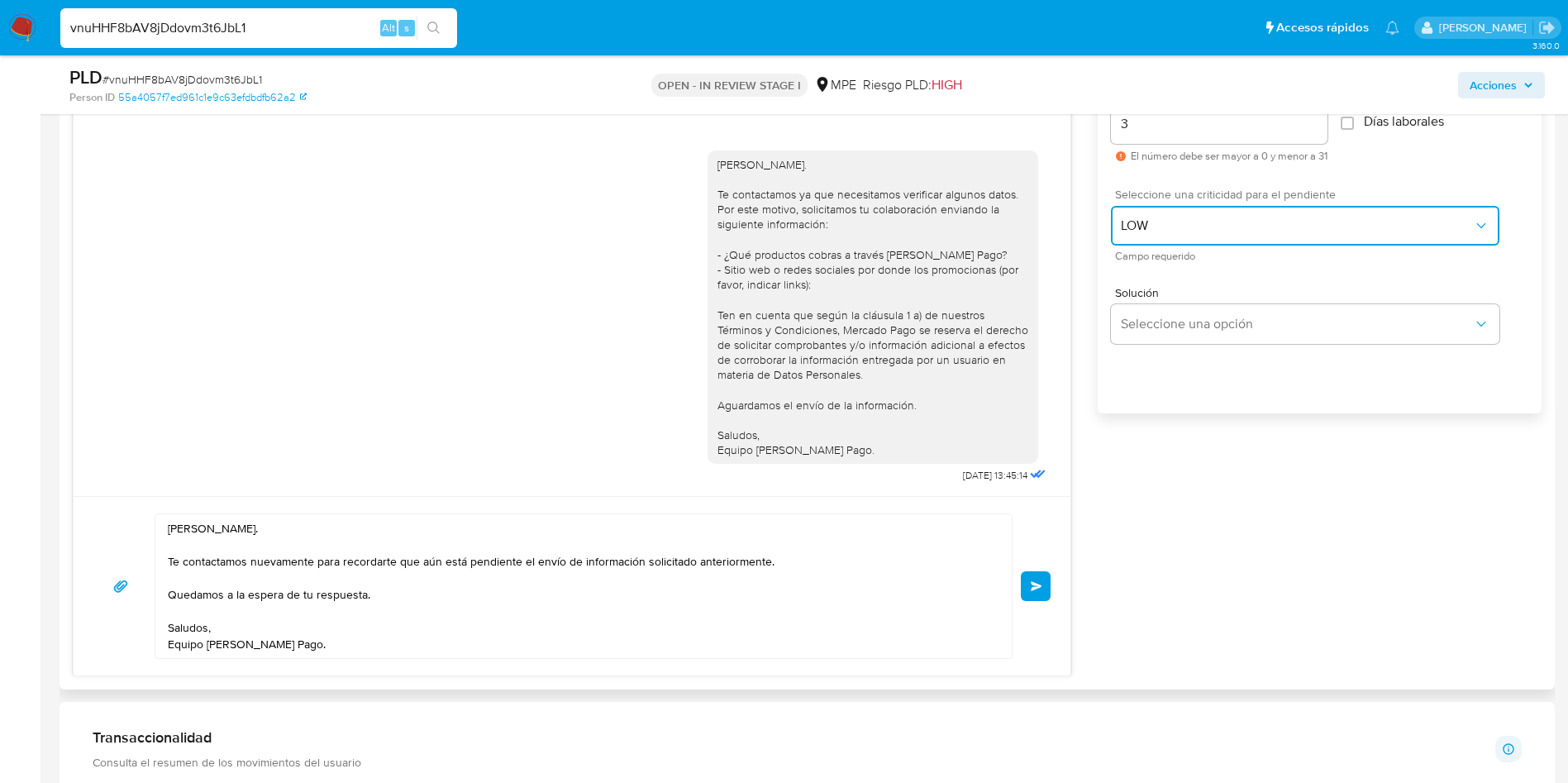
scroll to position [992, 0]
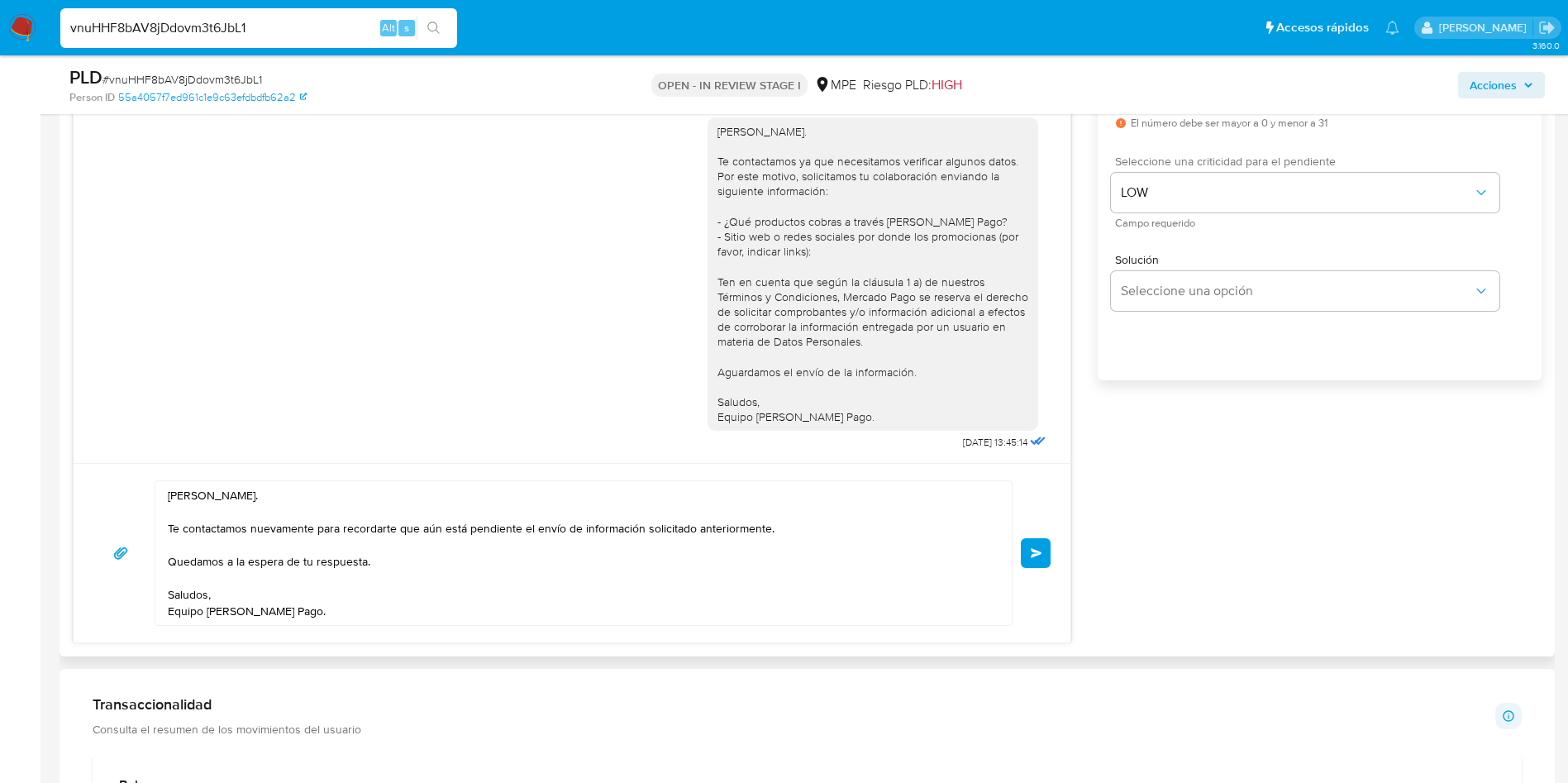
click at [1034, 550] on span "Enviar" at bounding box center [1036, 553] width 11 height 10
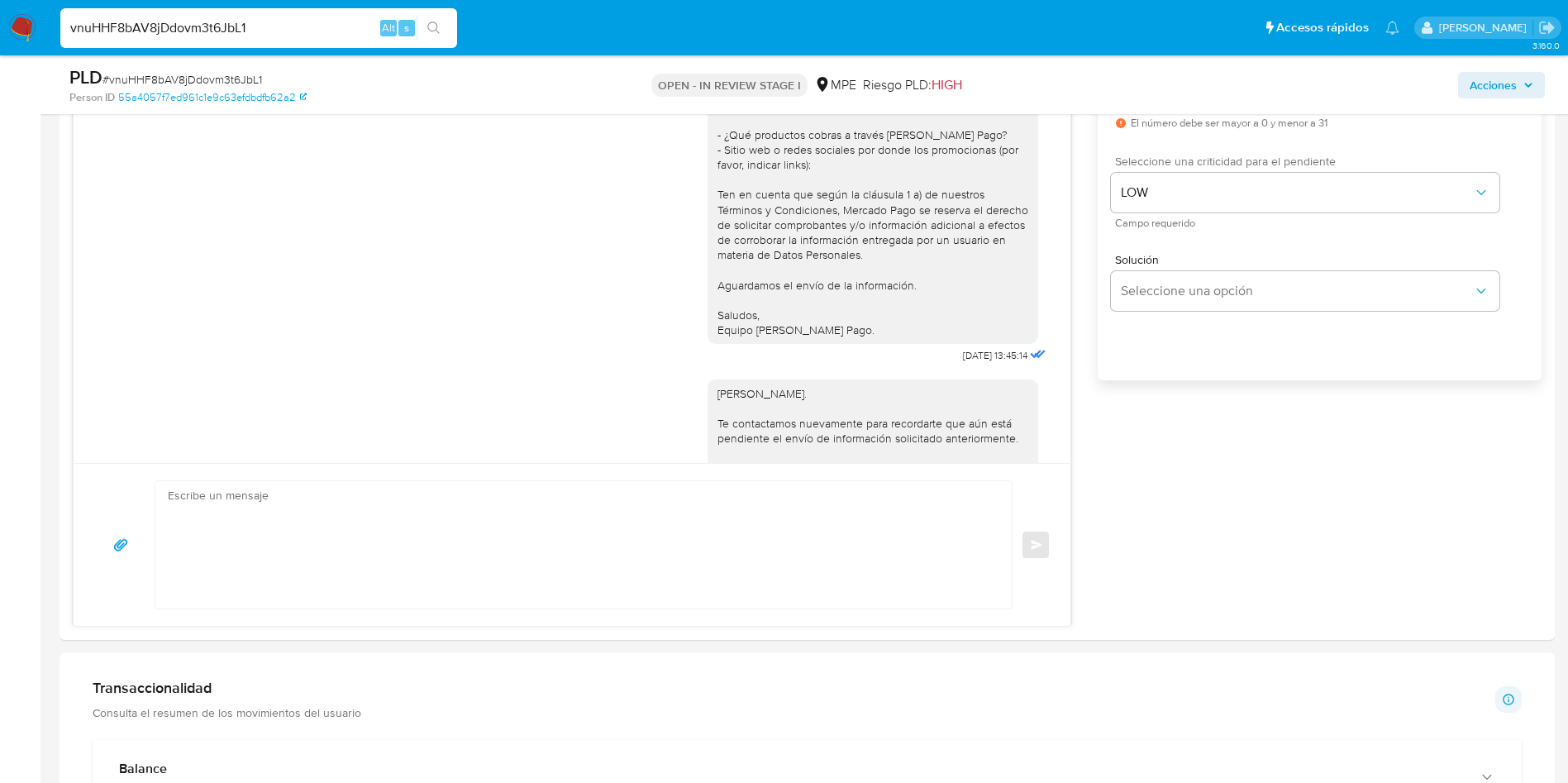
scroll to position [97, 0]
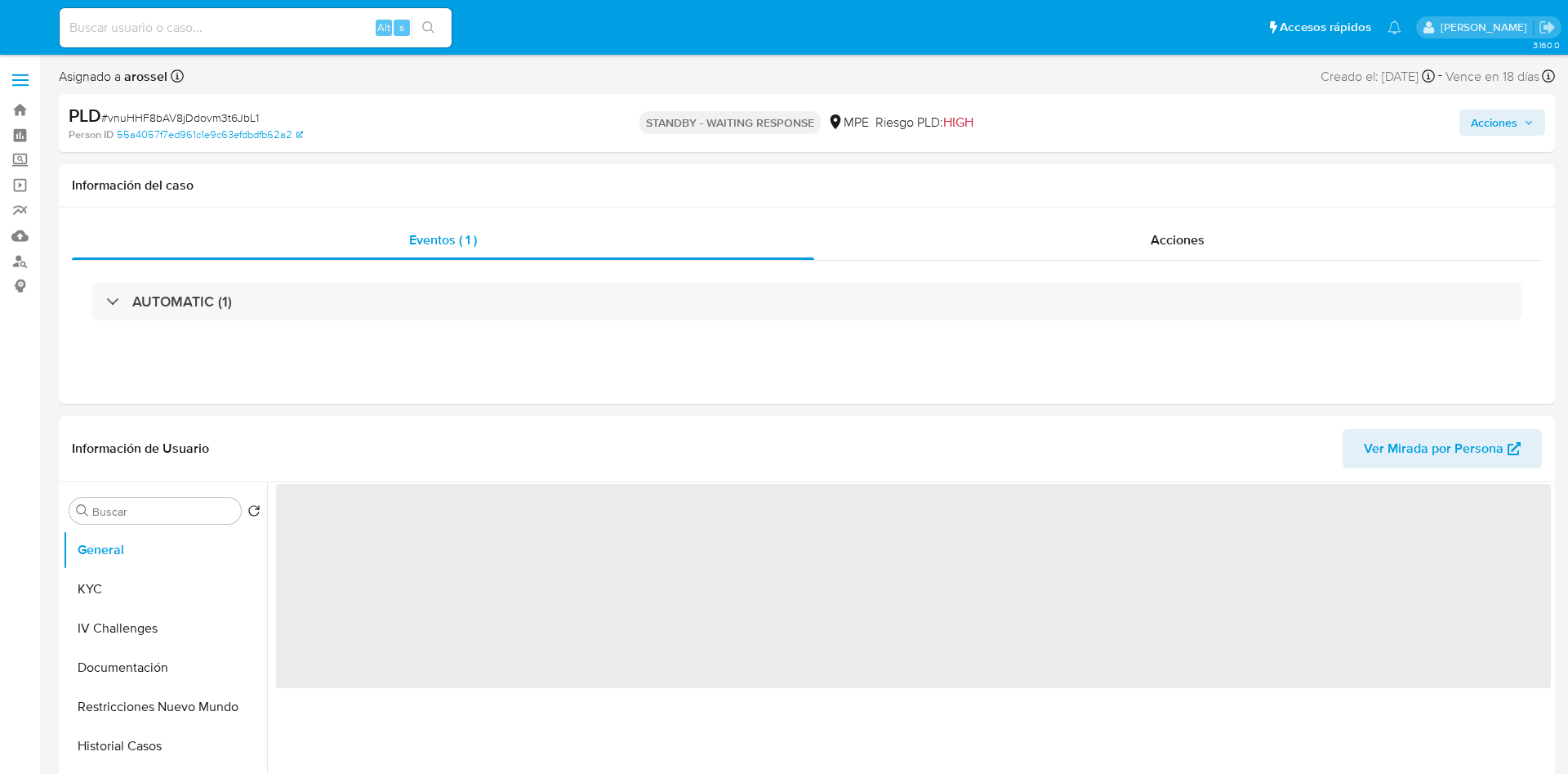
select select "10"
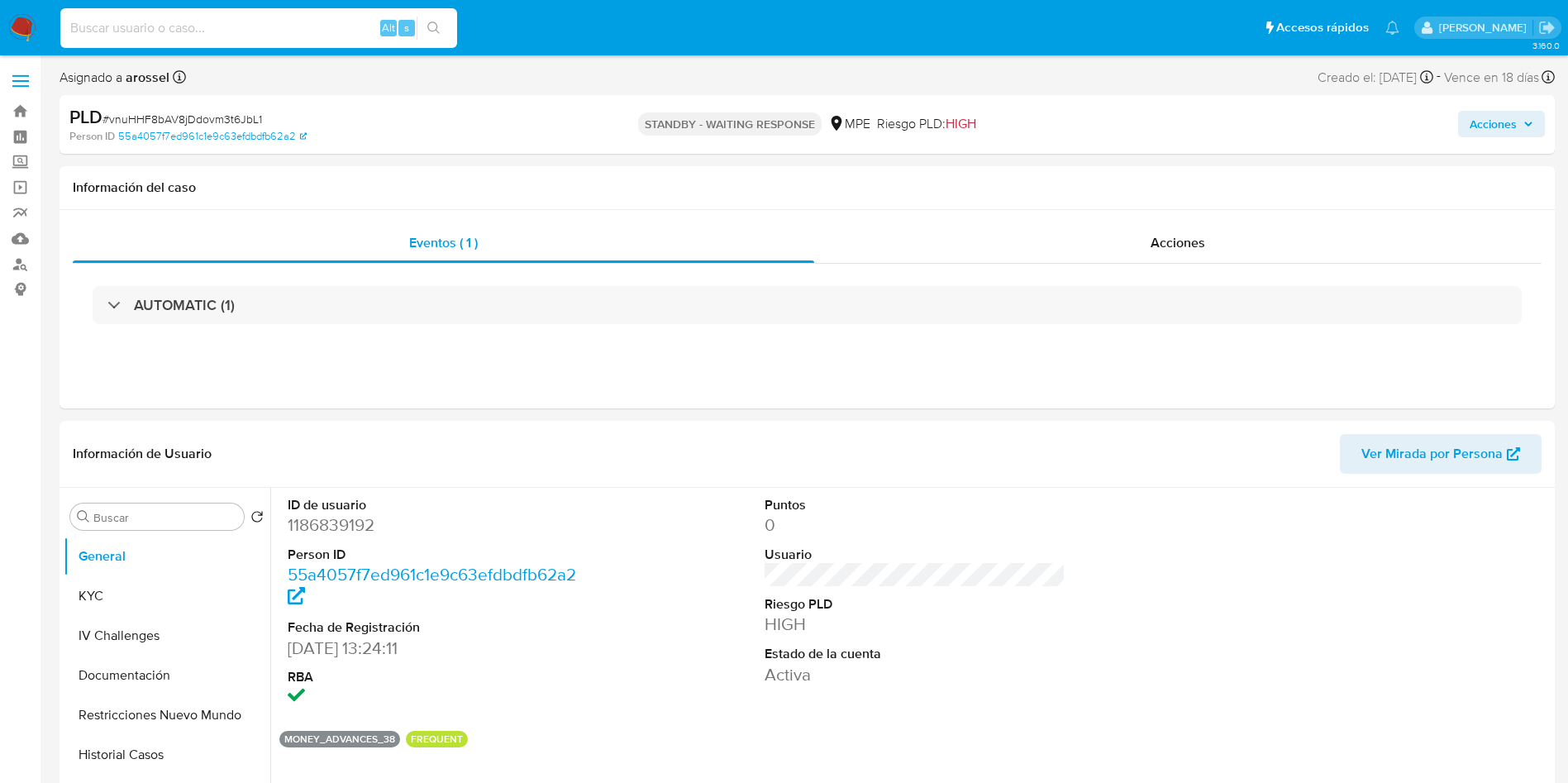
click at [345, 25] on input at bounding box center [259, 28] width 397 height 22
paste input "sVB6Gf9ms8GZqZSOpJUizuT7"
type input "sVB6Gf9ms8GZqZSOpJUizuT7"
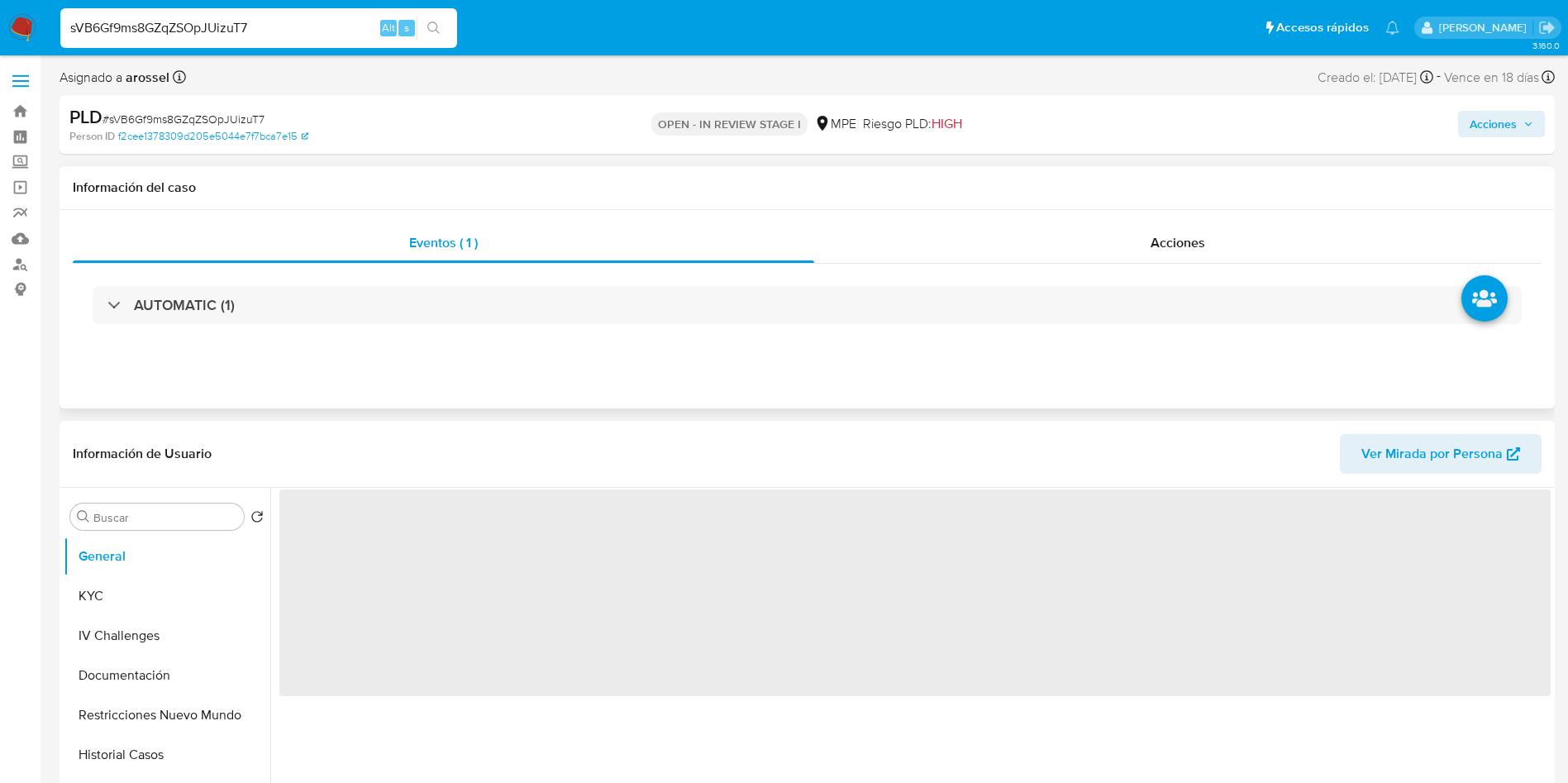
select select "10"
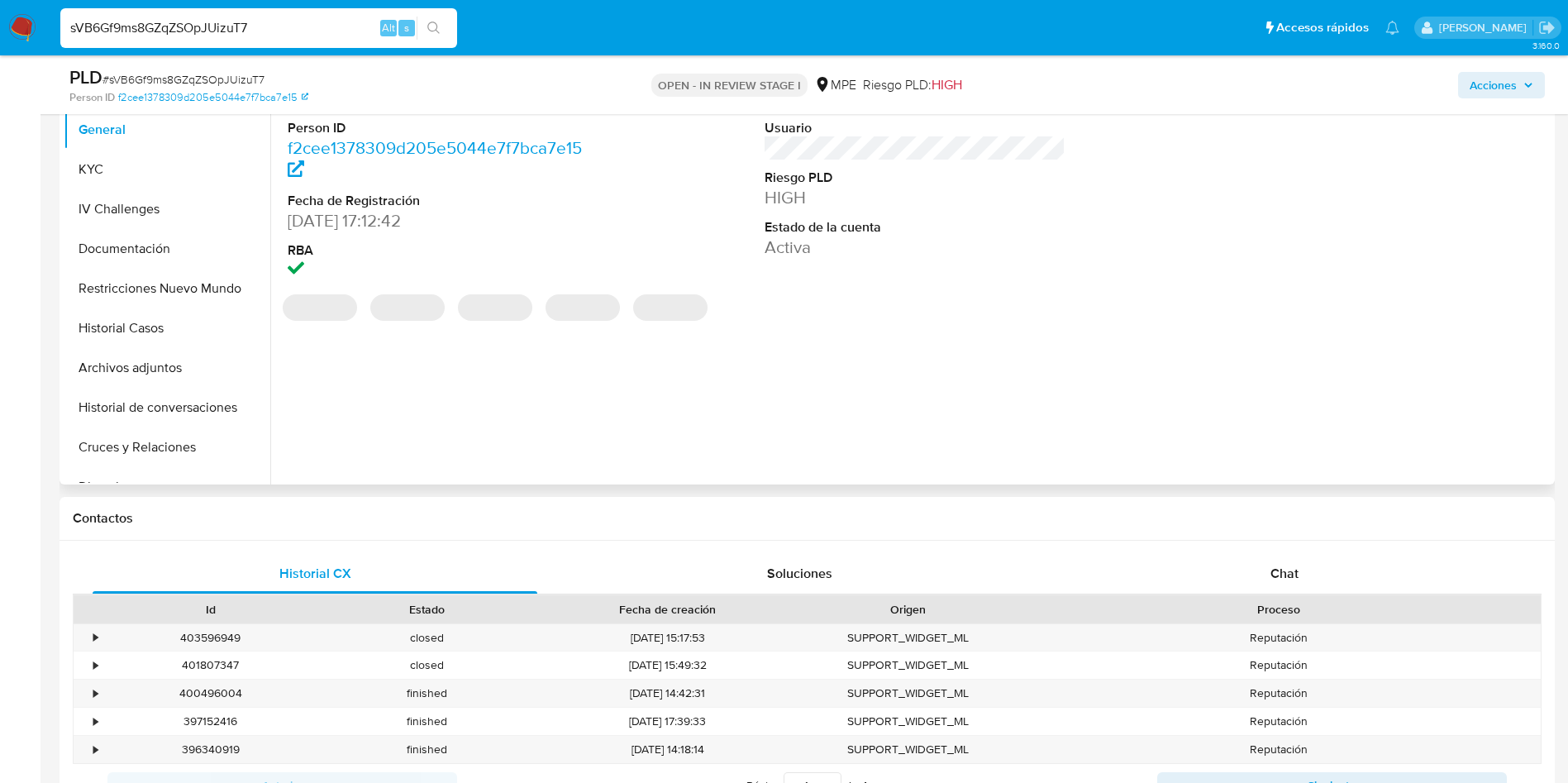
scroll to position [372, 0]
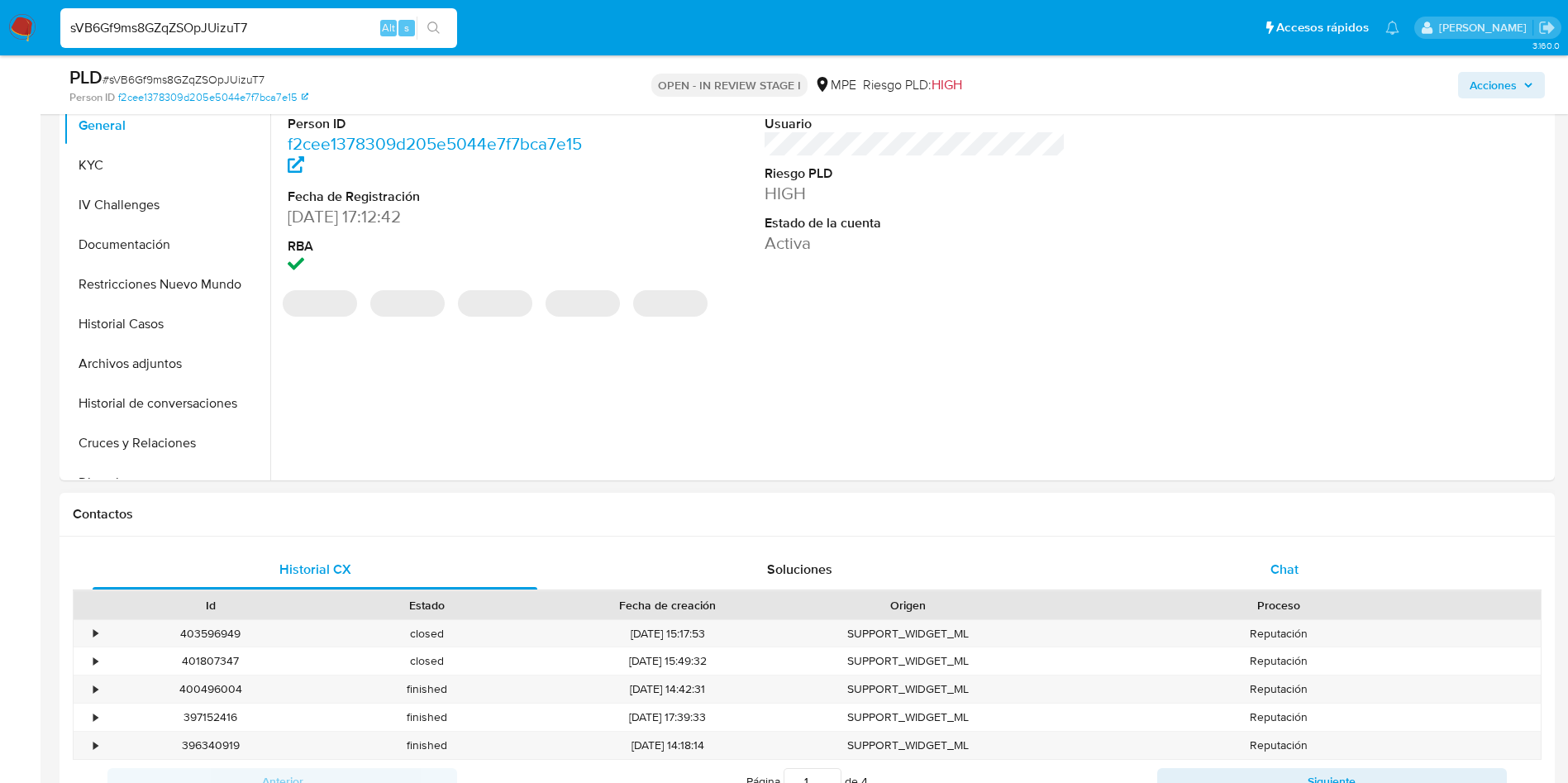
click at [1314, 579] on div "Chat" at bounding box center [1284, 570] width 444 height 40
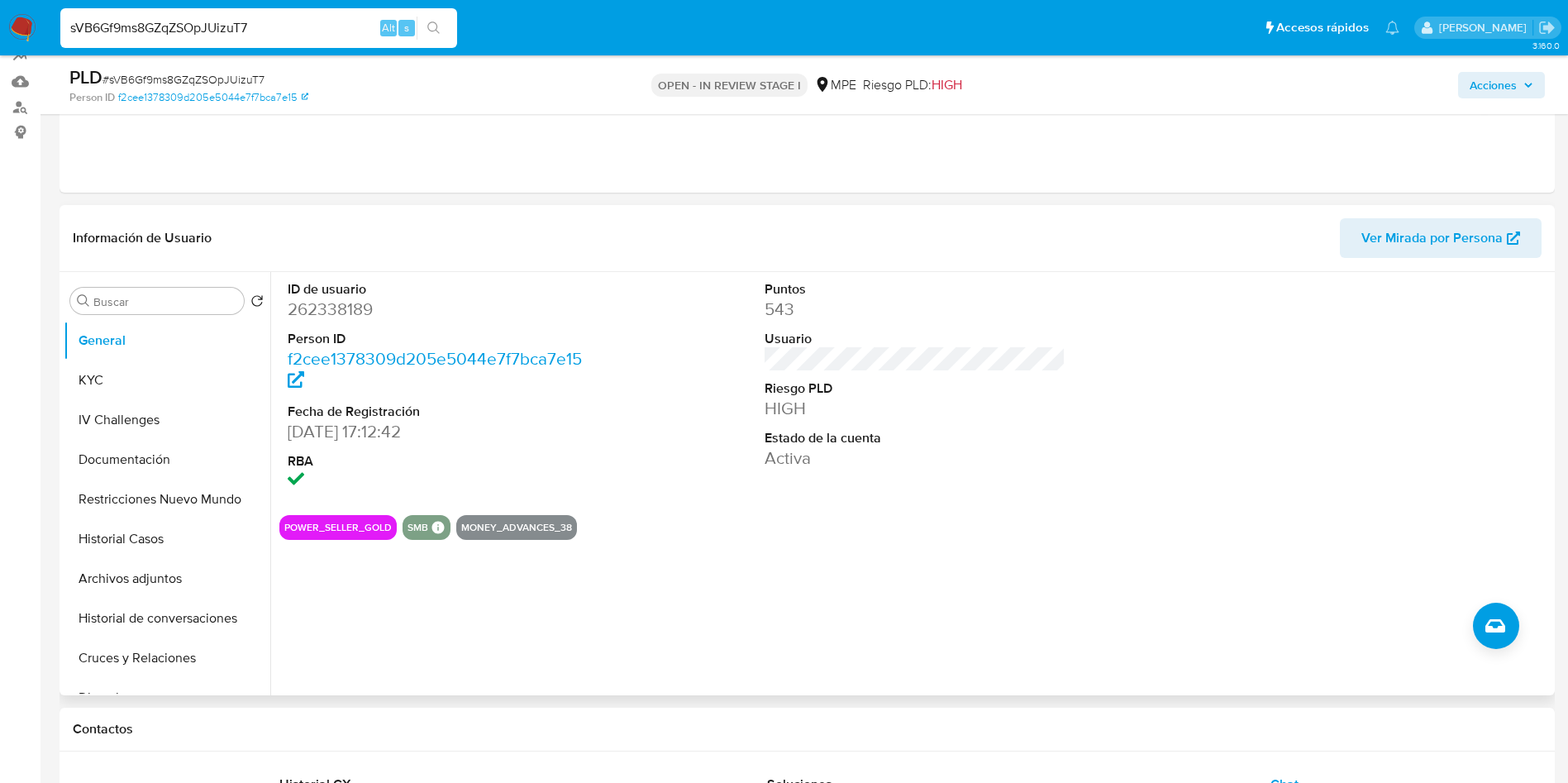
scroll to position [124, 0]
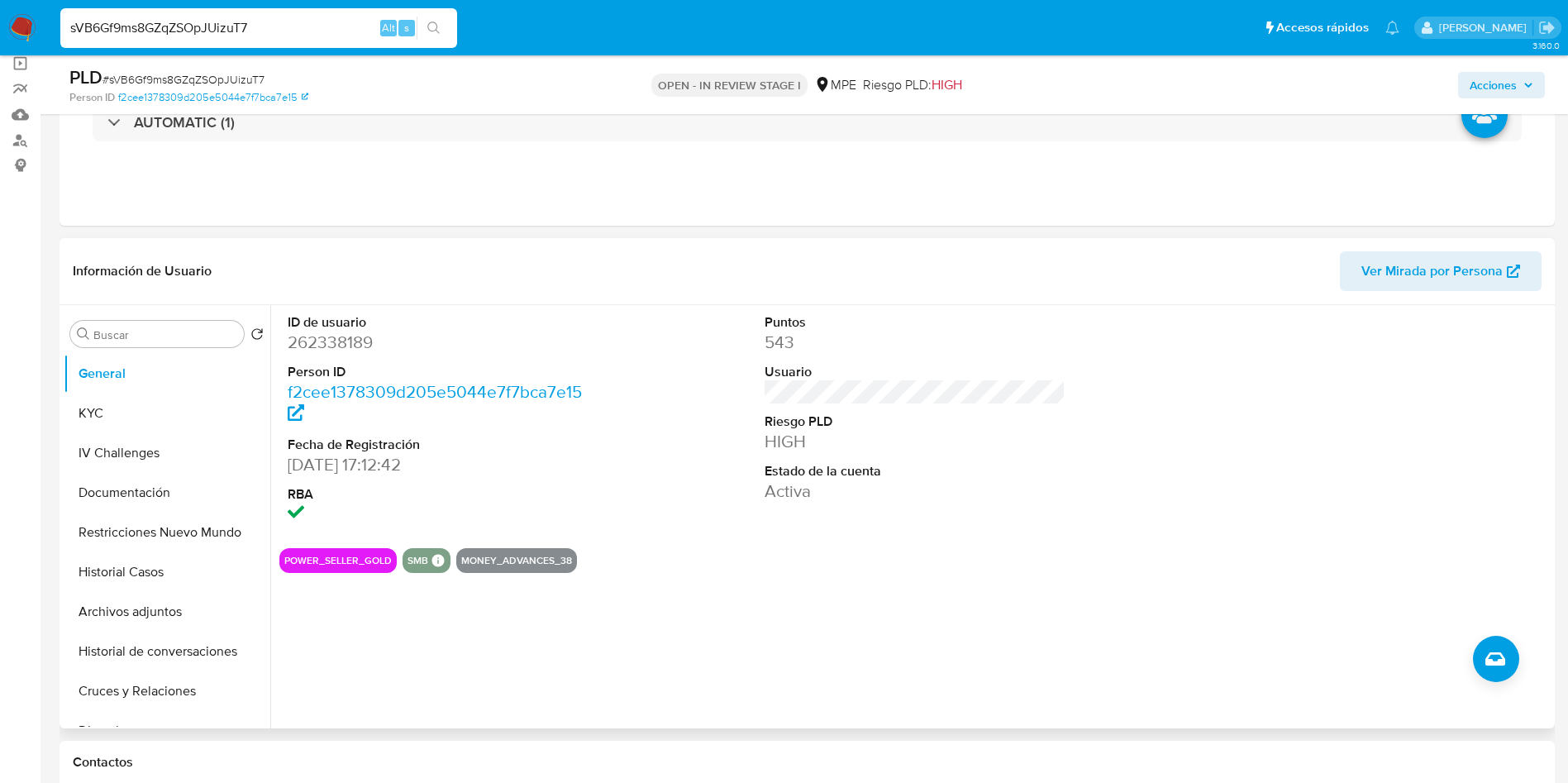
click at [362, 334] on dd "262338189" at bounding box center [438, 342] width 301 height 23
copy dd "262338189"
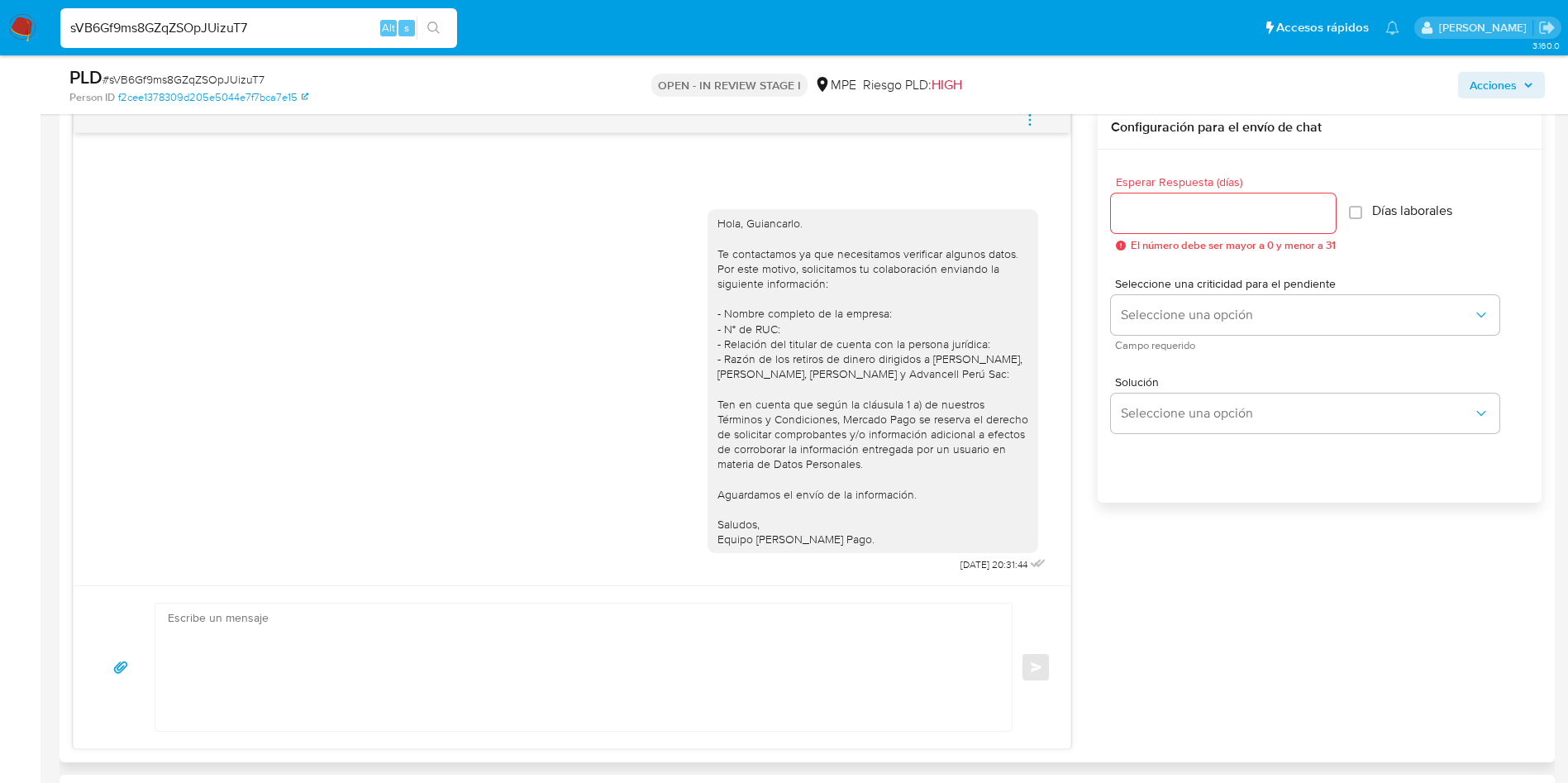
scroll to position [992, 0]
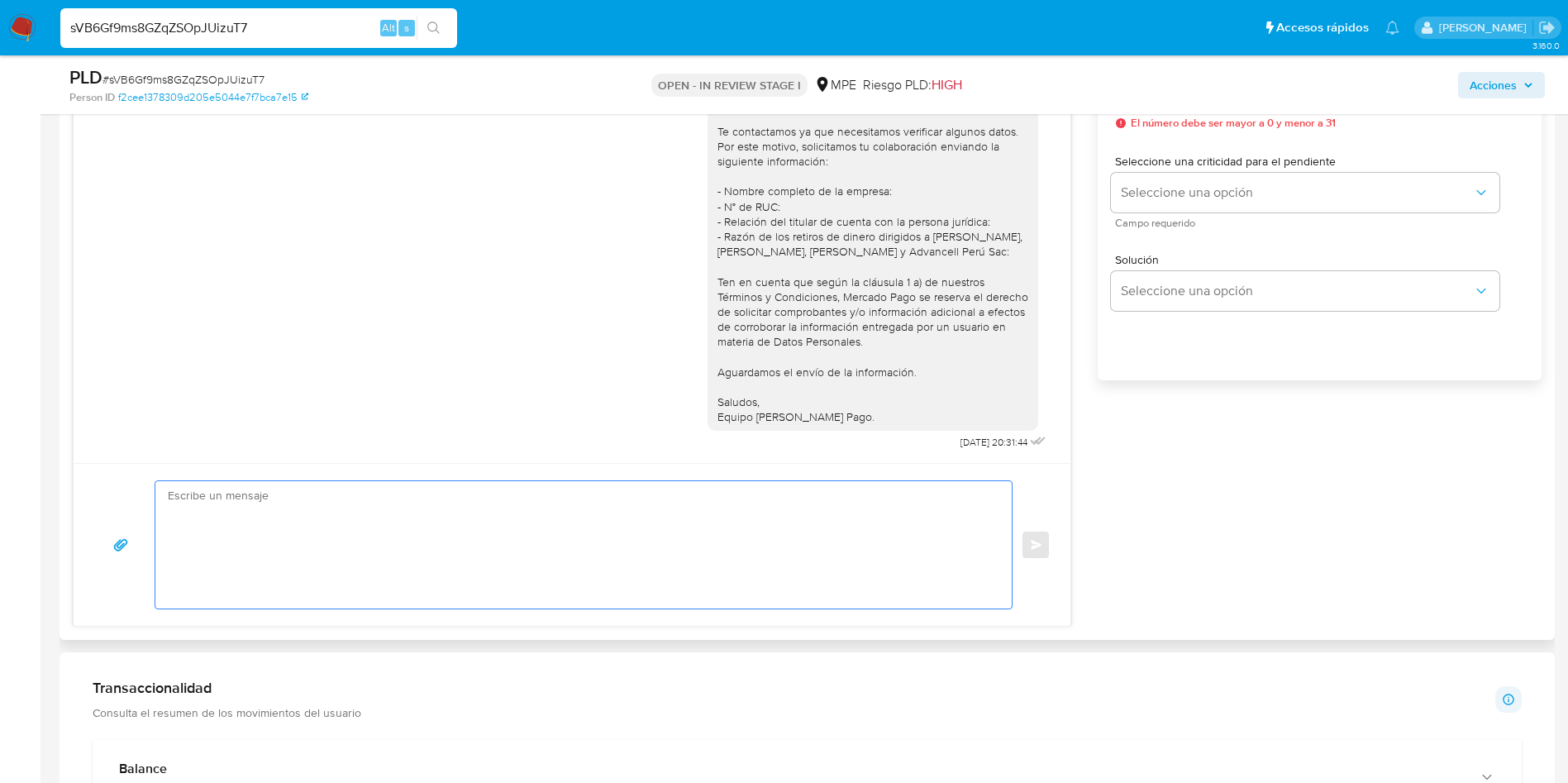
click at [445, 552] on textarea at bounding box center [580, 544] width 823 height 127
paste textarea "Hola, xxxx. Te contactamos nuevamente para recordarte que aún está pendiente el…"
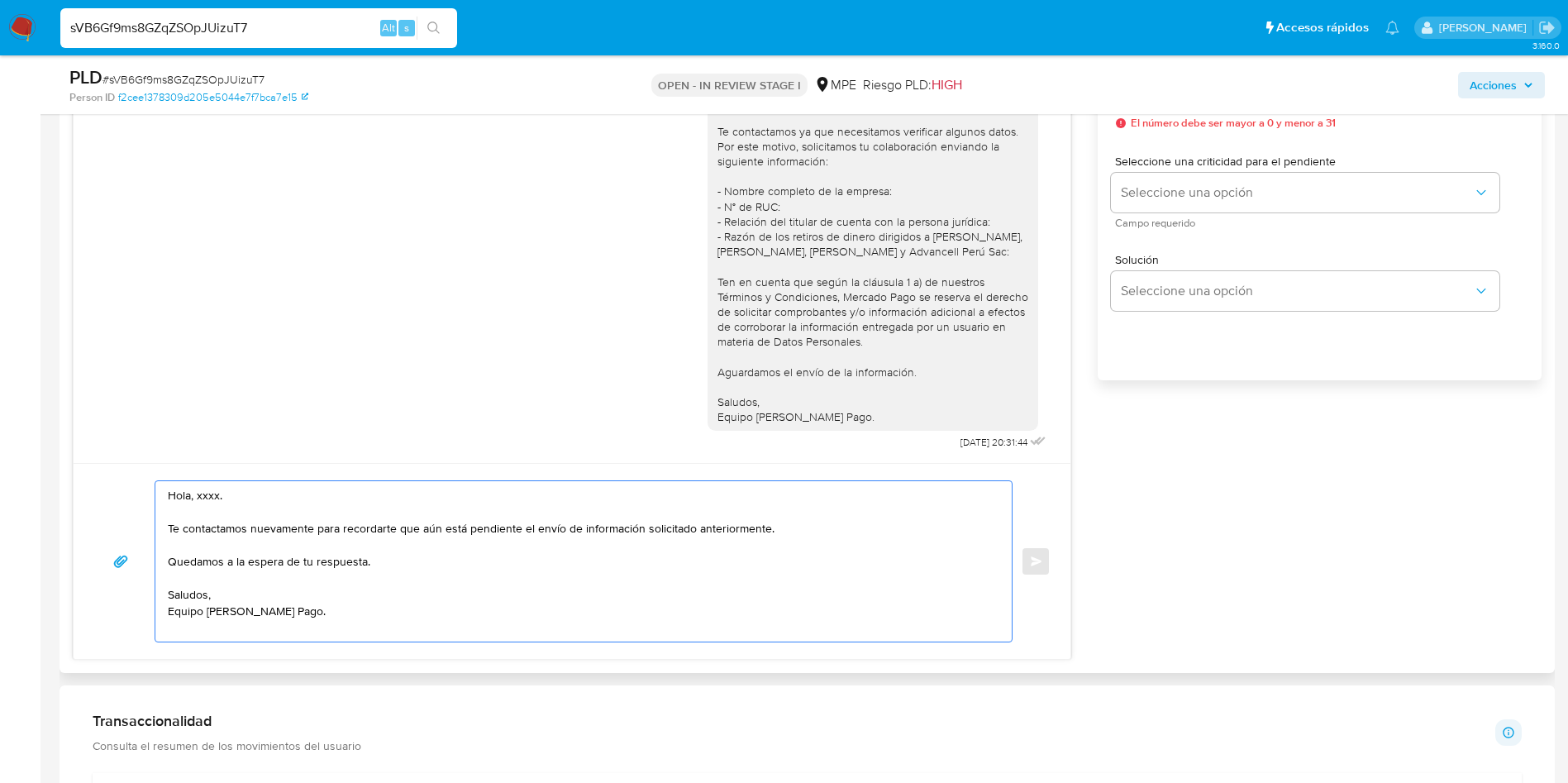
click at [205, 495] on textarea "Hola, xxxx. Te contactamos nuevamente para recordarte que aún está pendiente el…" at bounding box center [580, 560] width 823 height 160
click at [204, 495] on textarea "Hola, xxxx. Te contactamos nuevamente para recordarte que aún está pendiente el…" at bounding box center [580, 560] width 823 height 160
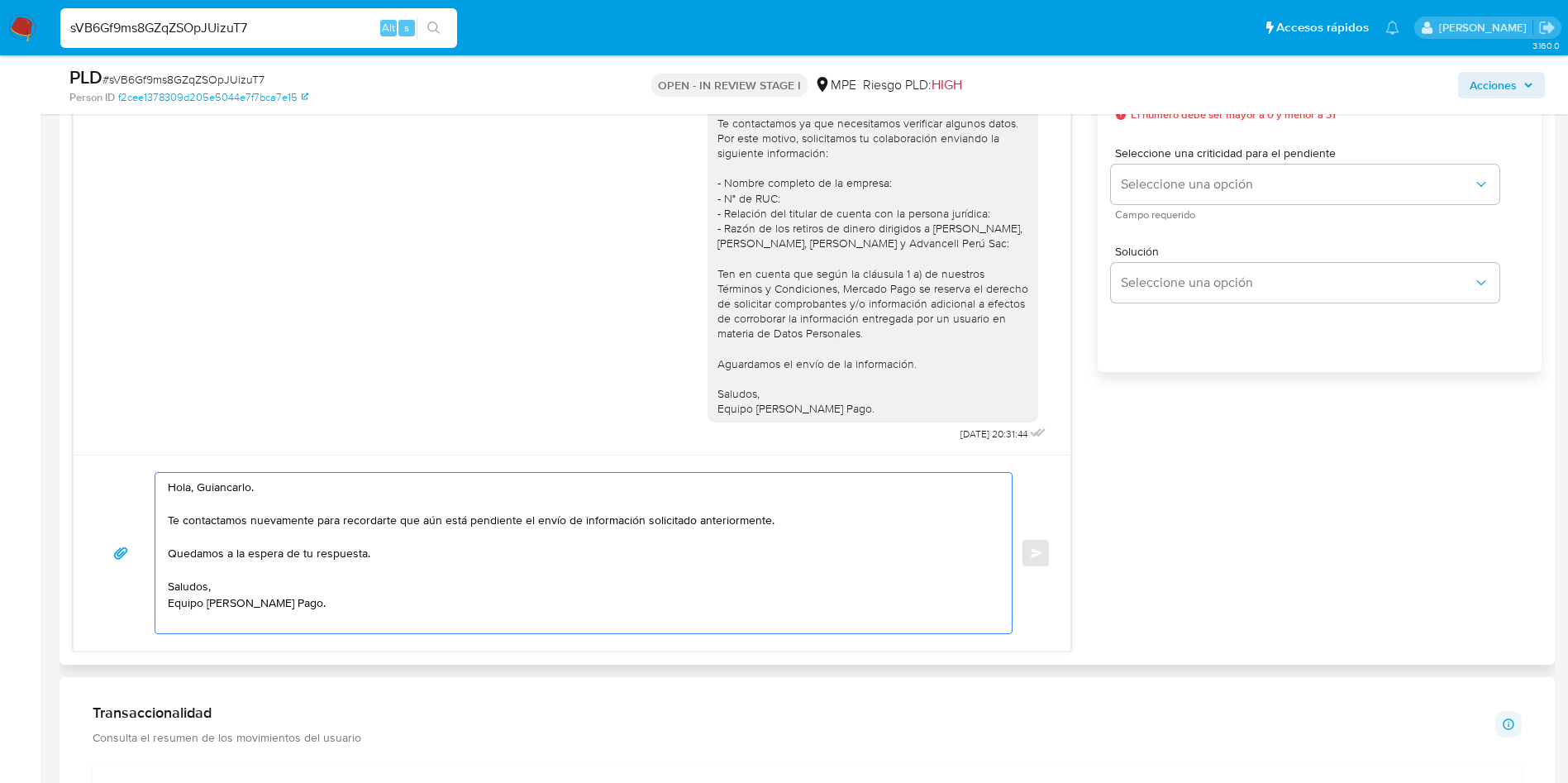
scroll to position [1116, 0]
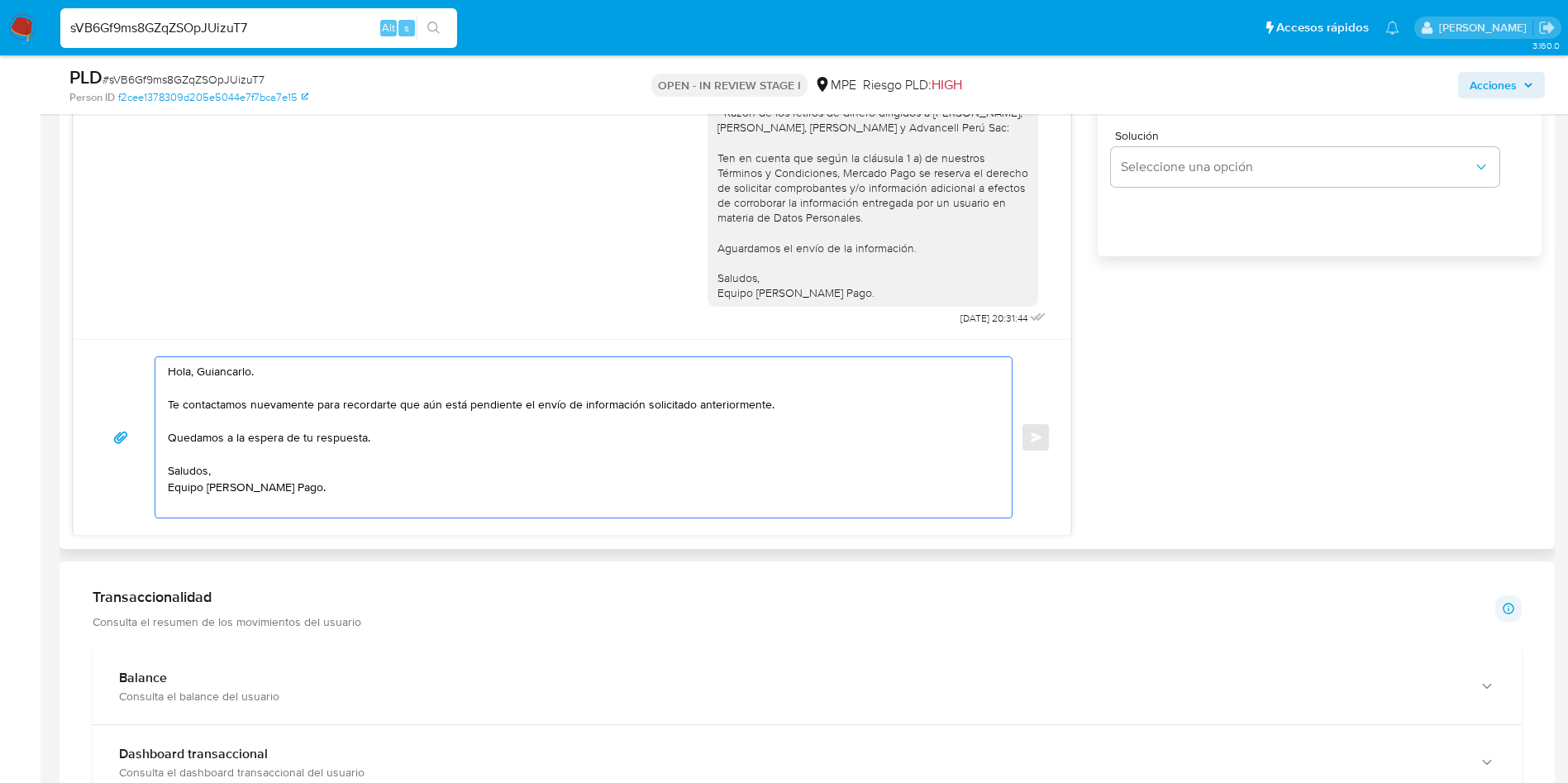
click at [347, 495] on textarea "Hola, Guiancarlo. Te contactamos nuevamente para recordarte que aún está pendie…" at bounding box center [580, 437] width 823 height 160
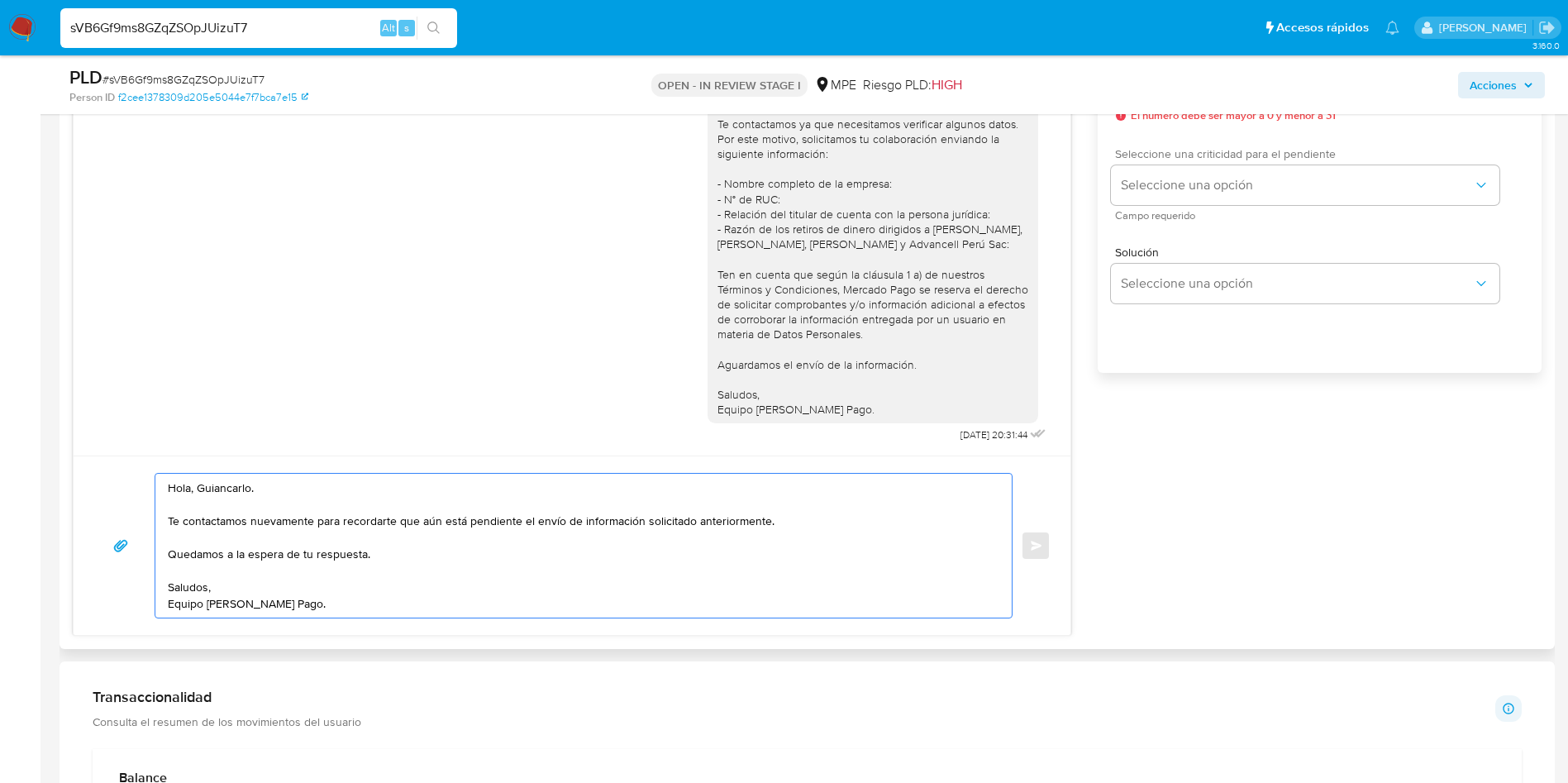
scroll to position [868, 0]
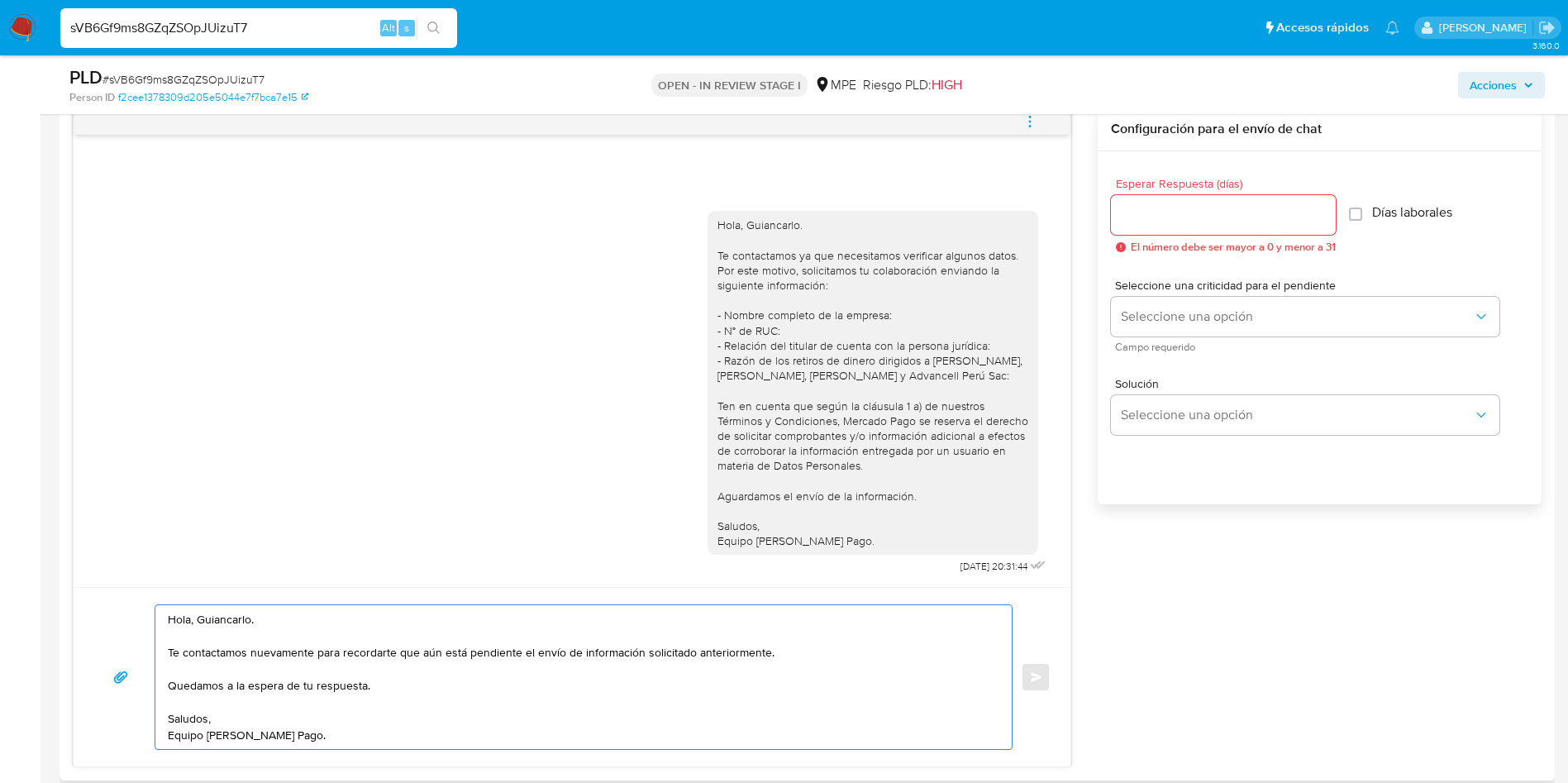
type textarea "Hola, Guiancarlo. Te contactamos nuevamente para recordarte que aún está pendie…"
click at [1167, 214] on input "Esperar Respuesta (días)" at bounding box center [1224, 215] width 225 height 22
type input "3"
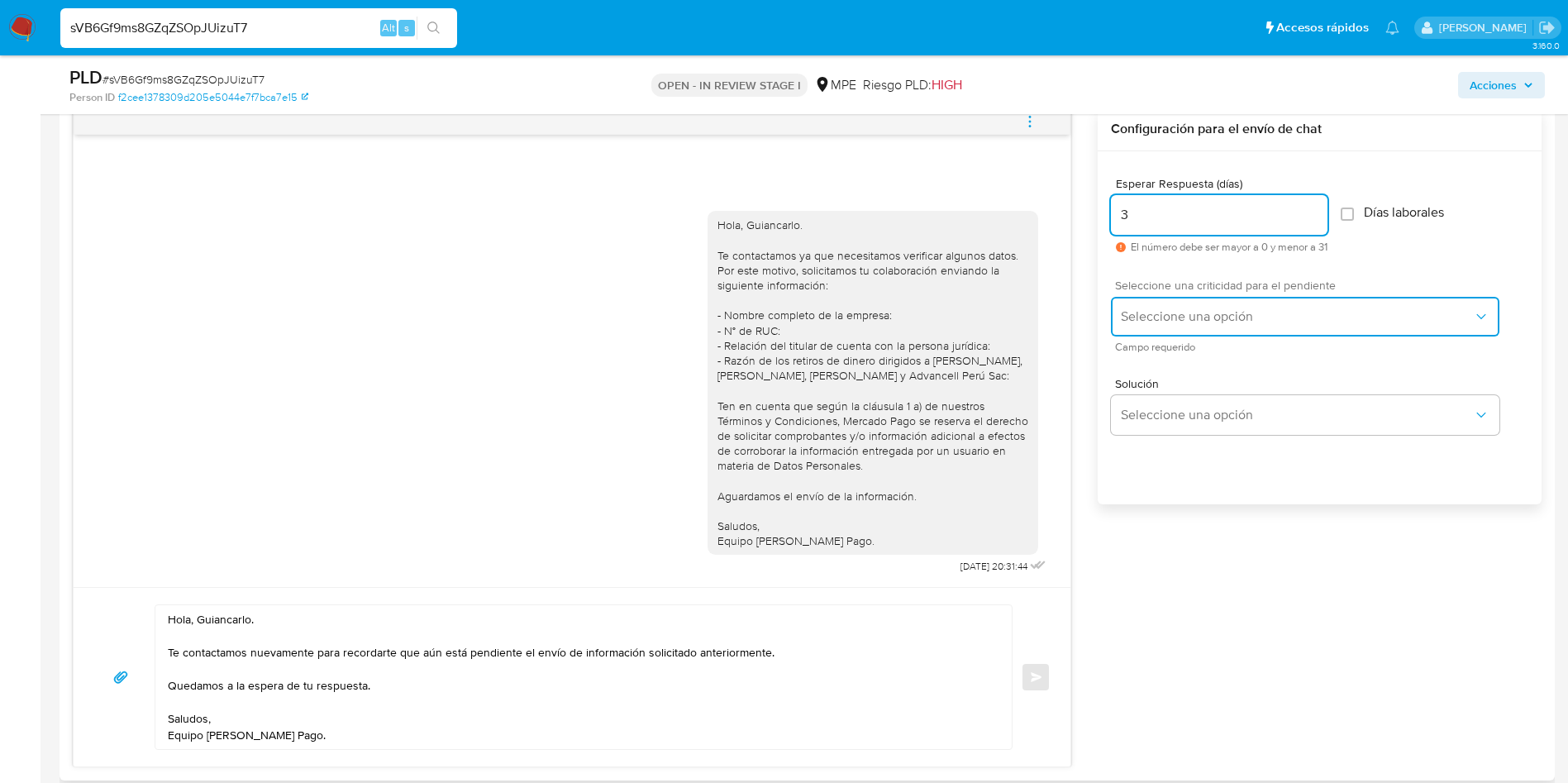
click at [1170, 314] on span "Seleccione una opción" at bounding box center [1297, 316] width 353 height 16
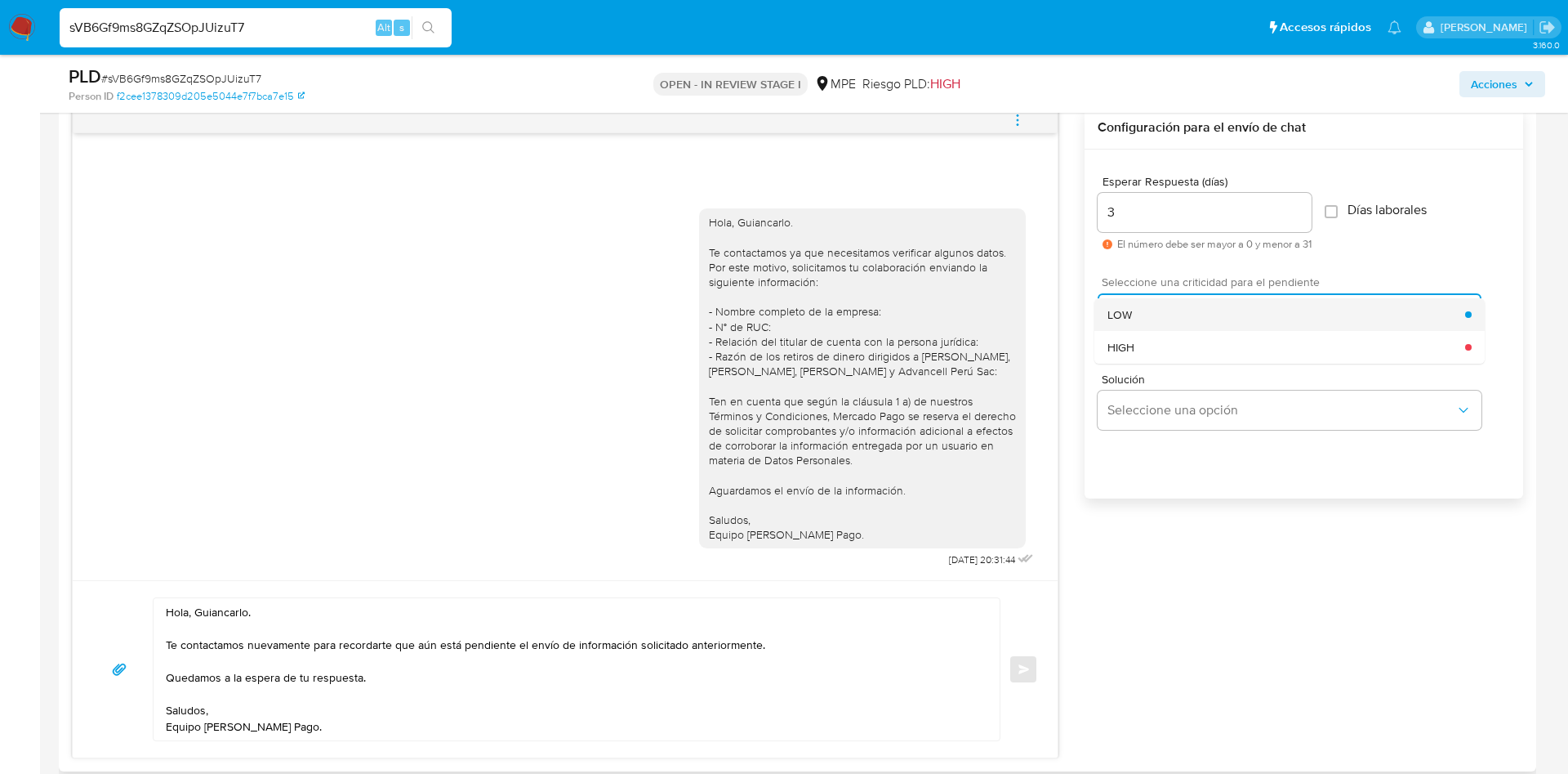
click at [1155, 307] on div "LOW" at bounding box center [1286, 314] width 358 height 33
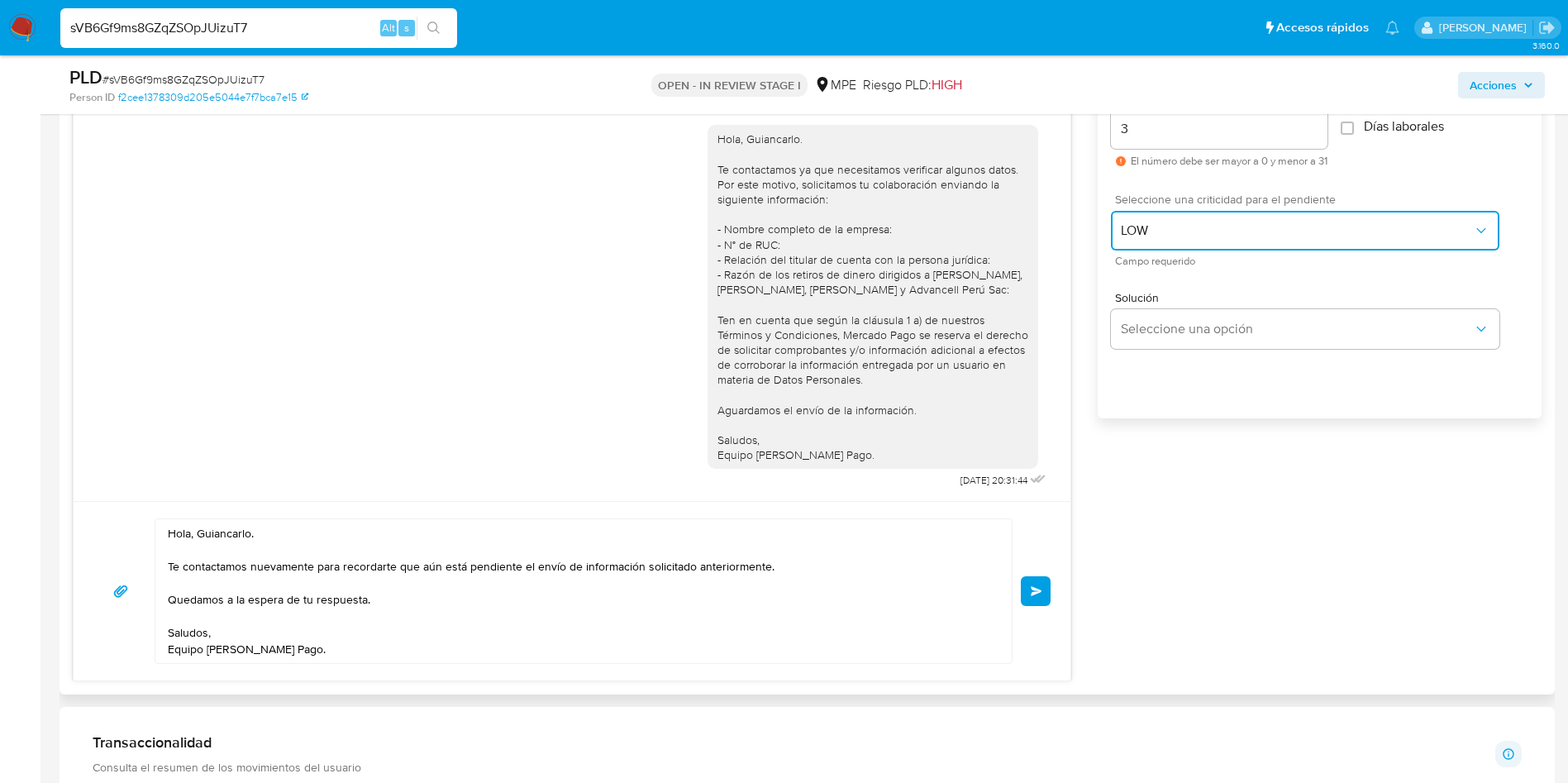
scroll to position [992, 0]
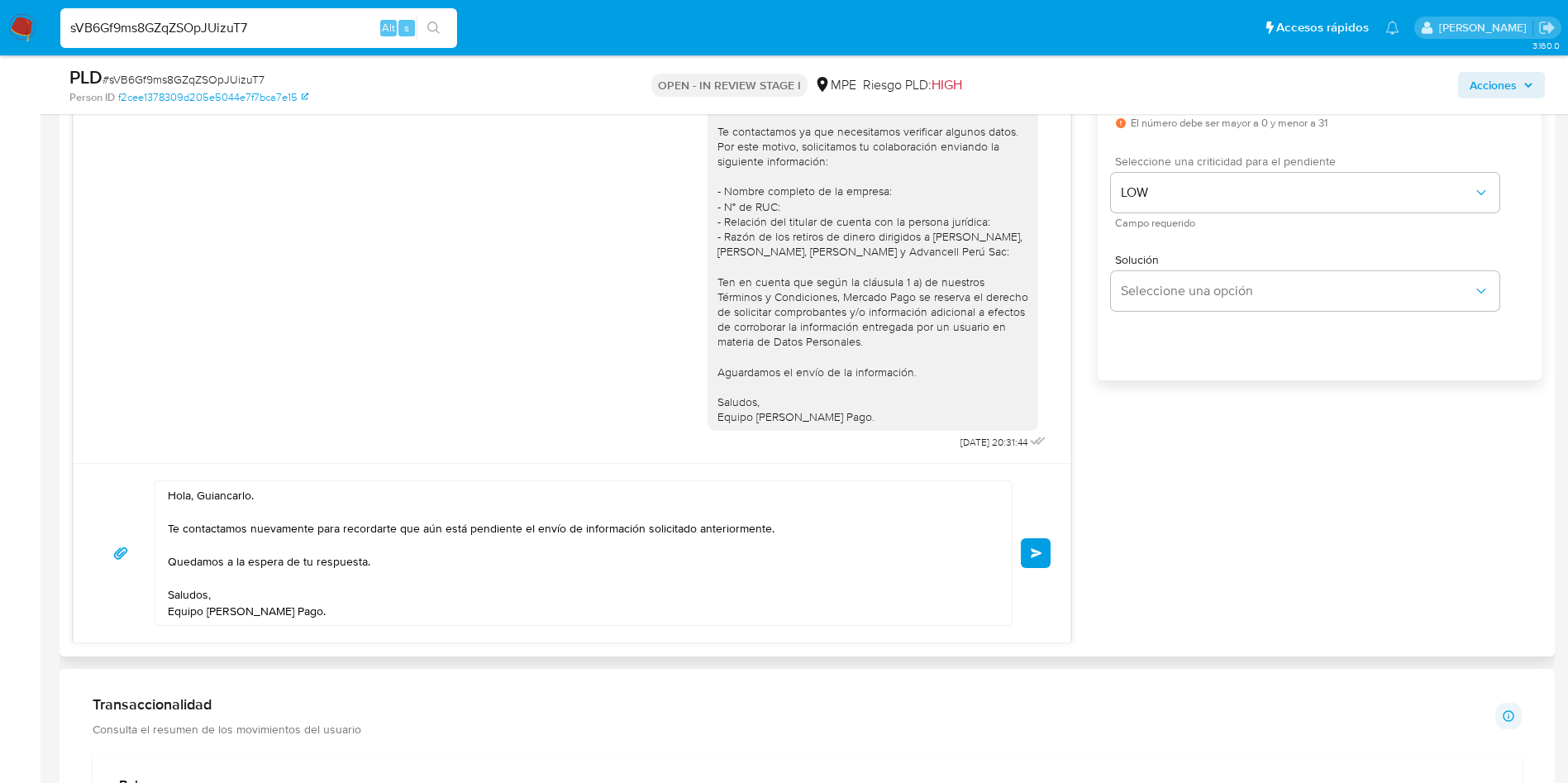
click at [1037, 549] on span "Enviar" at bounding box center [1036, 553] width 11 height 10
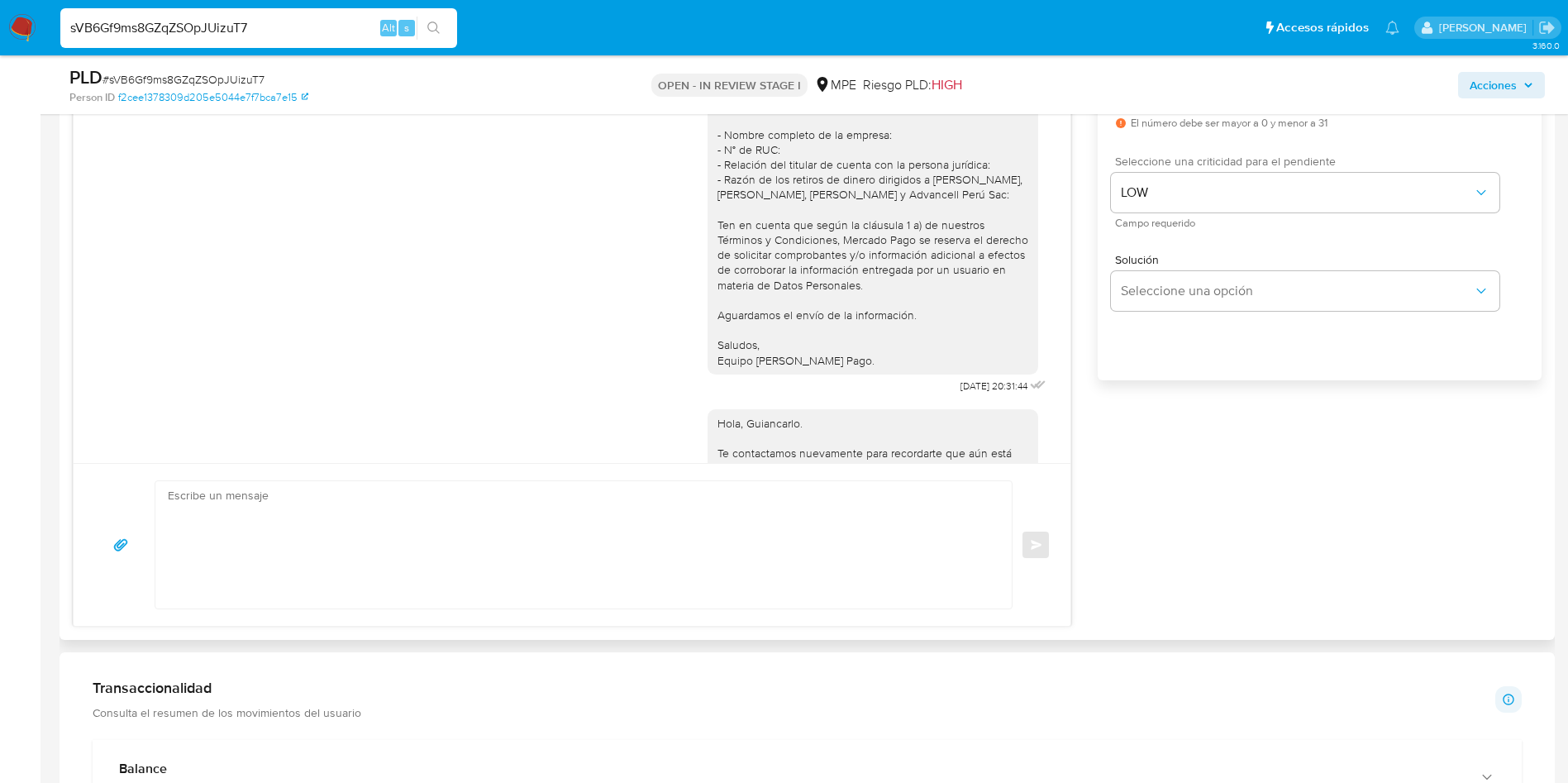
scroll to position [141, 0]
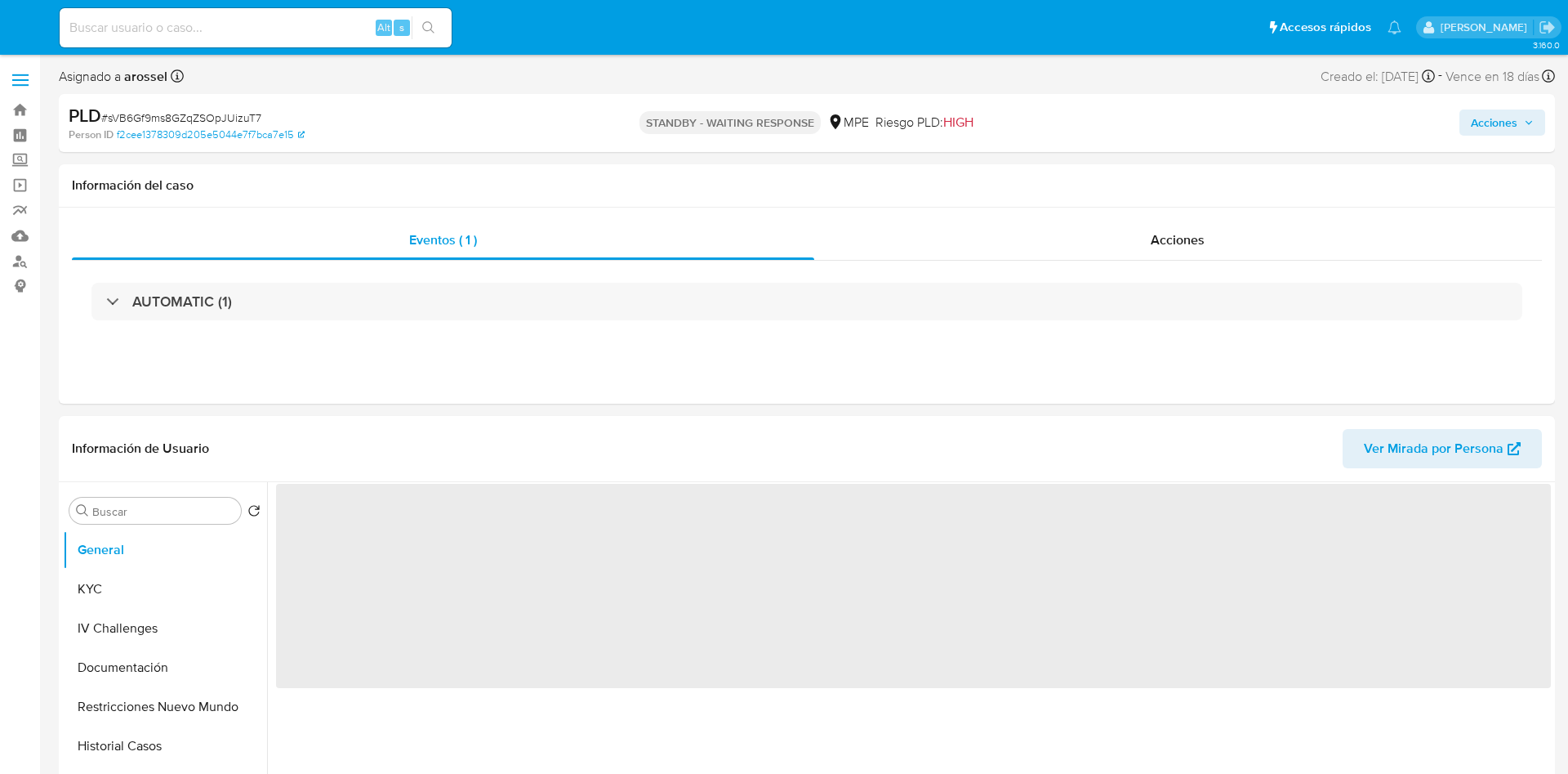
select select "10"
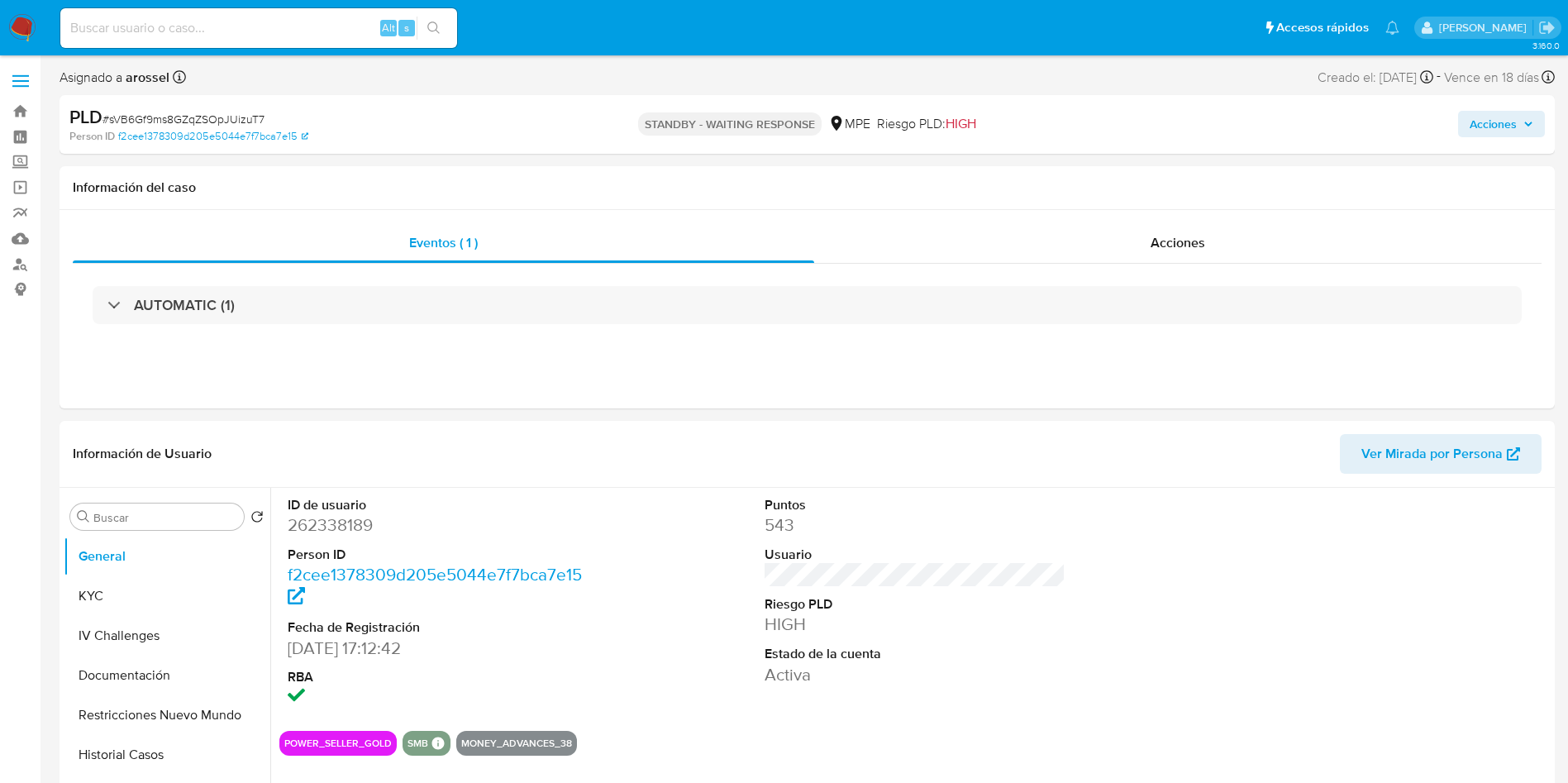
click at [280, 27] on input at bounding box center [259, 28] width 397 height 22
paste input "arl646GKgkotd9Nsd3qDLlm8"
type input "arl646GKgkotd9Nsd3qDLlm8"
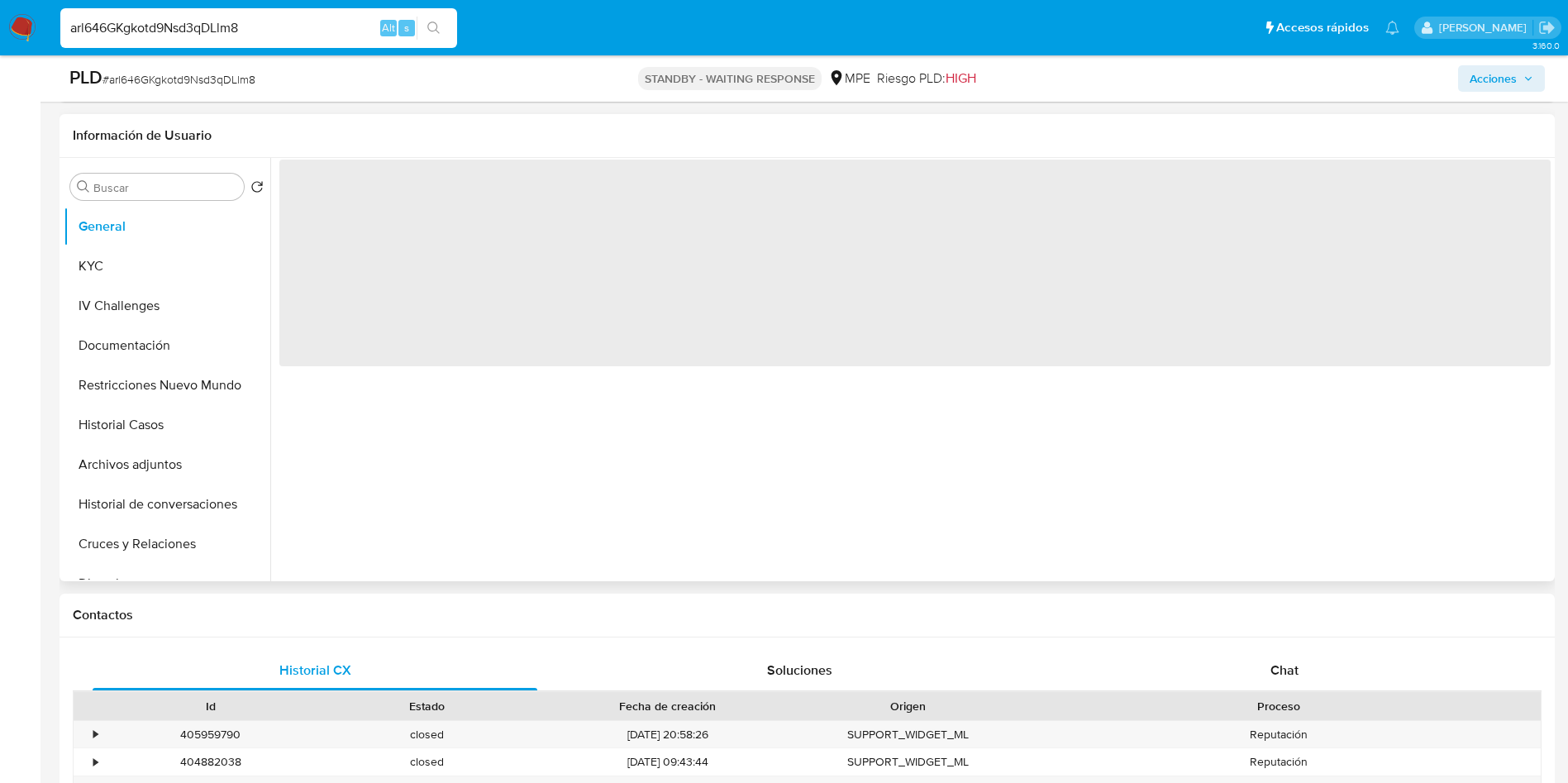
select select "10"
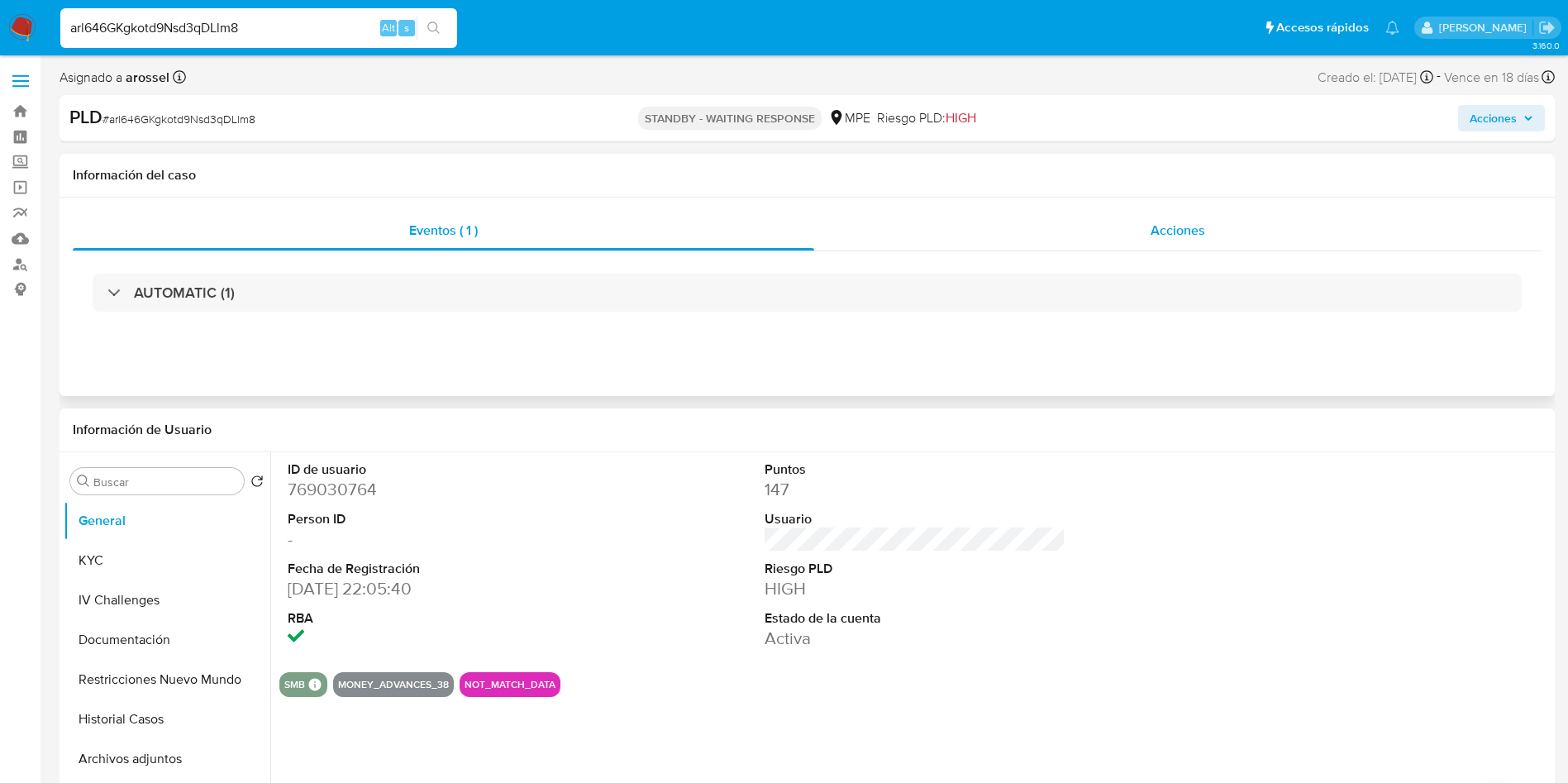
click at [1277, 239] on div "Acciones" at bounding box center [1178, 230] width 728 height 40
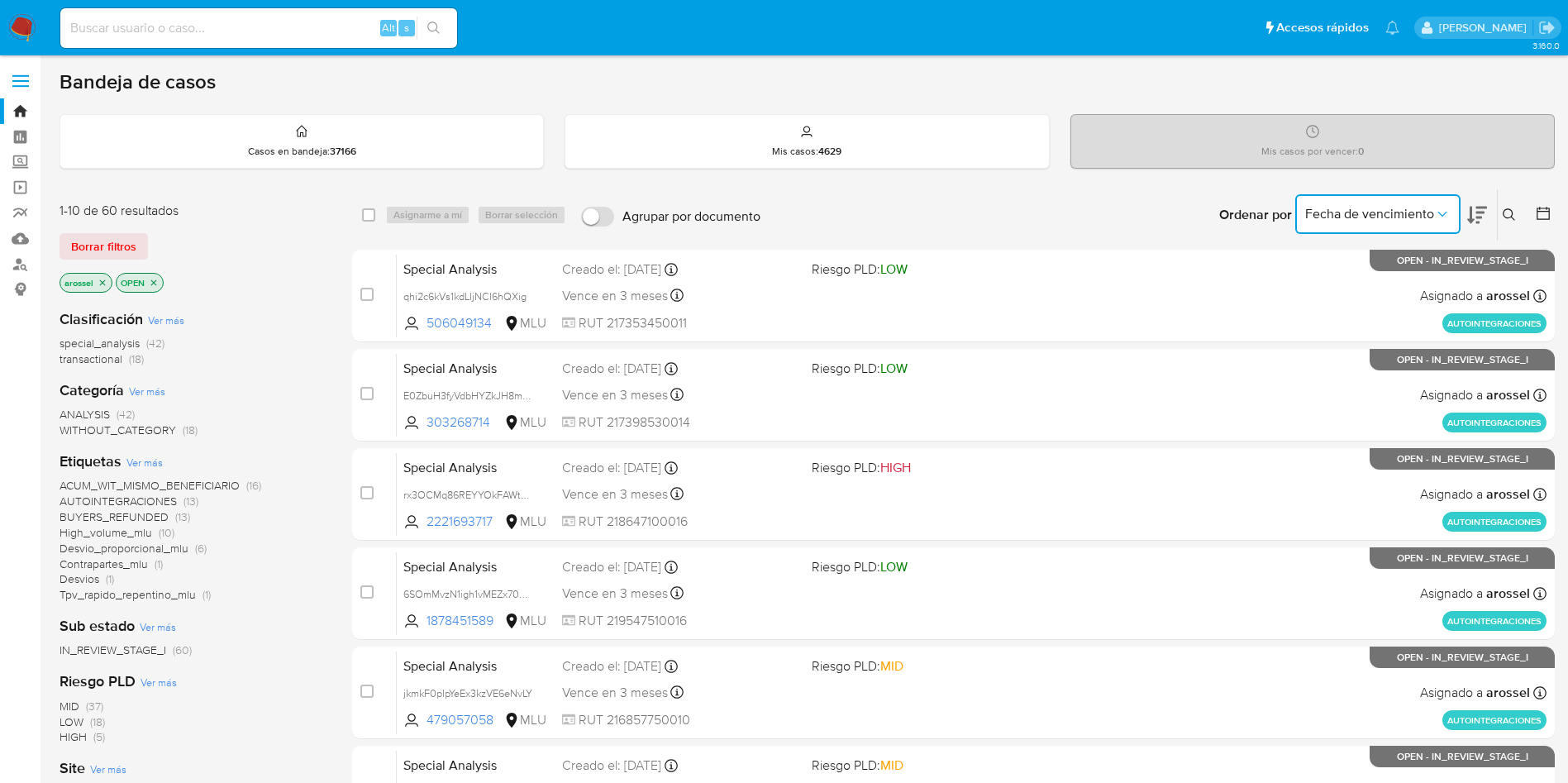
click at [1351, 212] on span "Fecha de vencimiento" at bounding box center [1370, 214] width 129 height 16
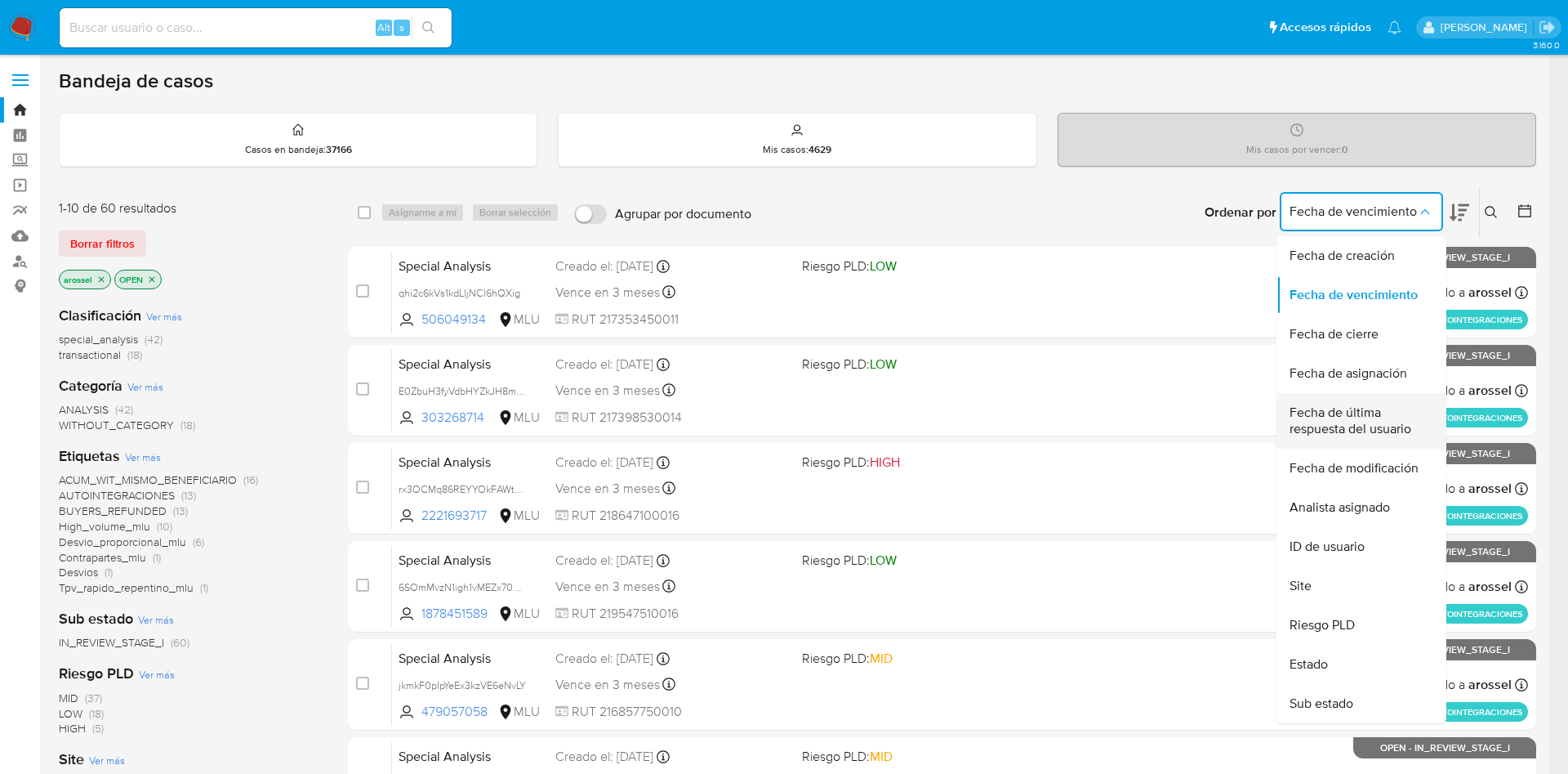
click at [1346, 424] on span "Fecha de última respuesta del usuario" at bounding box center [1357, 420] width 134 height 33
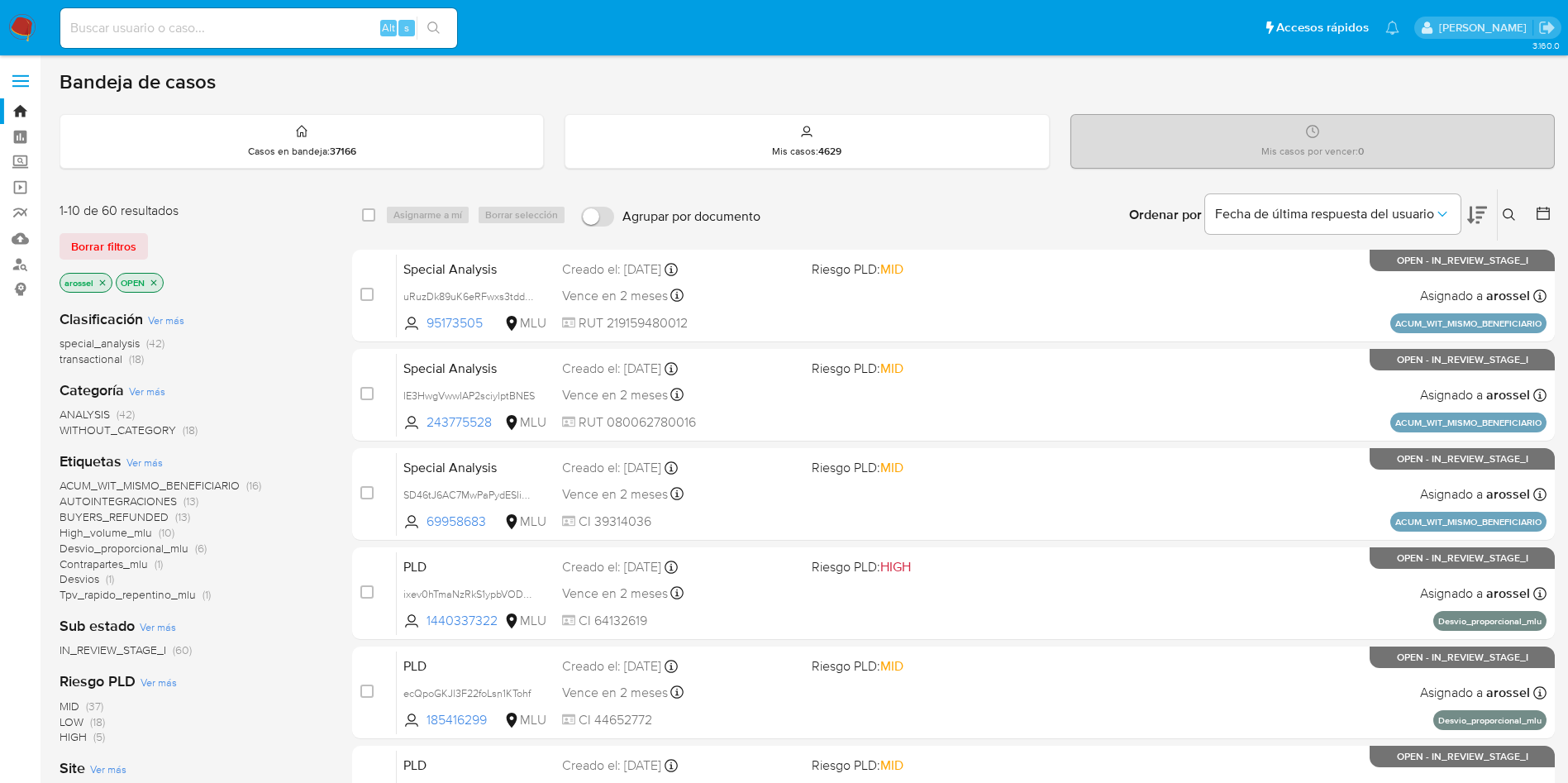
click at [1481, 210] on icon at bounding box center [1477, 216] width 20 height 17
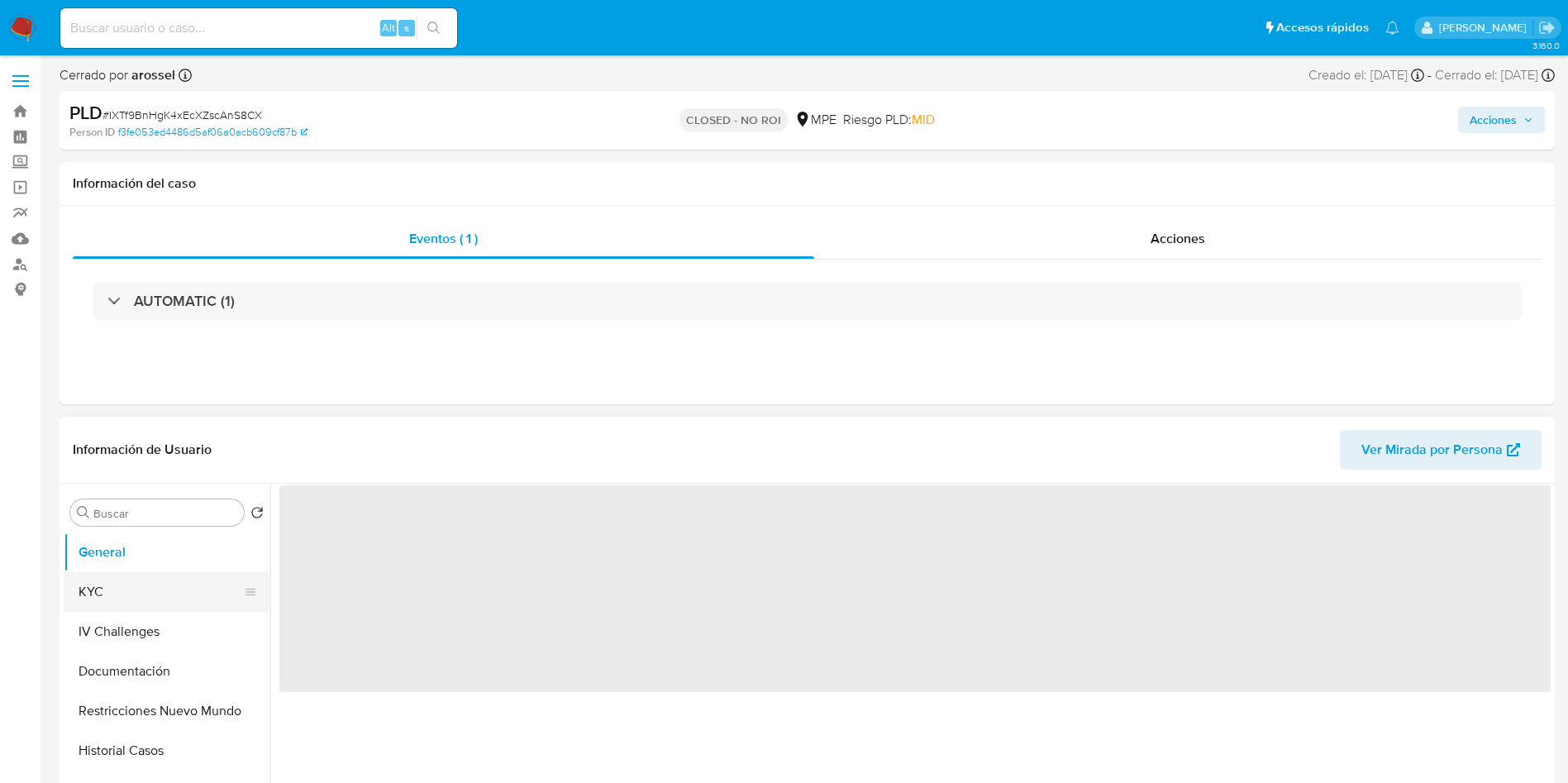
drag, startPoint x: 132, startPoint y: 574, endPoint x: 133, endPoint y: 590, distance: 16.0
click at [133, 574] on button "KYC" at bounding box center [159, 592] width 193 height 40
select select "10"
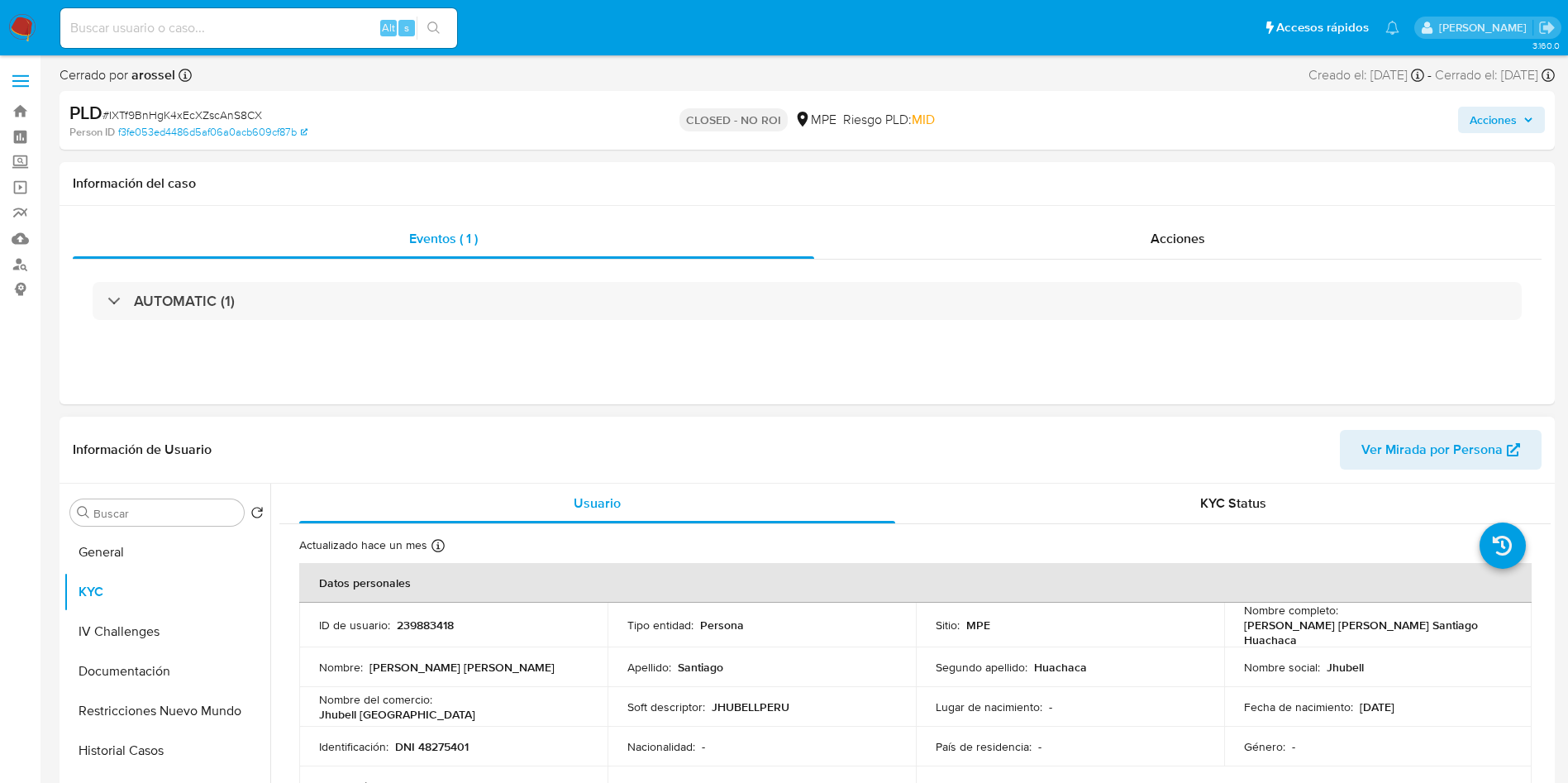
click at [1342, 627] on p "John Peter Santiago Huachaca" at bounding box center [1375, 632] width 262 height 29
drag, startPoint x: 1338, startPoint y: 624, endPoint x: 1414, endPoint y: 624, distance: 76.0
click at [1414, 624] on p "John Peter Santiago Huachaca" at bounding box center [1375, 632] width 262 height 29
drag, startPoint x: 1462, startPoint y: 624, endPoint x: 1501, endPoint y: 618, distance: 39.5
click at [1501, 618] on div "Nombre completo : John Peter Santiago Huachaca" at bounding box center [1378, 625] width 269 height 45
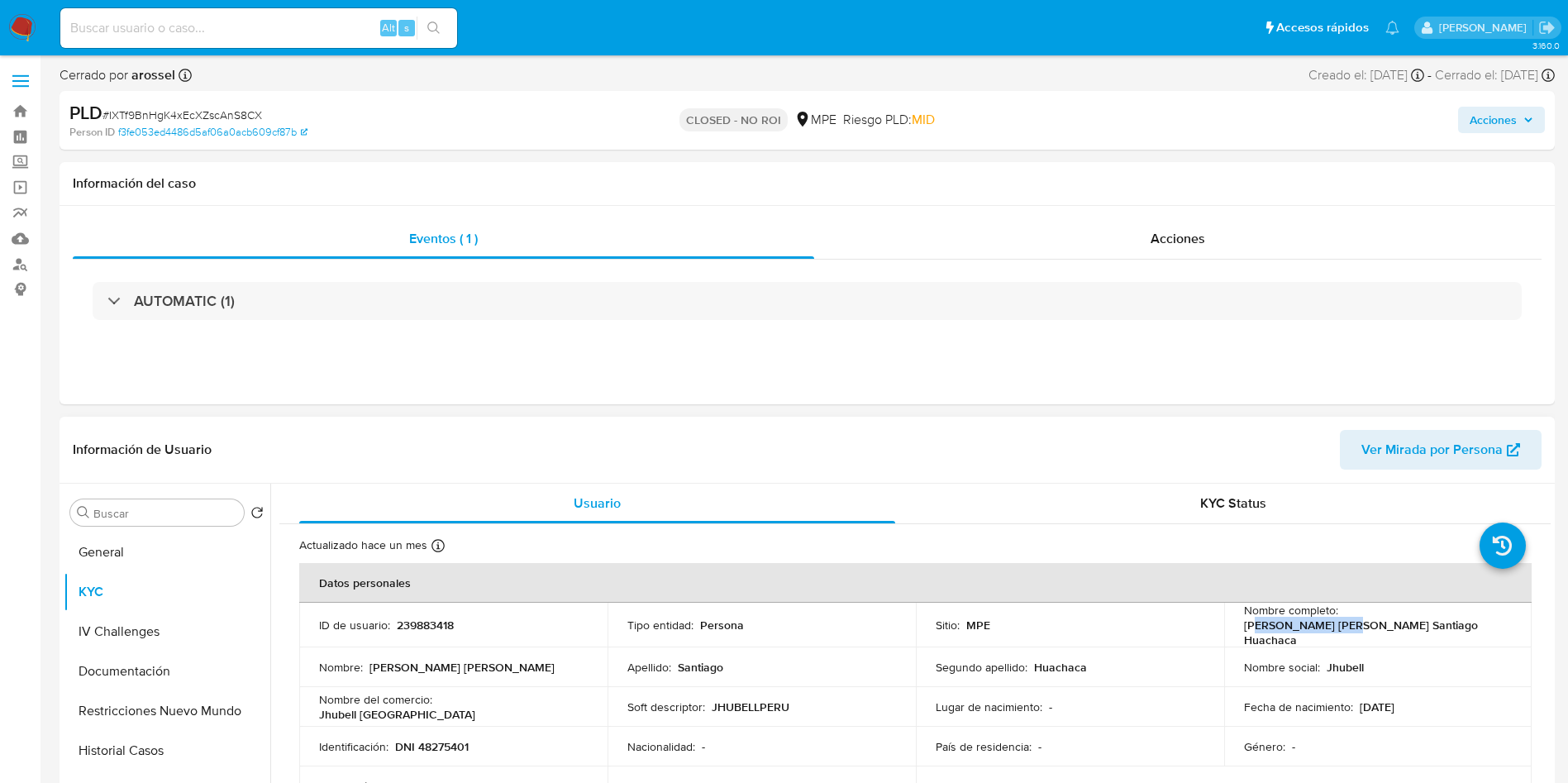
drag, startPoint x: 1369, startPoint y: 624, endPoint x: 1435, endPoint y: 620, distance: 66.1
click at [1435, 620] on p "John Peter Santiago Huachaca" at bounding box center [1375, 632] width 262 height 29
click at [1335, 622] on div "Nombre completo : John Peter Santiago Huachaca" at bounding box center [1378, 625] width 269 height 45
click at [1339, 621] on p "John Peter Santiago Huachaca" at bounding box center [1375, 632] width 262 height 29
click at [1347, 620] on p "John Peter Santiago Huachaca" at bounding box center [1375, 632] width 262 height 29
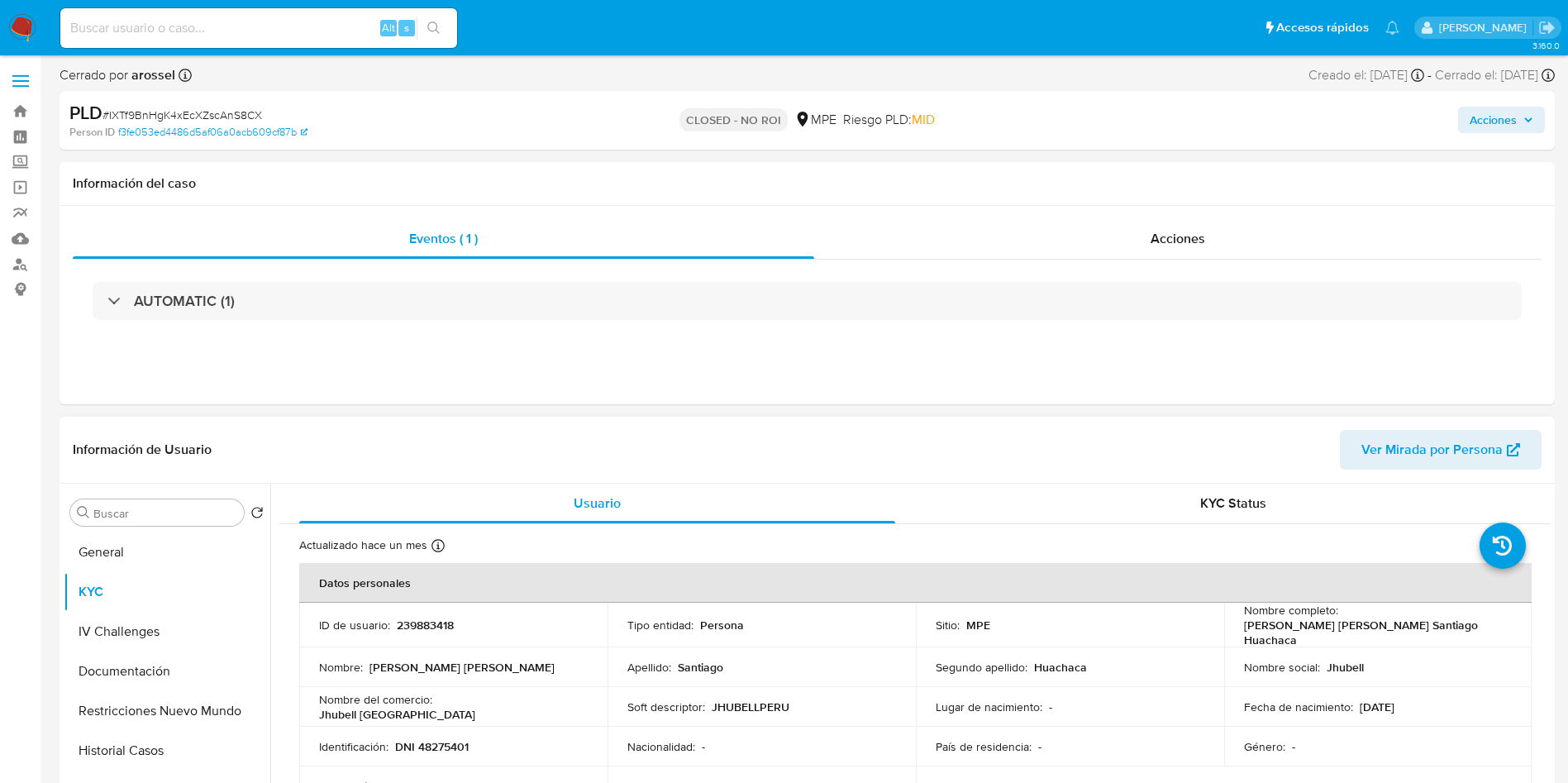
click at [1409, 618] on p "John Peter Santiago Huachaca" at bounding box center [1375, 632] width 262 height 29
click at [1371, 624] on p "John Peter Santiago Huachaca" at bounding box center [1375, 632] width 262 height 29
click at [1340, 623] on div "Nombre completo : John Peter Santiago Huachaca" at bounding box center [1378, 625] width 269 height 45
click at [1335, 623] on div "Nombre completo : John Peter Santiago Huachaca" at bounding box center [1378, 625] width 269 height 45
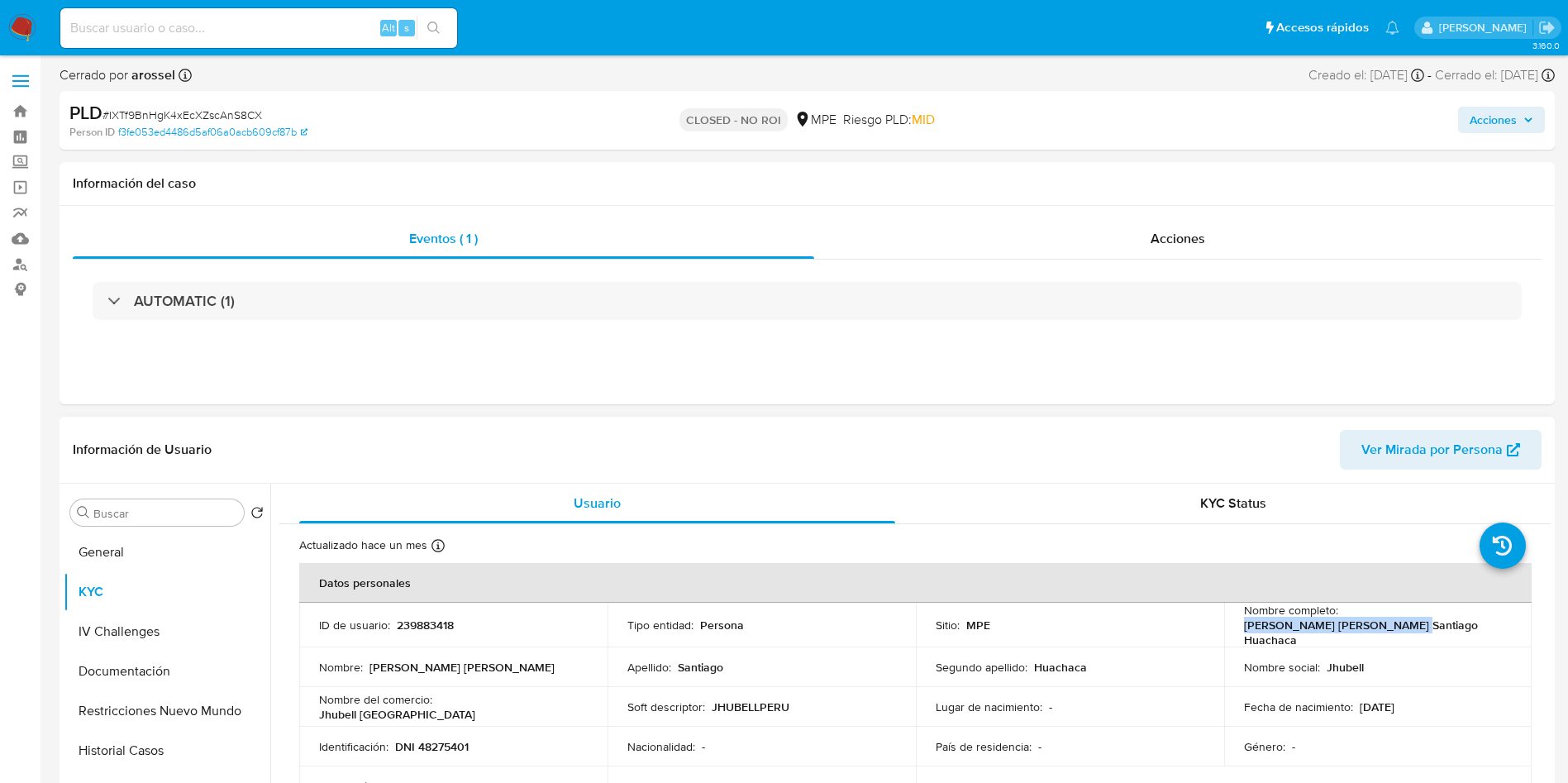
drag, startPoint x: 1338, startPoint y: 623, endPoint x: 1498, endPoint y: 620, distance: 160.0
click at [1498, 620] on p "John Peter Santiago Huachaca" at bounding box center [1375, 632] width 262 height 29
copy p "John Peter Santiago Huachaca"
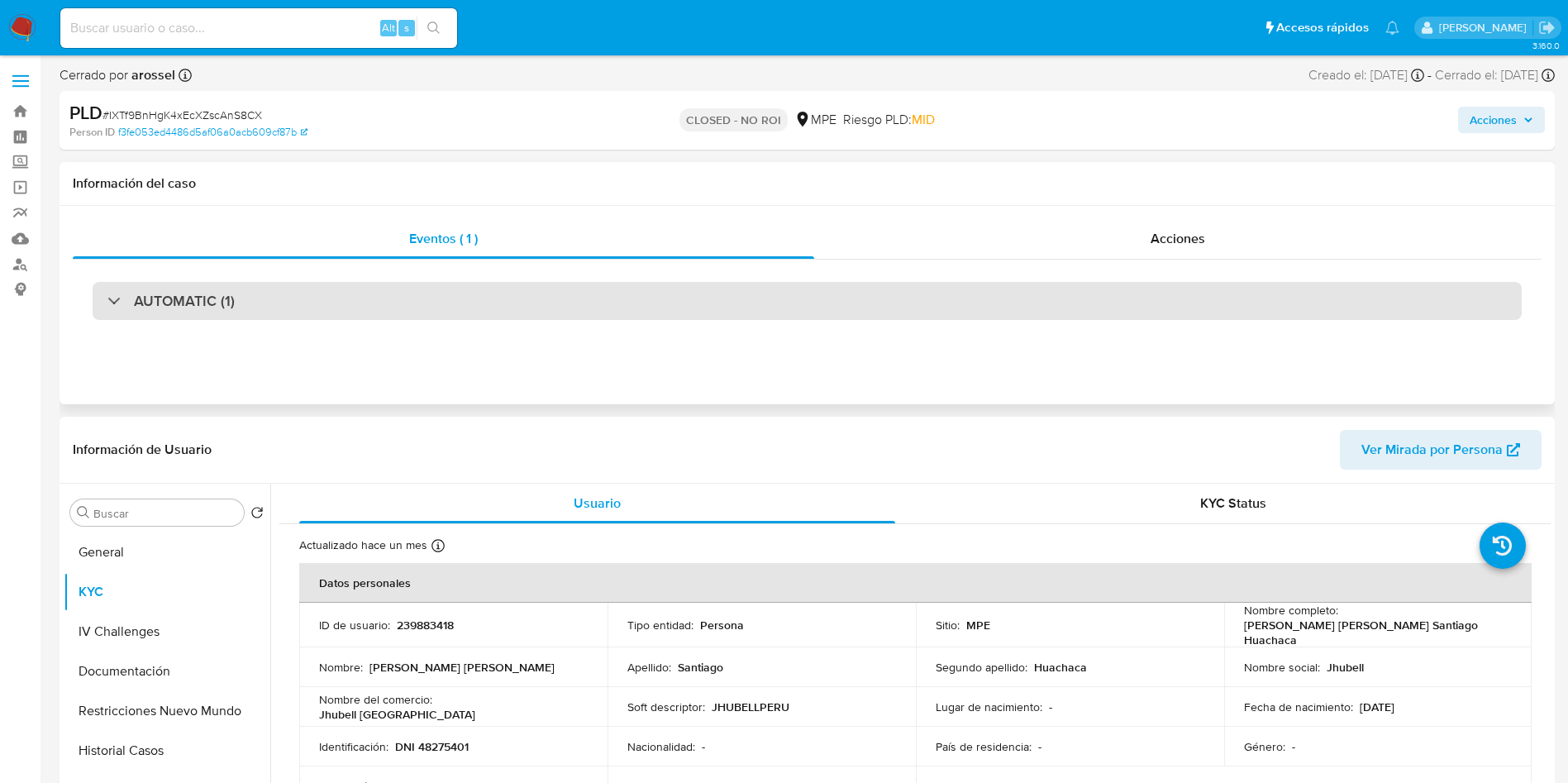
click at [317, 312] on div "AUTOMATIC (1)" at bounding box center [807, 301] width 1429 height 38
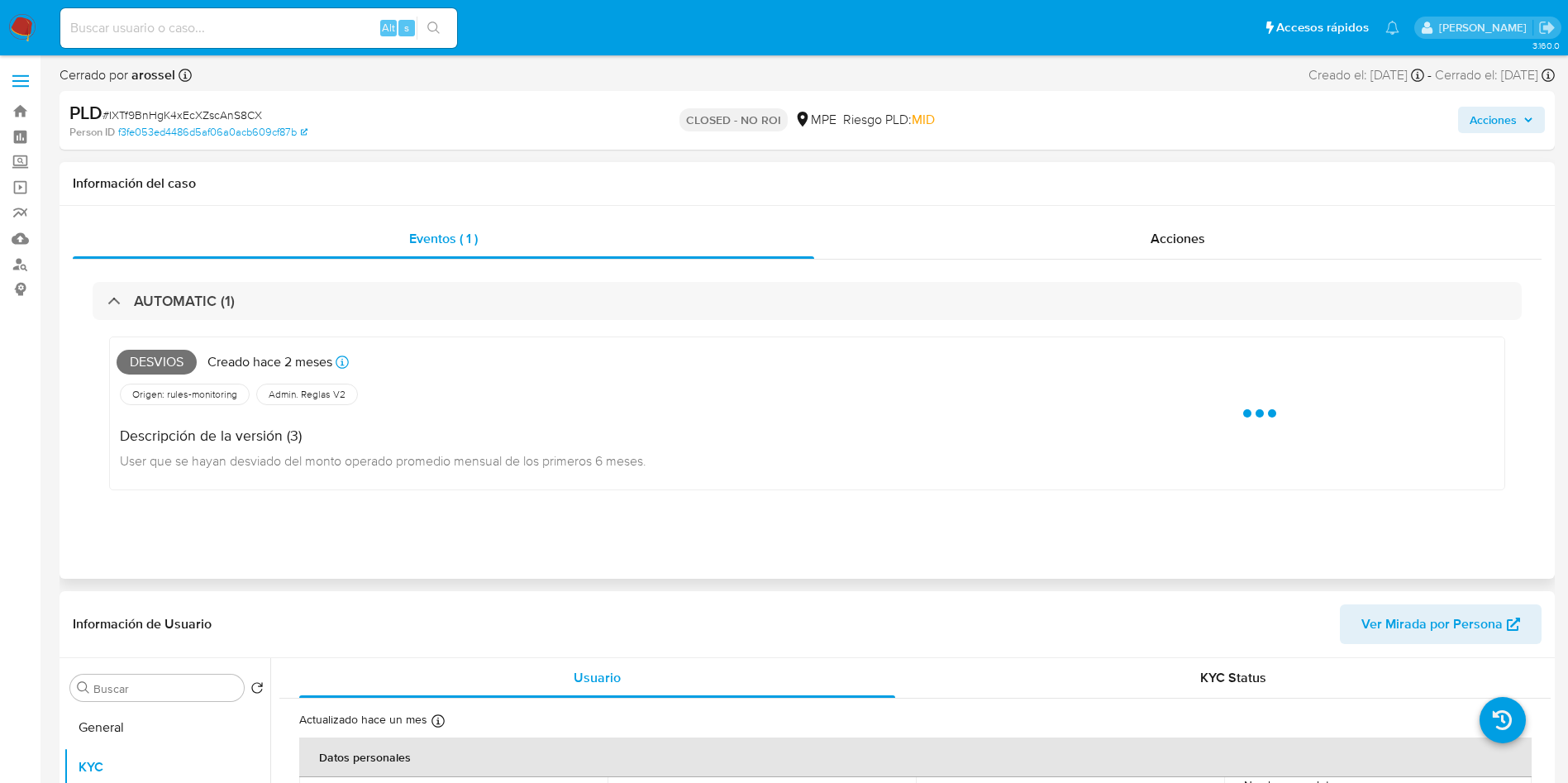
click at [162, 366] on span "Desvios" at bounding box center [157, 362] width 81 height 25
click at [163, 366] on span "Desvios" at bounding box center [157, 362] width 81 height 25
copy span "Desvios"
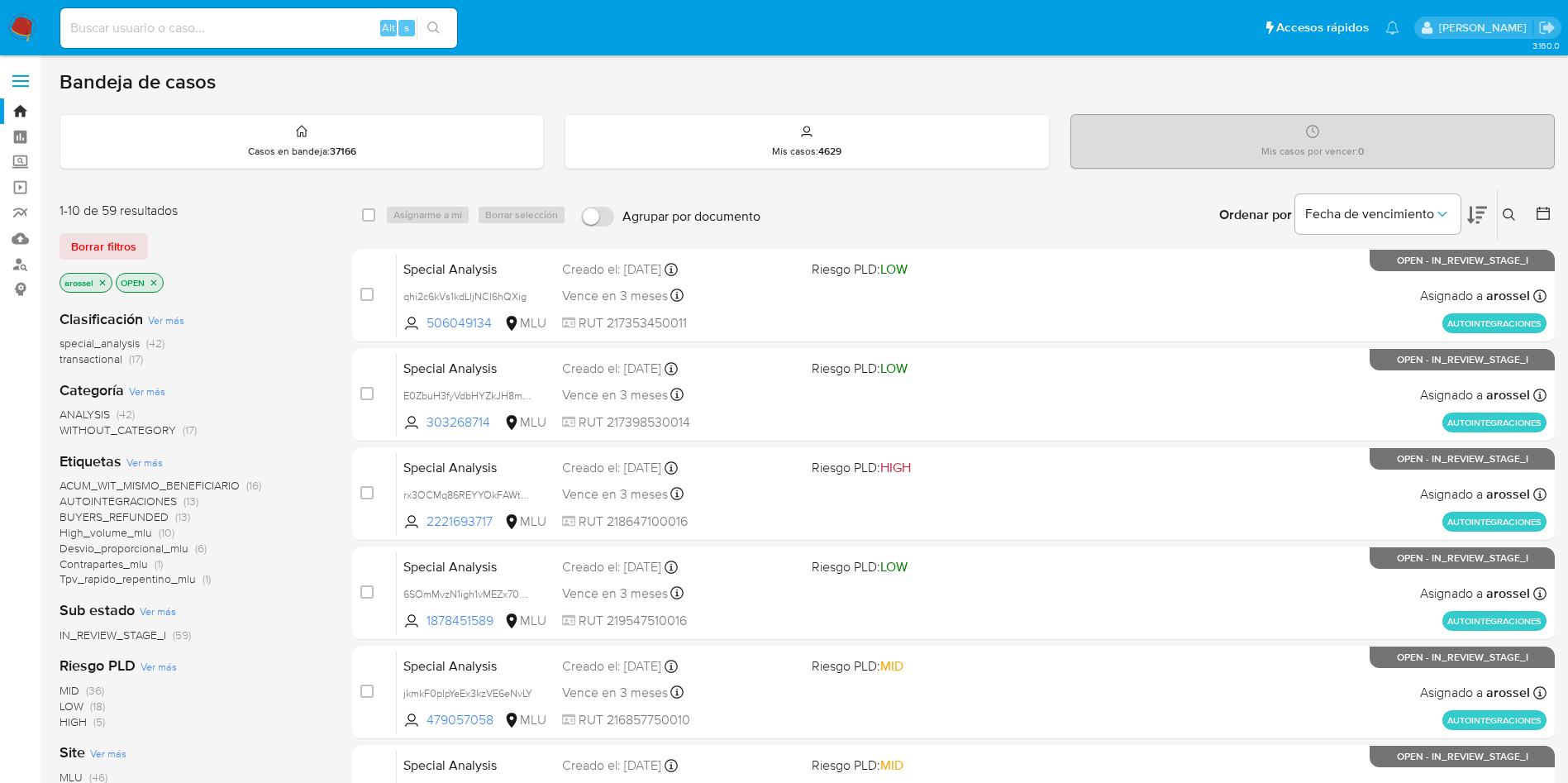
click at [1476, 217] on icon at bounding box center [1477, 216] width 20 height 17
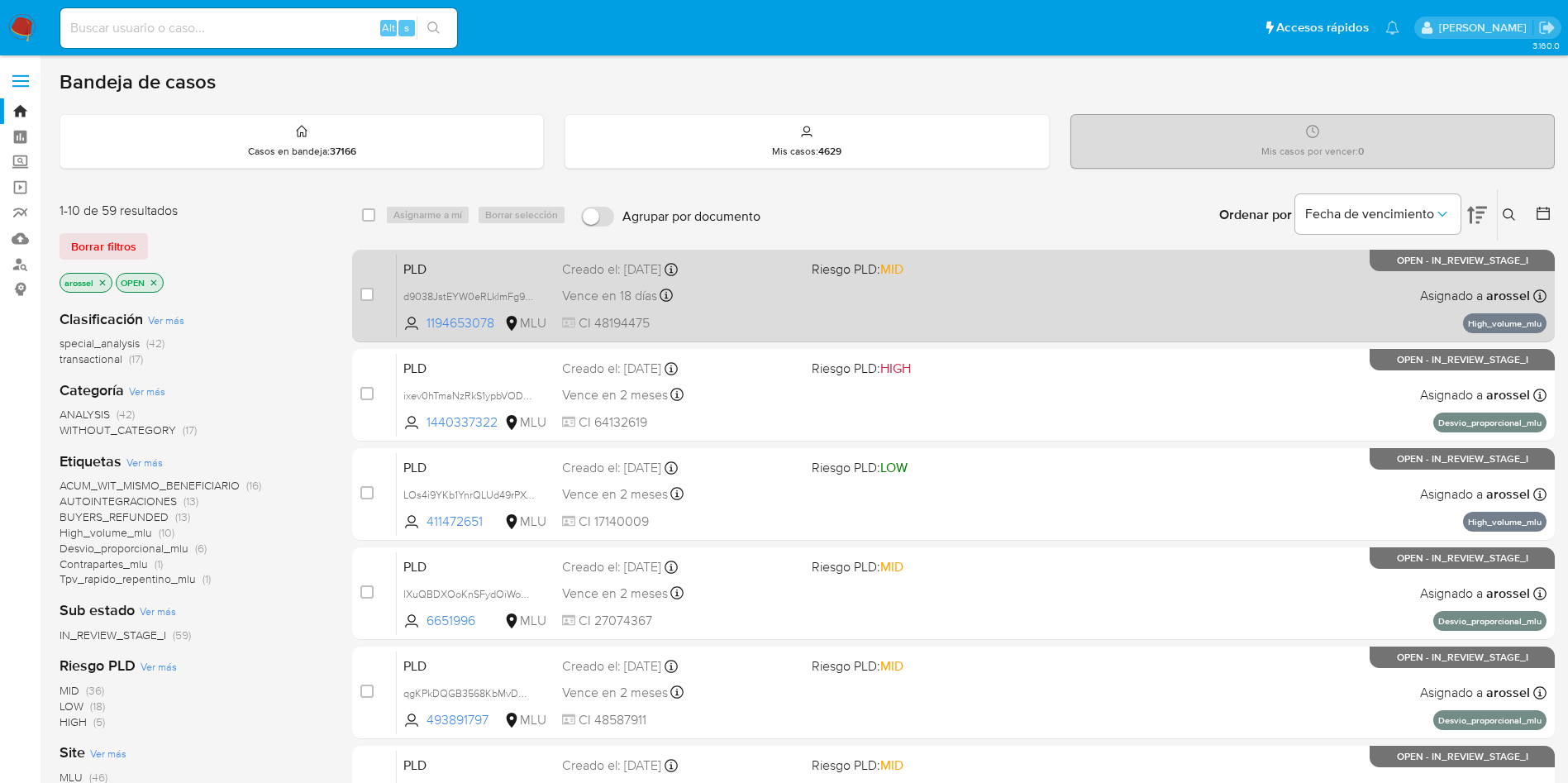
click at [950, 280] on div "PLD d9038JstEYW0eRLklmFg9f6N 1194653078 MLU Riesgo PLD: MID Creado el: 12/07/20…" at bounding box center [971, 295] width 1150 height 83
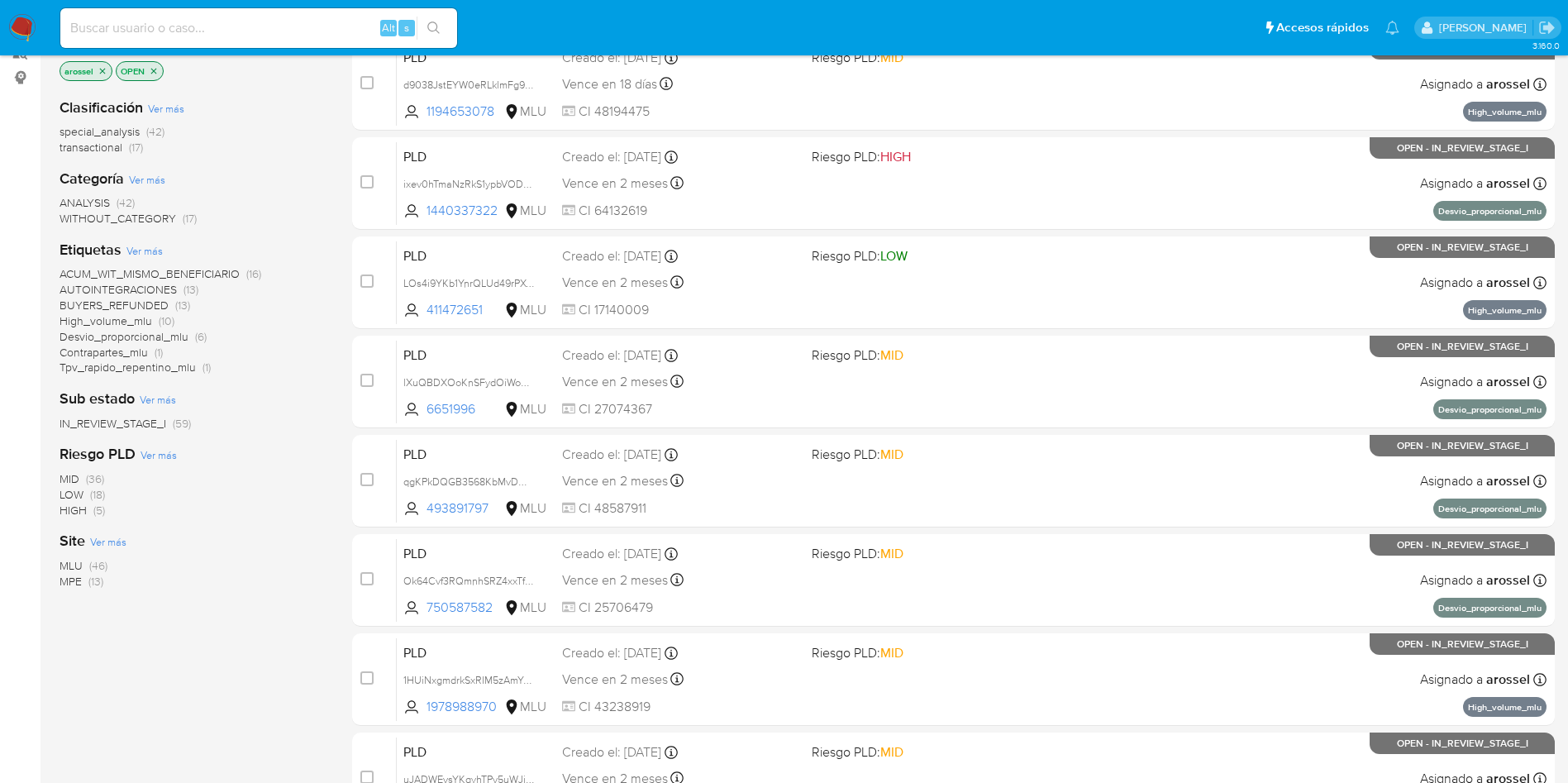
scroll to position [248, 0]
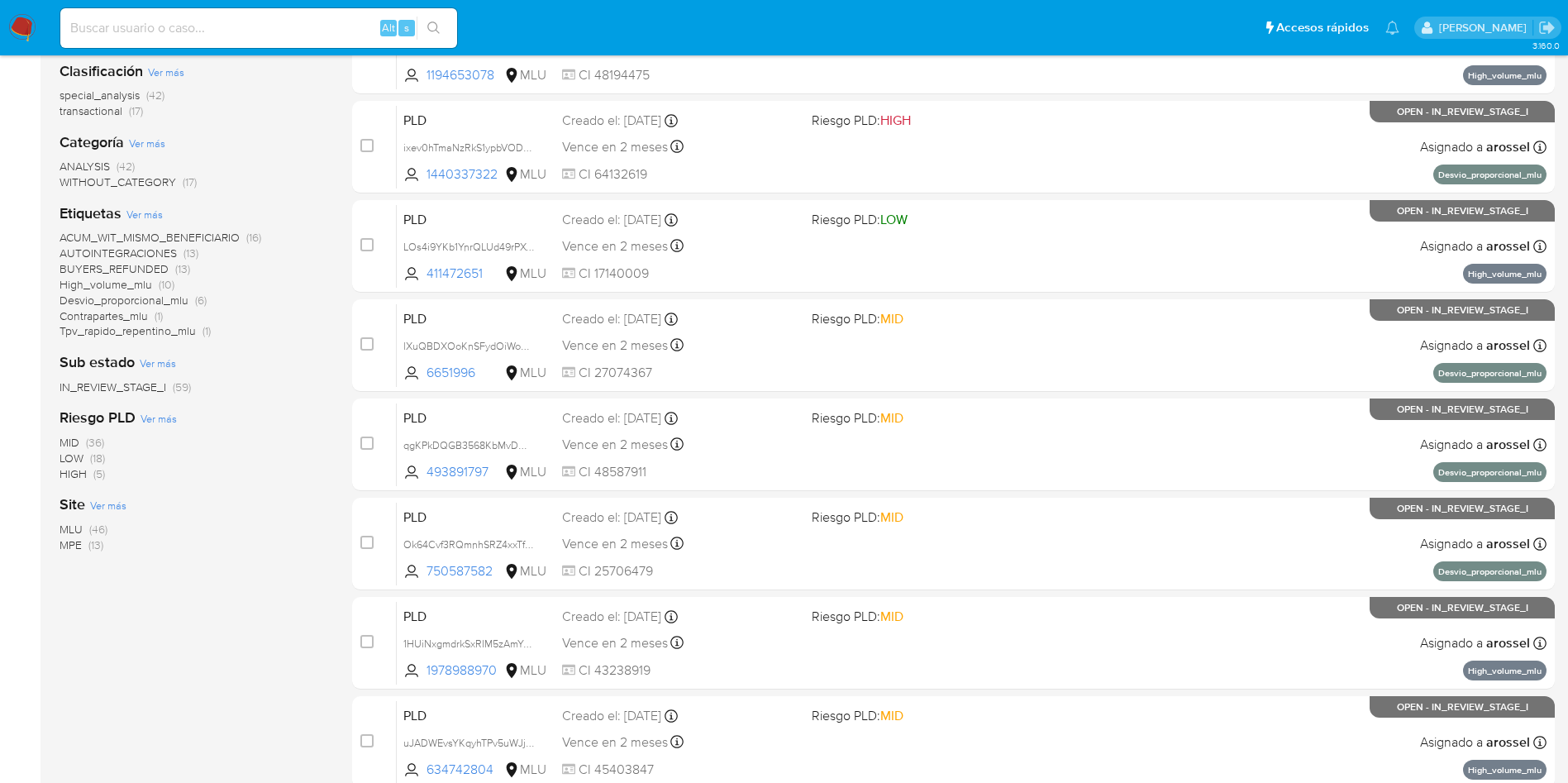
click at [68, 549] on span "MPE" at bounding box center [71, 544] width 23 height 16
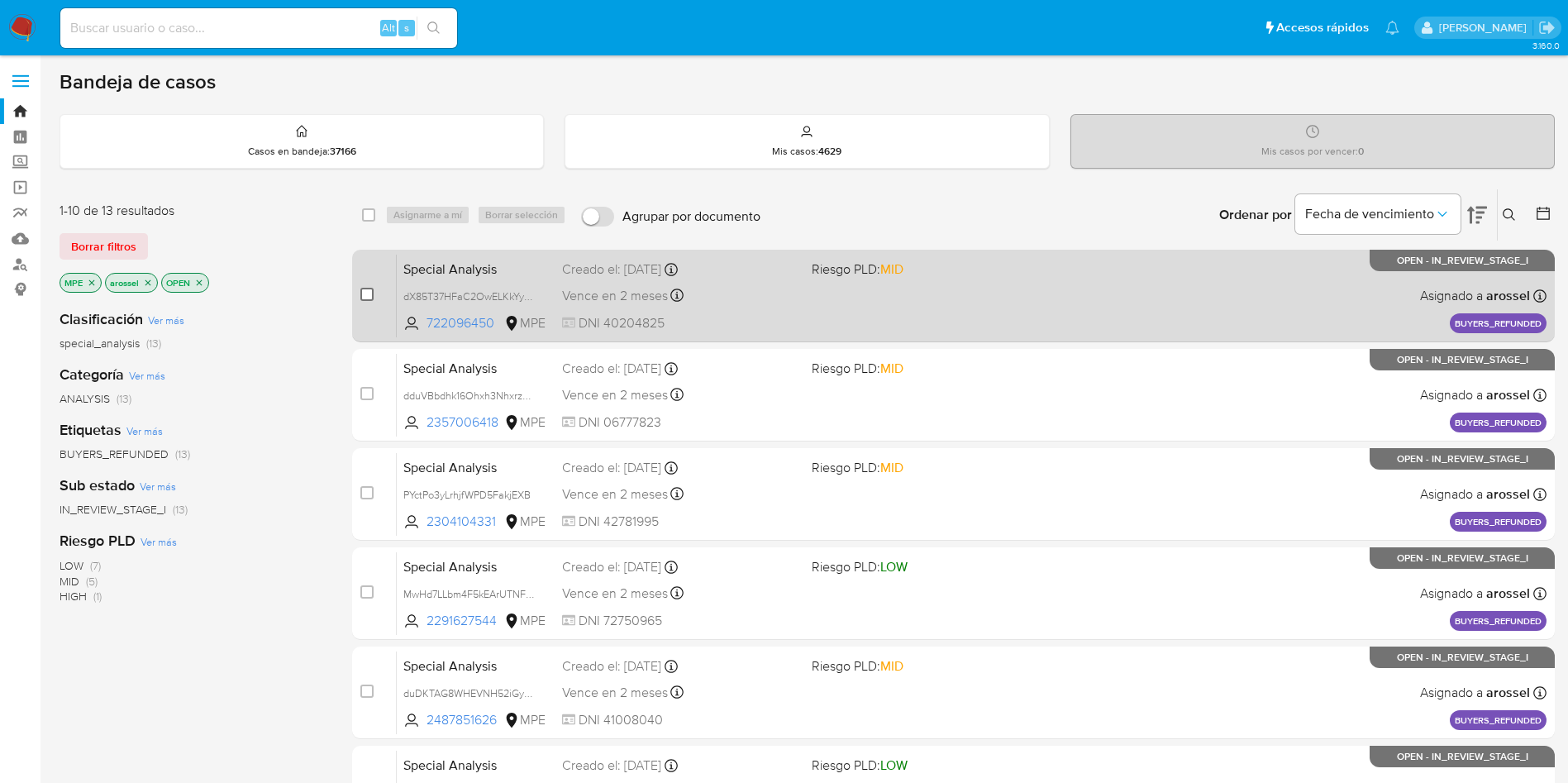
click at [366, 294] on input "checkbox" at bounding box center [366, 294] width 13 height 13
checkbox input "true"
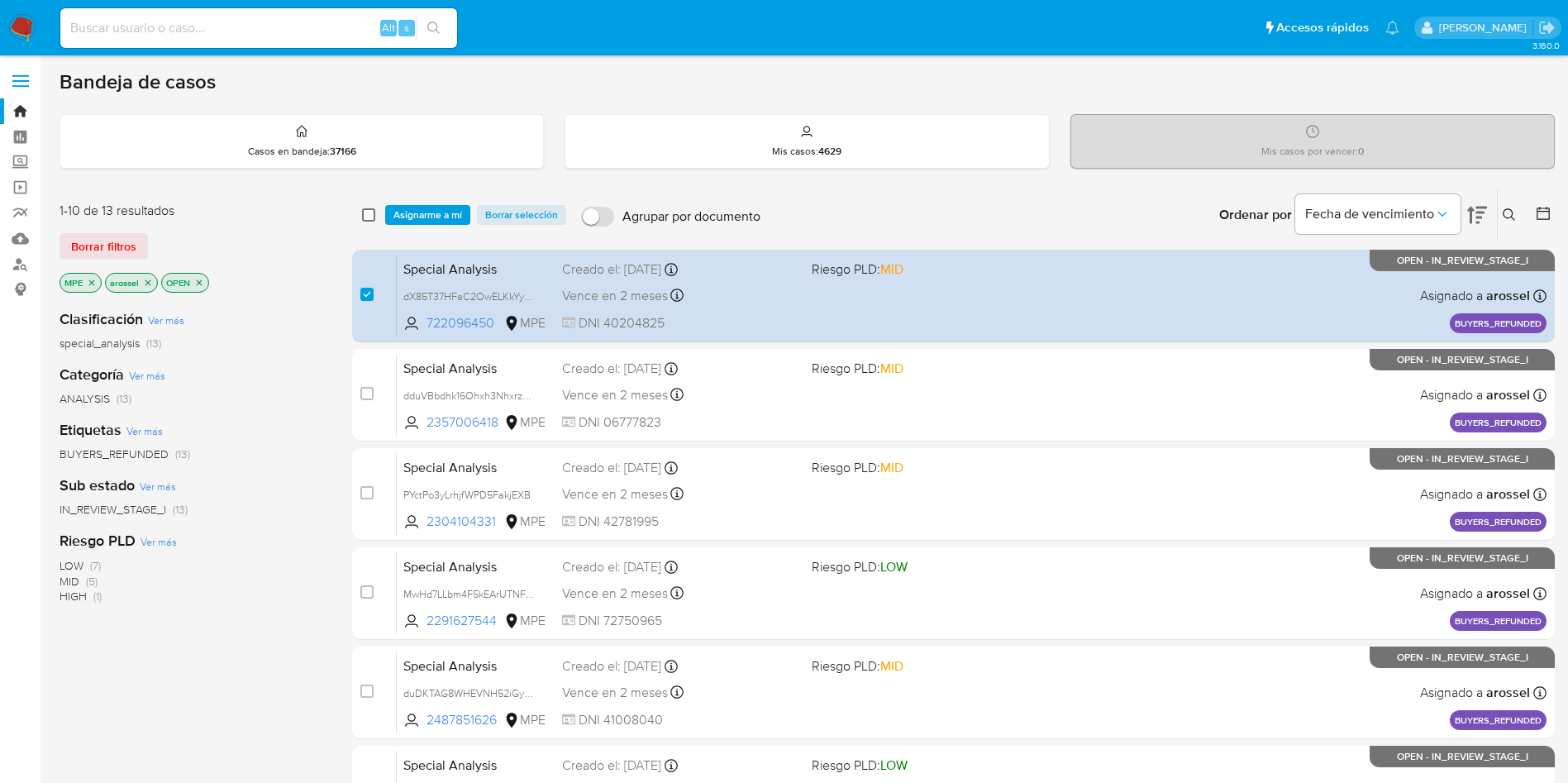
click at [373, 218] on input "checkbox" at bounding box center [368, 214] width 13 height 13
checkbox input "true"
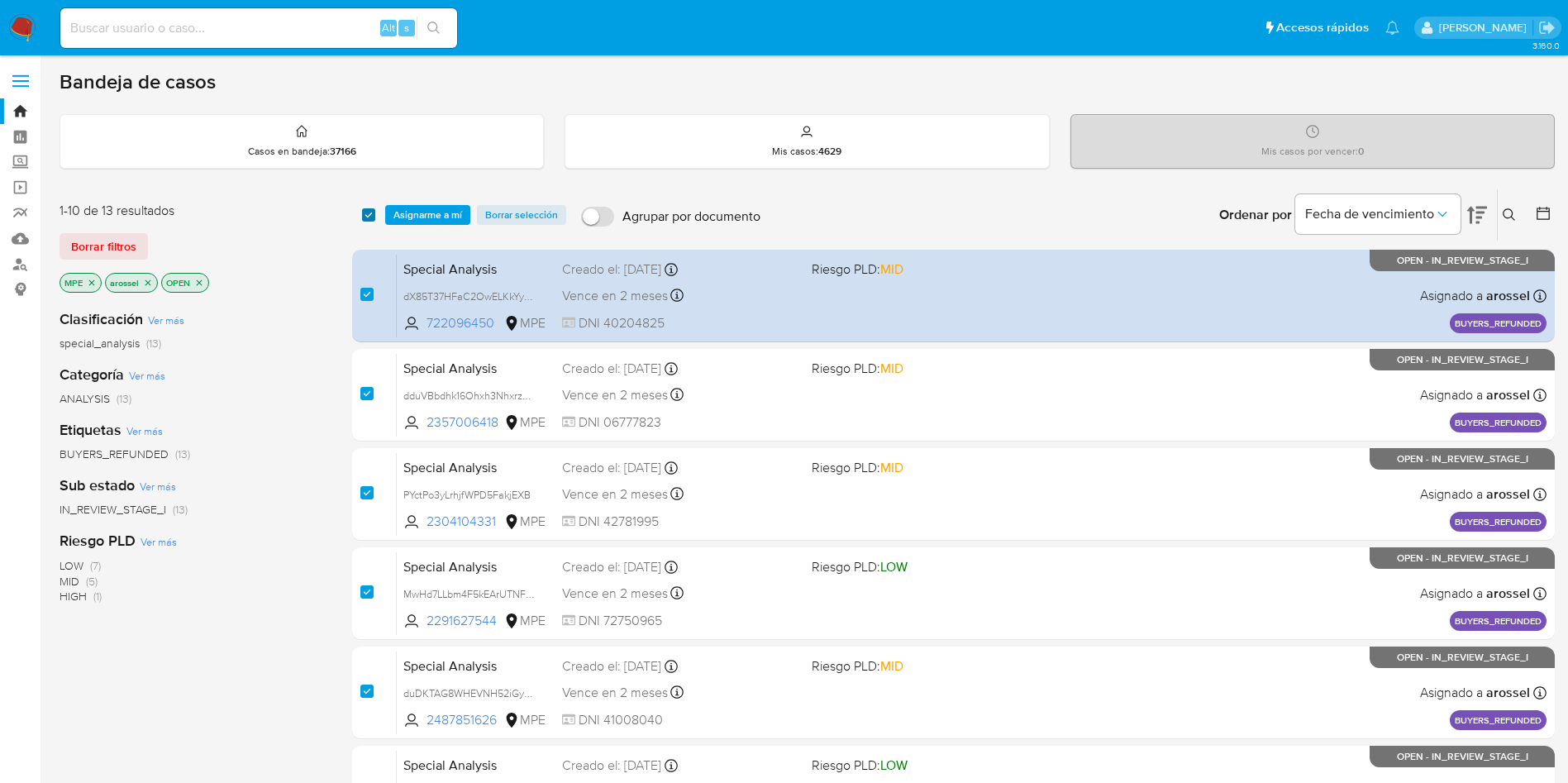
checkbox input "true"
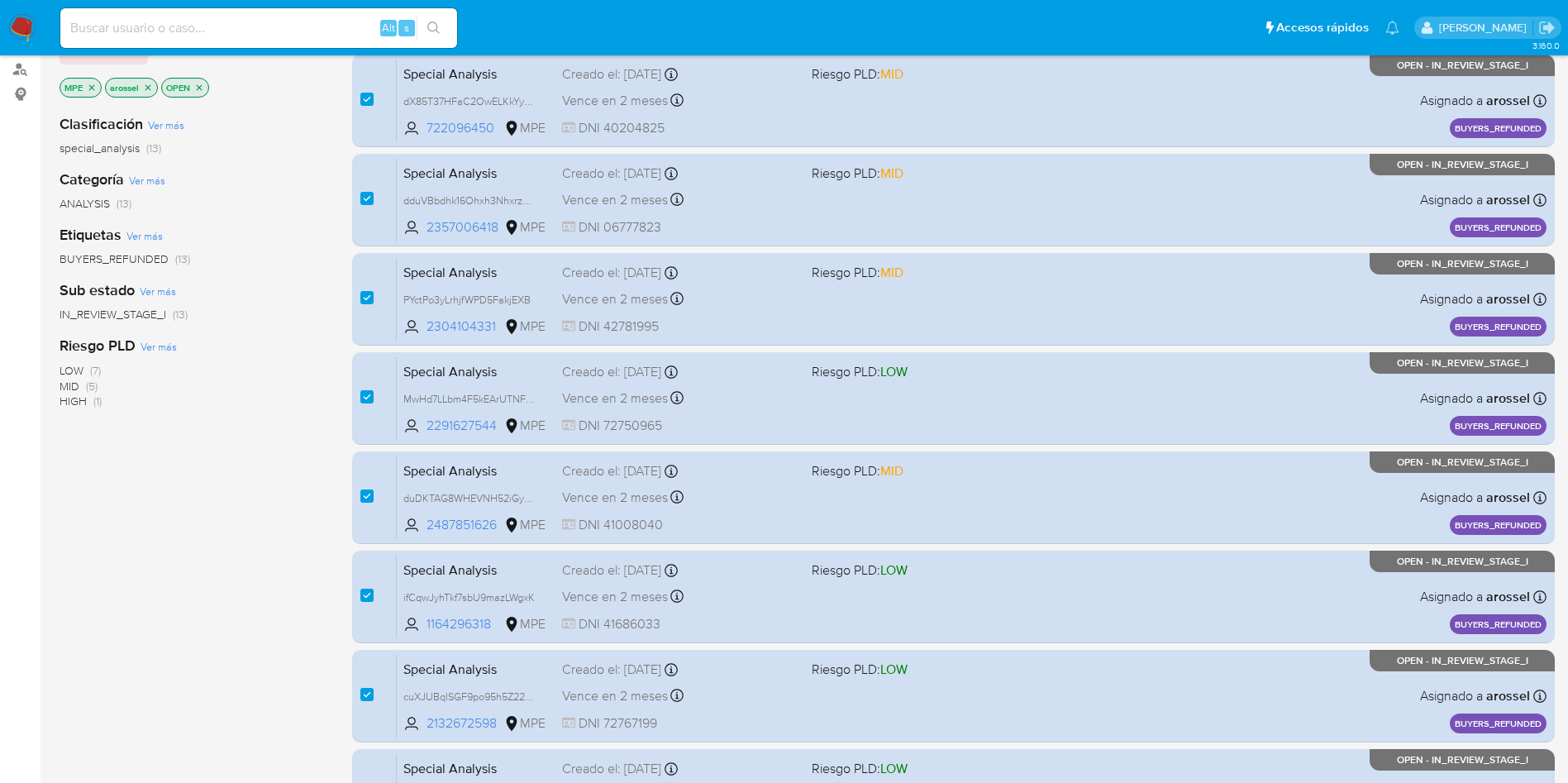
scroll to position [496, 0]
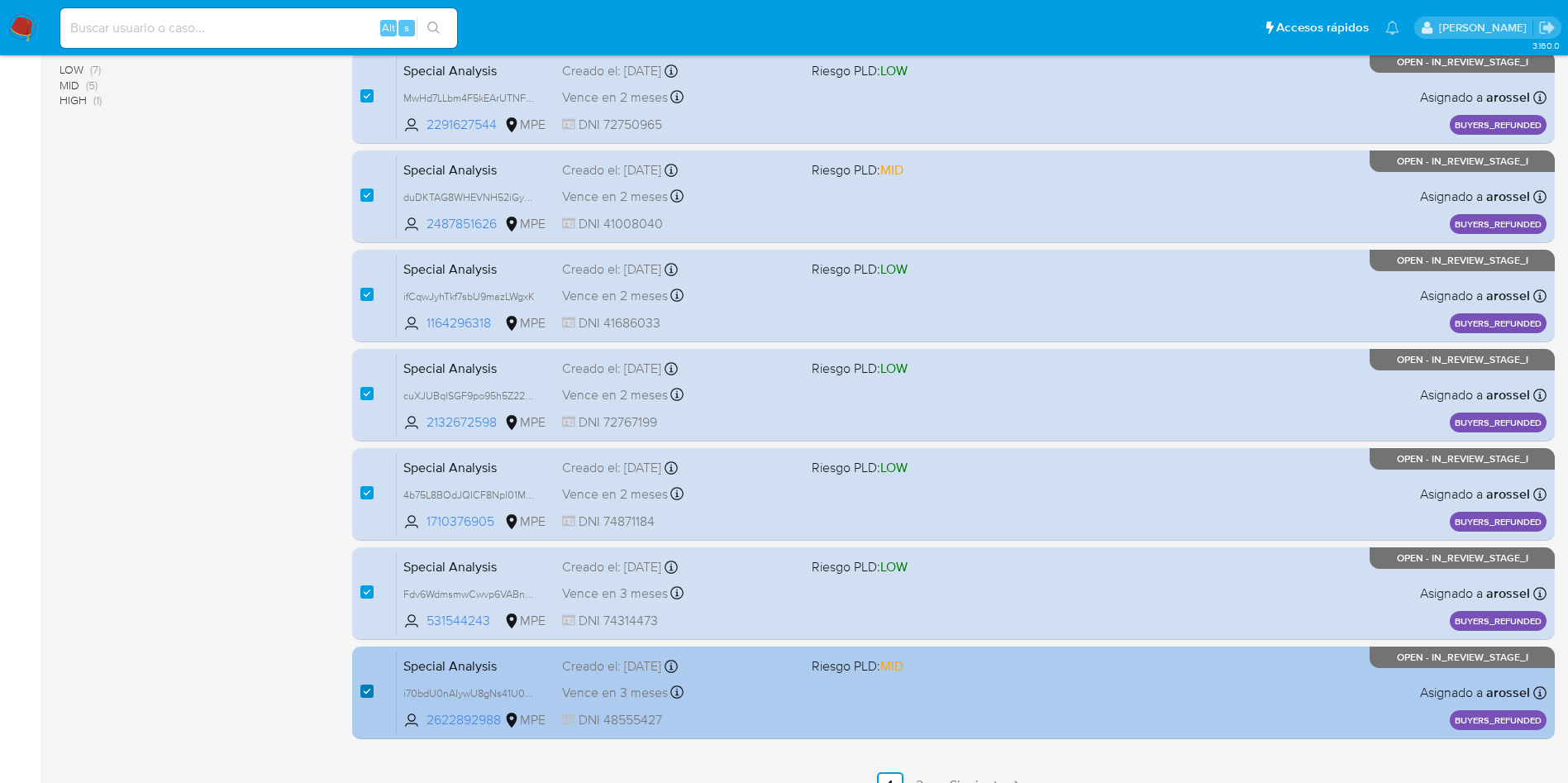
click at [362, 690] on input "checkbox" at bounding box center [366, 690] width 13 height 13
checkbox input "false"
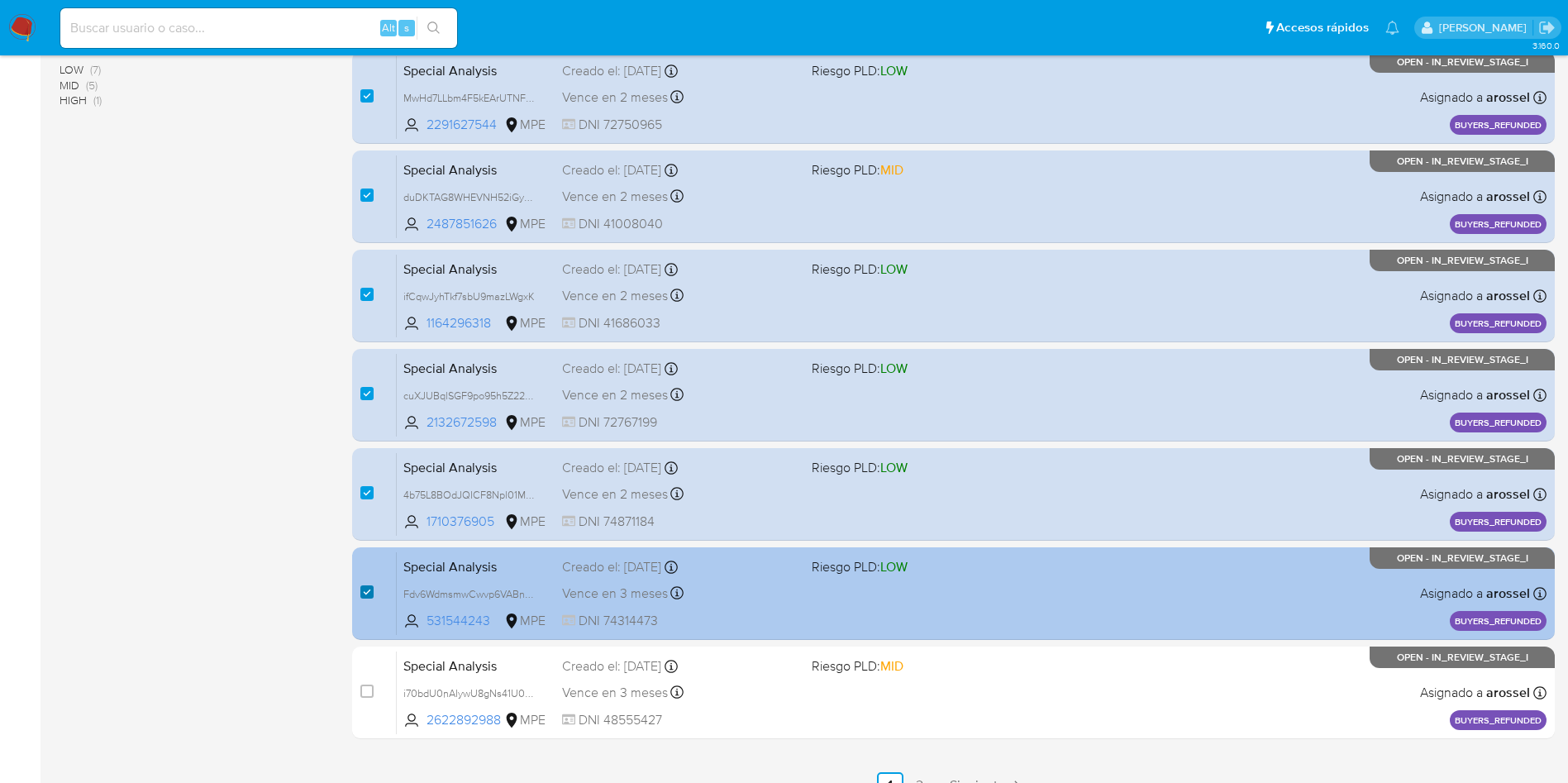
click at [362, 595] on input "checkbox" at bounding box center [366, 592] width 13 height 13
checkbox input "false"
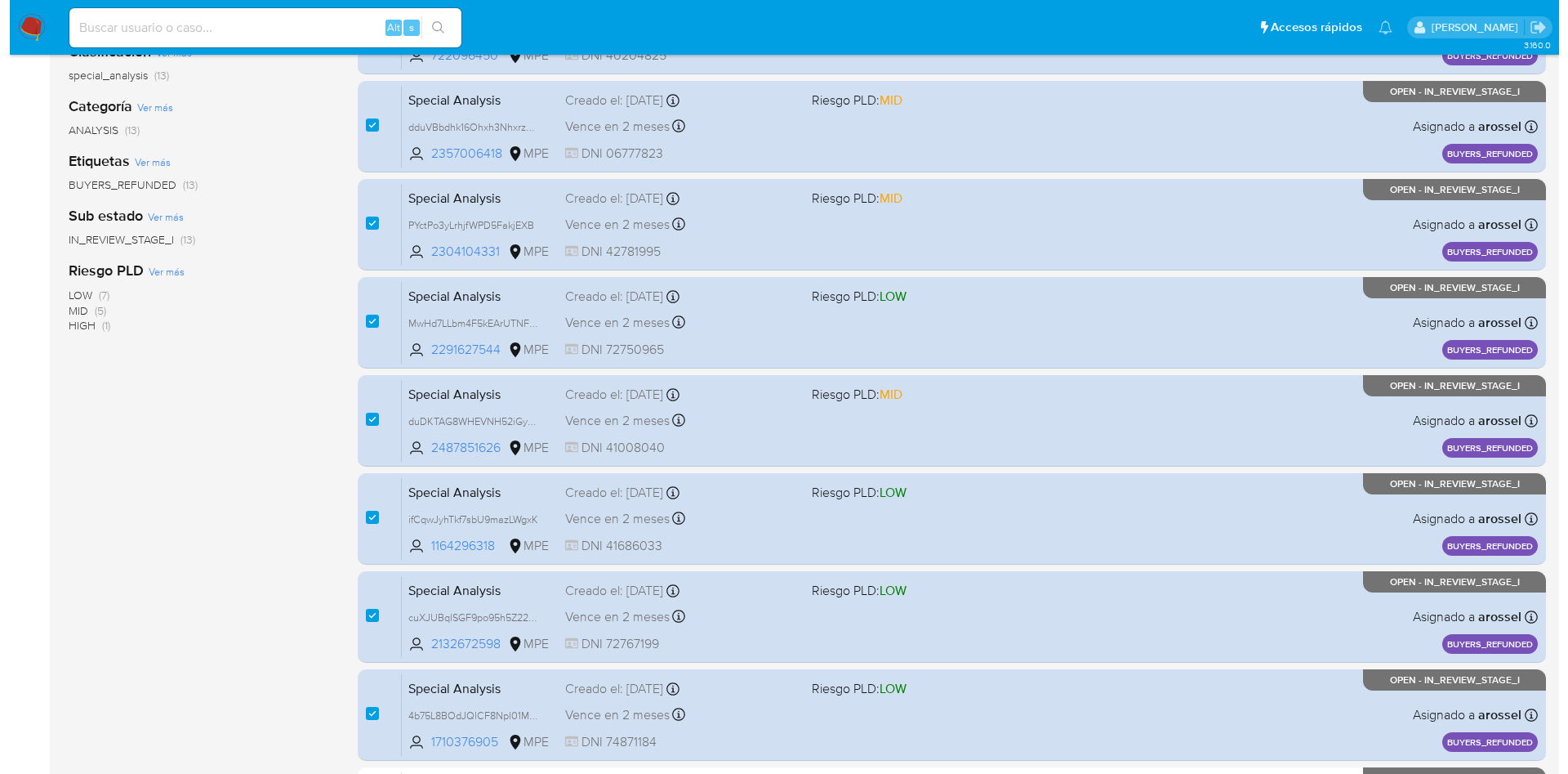
scroll to position [0, 0]
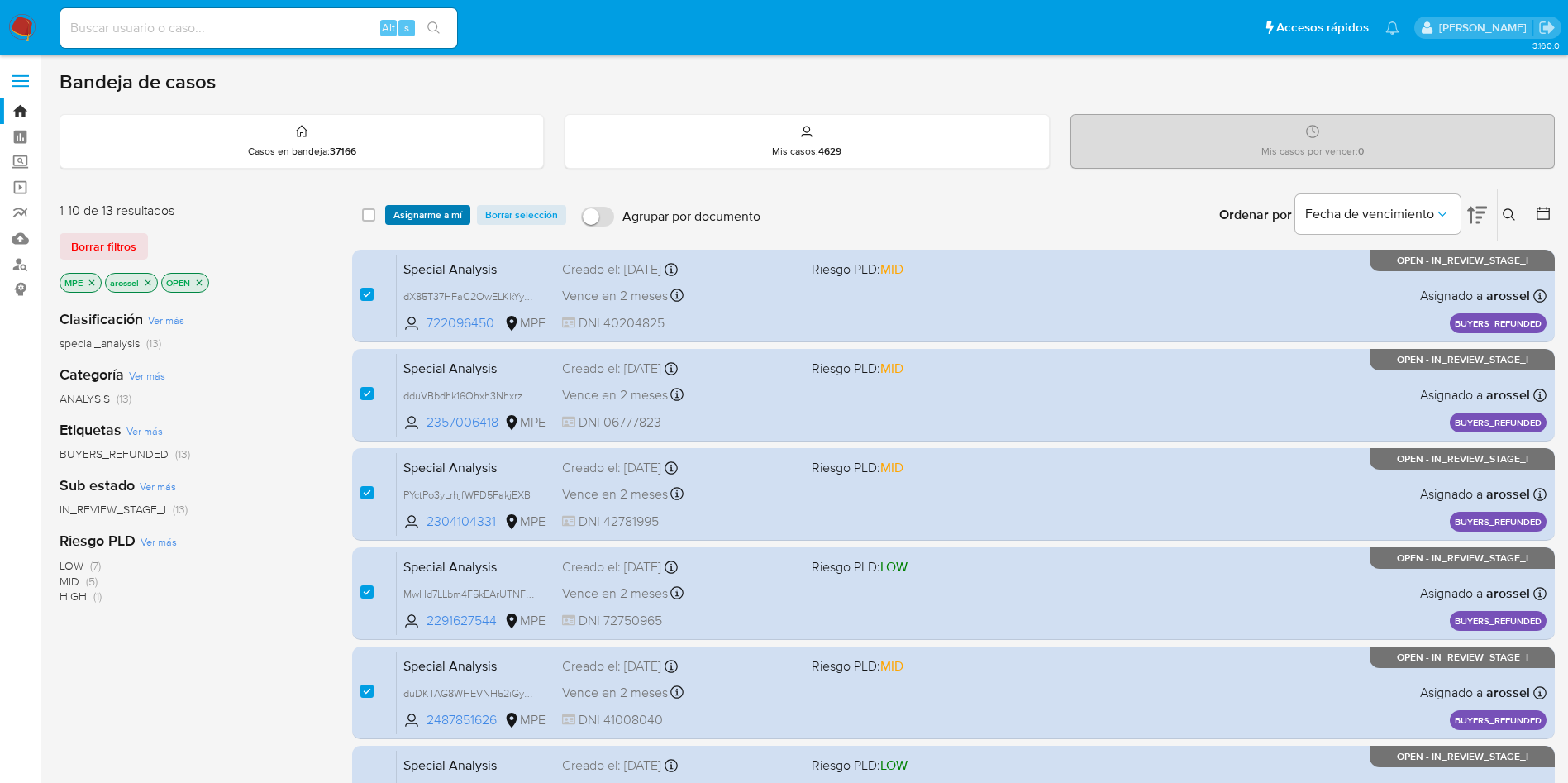
click at [405, 211] on span "Asignarme a mí" at bounding box center [427, 215] width 68 height 16
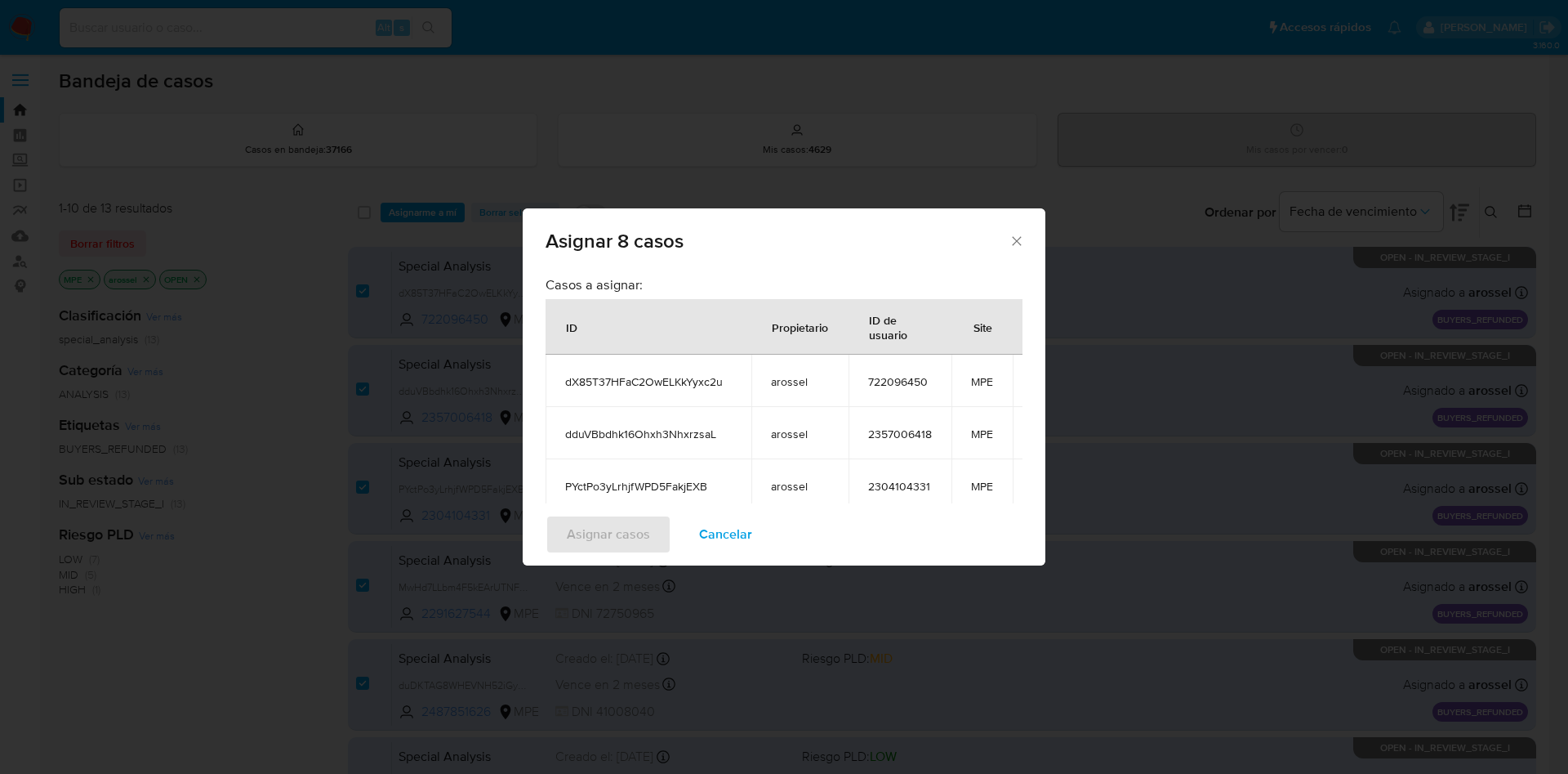
click at [566, 322] on div "ID" at bounding box center [571, 327] width 50 height 39
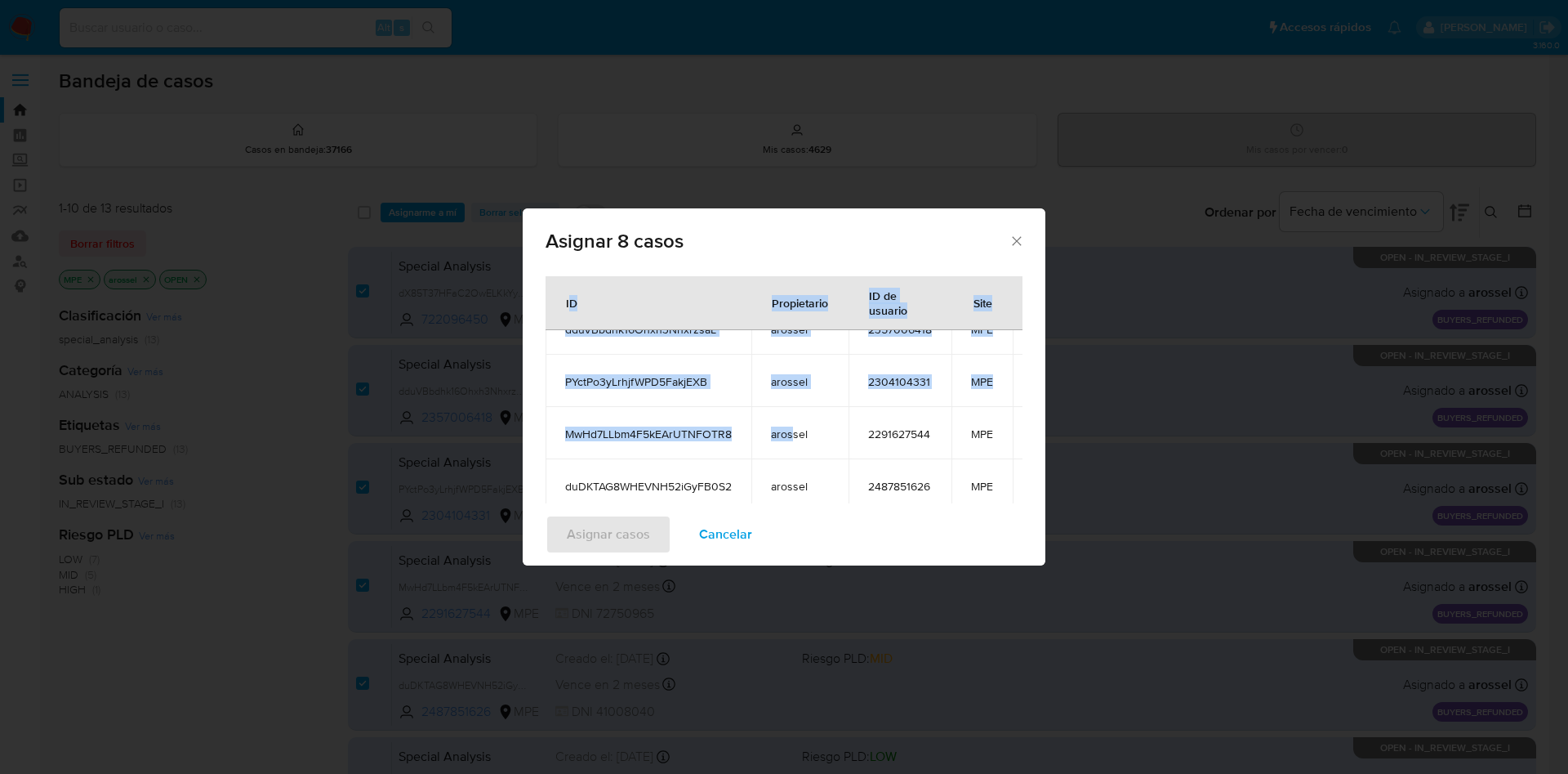
scroll to position [123, 0]
drag, startPoint x: 569, startPoint y: 324, endPoint x: 821, endPoint y: 383, distance: 258.8
click at [796, 390] on table "ID Propietario ID de usuario Site dX85T37HFaC2OwELKkYyxc2u arossel 722096450 MP…" at bounding box center [808, 432] width 526 height 474
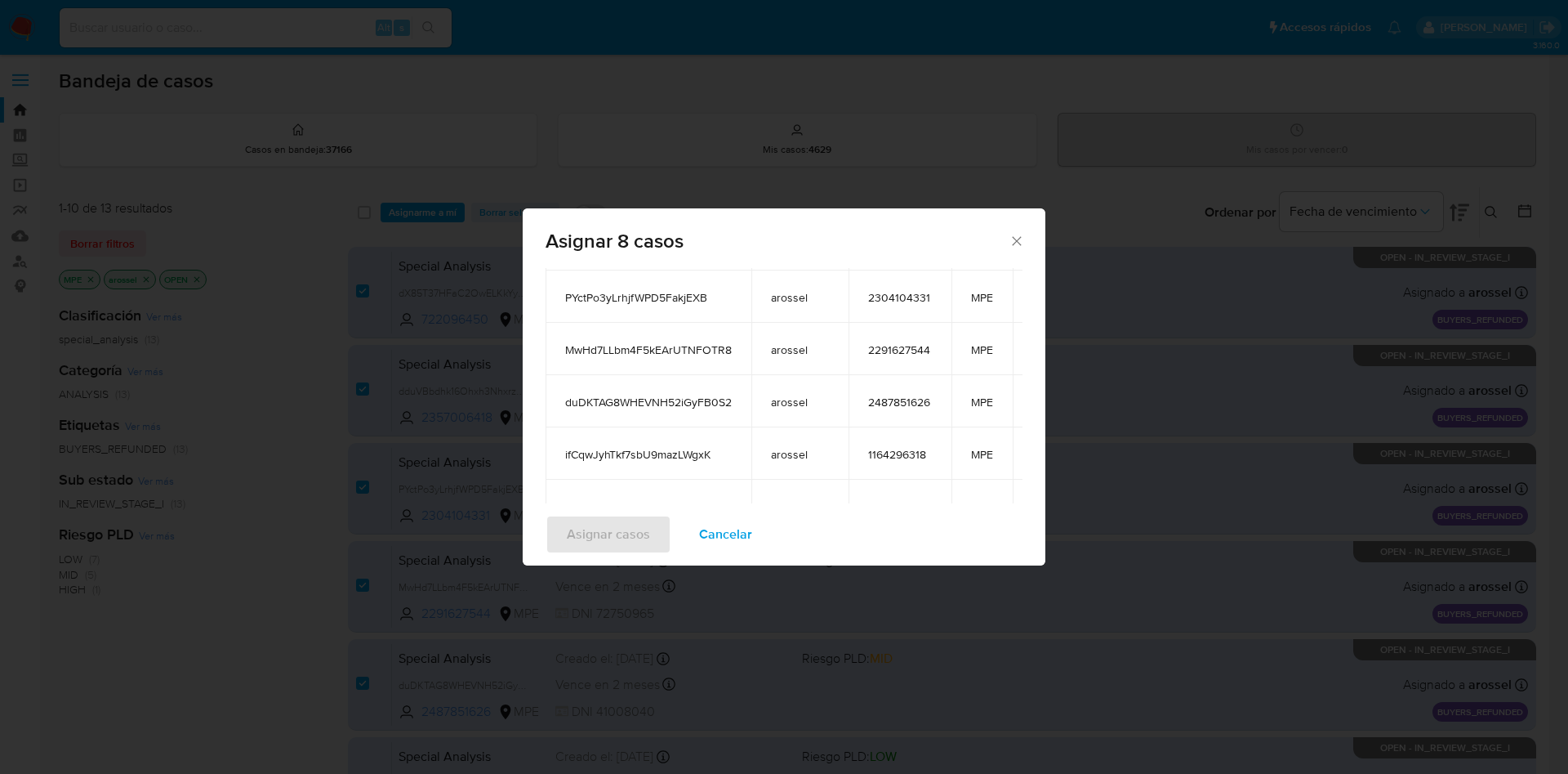
click at [864, 395] on tbody "dX85T37HFaC2OwELKkYyxc2u arossel 722096450 MPE dduVBbdhk16Ohxh3NhxrzsaL arossel…" at bounding box center [808, 375] width 526 height 419
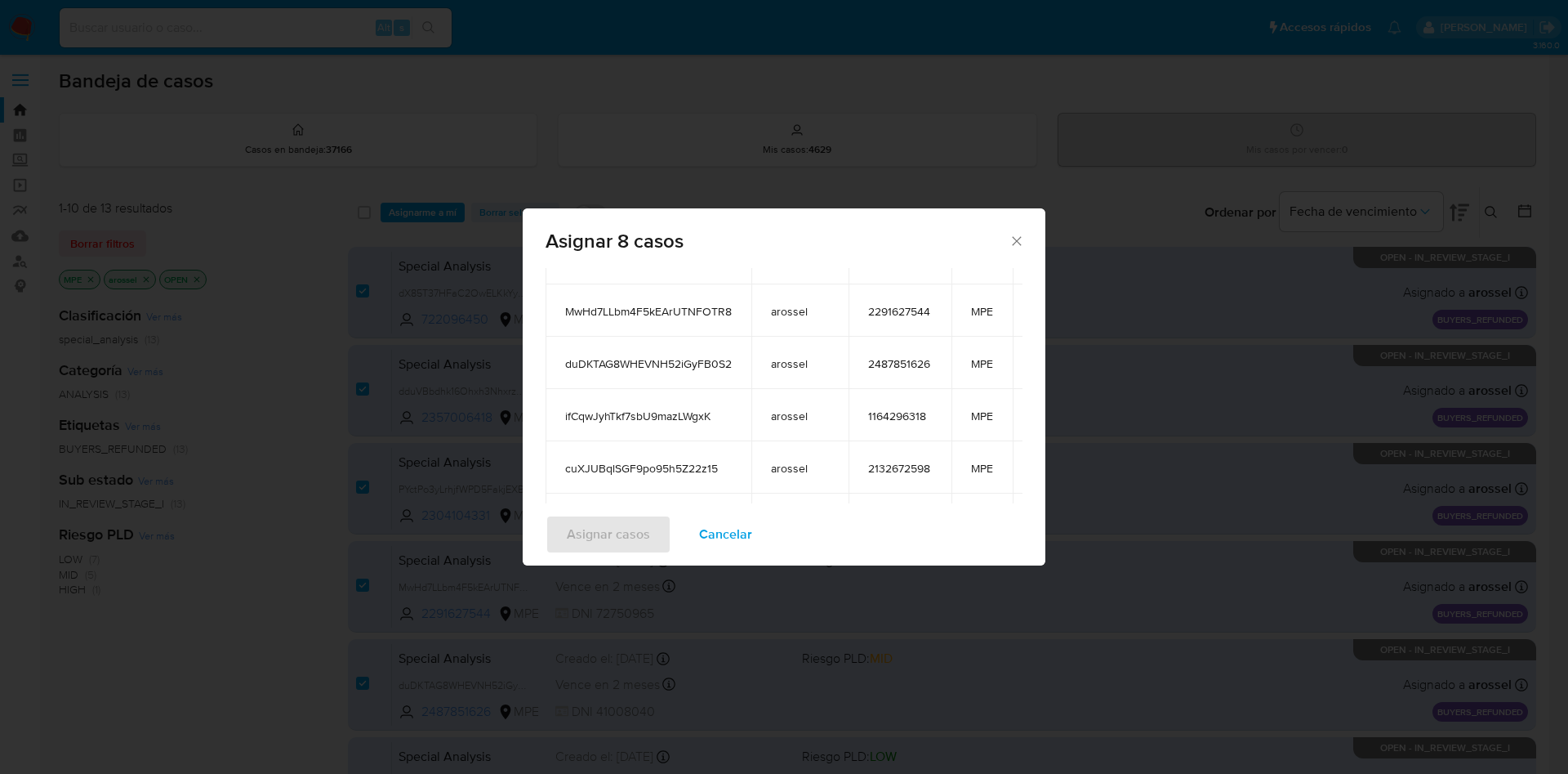
click at [929, 394] on tbody "dX85T37HFaC2OwELKkYyxc2u arossel 722096450 MPE dduVBbdhk16Ohxh3NhxrzsaL arossel…" at bounding box center [808, 336] width 526 height 419
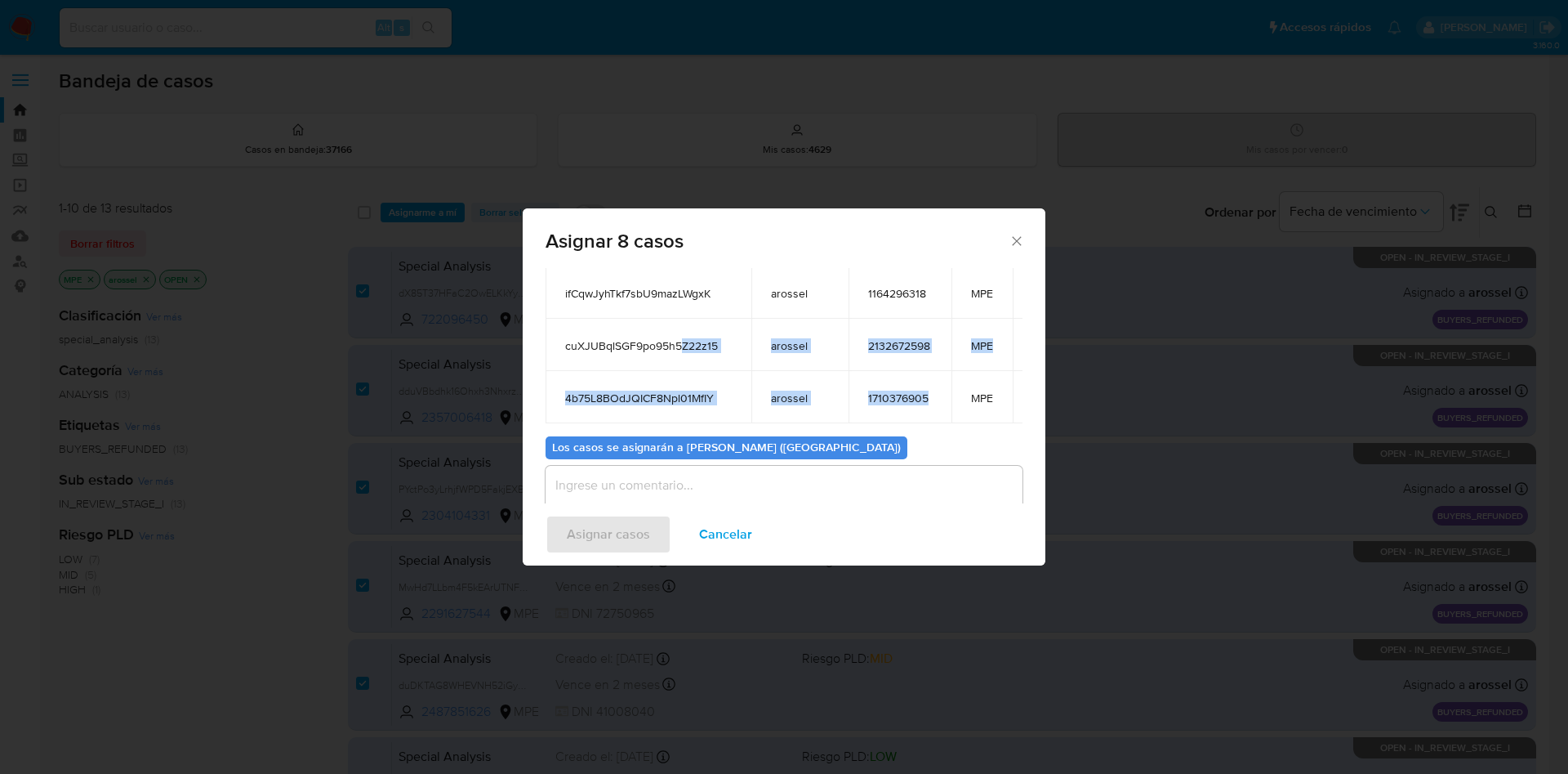
drag, startPoint x: 933, startPoint y: 375, endPoint x: 674, endPoint y: 318, distance: 265.2
click at [676, 319] on tbody "dX85T37HFaC2OwELKkYyxc2u arossel 722096450 MPE dduVBbdhk16Ohxh3NhxrzsaL arossel…" at bounding box center [808, 214] width 526 height 419
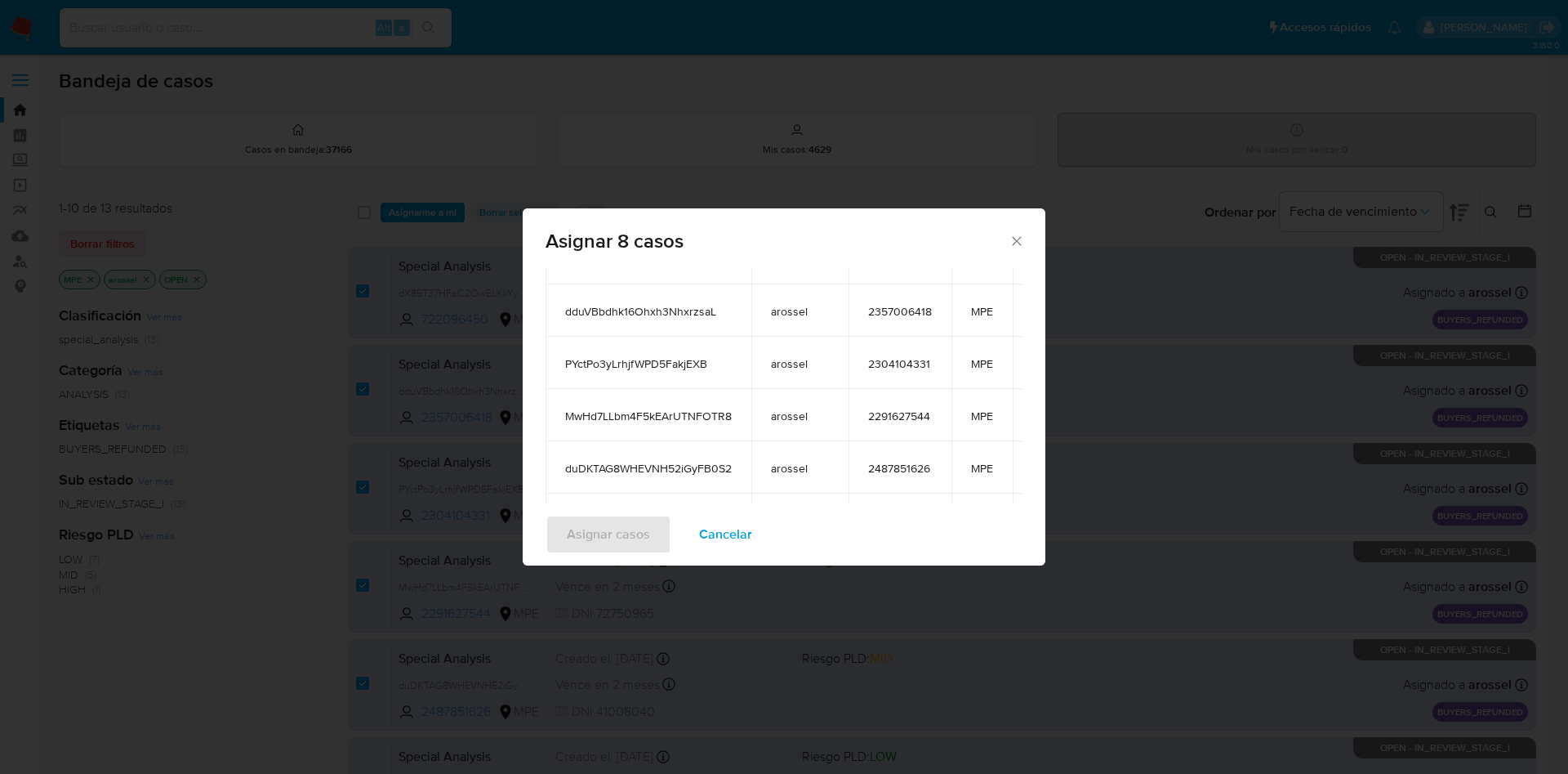
click at [621, 308] on span "dduVBbdhk16Ohxh3NhxrzsaL" at bounding box center [648, 311] width 167 height 15
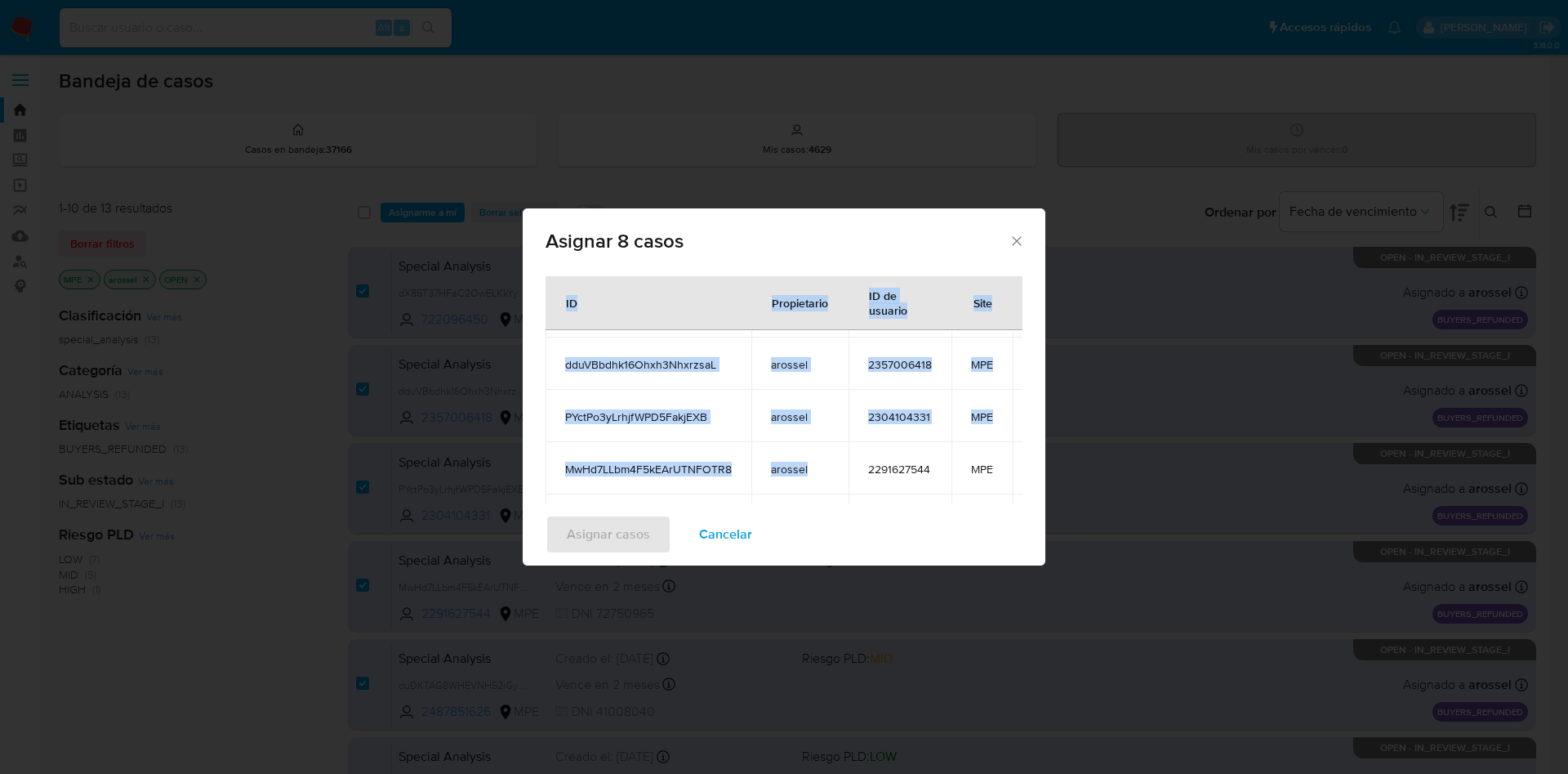
scroll to position [123, 0]
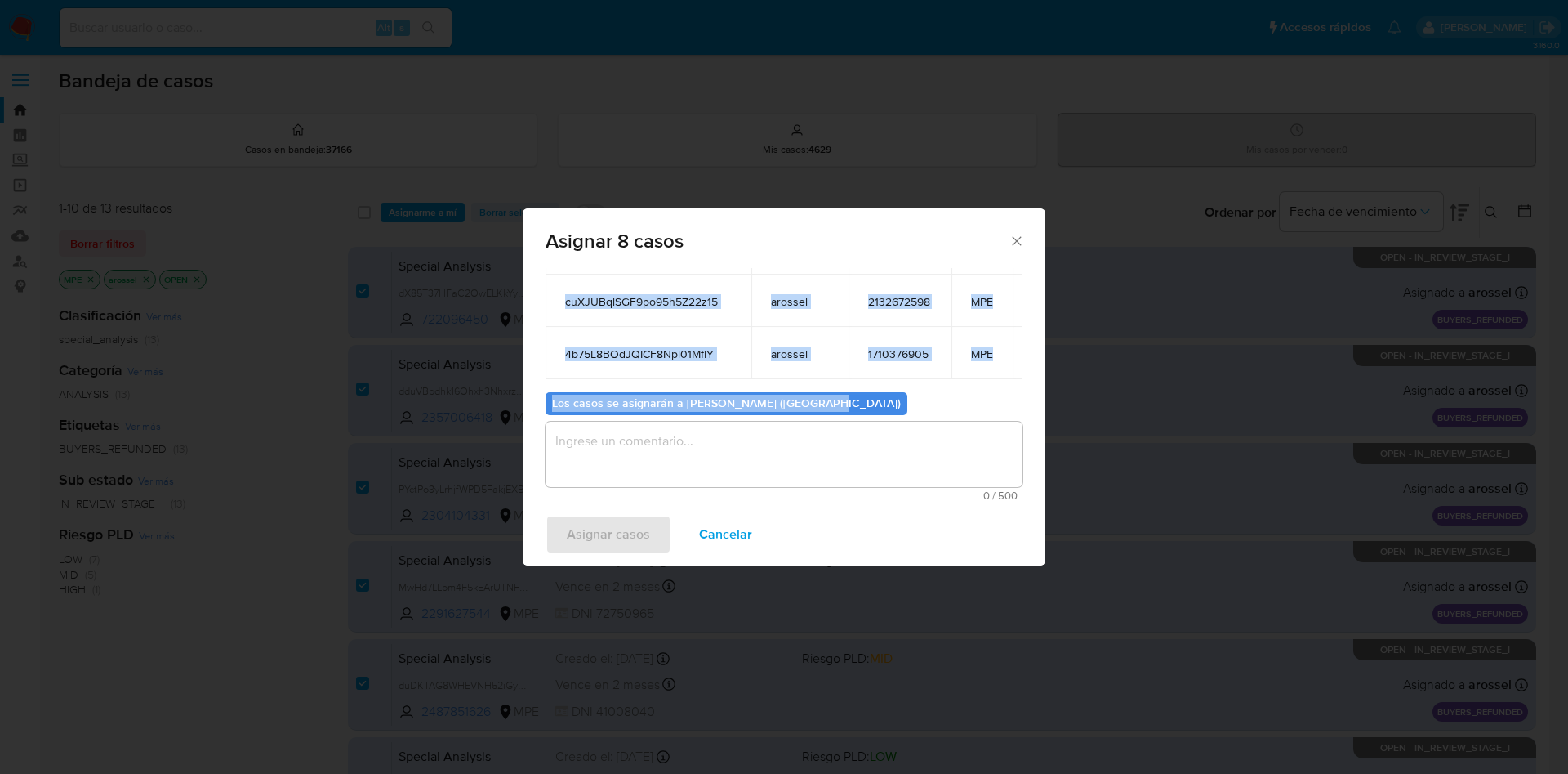
drag, startPoint x: 563, startPoint y: 335, endPoint x: 926, endPoint y: 420, distance: 372.8
click at [931, 431] on div "Casos a asignar: ID Propietario ID de usuario Site dX85T37HFaC2OwELKkYyxc2u aro…" at bounding box center [783, 240] width 477 height 522
click at [937, 327] on td "1710376905" at bounding box center [900, 353] width 103 height 52
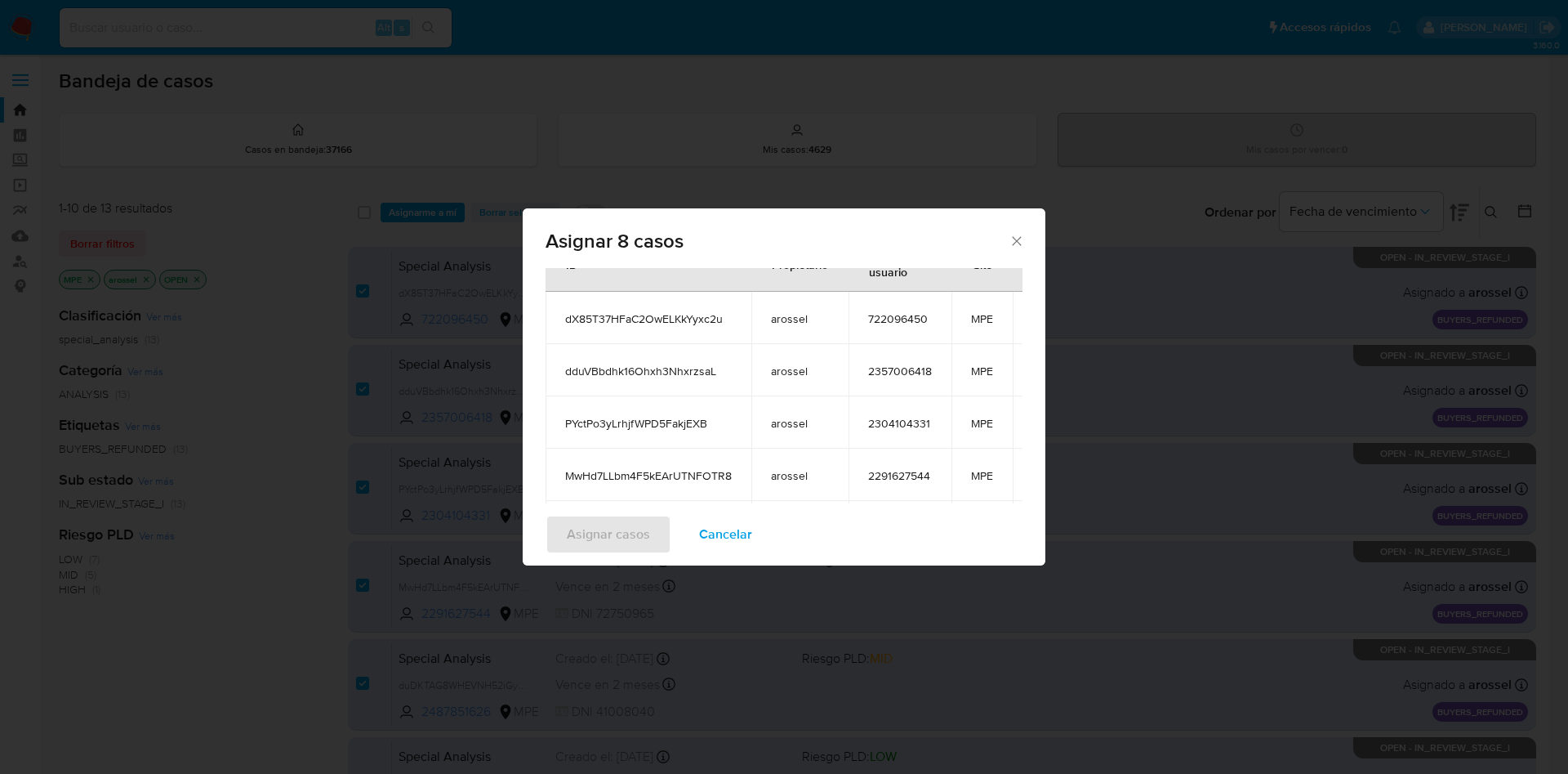
scroll to position [0, 0]
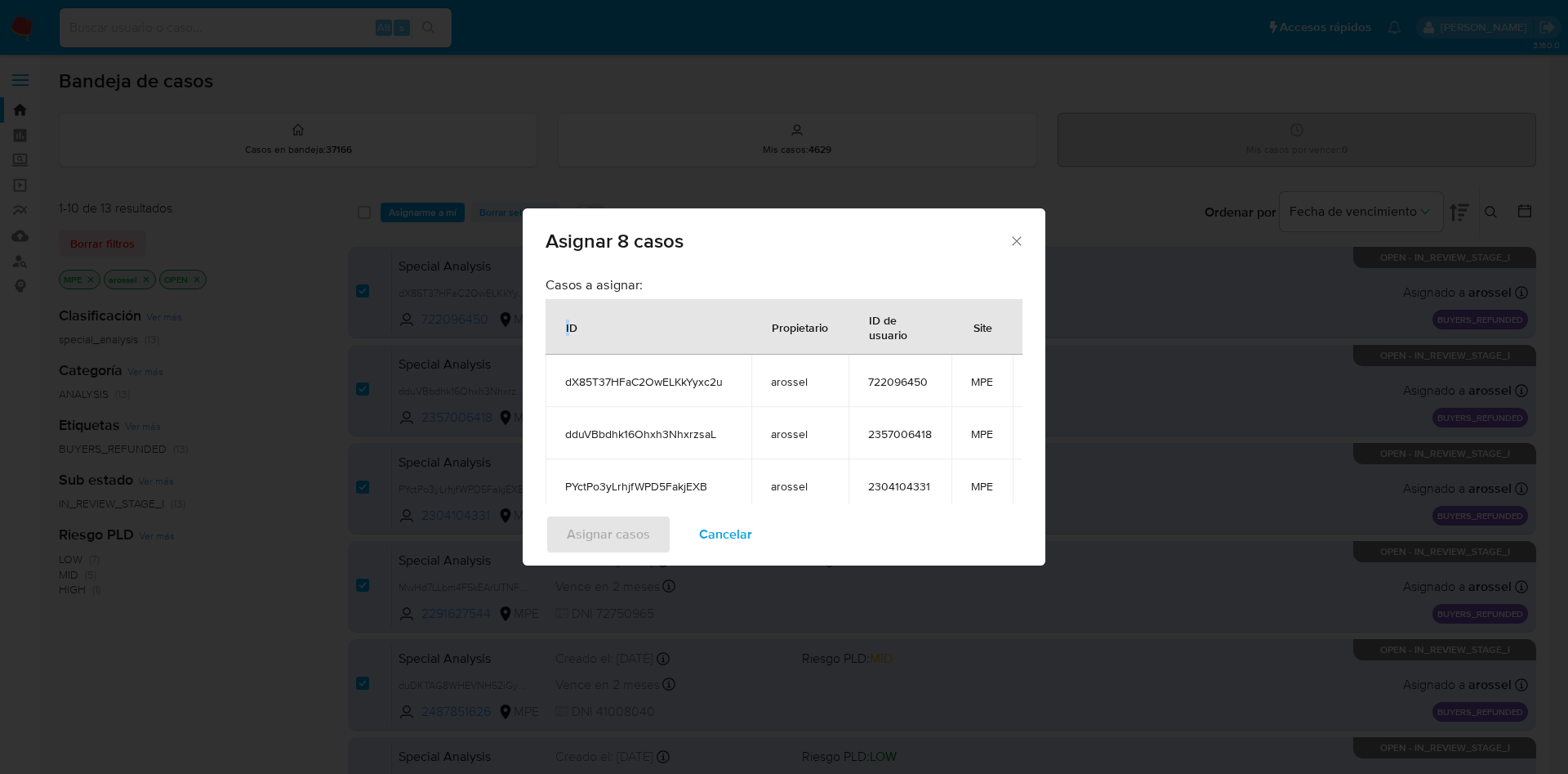
drag, startPoint x: 566, startPoint y: 330, endPoint x: 578, endPoint y: 330, distance: 12.0
click at [573, 330] on div "ID" at bounding box center [571, 327] width 50 height 39
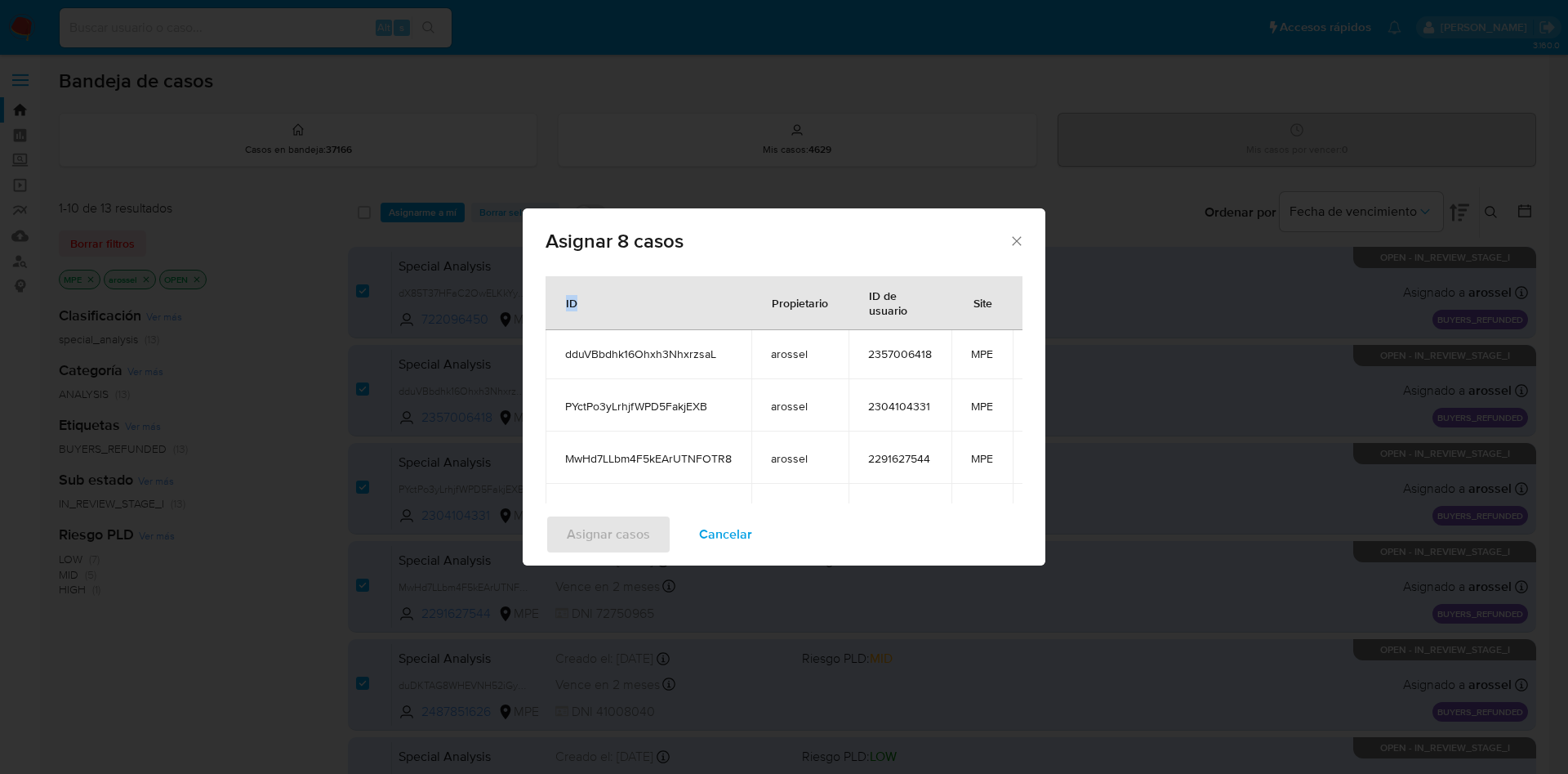
scroll to position [123, 0]
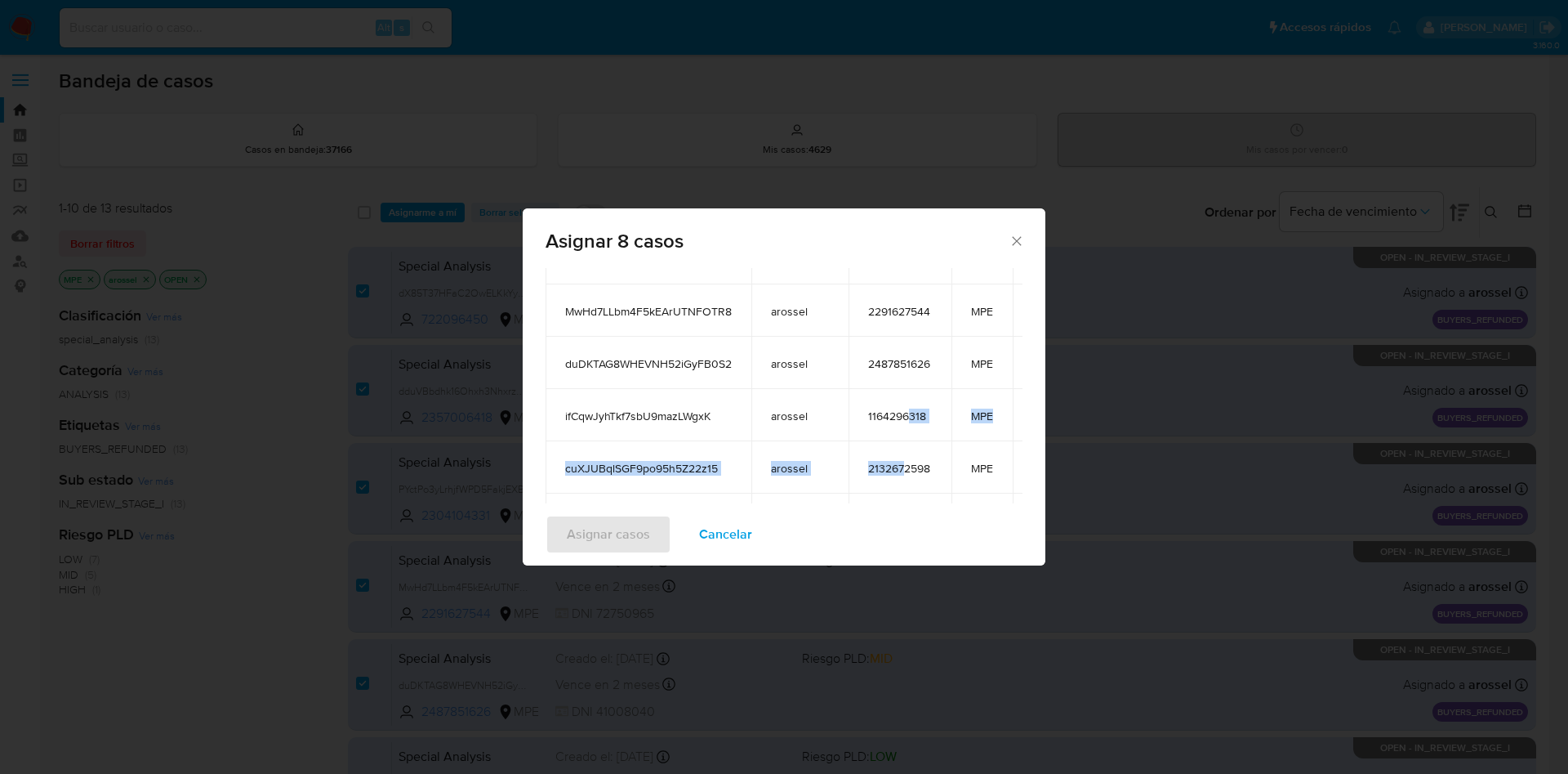
click at [912, 420] on tbody "dX85T37HFaC2OwELKkYyxc2u arossel 722096450 MPE dduVBbdhk16Ohxh3NhxrzsaL arossel…" at bounding box center [808, 336] width 526 height 419
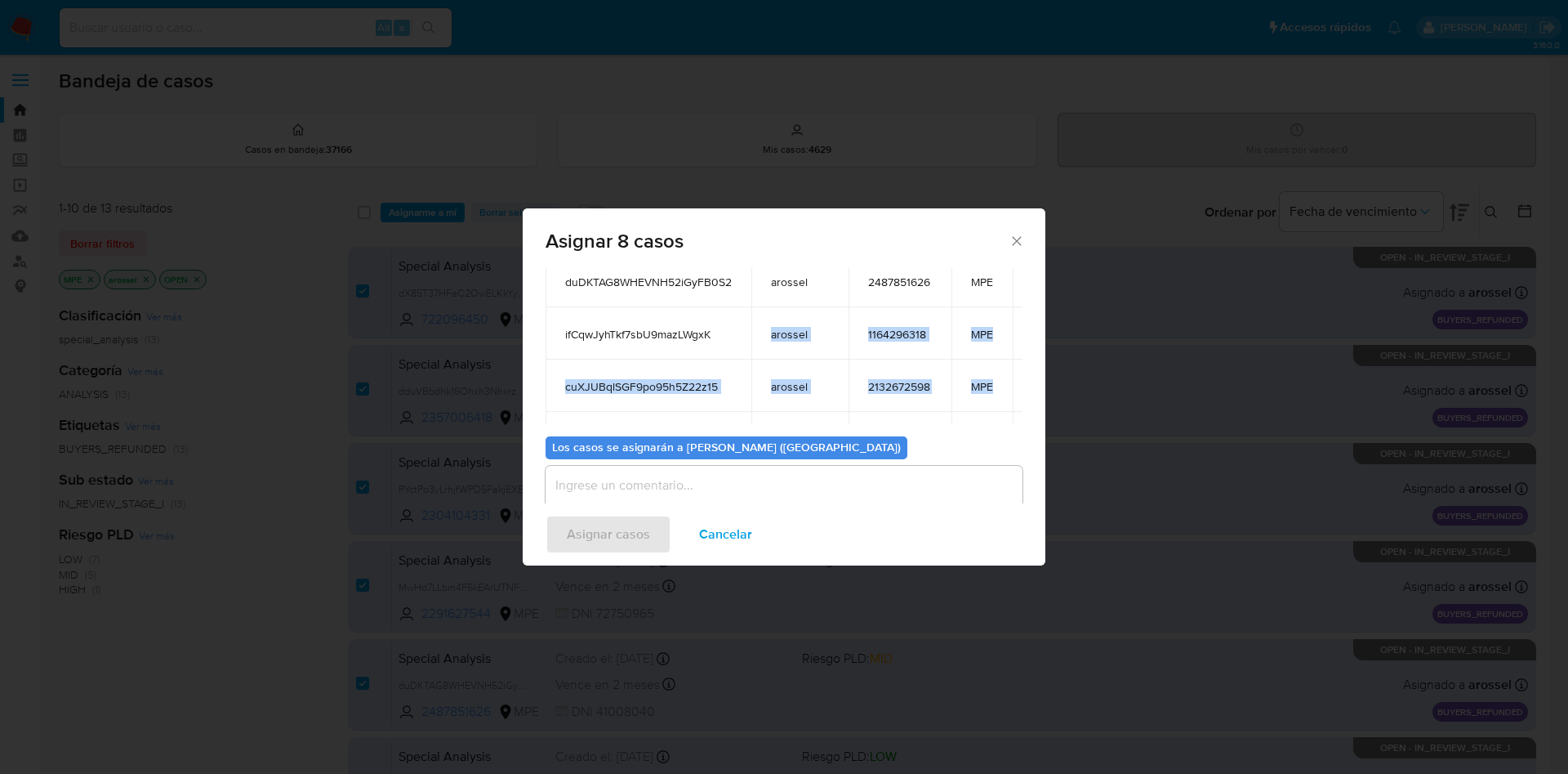
scroll to position [10, 0]
drag, startPoint x: 926, startPoint y: 382, endPoint x: 621, endPoint y: 301, distance: 315.6
click at [627, 303] on tbody "dX85T37HFaC2OwELKkYyxc2u arossel 722096450 MPE dduVBbdhk16Ohxh3NhxrzsaL arossel…" at bounding box center [808, 307] width 526 height 419
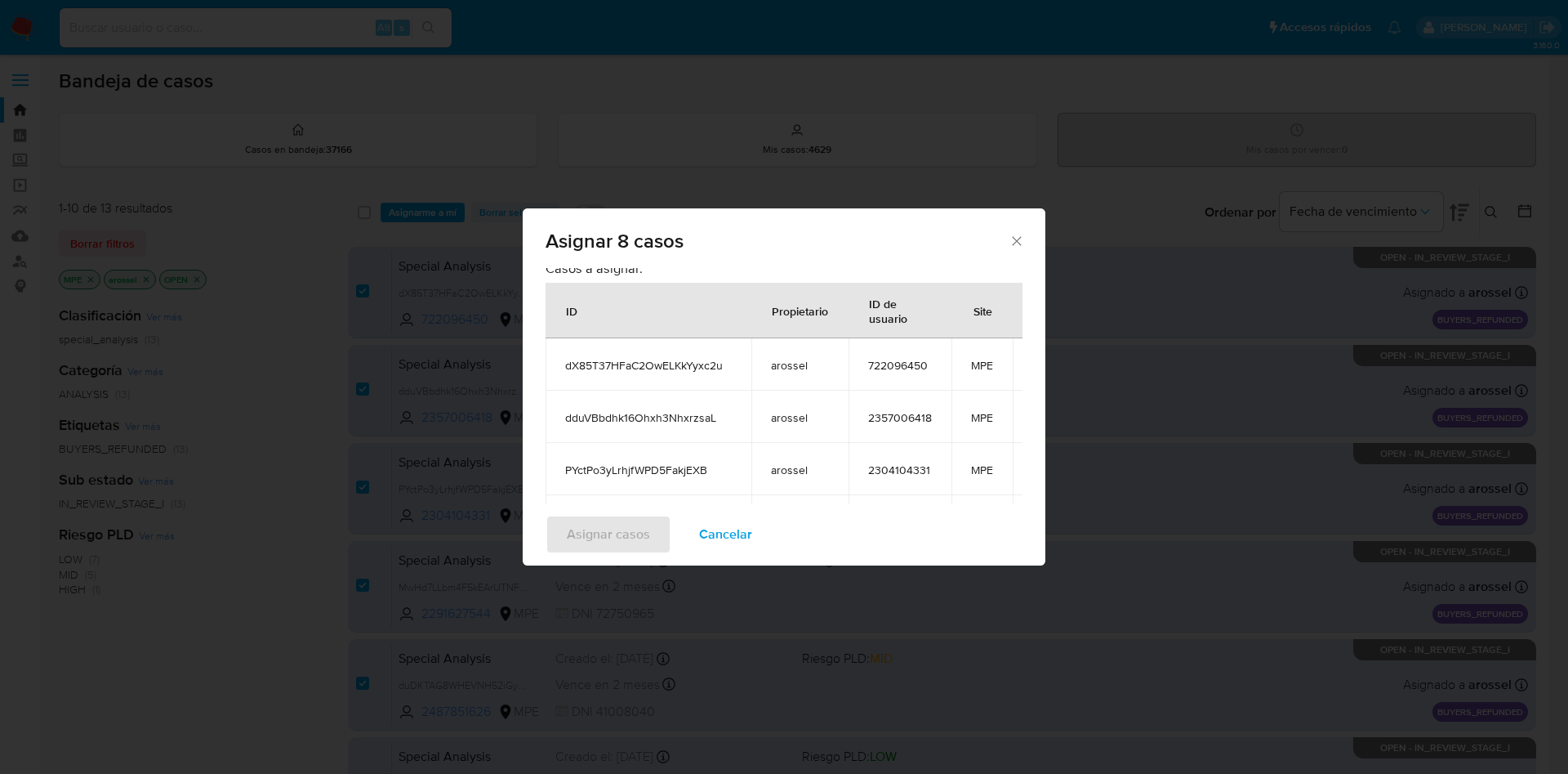
scroll to position [0, 0]
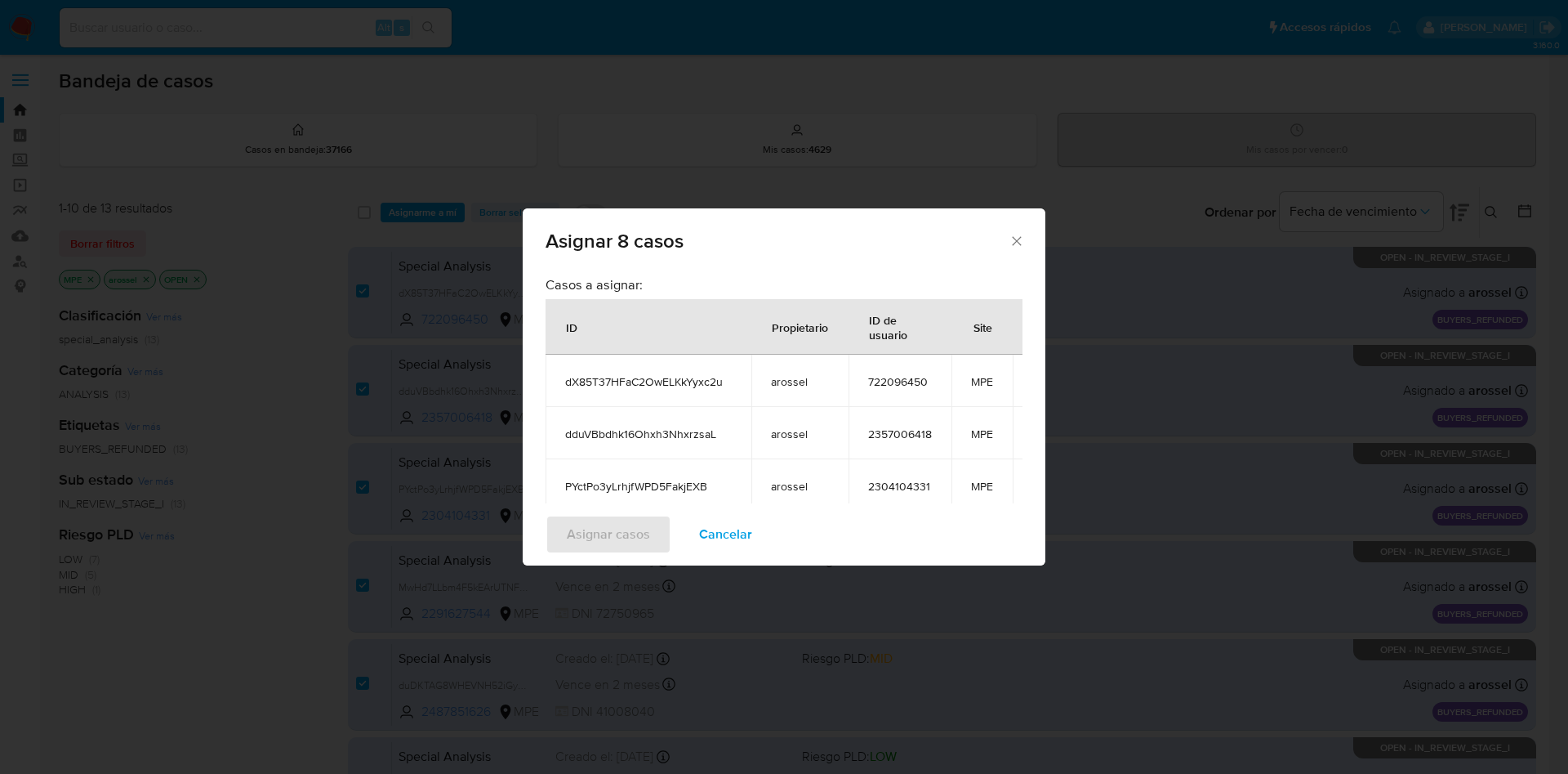
drag, startPoint x: 566, startPoint y: 329, endPoint x: 635, endPoint y: 336, distance: 69.4
click at [581, 328] on div "ID" at bounding box center [571, 327] width 50 height 39
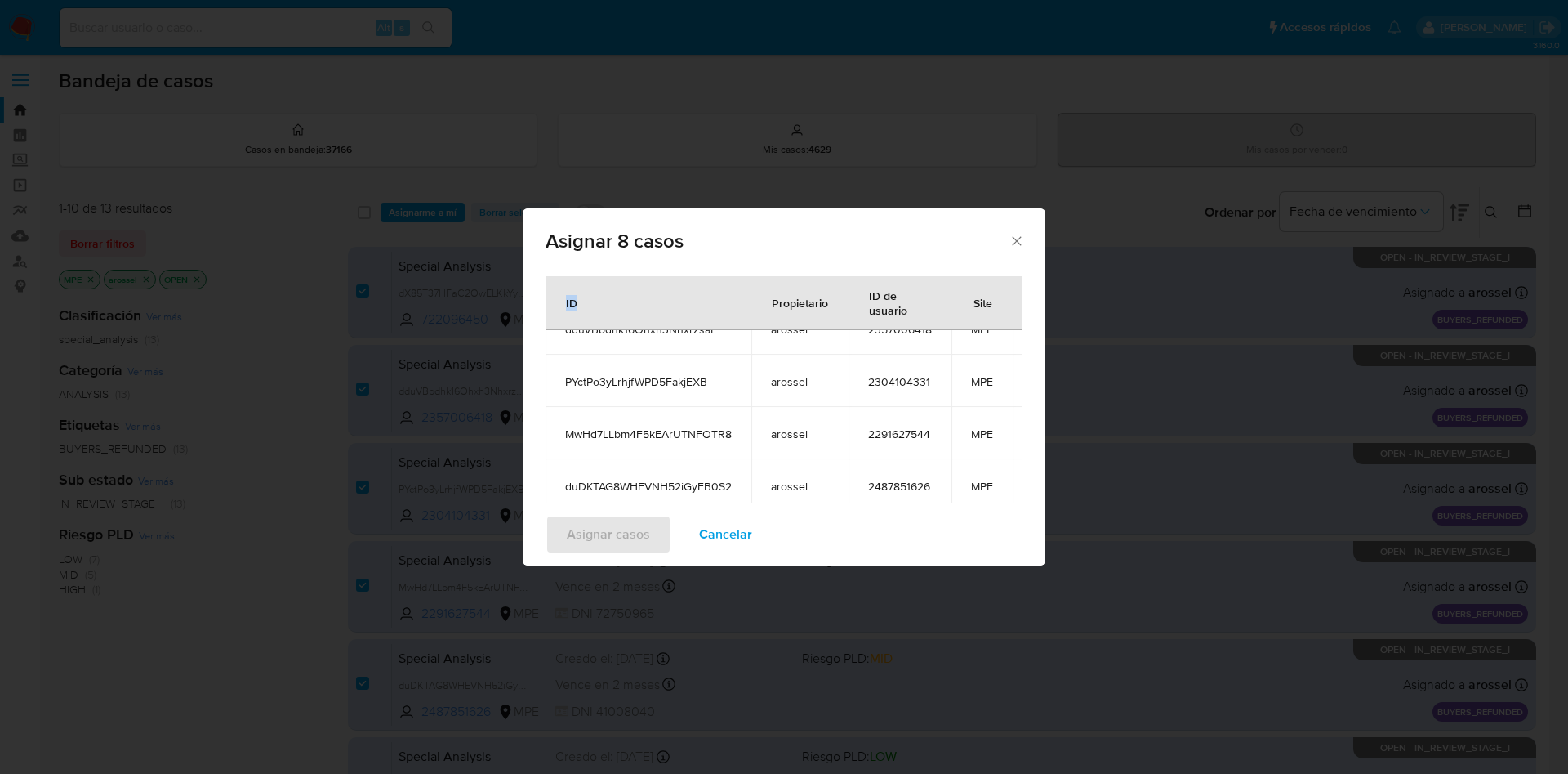
scroll to position [123, 0]
drag, startPoint x: 862, startPoint y: 376, endPoint x: 948, endPoint y: 420, distance: 96.6
click at [948, 420] on tbody "dX85T37HFaC2OwELKkYyxc2u arossel 722096450 MPE dduVBbdhk16Ohxh3NhxrzsaL arossel…" at bounding box center [808, 459] width 526 height 419
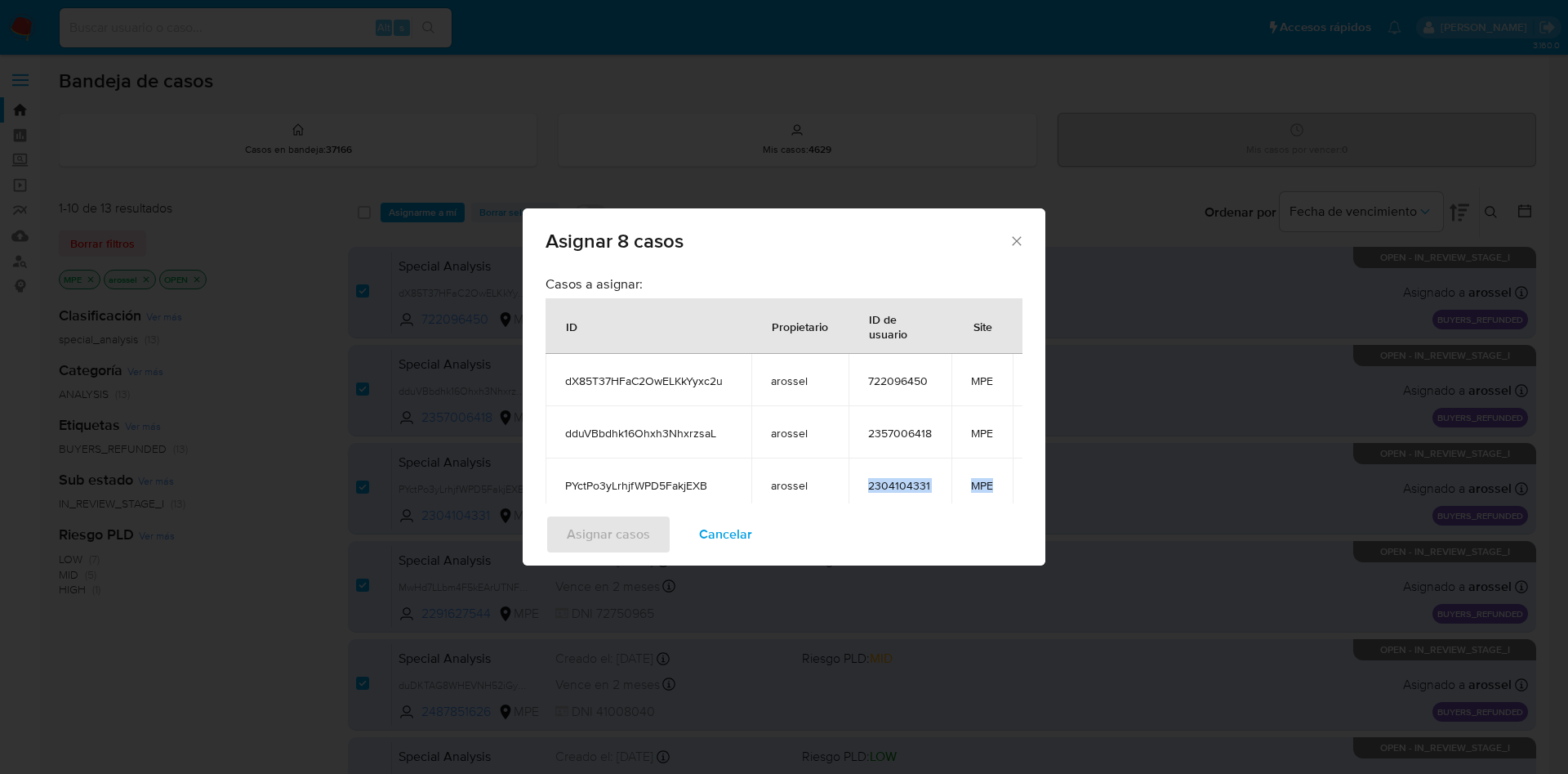
scroll to position [0, 0]
click at [553, 327] on div "ID" at bounding box center [571, 327] width 50 height 39
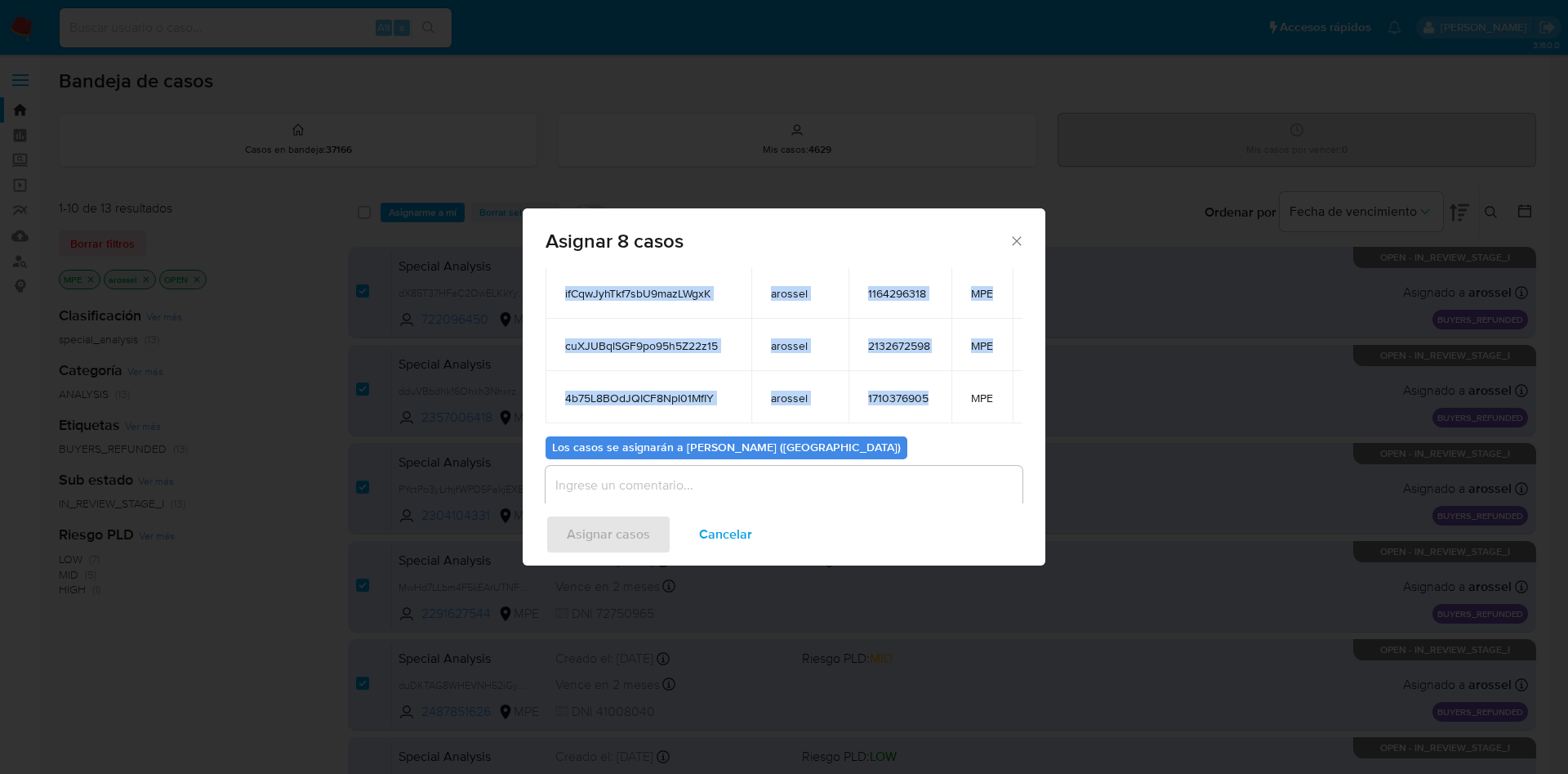
drag, startPoint x: 563, startPoint y: 327, endPoint x: 935, endPoint y: 380, distance: 375.8
click at [935, 380] on table "ID Propietario ID de usuario Site dX85T37HFaC2OwELKkYyxc2u arossel 722096450 MP…" at bounding box center [808, 187] width 526 height 474
copy table "ID Propietario ID de usuario Site dX85T37HFaC2OwELKkYyxc2u arossel 722096450 MP…"
click at [992, 415] on div "Casos a asignar: ID Propietario ID de usuario Site dX85T37HFaC2OwELKkYyxc2u aro…" at bounding box center [783, 227] width 477 height 392
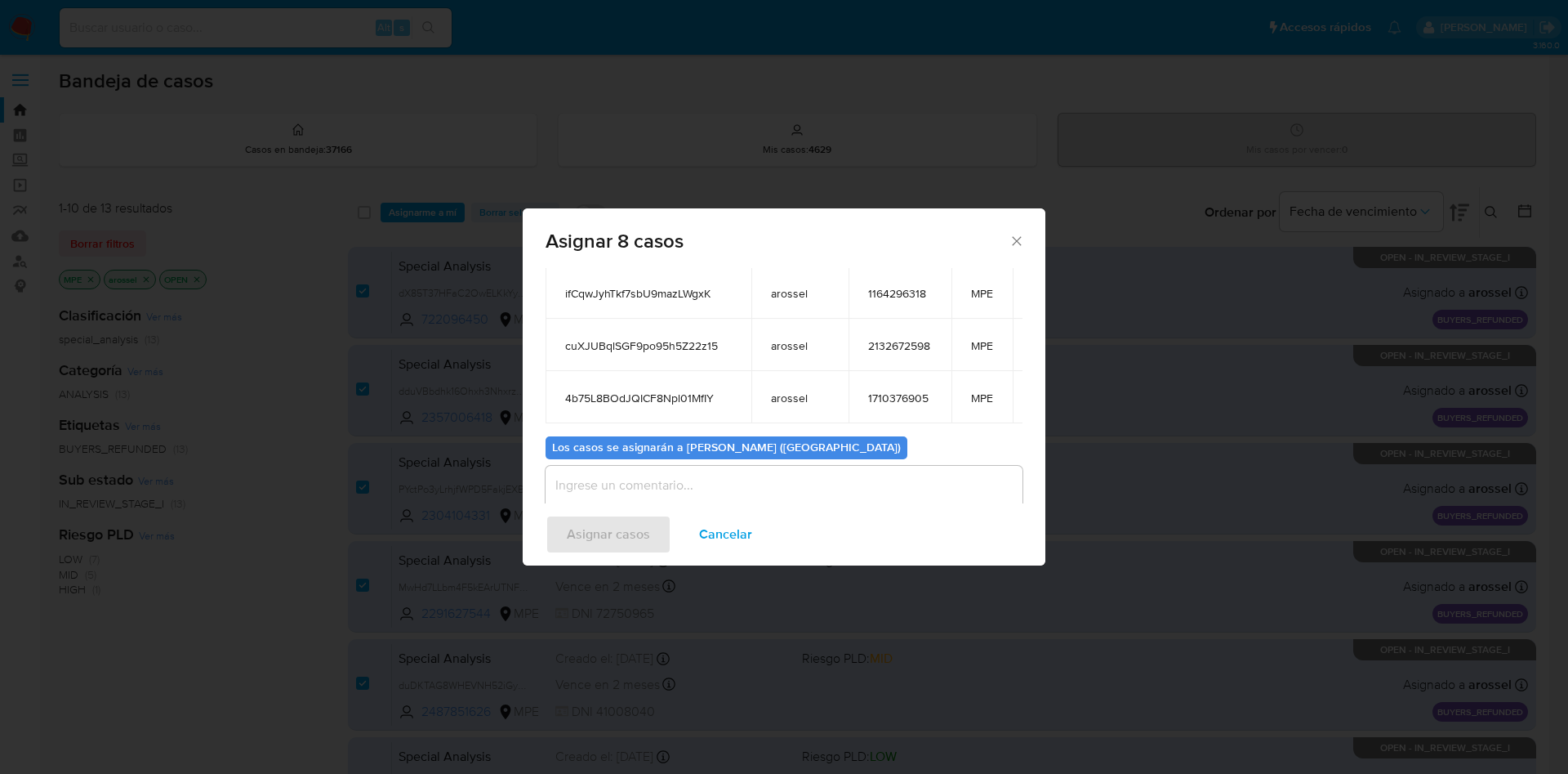
click at [726, 538] on span "Cancelar" at bounding box center [726, 534] width 53 height 36
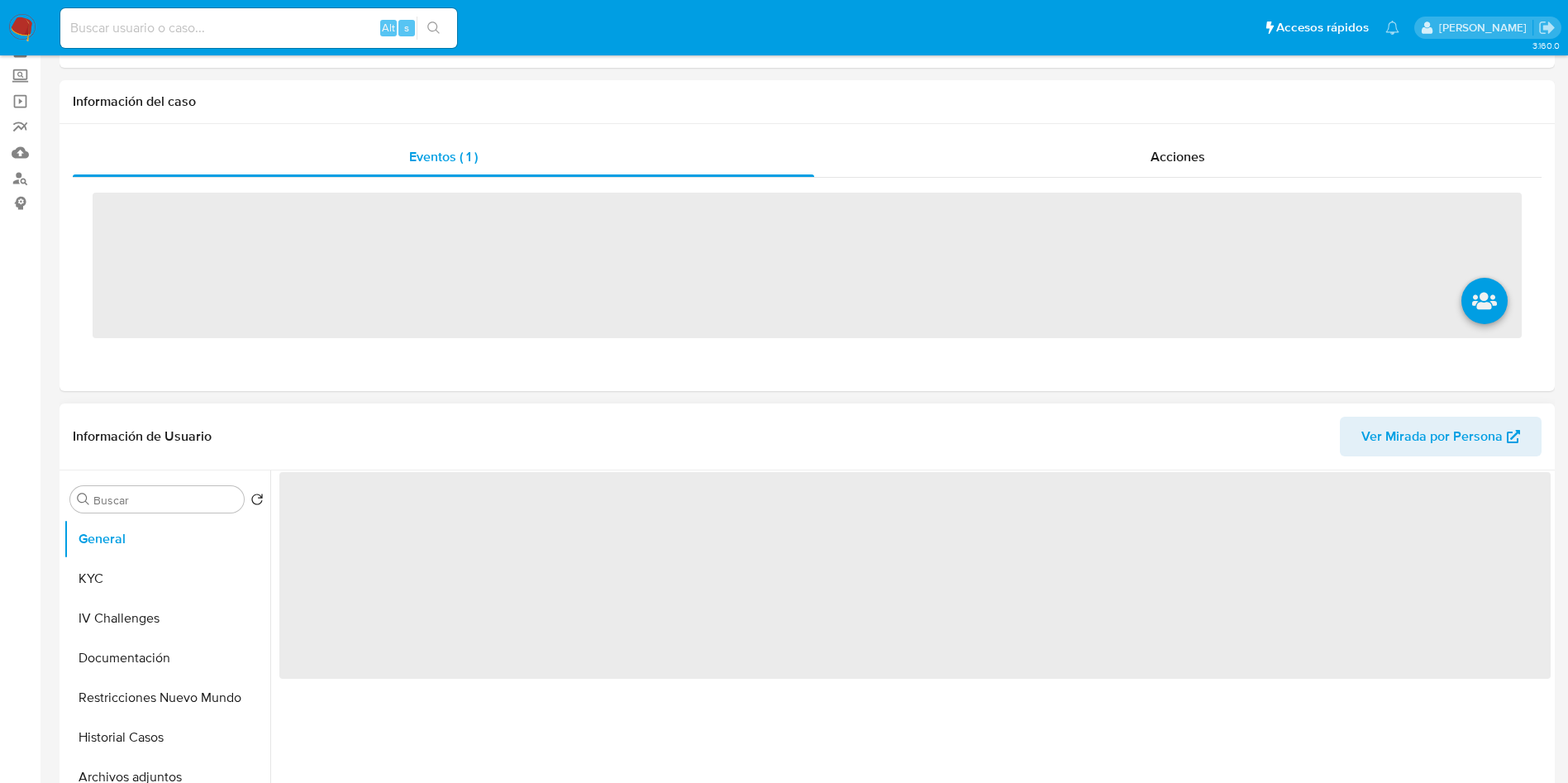
scroll to position [124, 0]
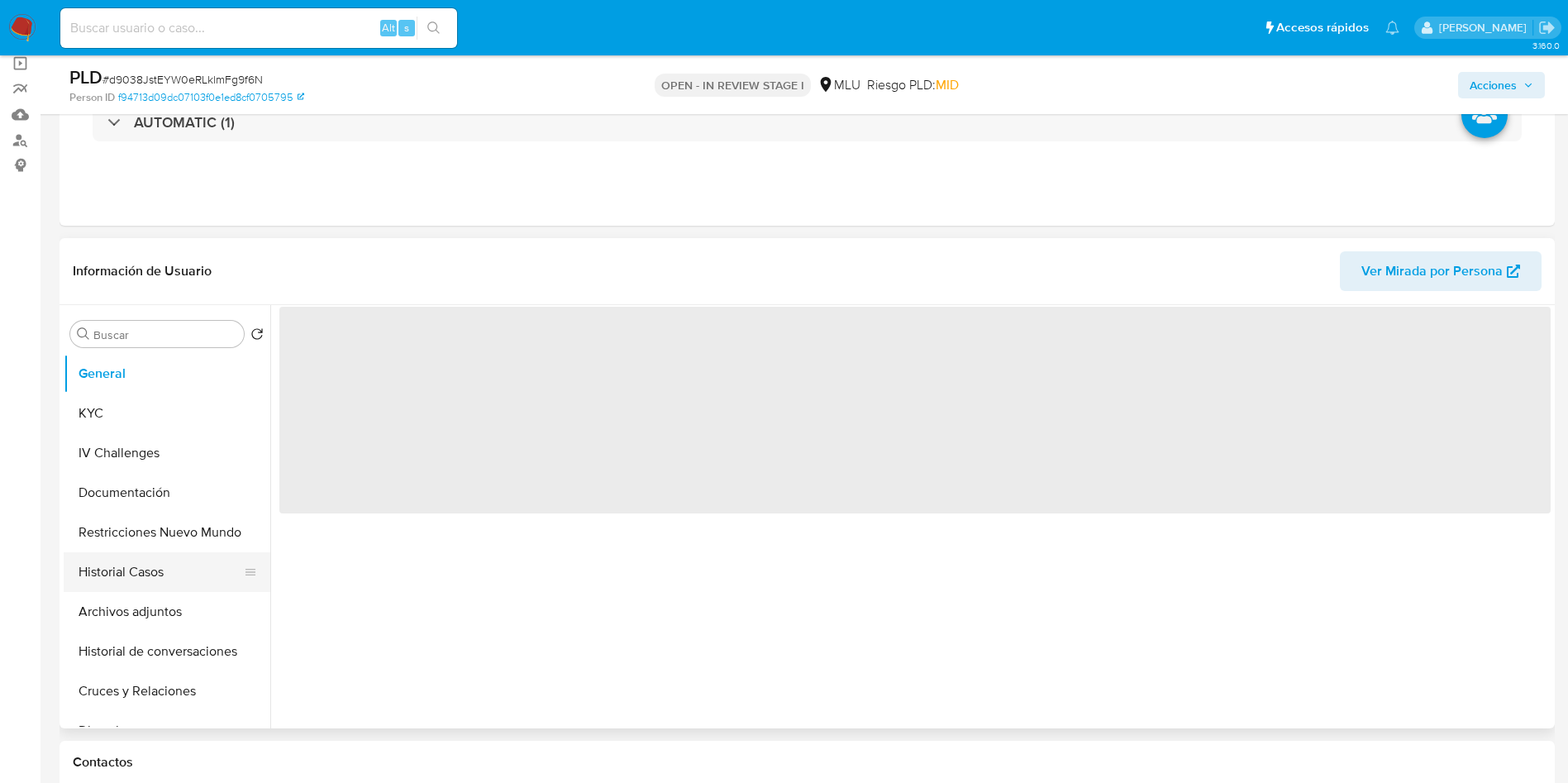
select select "10"
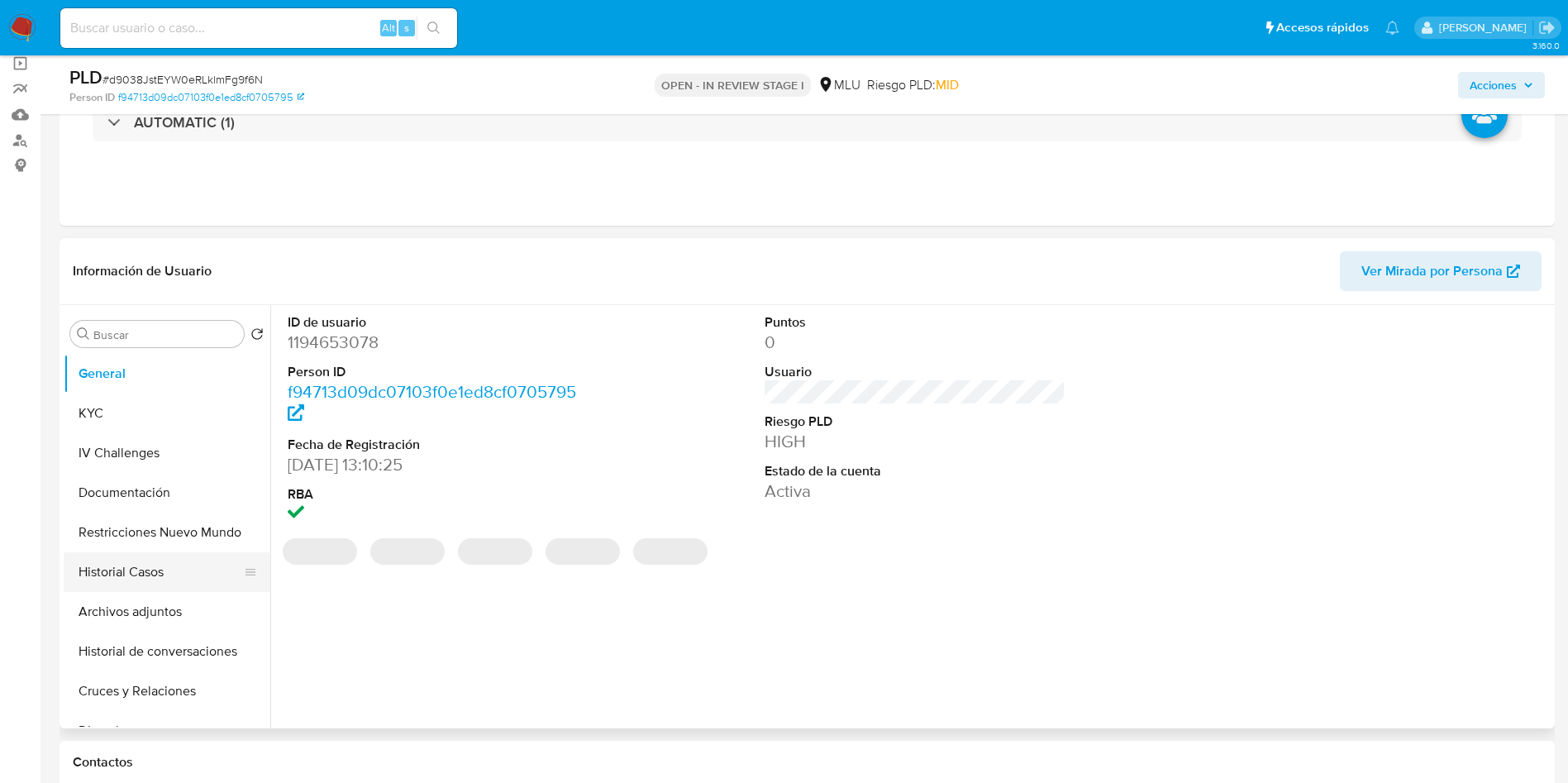
click at [139, 571] on button "Historial Casos" at bounding box center [159, 572] width 193 height 40
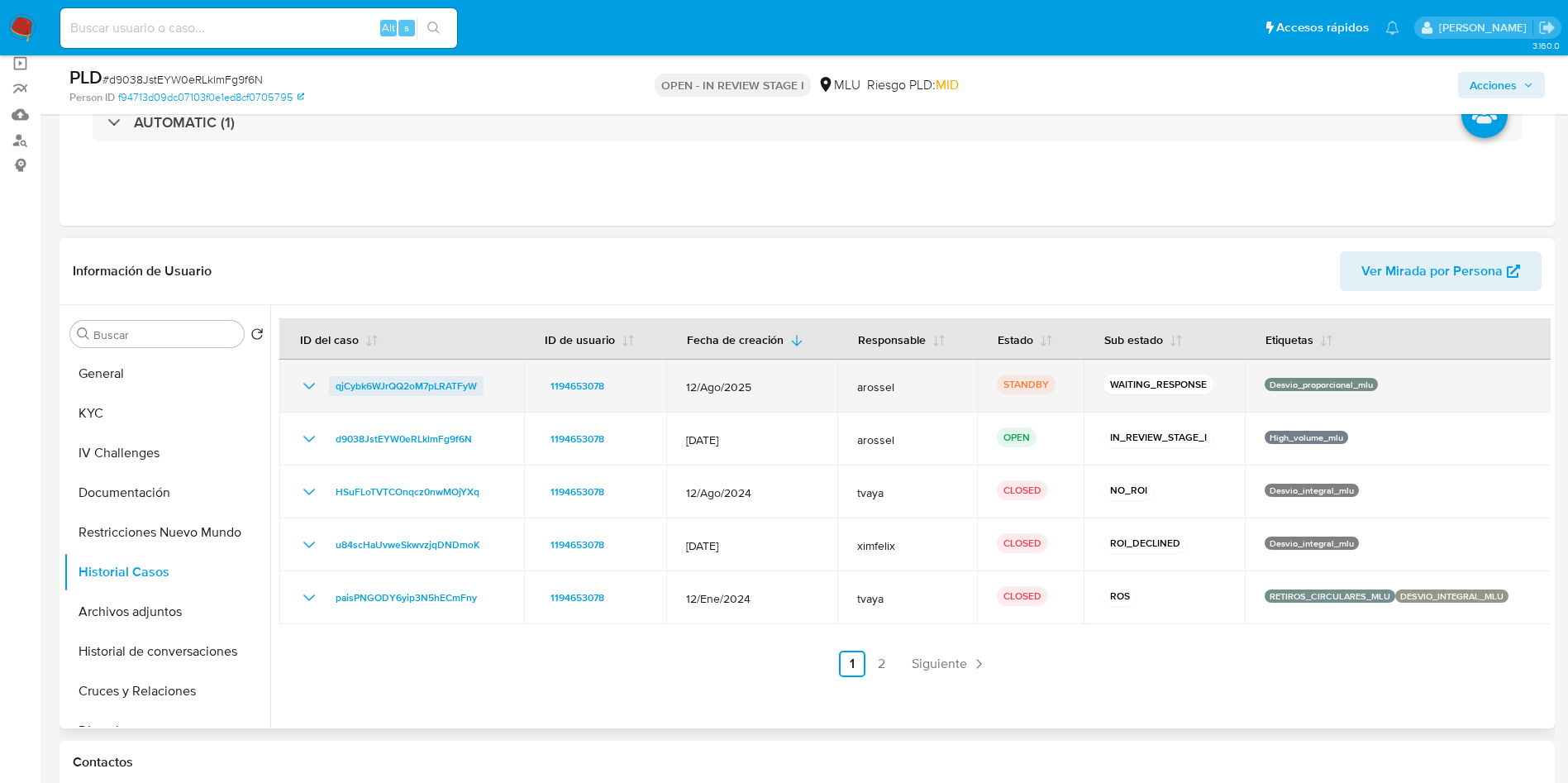
click at [386, 388] on span "qjCybk6WJrQQ2oM7pLRATFyW" at bounding box center [405, 385] width 141 height 20
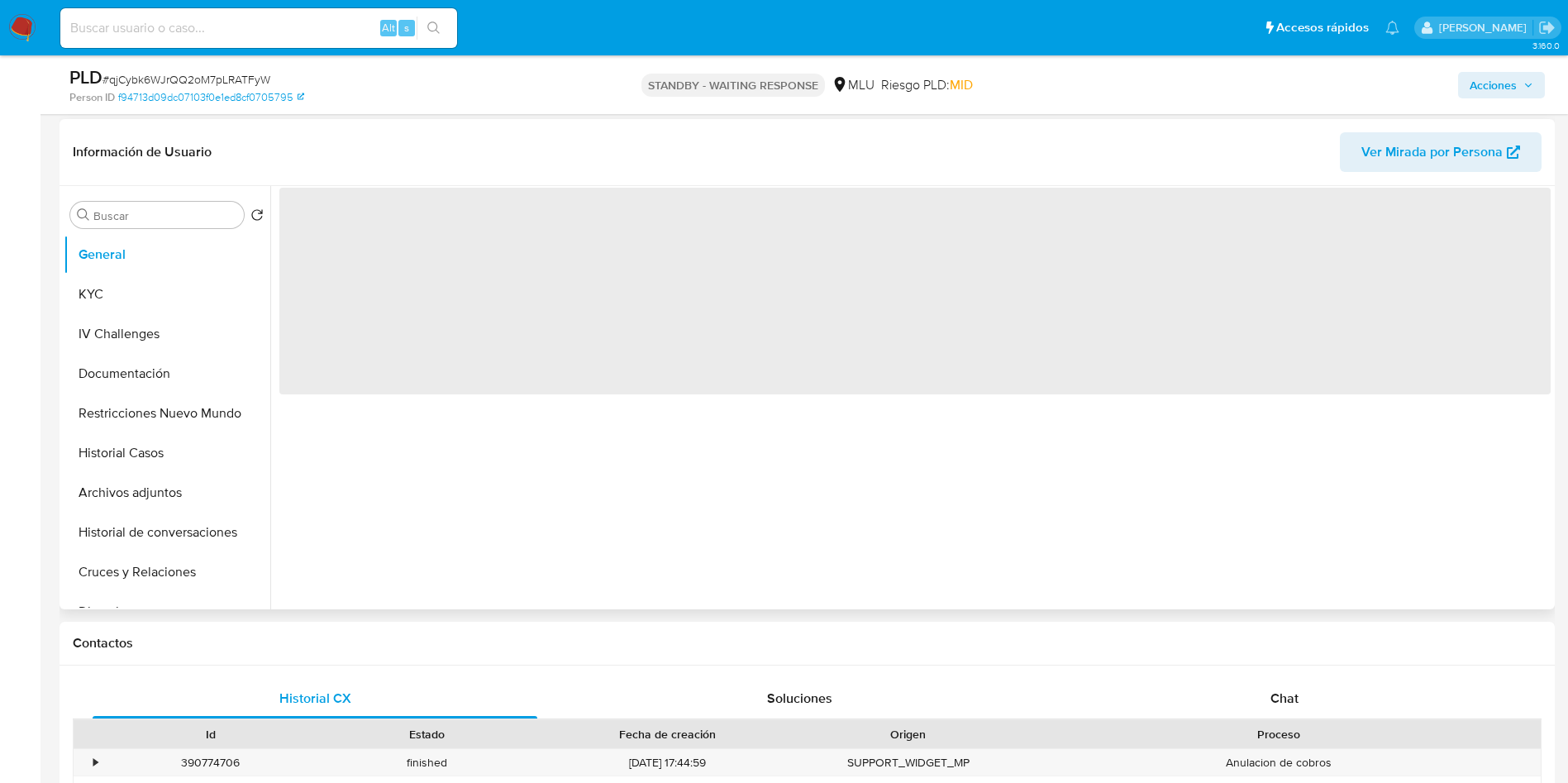
scroll to position [248, 0]
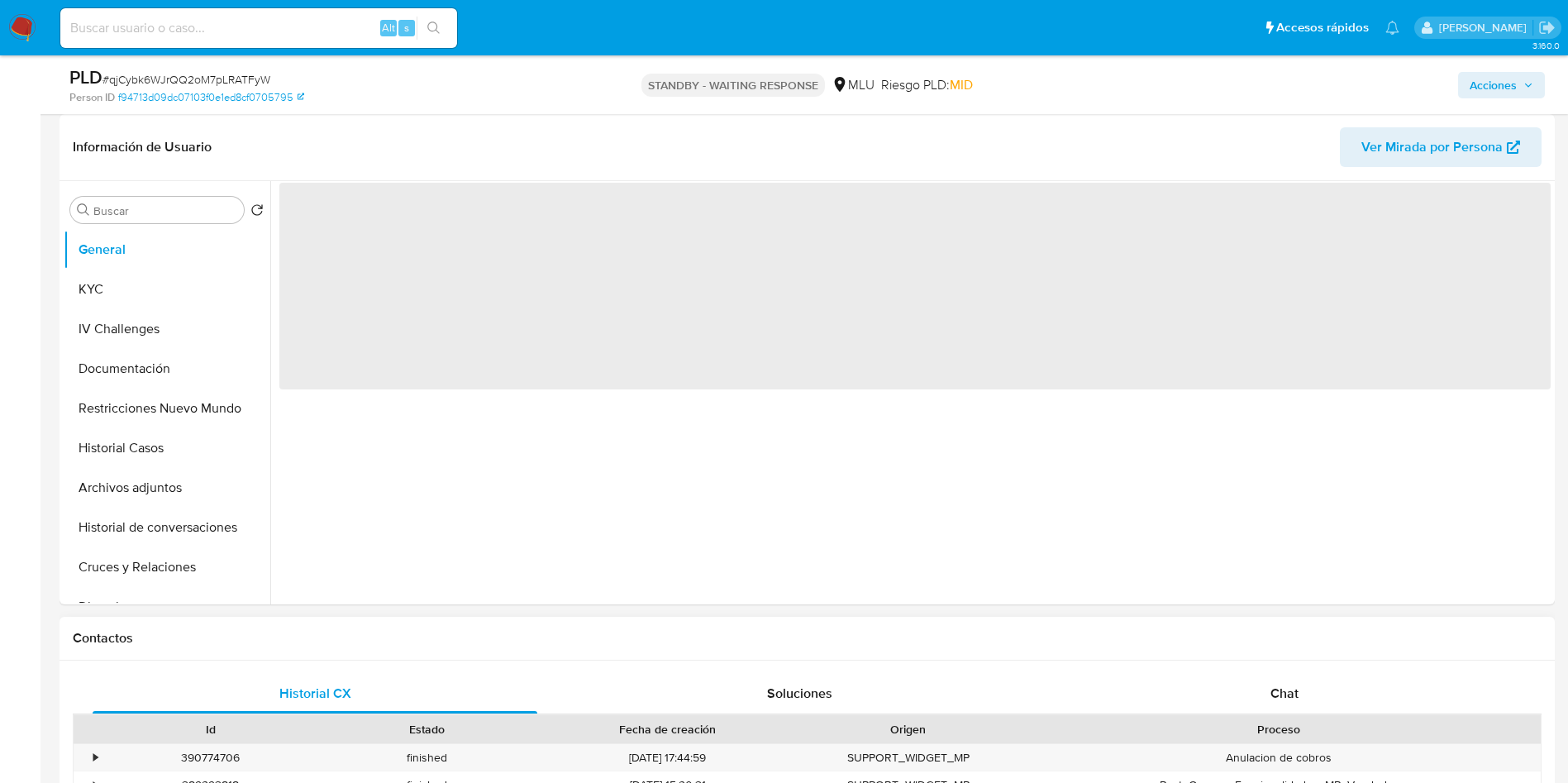
select select "10"
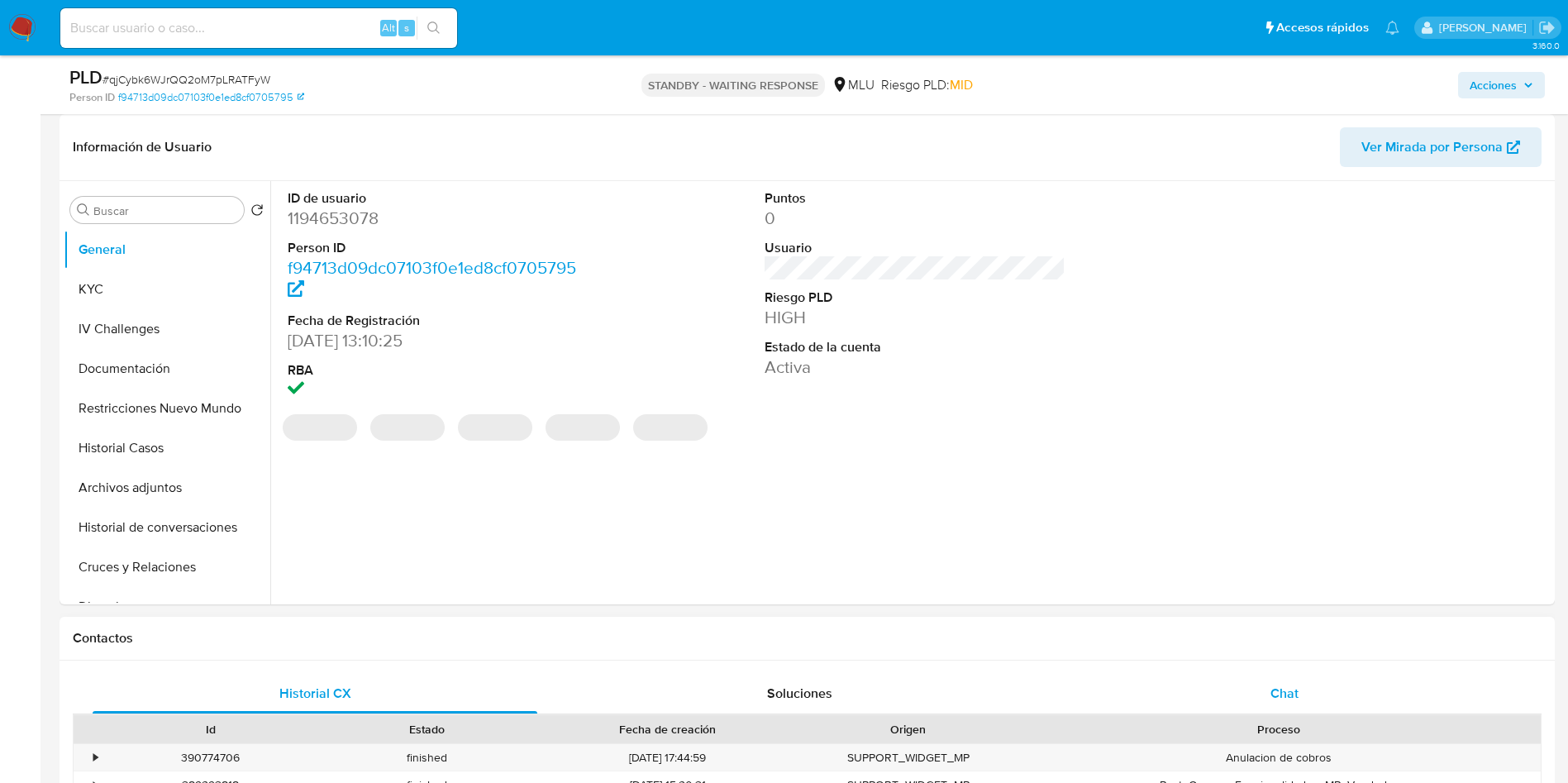
click at [1289, 676] on div "Chat" at bounding box center [1284, 694] width 444 height 40
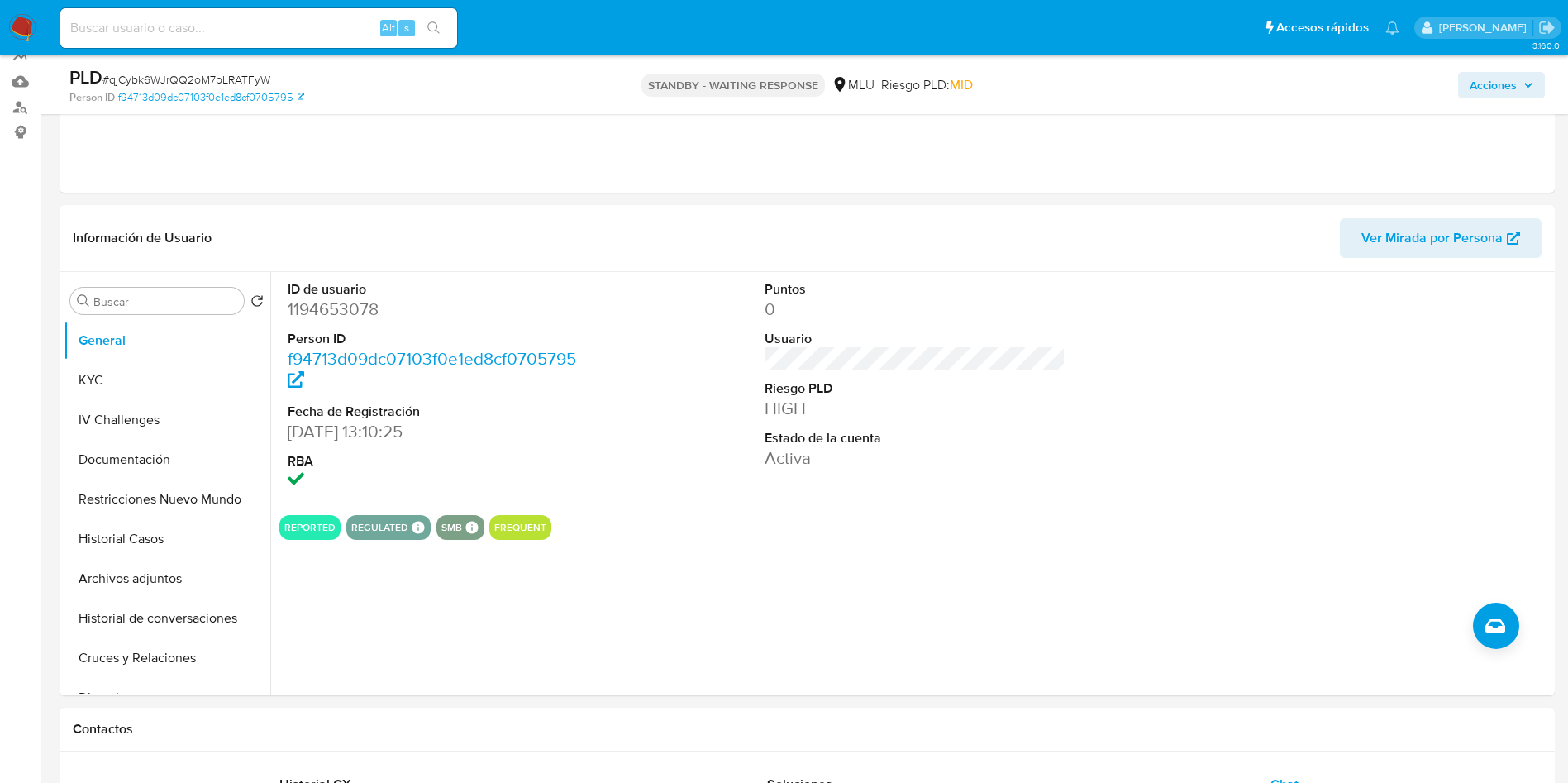
scroll to position [0, 0]
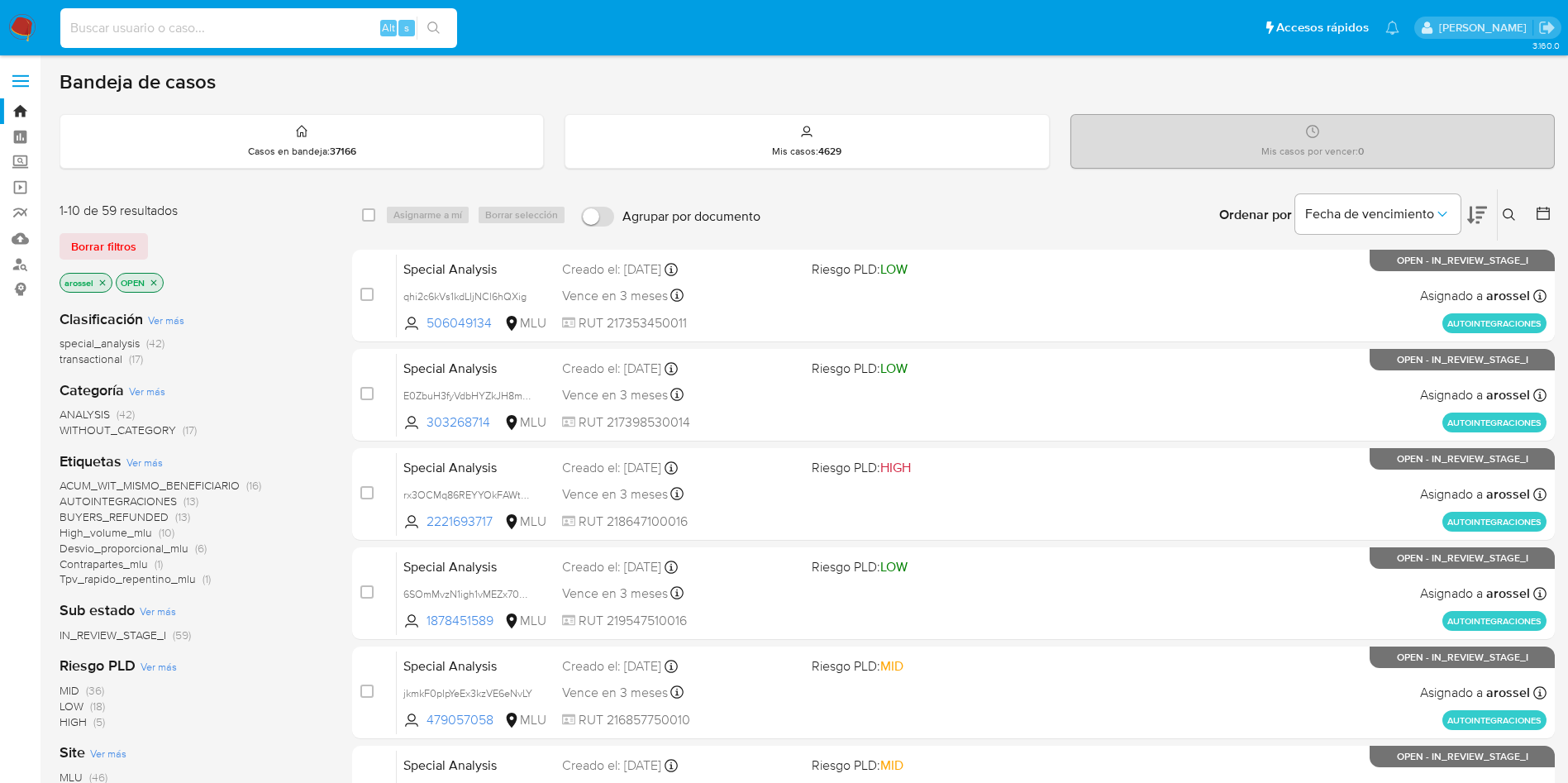
paste input "dX85T37HFaC2OwELKkYyxc2u"
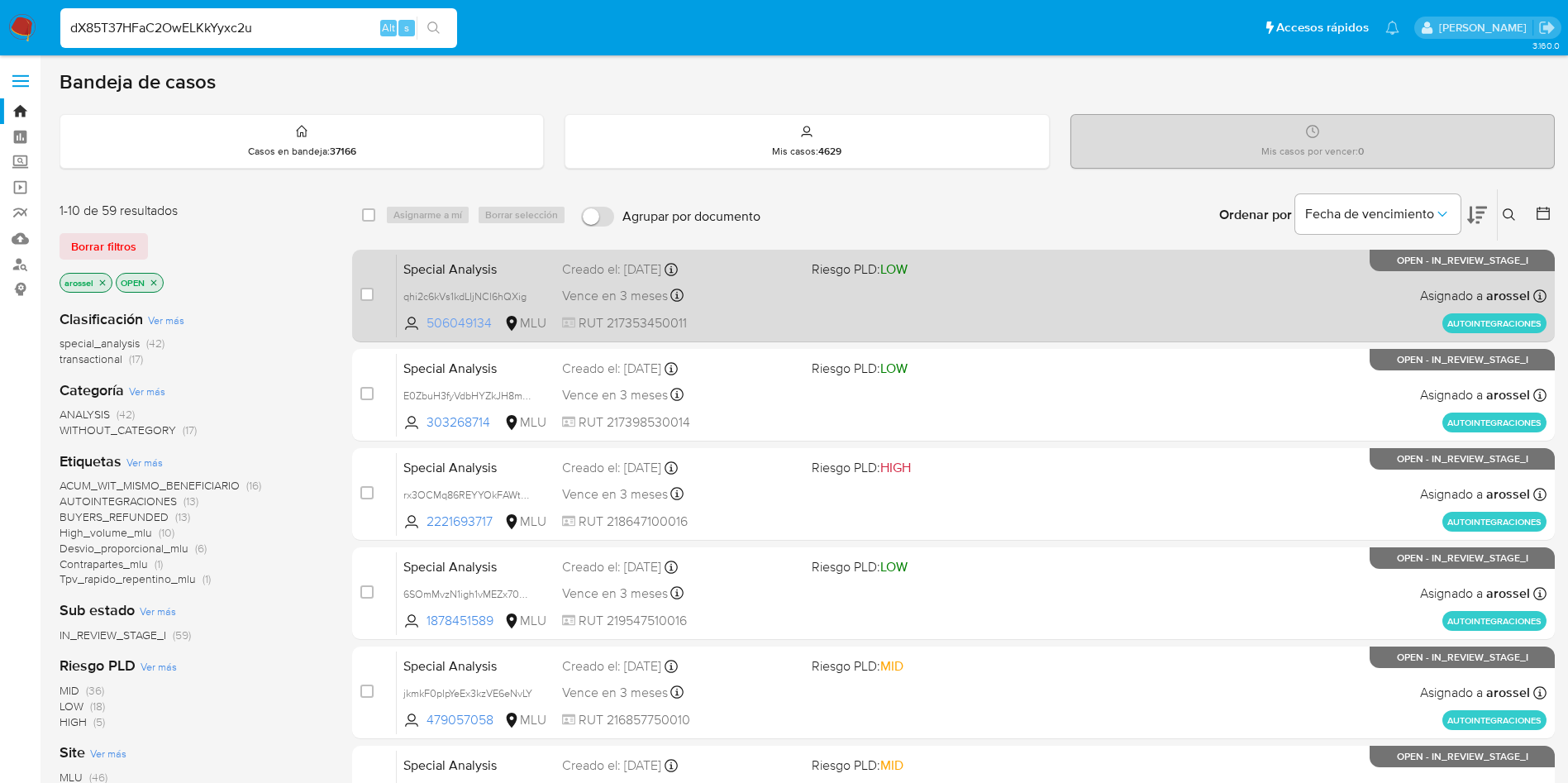
type input "dX85T37HFaC2OwELKkYyxc2u"
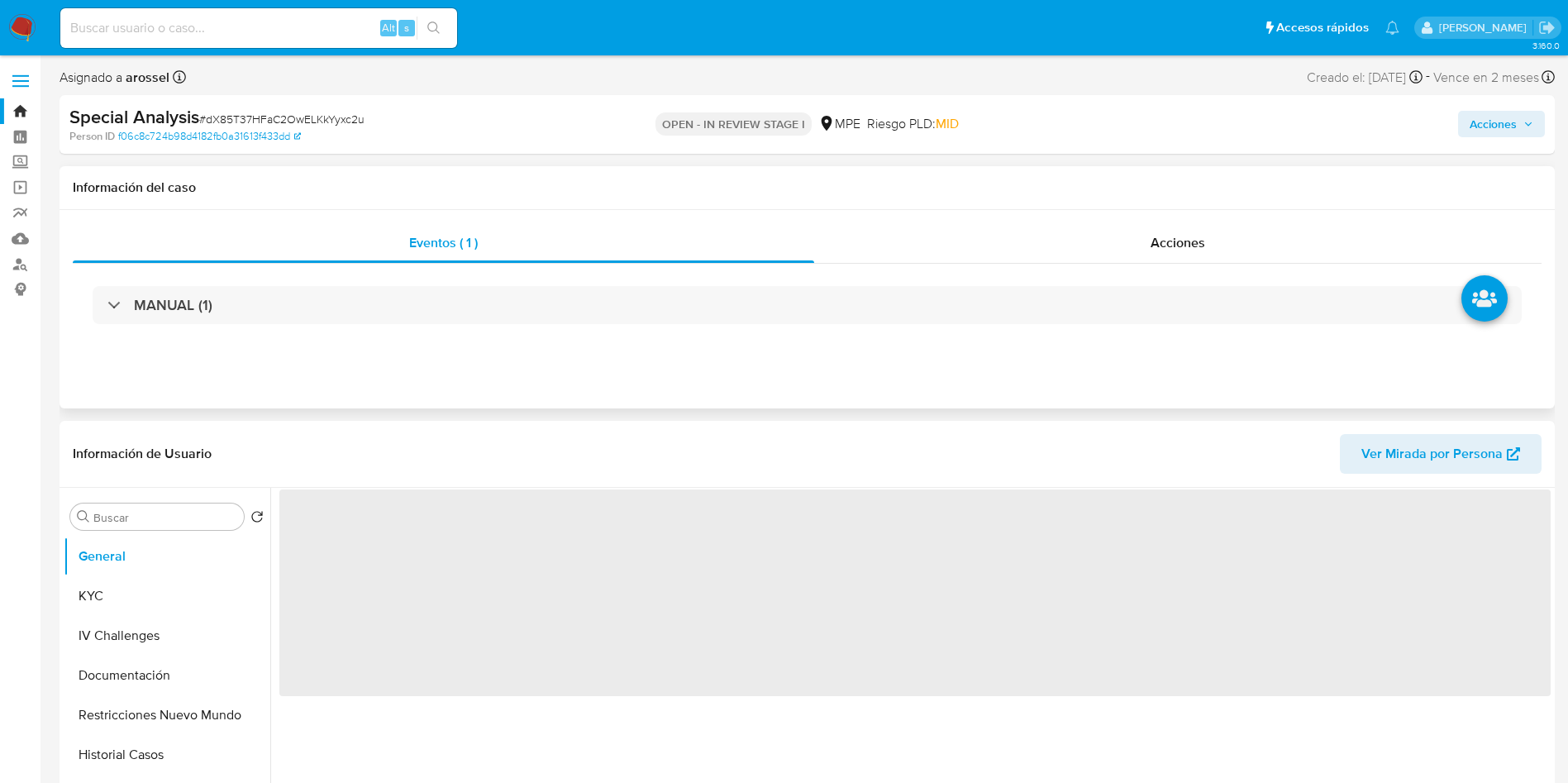
select select "10"
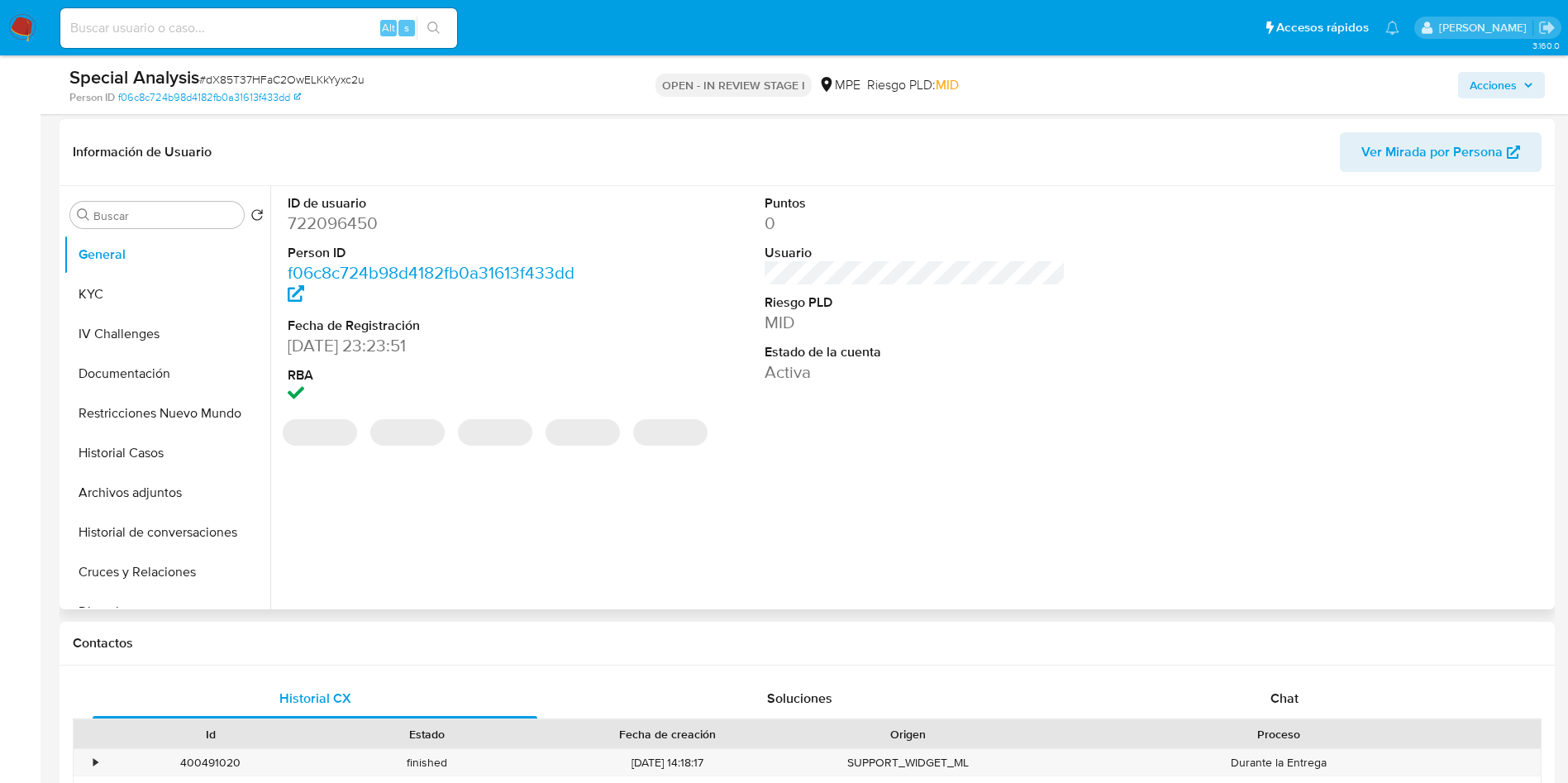
scroll to position [248, 0]
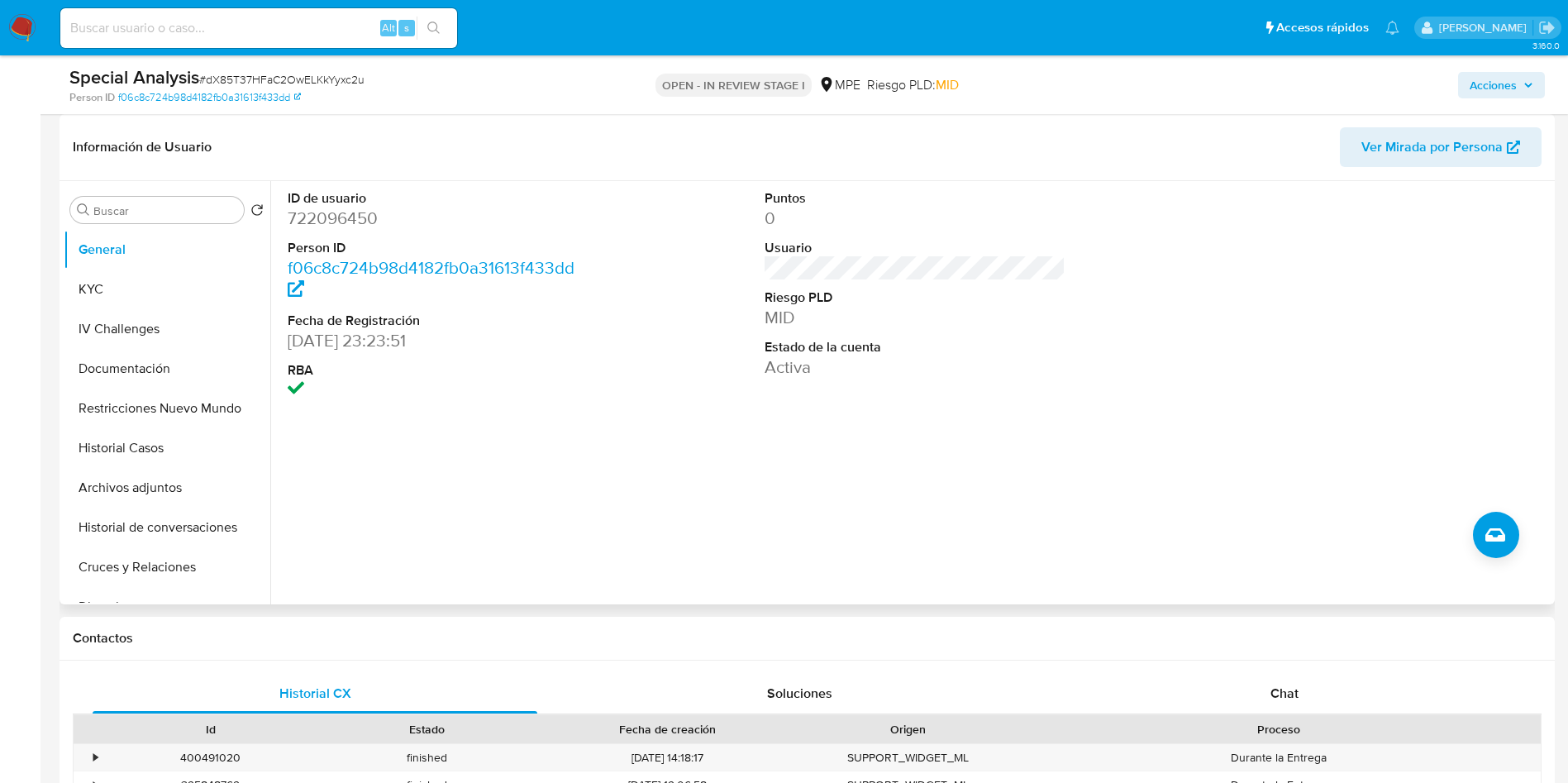
click at [1409, 136] on span "Ver Mirada por Persona" at bounding box center [1432, 147] width 141 height 40
click at [175, 449] on button "Historial Casos" at bounding box center [159, 448] width 193 height 40
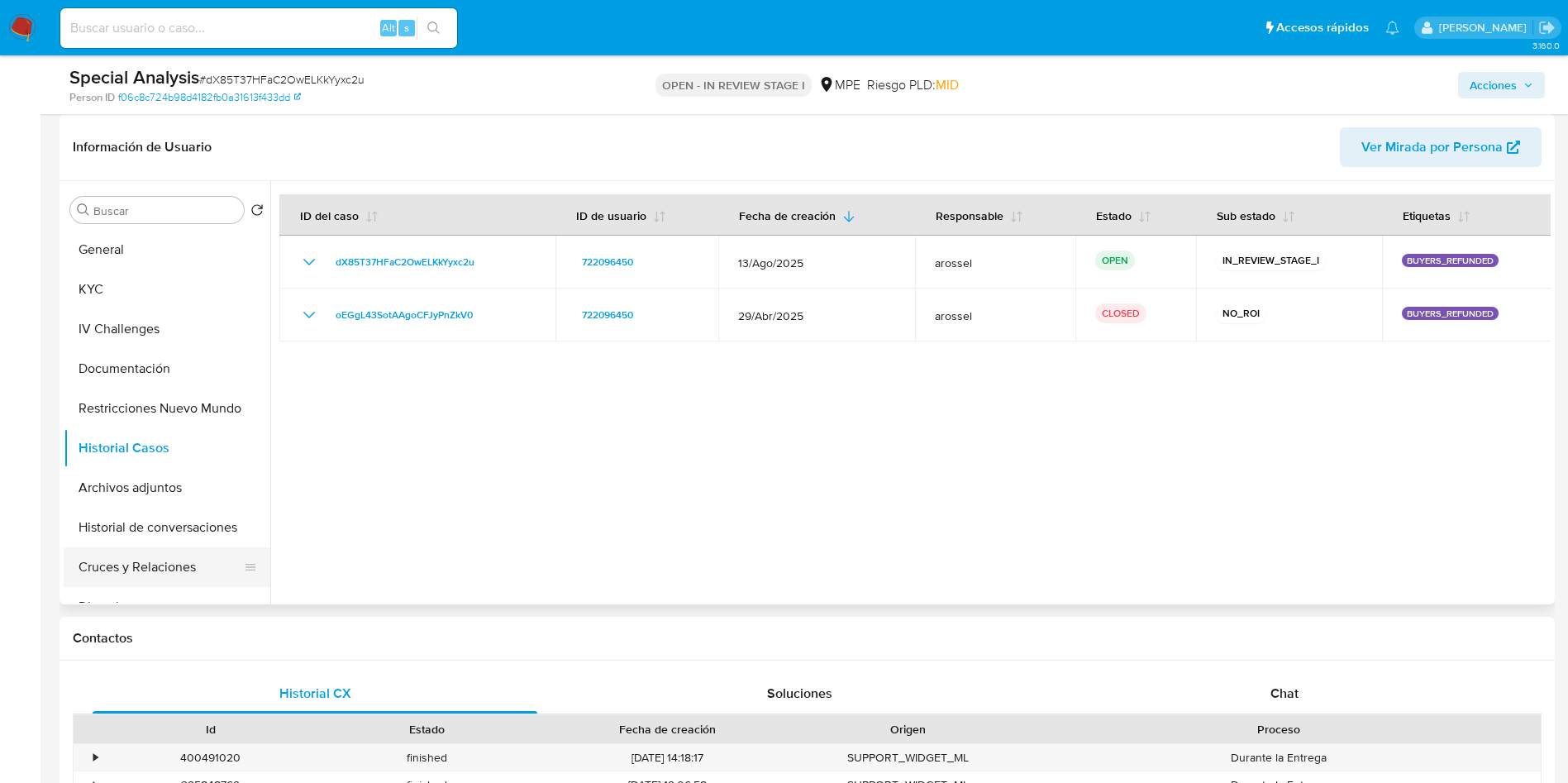
click at [172, 569] on button "Cruces y Relaciones" at bounding box center [159, 567] width 193 height 40
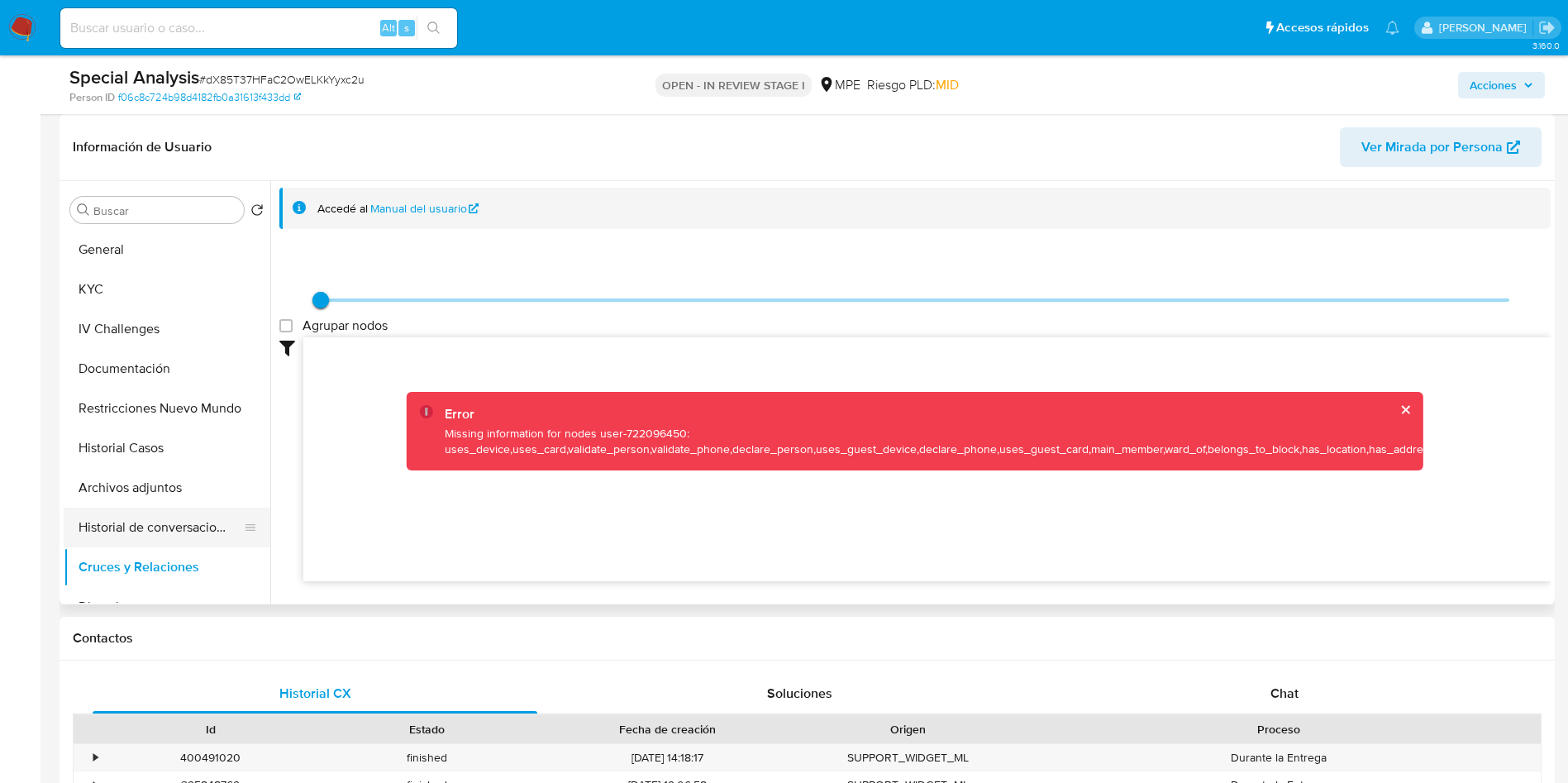
click at [158, 509] on button "Historial de conversaciones" at bounding box center [159, 527] width 193 height 40
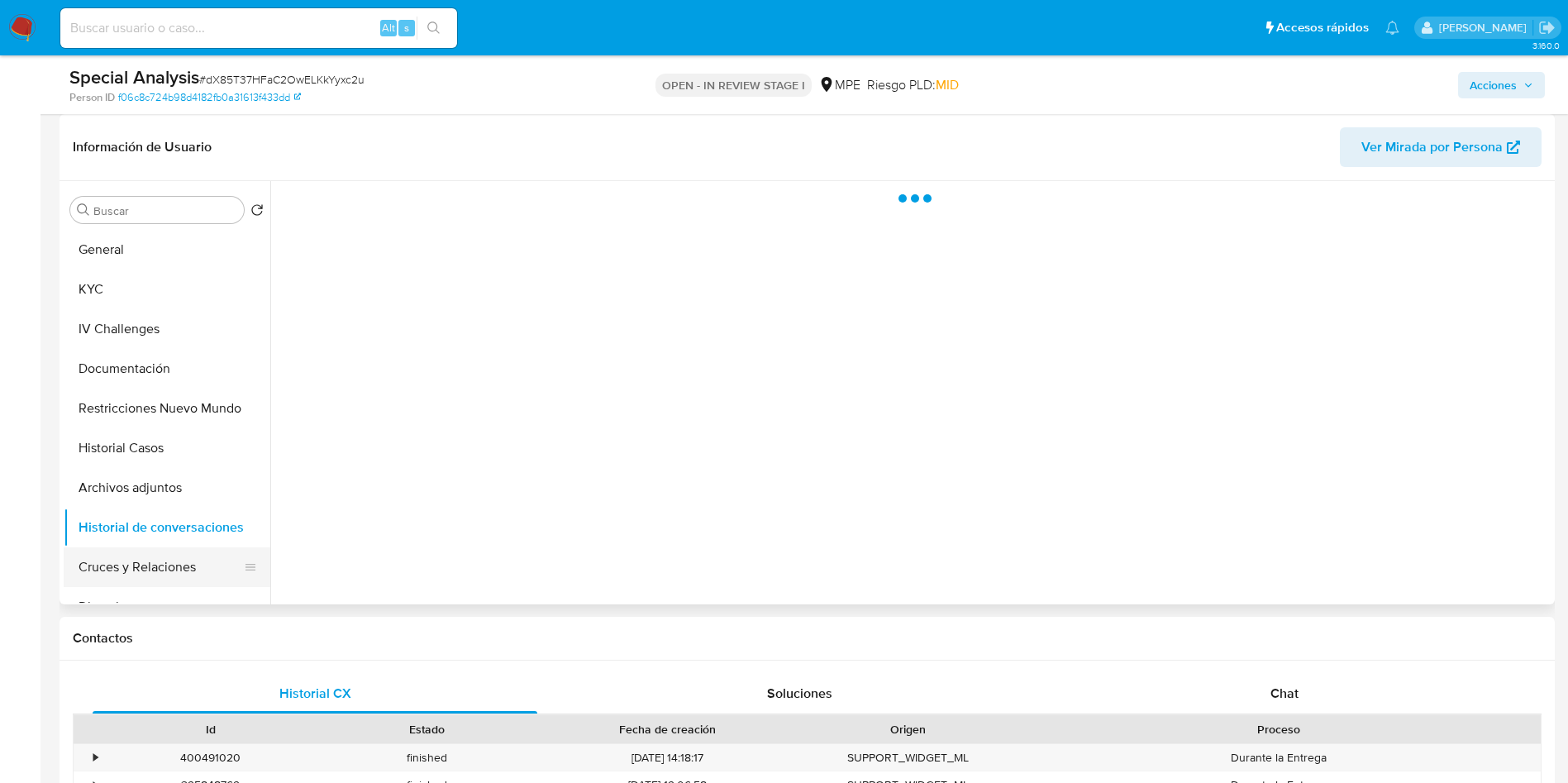
click at [181, 573] on button "Cruces y Relaciones" at bounding box center [159, 567] width 193 height 40
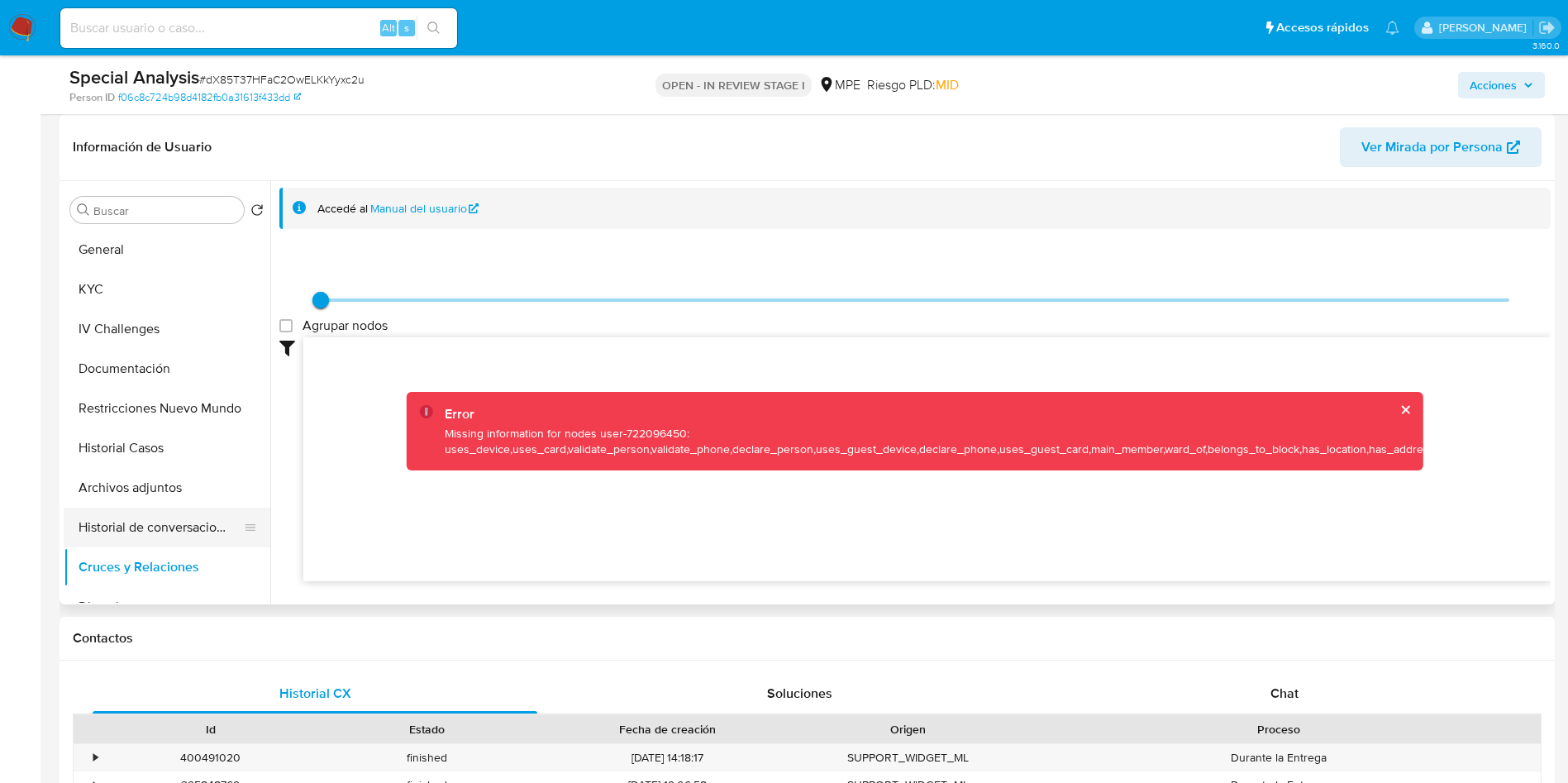
click at [153, 532] on button "Historial de conversaciones" at bounding box center [159, 527] width 193 height 40
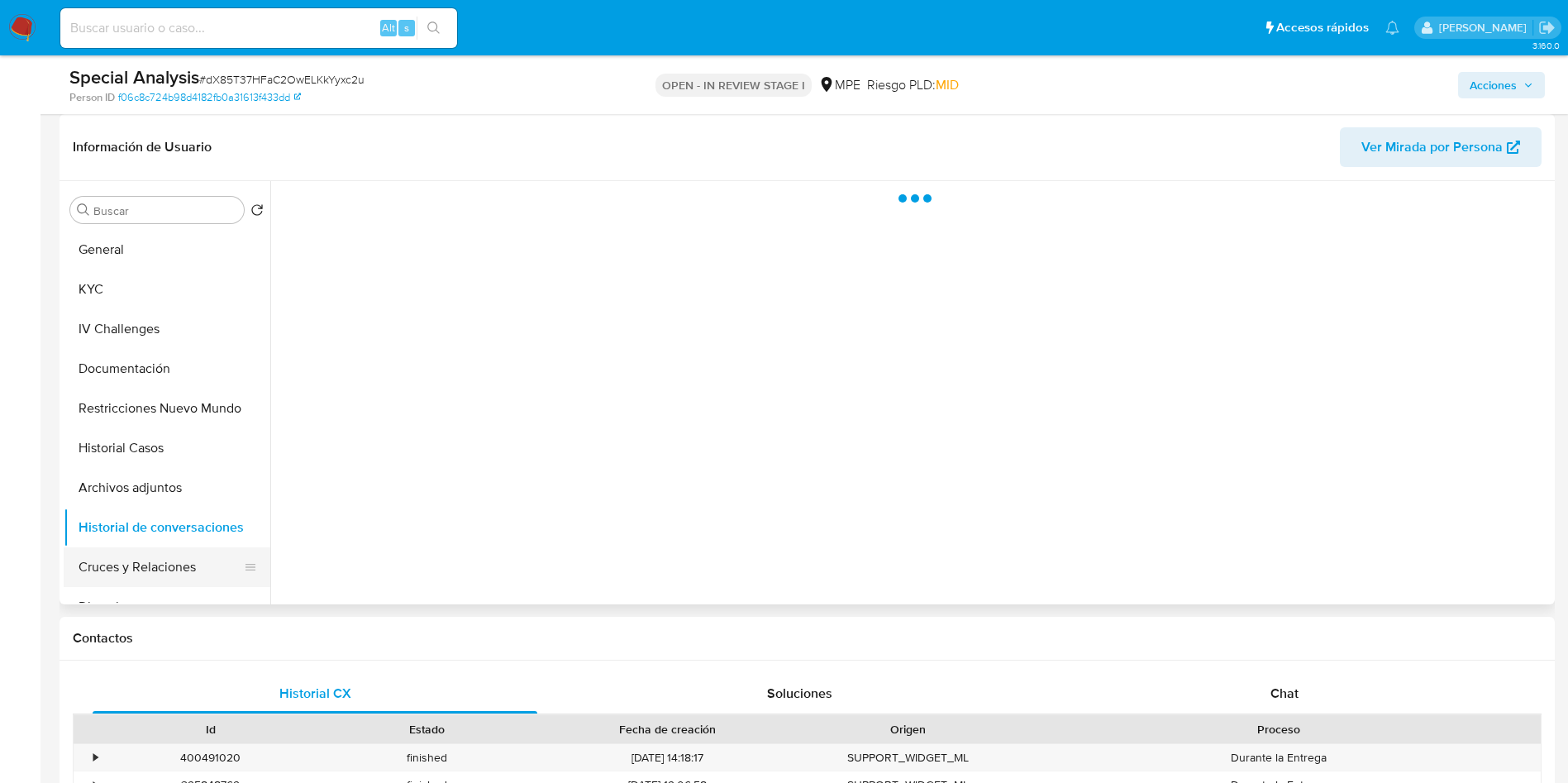
click at [165, 576] on button "Cruces y Relaciones" at bounding box center [159, 567] width 193 height 40
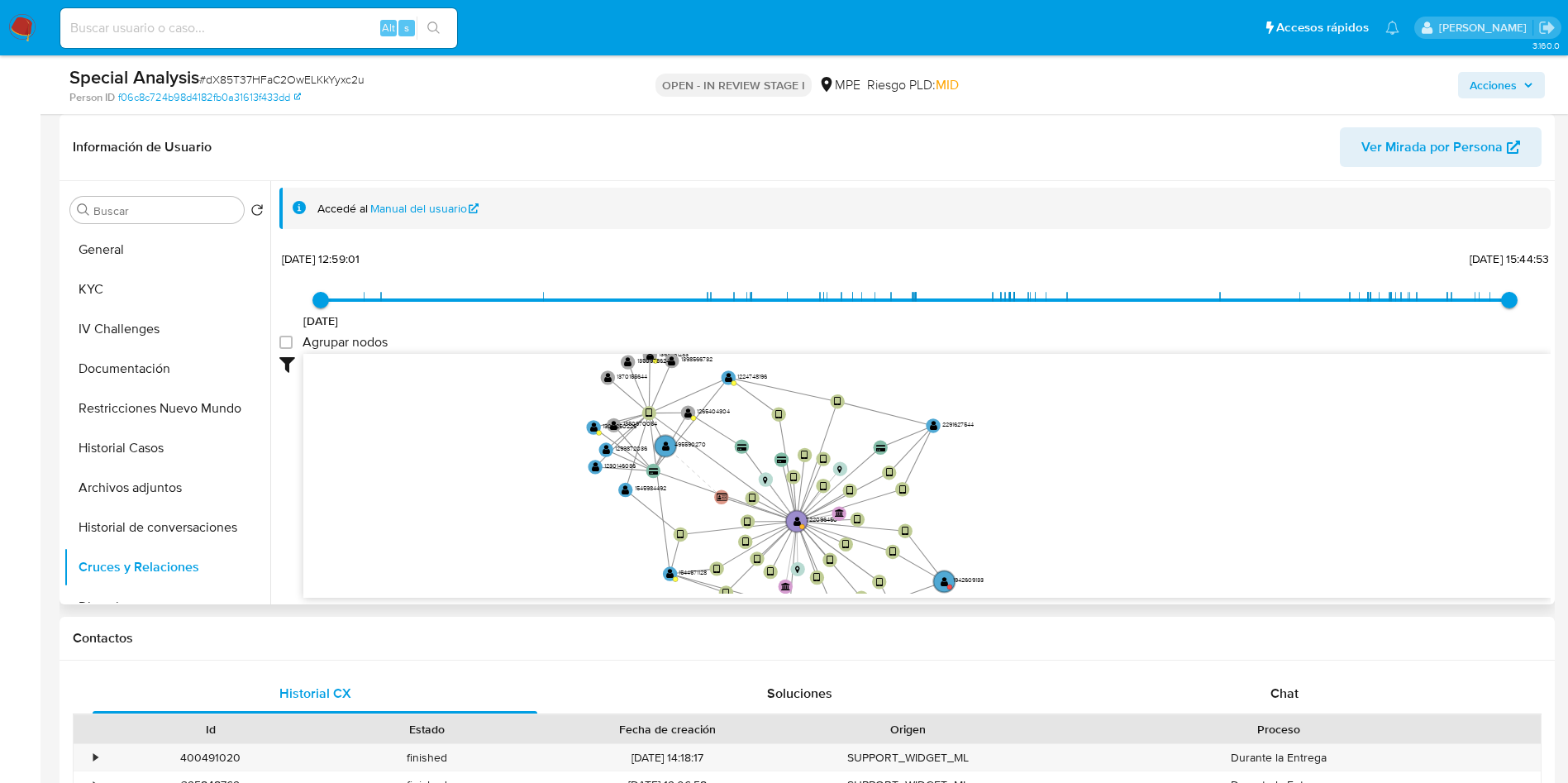
drag, startPoint x: 1054, startPoint y: 482, endPoint x: 1059, endPoint y: 495, distance: 13.9
click at [1058, 489] on icon "user-722096450  722096450 device-6581b099c33c5d97a17d1aa6  device-683fb8ff3a9…" at bounding box center [927, 473] width 1247 height 240
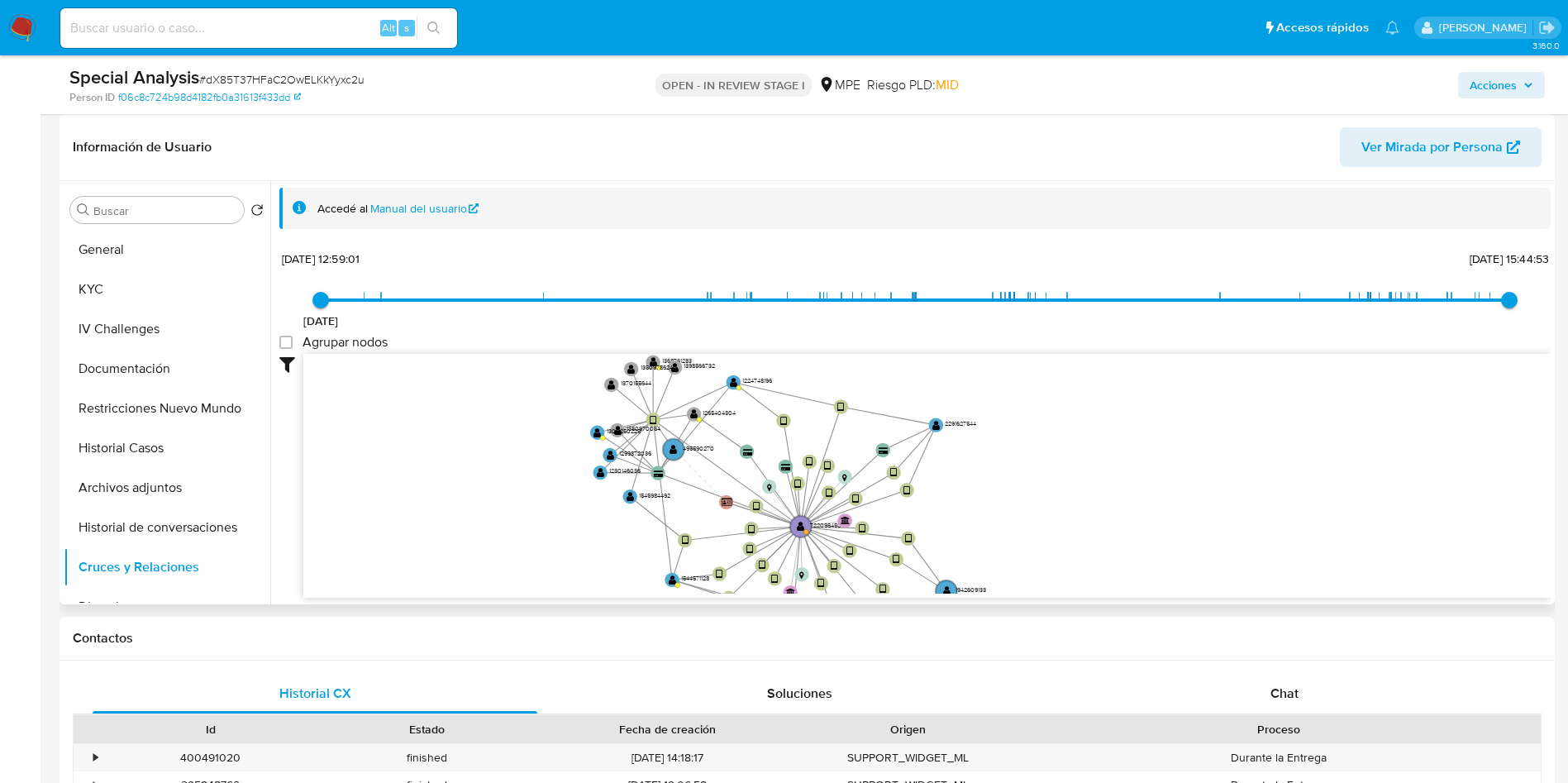
click at [1059, 465] on icon "user-722096450  722096450 device-6581b099c33c5d97a17d1aa6  device-683fb8ff3a9…" at bounding box center [927, 473] width 1247 height 240
drag, startPoint x: 1055, startPoint y: 462, endPoint x: 1044, endPoint y: 351, distance: 111.5
click at [1045, 448] on icon "user-722096450  722096450 device-6581b099c33c5d97a17d1aa6  device-683fb8ff3a9…" at bounding box center [927, 473] width 1247 height 240
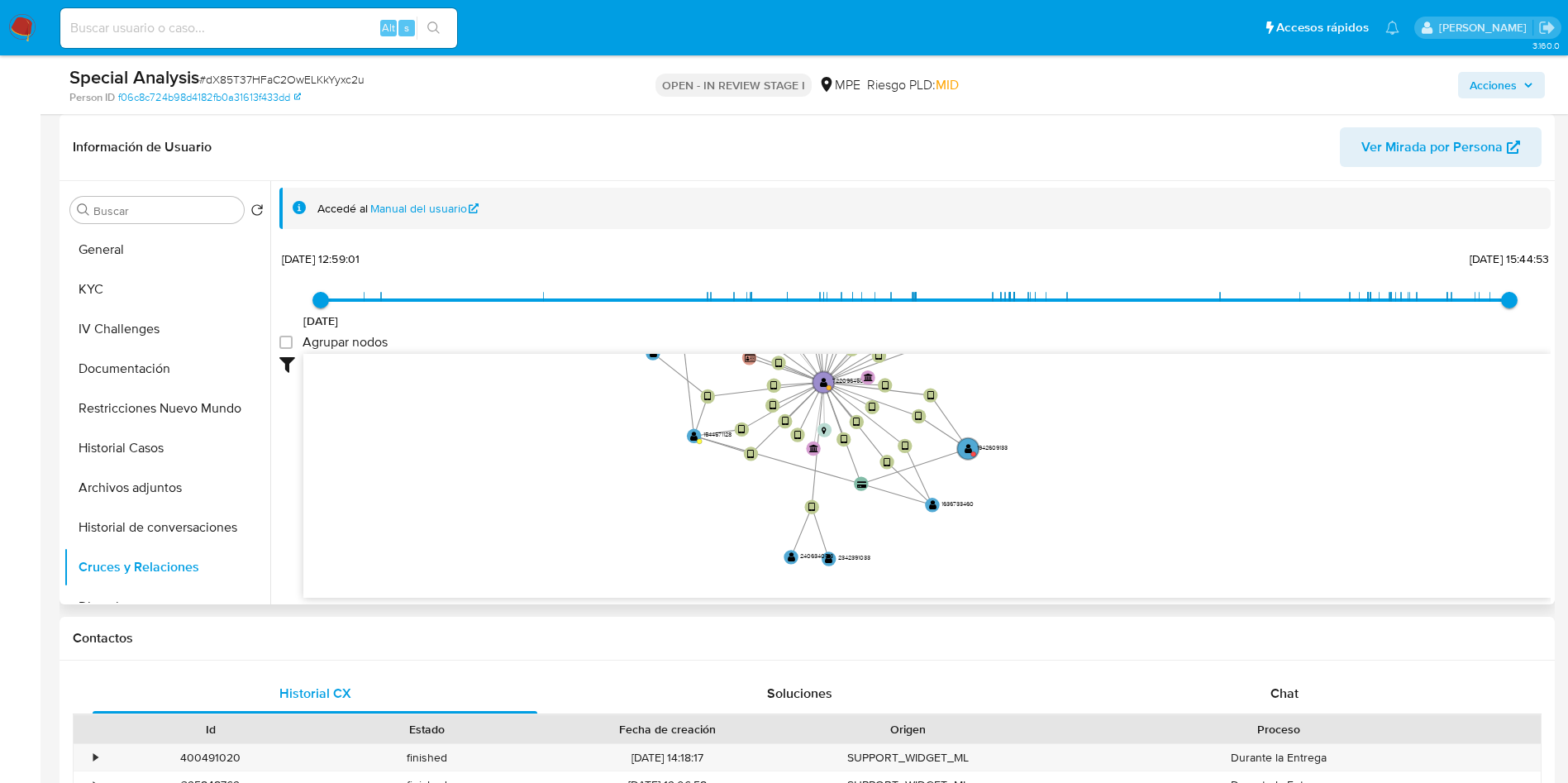
drag, startPoint x: 1044, startPoint y: 351, endPoint x: 1079, endPoint y: 246, distance: 110.7
click at [1079, 246] on div "7/6/2021 7/6/2021, 12:59:01 23/8/2025, 15:44:53 Agrupar nodos Filtros Confianza…" at bounding box center [916, 451] width 1272 height 411
click at [972, 446] on circle at bounding box center [968, 448] width 25 height 25
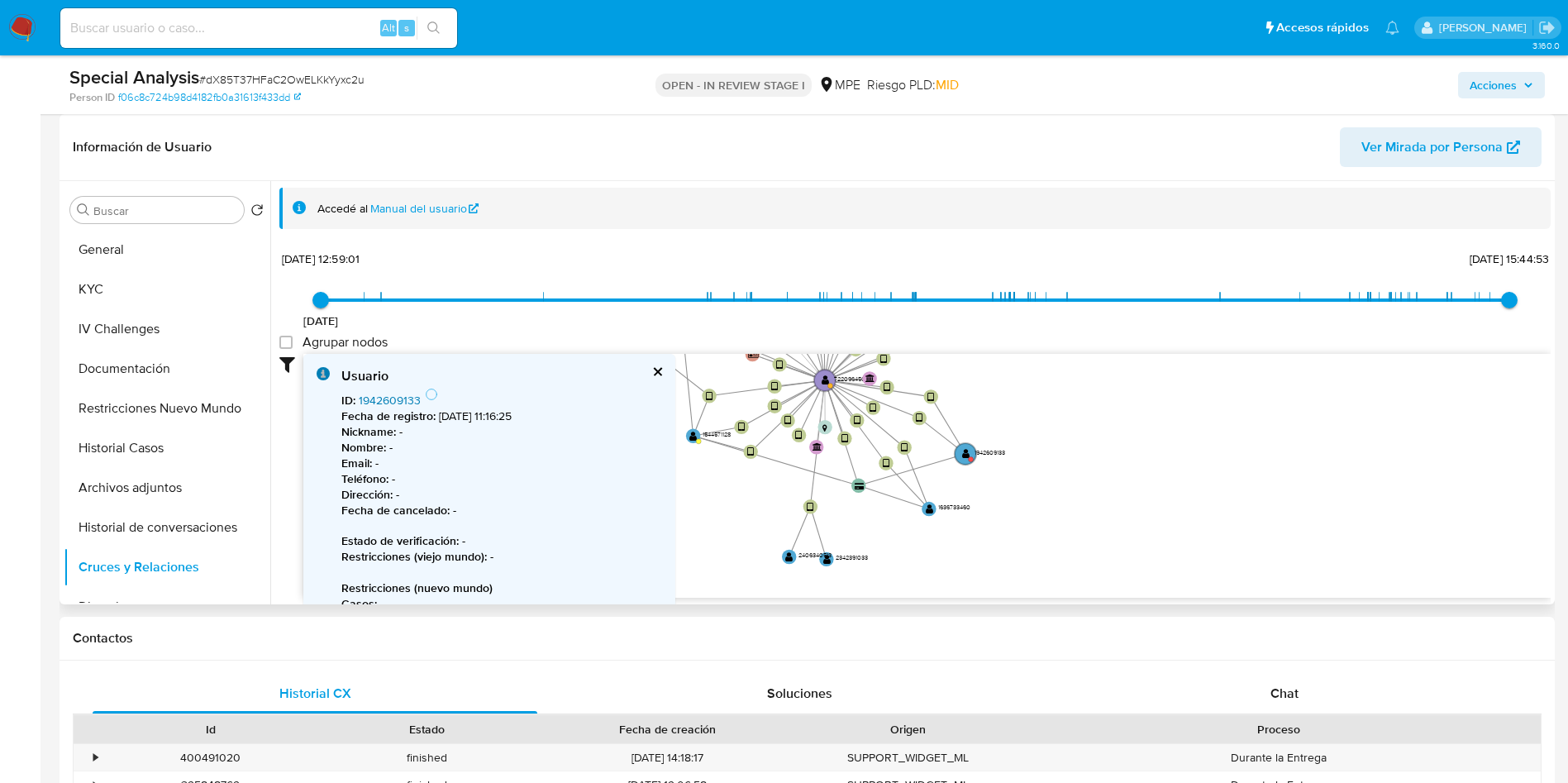
click at [403, 394] on link "1942609133" at bounding box center [390, 399] width 62 height 16
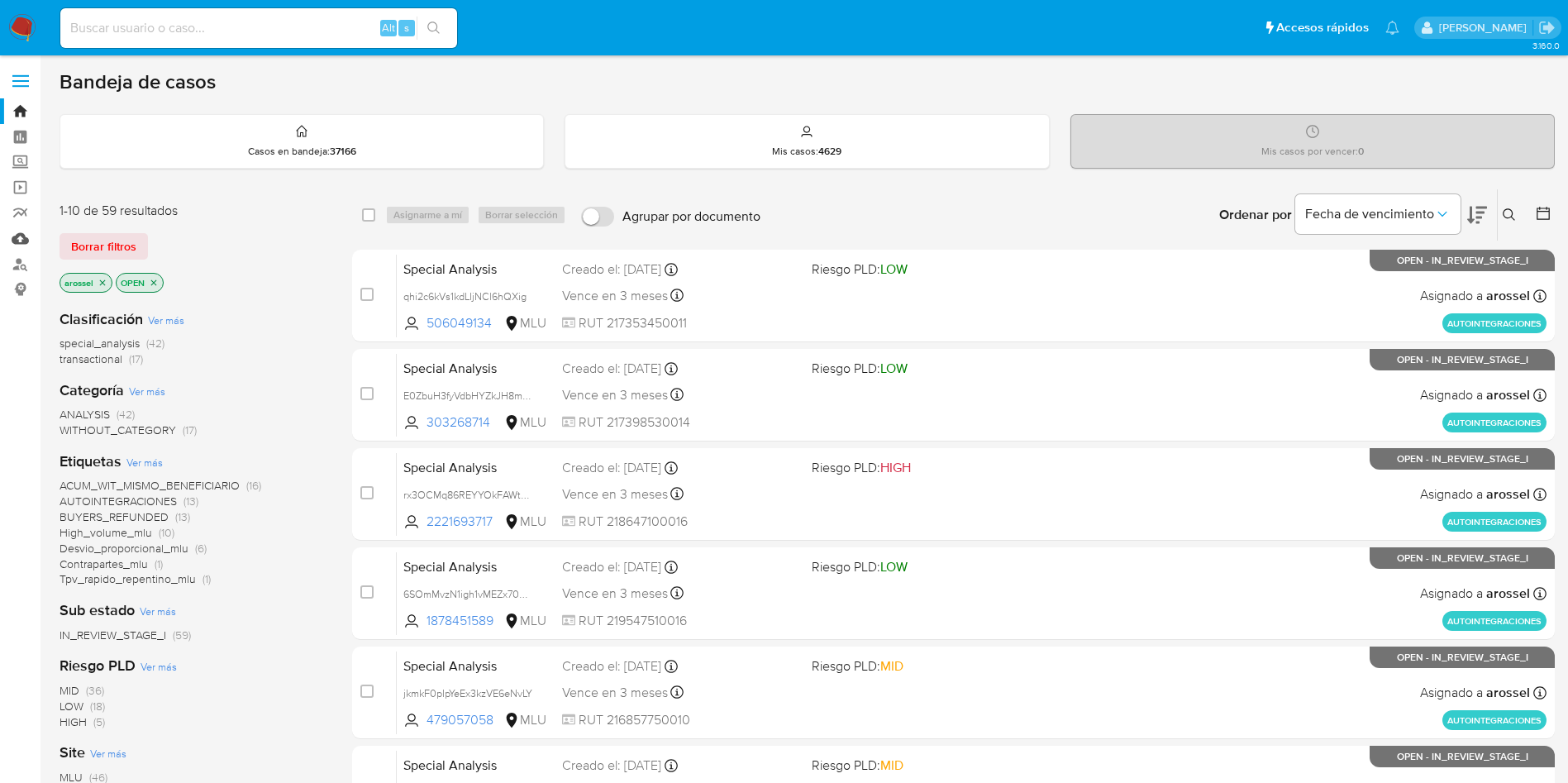
click at [21, 243] on link "Mulan" at bounding box center [98, 239] width 197 height 26
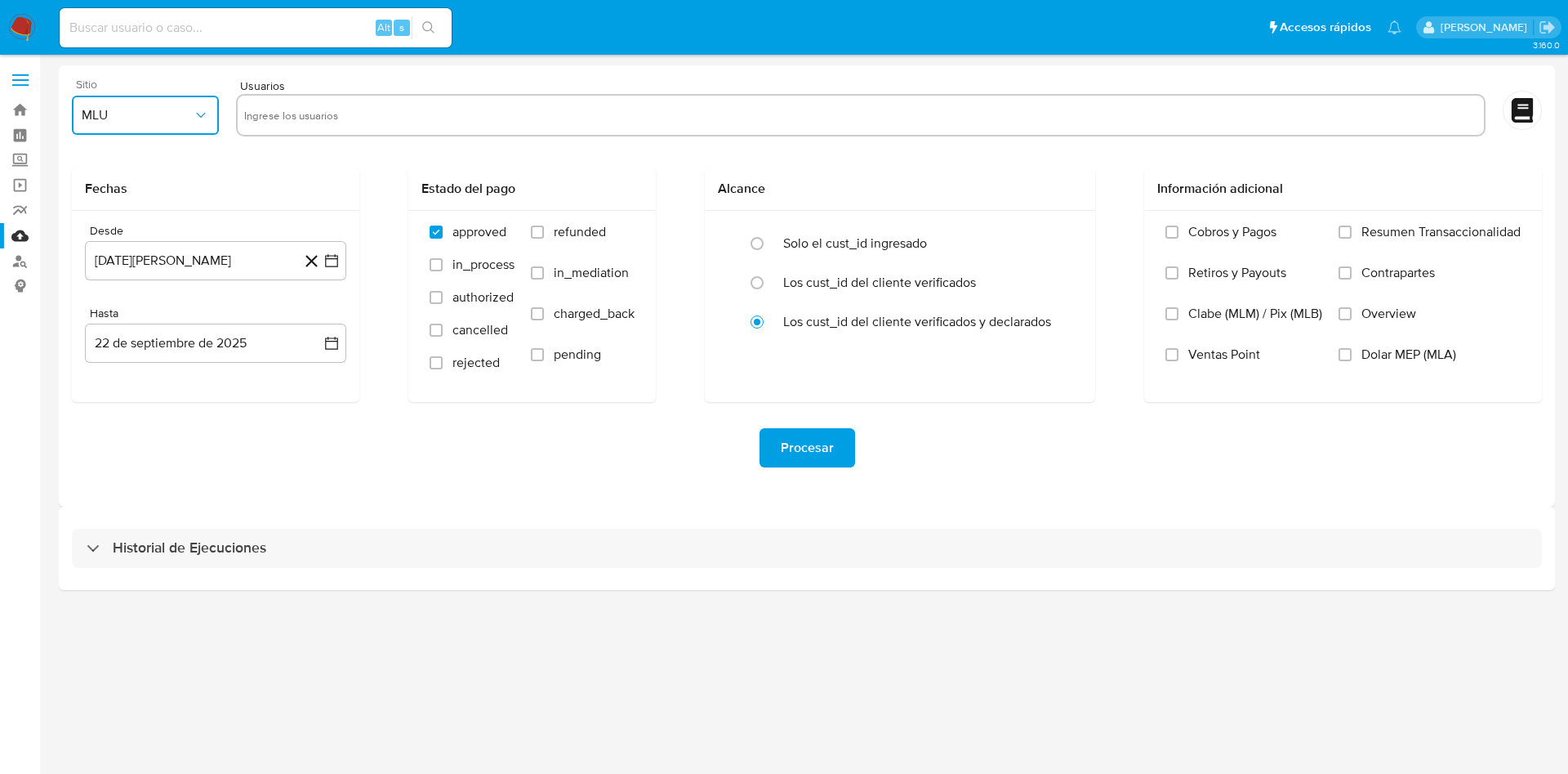
click at [152, 130] on button "MLU" at bounding box center [146, 116] width 147 height 39
click at [134, 277] on div "MPE" at bounding box center [140, 277] width 117 height 39
click at [312, 118] on input "text" at bounding box center [860, 115] width 1233 height 27
type input "722096450"
paste input "2357006418"
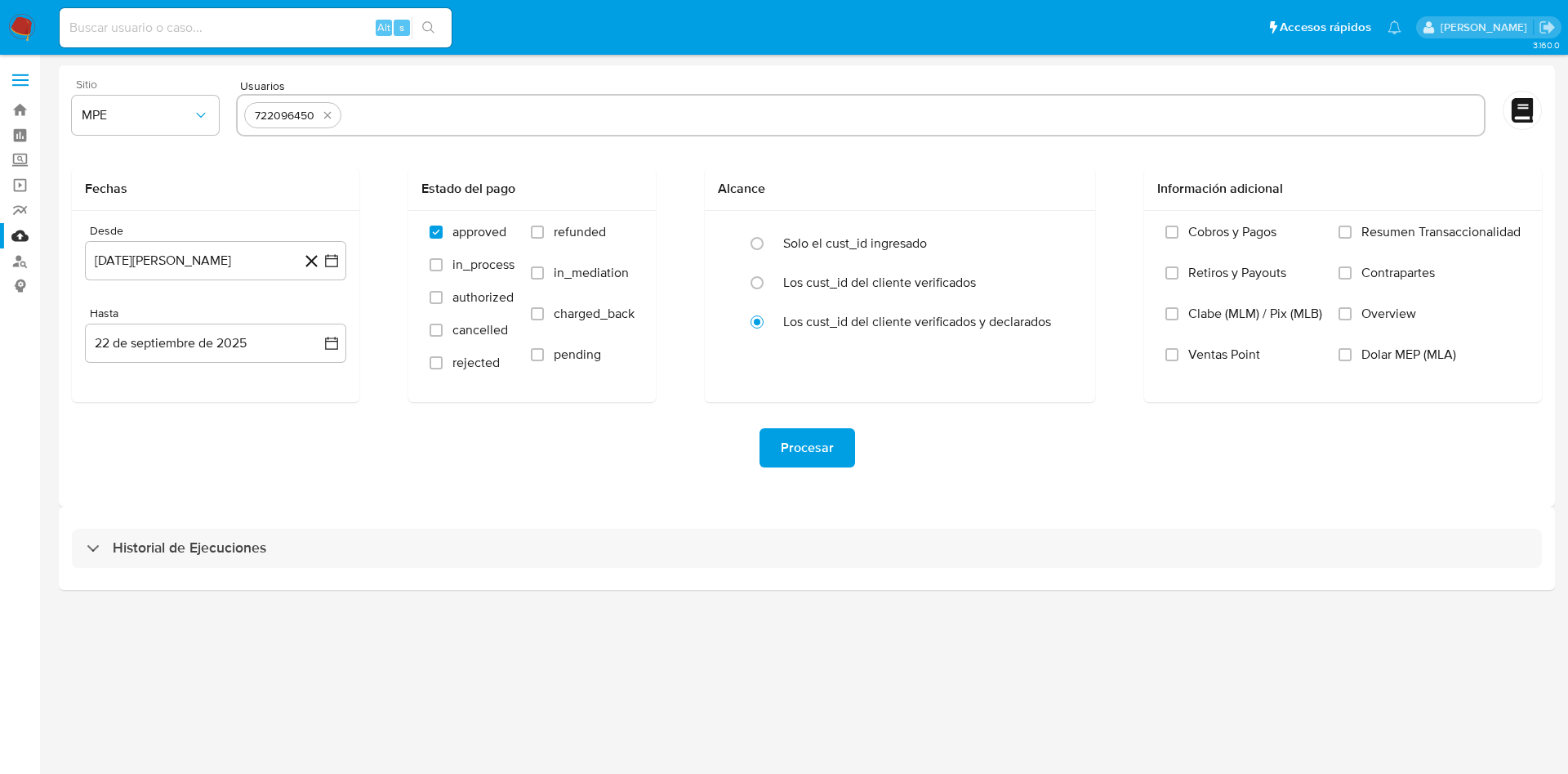
type input "2357006418"
paste input "2304104331"
type input "2304104331"
paste input "2291627544"
type input "2291627544"
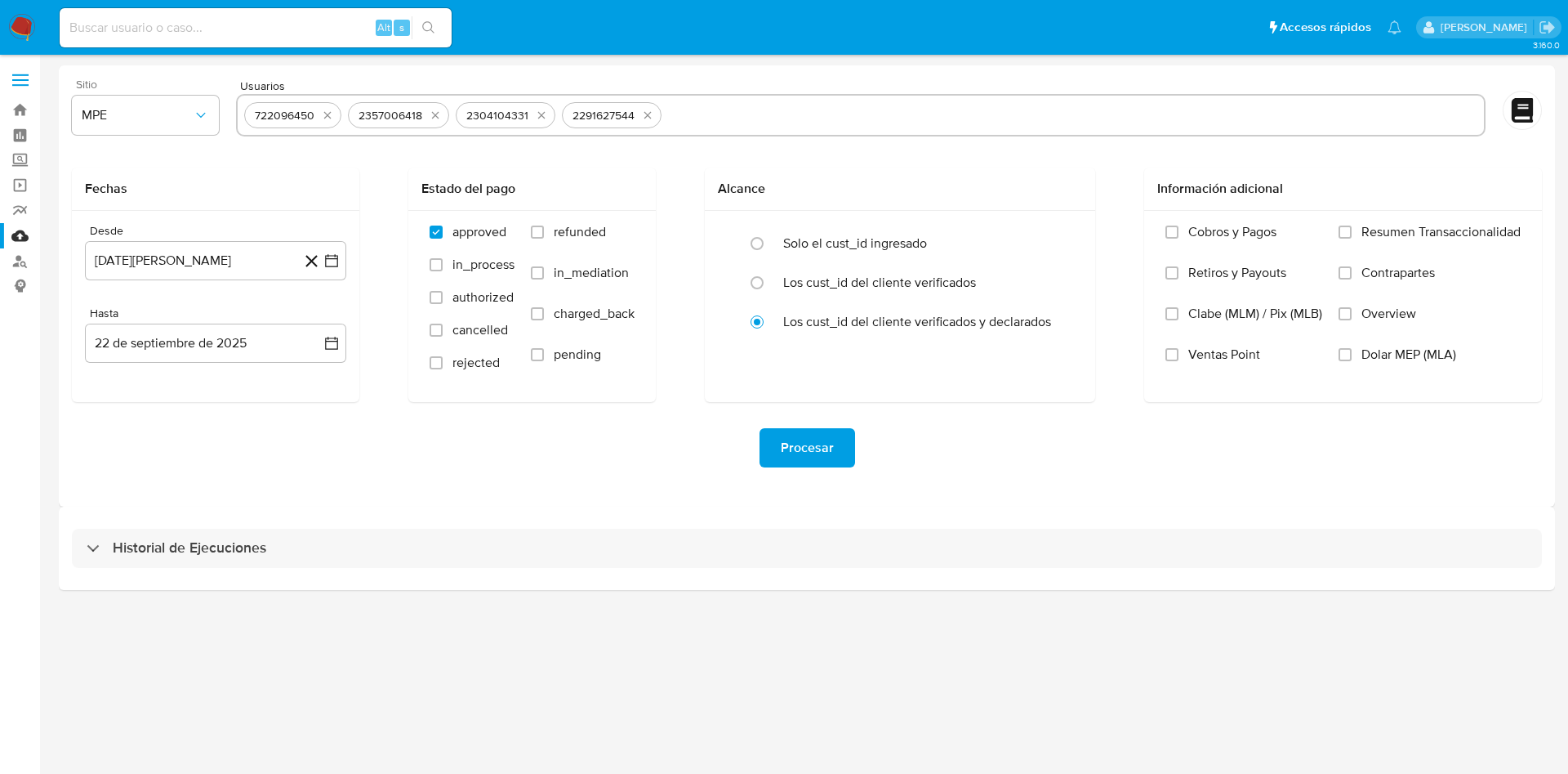
paste input "2487851626"
type input "2487851626"
paste input "1164296318"
type input "1164296318"
paste input "2132672598"
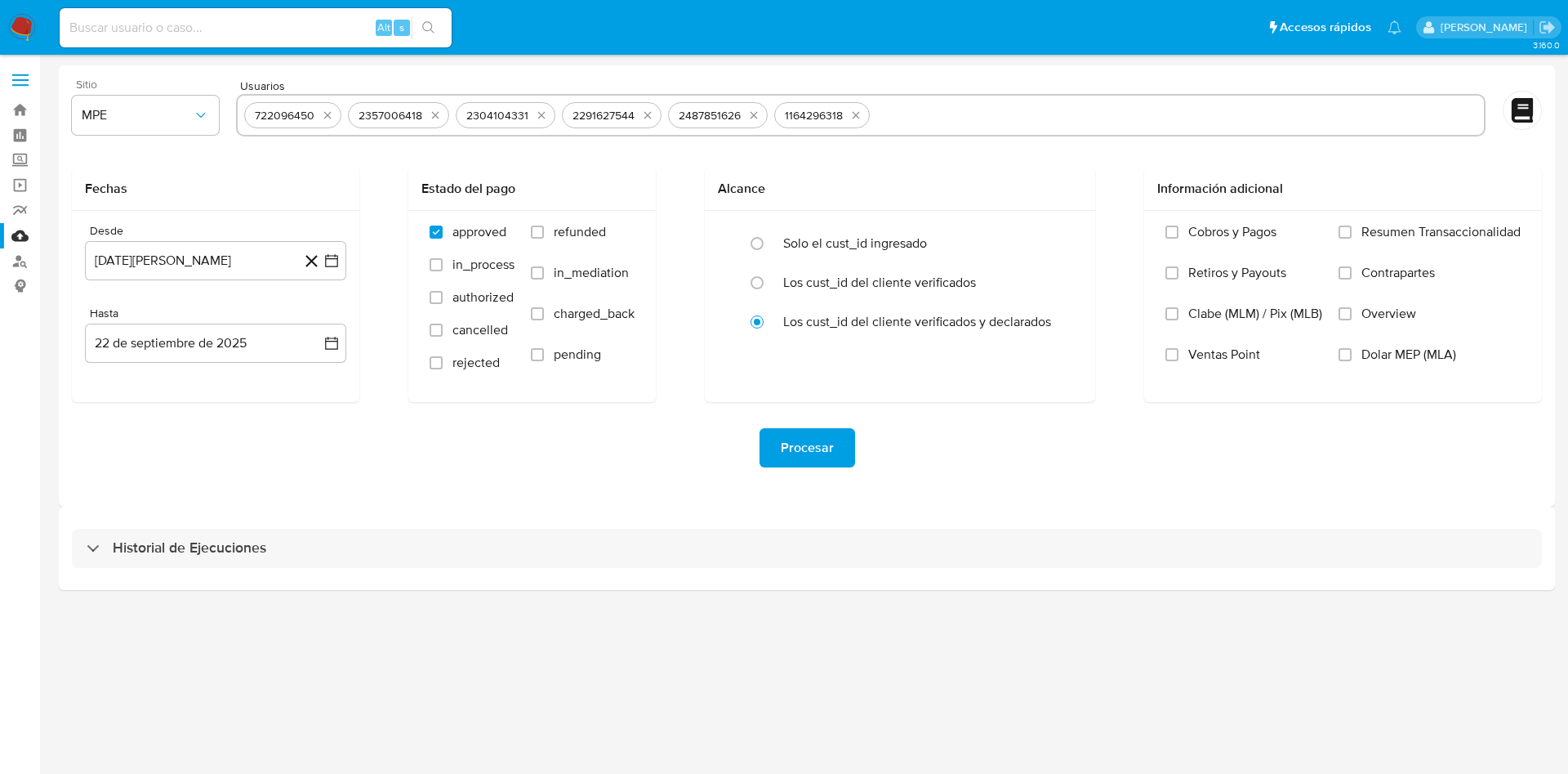
type input "2132672598"
paste input "1710376905"
type input "1710376905"
click at [330, 263] on icon "button" at bounding box center [331, 260] width 16 height 16
click at [318, 323] on icon "Mes siguiente" at bounding box center [317, 319] width 20 height 20
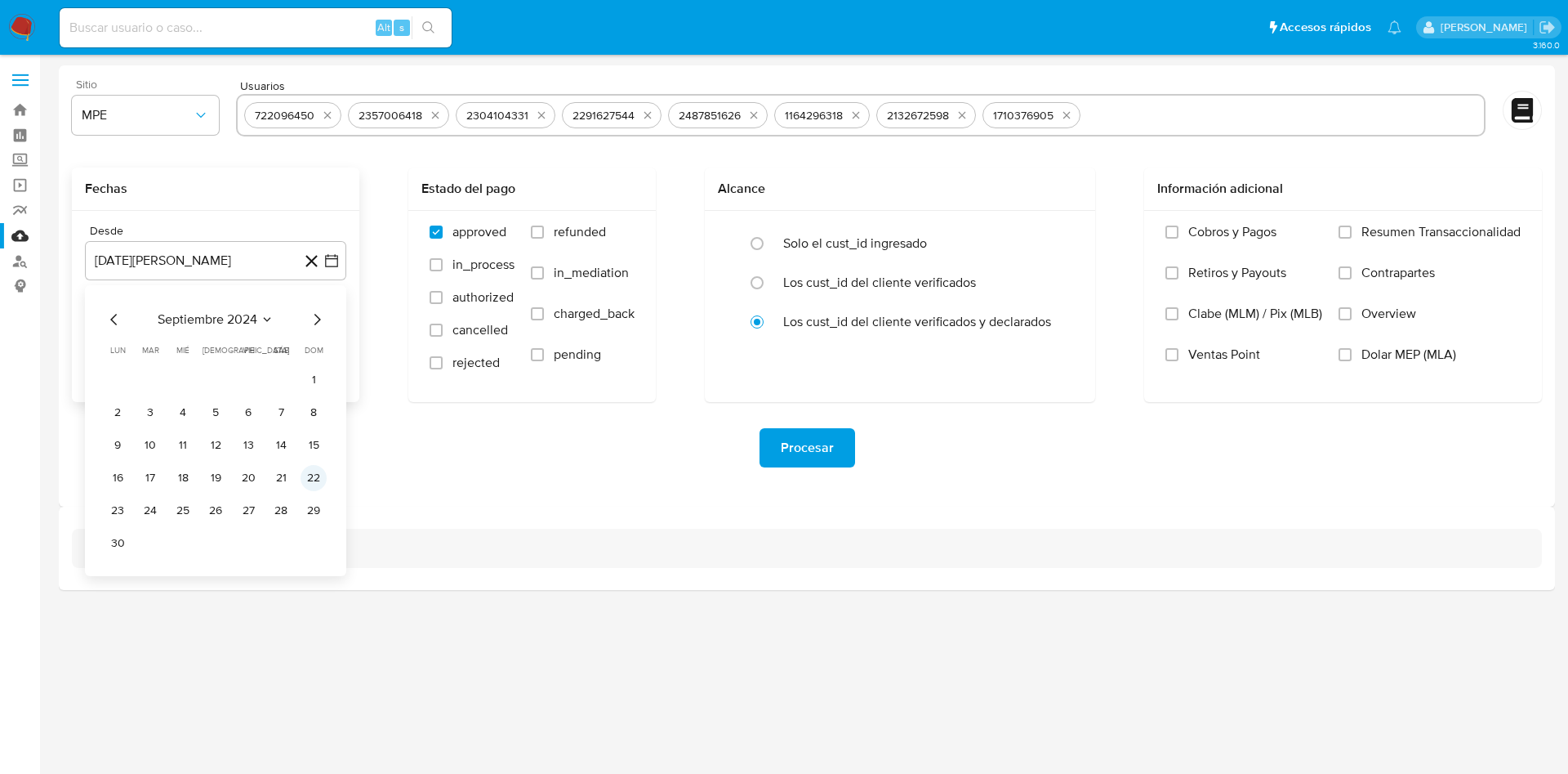
click at [309, 480] on button "22" at bounding box center [313, 478] width 27 height 27
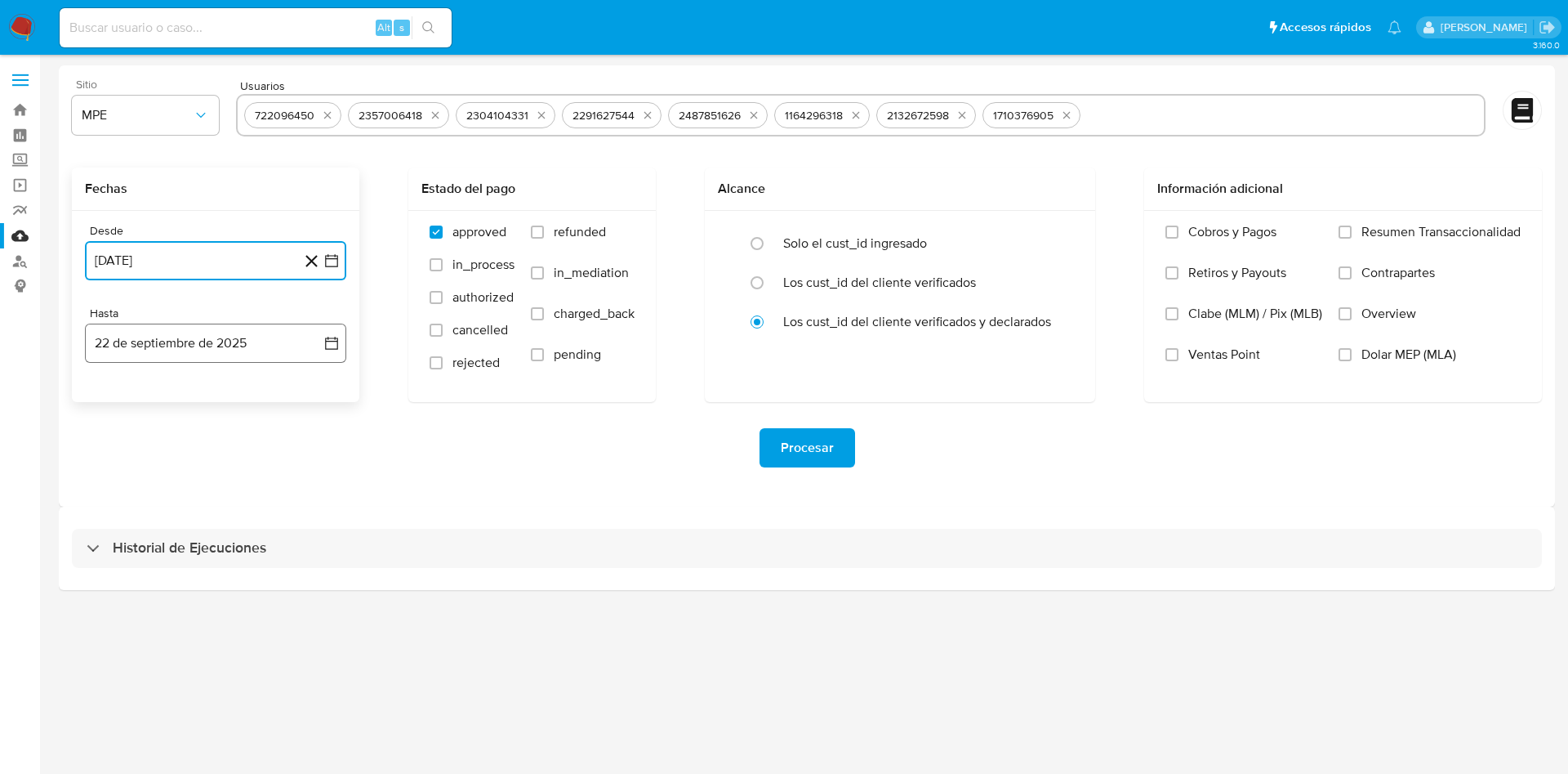
click at [330, 348] on icon "button" at bounding box center [331, 342] width 16 height 16
click at [325, 527] on button "21" at bounding box center [313, 527] width 27 height 27
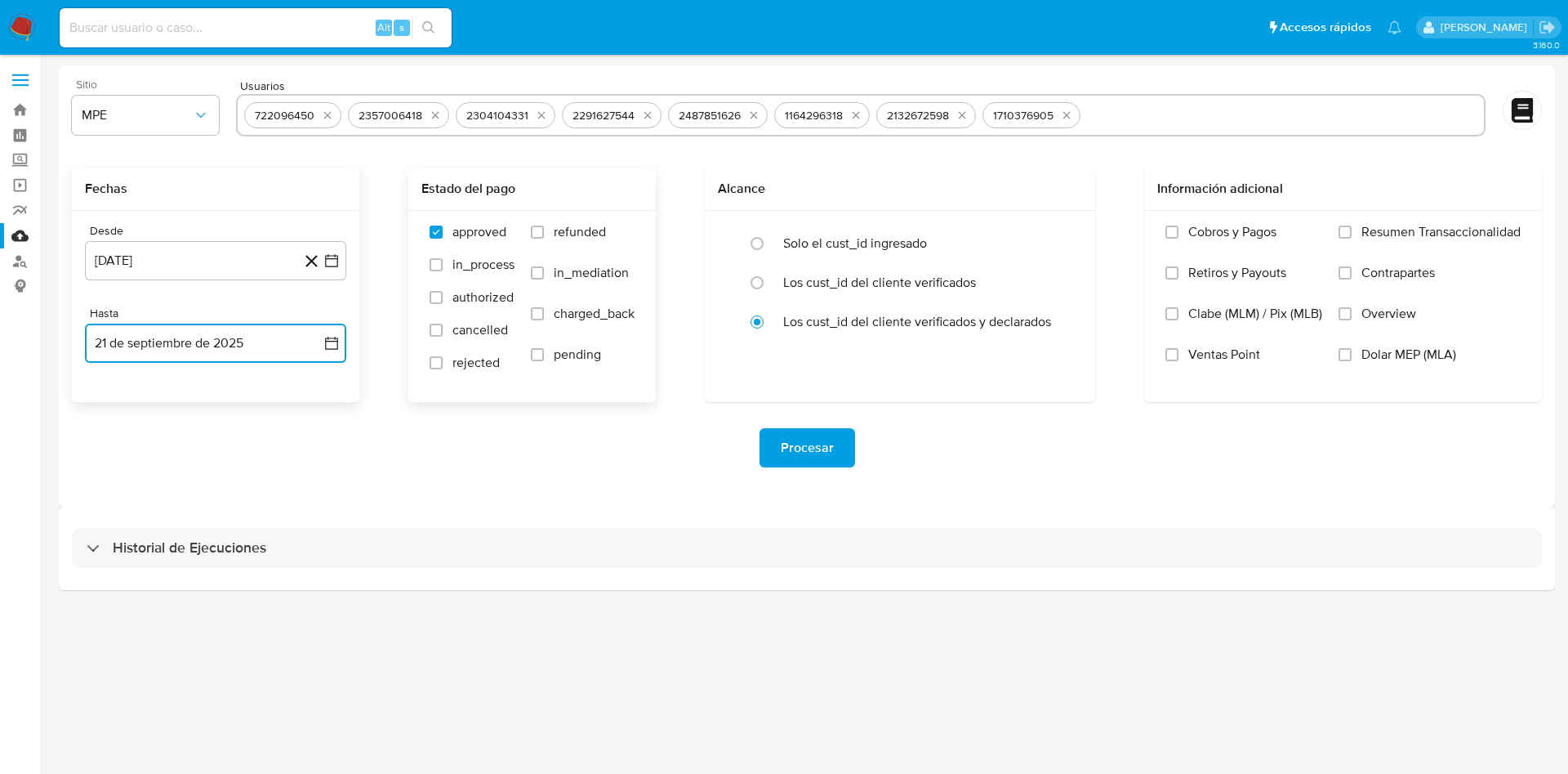
drag, startPoint x: 541, startPoint y: 232, endPoint x: 544, endPoint y: 260, distance: 28.2
click at [539, 231] on input "refunded" at bounding box center [537, 231] width 13 height 13
checkbox input "true"
click at [539, 321] on label "charged_back" at bounding box center [582, 326] width 104 height 41
click at [539, 320] on input "charged_back" at bounding box center [537, 313] width 13 height 13
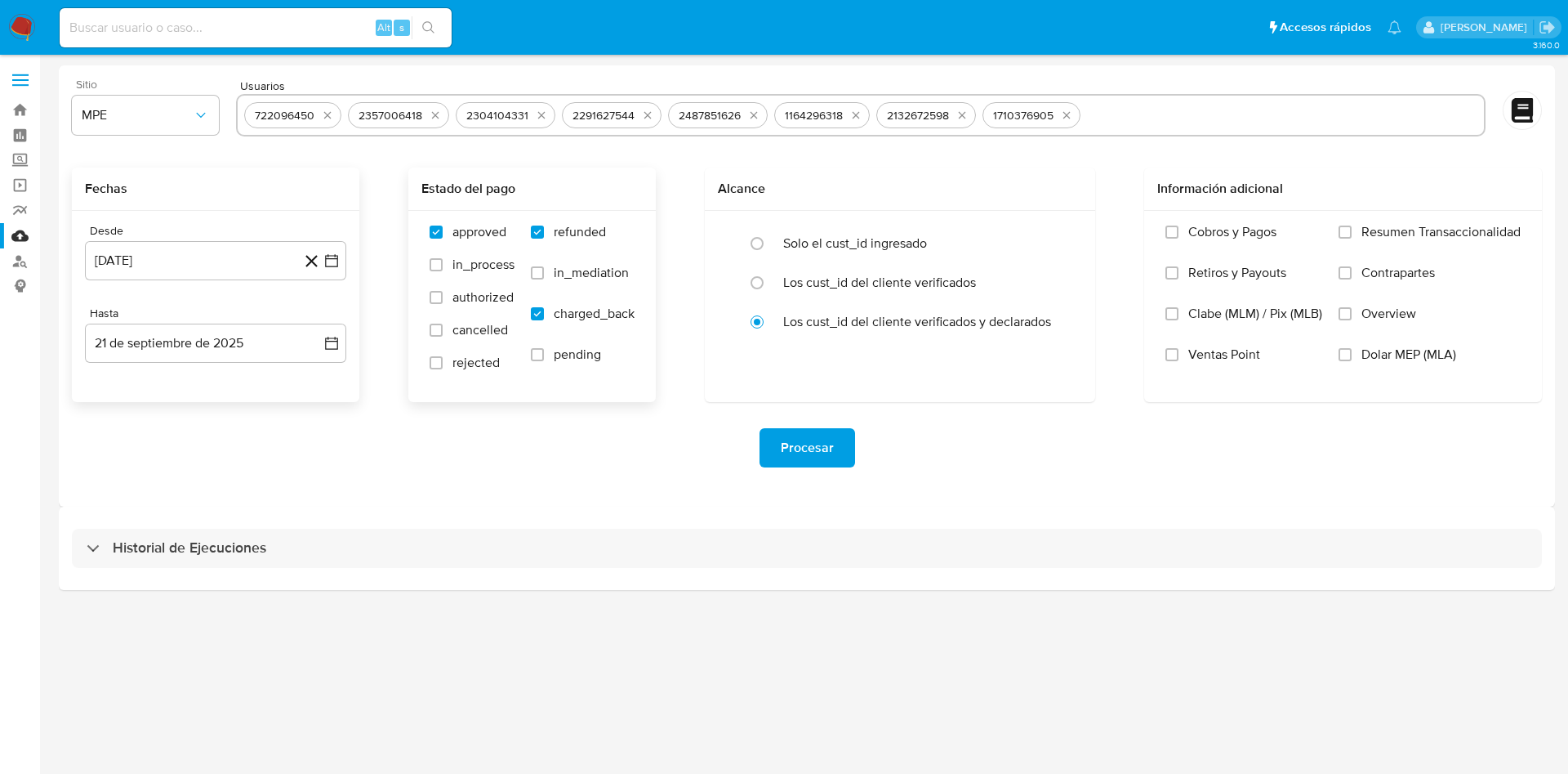
checkbox input "true"
click at [753, 241] on input "radio" at bounding box center [757, 243] width 27 height 27
radio input "true"
click at [813, 457] on span "Procesar" at bounding box center [807, 448] width 53 height 36
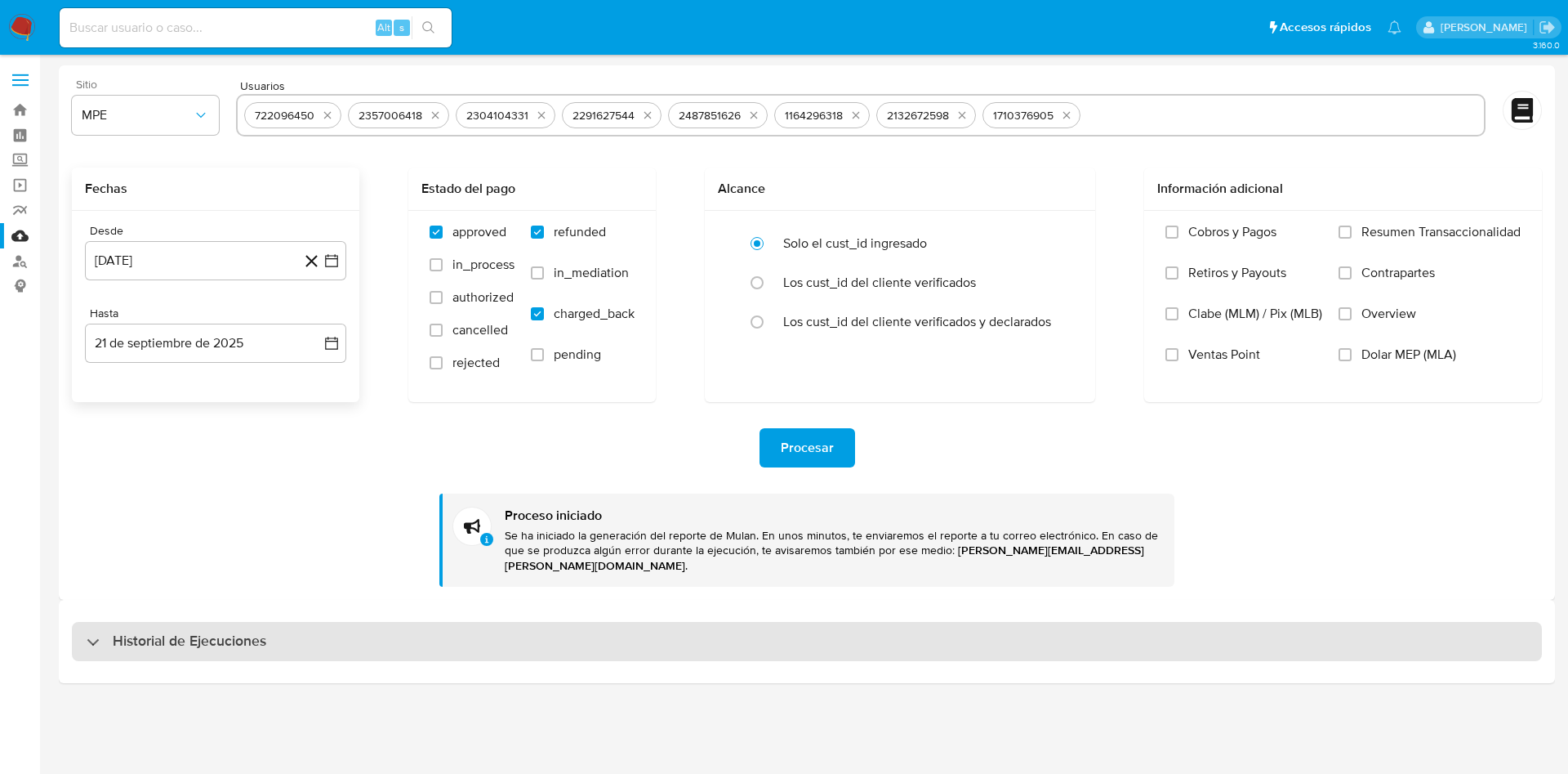
click at [344, 622] on div "Historial de Ejecuciones" at bounding box center [807, 641] width 1470 height 39
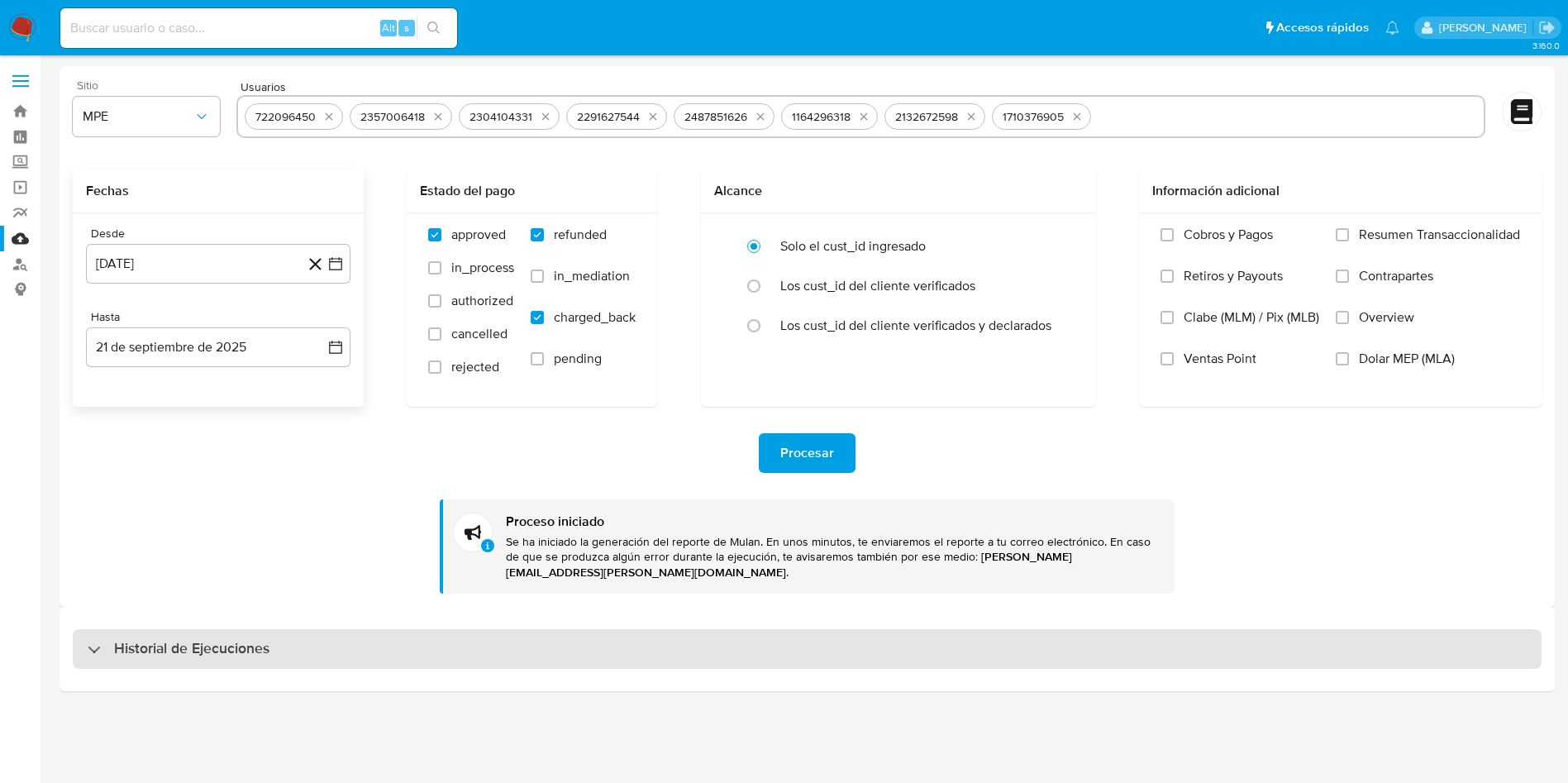
select select "10"
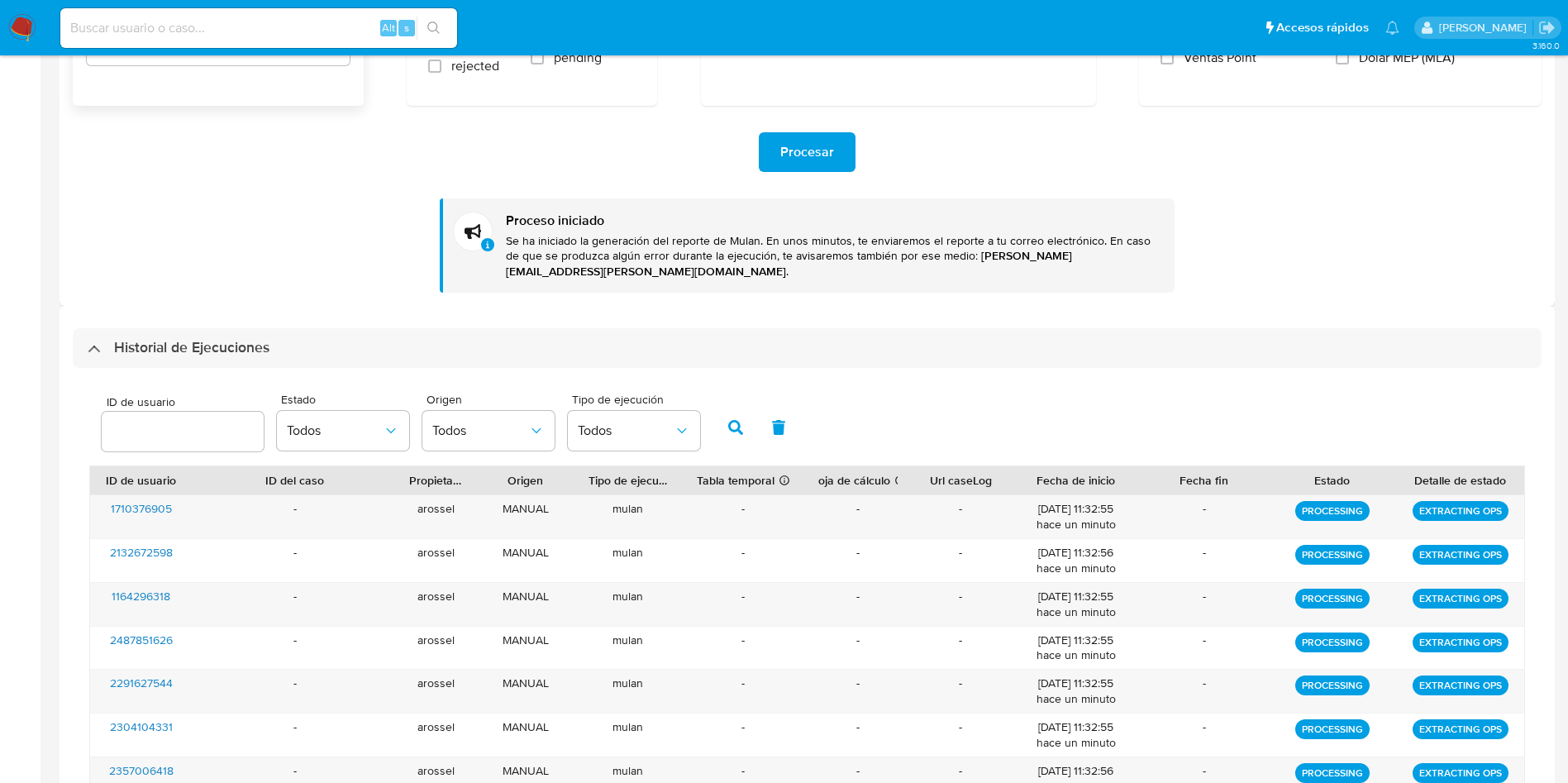
scroll to position [216, 0]
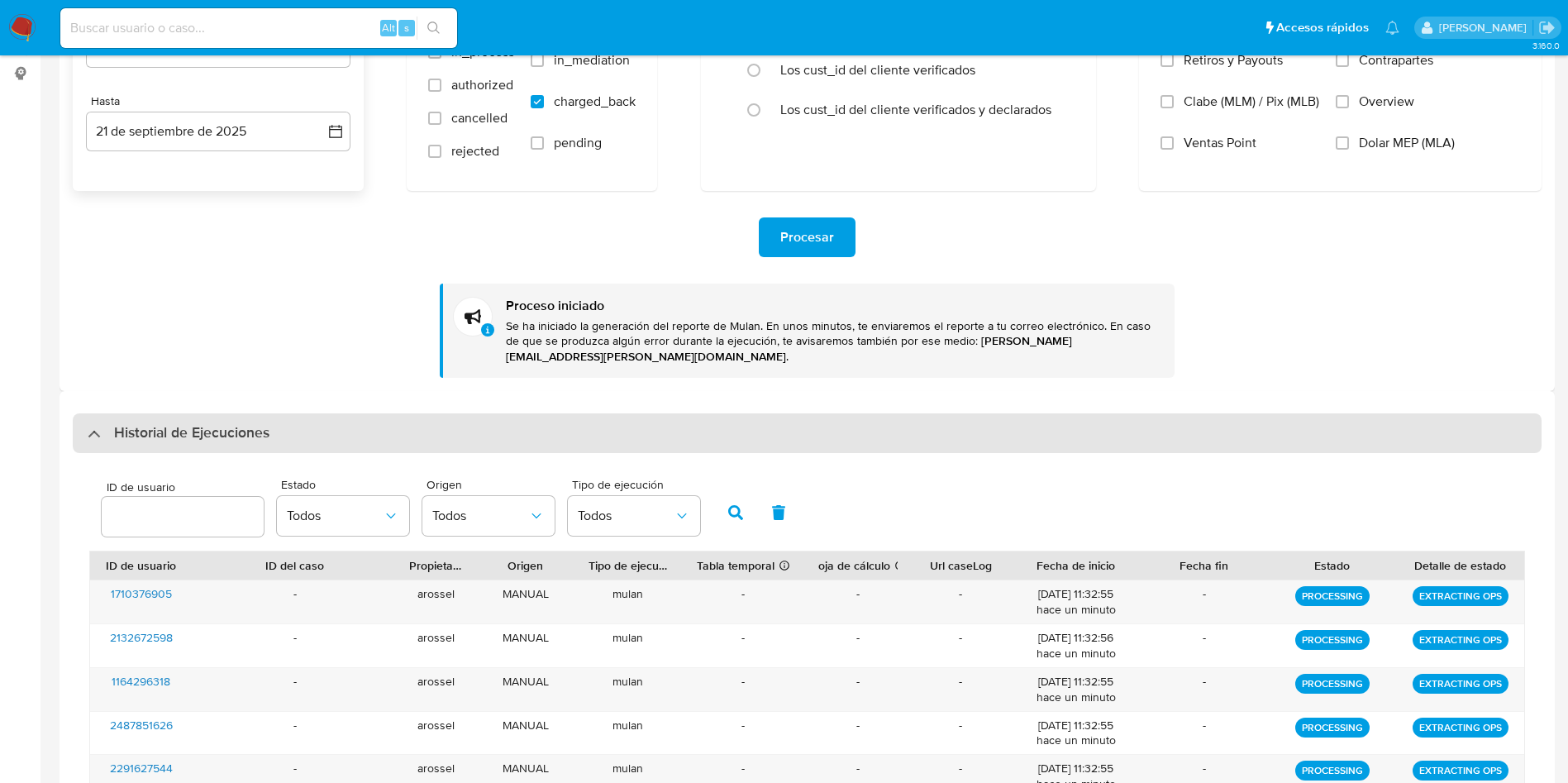
click at [274, 420] on div "Historial de Ejecuciones" at bounding box center [807, 433] width 1469 height 40
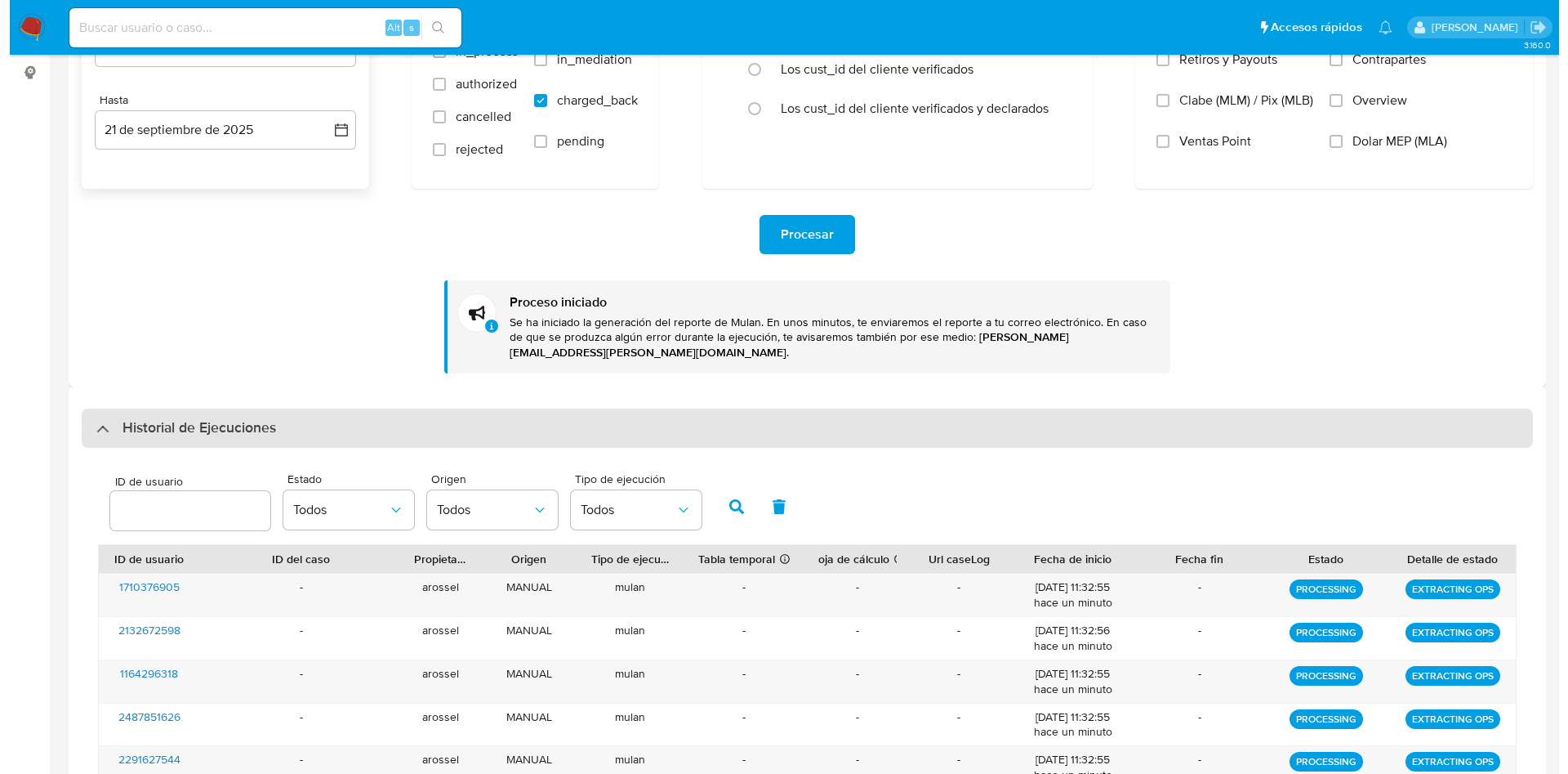
scroll to position [0, 0]
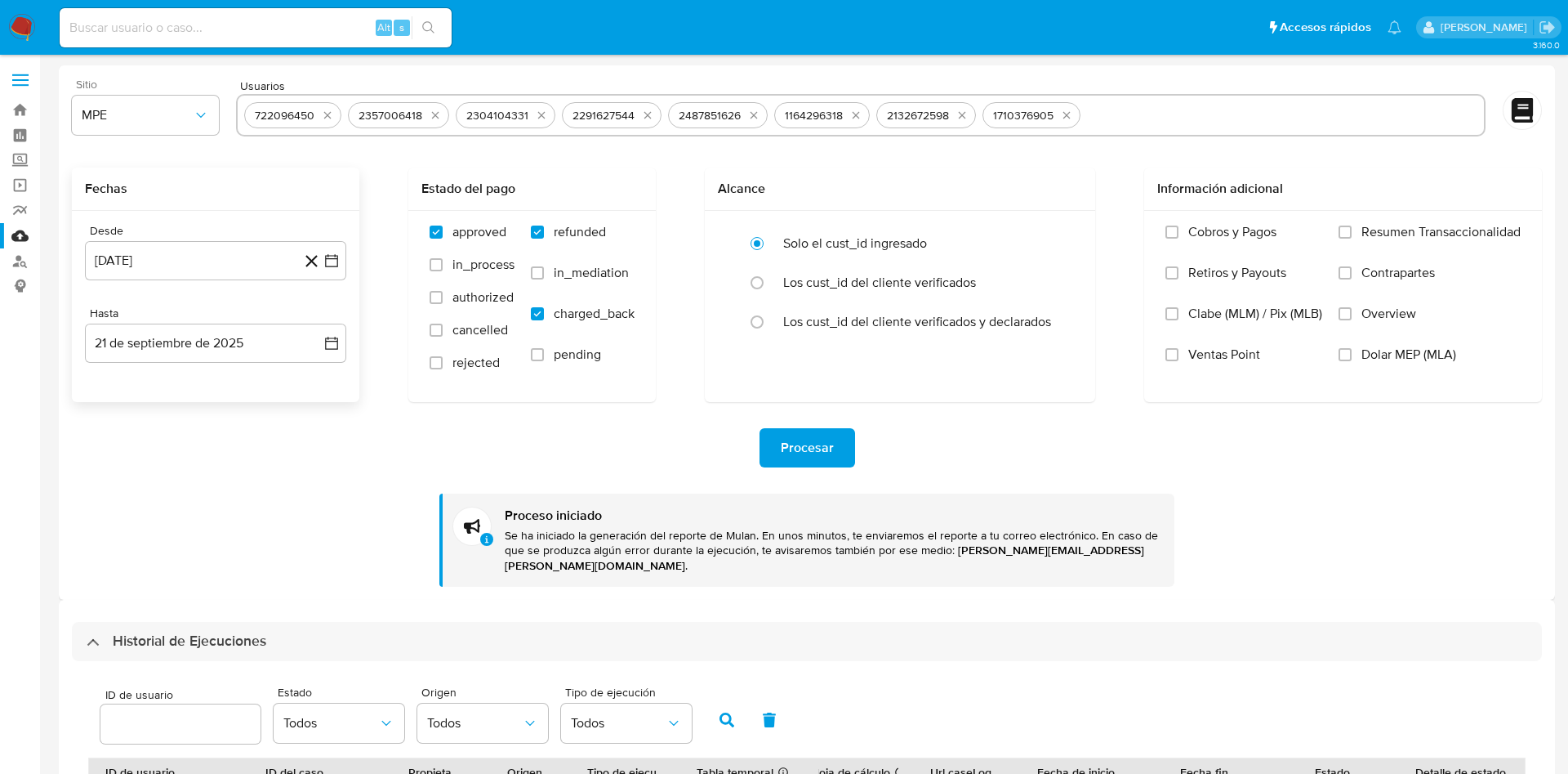
click at [271, 414] on div "Procesar Proceso iniciado Se ha iniciado la generación del reporte de Mulan. En…" at bounding box center [807, 495] width 1470 height 185
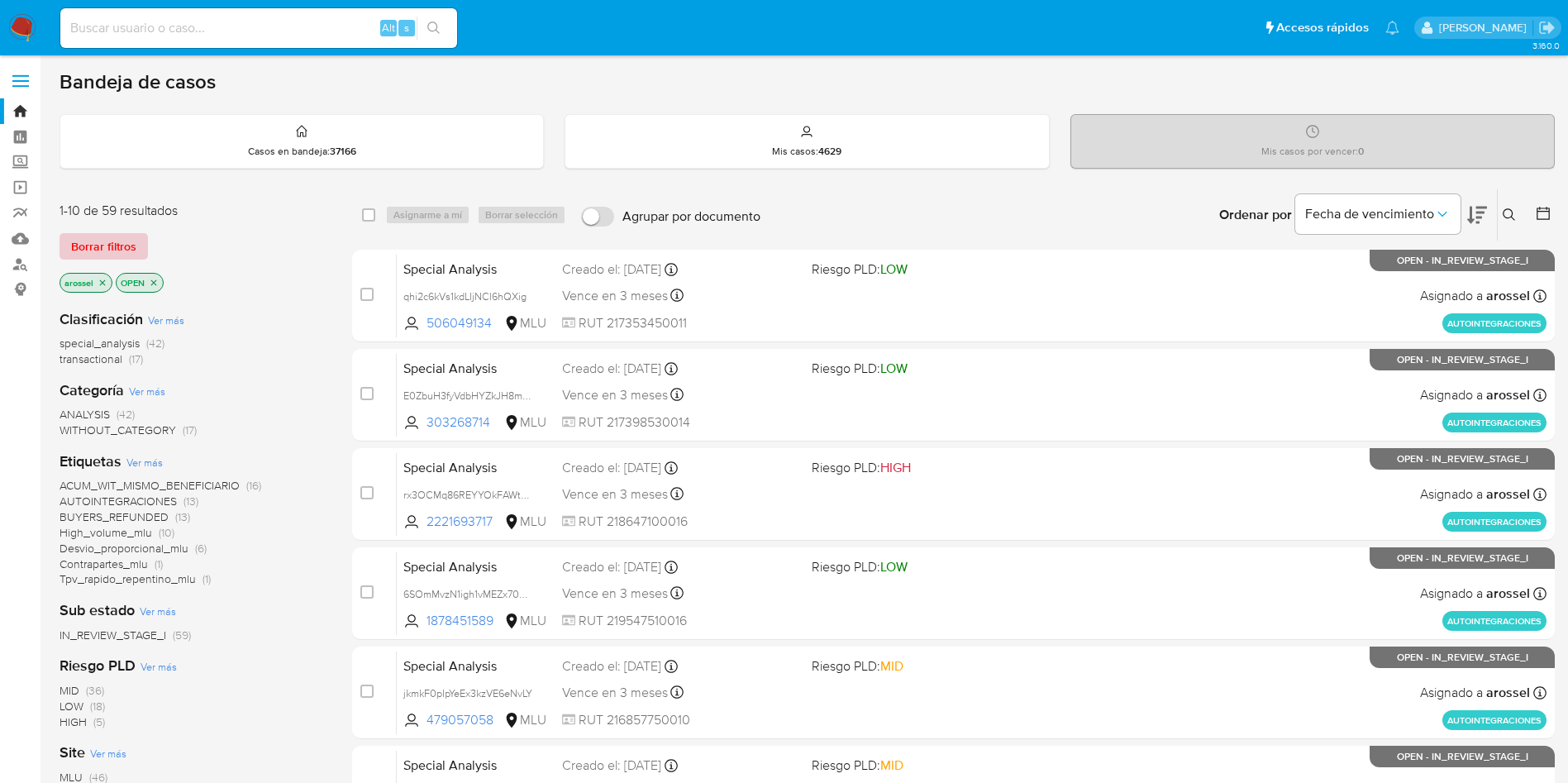
click at [130, 248] on span "Borrar filtros" at bounding box center [103, 246] width 65 height 23
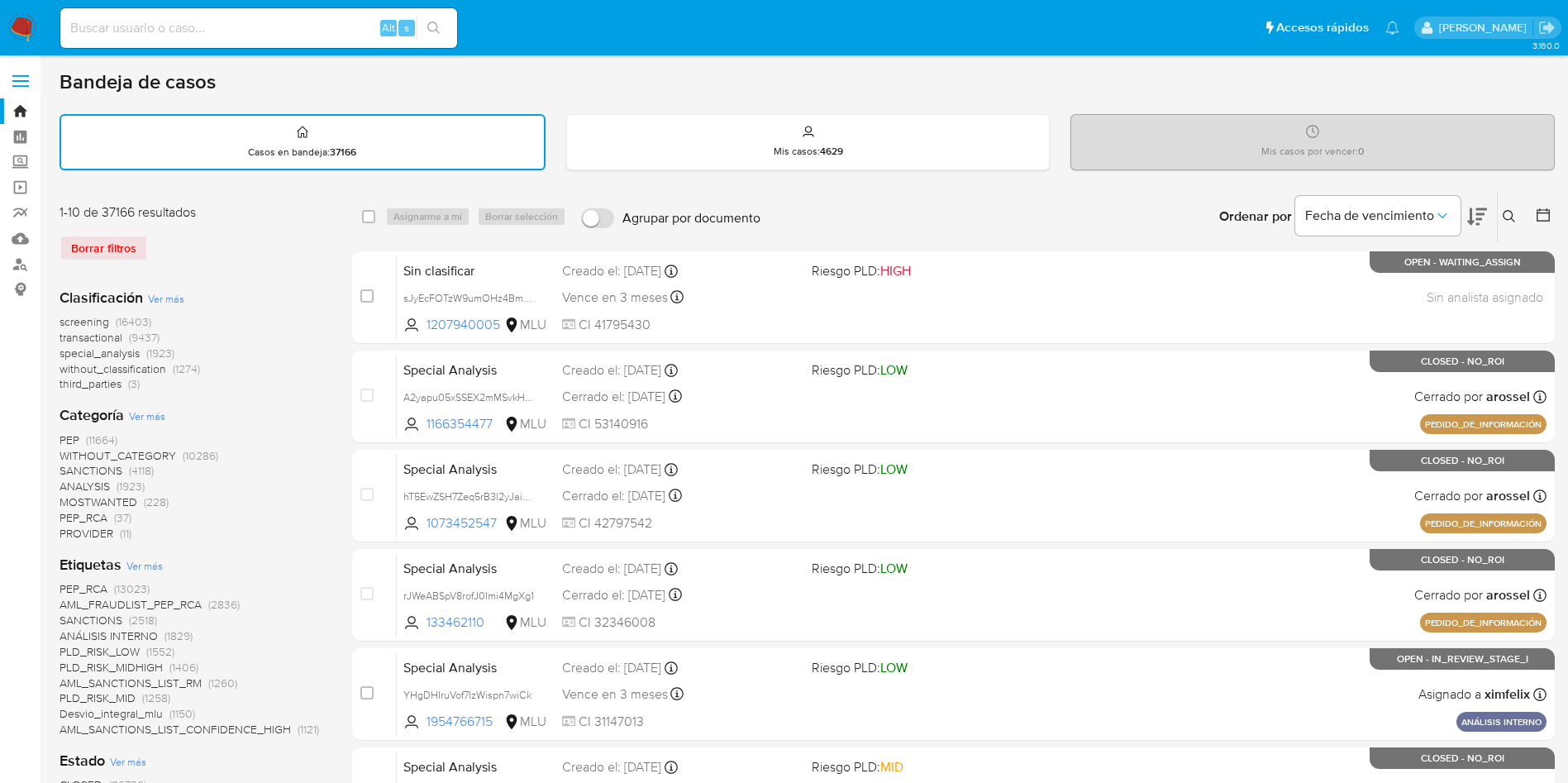
click at [1548, 207] on icon at bounding box center [1543, 215] width 16 height 16
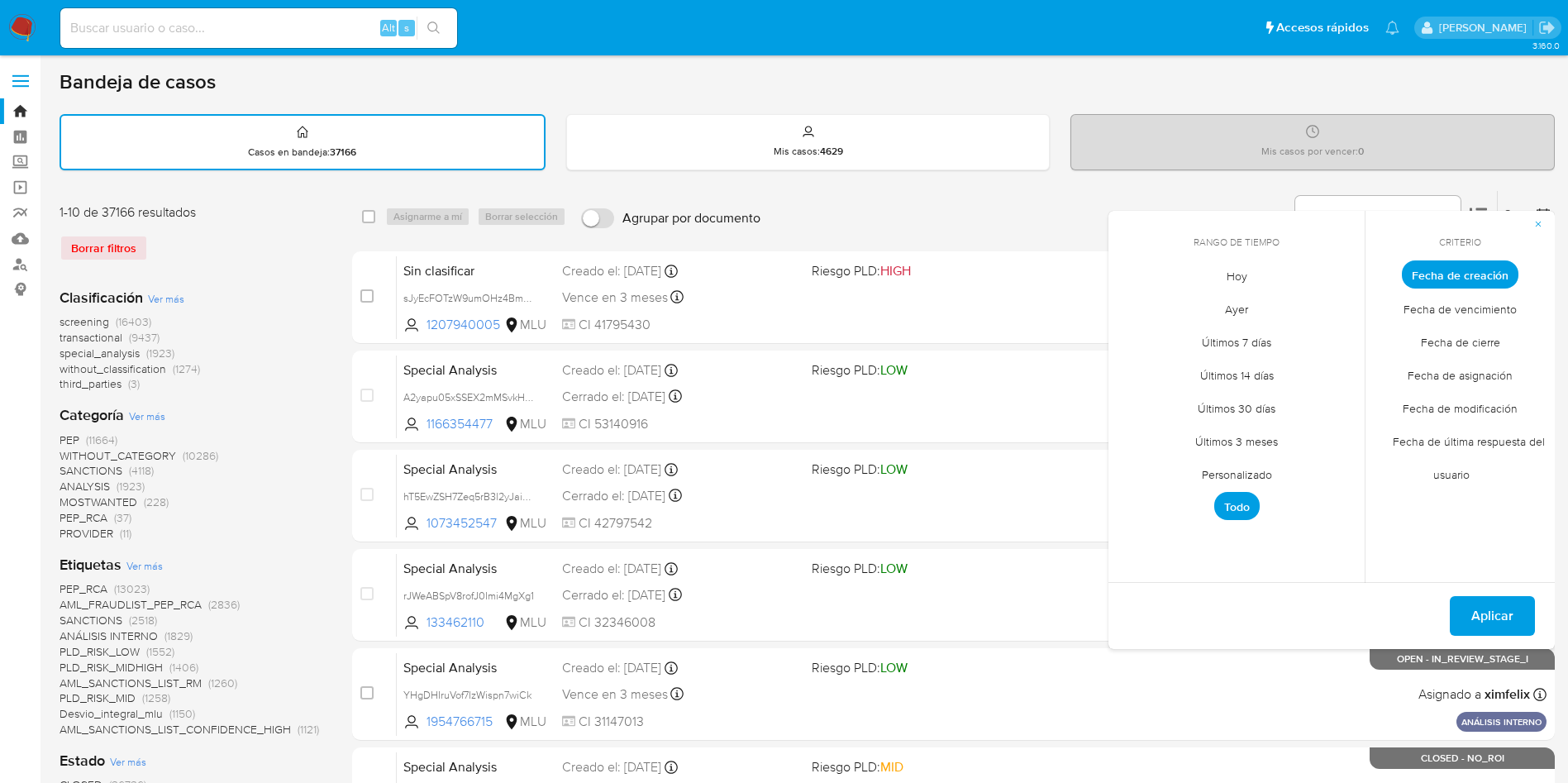
click at [1251, 475] on span "Personalizado" at bounding box center [1237, 474] width 105 height 34
click at [1138, 363] on button "1" at bounding box center [1137, 366] width 27 height 27
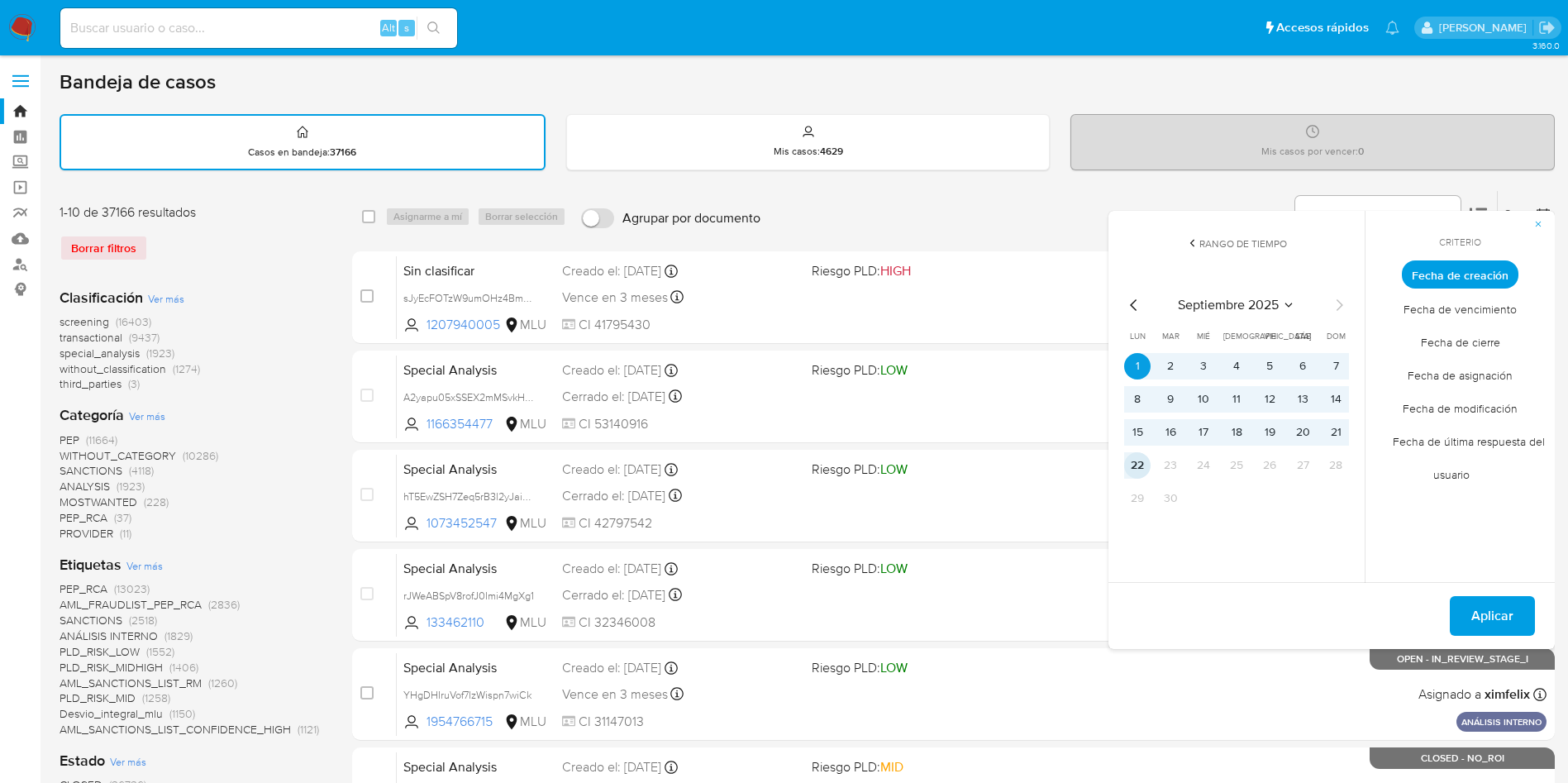
click at [1141, 459] on button "22" at bounding box center [1137, 465] width 27 height 27
click at [1459, 353] on span "Fecha de cierre" at bounding box center [1461, 341] width 114 height 34
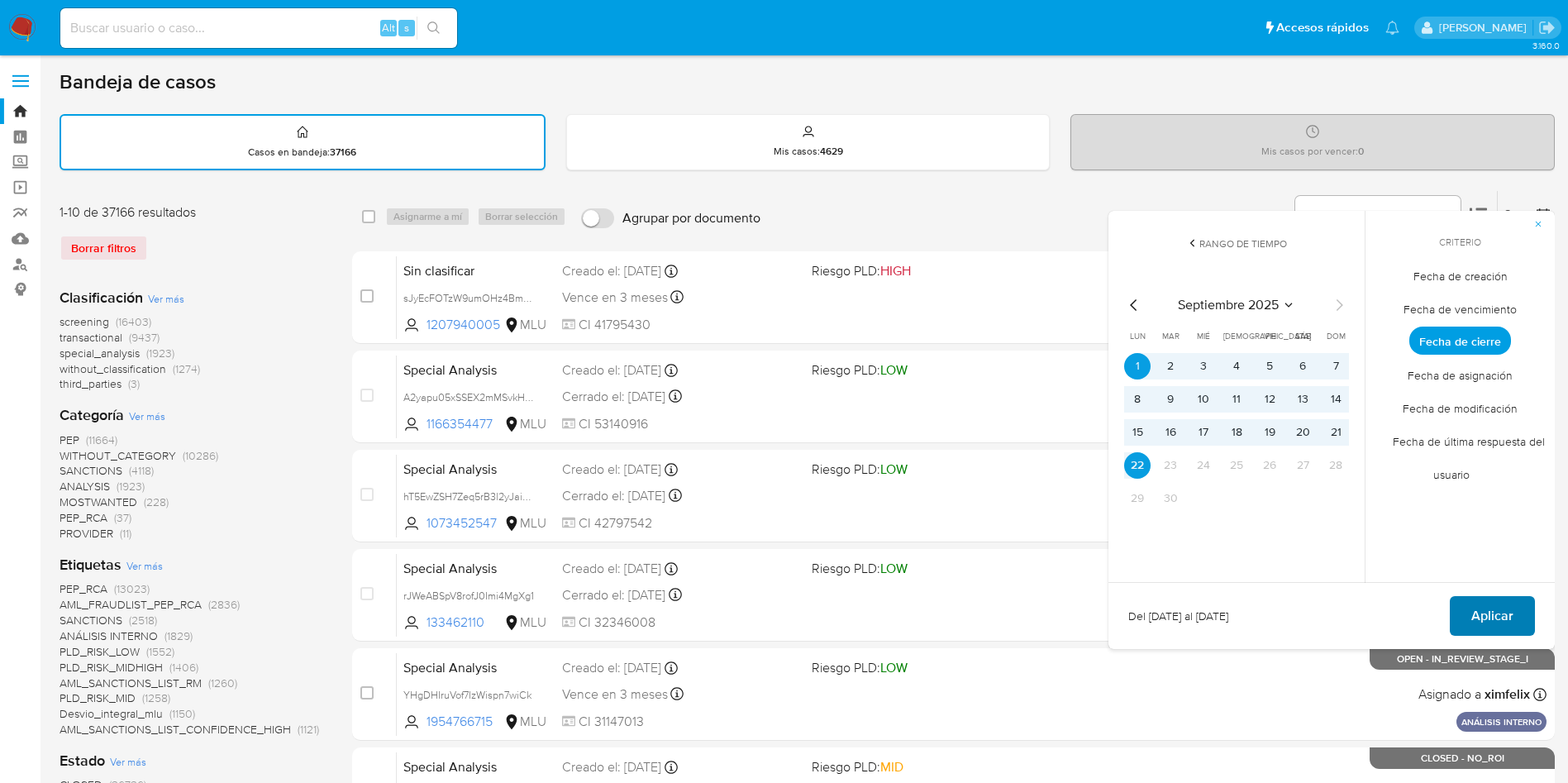
click at [1497, 626] on span "Aplicar" at bounding box center [1493, 616] width 42 height 36
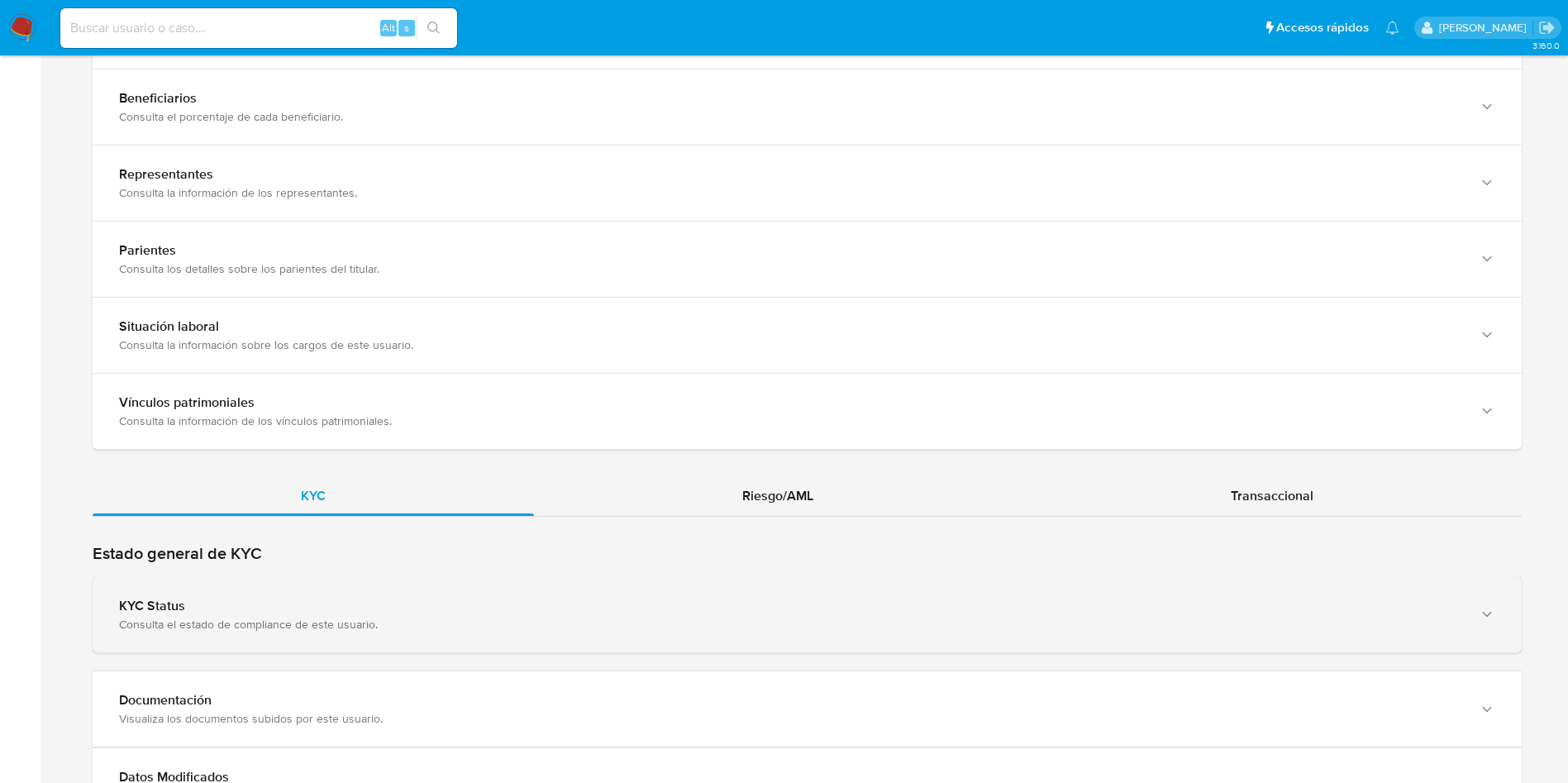
click at [496, 611] on div "KYC Status" at bounding box center [790, 605] width 1344 height 16
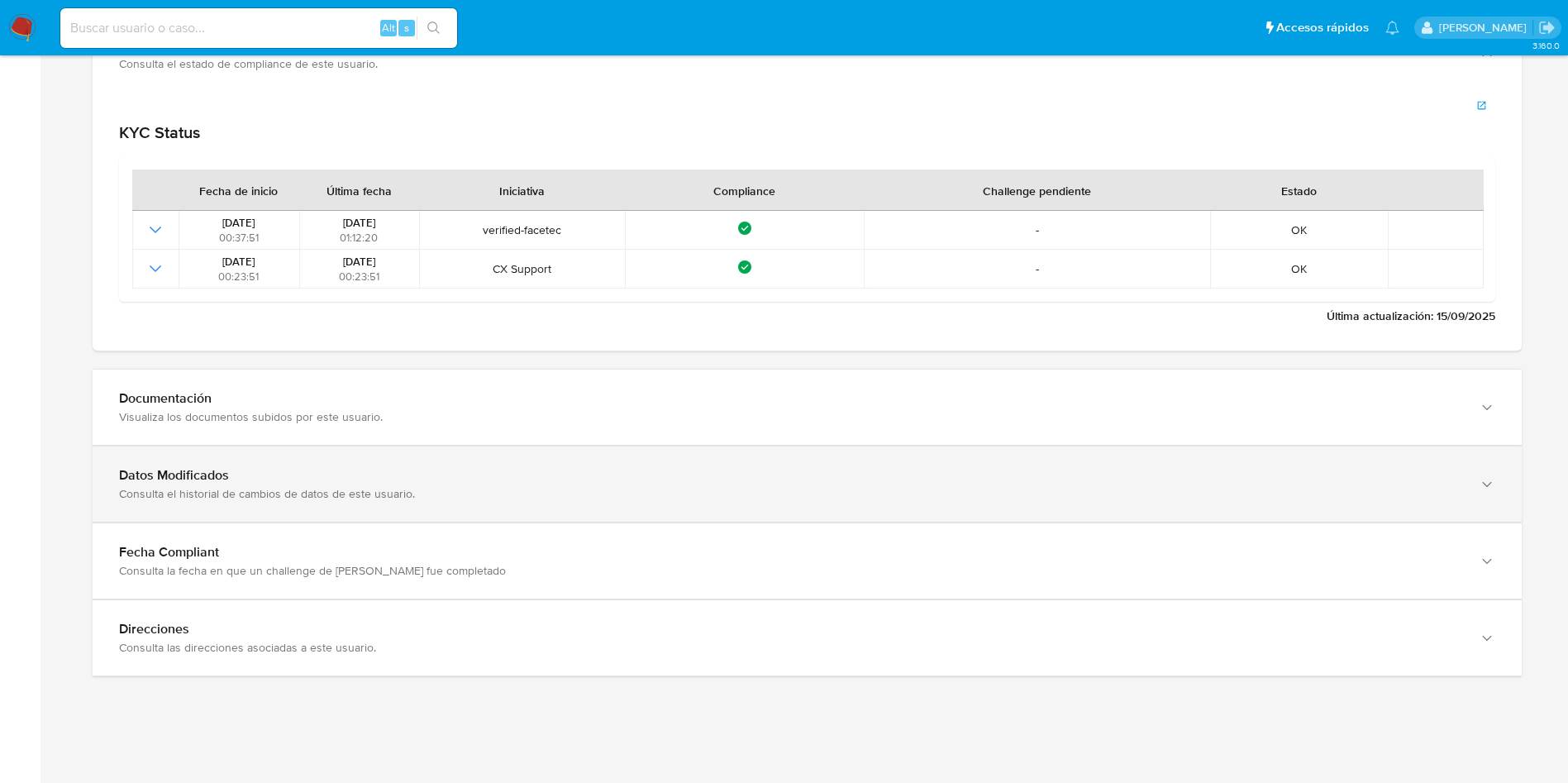
scroll to position [1679, 0]
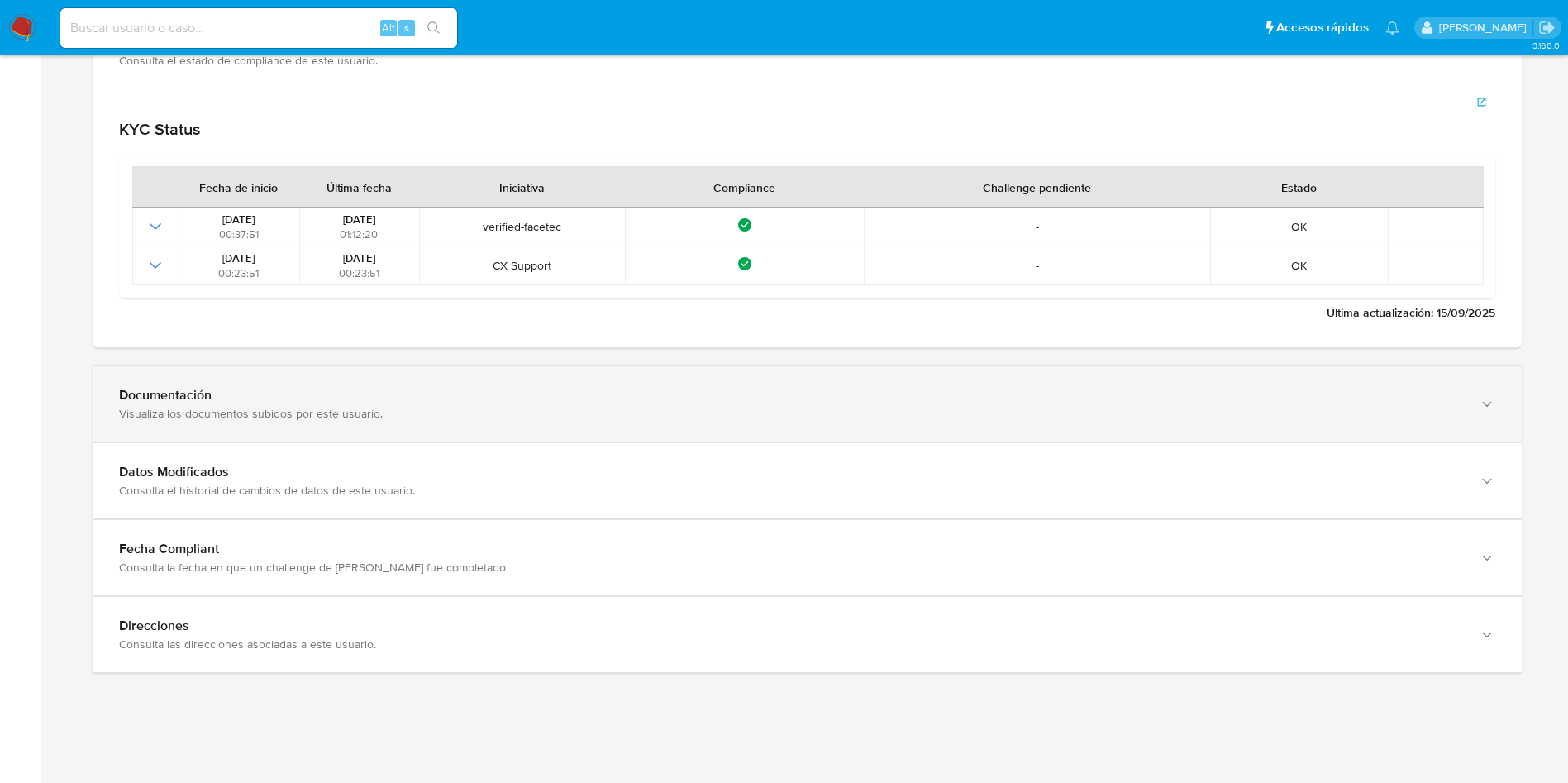
click at [1143, 391] on div "Documentación" at bounding box center [790, 395] width 1344 height 16
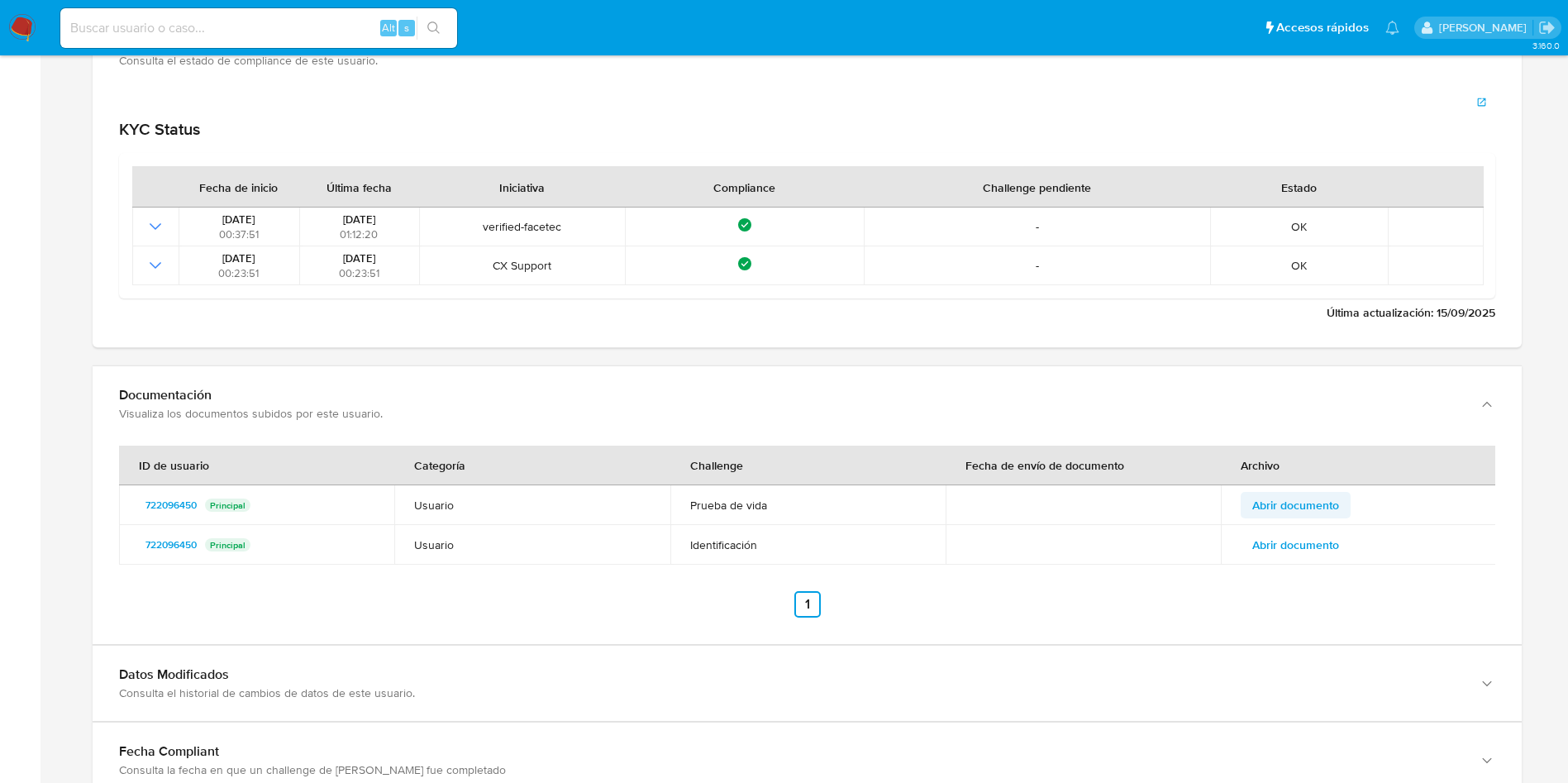
click at [1328, 510] on span "Abrir documento" at bounding box center [1296, 505] width 87 height 23
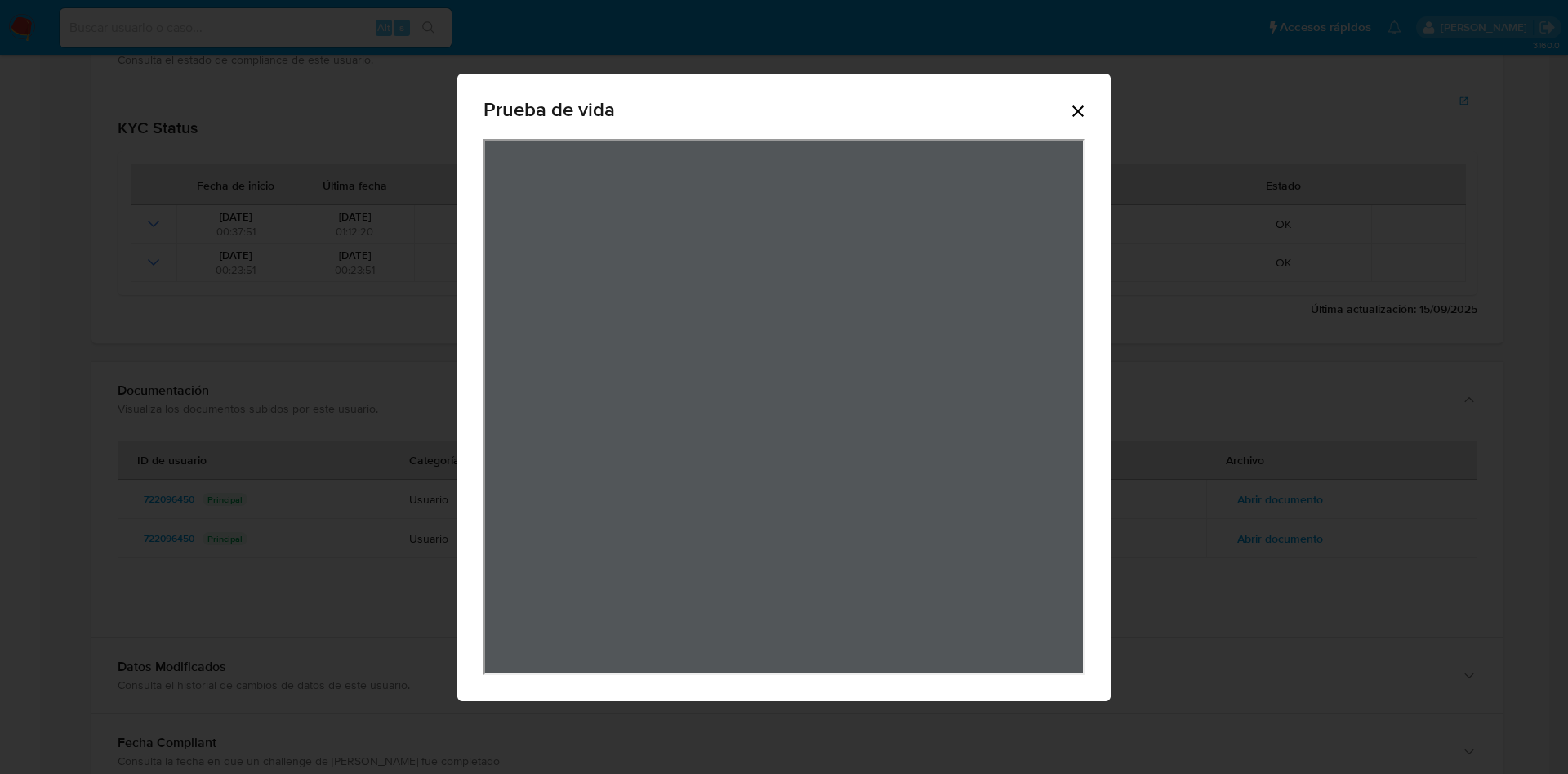
click at [1077, 107] on icon "Cerrar" at bounding box center [1078, 110] width 20 height 20
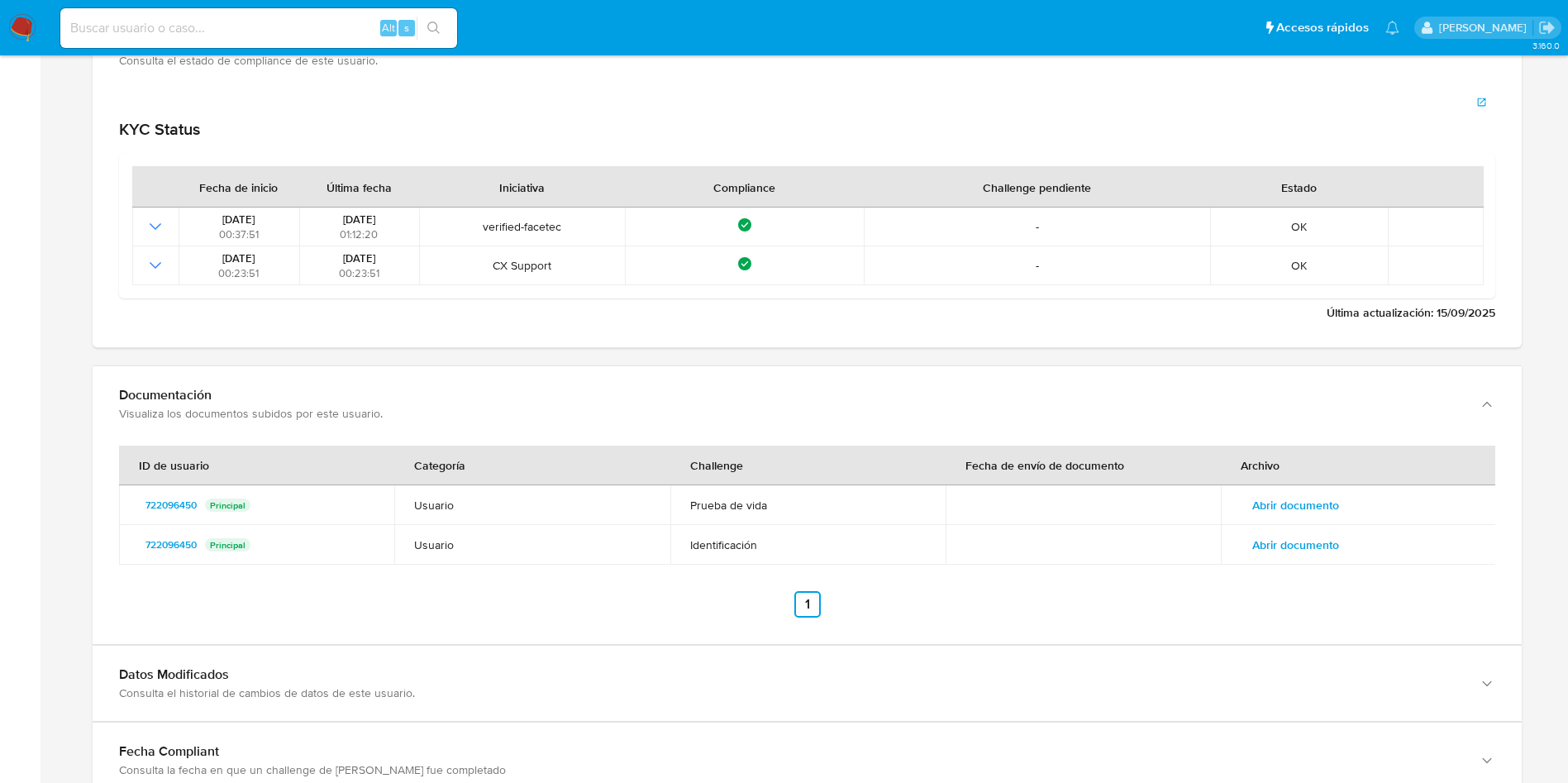
click at [1272, 540] on span "Abrir documento" at bounding box center [1296, 545] width 87 height 23
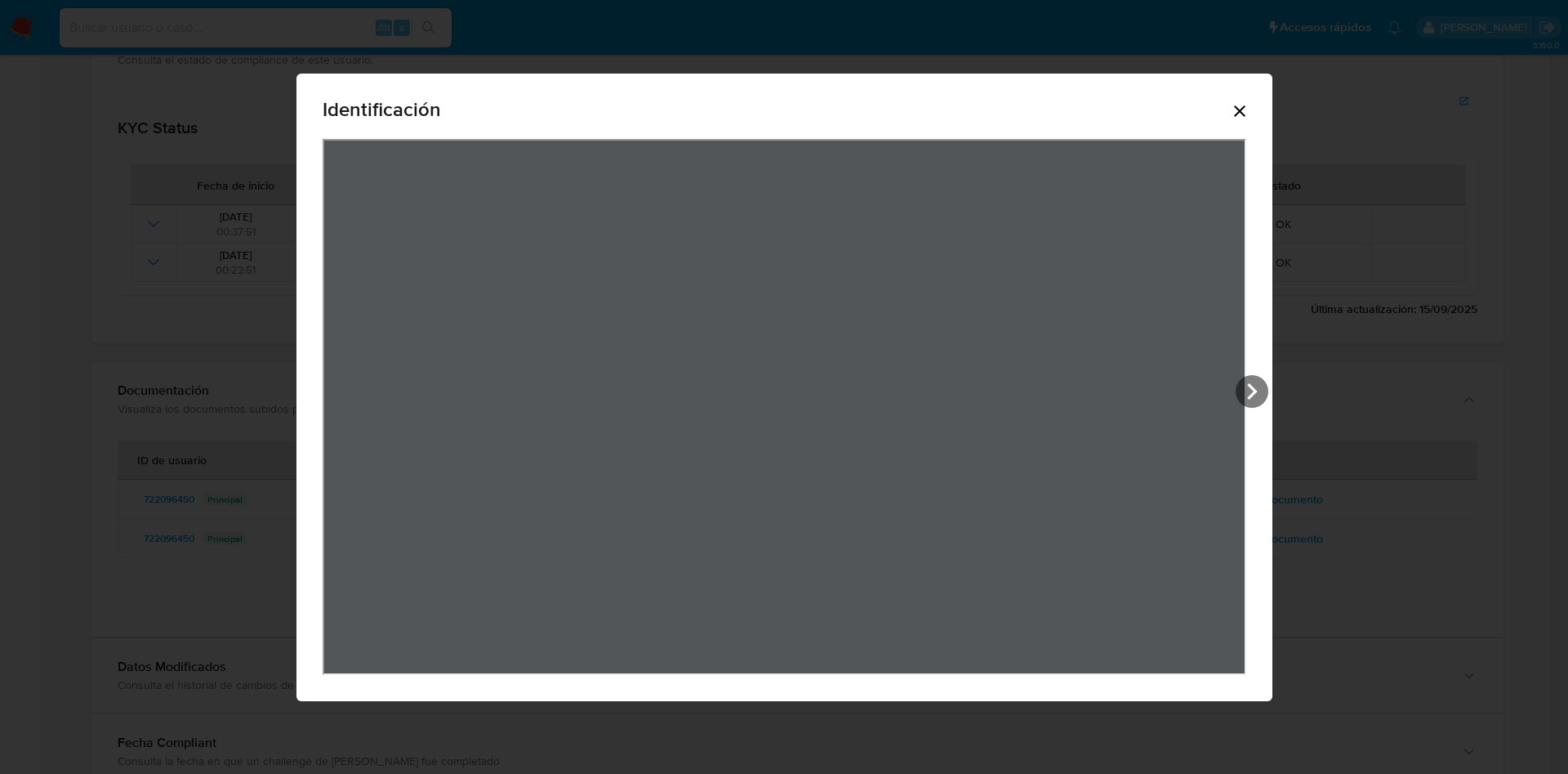
click at [1241, 110] on icon "Cerrar" at bounding box center [1239, 110] width 20 height 20
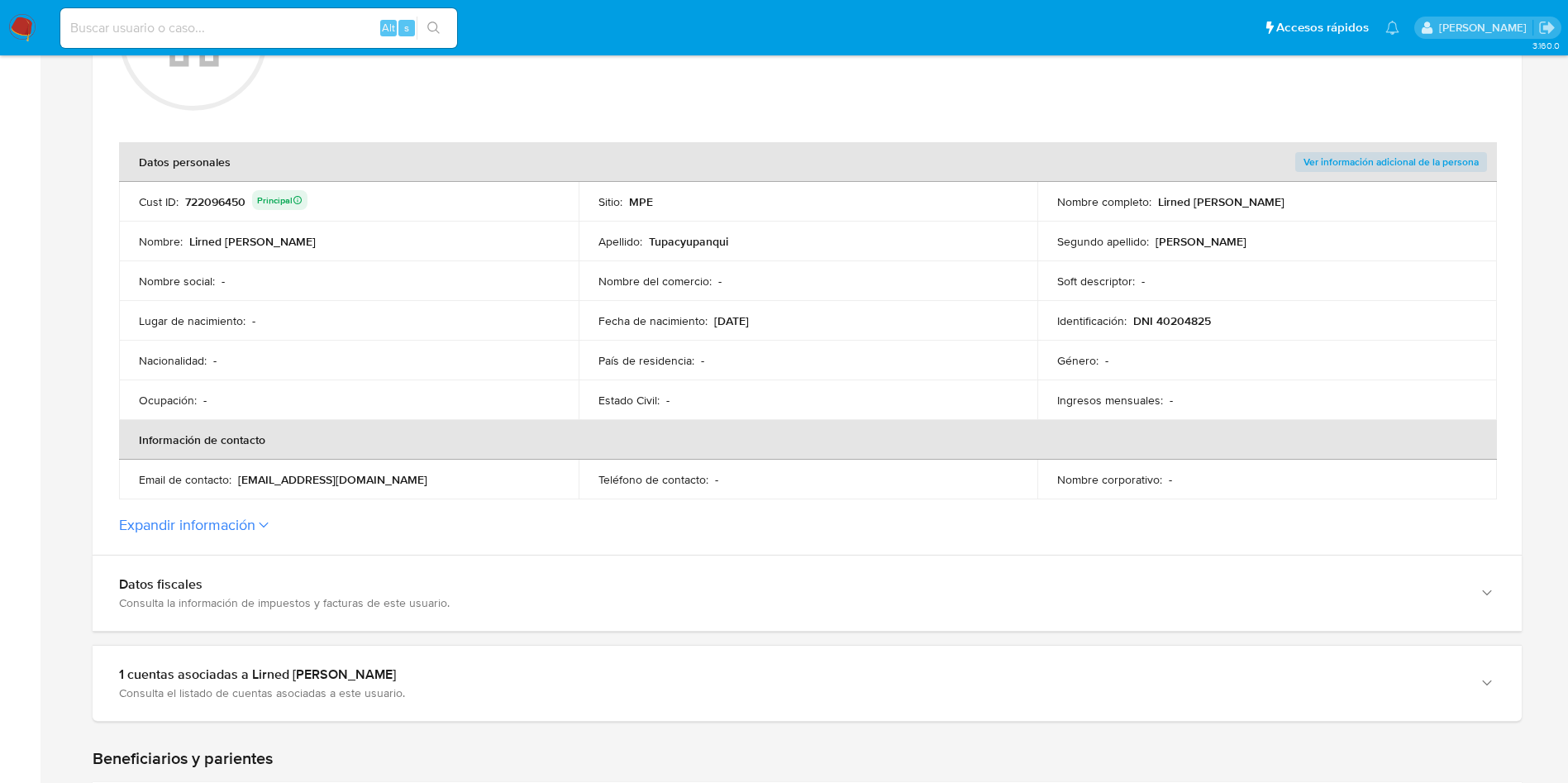
scroll to position [68, 0]
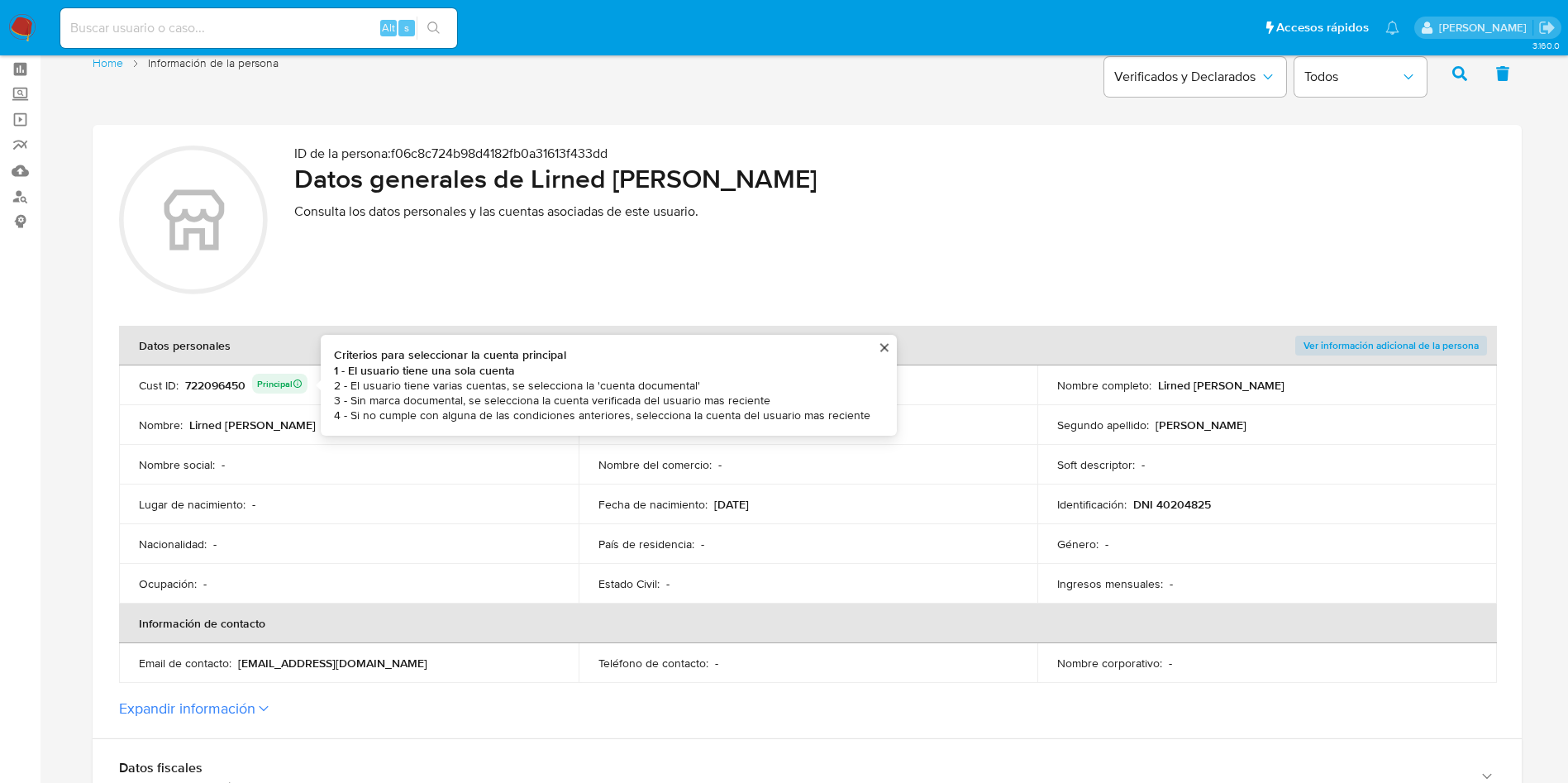
click at [213, 398] on td "Cust ID : 722096450 Principal Criterios para seleccionar la cuenta principal 1 …" at bounding box center [348, 385] width 460 height 40
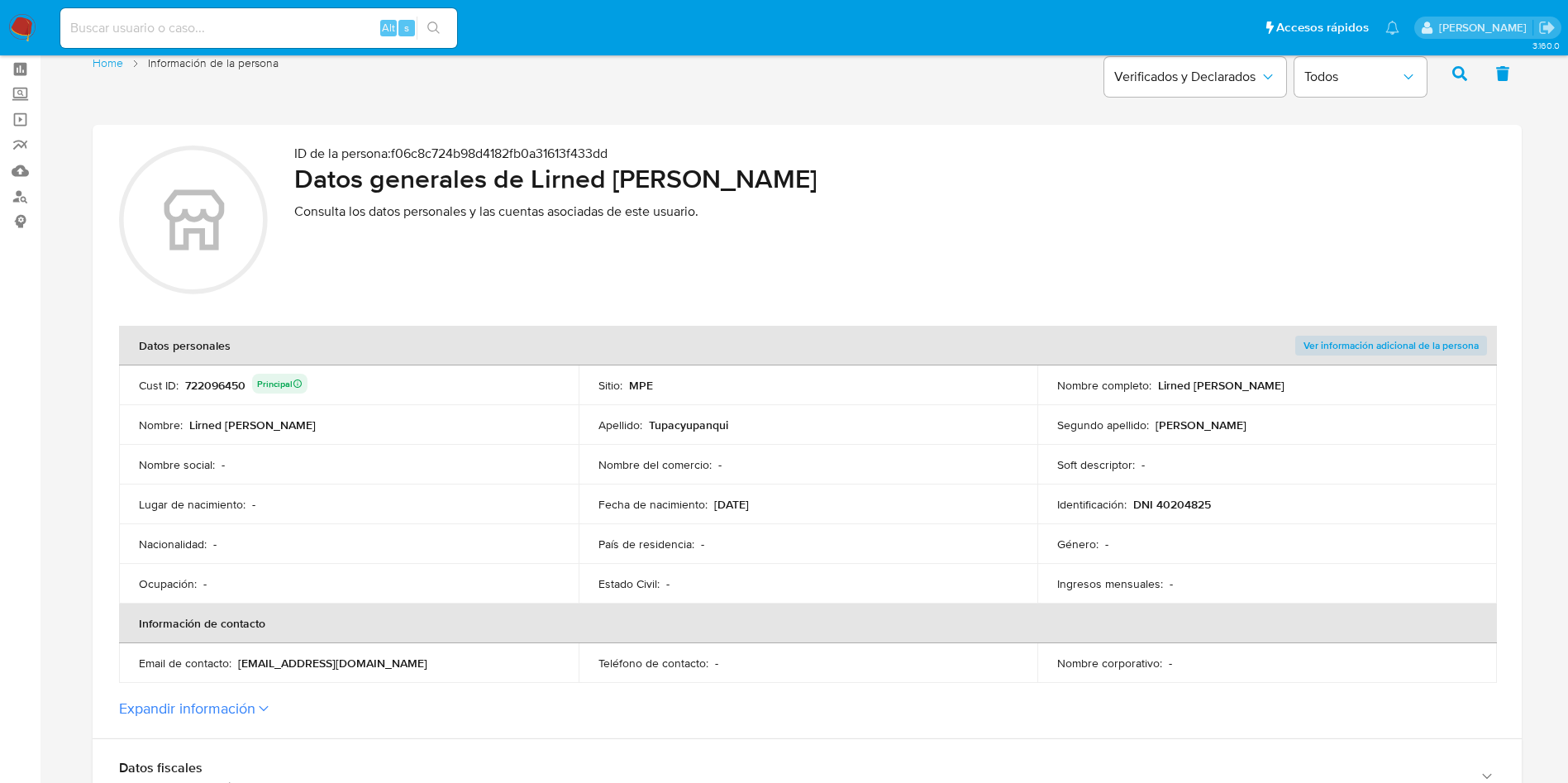
click at [215, 390] on div "722096450 Principal" at bounding box center [246, 385] width 122 height 23
drag, startPoint x: 1157, startPoint y: 384, endPoint x: 1351, endPoint y: 384, distance: 194.0
click at [1351, 384] on div "Nombre completo : [PERSON_NAME]" at bounding box center [1267, 385] width 420 height 15
click at [226, 378] on div "722096450 Principal" at bounding box center [246, 385] width 122 height 23
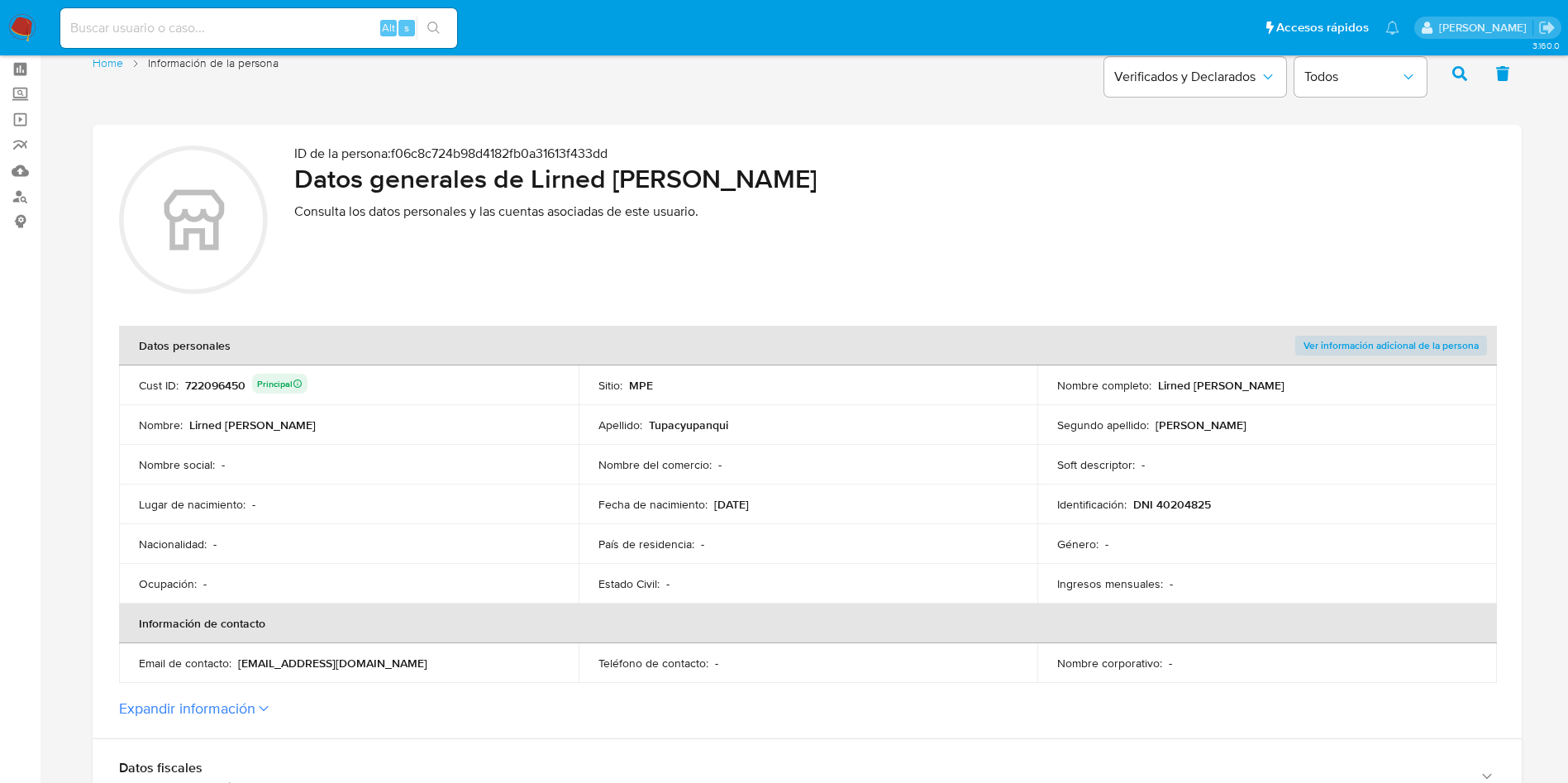
click at [226, 378] on div "722096450 Principal" at bounding box center [246, 385] width 122 height 23
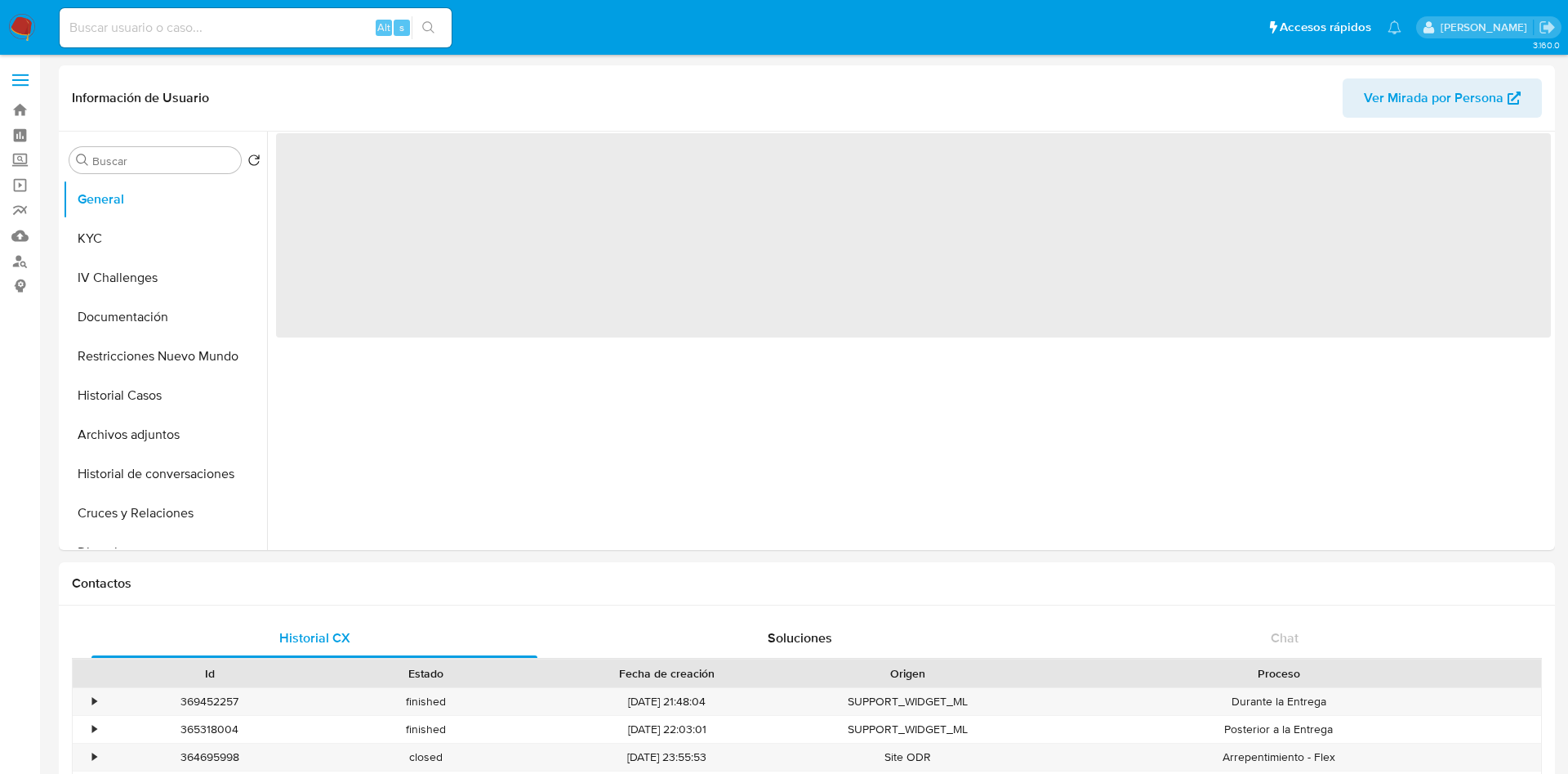
select select "10"
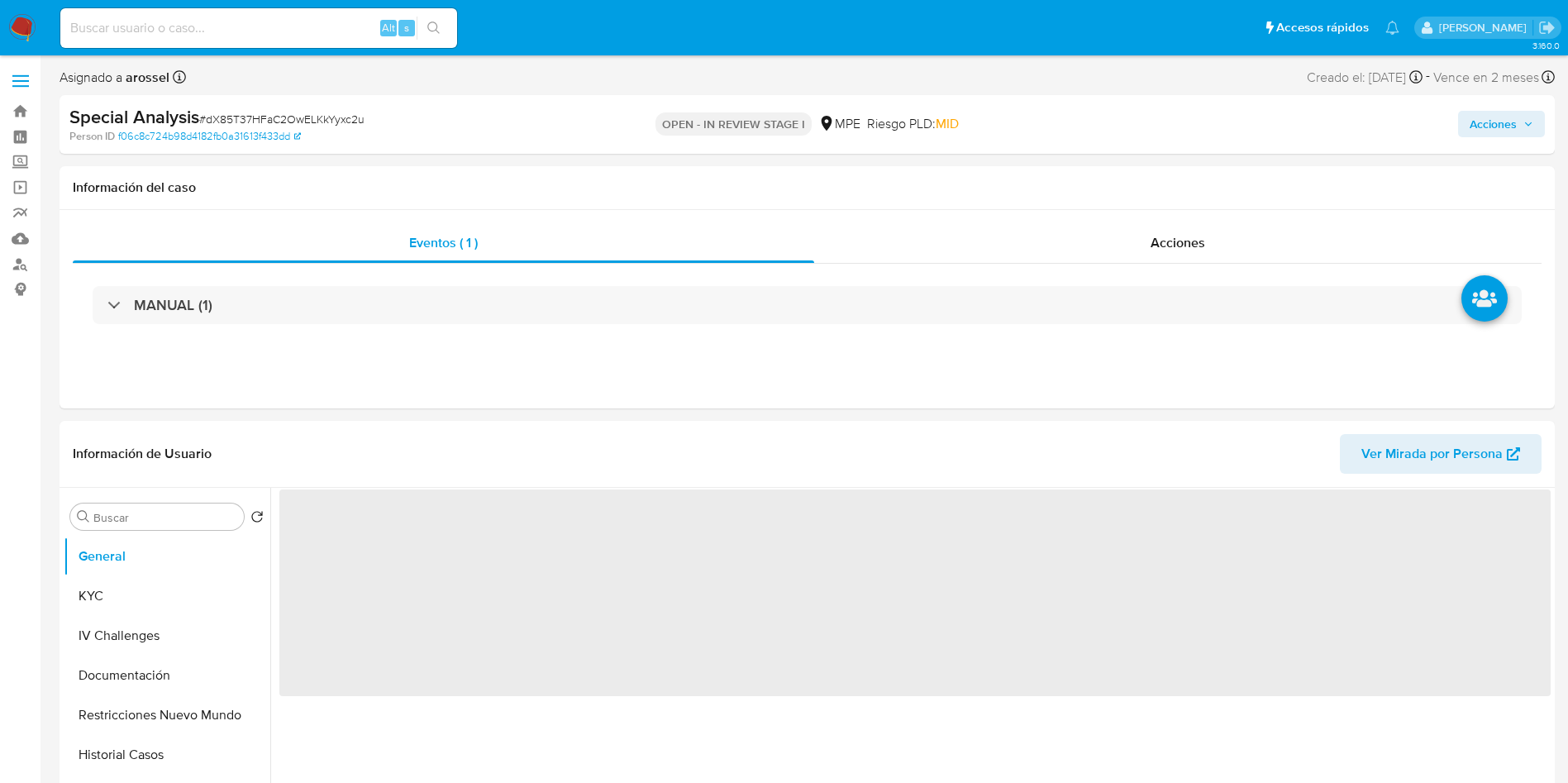
select select "10"
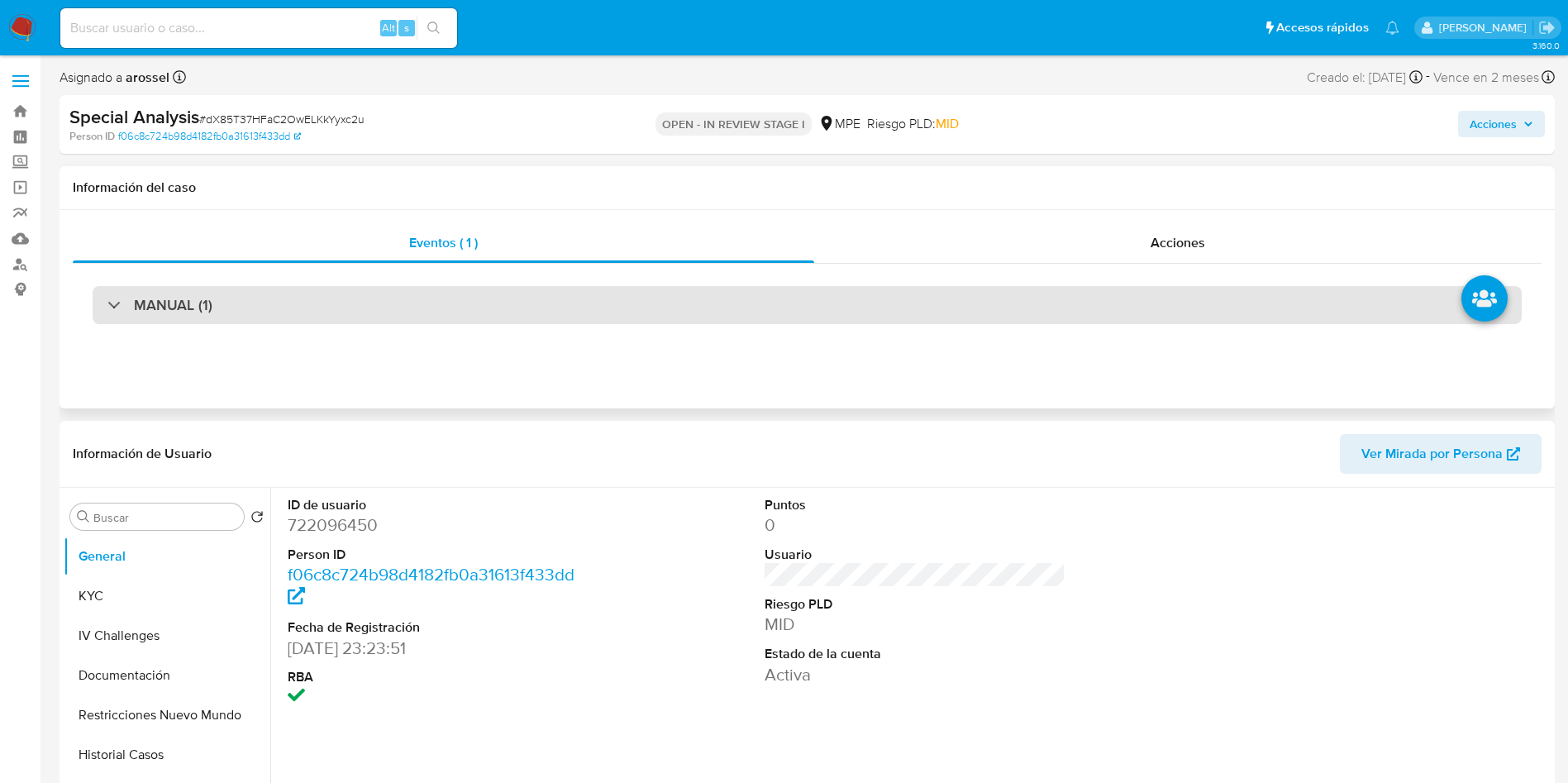
click at [308, 314] on div "MANUAL (1)" at bounding box center [807, 305] width 1429 height 38
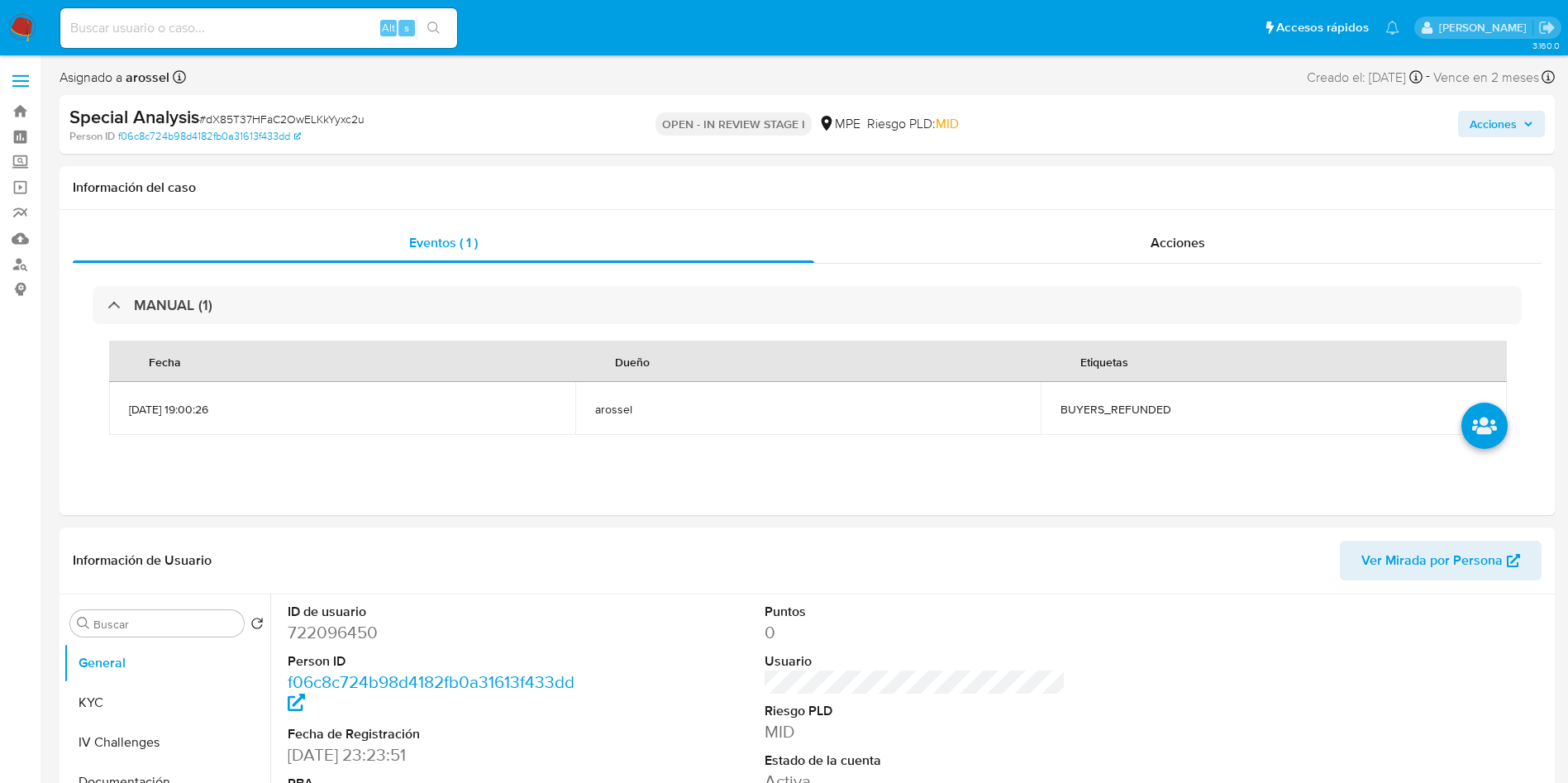
click at [284, 118] on span "# dX85T37HFaC2OwELKkYyxc2u" at bounding box center [282, 119] width 165 height 16
copy span "dX85T37HFaC2OwELKkYyxc2u"
click at [327, 642] on dd "722096450" at bounding box center [438, 632] width 301 height 23
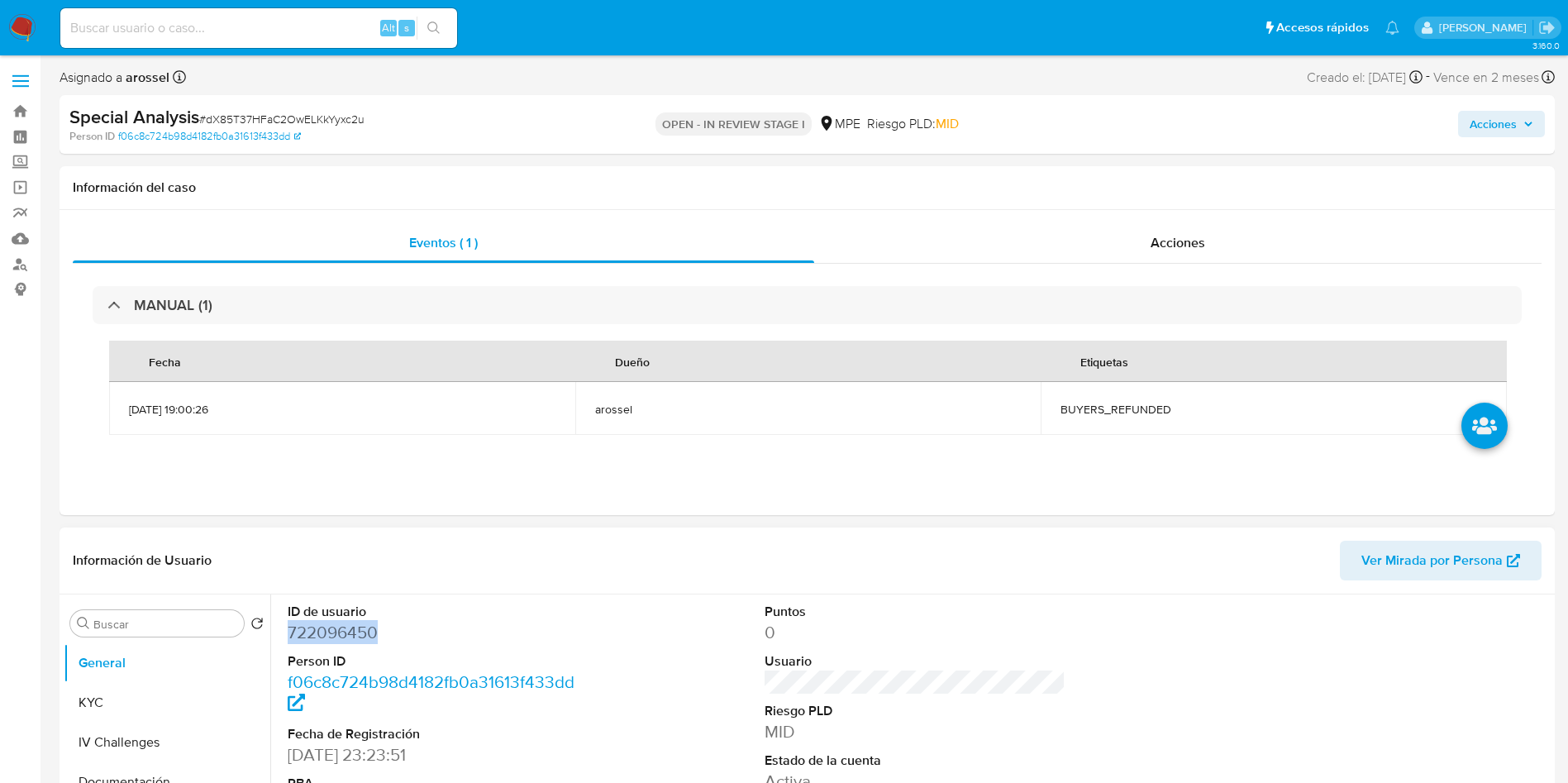
copy dd "722096450"
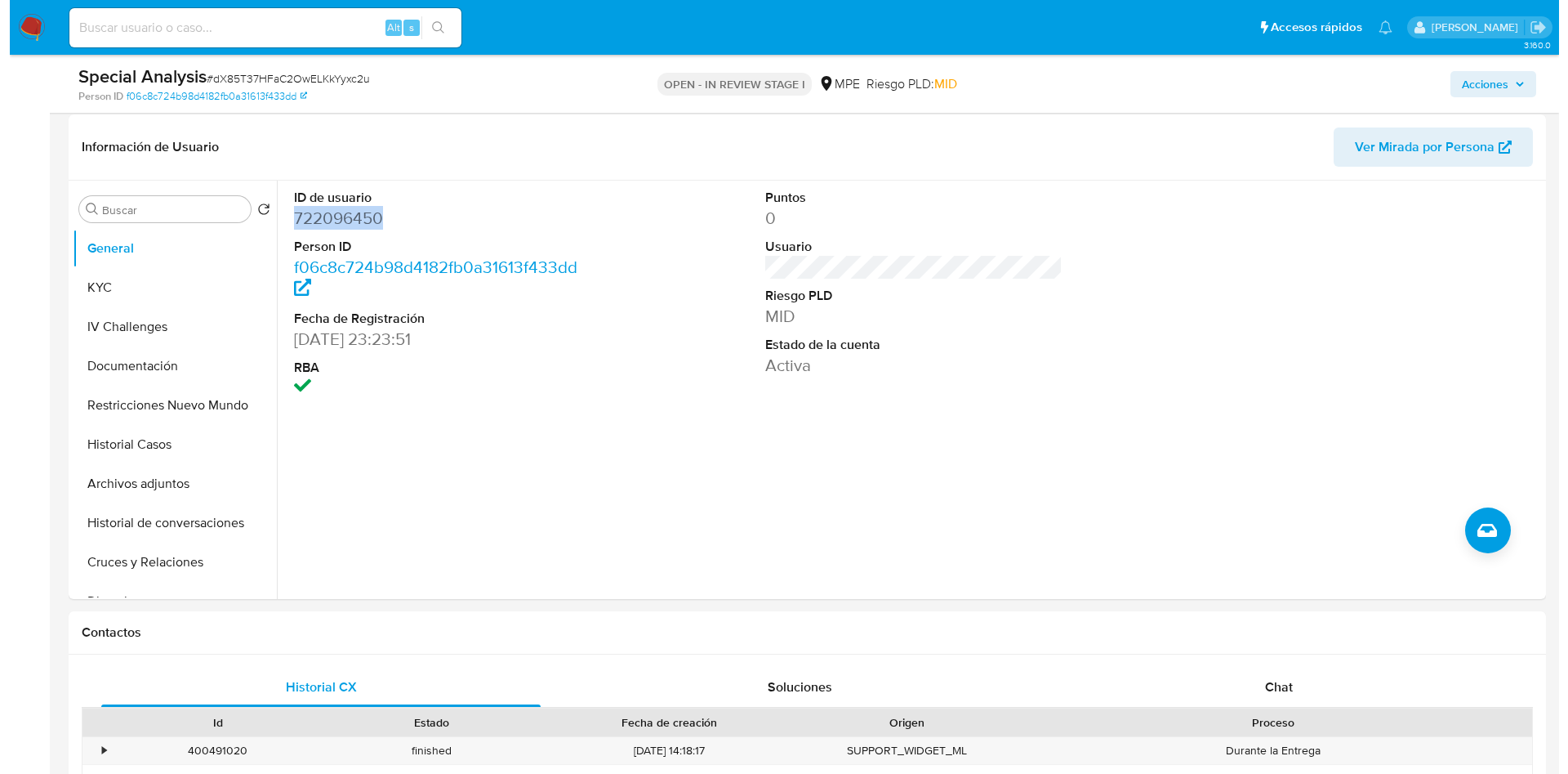
scroll to position [365, 0]
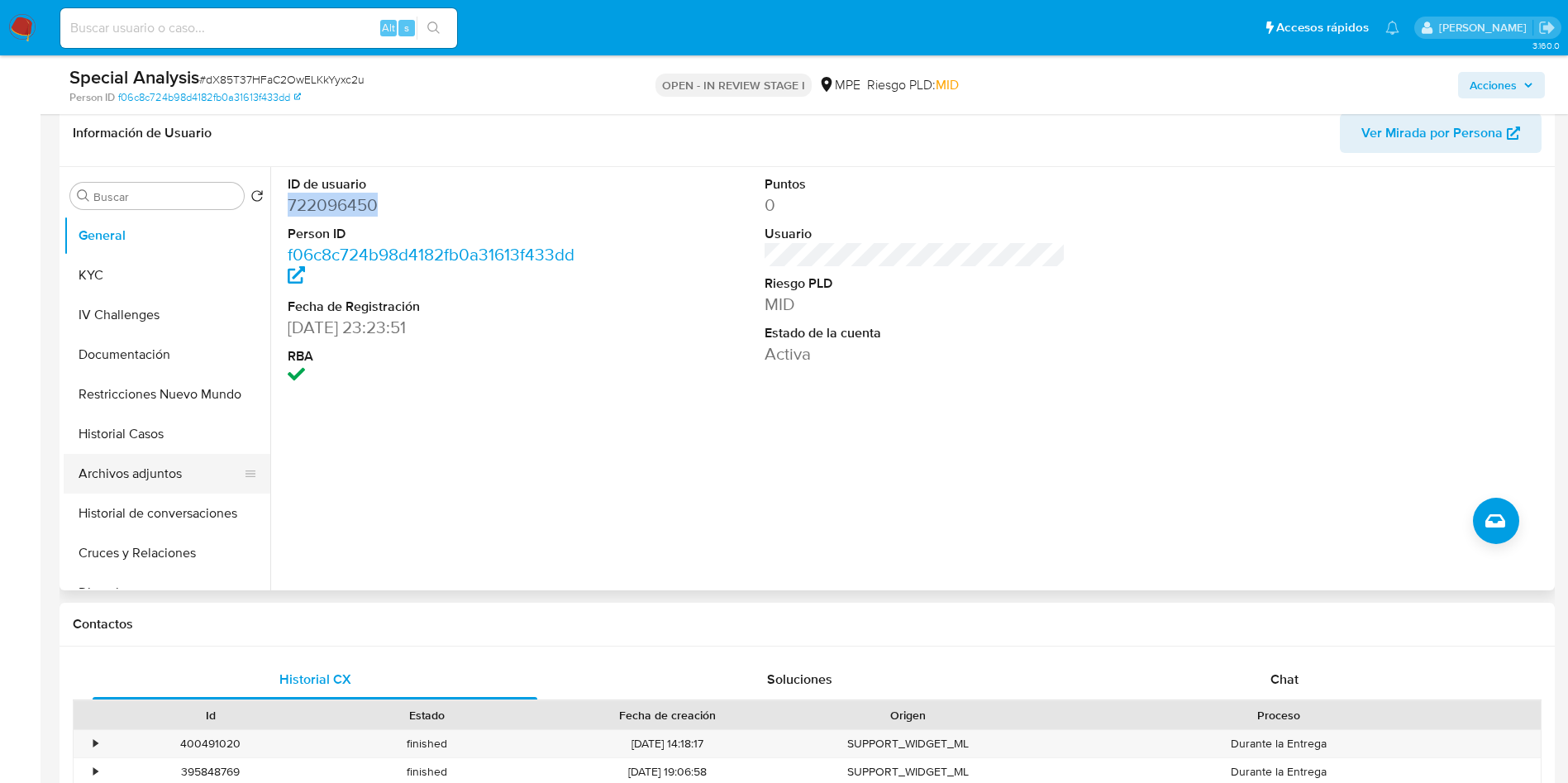
click at [197, 454] on button "Archivos adjuntos" at bounding box center [159, 474] width 193 height 40
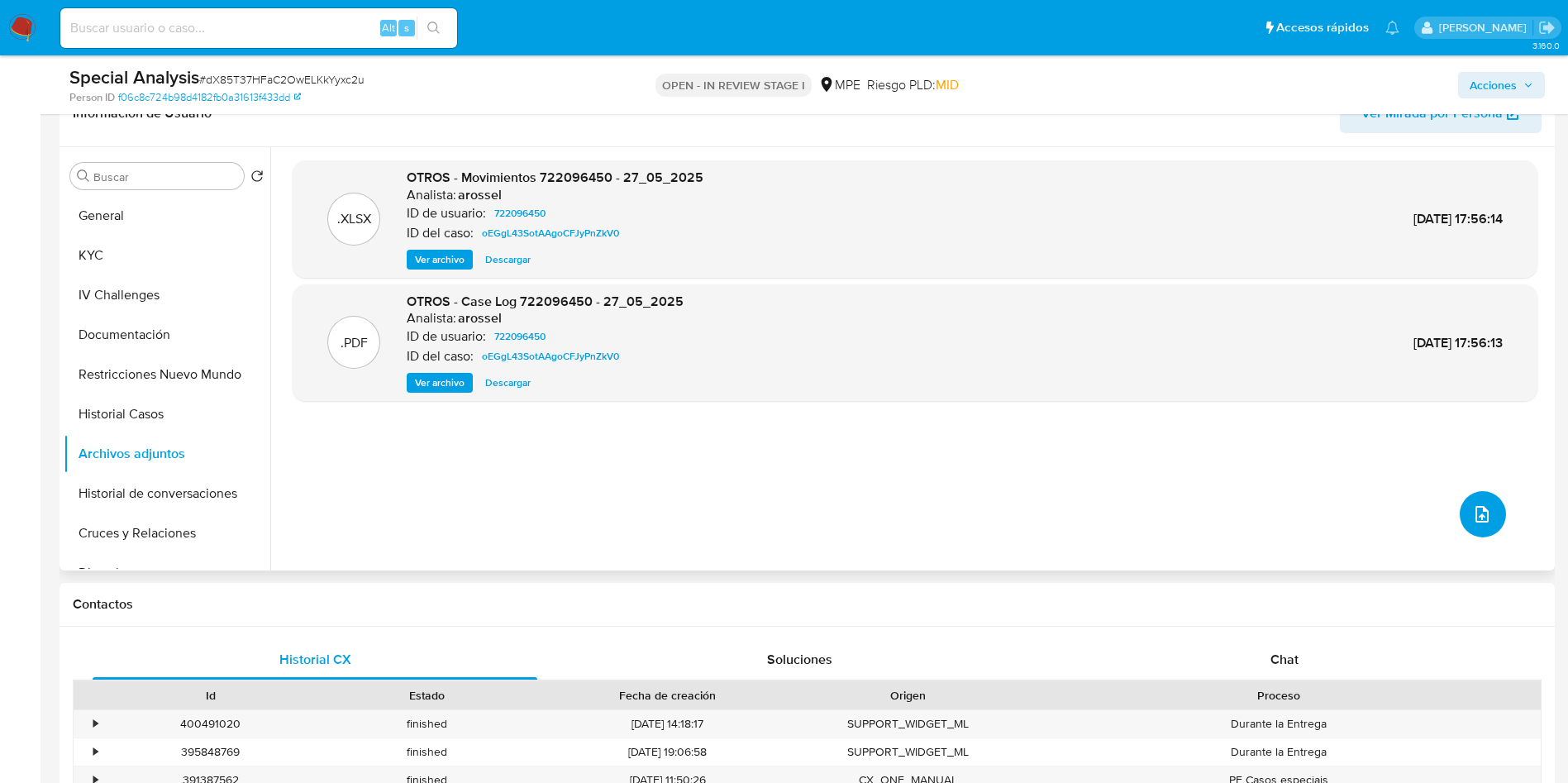
click at [1484, 521] on span "upload-file" at bounding box center [1482, 514] width 20 height 20
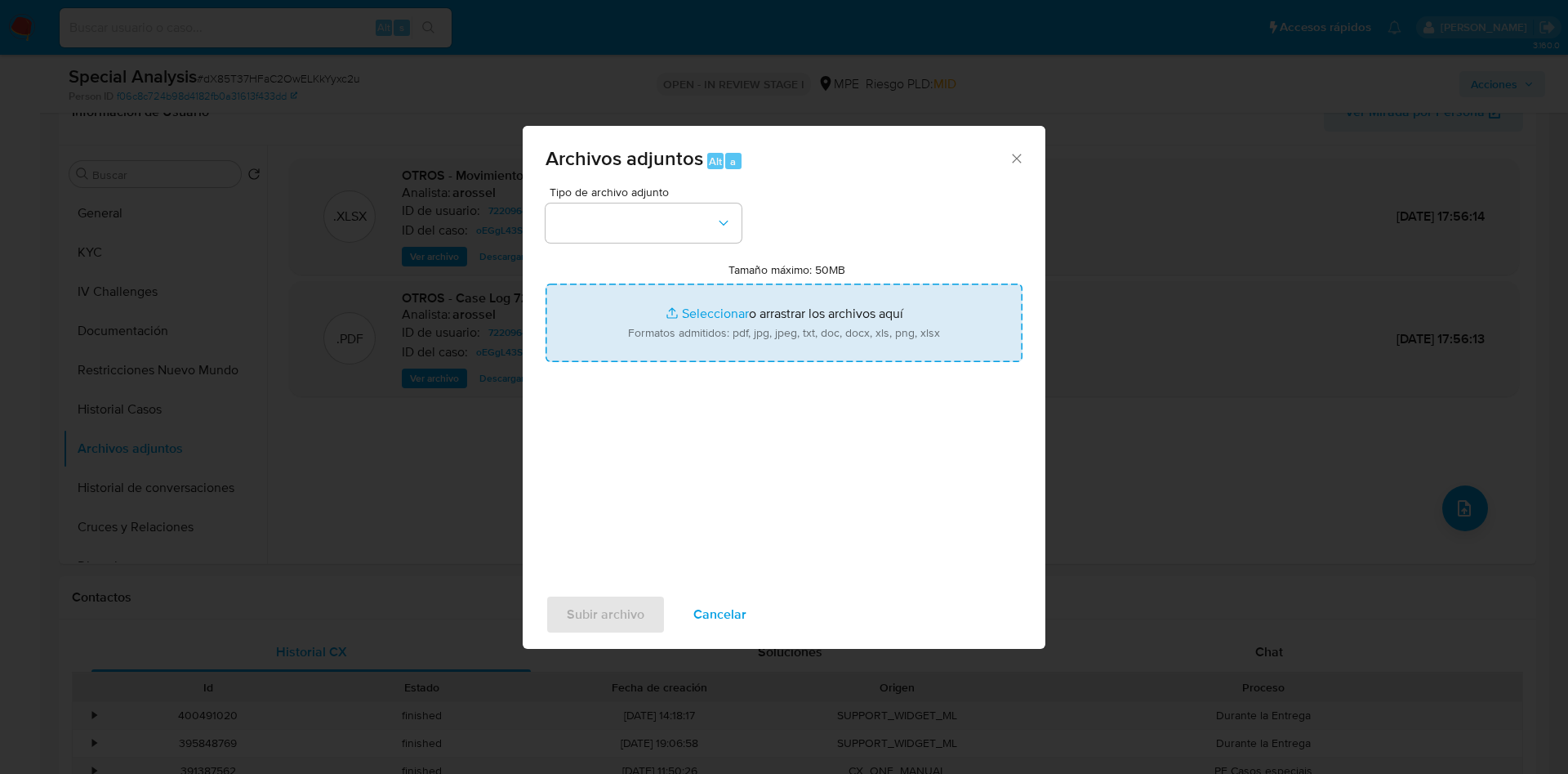
click at [811, 329] on input "Tamaño máximo: 50MB Seleccionar archivos" at bounding box center [783, 323] width 477 height 79
type input "C:\fakepath\Case Log 722096450 - 22_09_2025.pdf"
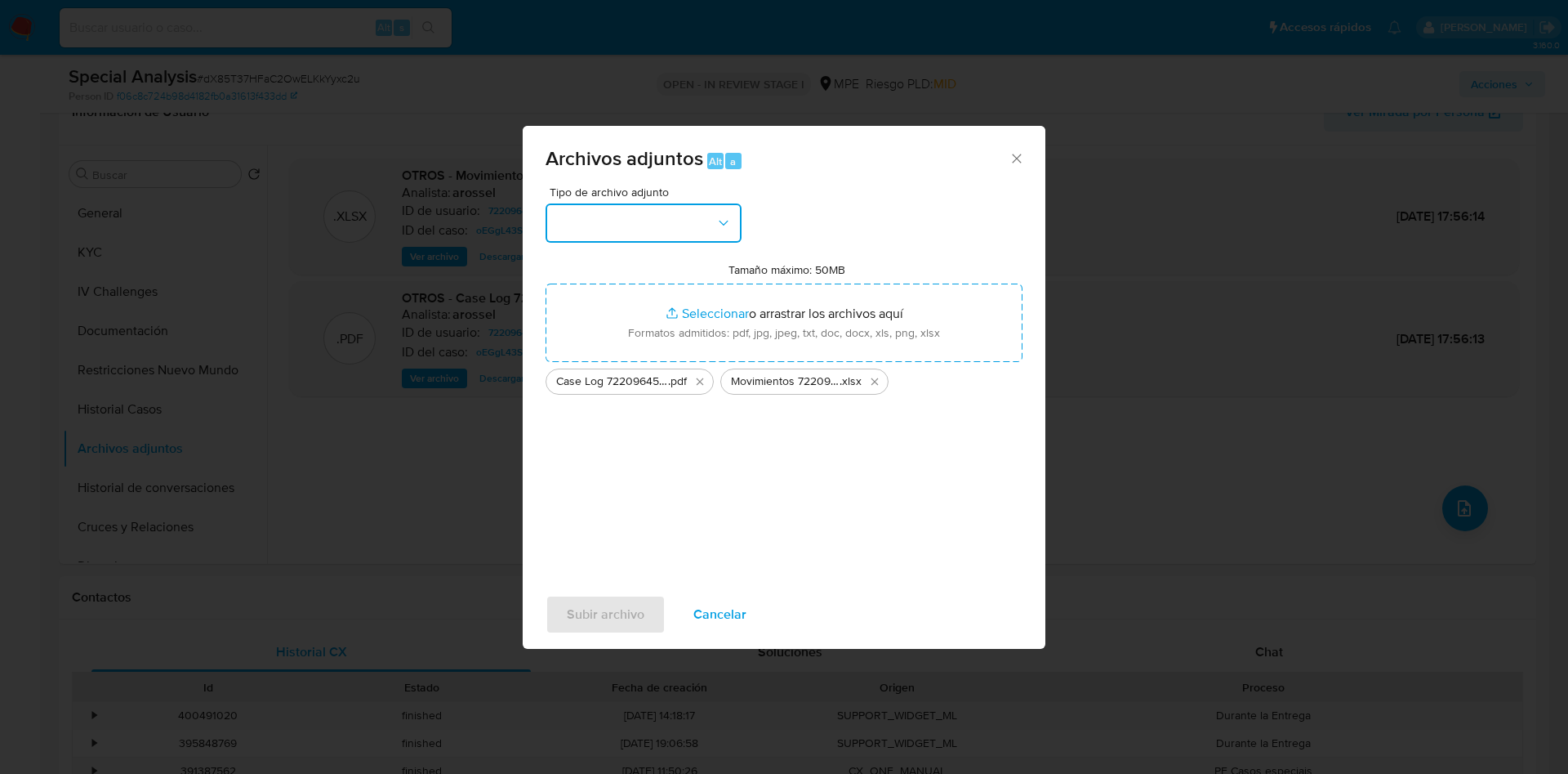
click at [583, 232] on button "button" at bounding box center [643, 223] width 196 height 39
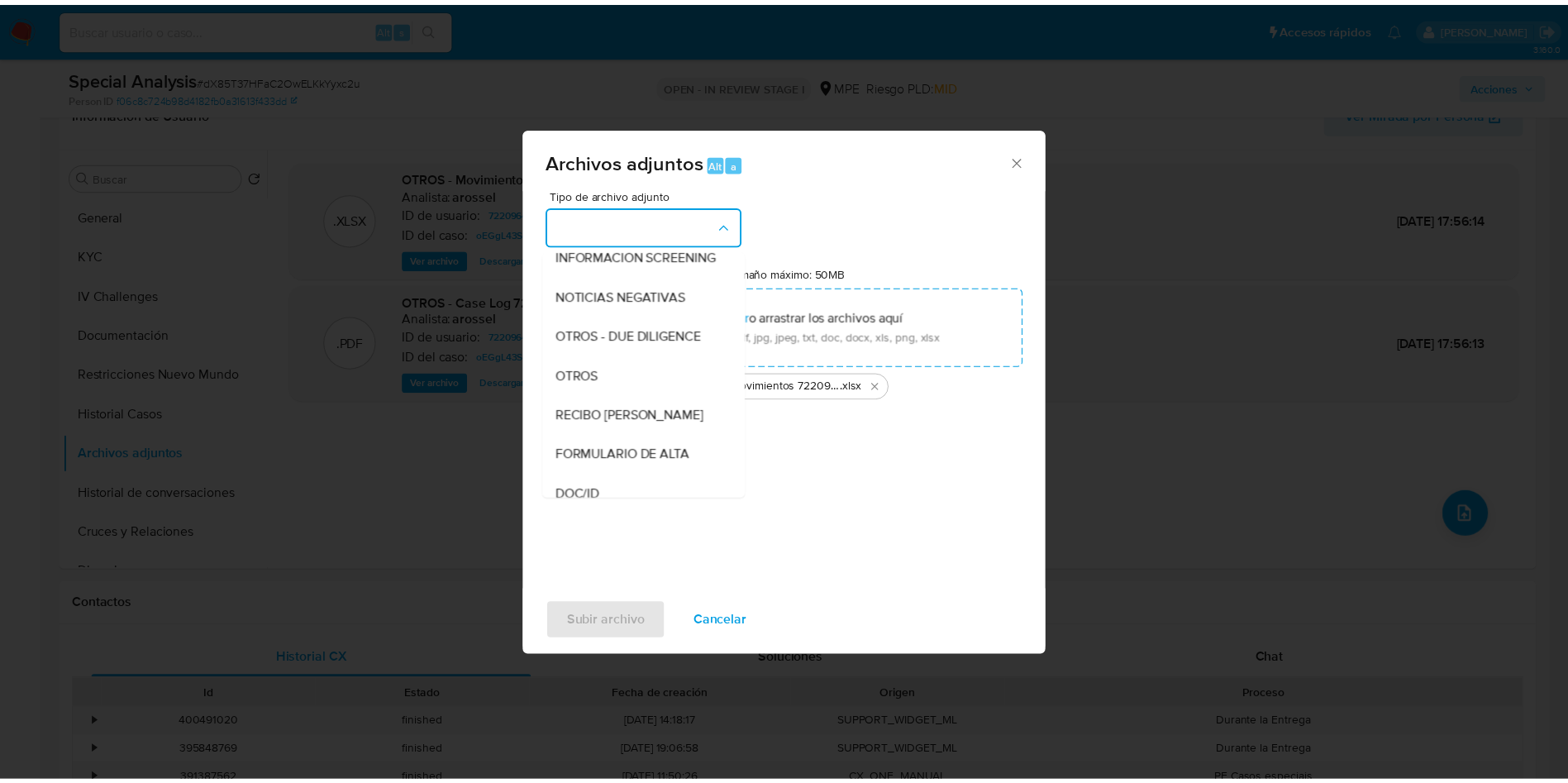
scroll to position [184, 0]
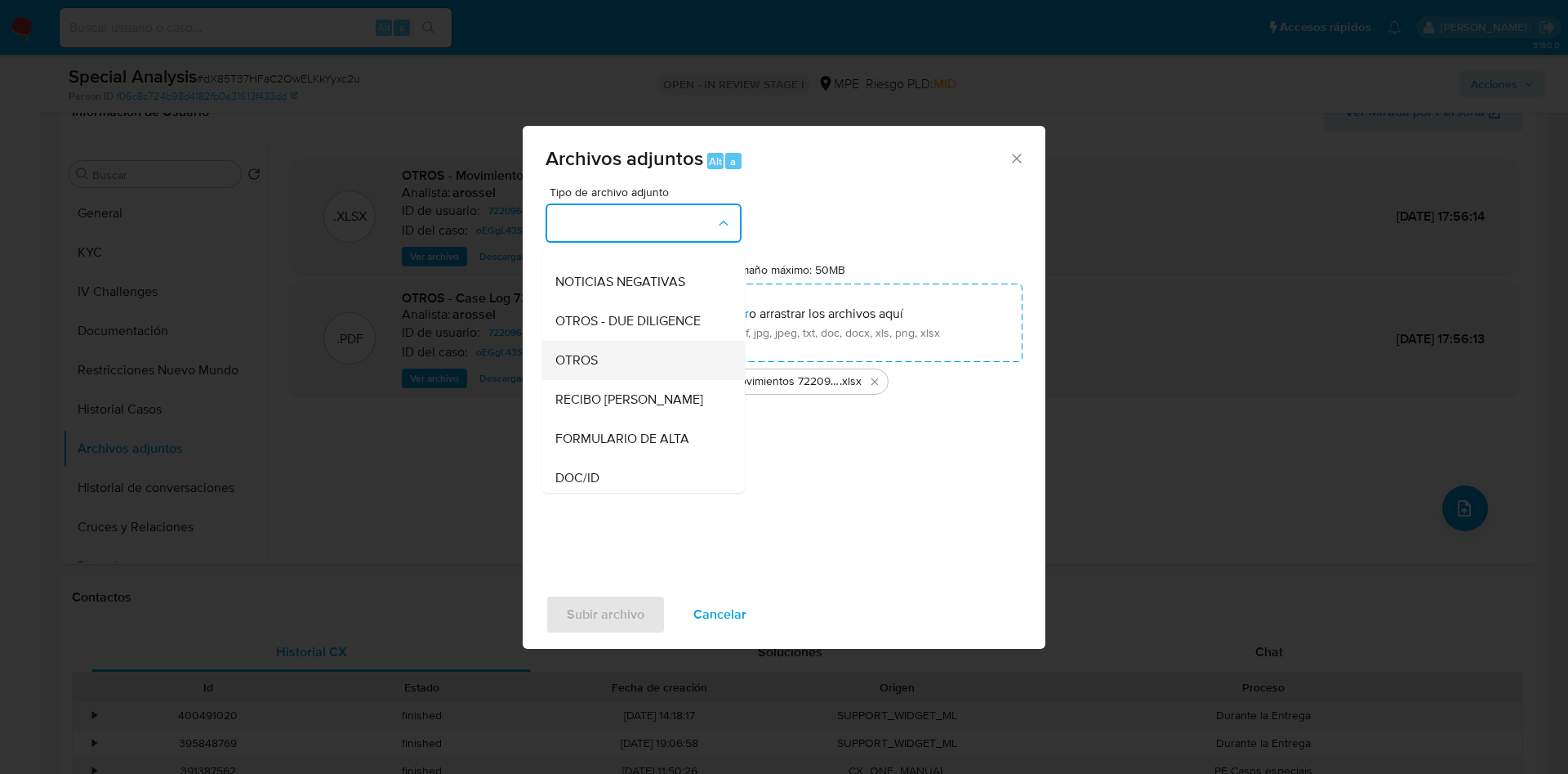
click at [622, 378] on div "OTROS" at bounding box center [638, 360] width 167 height 39
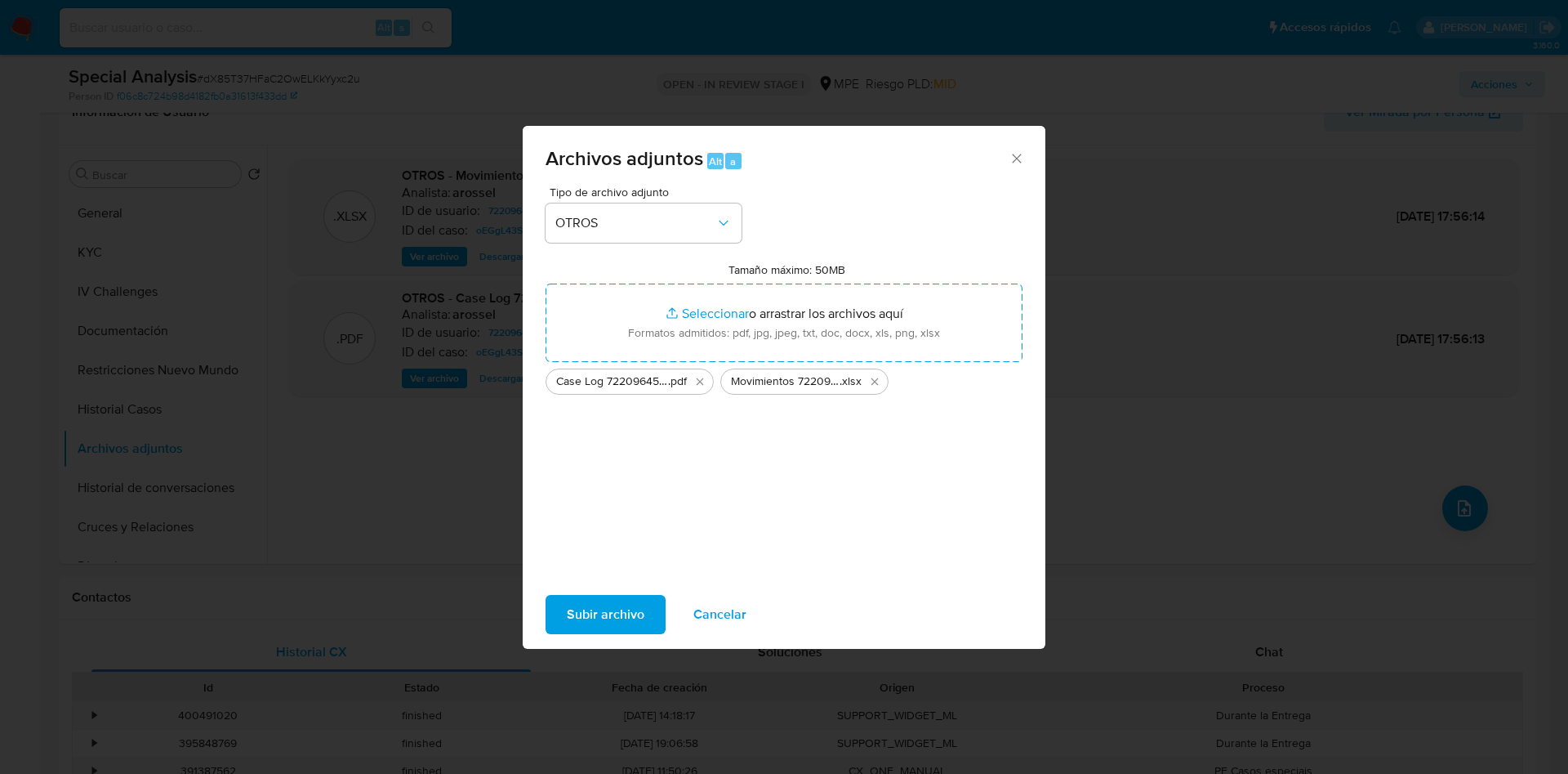
click at [590, 631] on span "Subir archivo" at bounding box center [605, 615] width 78 height 36
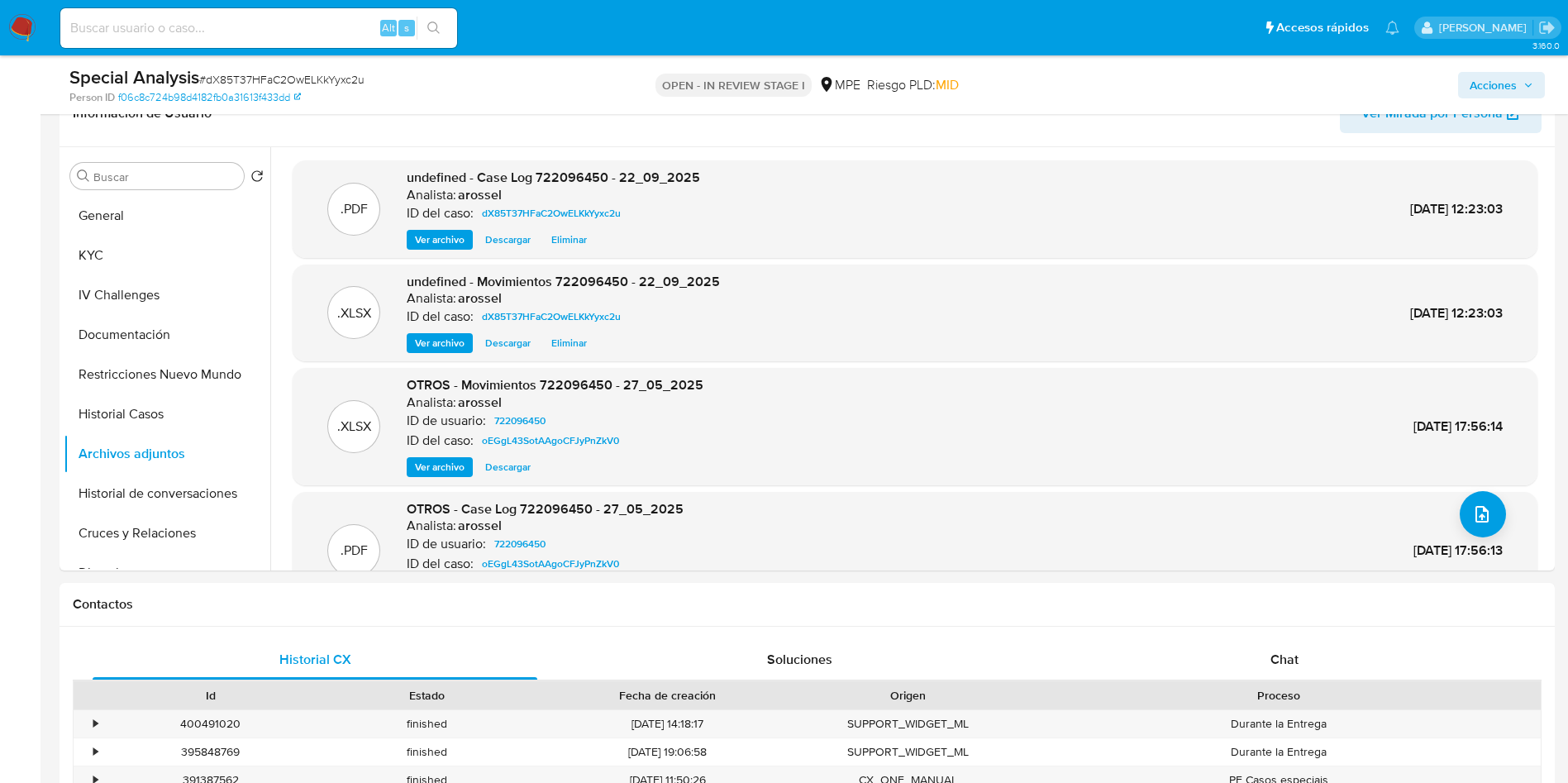
click at [1497, 86] on span "Acciones" at bounding box center [1493, 85] width 47 height 27
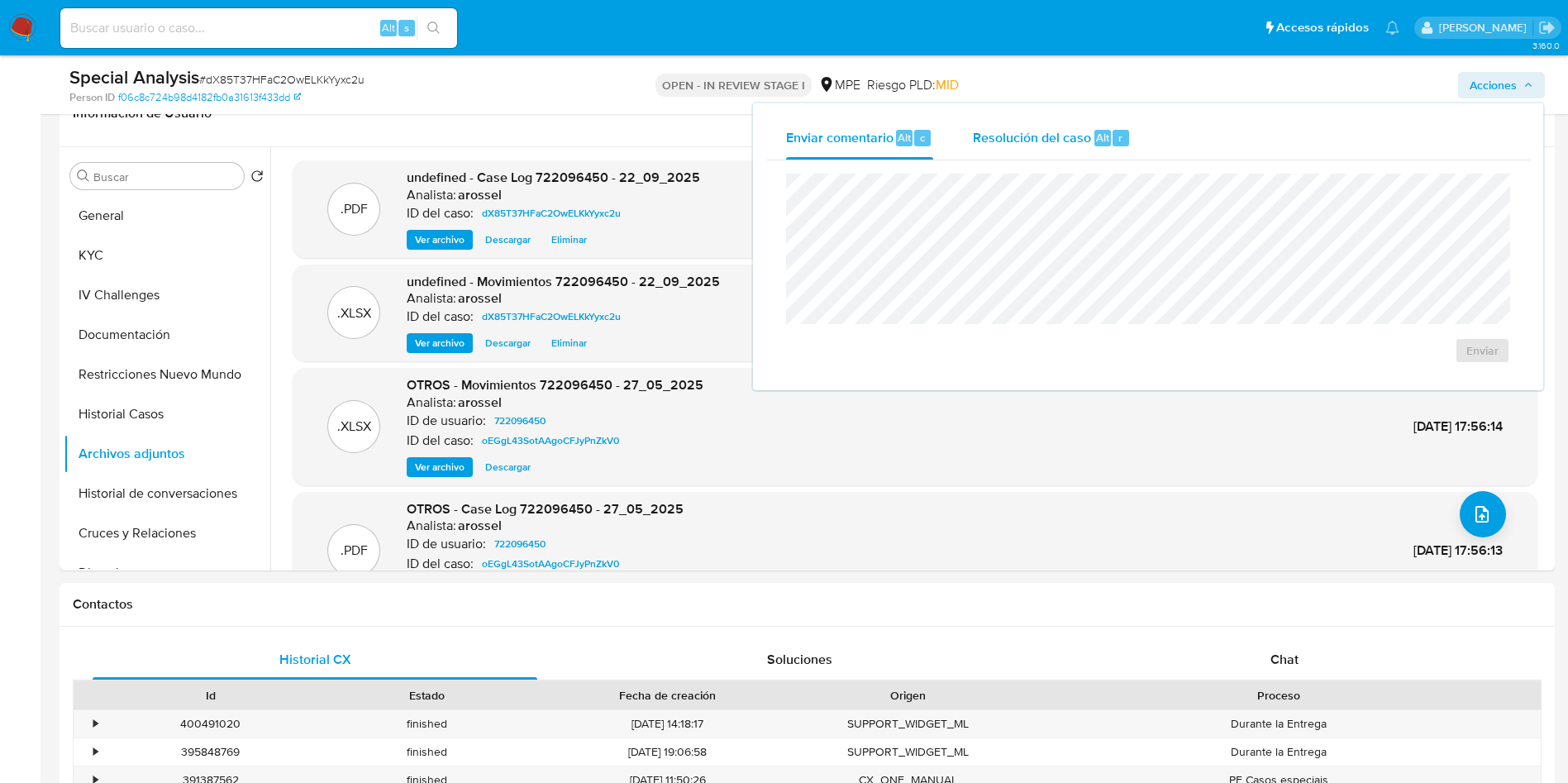
click at [1066, 136] on span "Resolución del caso" at bounding box center [1032, 137] width 118 height 19
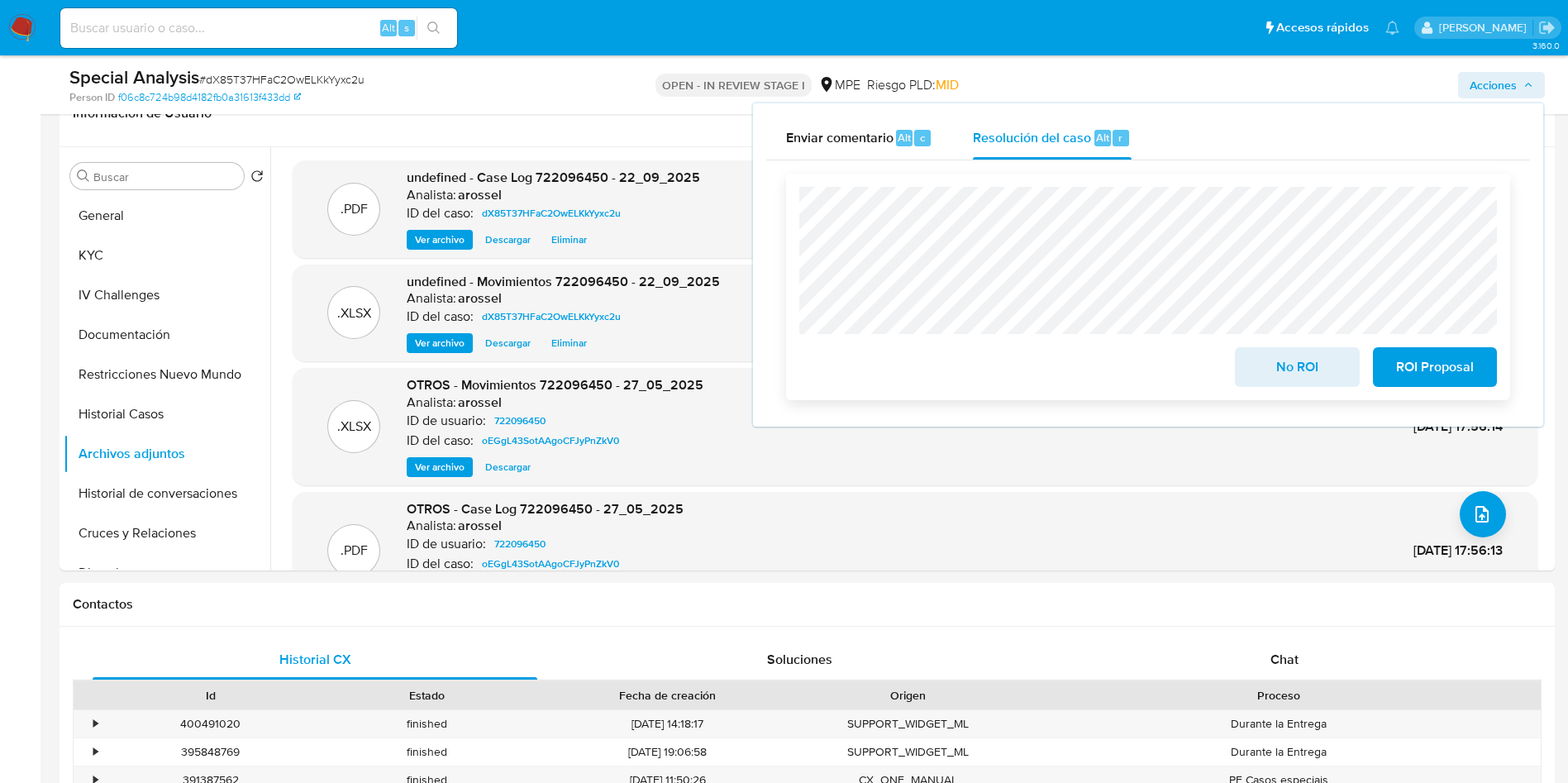
click at [1274, 385] on span "No ROI" at bounding box center [1298, 367] width 81 height 36
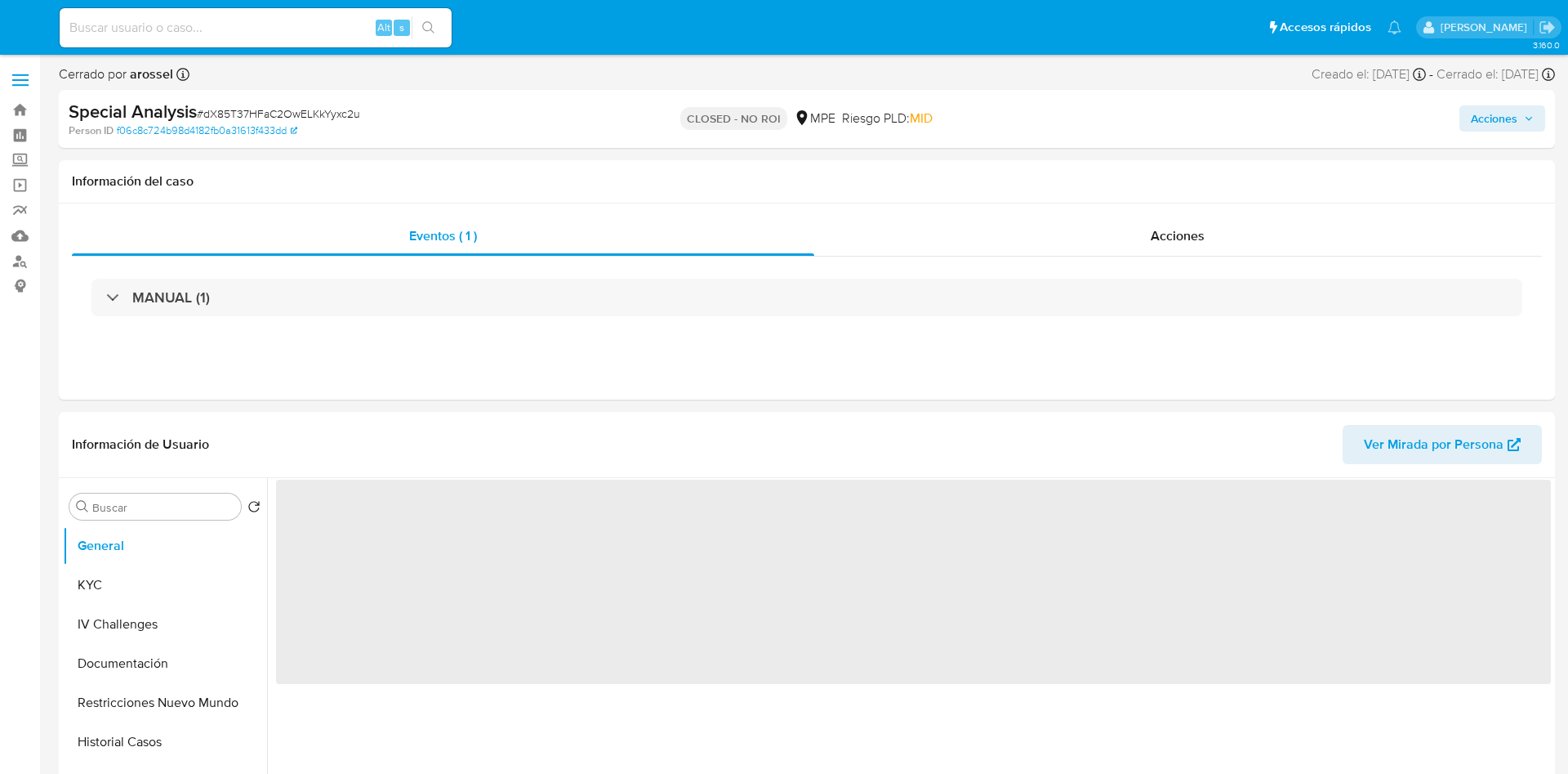
select select "10"
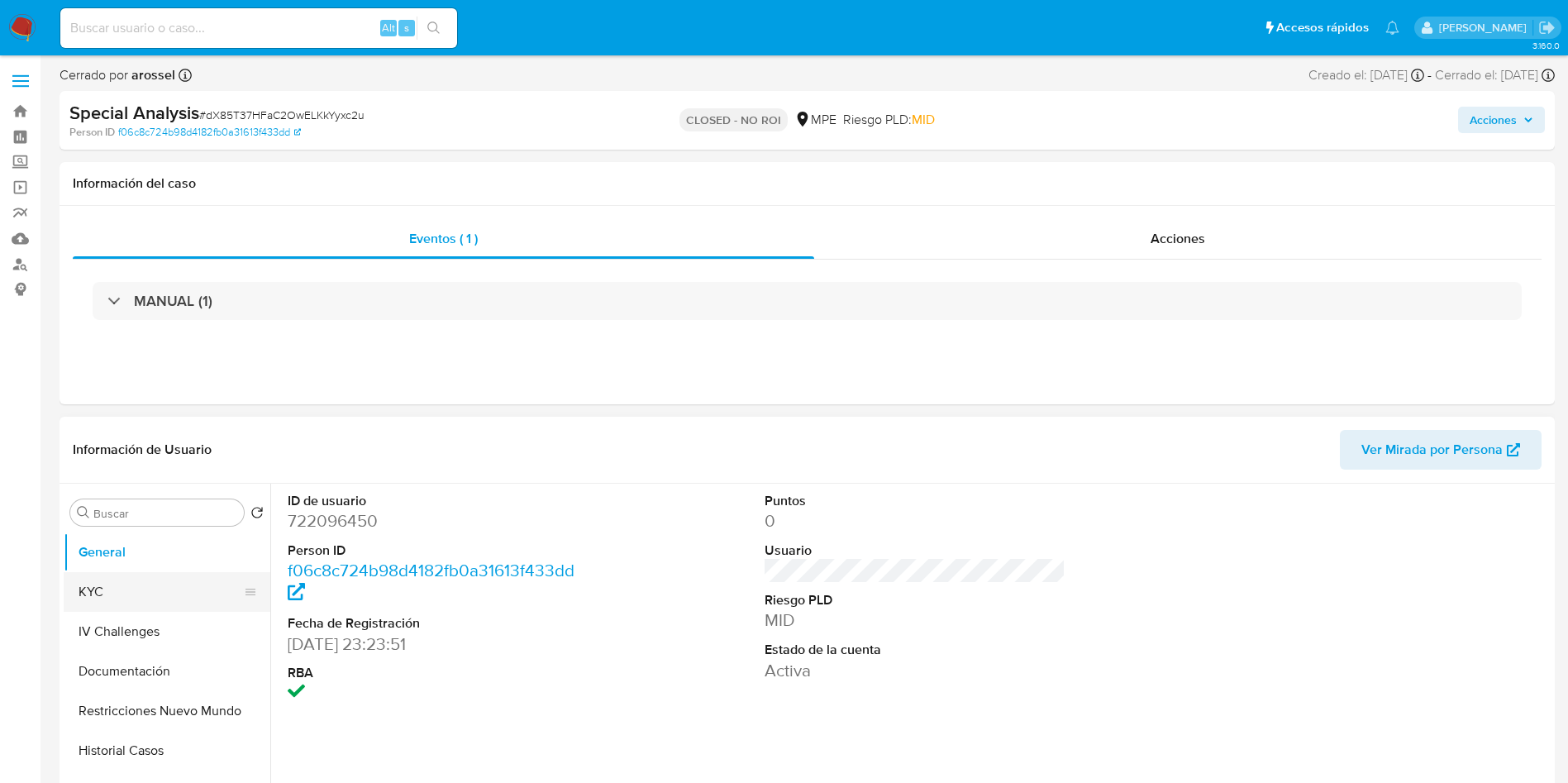
click at [138, 589] on button "KYC" at bounding box center [159, 592] width 193 height 40
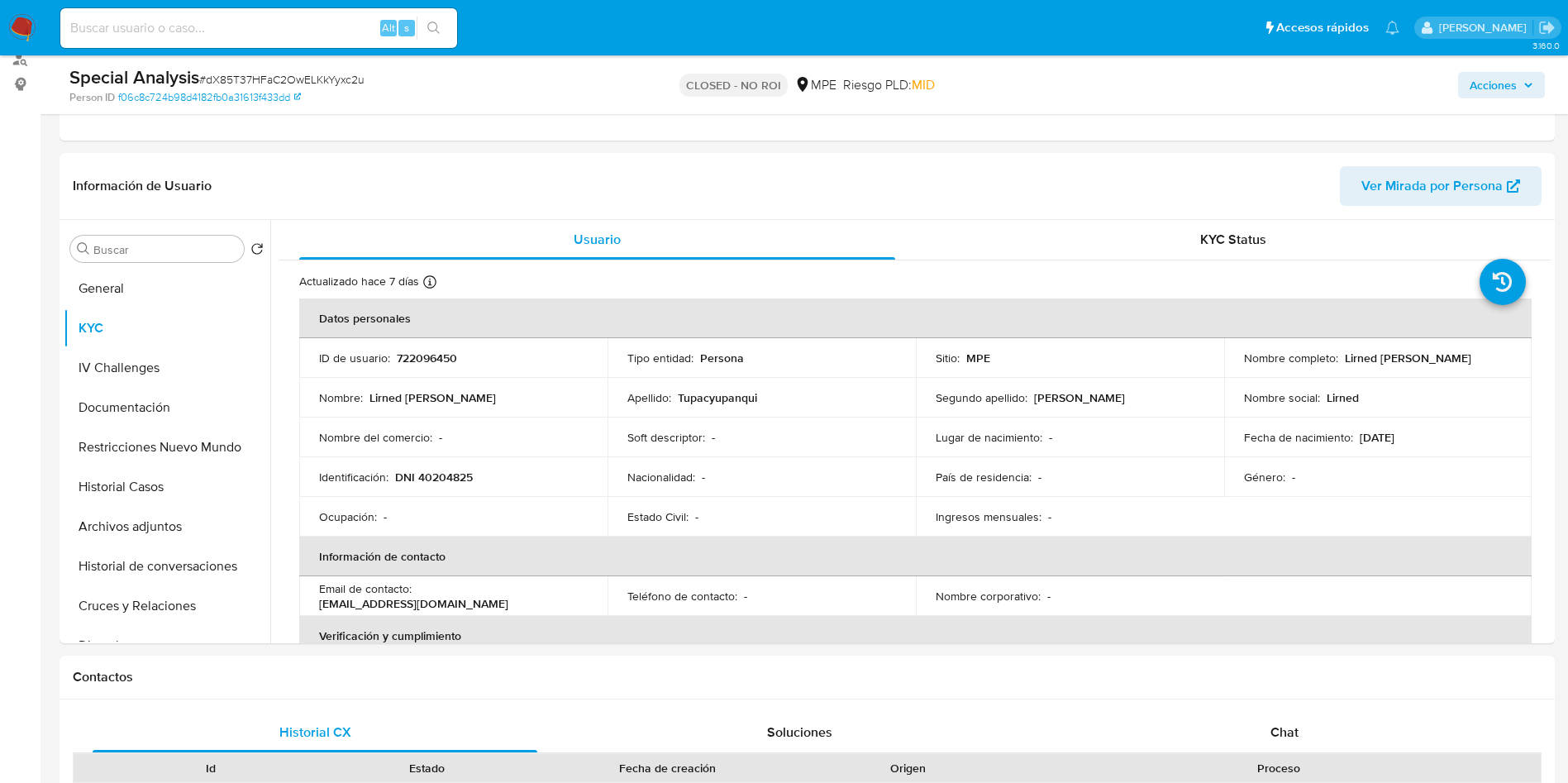
scroll to position [212, 0]
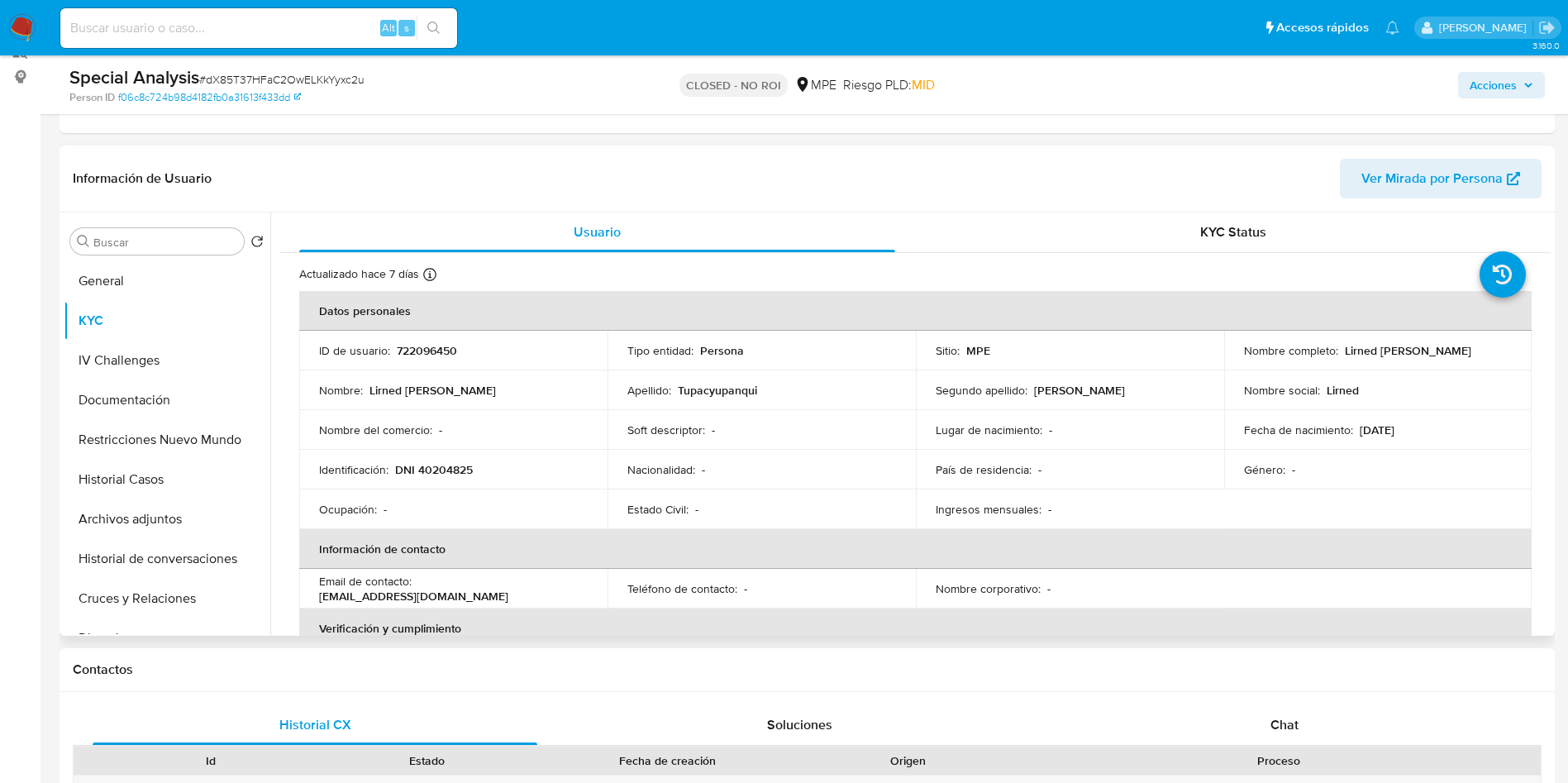
drag, startPoint x: 1236, startPoint y: 356, endPoint x: 1426, endPoint y: 359, distance: 190.0
click at [1426, 359] on td "Nombre completo : [PERSON_NAME]" at bounding box center [1378, 351] width 308 height 40
copy p "Lirned [PERSON_NAME]"
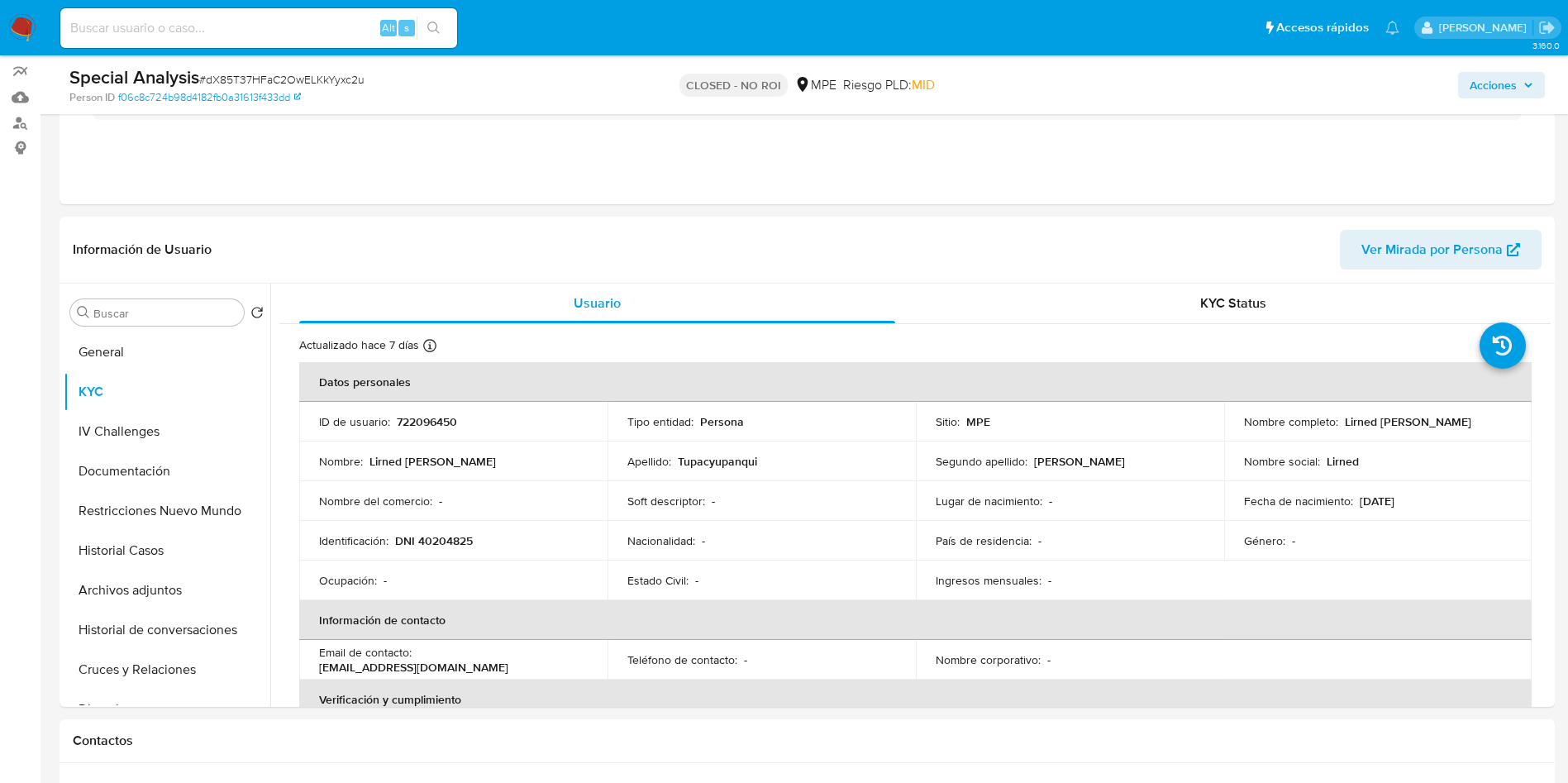
scroll to position [0, 0]
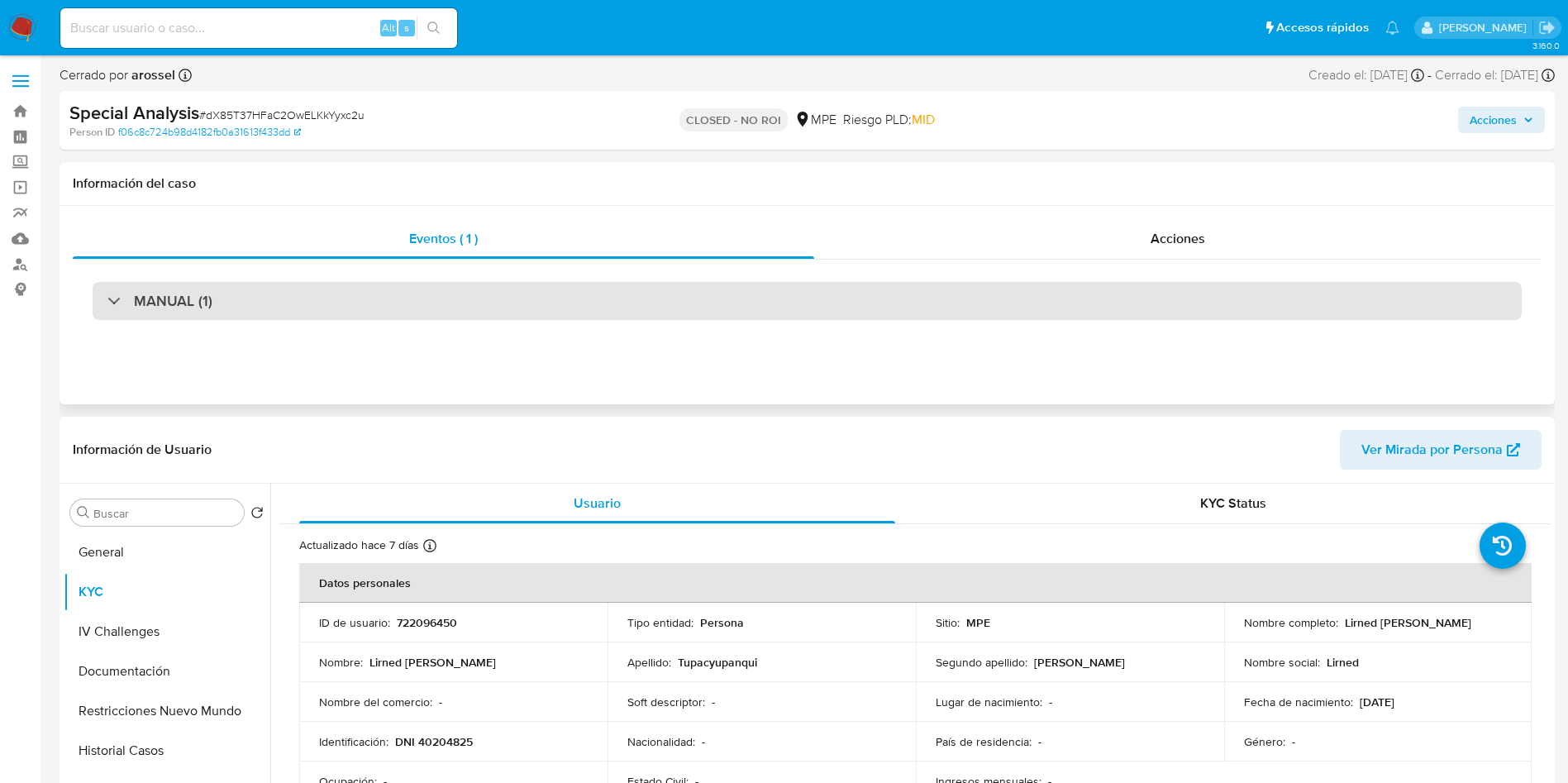
click at [715, 284] on div "MANUAL (1)" at bounding box center [807, 301] width 1429 height 38
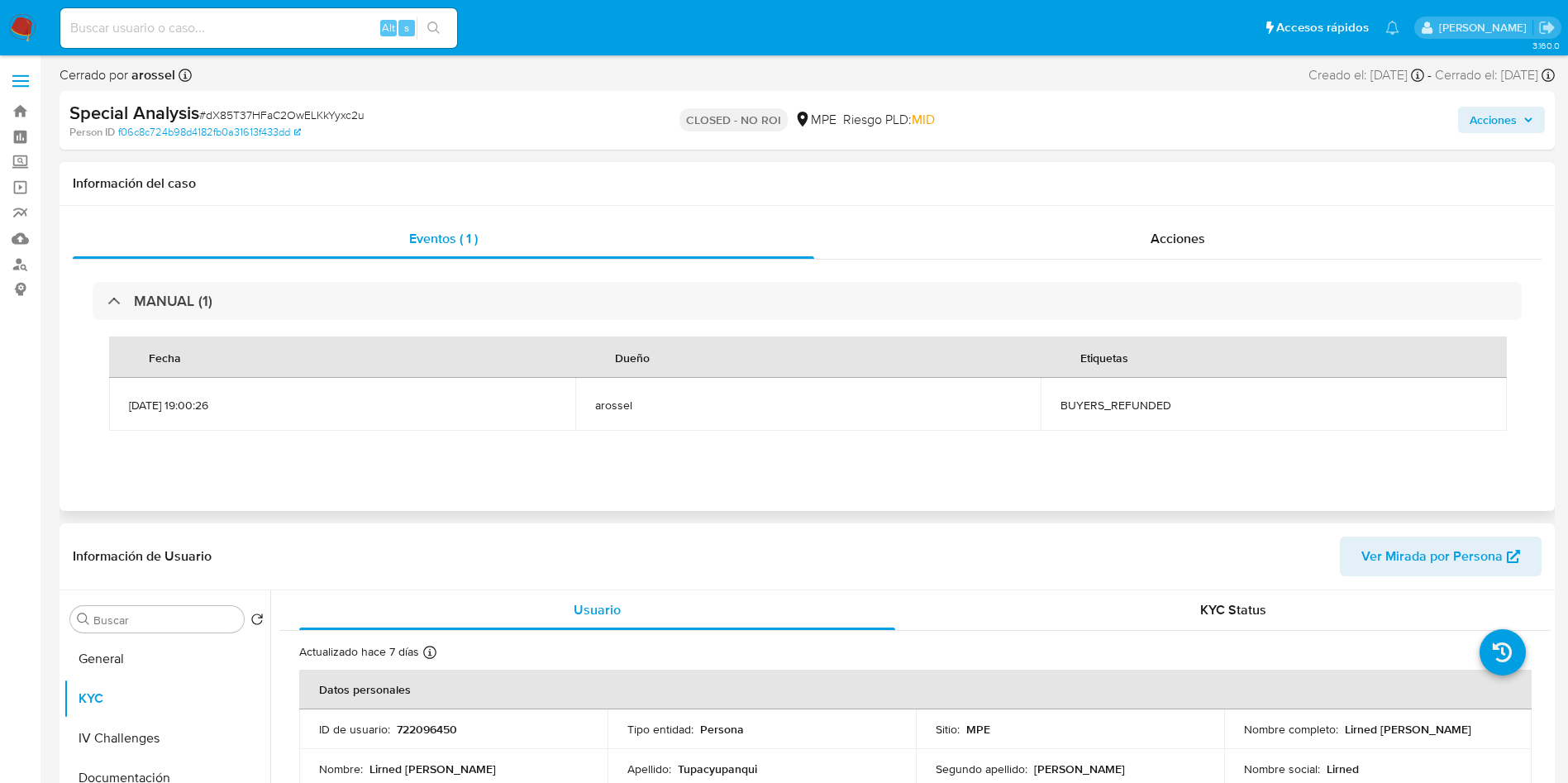
click at [1110, 409] on span "BUYERS_REFUNDED" at bounding box center [1273, 404] width 426 height 15
copy span "BUYERS_REFUNDED"
click at [276, 23] on input at bounding box center [259, 28] width 397 height 22
paste input "dduVBbdhk16Ohxh3NhxrzsaL"
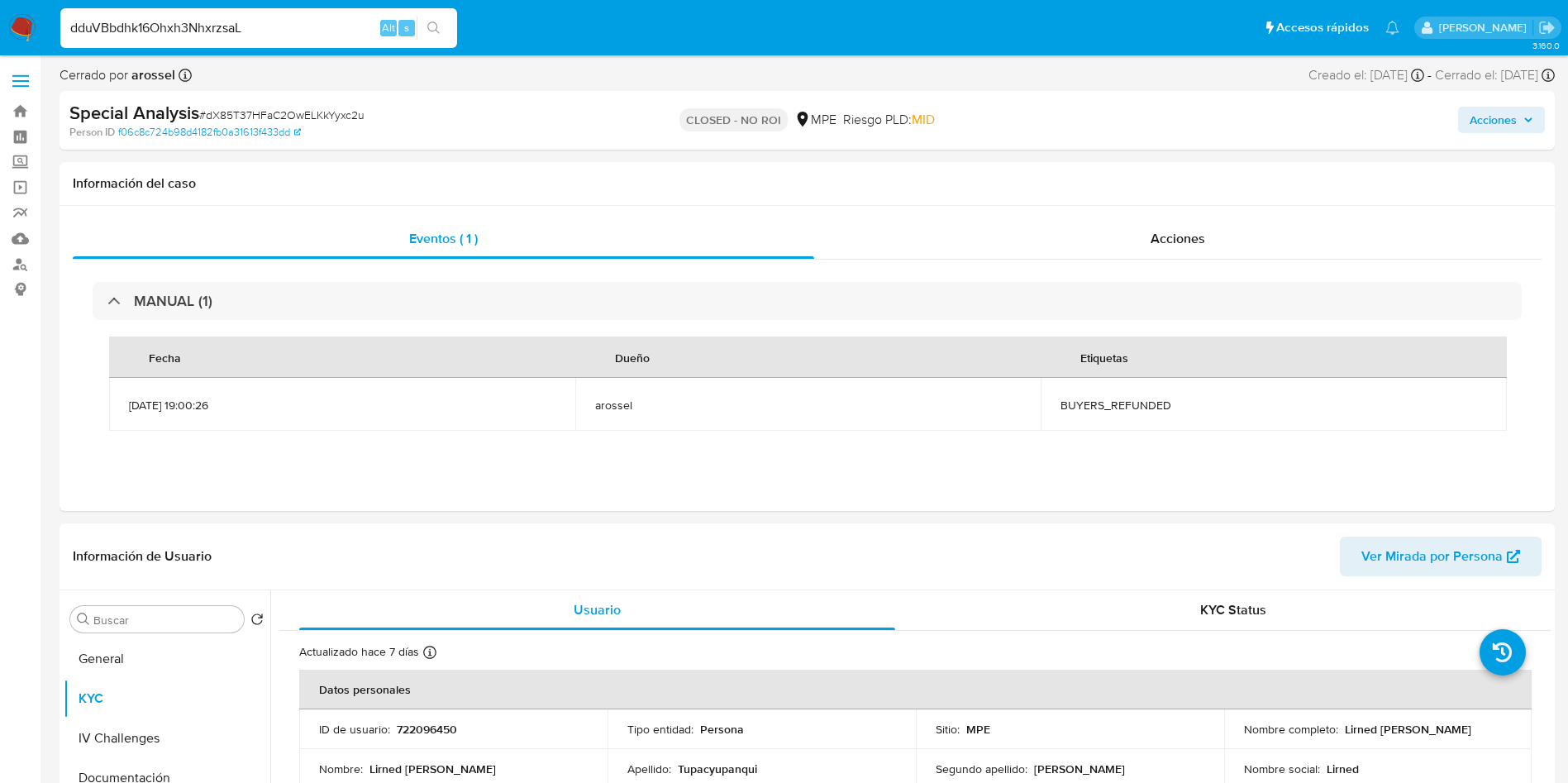
type input "dduVBbdhk16Ohxh3NhxrzsaL"
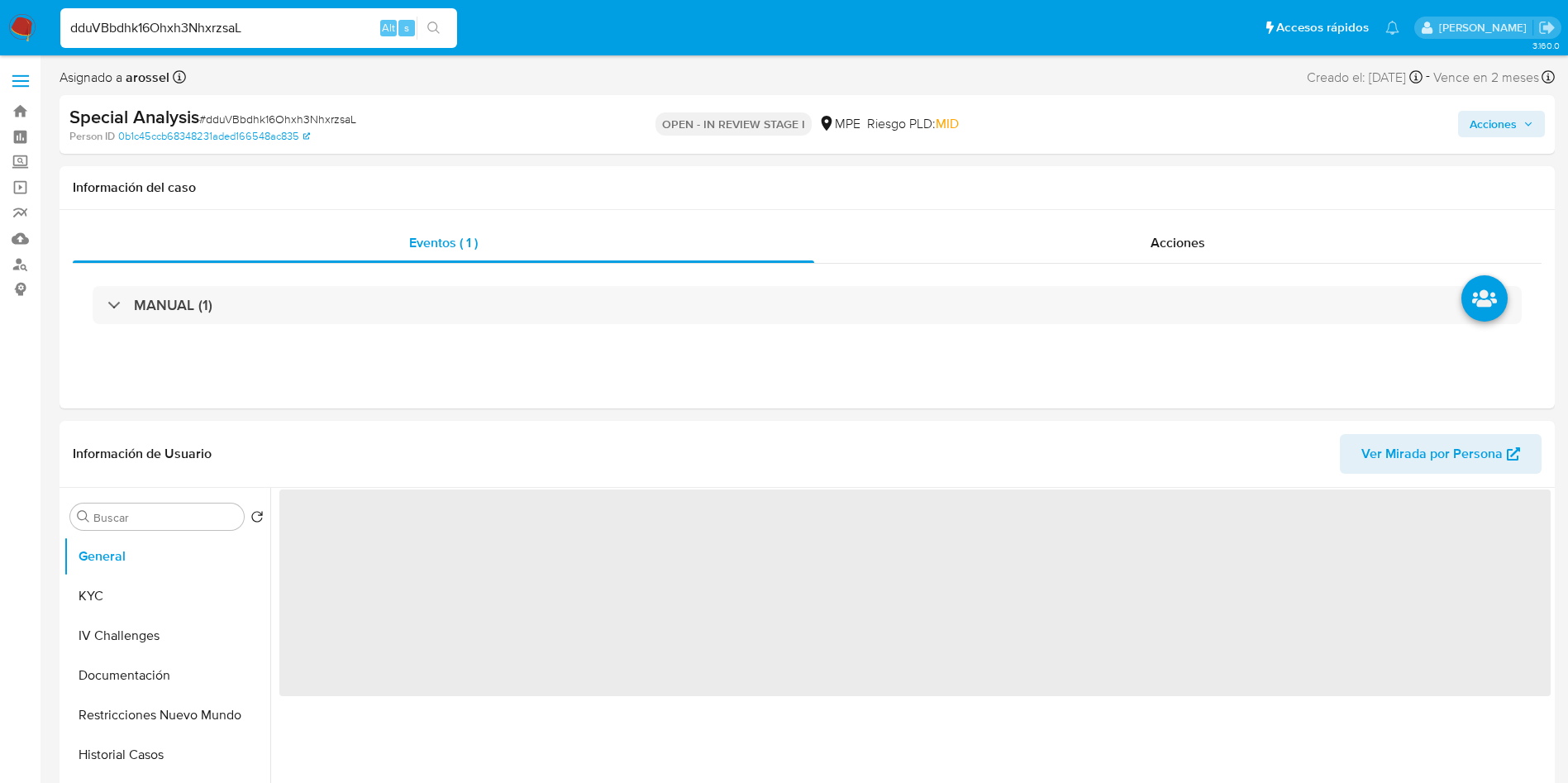
select select "10"
